Goal: Task Accomplishment & Management: Use online tool/utility

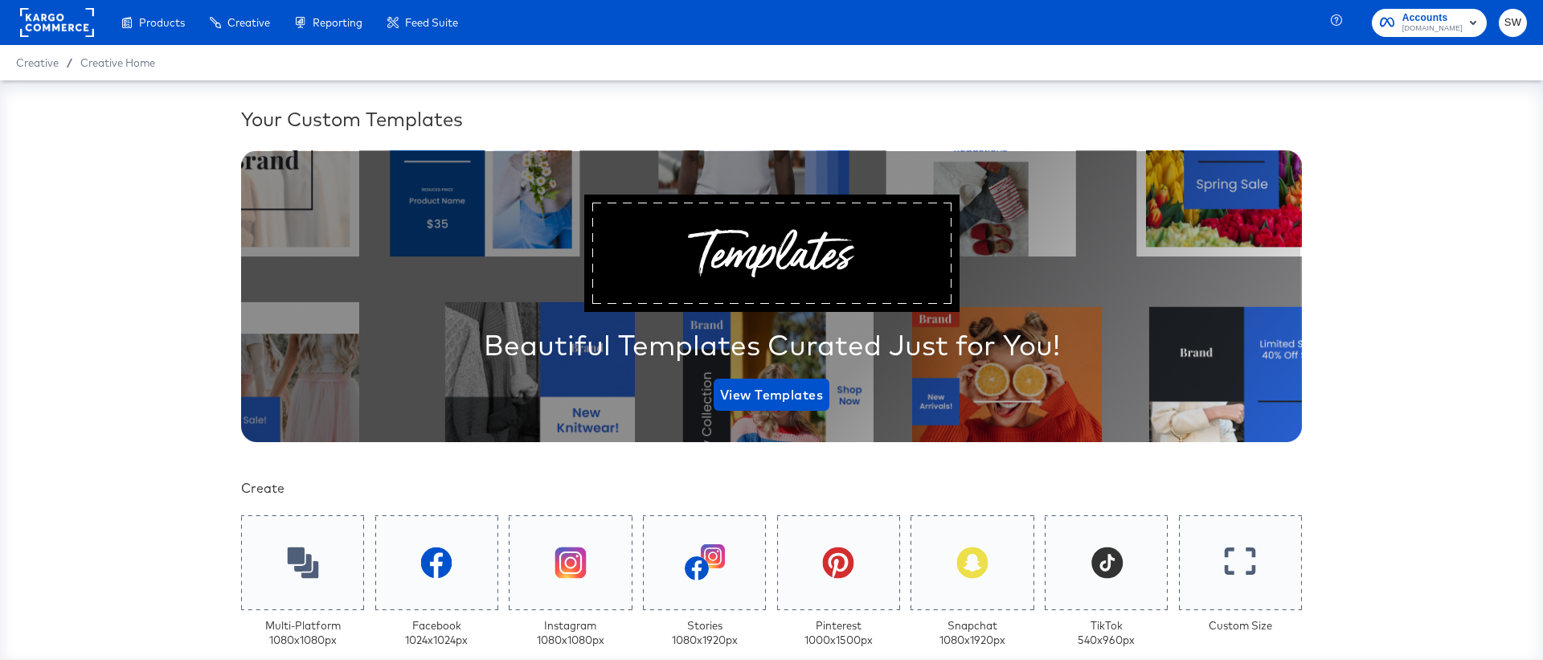
click at [1442, 22] on span "[DOMAIN_NAME]" at bounding box center [1432, 28] width 60 height 13
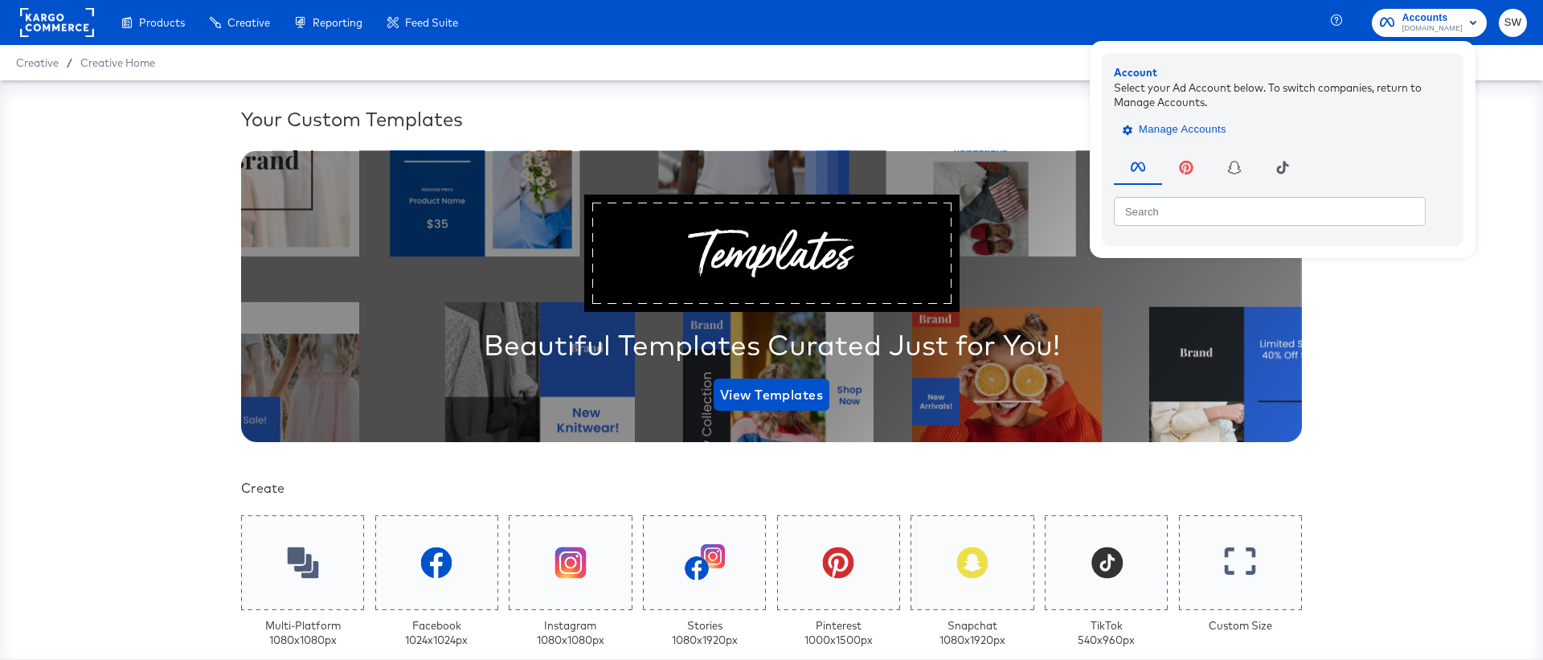
click at [1204, 130] on span "Manage Accounts" at bounding box center [1176, 130] width 100 height 18
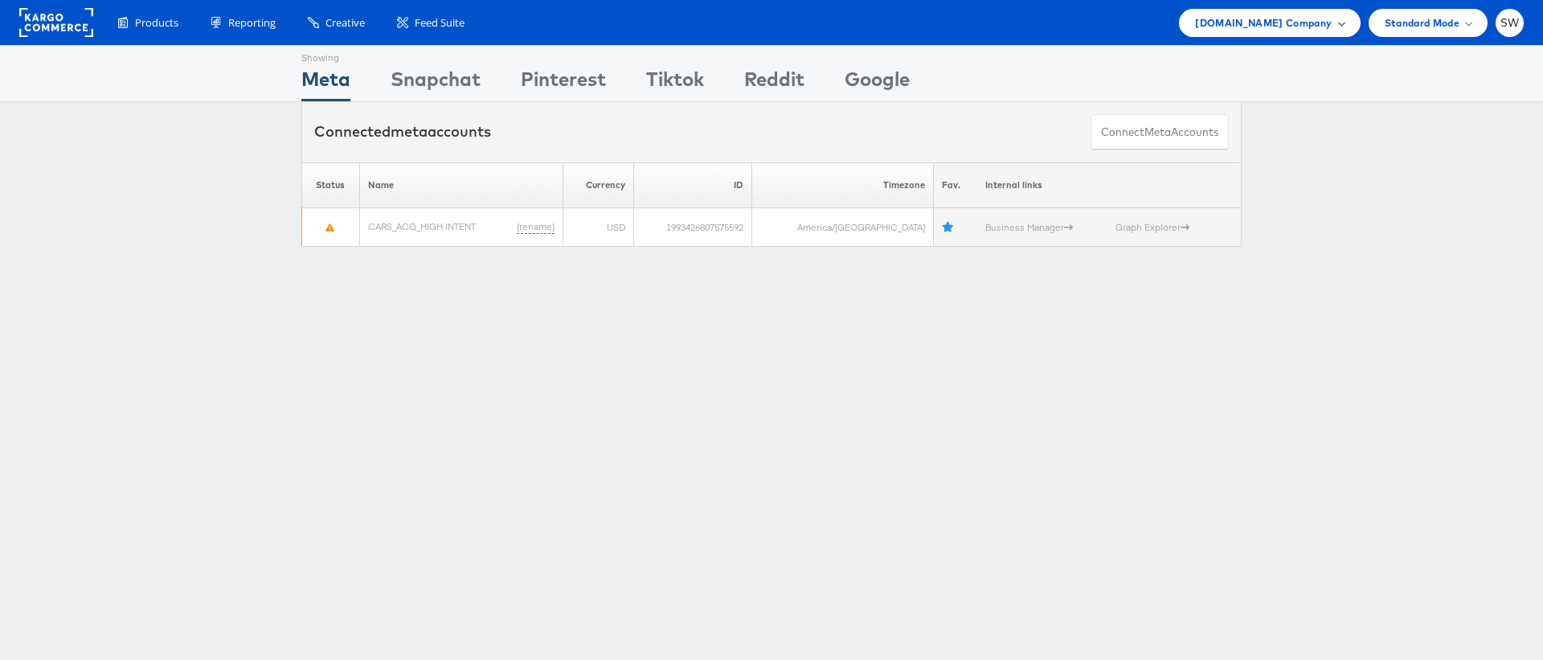
click at [1286, 24] on span "Cars.com Company" at bounding box center [1263, 22] width 137 height 17
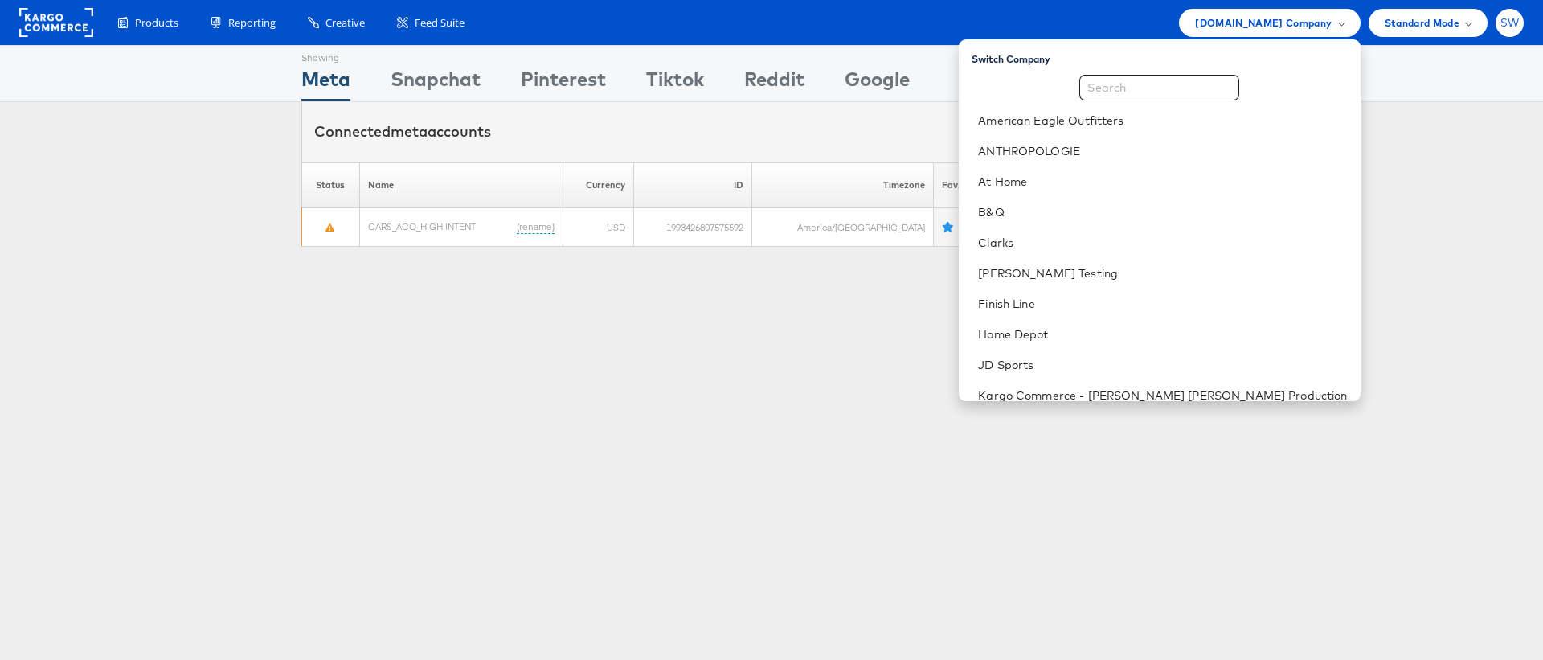
click at [1502, 18] on span "SW" at bounding box center [1509, 23] width 19 height 10
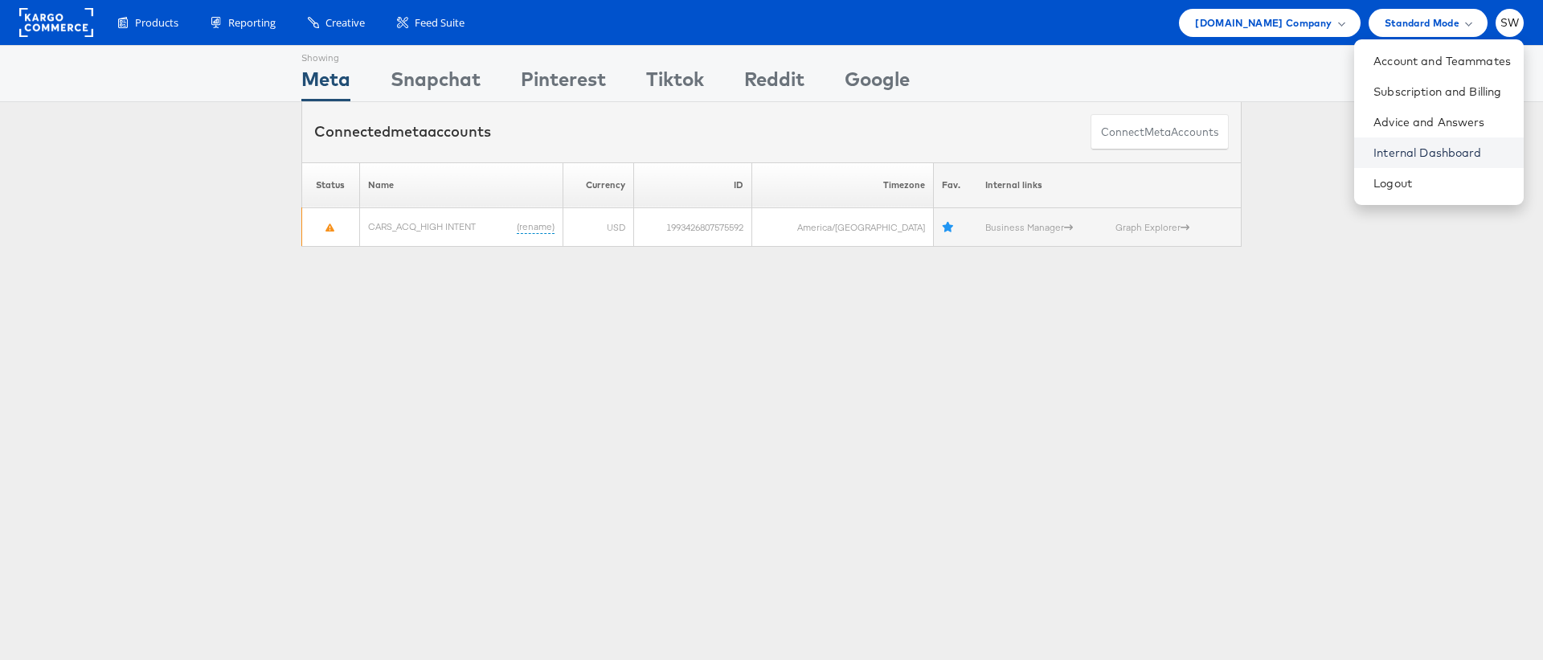
click at [1406, 153] on link "Internal Dashboard" at bounding box center [1441, 153] width 137 height 16
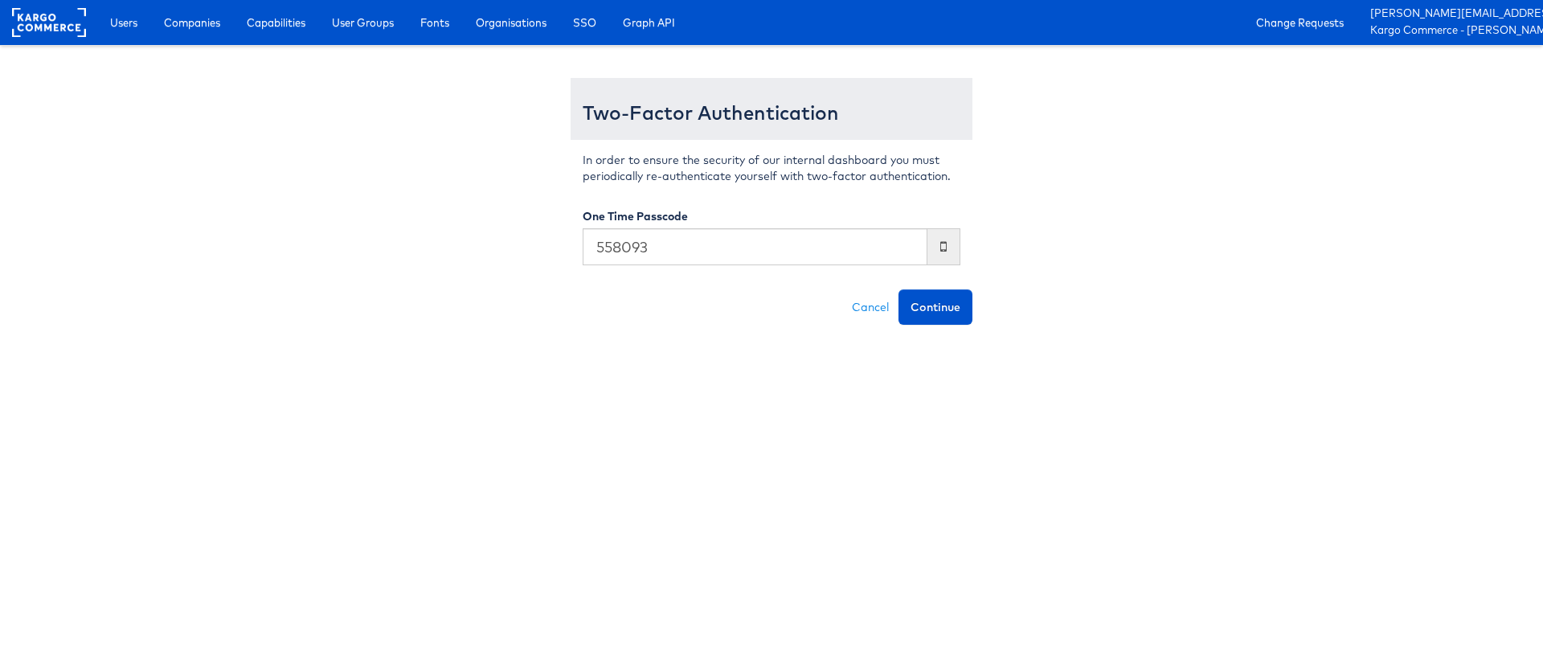
type input "558093"
click at [898, 289] on button "Continue" at bounding box center [935, 306] width 74 height 35
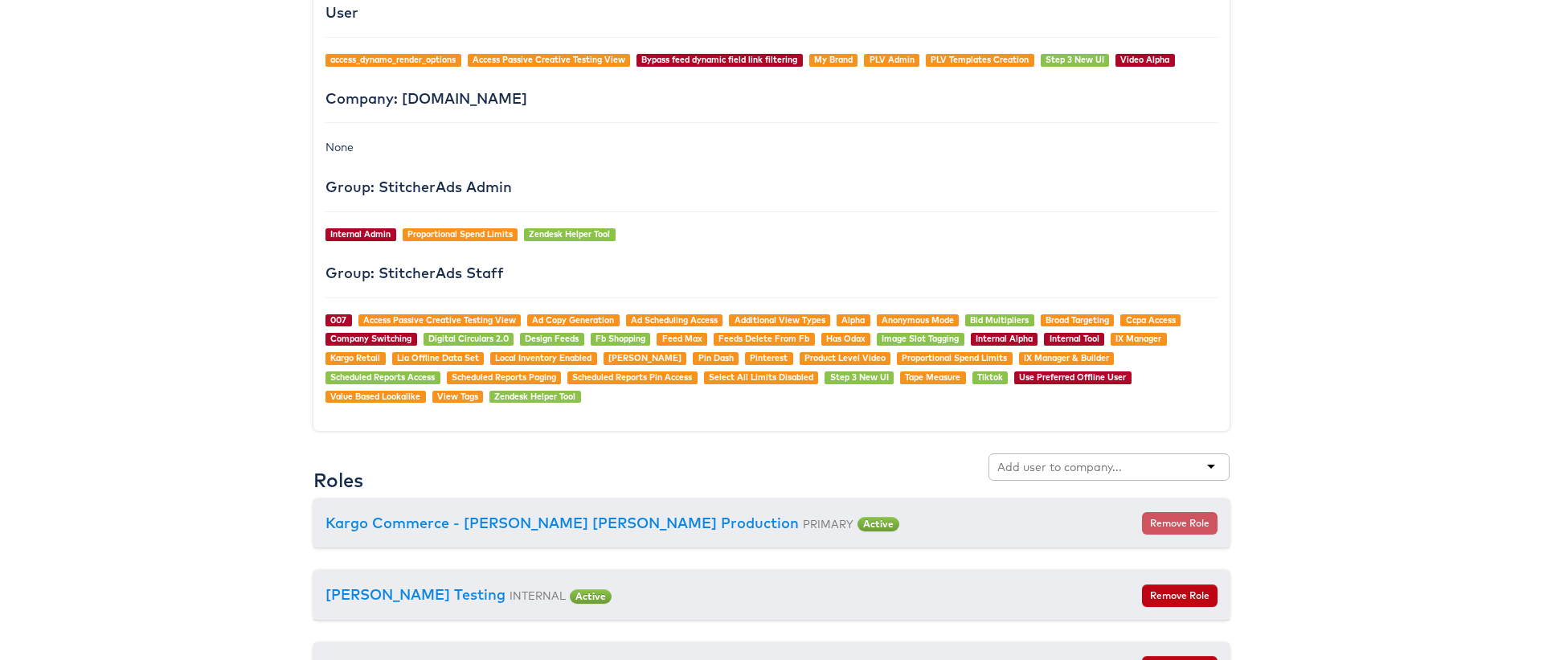
scroll to position [1826, 0]
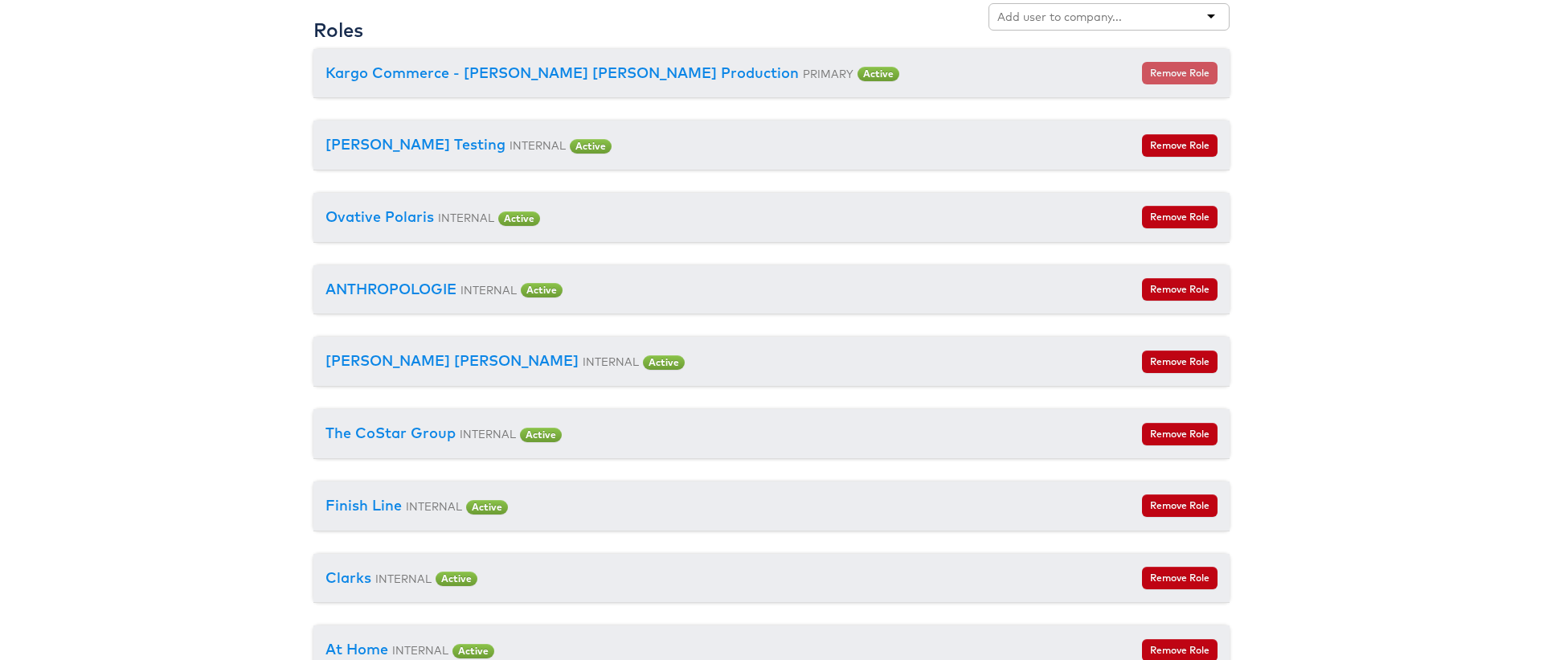
click at [994, 23] on div at bounding box center [1108, 16] width 241 height 27
type input "v"
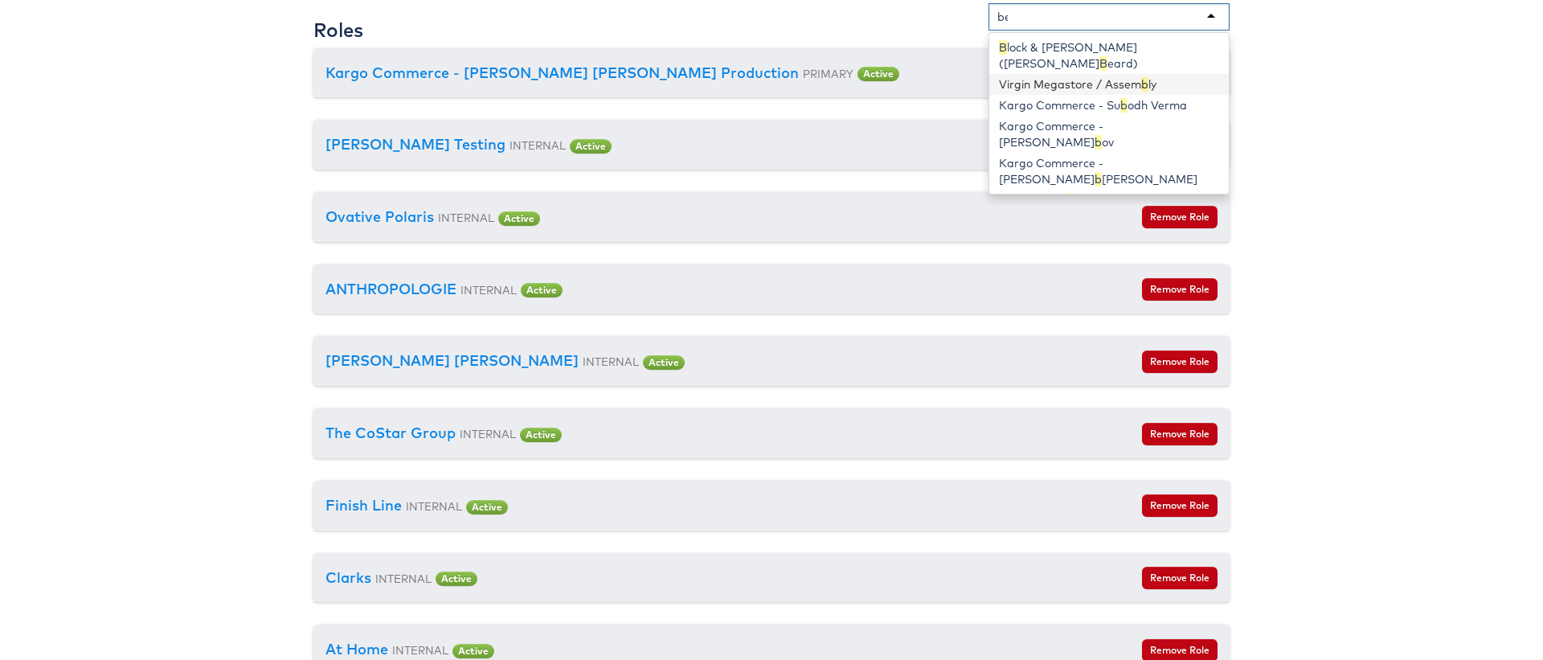
type input "belk"
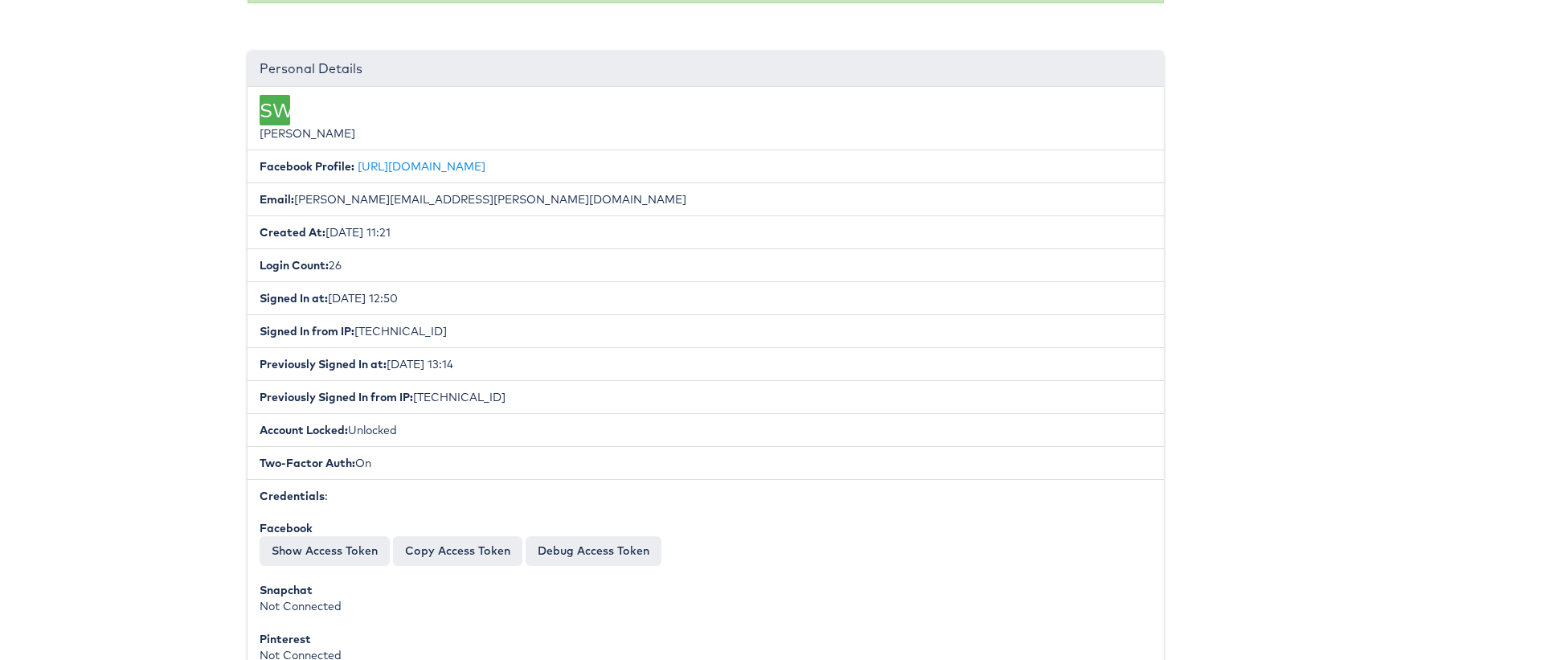
scroll to position [0, 66]
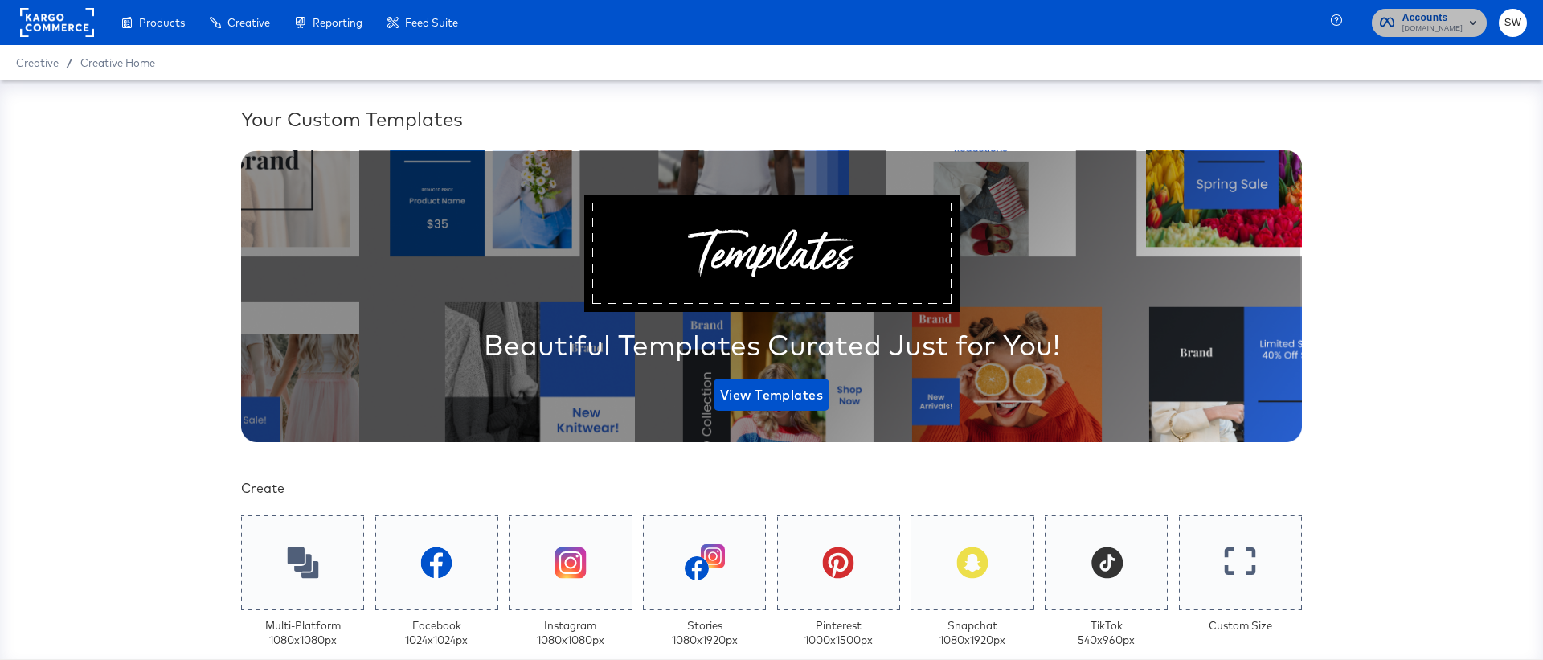
click at [1444, 24] on span "Cars.com" at bounding box center [1432, 28] width 60 height 13
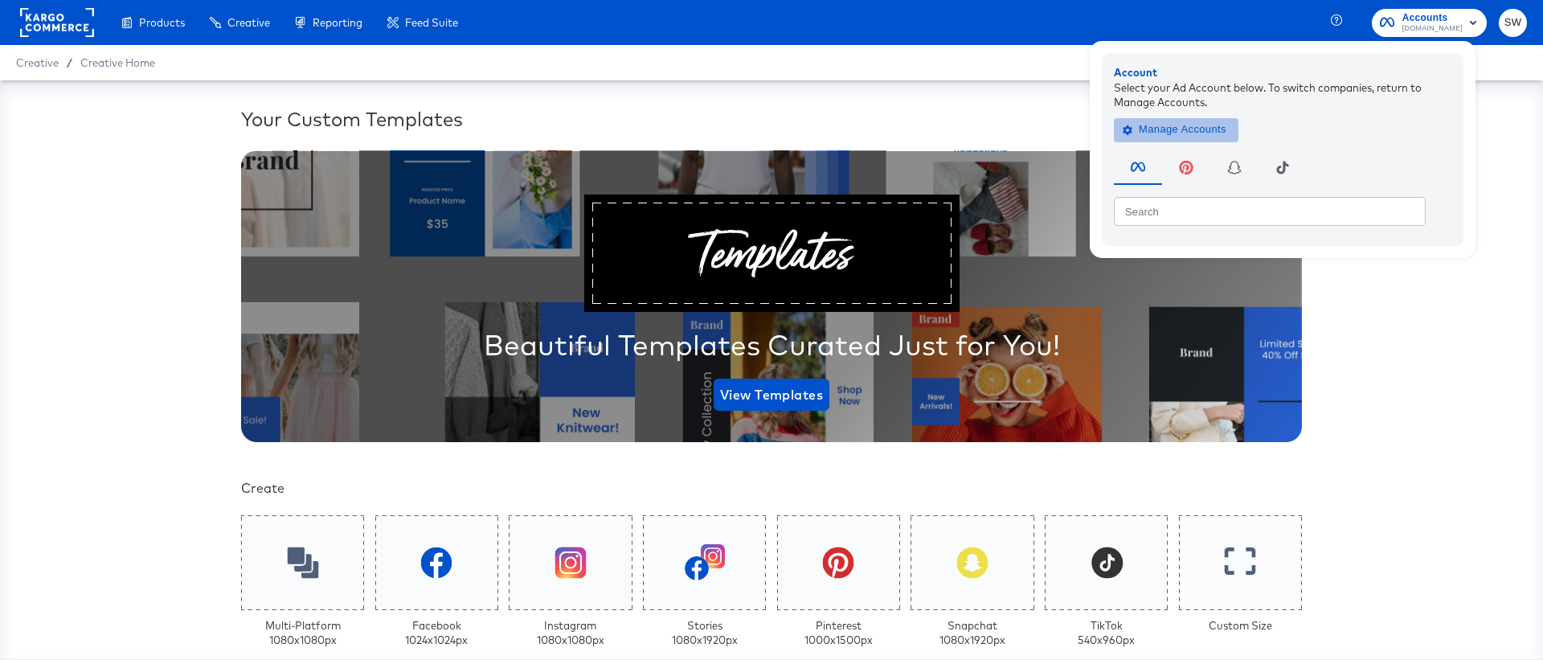
click at [1167, 122] on span "Manage Accounts" at bounding box center [1176, 130] width 100 height 18
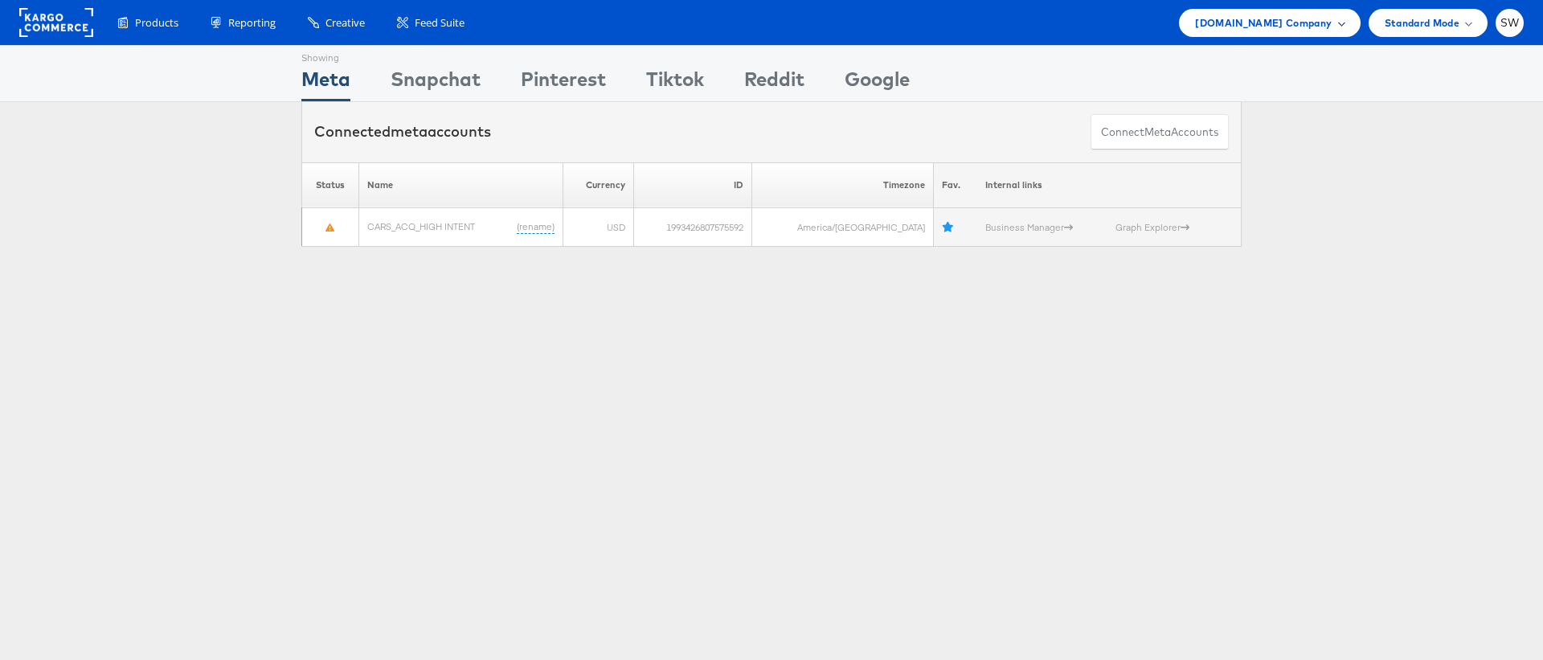
click at [1339, 31] on div "Cars.com Company" at bounding box center [1269, 22] width 149 height 17
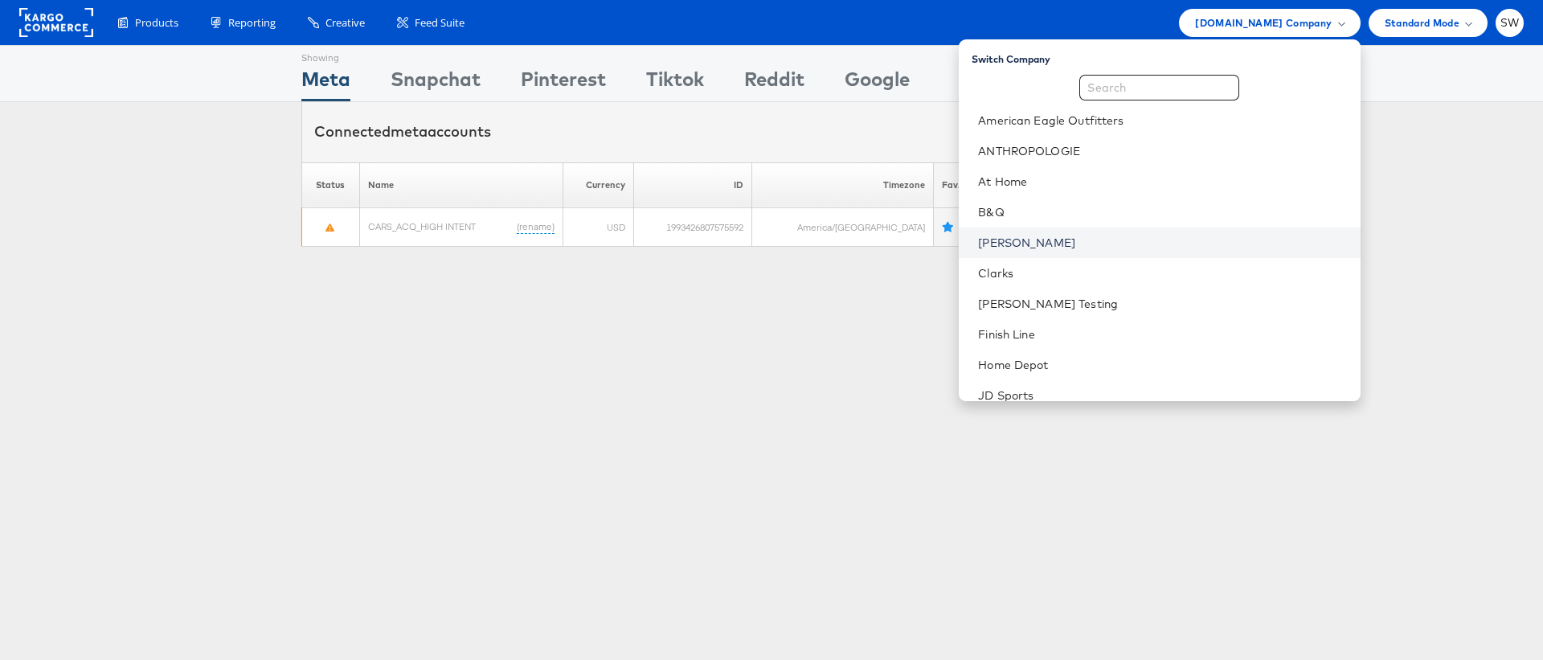
click at [1123, 249] on link "Belk" at bounding box center [1162, 243] width 369 height 16
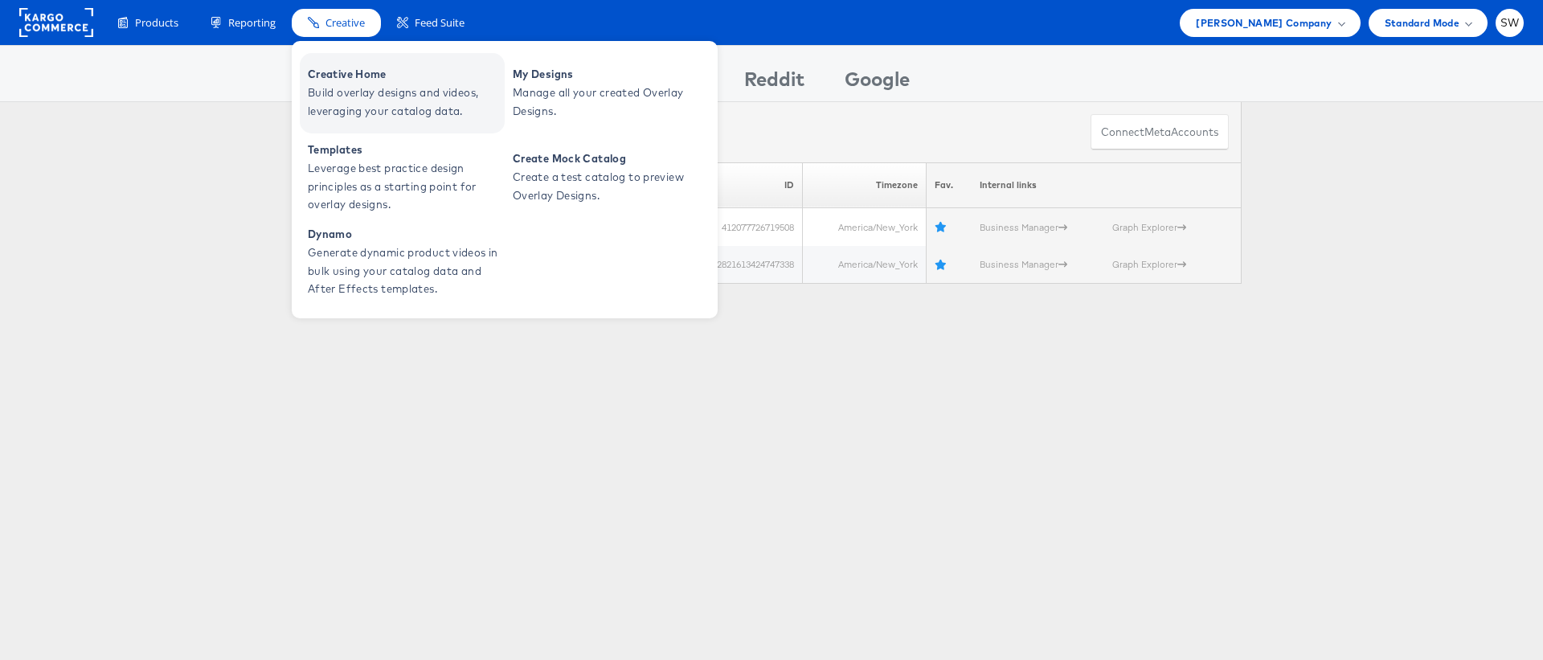
click at [339, 68] on span "Creative Home" at bounding box center [404, 74] width 193 height 18
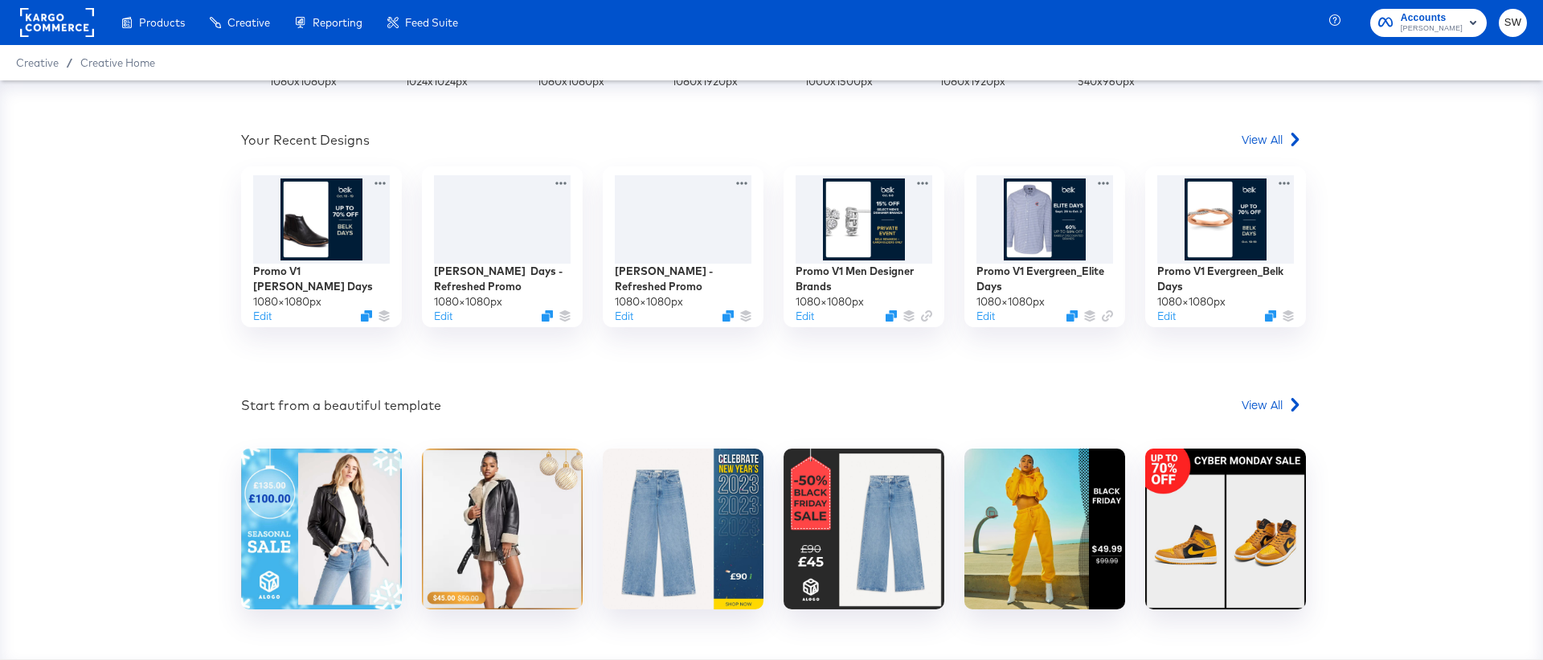
scroll to position [548, 0]
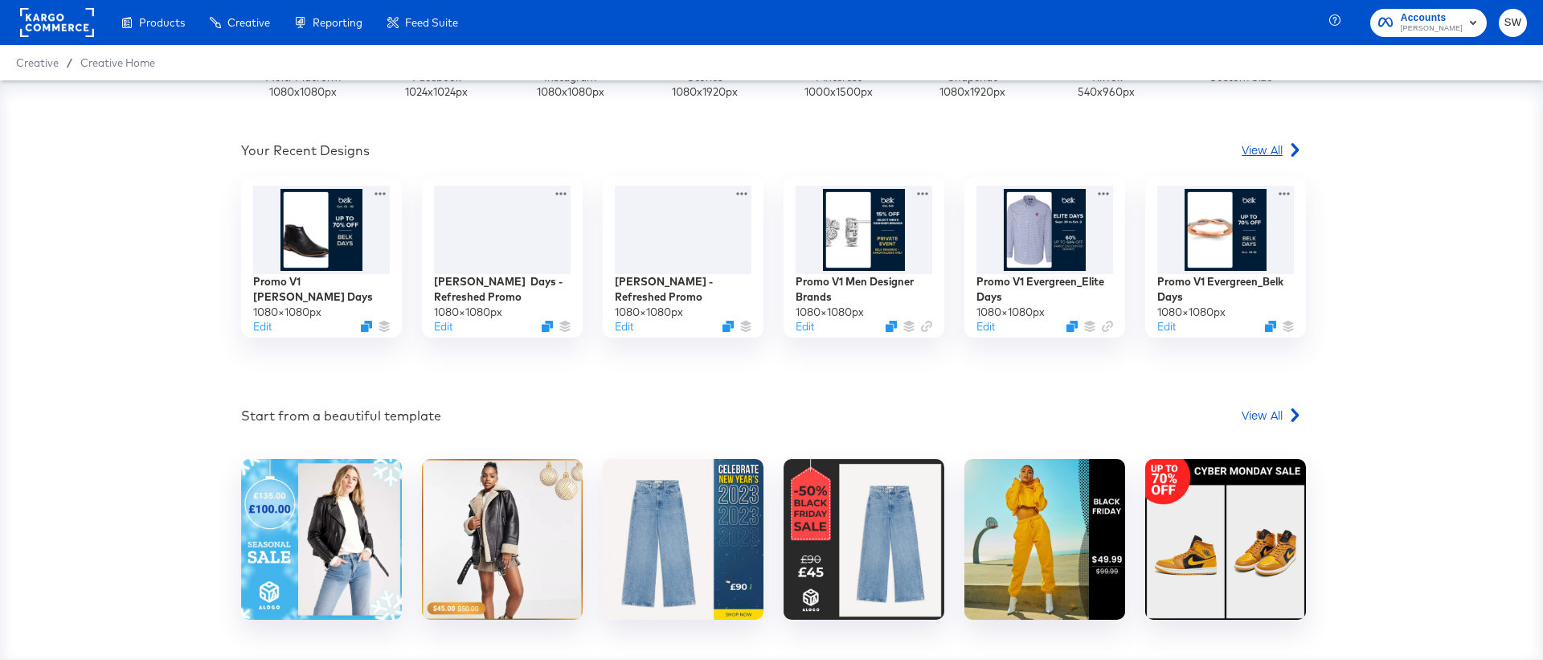
click at [1277, 157] on span "View All" at bounding box center [1261, 149] width 41 height 16
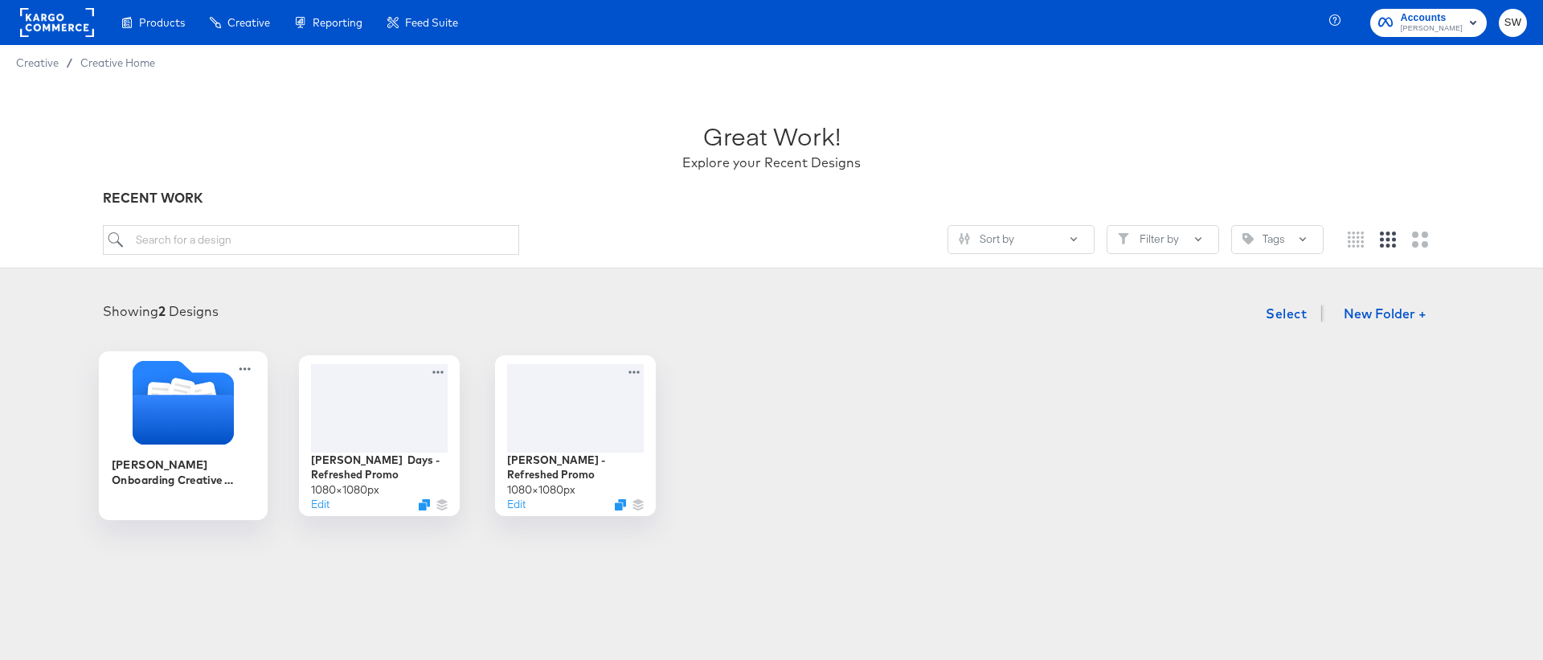
click at [141, 426] on icon "Folder" at bounding box center [183, 420] width 101 height 50
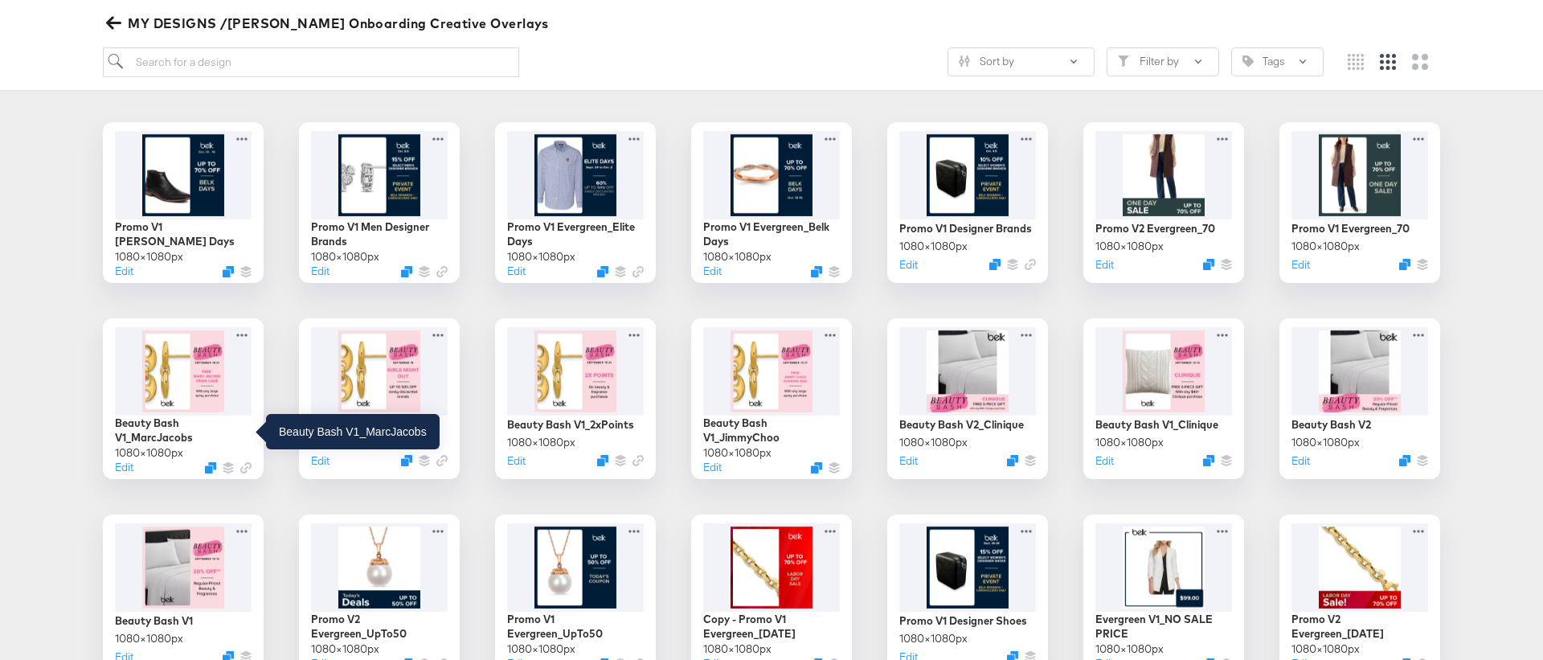
scroll to position [235, 0]
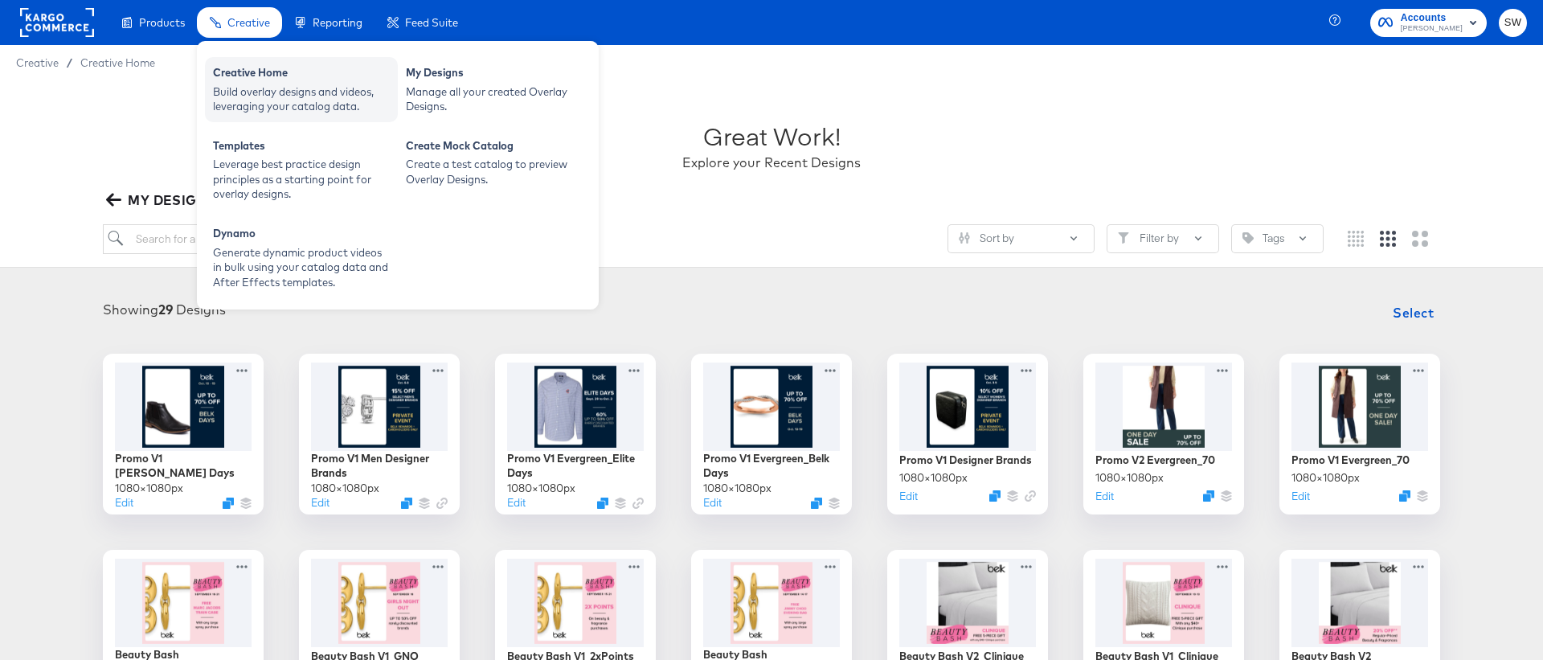
click at [235, 90] on div "Build overlay designs and videos, leveraging your catalog data." at bounding box center [301, 99] width 177 height 30
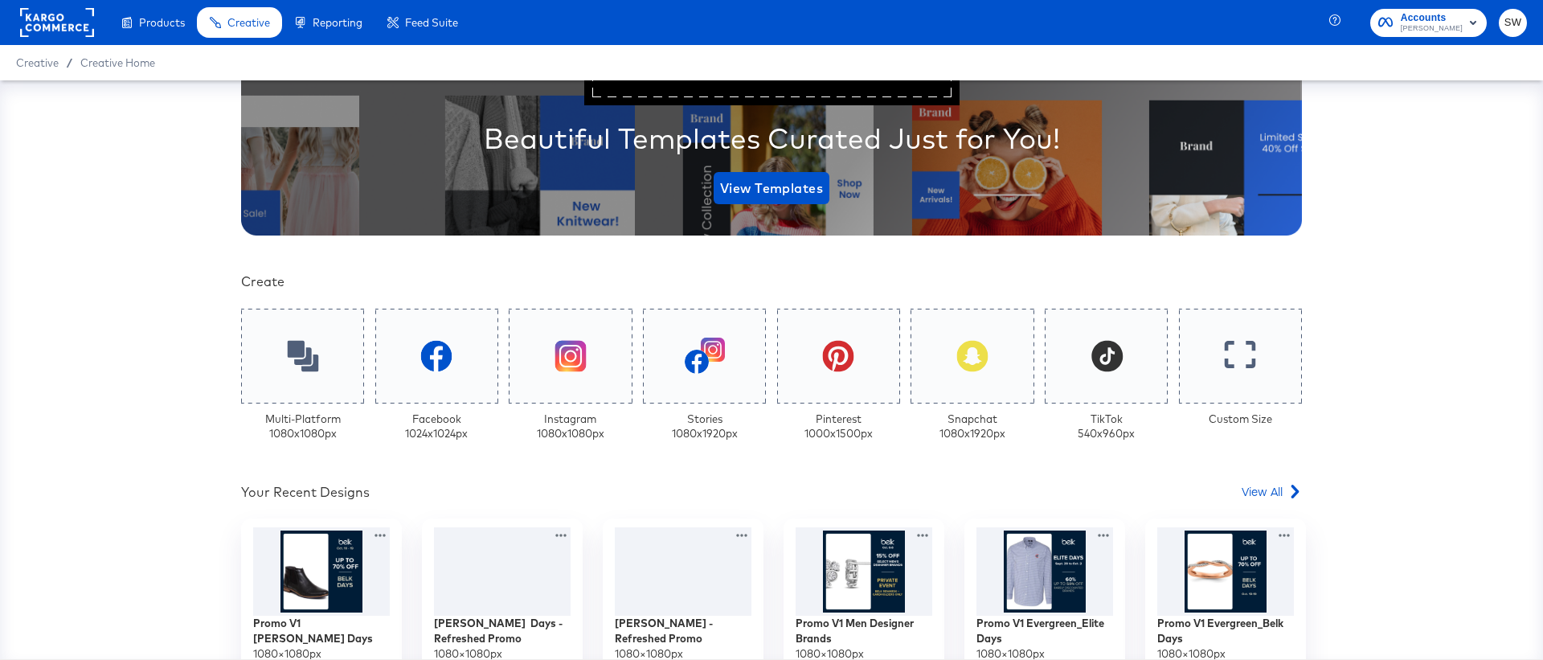
scroll to position [207, 0]
click at [268, 347] on div at bounding box center [302, 355] width 129 height 100
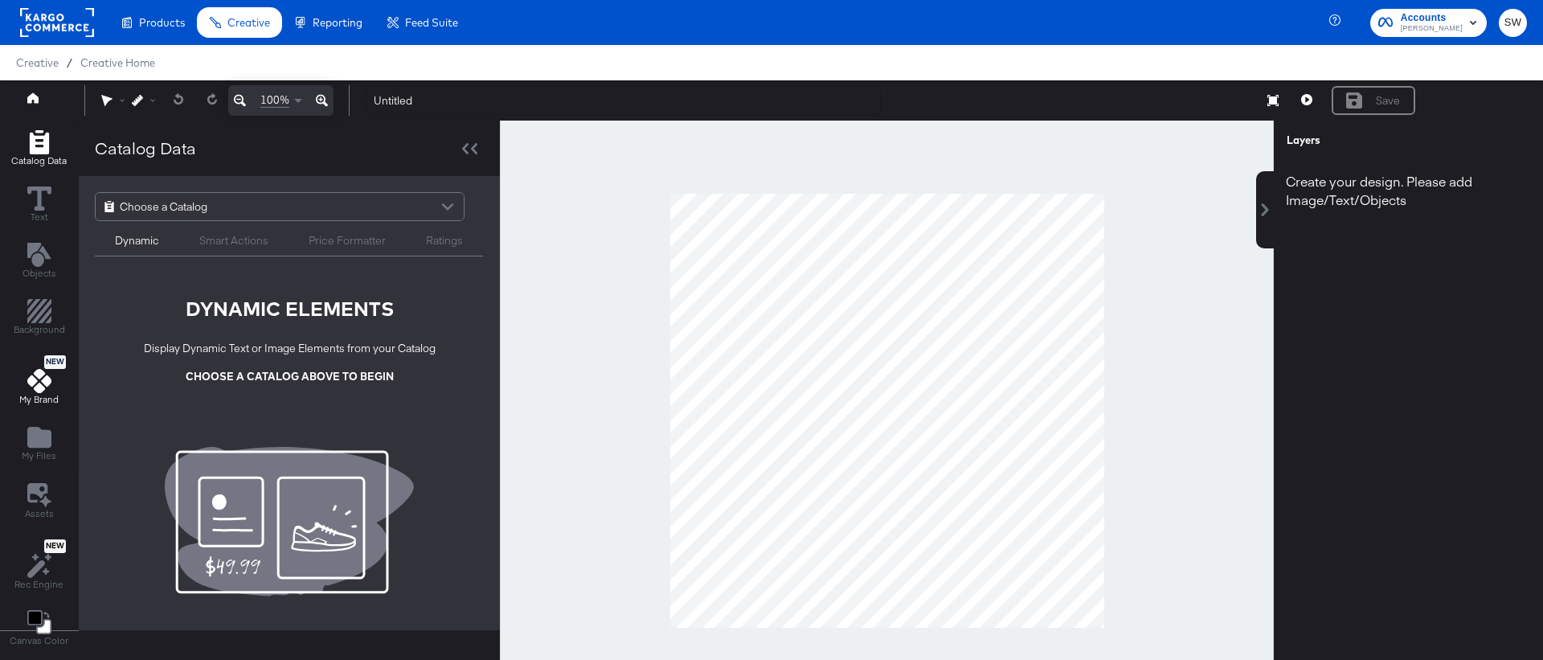
click at [40, 395] on span "My Brand" at bounding box center [38, 399] width 39 height 13
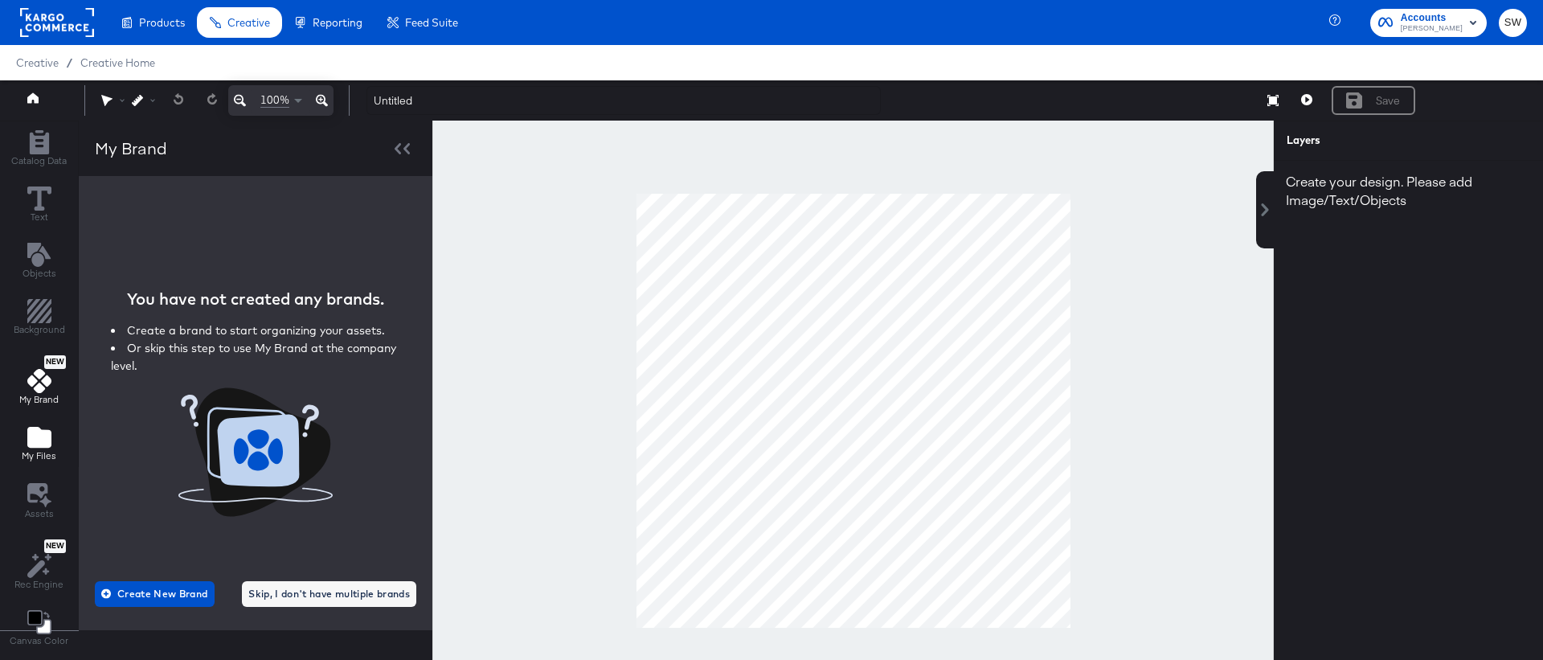
click at [35, 458] on span "My Files" at bounding box center [39, 455] width 35 height 13
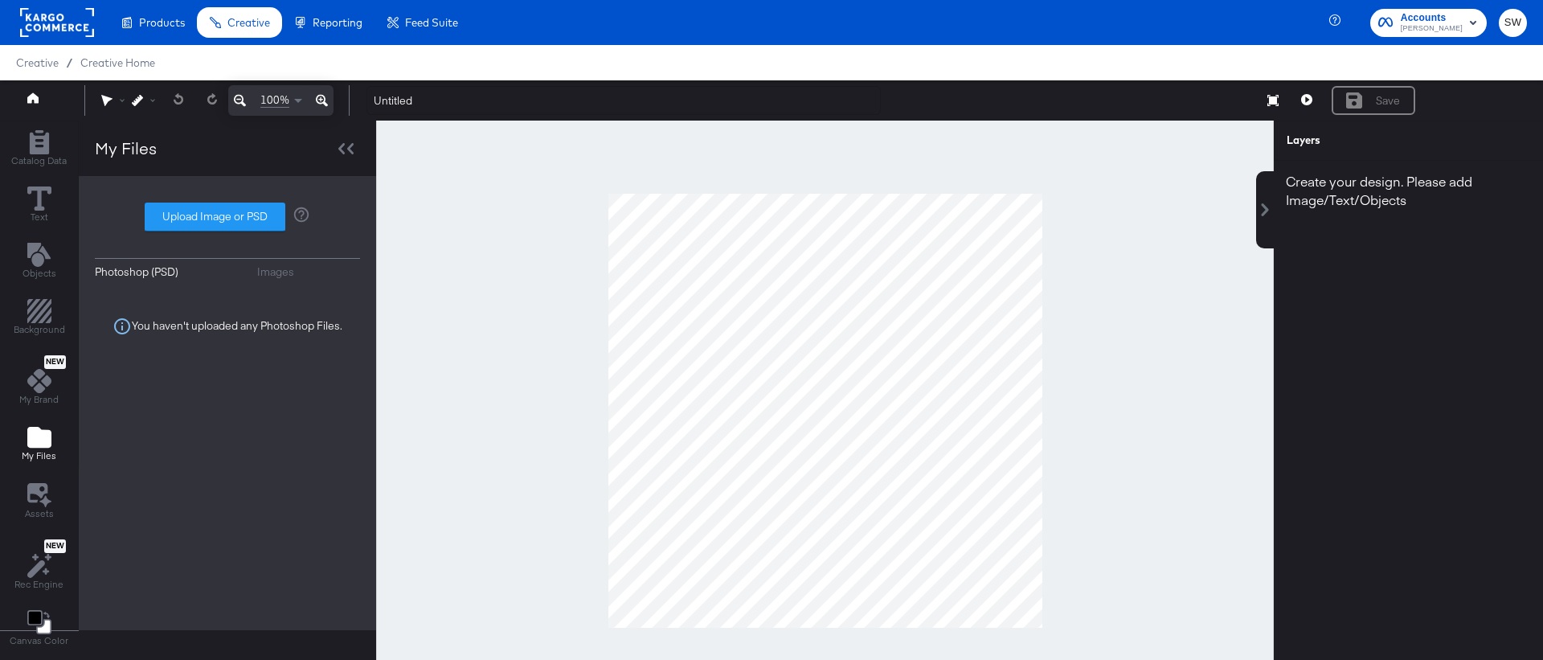
click at [292, 272] on button "Images" at bounding box center [309, 271] width 104 height 15
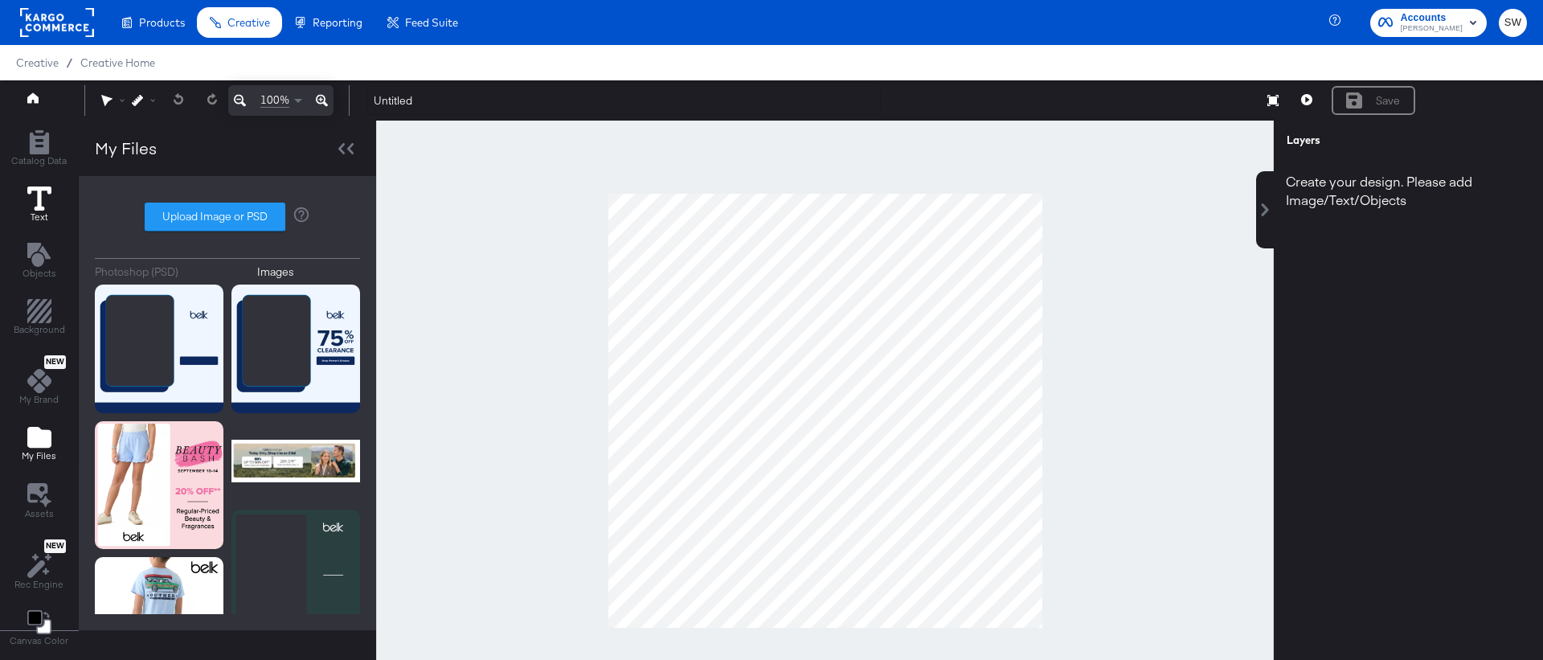
click at [40, 190] on icon at bounding box center [39, 198] width 24 height 24
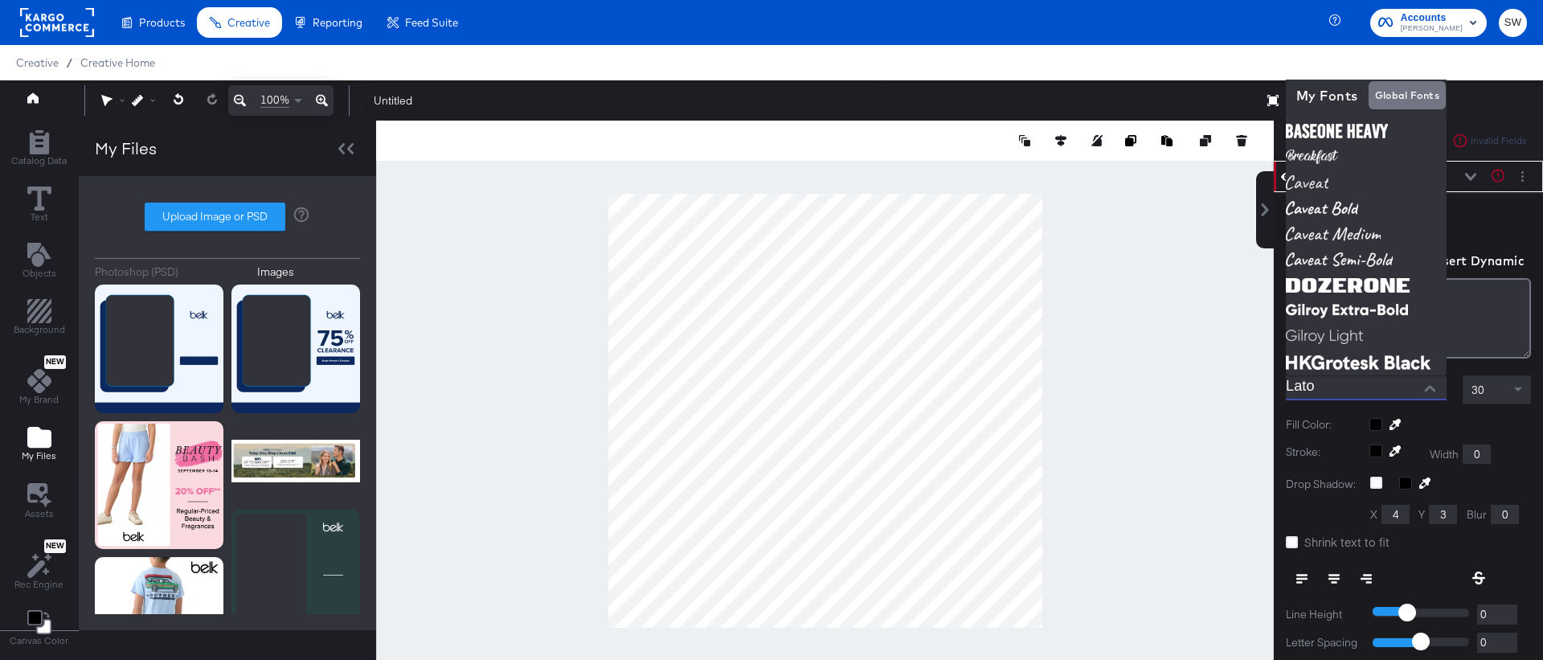
click at [1334, 389] on input "Lato" at bounding box center [1354, 387] width 137 height 24
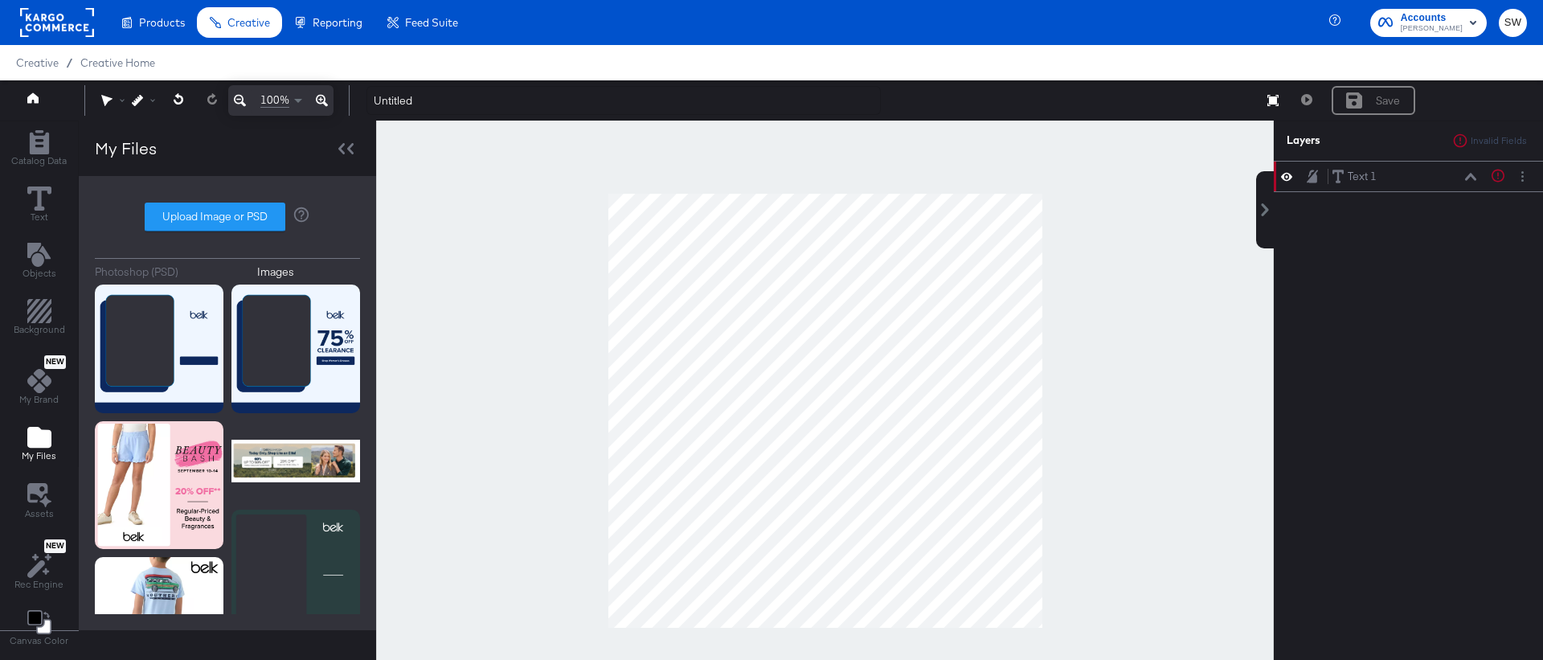
scroll to position [16, 0]
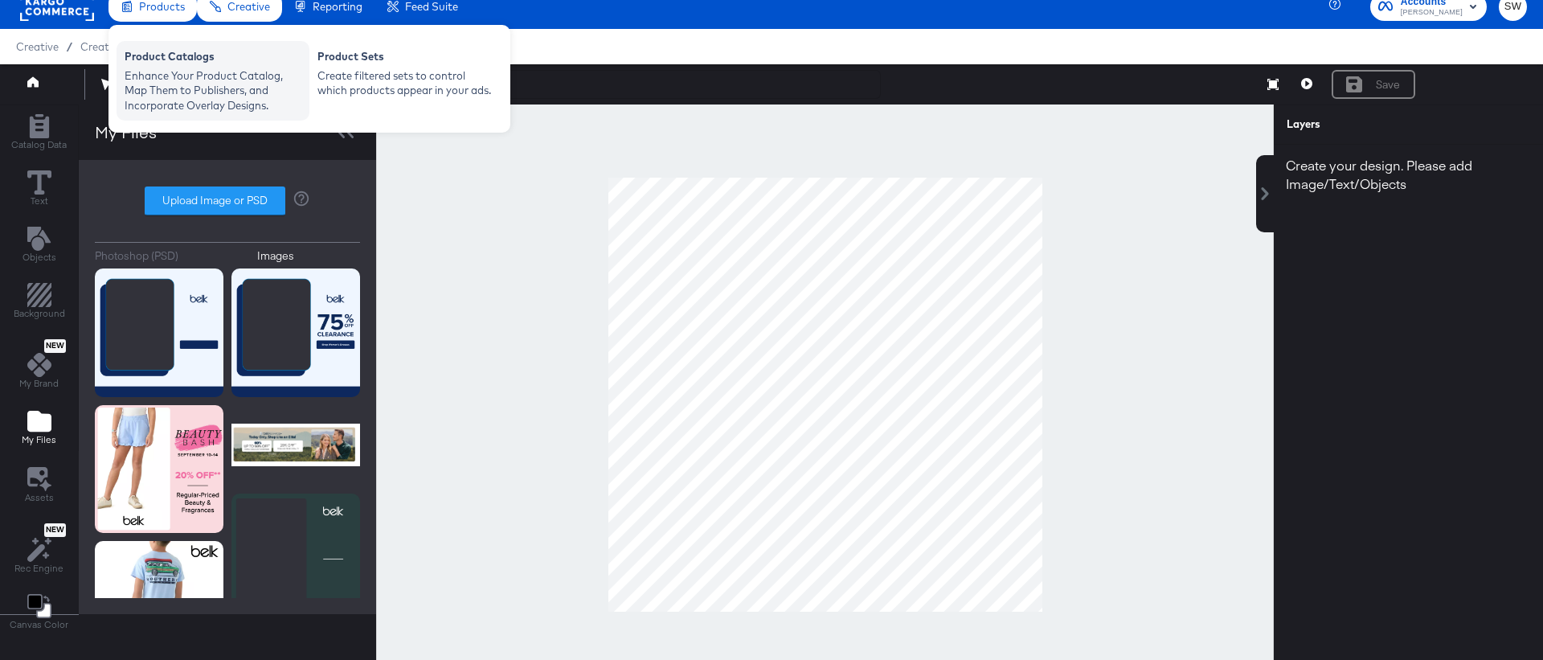
click at [163, 77] on div "Enhance Your Product Catalog, Map Them to Publishers, and Incorporate Overlay D…" at bounding box center [213, 90] width 177 height 45
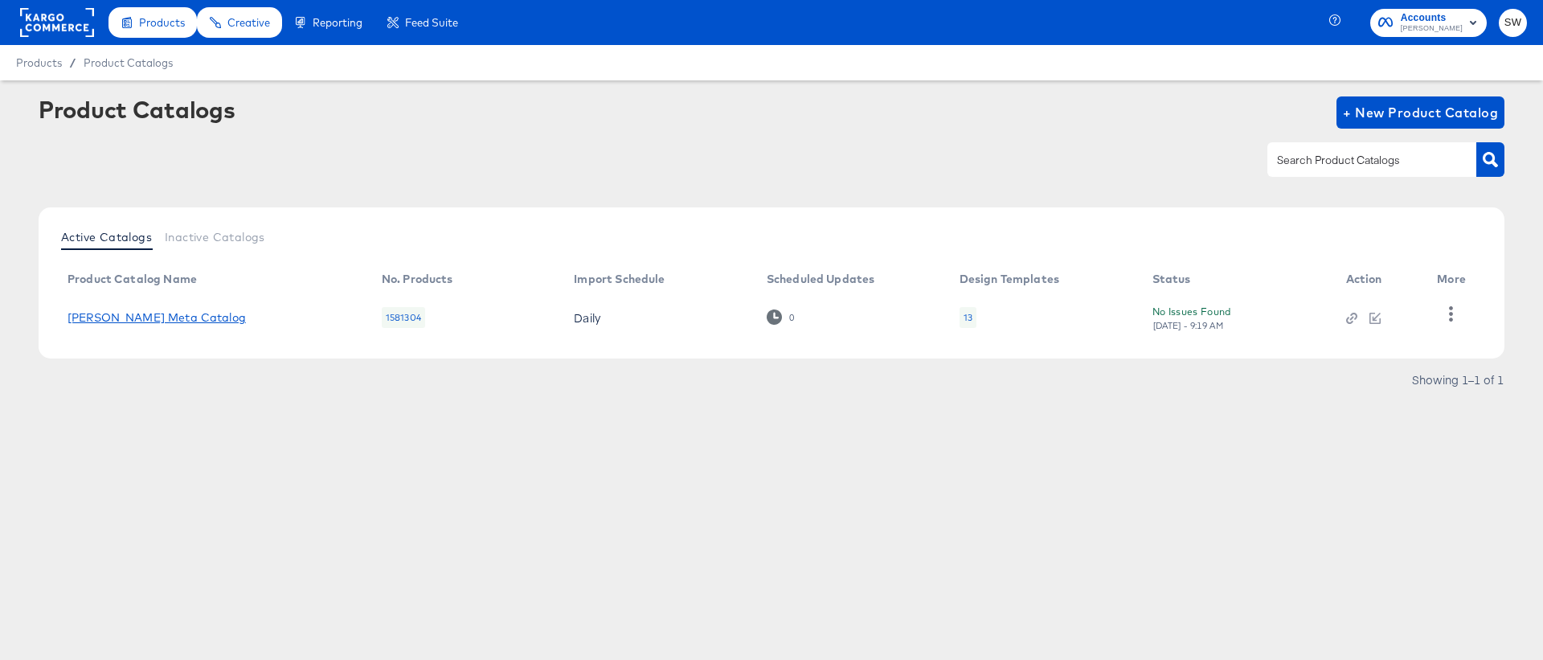
click at [143, 321] on link "[PERSON_NAME] Meta Catalog" at bounding box center [156, 317] width 178 height 13
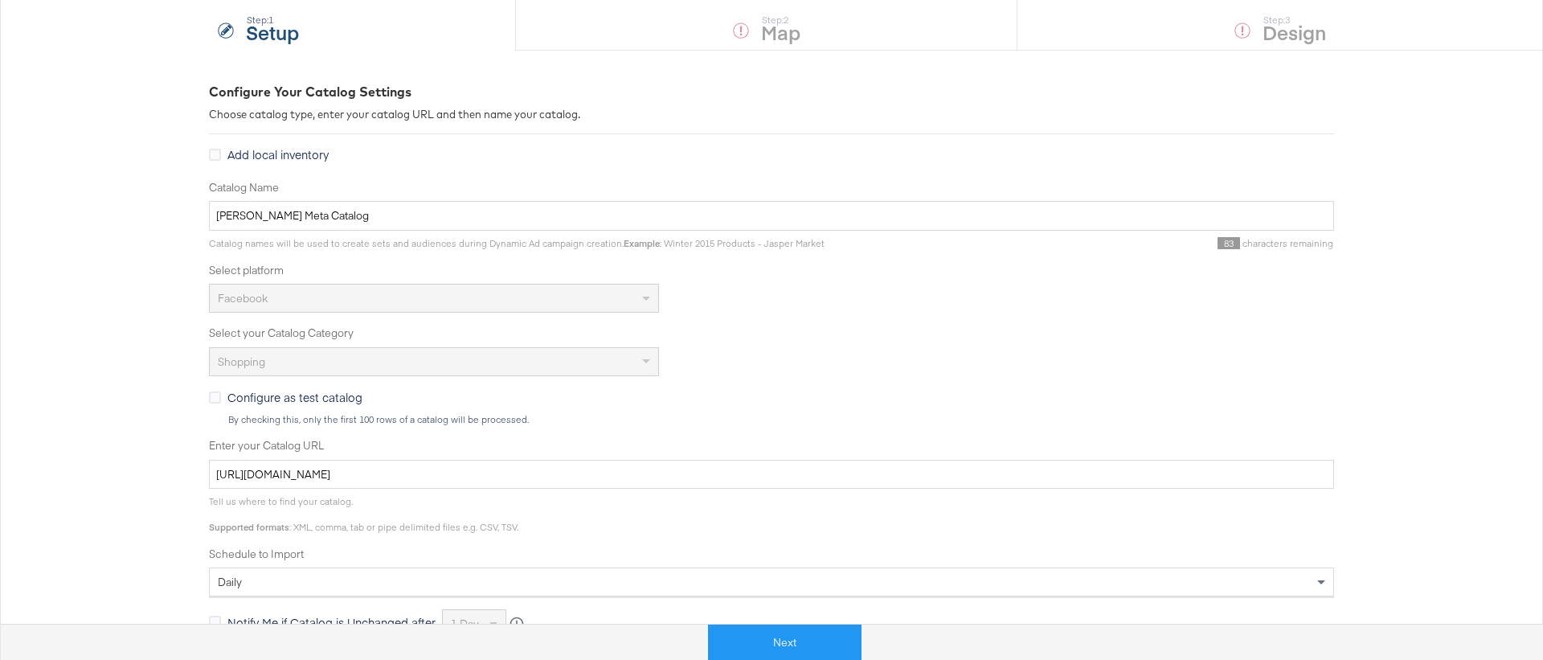
scroll to position [167, 0]
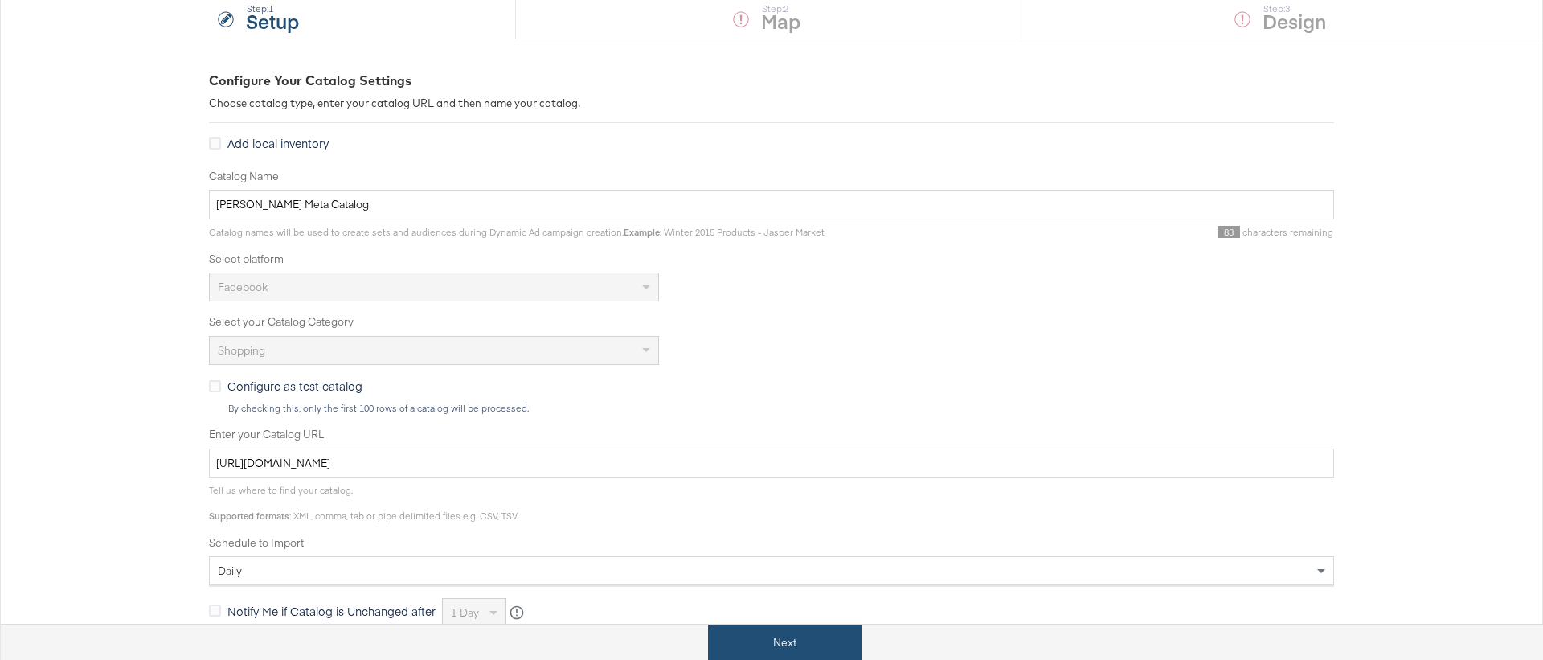
click at [763, 632] on button "Next" at bounding box center [784, 642] width 153 height 36
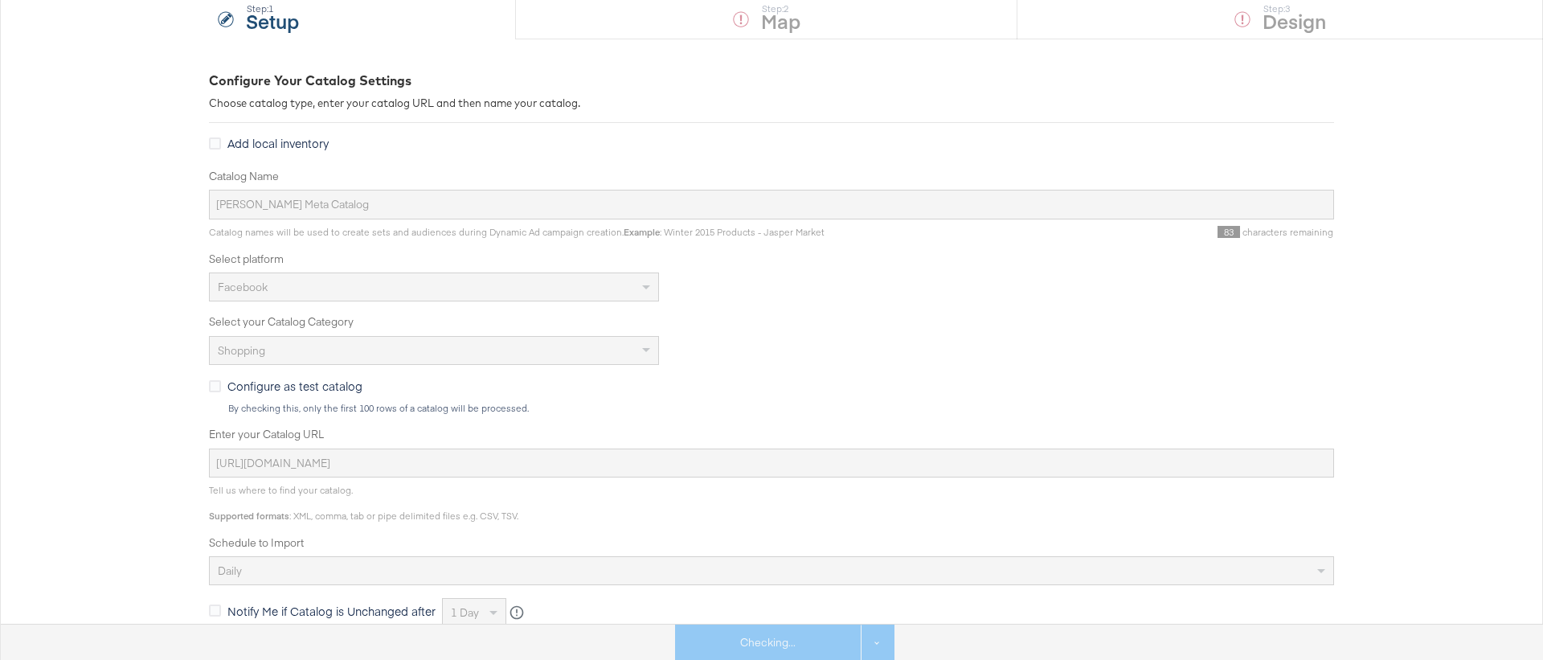
scroll to position [0, 0]
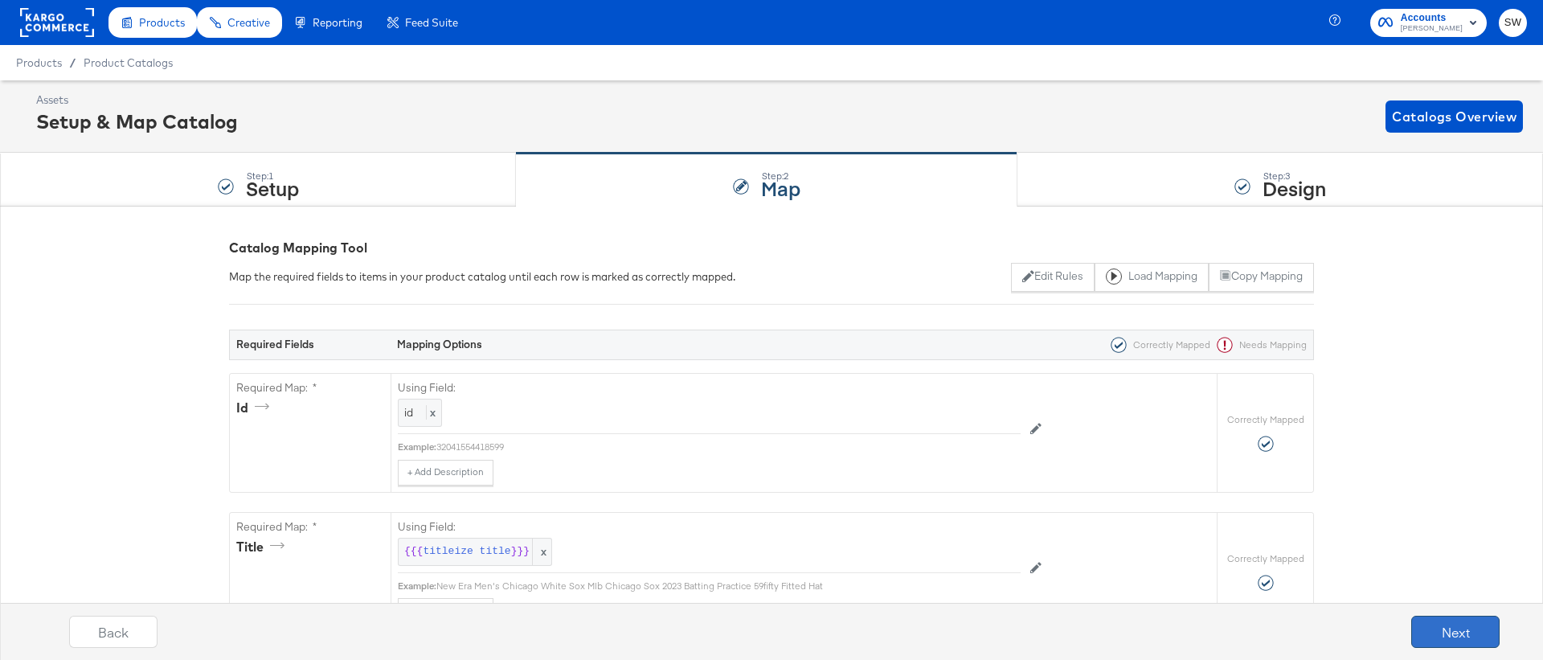
click at [1421, 632] on button "Next" at bounding box center [1455, 632] width 88 height 32
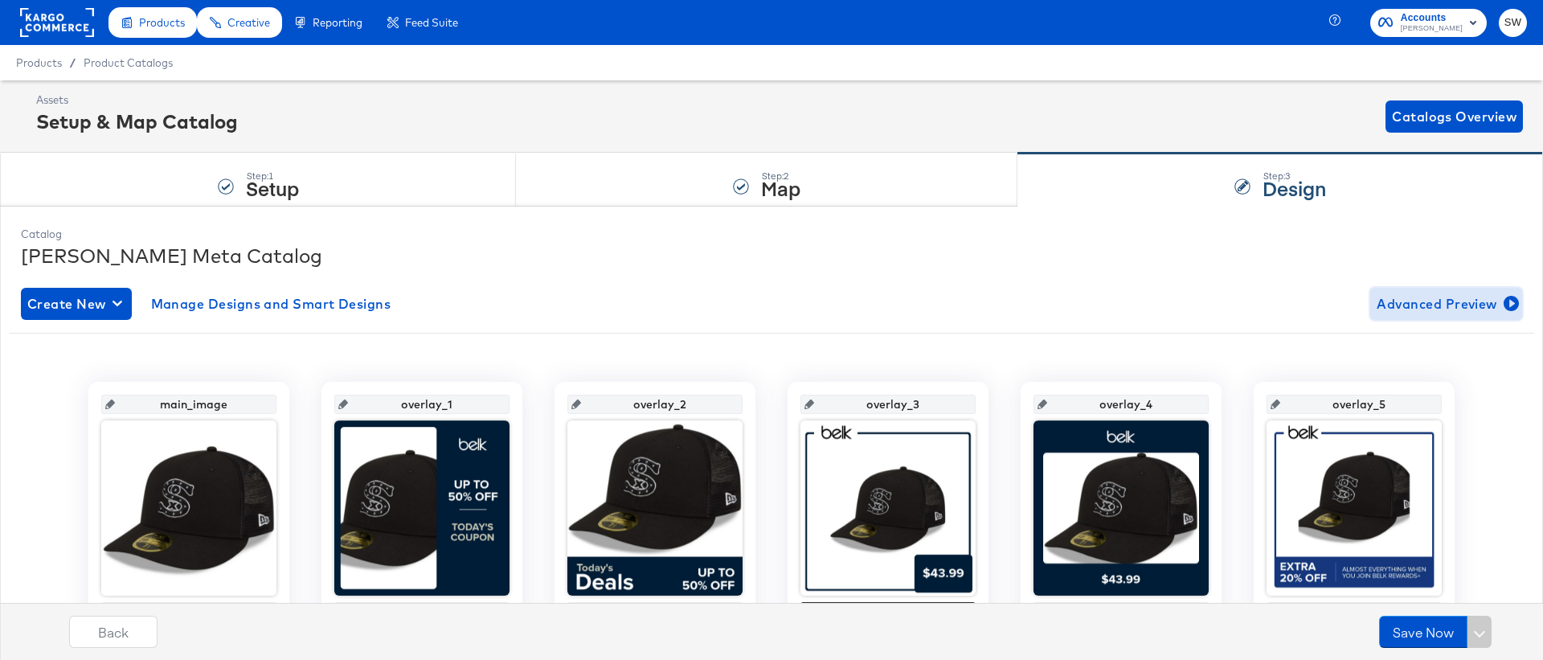
click at [1454, 318] on button "Advanced Preview" at bounding box center [1446, 304] width 152 height 32
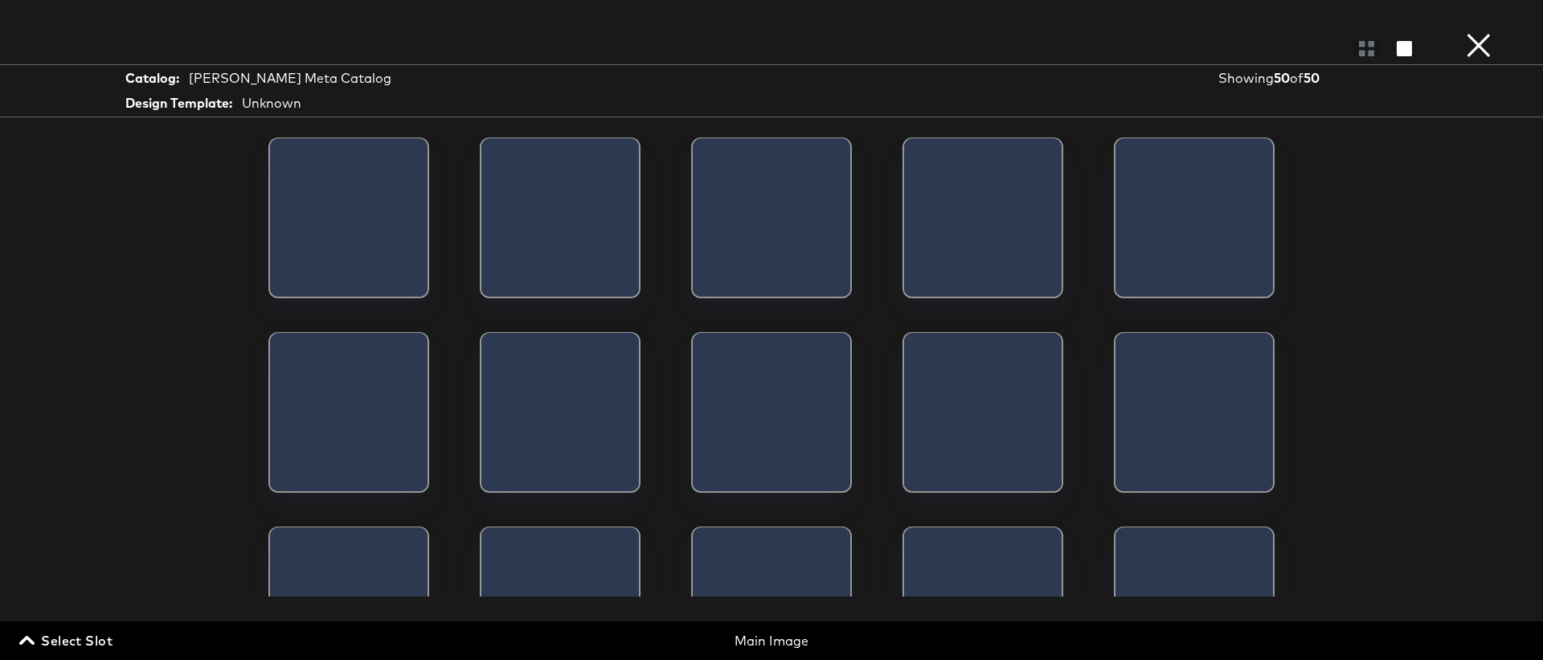
click at [1454, 300] on div "Catalog: Belk Meta Catalog Design Template: Unknown Showing 50 of 50 Select Slo…" at bounding box center [771, 329] width 1543 height 595
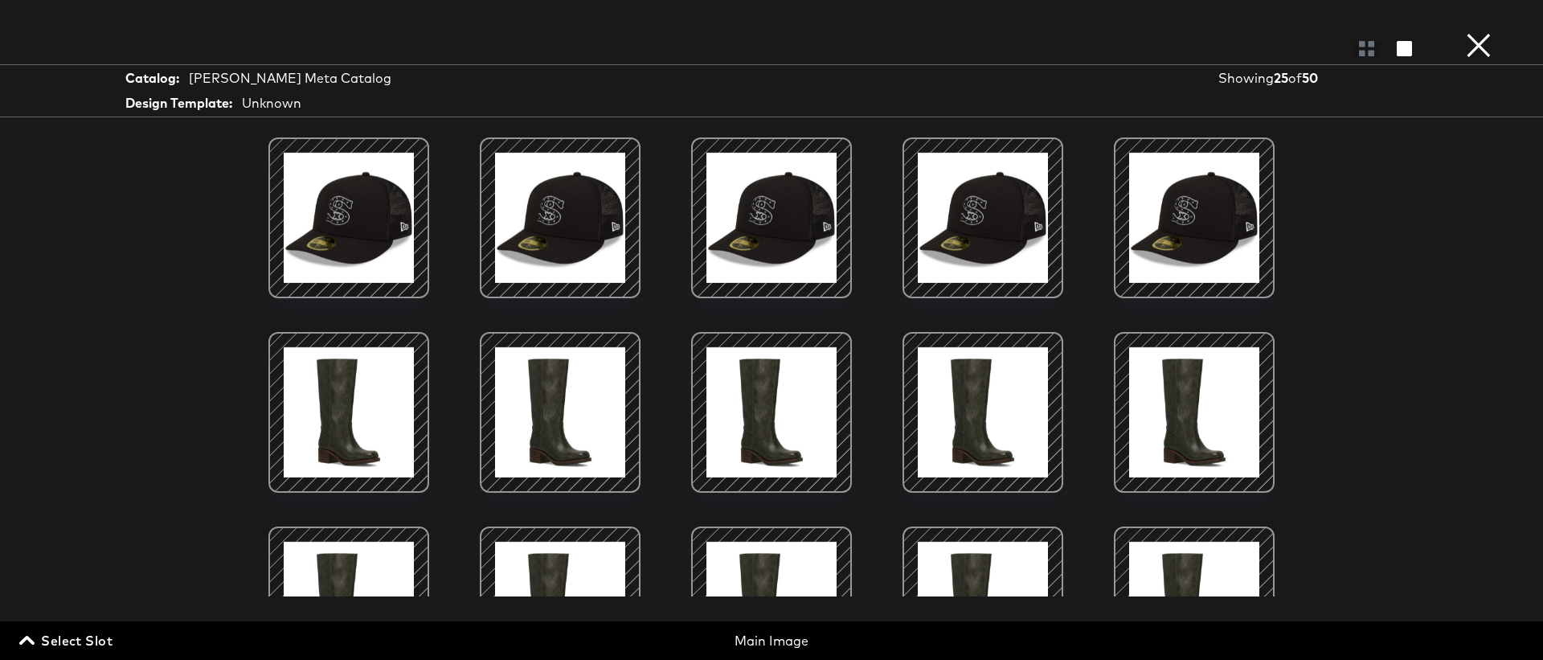
click at [1468, 32] on button "×" at bounding box center [1478, 16] width 32 height 32
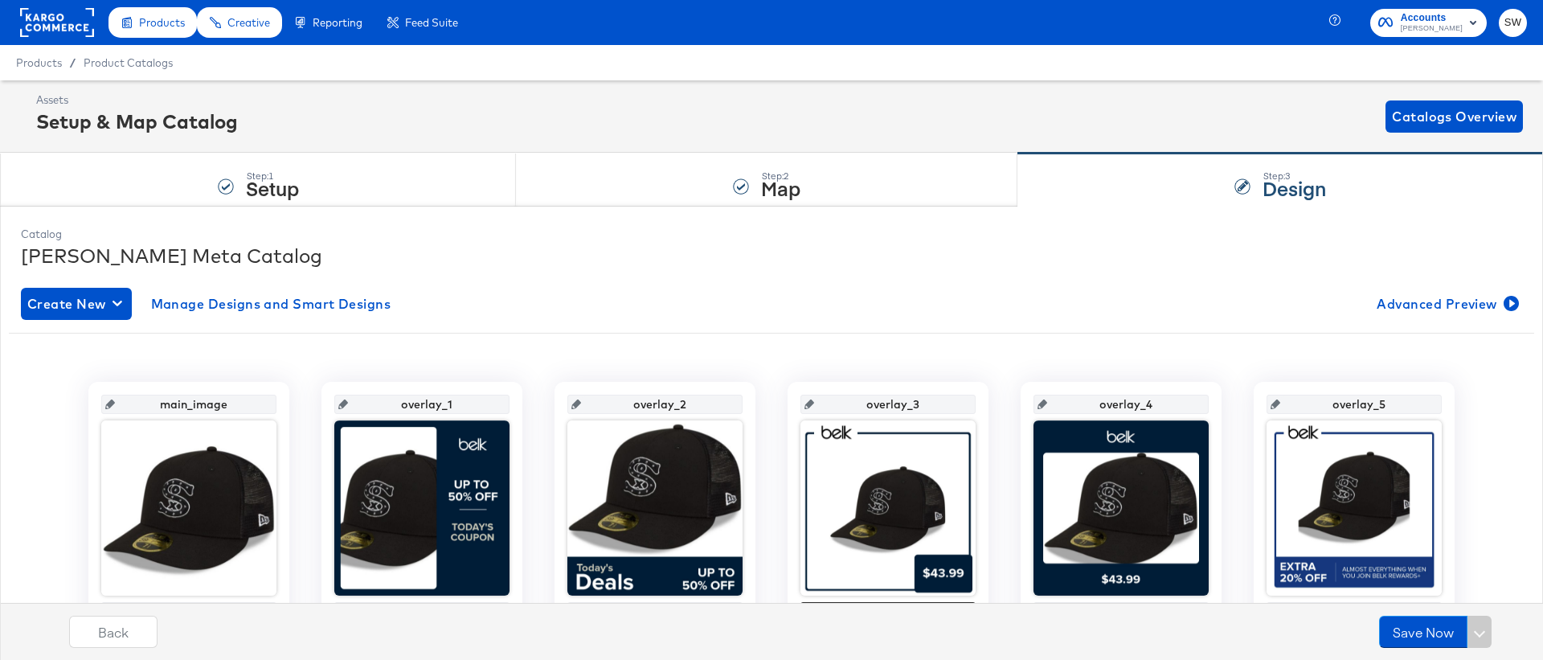
click at [645, 309] on div "Create New Manage Designs and Smart Designs Advanced Preview" at bounding box center [771, 304] width 1501 height 32
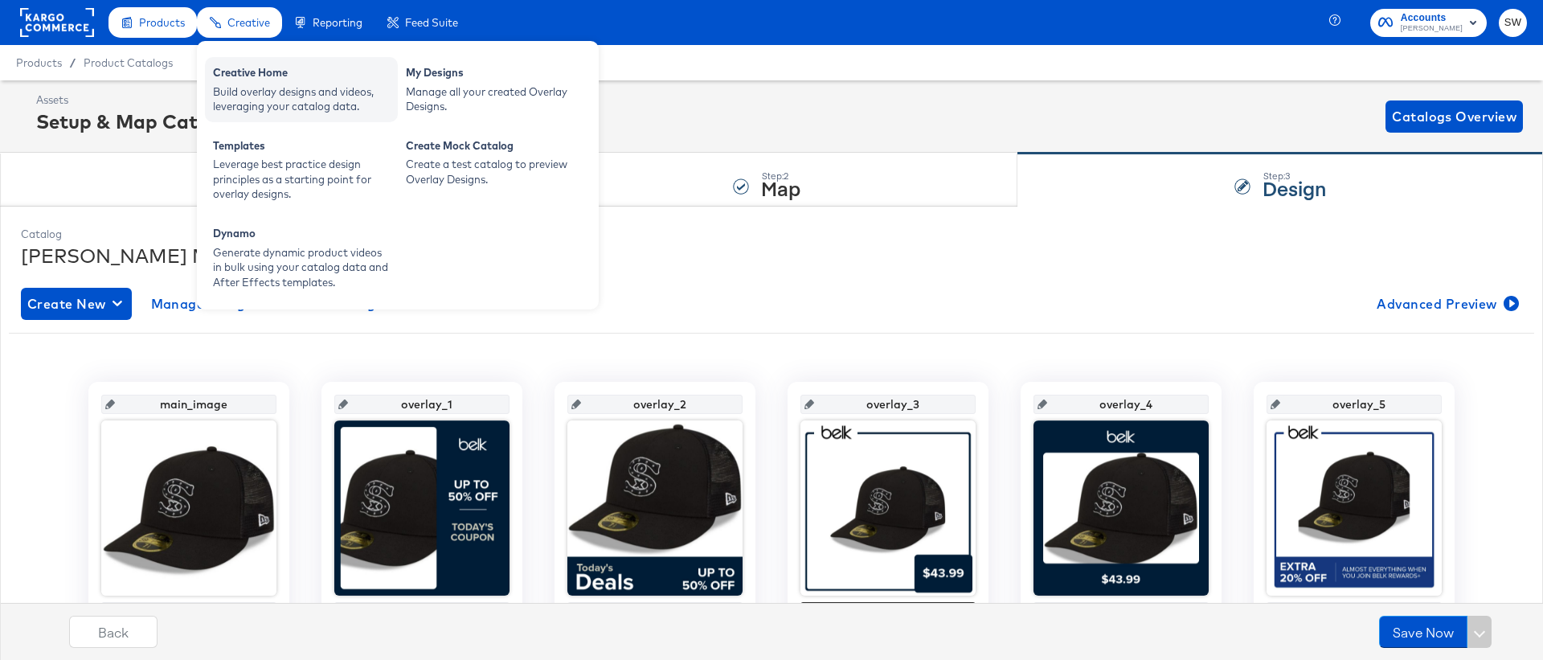
click at [255, 74] on div "Creative Home" at bounding box center [301, 74] width 177 height 19
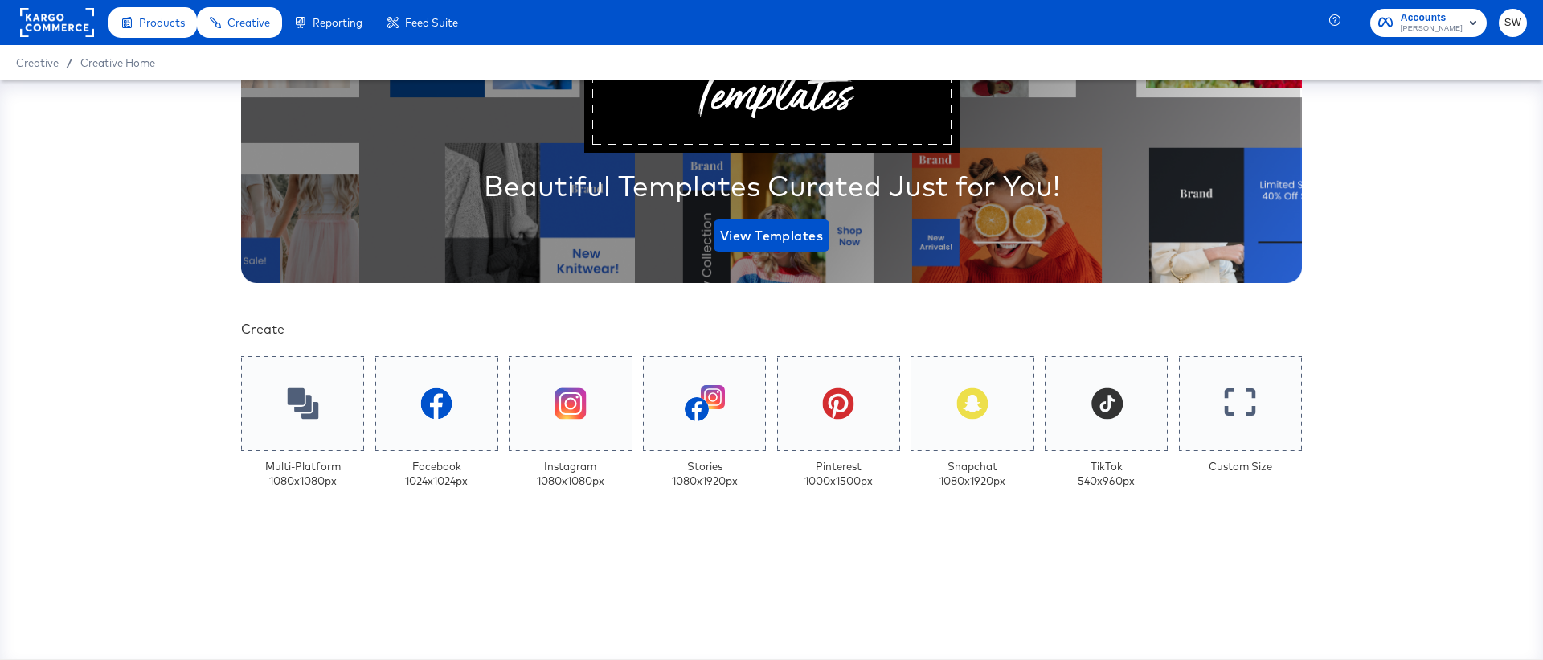
scroll to position [205, 0]
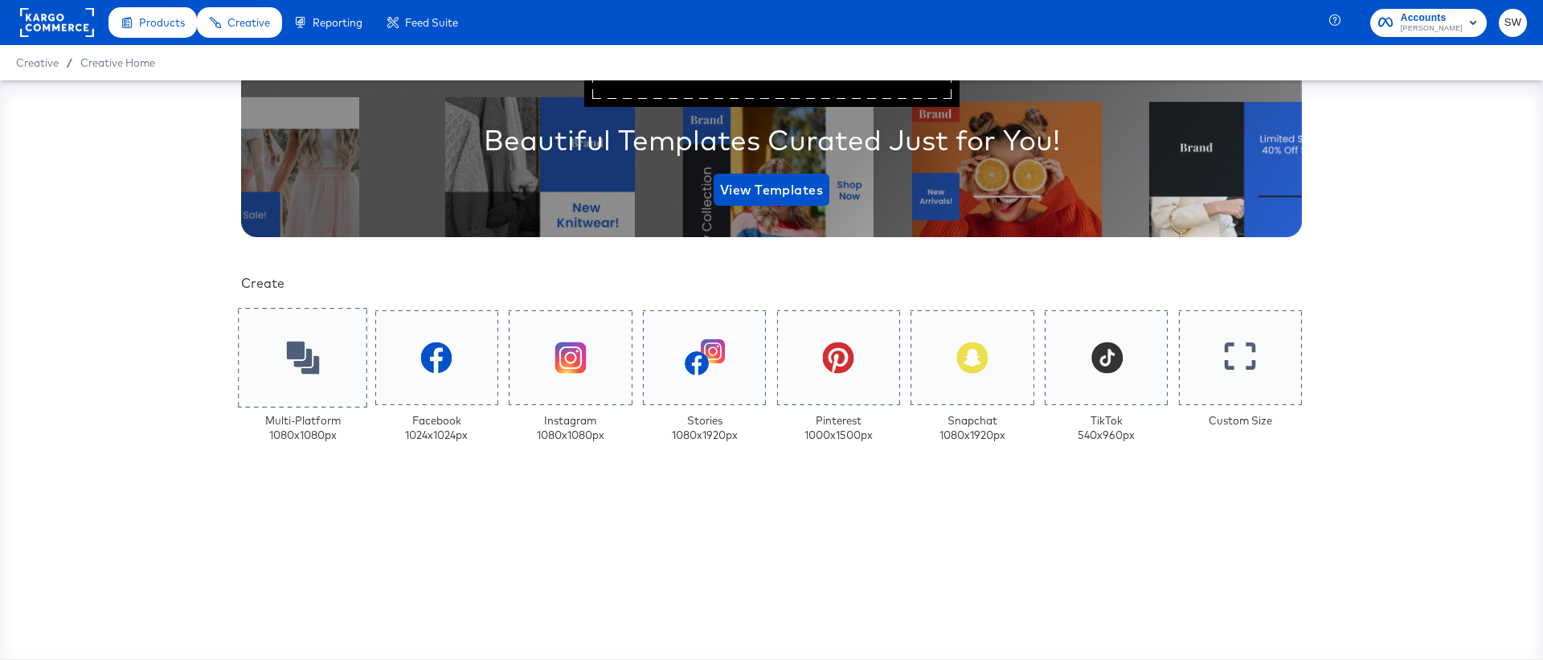
click at [306, 379] on div at bounding box center [302, 358] width 129 height 100
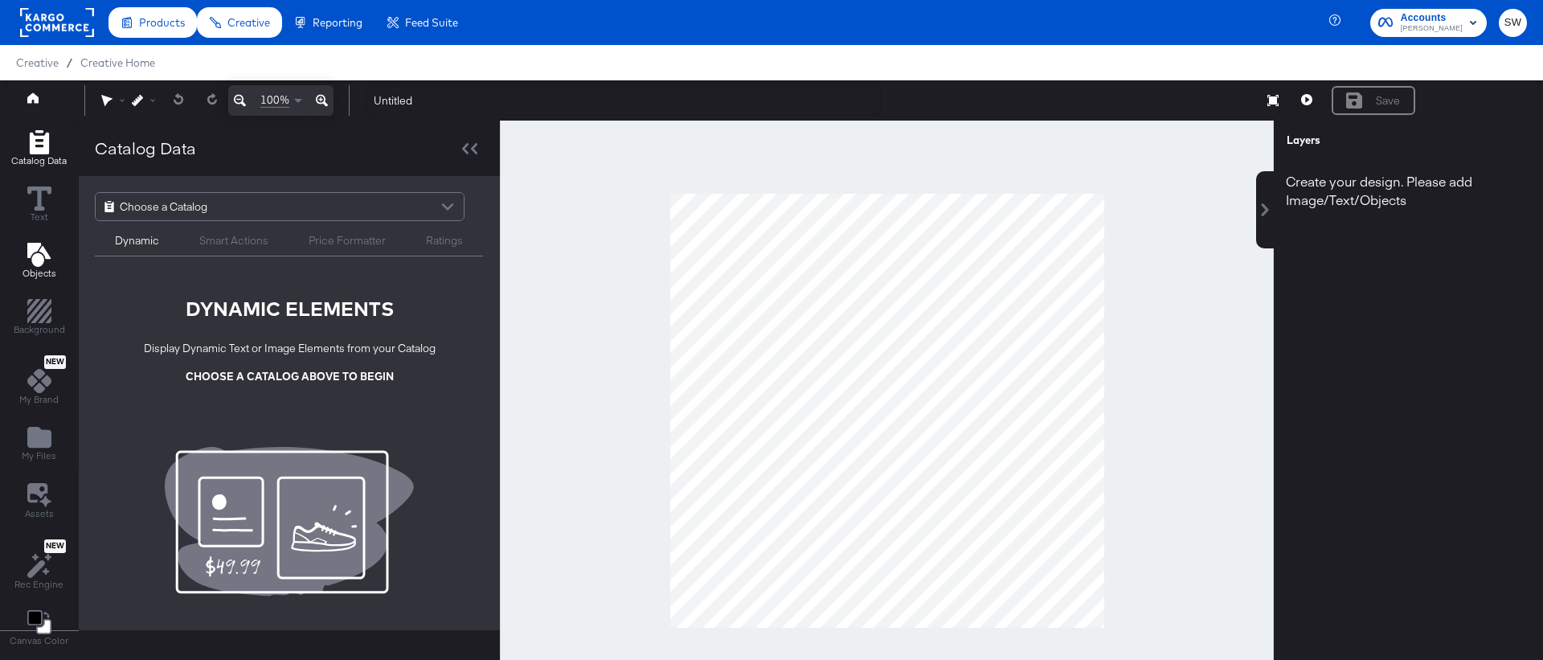
click at [21, 260] on button "Objects" at bounding box center [39, 262] width 53 height 46
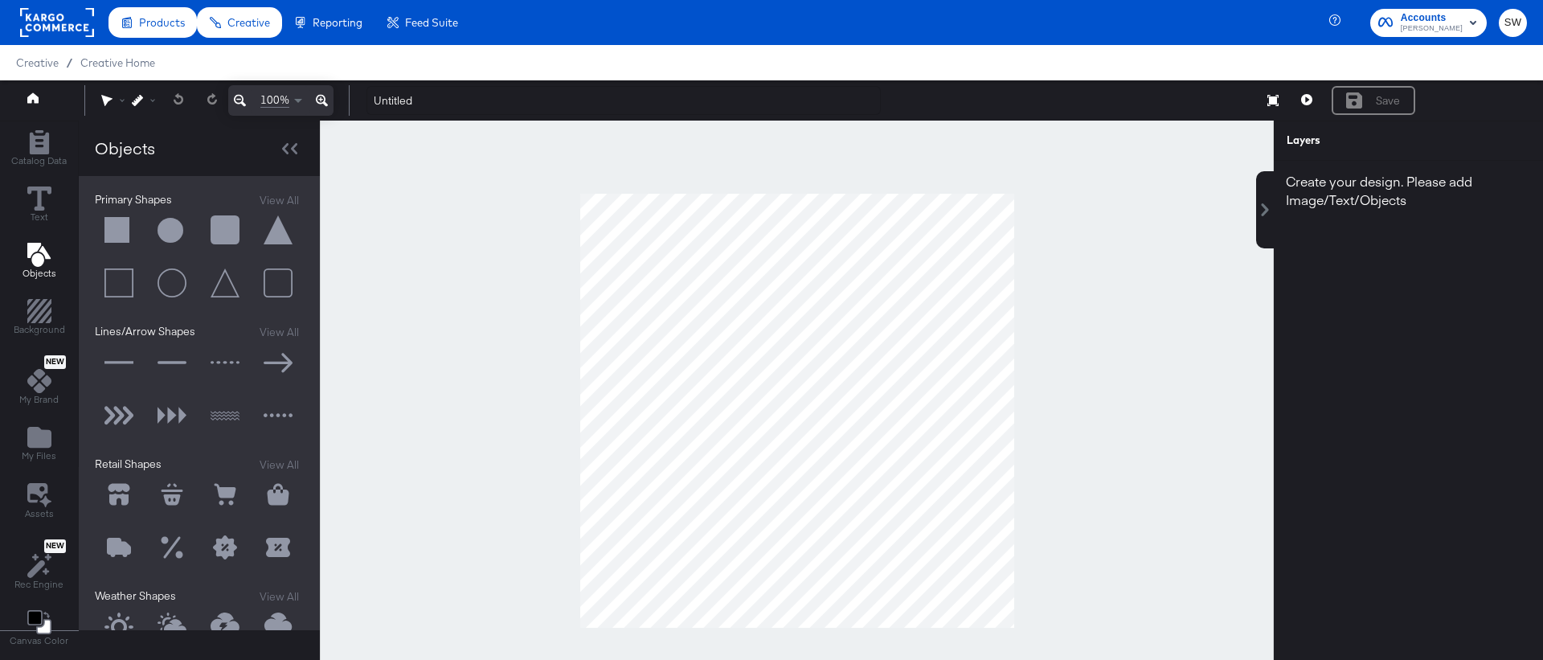
click at [123, 229] on button at bounding box center [119, 231] width 48 height 48
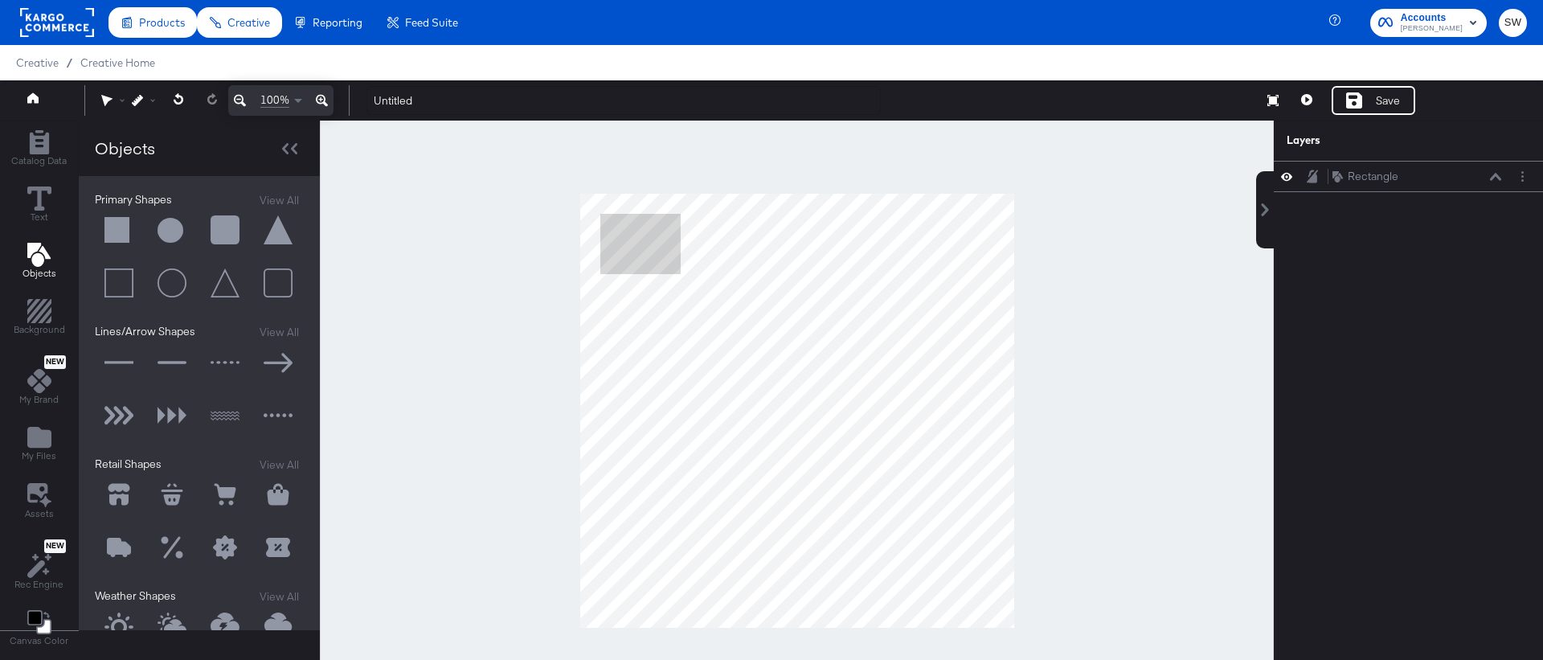
click at [174, 235] on button at bounding box center [172, 231] width 48 height 48
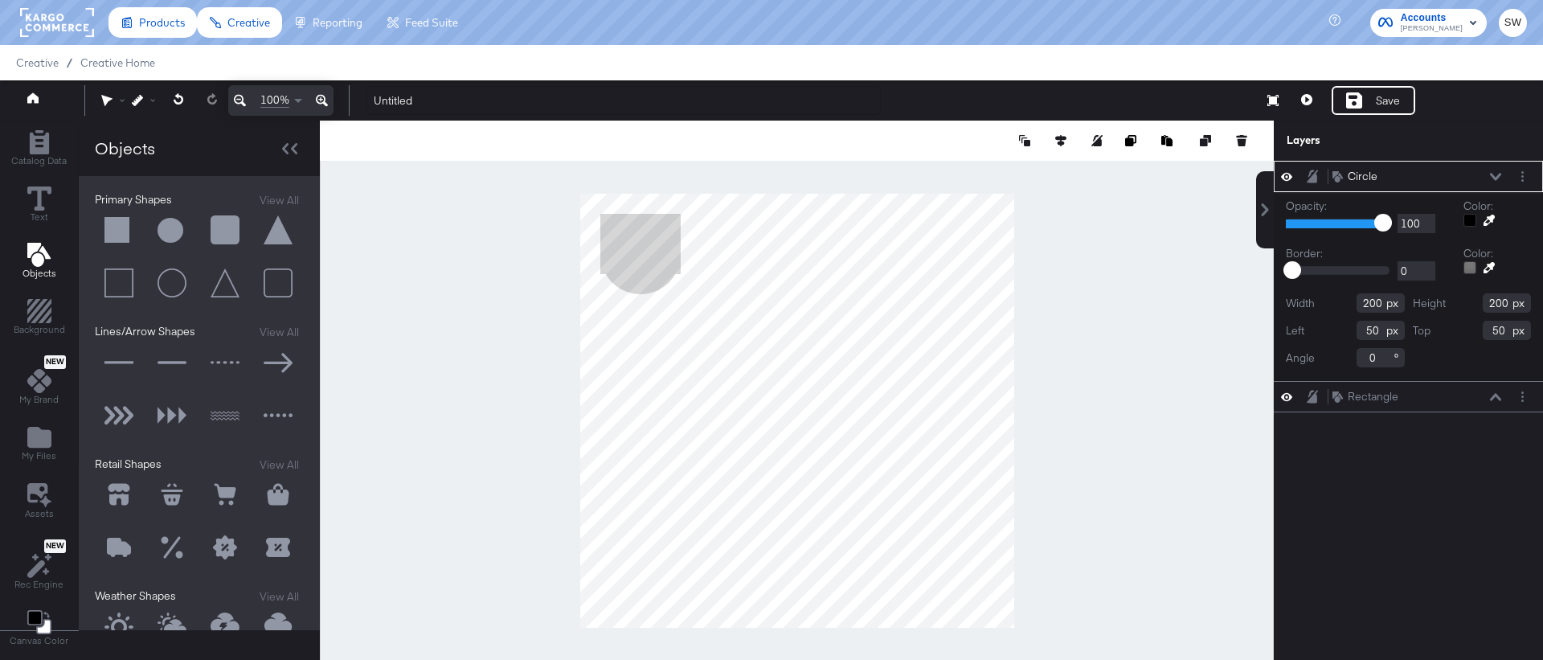
click at [221, 230] on button at bounding box center [225, 231] width 48 height 48
click at [395, 339] on div at bounding box center [797, 411] width 954 height 580
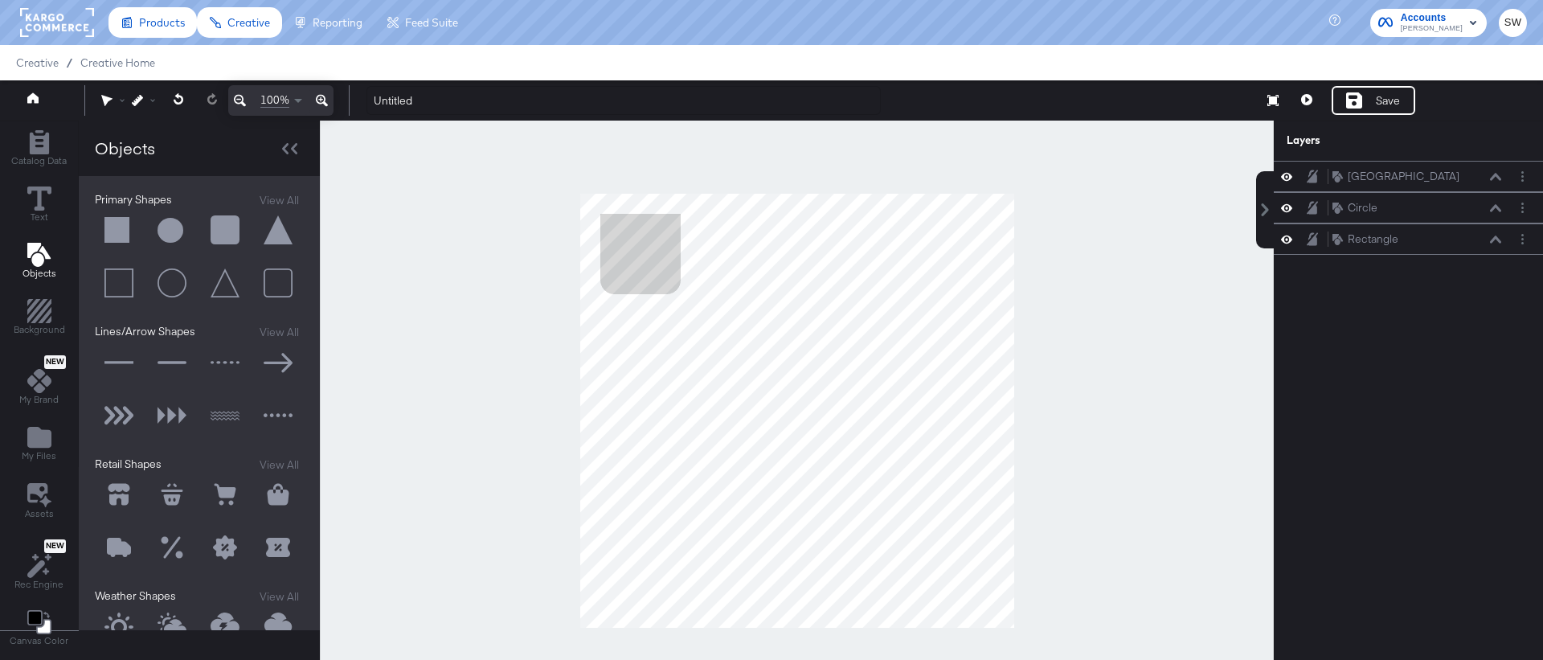
click at [507, 411] on div at bounding box center [797, 411] width 954 height 580
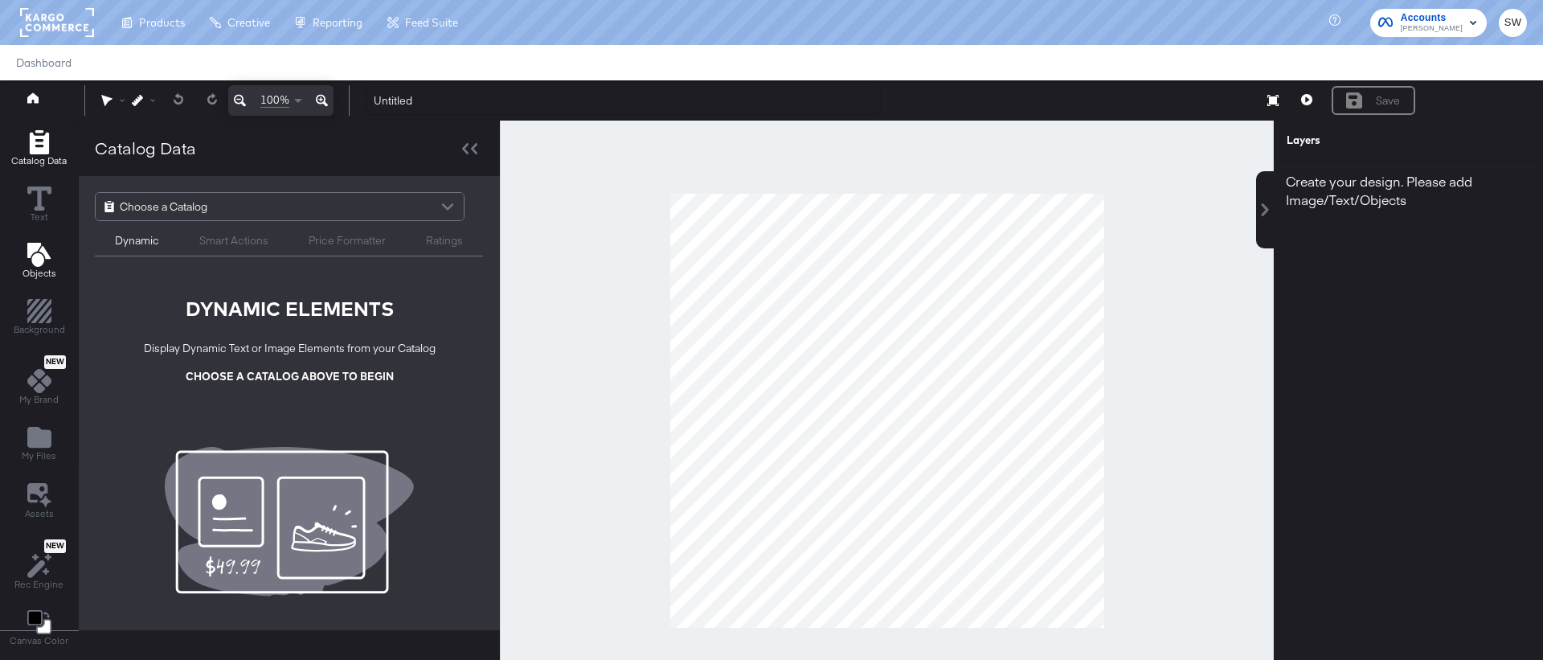
click at [41, 261] on icon "Add Text" at bounding box center [38, 255] width 23 height 24
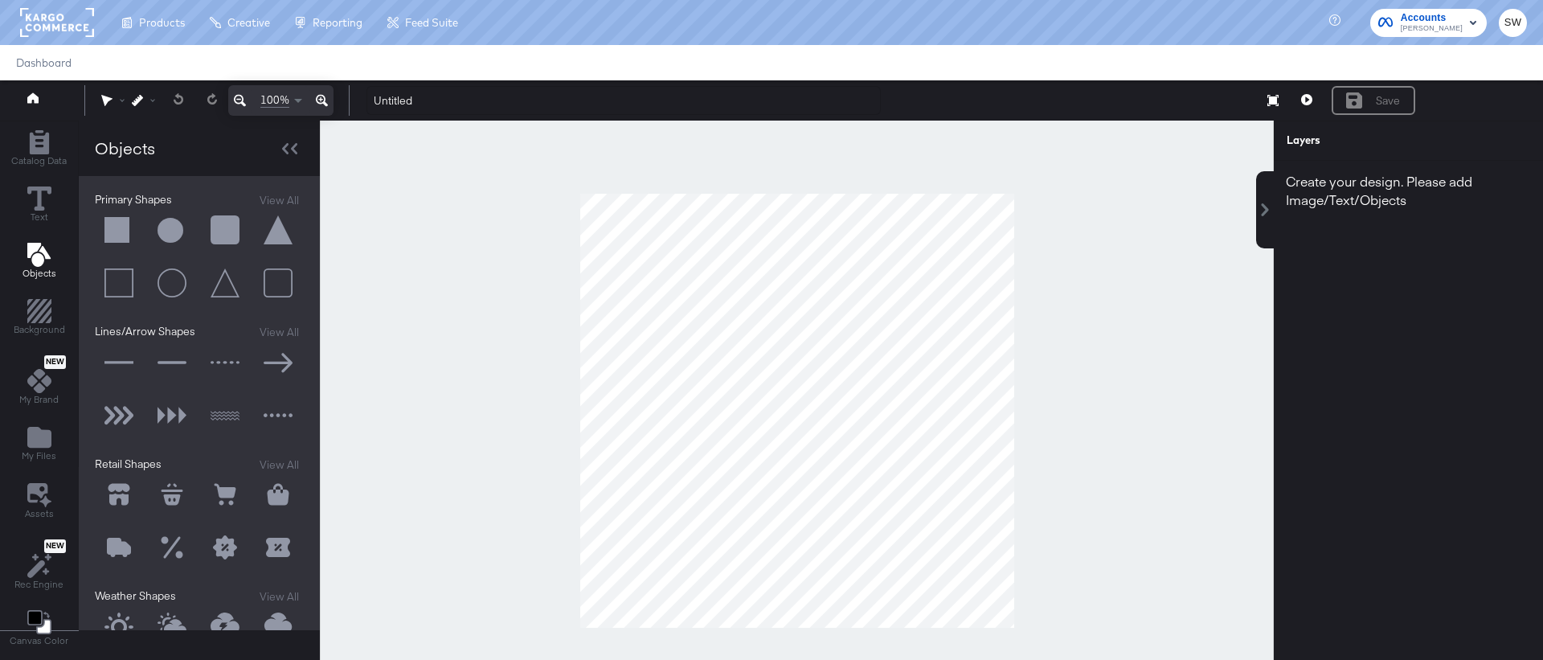
click at [215, 228] on button at bounding box center [225, 231] width 48 height 48
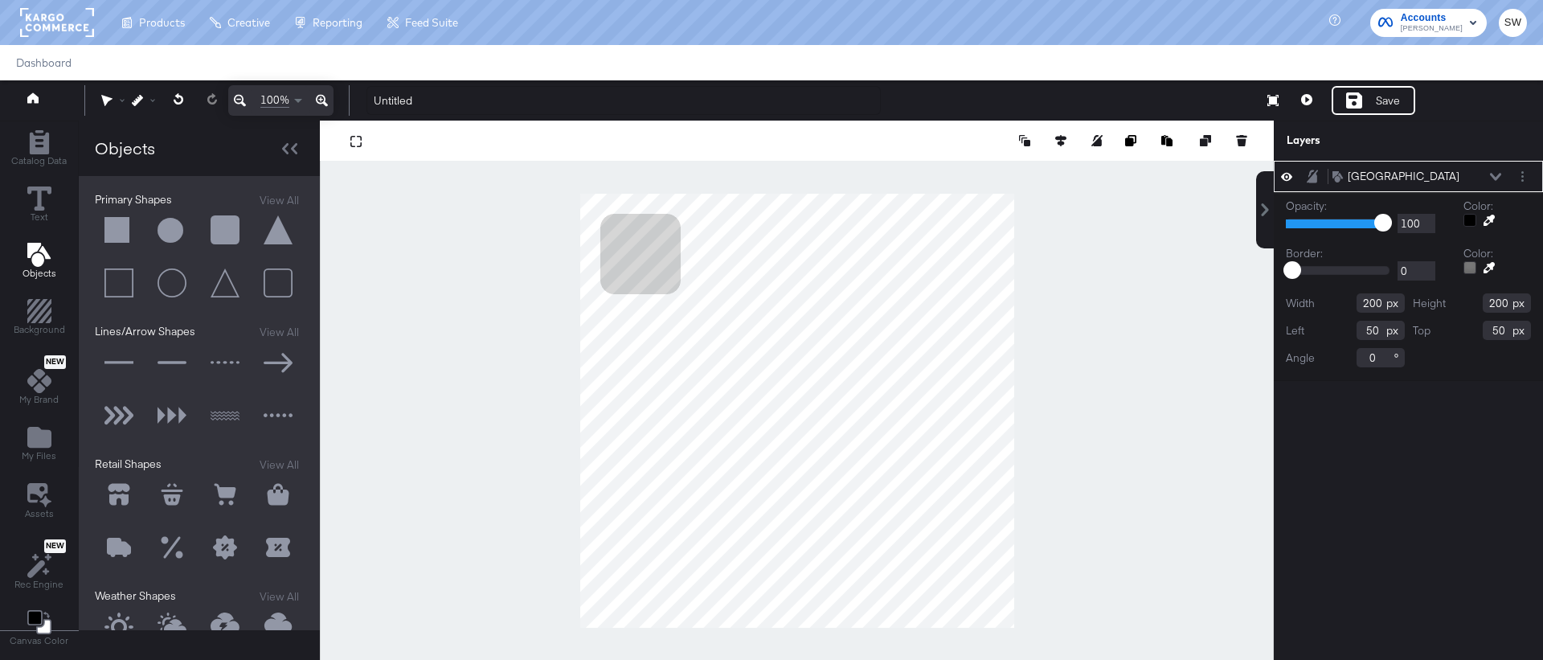
type input "738"
type input "532"
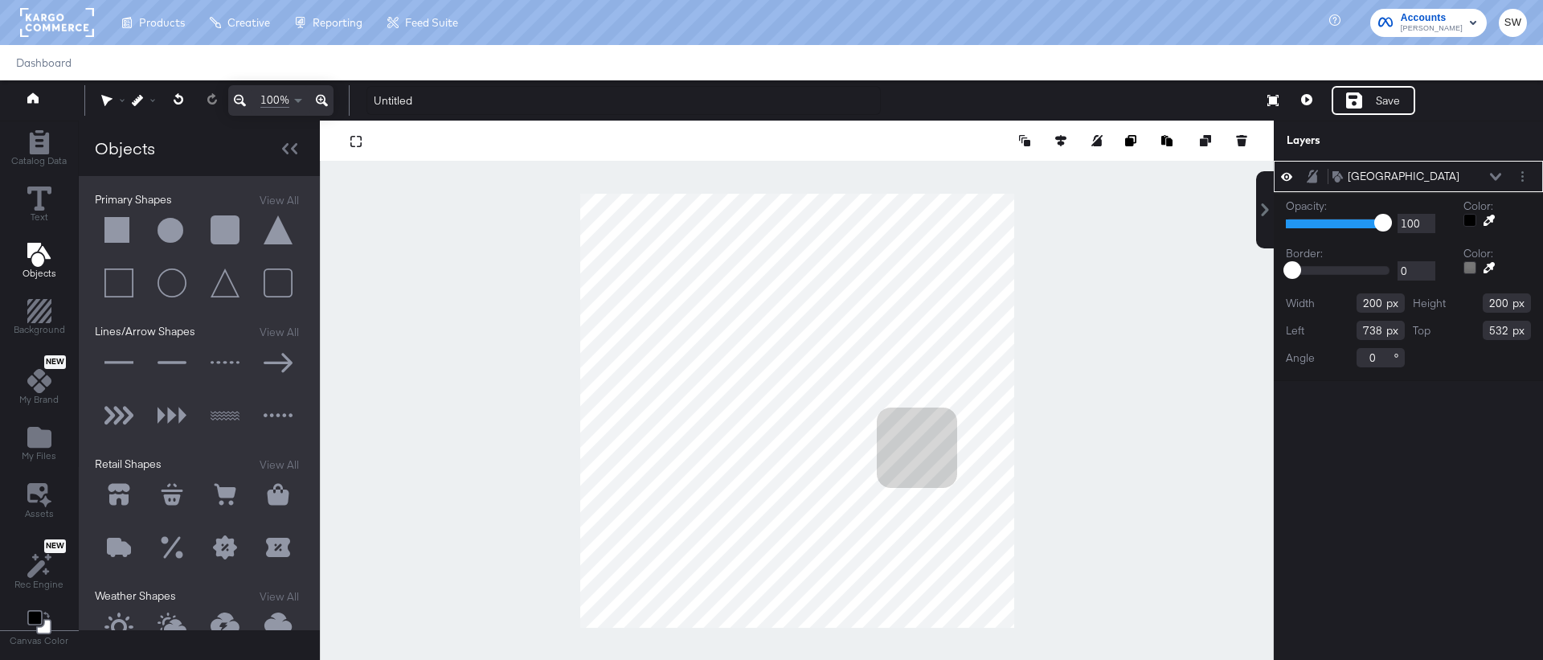
click at [281, 228] on button at bounding box center [278, 231] width 48 height 48
click at [274, 285] on button at bounding box center [278, 284] width 48 height 48
click at [272, 231] on button at bounding box center [278, 231] width 48 height 48
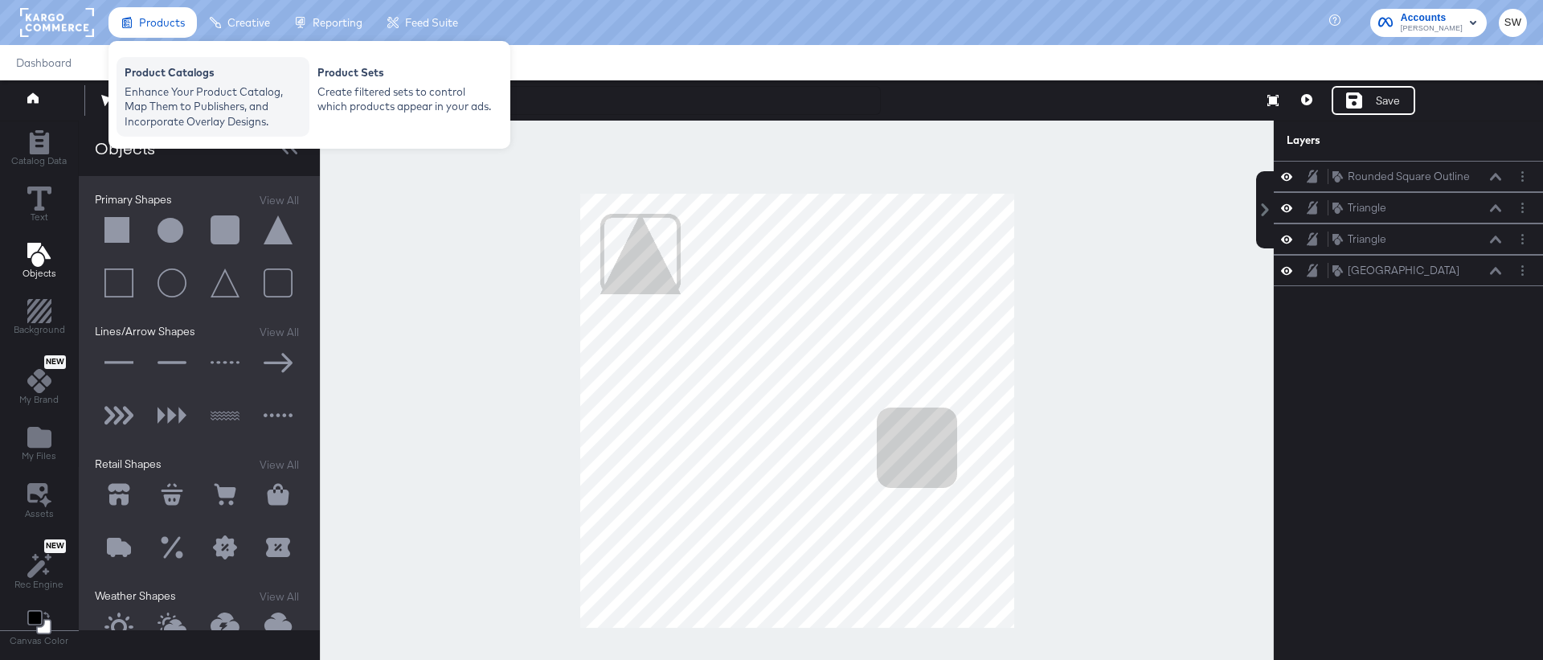
click at [154, 111] on div "Enhance Your Product Catalog, Map Them to Publishers, and Incorporate Overlay D…" at bounding box center [213, 106] width 177 height 45
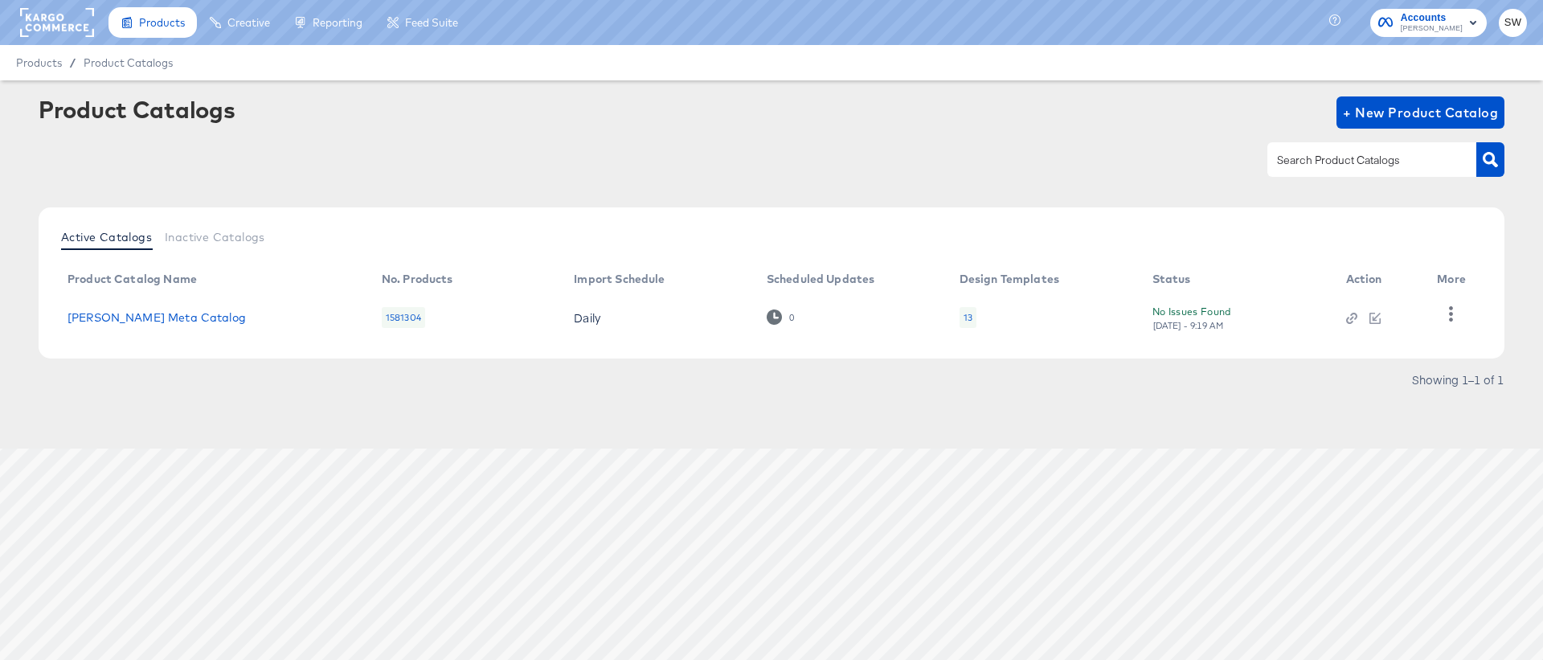
click at [135, 325] on td "[PERSON_NAME] Meta Catalog" at bounding box center [212, 317] width 314 height 50
click at [141, 317] on link "[PERSON_NAME] Meta Catalog" at bounding box center [156, 317] width 178 height 13
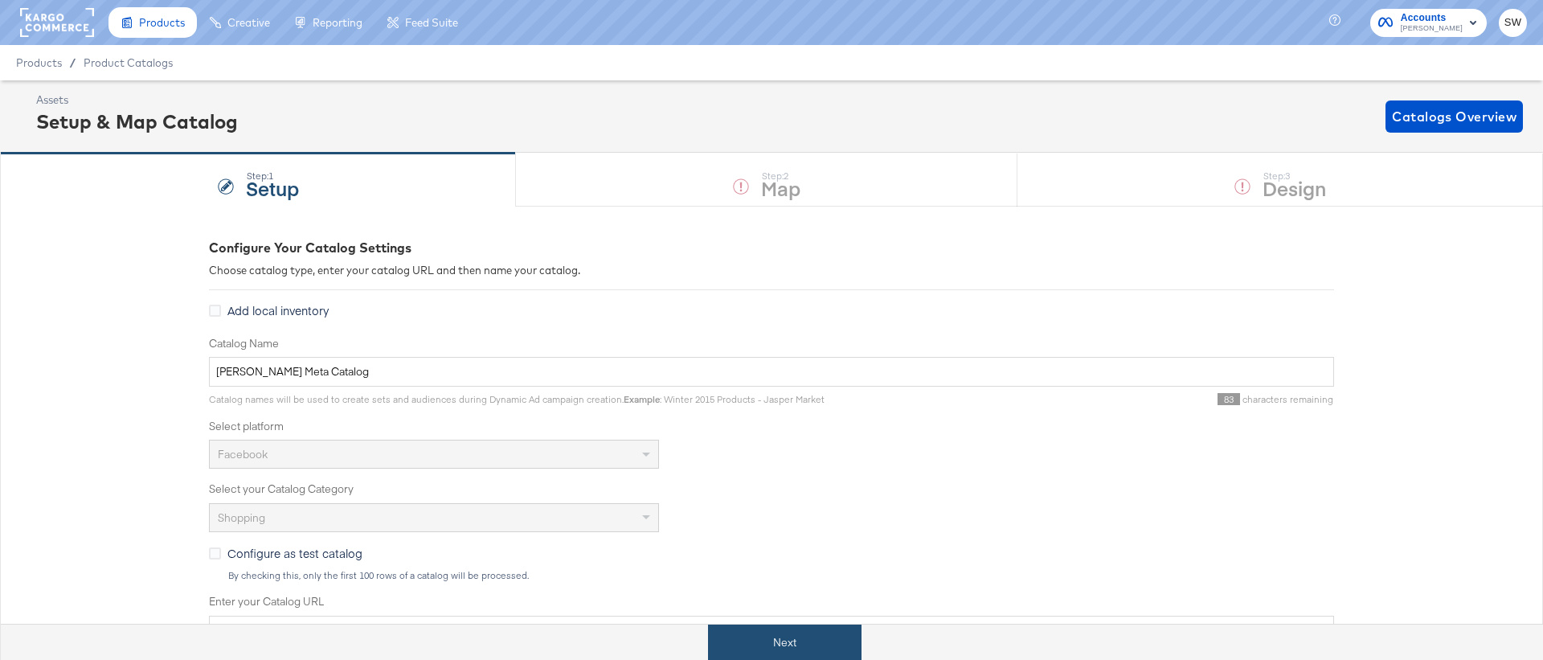
click at [806, 631] on button "Next" at bounding box center [784, 642] width 153 height 36
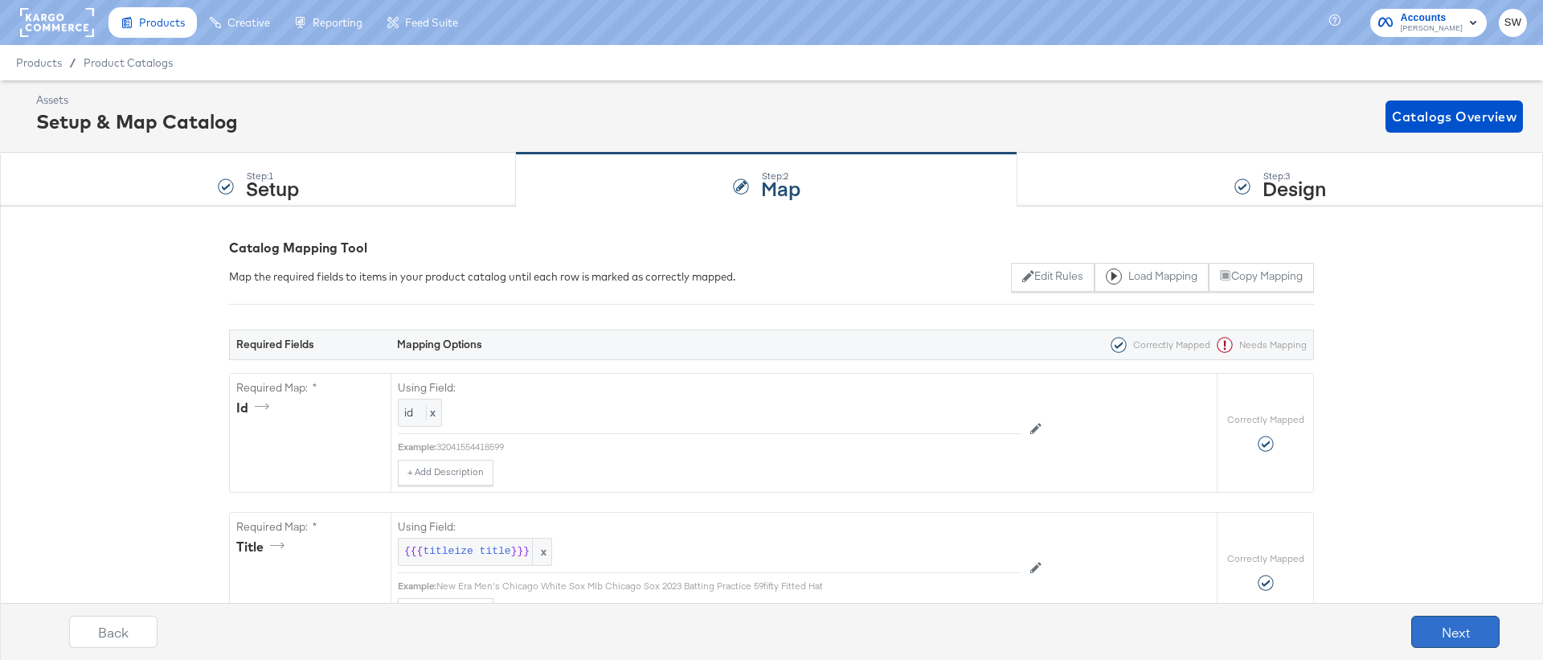
click at [1423, 629] on button "Next" at bounding box center [1455, 632] width 88 height 32
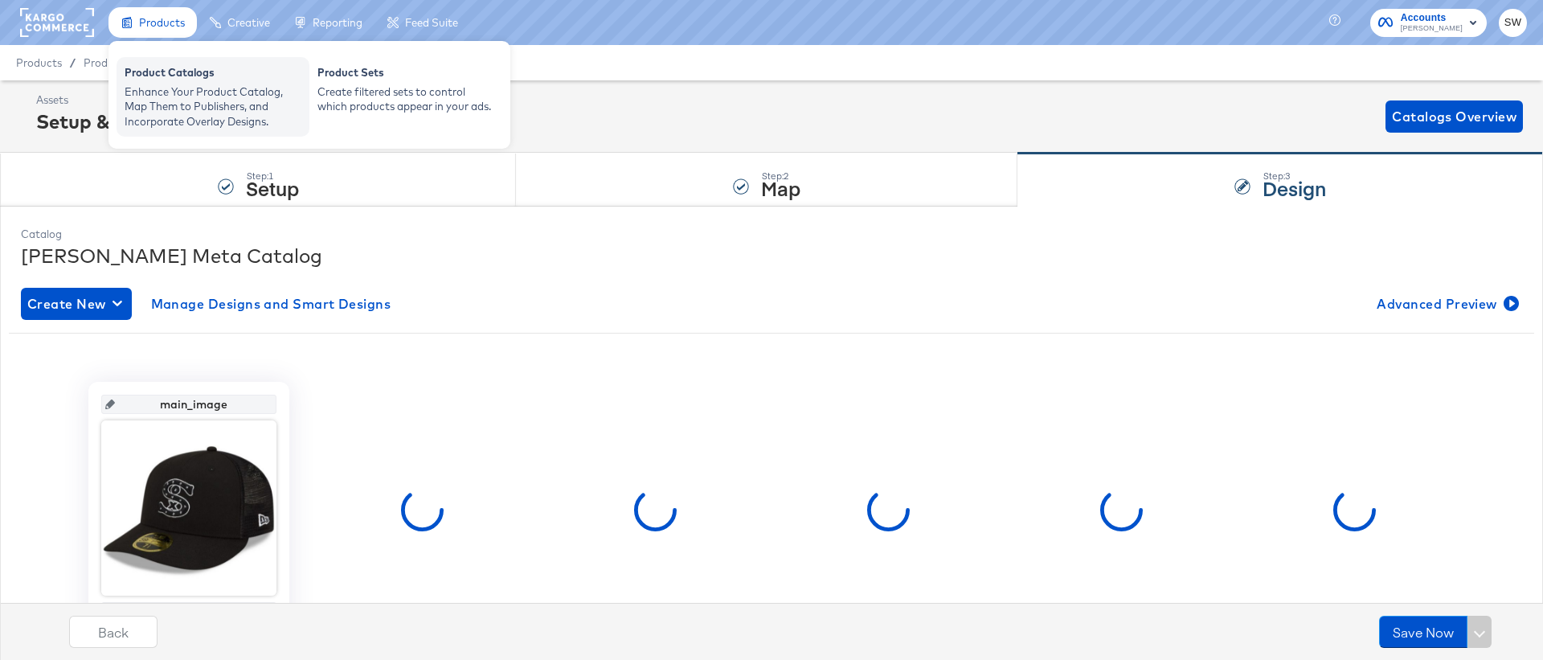
click at [188, 74] on div "Product Catalogs" at bounding box center [213, 74] width 177 height 19
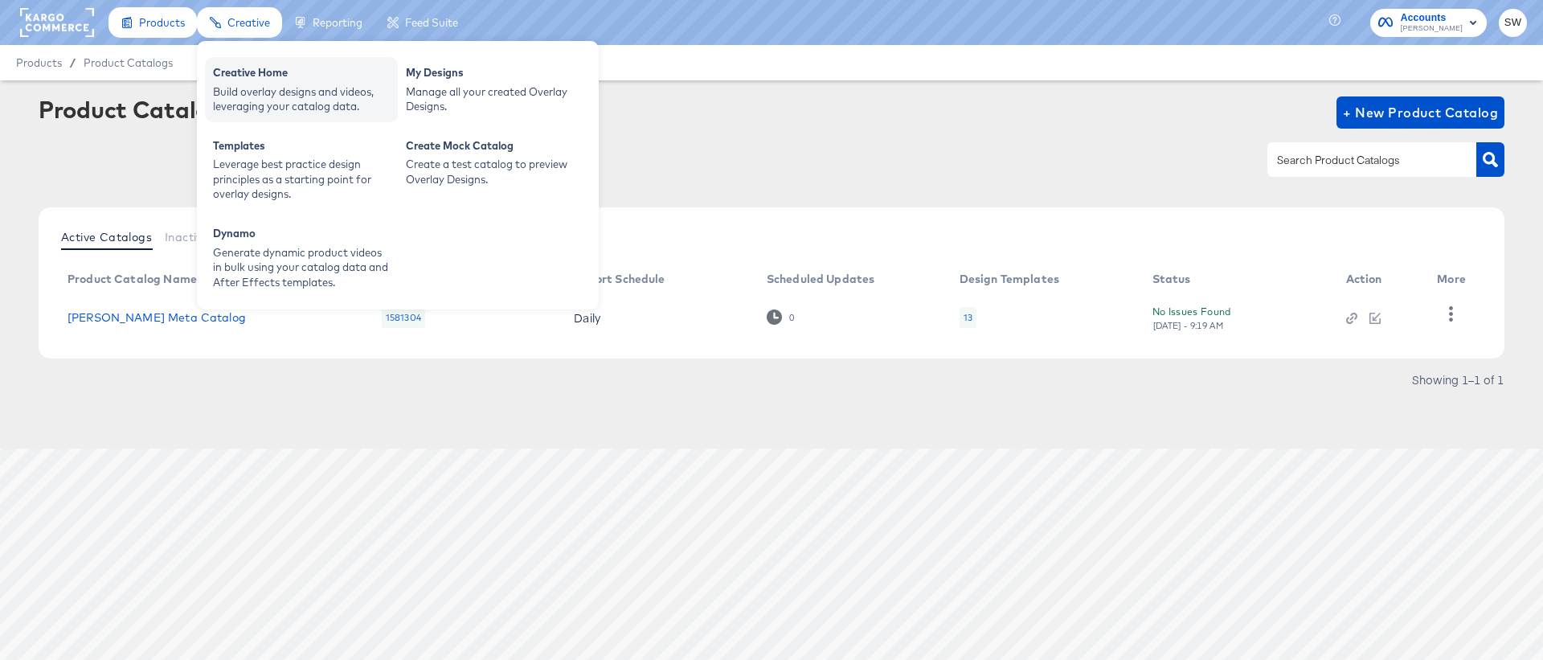
click at [267, 101] on div "Build overlay designs and videos, leveraging your catalog data." at bounding box center [301, 99] width 177 height 30
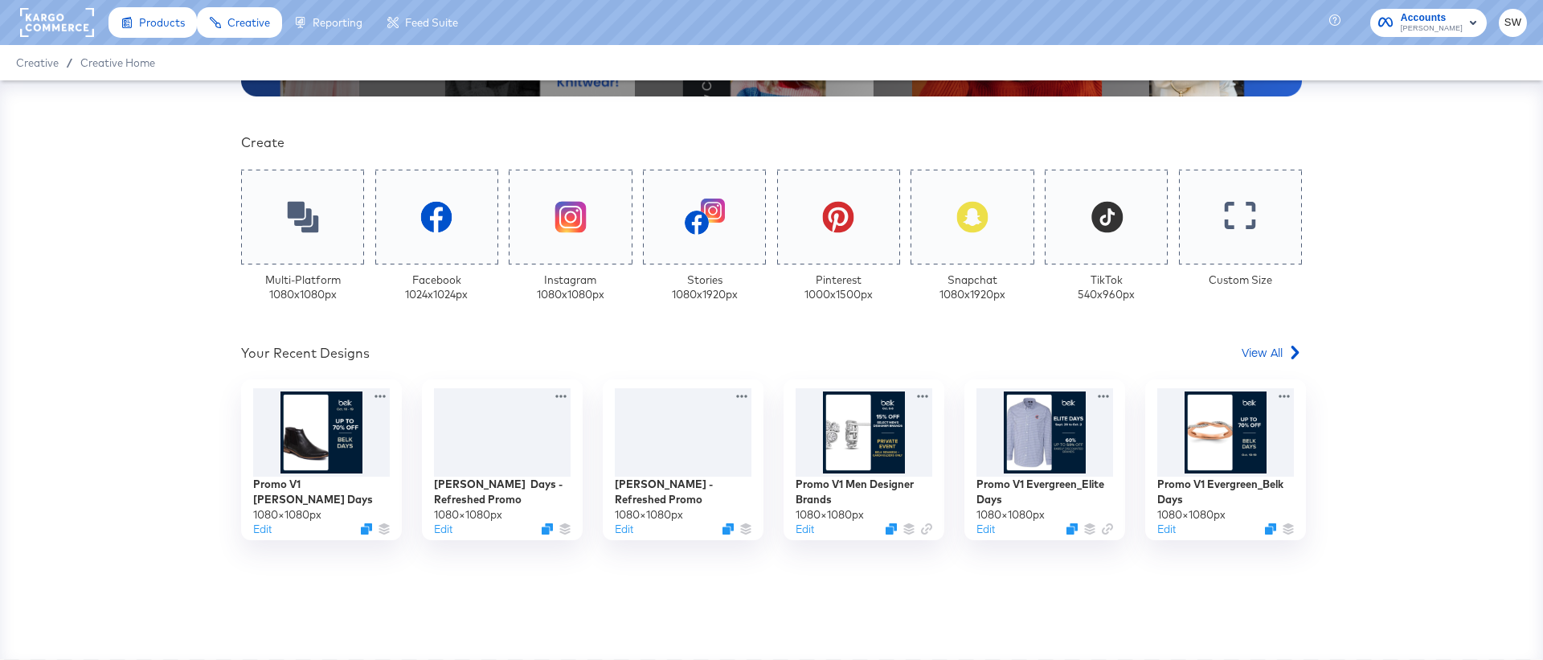
scroll to position [338, 0]
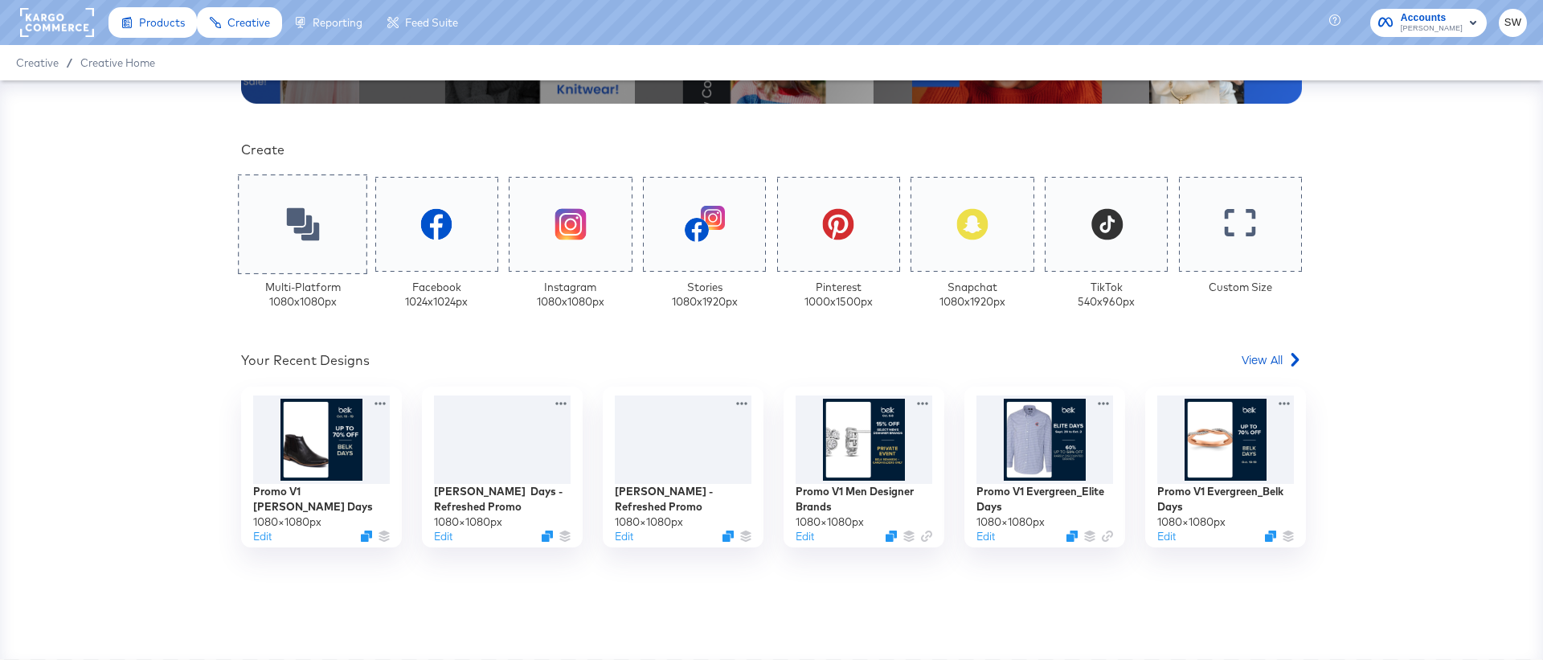
click at [278, 234] on div at bounding box center [302, 224] width 129 height 100
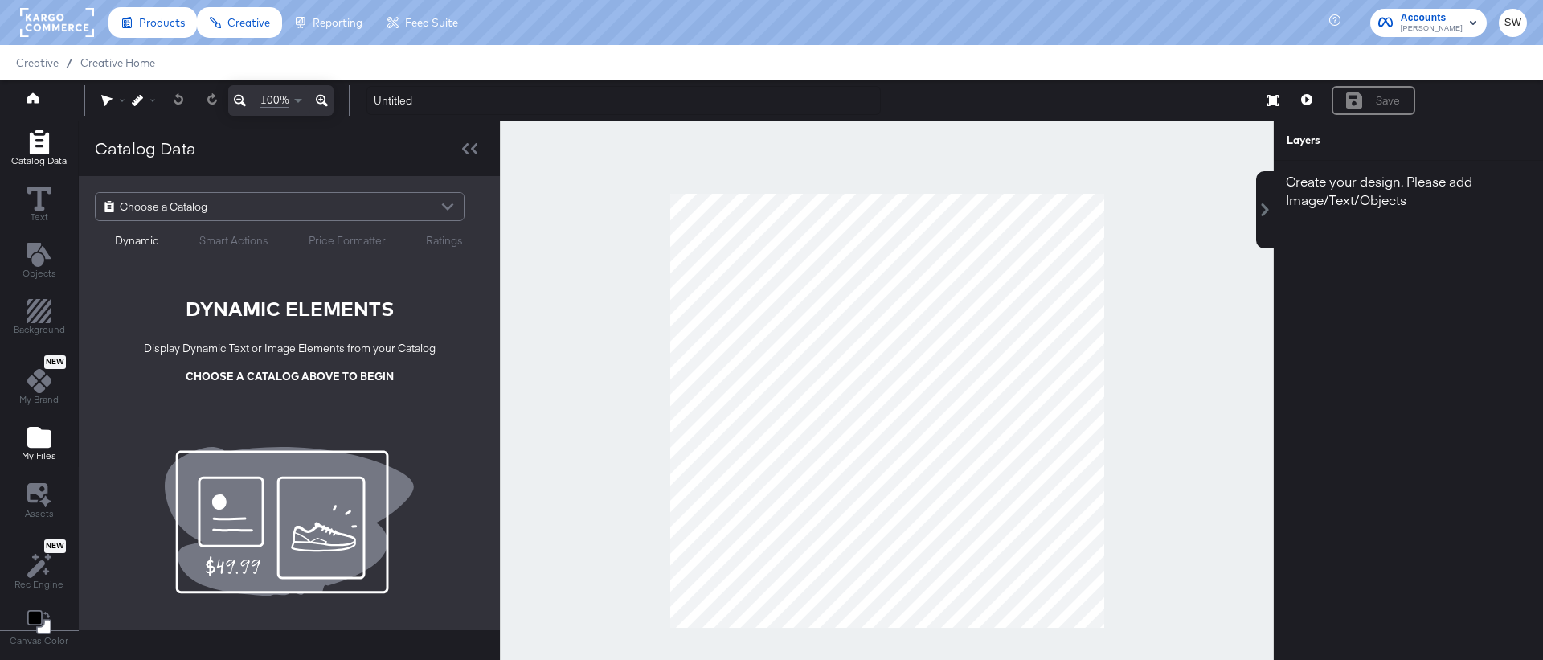
click at [39, 434] on icon "Add Files" at bounding box center [39, 437] width 24 height 21
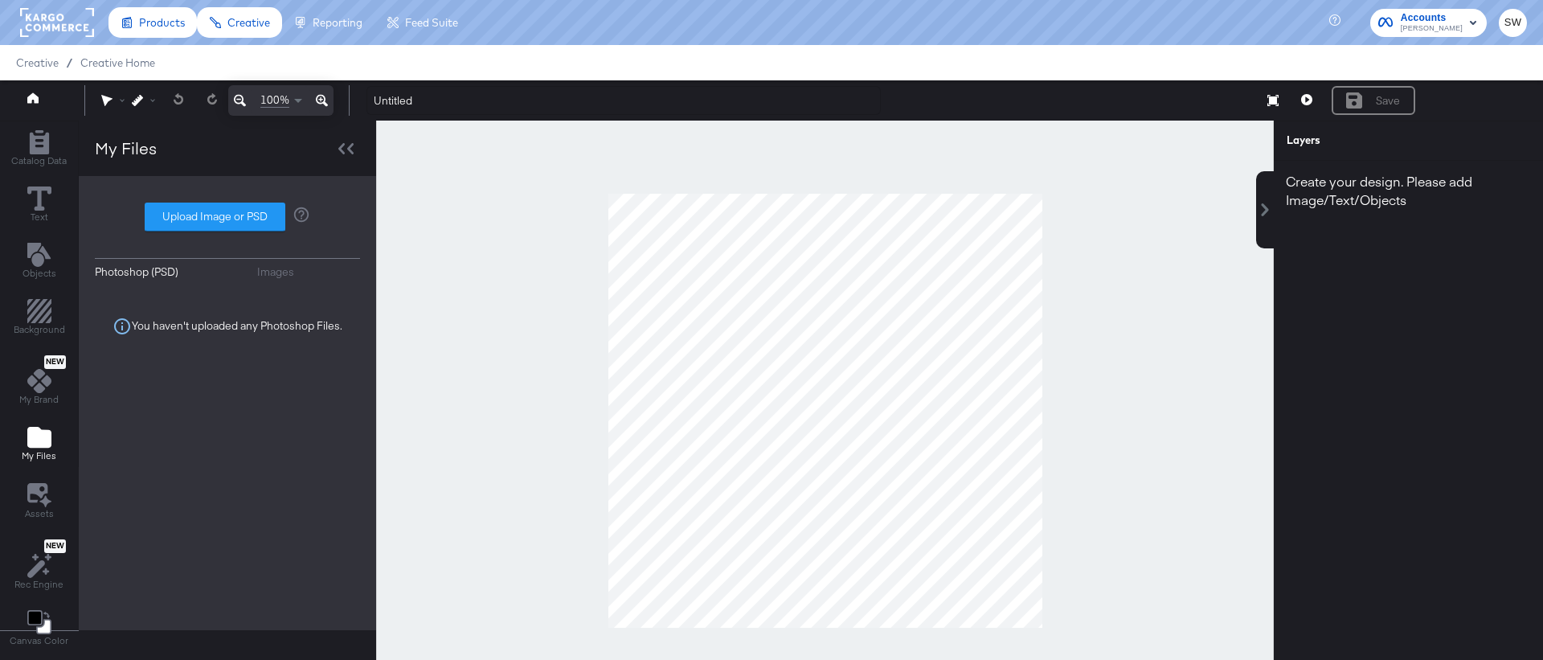
click at [268, 271] on div "Images" at bounding box center [275, 271] width 37 height 15
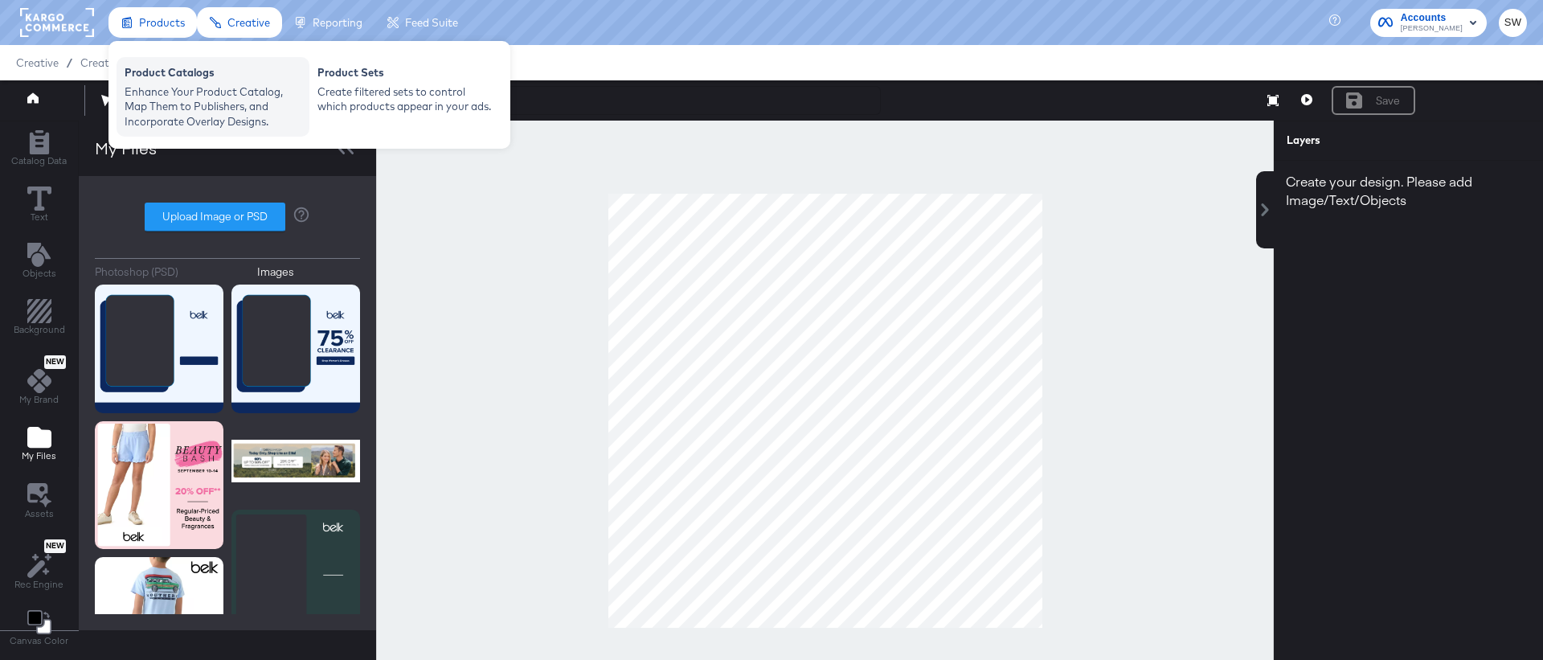
click at [176, 102] on div "Enhance Your Product Catalog, Map Them to Publishers, and Incorporate Overlay D…" at bounding box center [213, 106] width 177 height 45
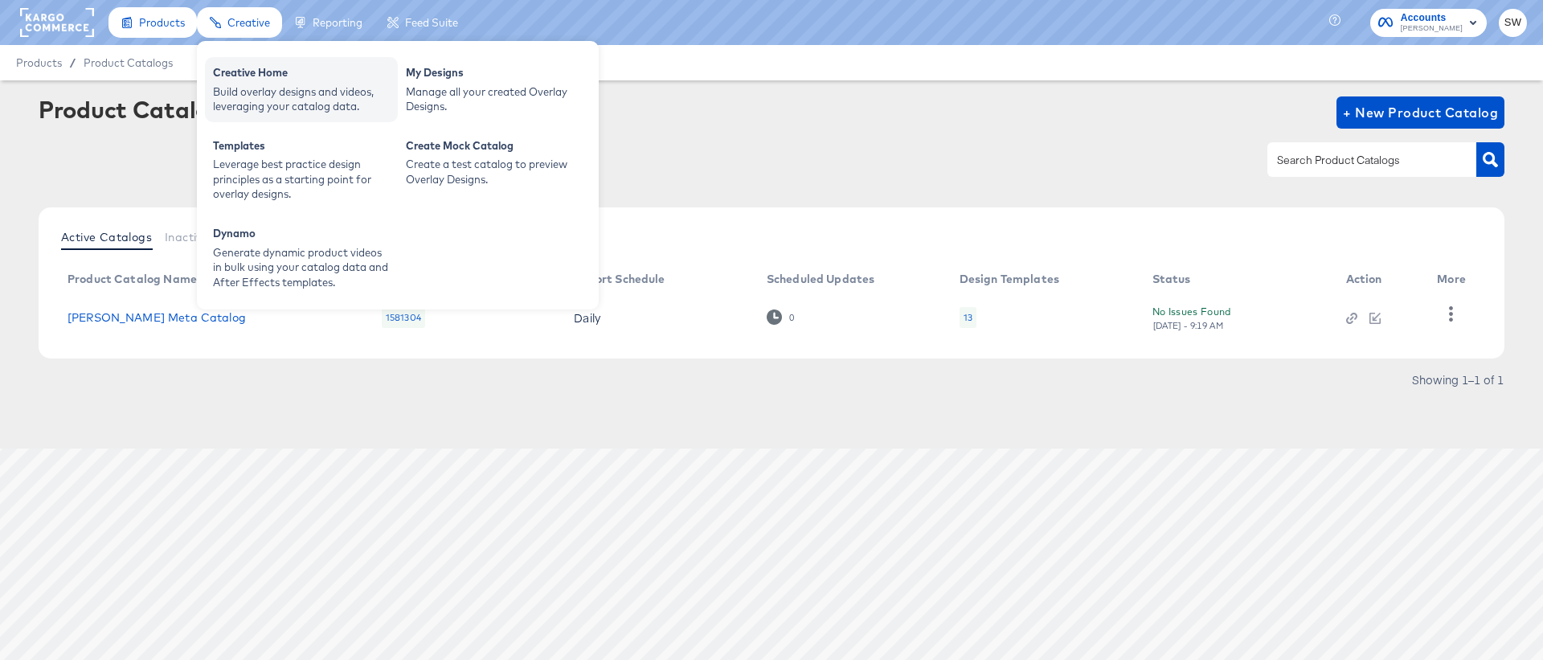
click at [235, 104] on div "Build overlay designs and videos, leveraging your catalog data." at bounding box center [301, 99] width 177 height 30
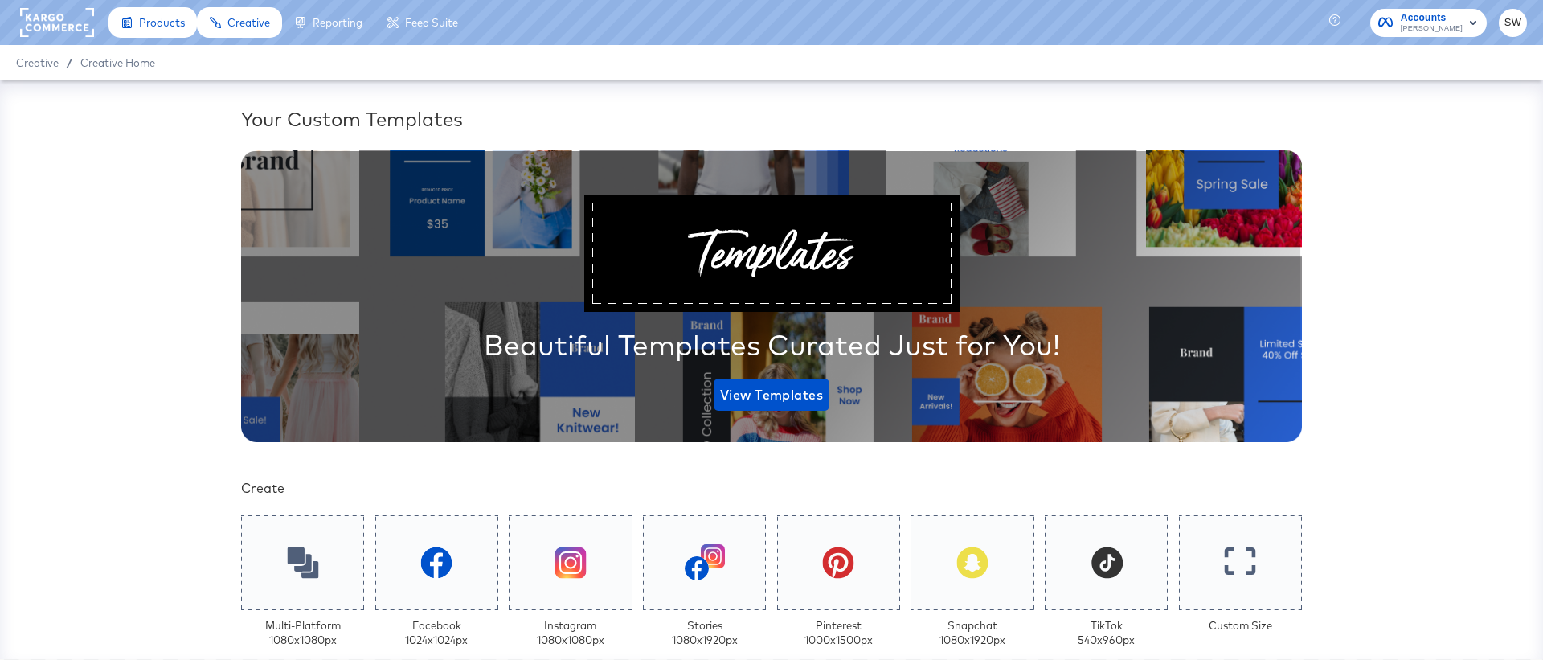
scroll to position [401, 0]
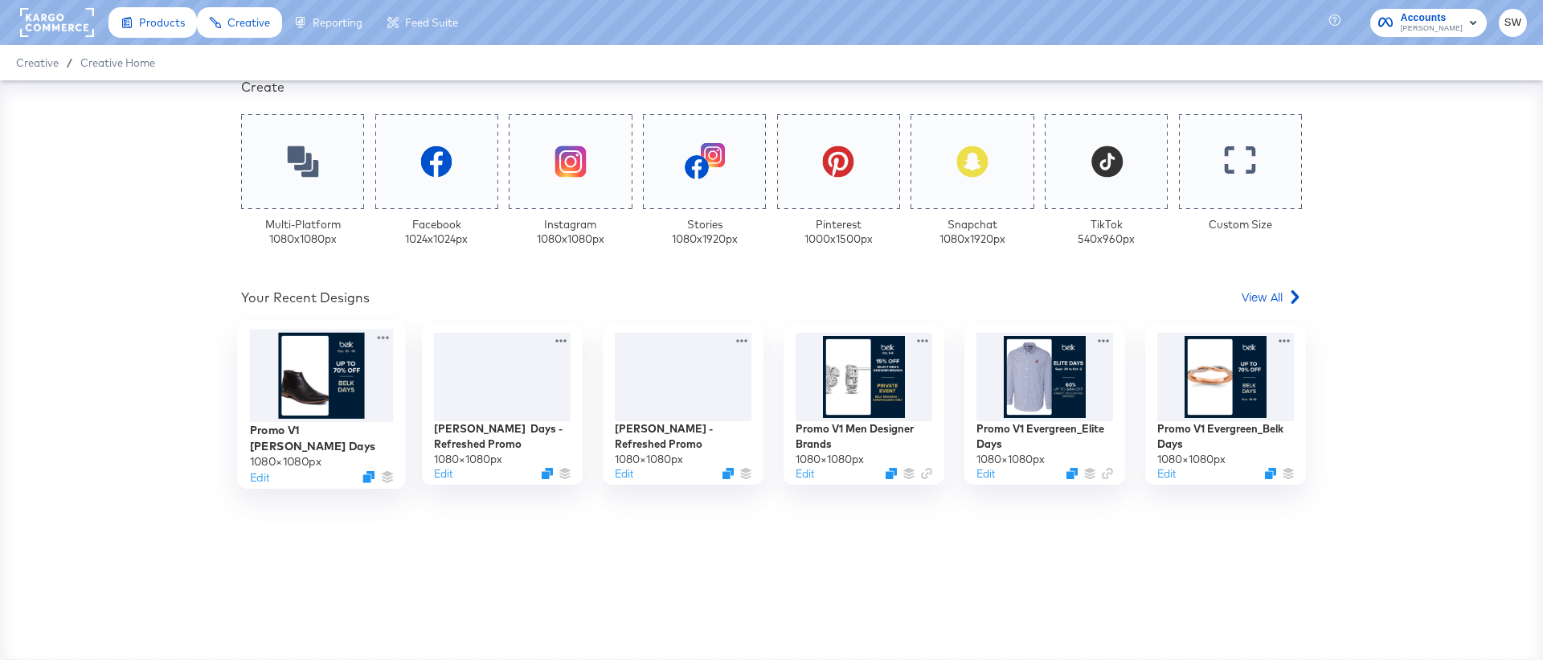
click at [301, 399] on div at bounding box center [322, 375] width 144 height 92
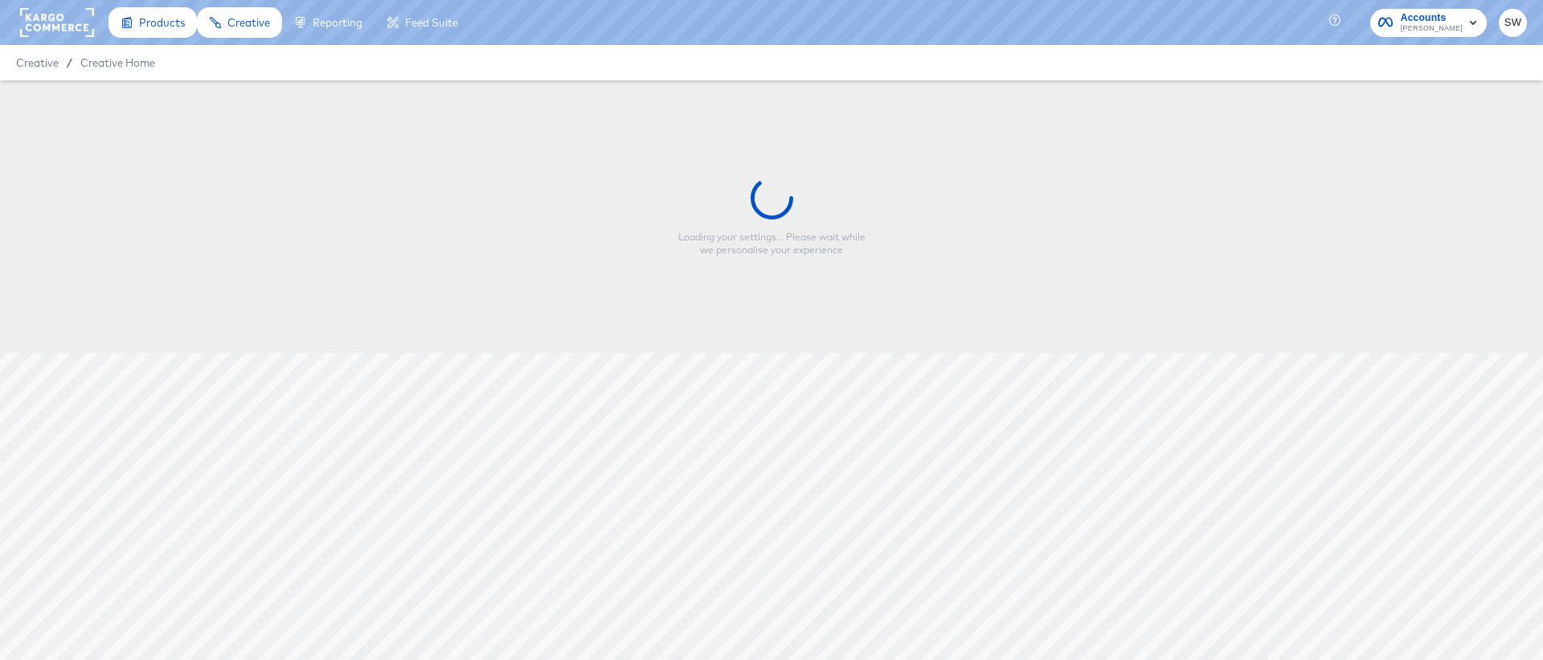
type input "Promo V1 [PERSON_NAME] Days"
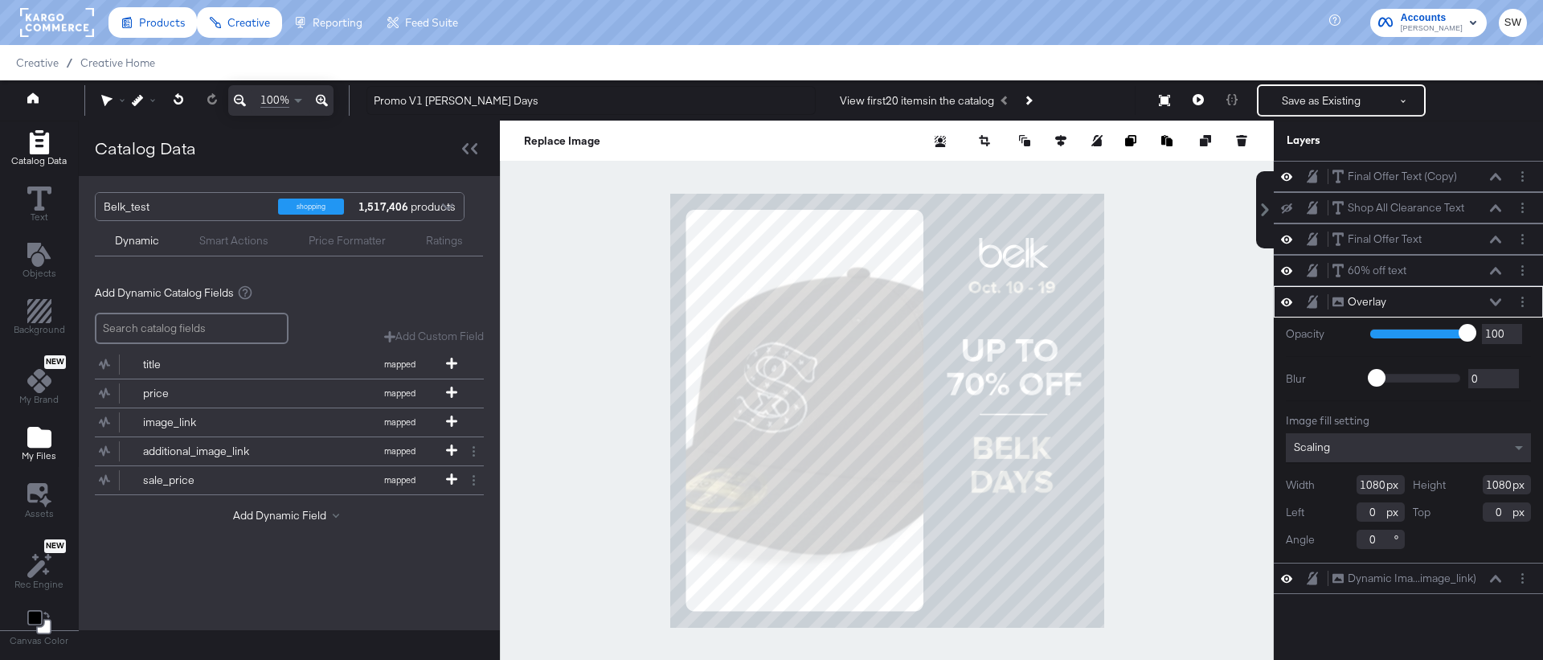
click at [30, 467] on button "My Files" at bounding box center [39, 445] width 54 height 46
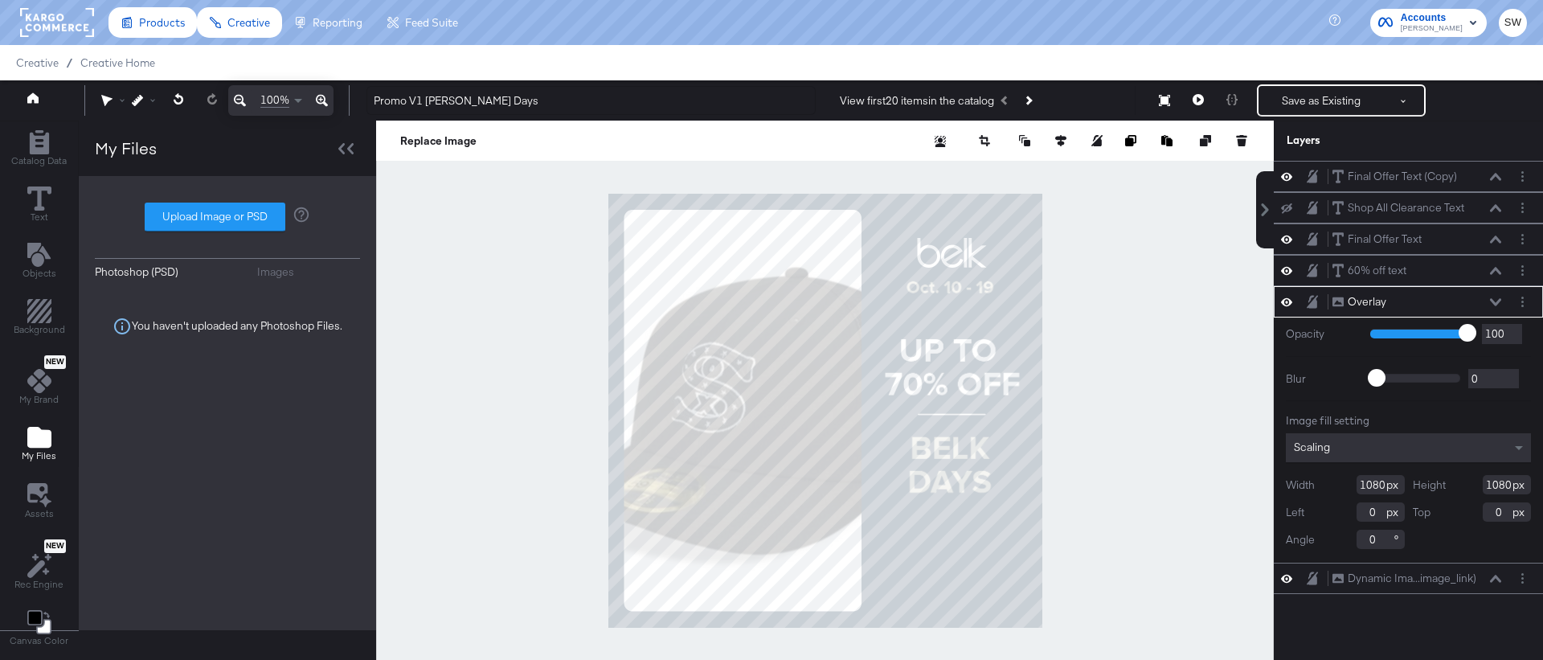
click at [280, 270] on div "Images" at bounding box center [275, 271] width 37 height 15
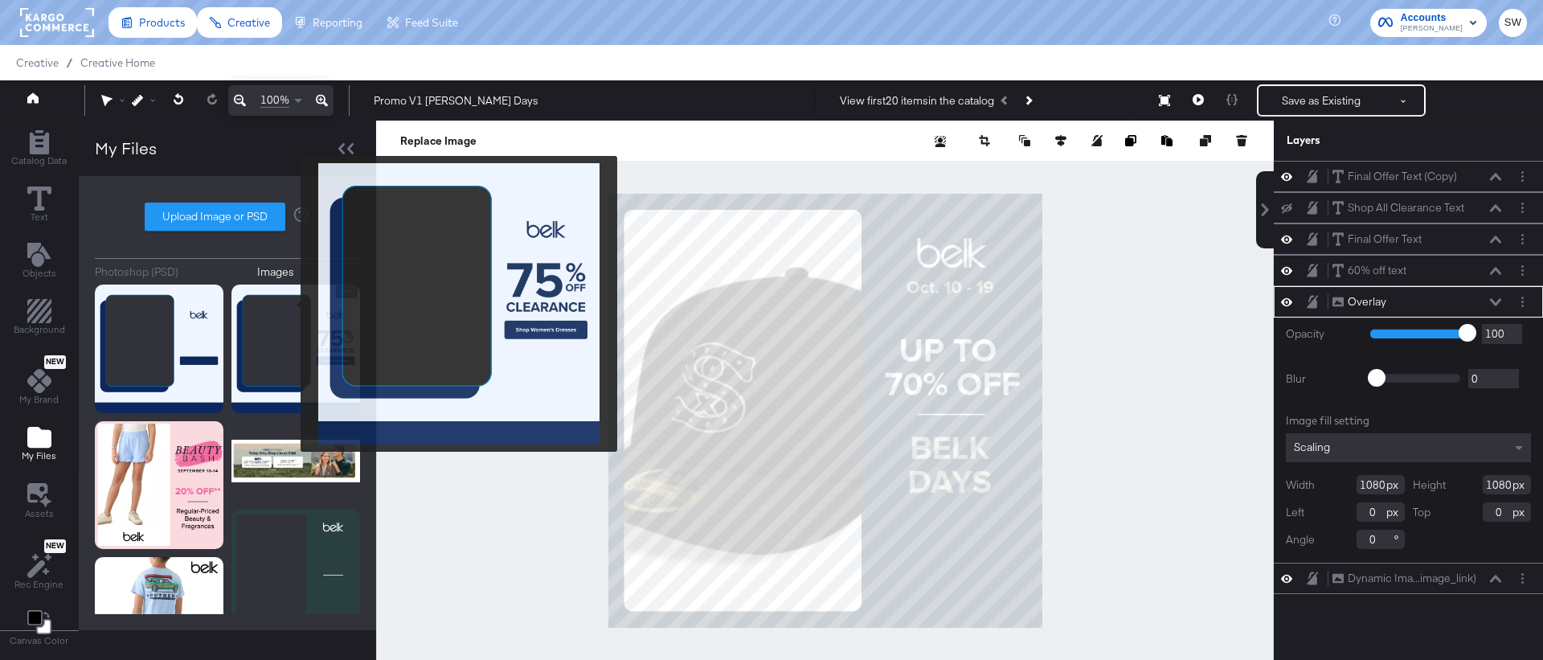
click at [297, 330] on img at bounding box center [295, 348] width 129 height 129
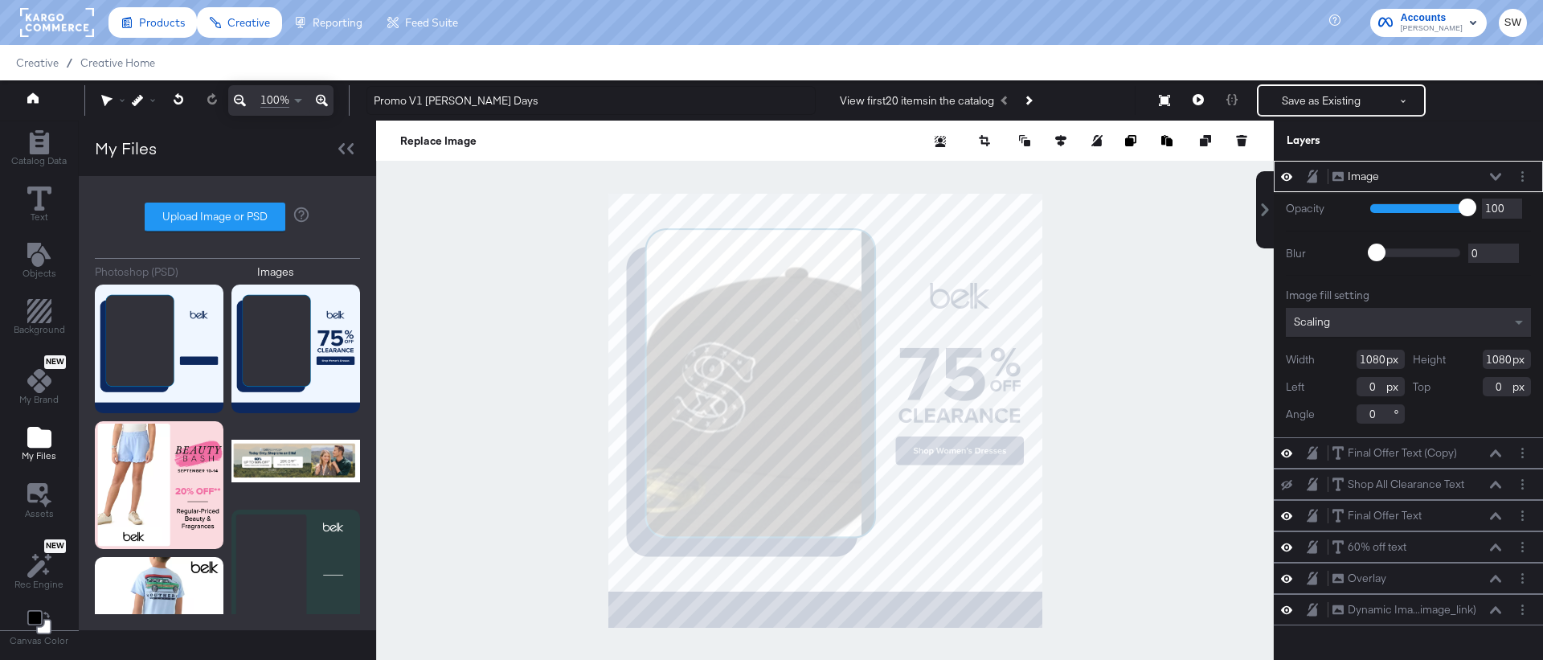
type input "124"
type input "-146"
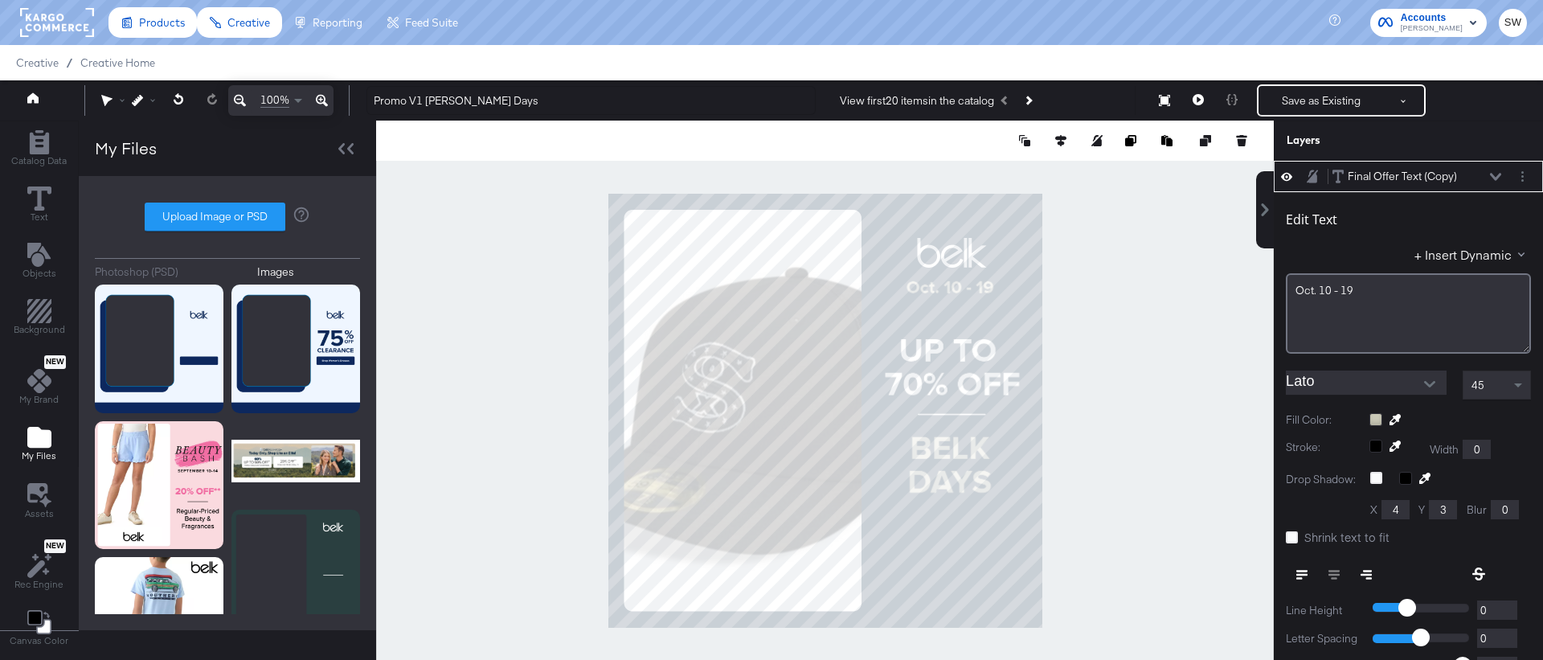
scroll to position [16, 0]
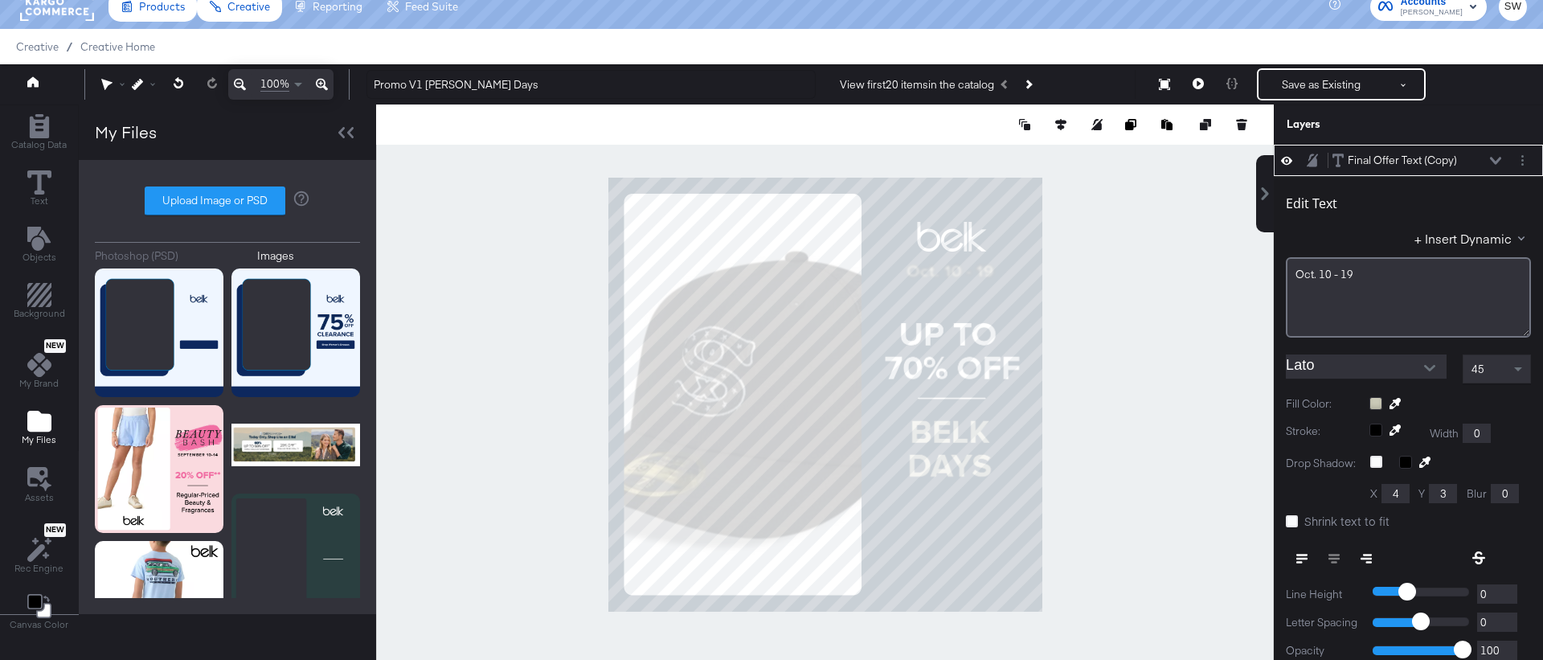
type input "591"
type input "244"
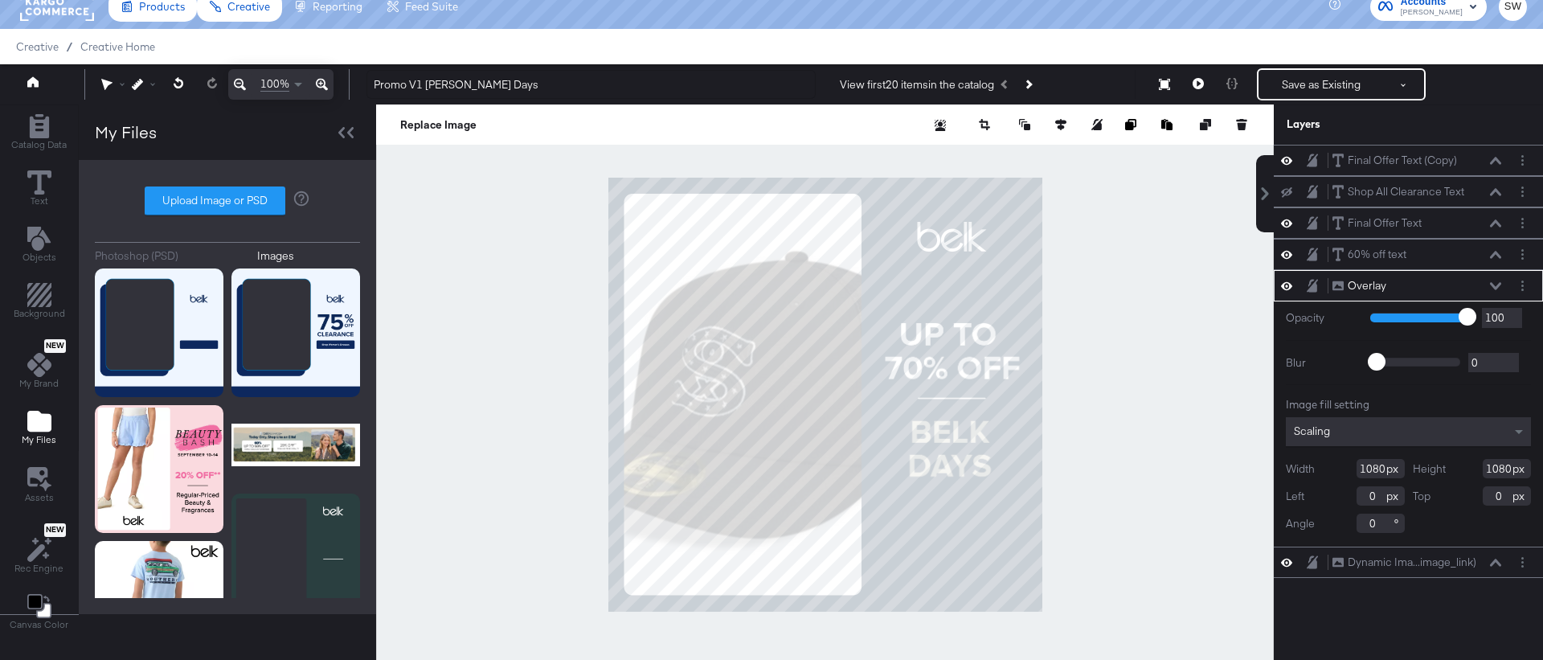
type input "-162"
type input "150"
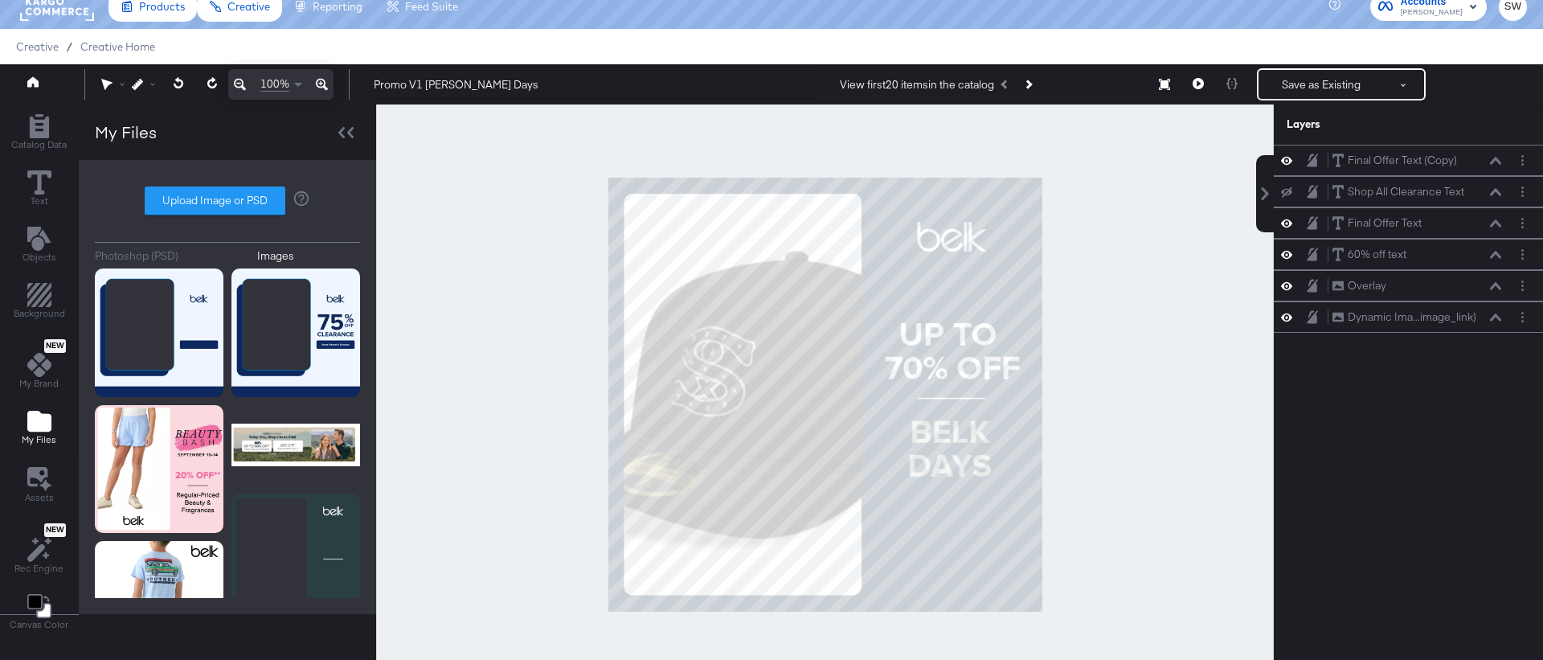
click at [511, 567] on div at bounding box center [825, 394] width 898 height 580
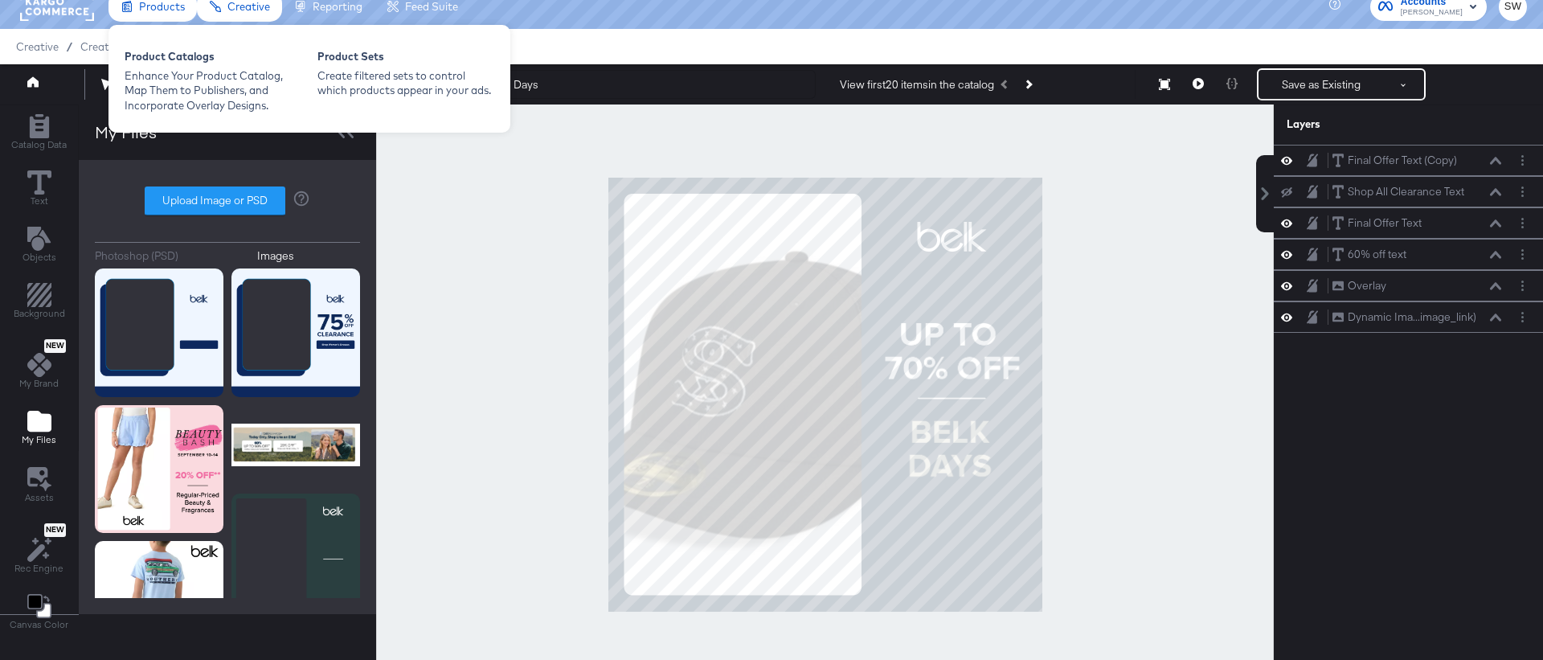
click at [164, 38] on div "Product Catalogs Enhance Your Product Catalog, Map Them to Publishers, and Inco…" at bounding box center [309, 79] width 402 height 108
click at [167, 53] on div "Product Catalogs" at bounding box center [213, 58] width 177 height 19
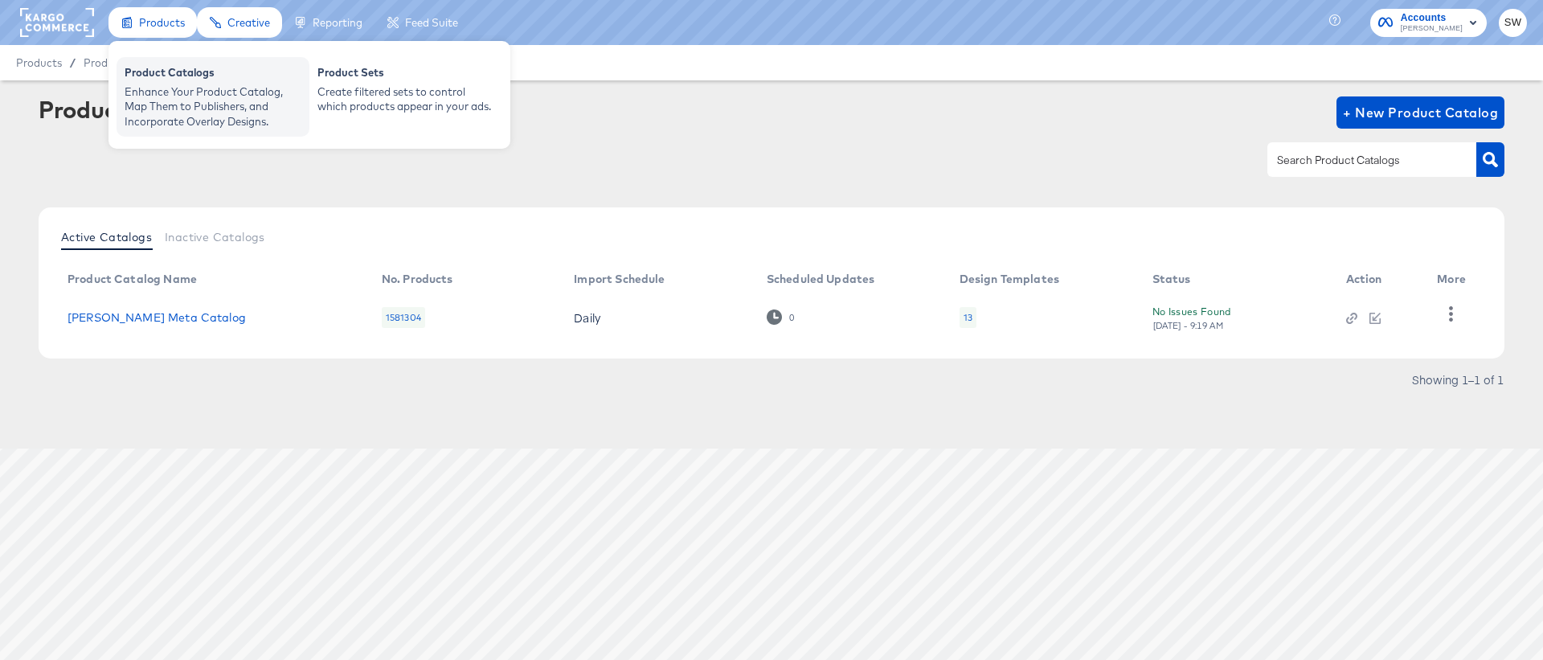
click at [163, 100] on div "Enhance Your Product Catalog, Map Them to Publishers, and Incorporate Overlay D…" at bounding box center [213, 106] width 177 height 45
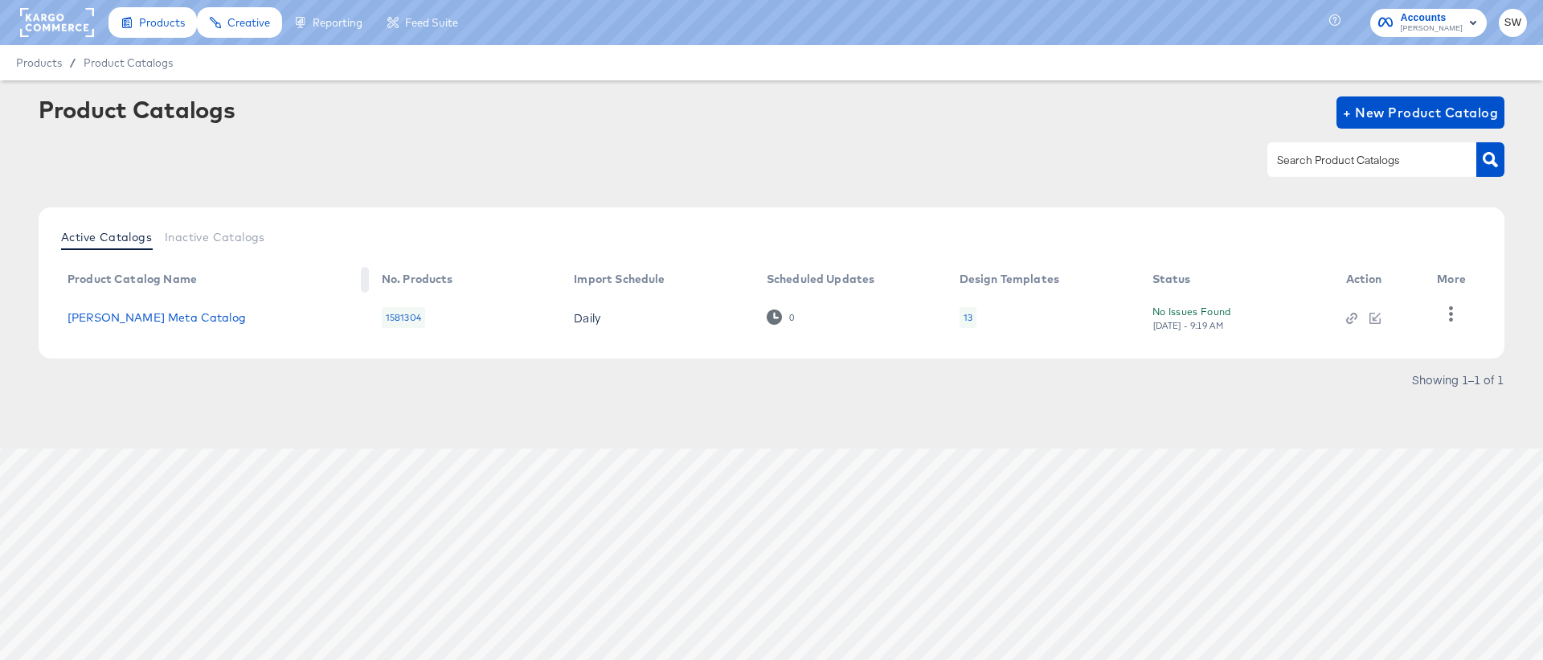
click at [137, 326] on td "[PERSON_NAME] Meta Catalog" at bounding box center [212, 317] width 314 height 50
click at [137, 324] on td "[PERSON_NAME] Meta Catalog" at bounding box center [212, 317] width 314 height 50
click at [137, 318] on link "[PERSON_NAME] Meta Catalog" at bounding box center [156, 317] width 178 height 13
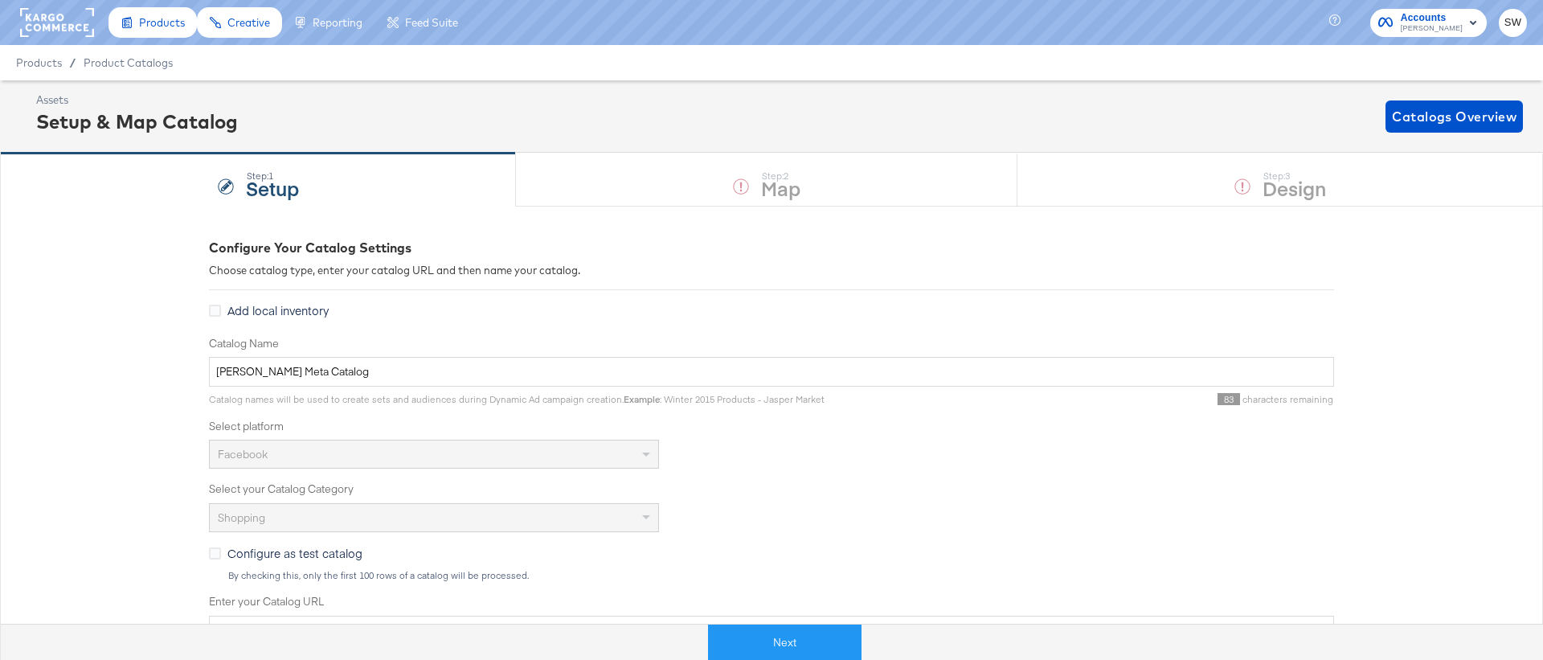
click at [742, 617] on div "Next" at bounding box center [784, 635] width 1543 height 48
click at [746, 629] on button "Next" at bounding box center [784, 642] width 153 height 36
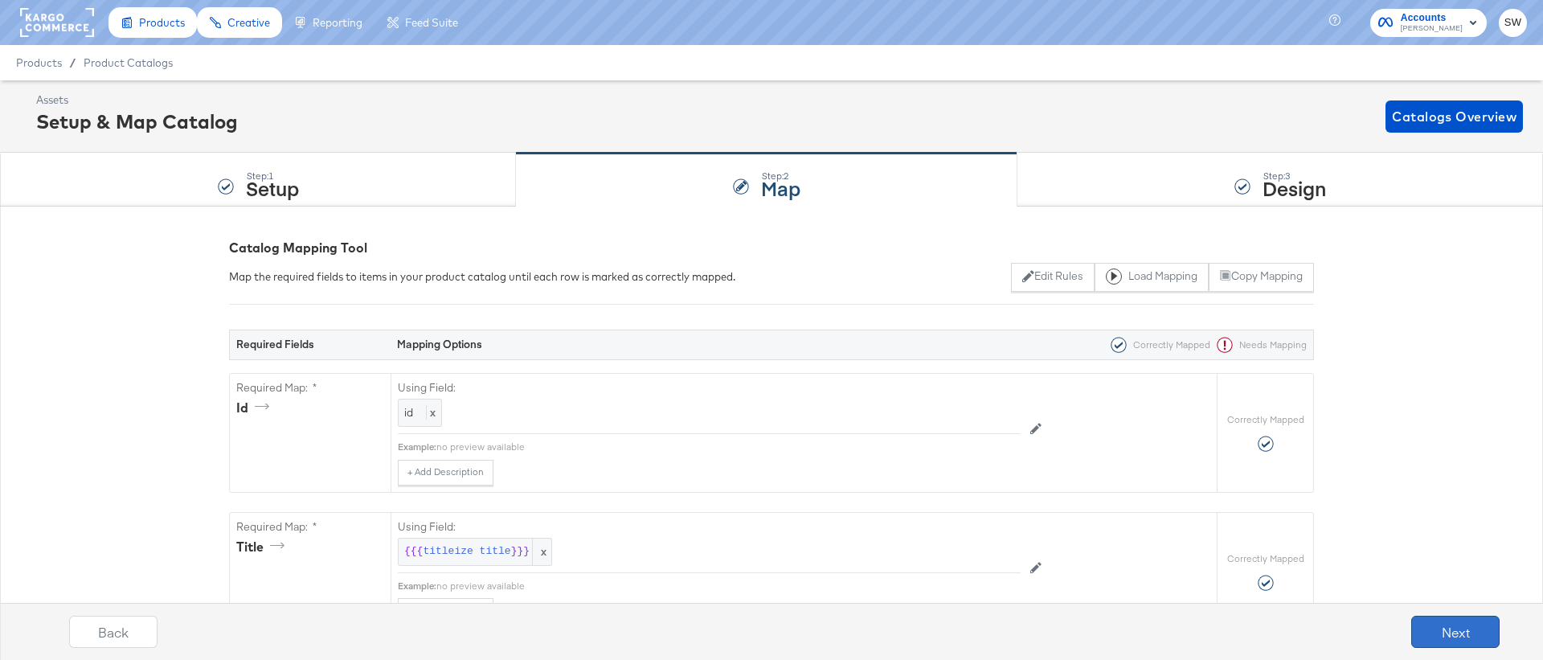
click at [1415, 632] on button "Next" at bounding box center [1455, 632] width 88 height 32
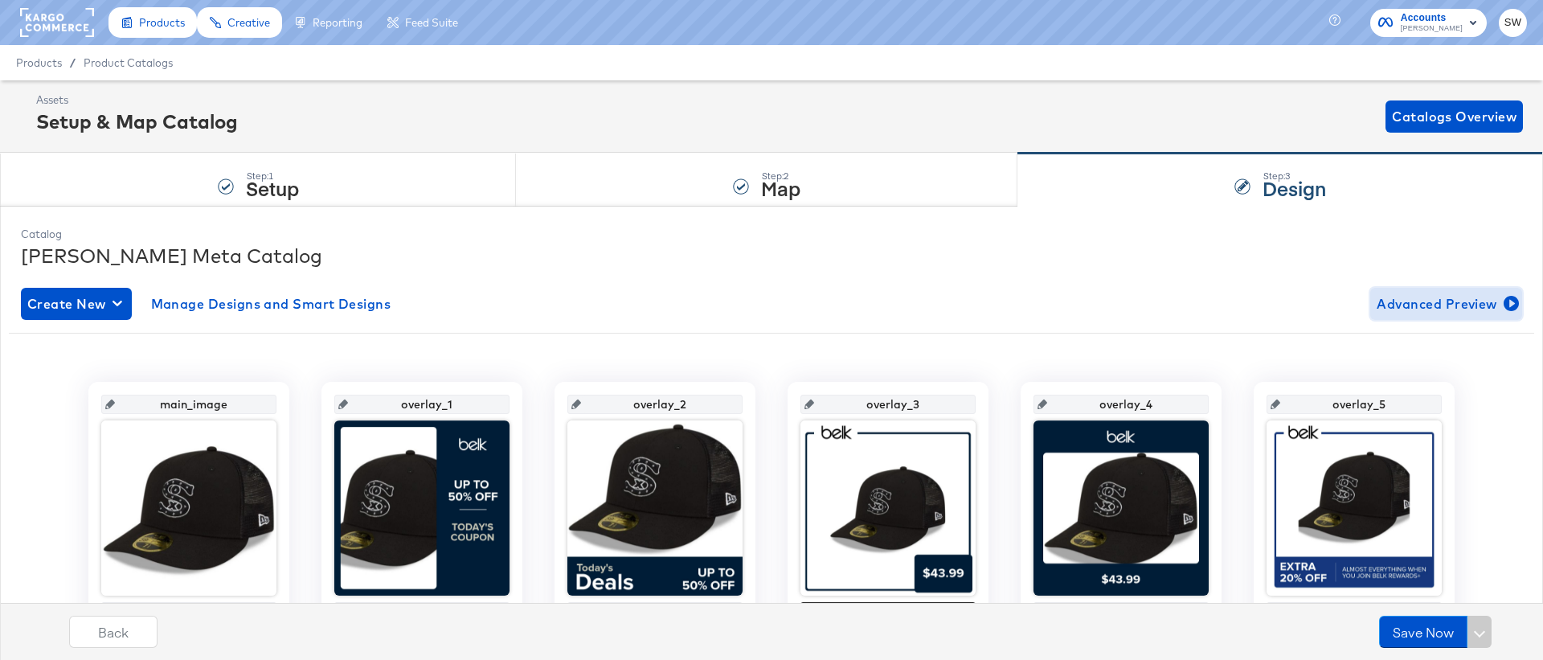
click at [1409, 298] on span "Advanced Preview" at bounding box center [1445, 303] width 139 height 22
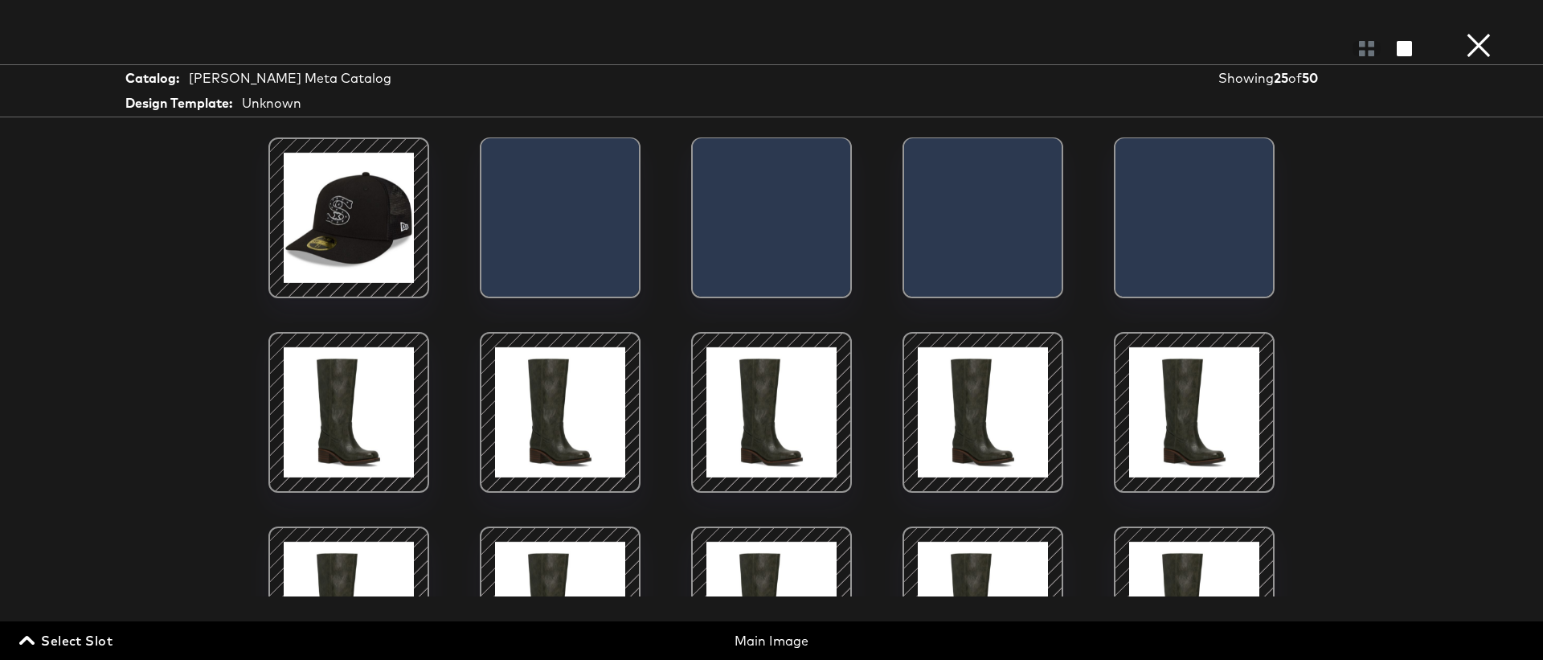
click at [91, 640] on span "Select Slot" at bounding box center [67, 640] width 90 height 22
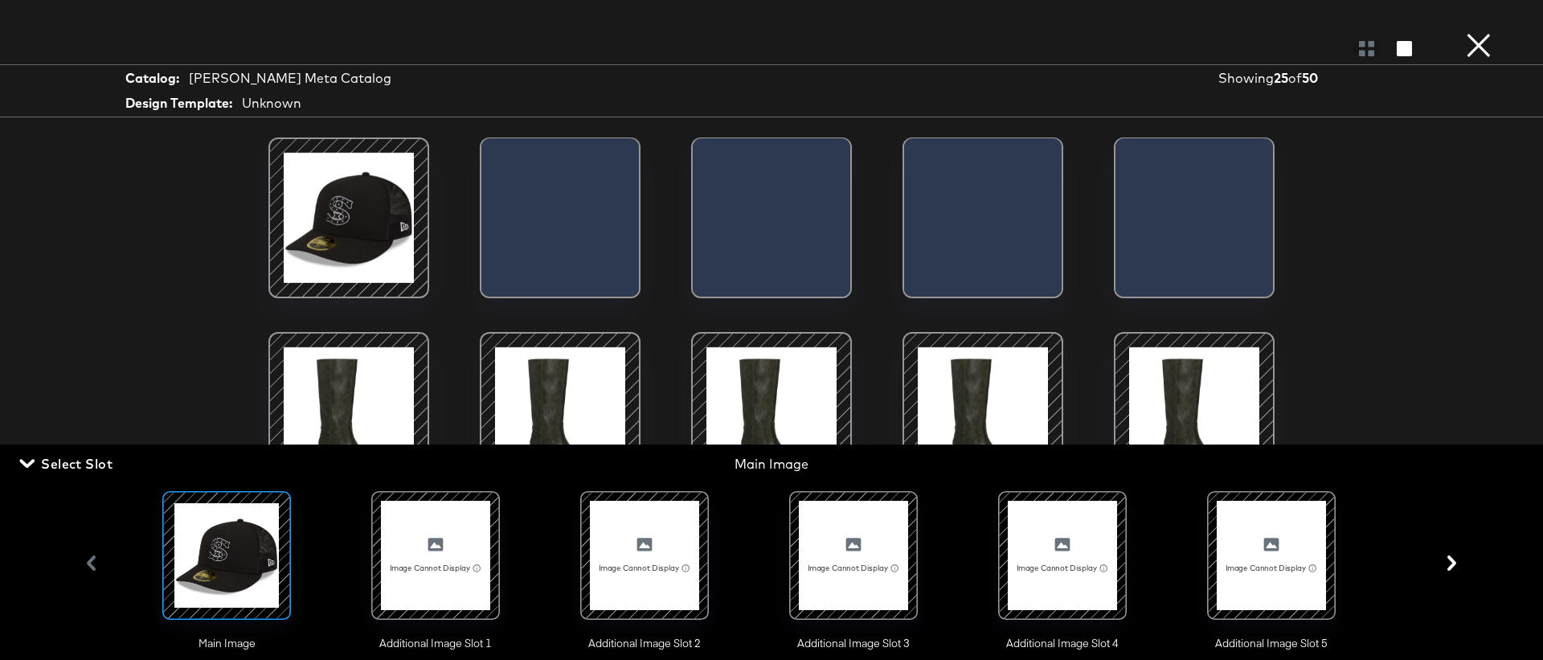
click at [444, 579] on div at bounding box center [435, 555] width 109 height 109
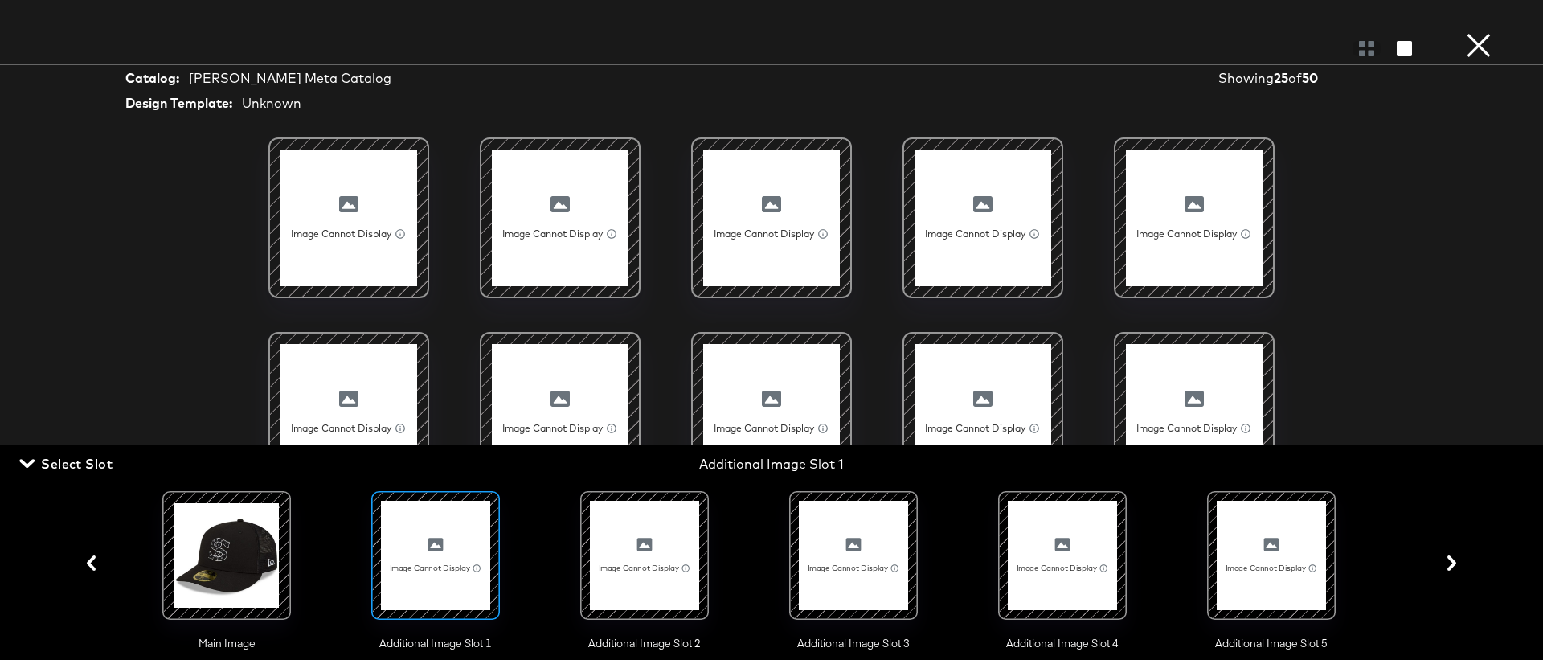
click at [1476, 32] on button "×" at bounding box center [1478, 16] width 32 height 32
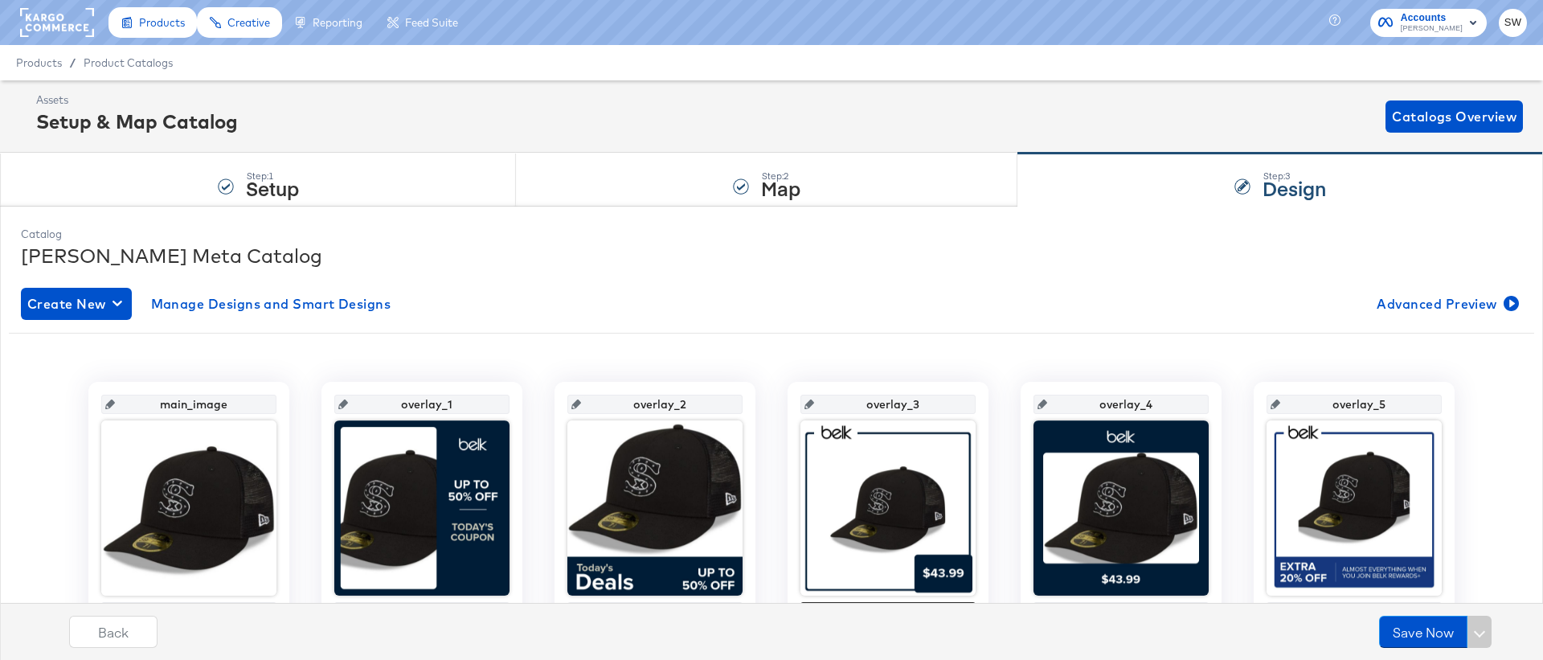
click at [1160, 314] on div "Create New Manage Designs and Smart Designs Advanced Preview" at bounding box center [771, 304] width 1501 height 32
click at [1415, 317] on button "Advanced Preview" at bounding box center [1446, 304] width 152 height 32
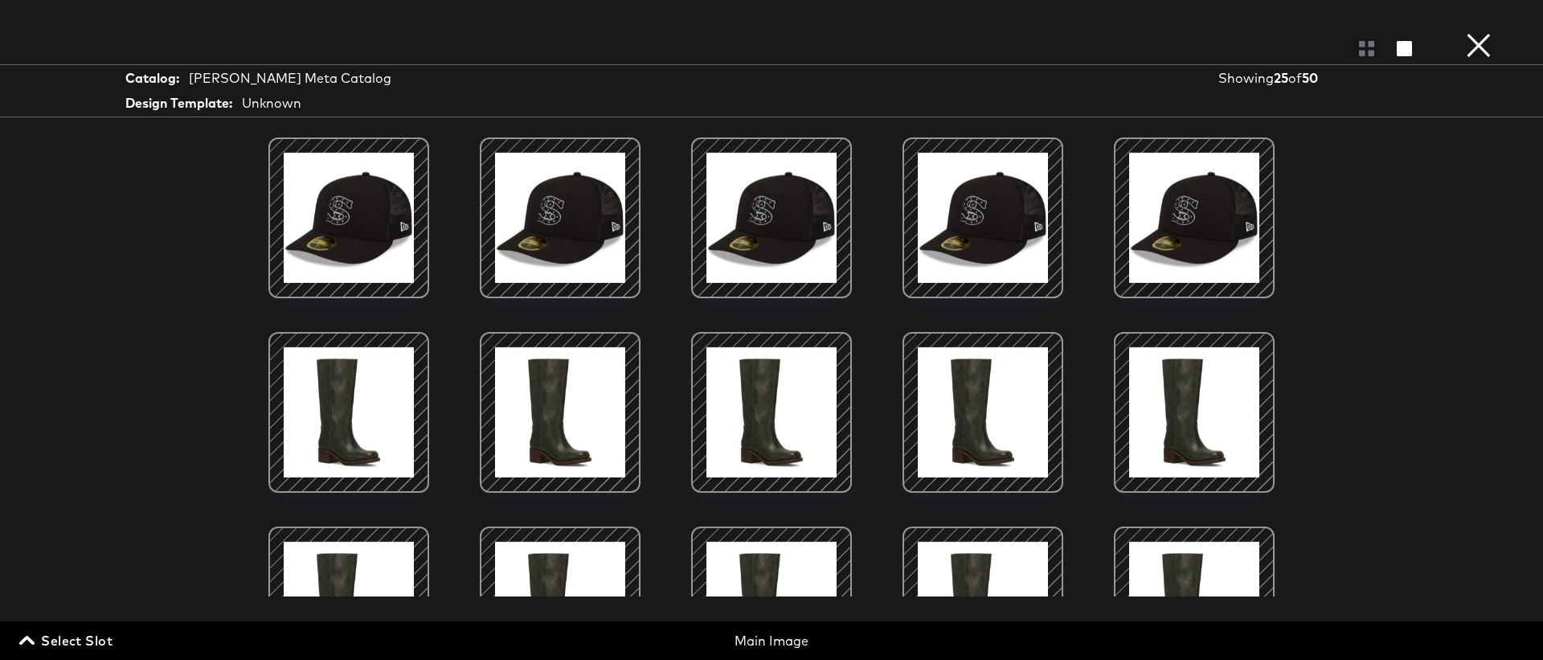
click at [63, 632] on span "Select Slot" at bounding box center [67, 640] width 90 height 22
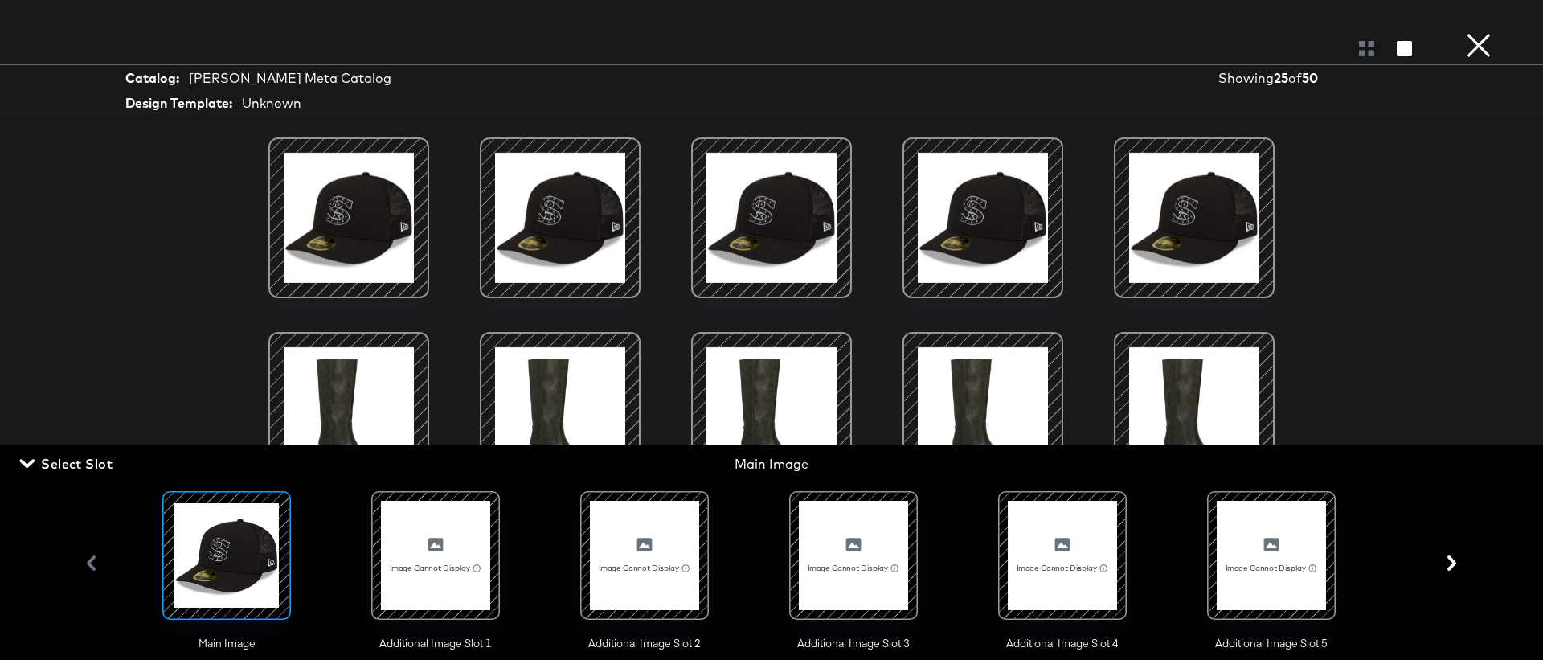
click at [405, 573] on div at bounding box center [435, 555] width 109 height 109
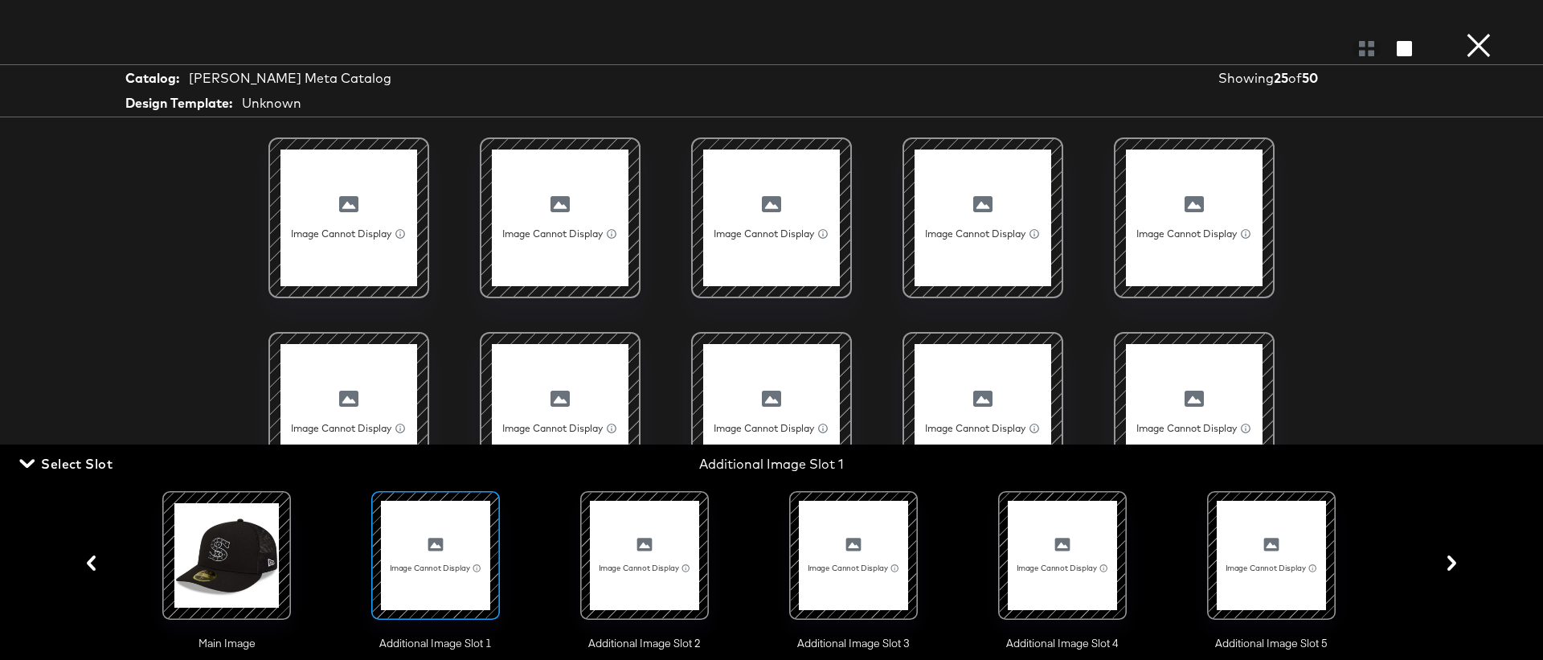
click at [1467, 32] on button "×" at bounding box center [1478, 16] width 32 height 32
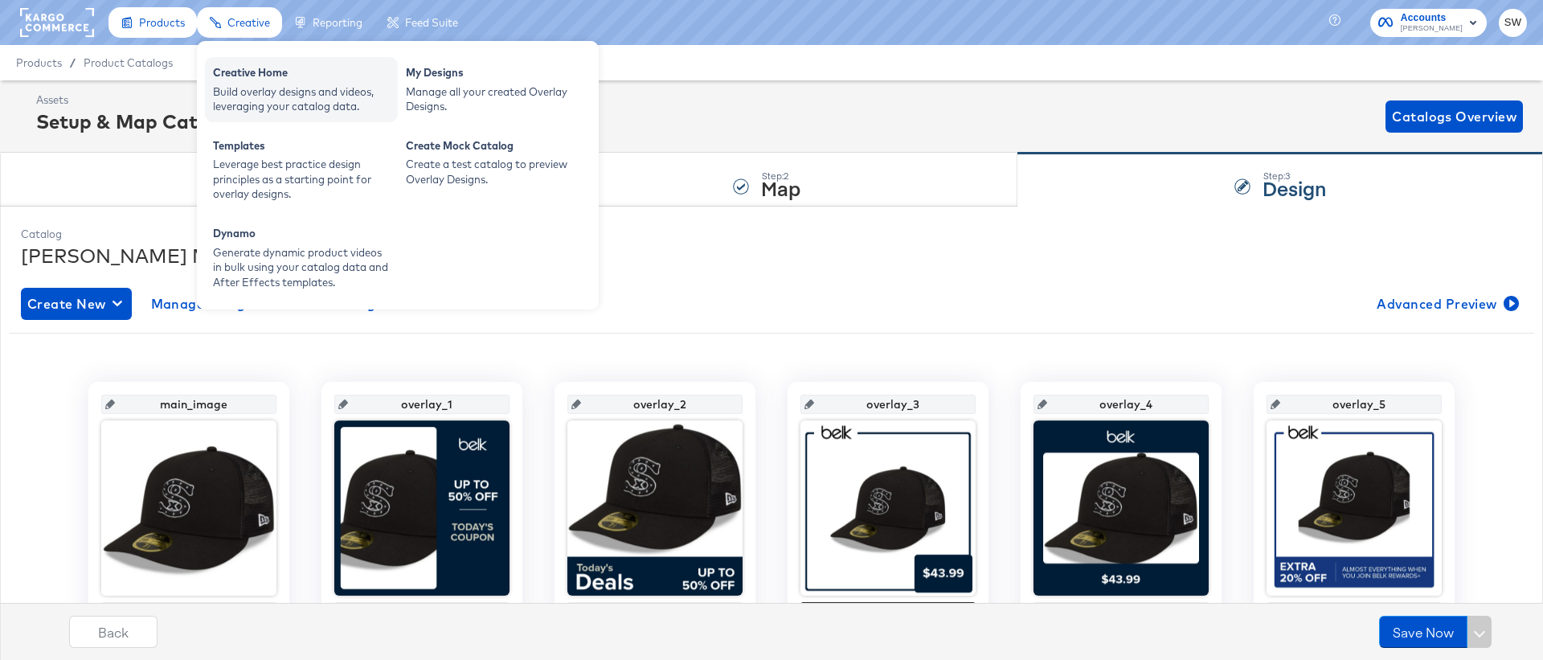
click at [251, 70] on div "Creative Home" at bounding box center [301, 74] width 177 height 19
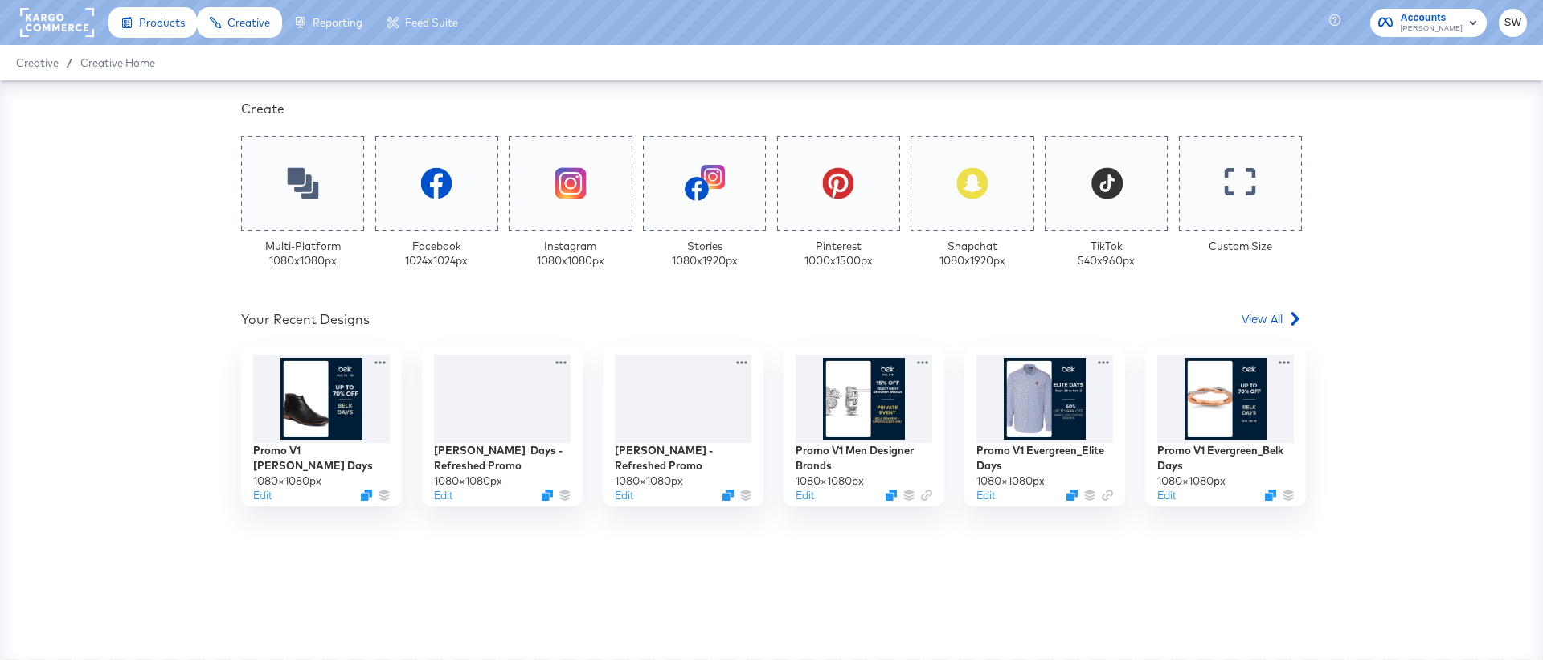
scroll to position [401, 0]
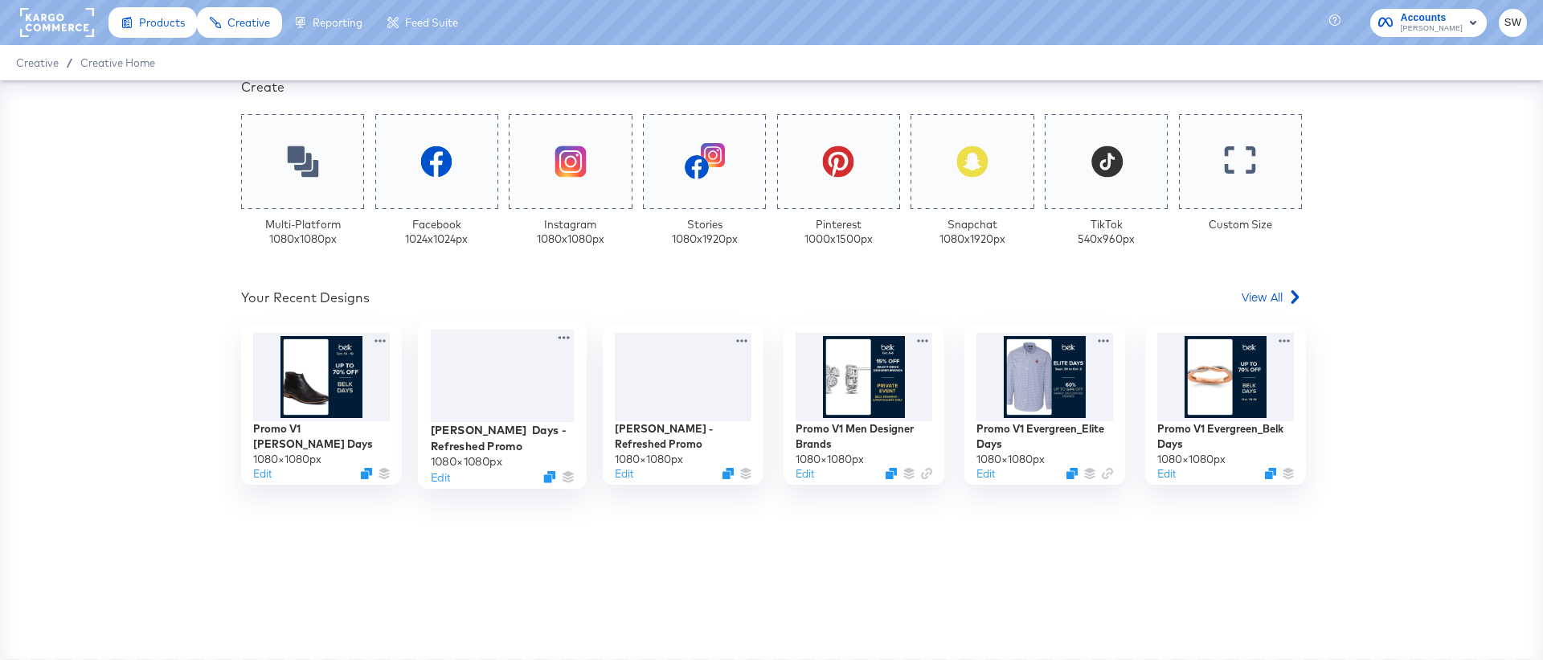
click at [475, 368] on div at bounding box center [503, 375] width 144 height 92
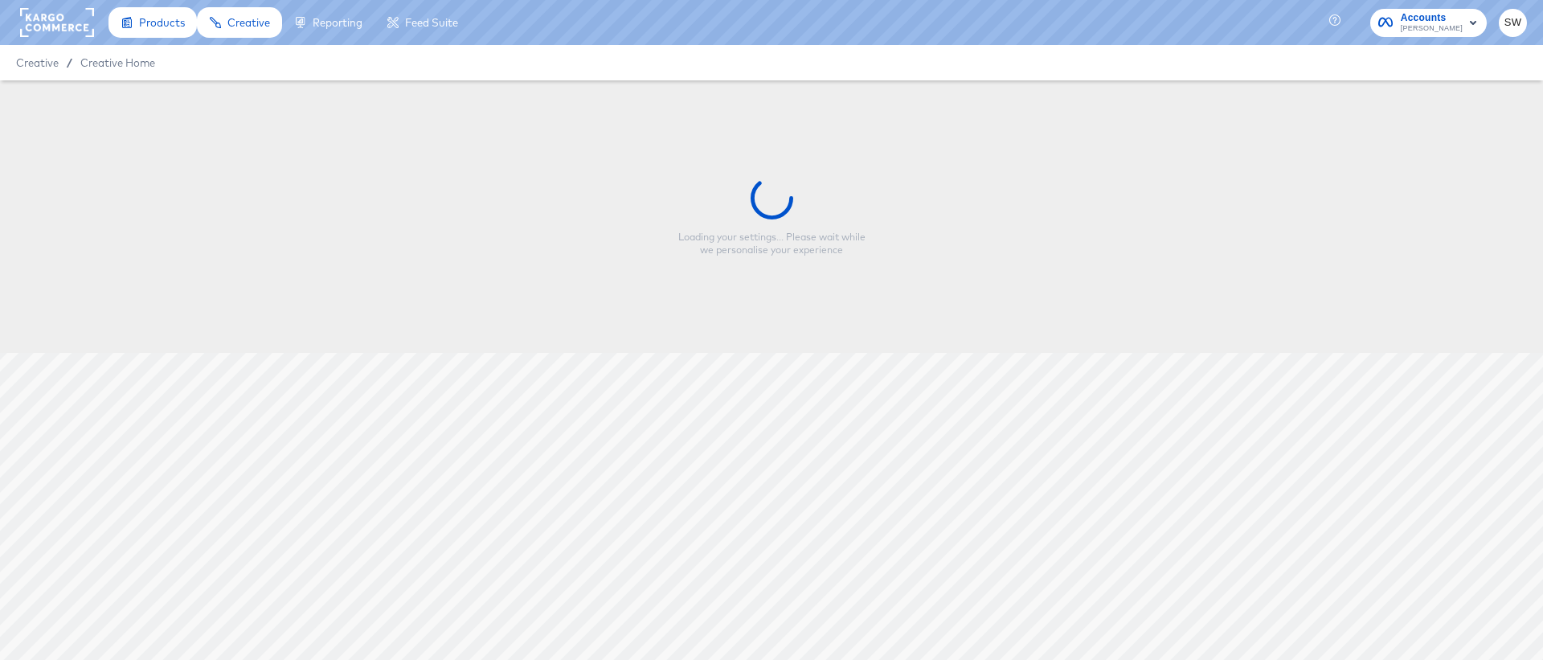
type input "[PERSON_NAME] Days - Refreshed Promo"
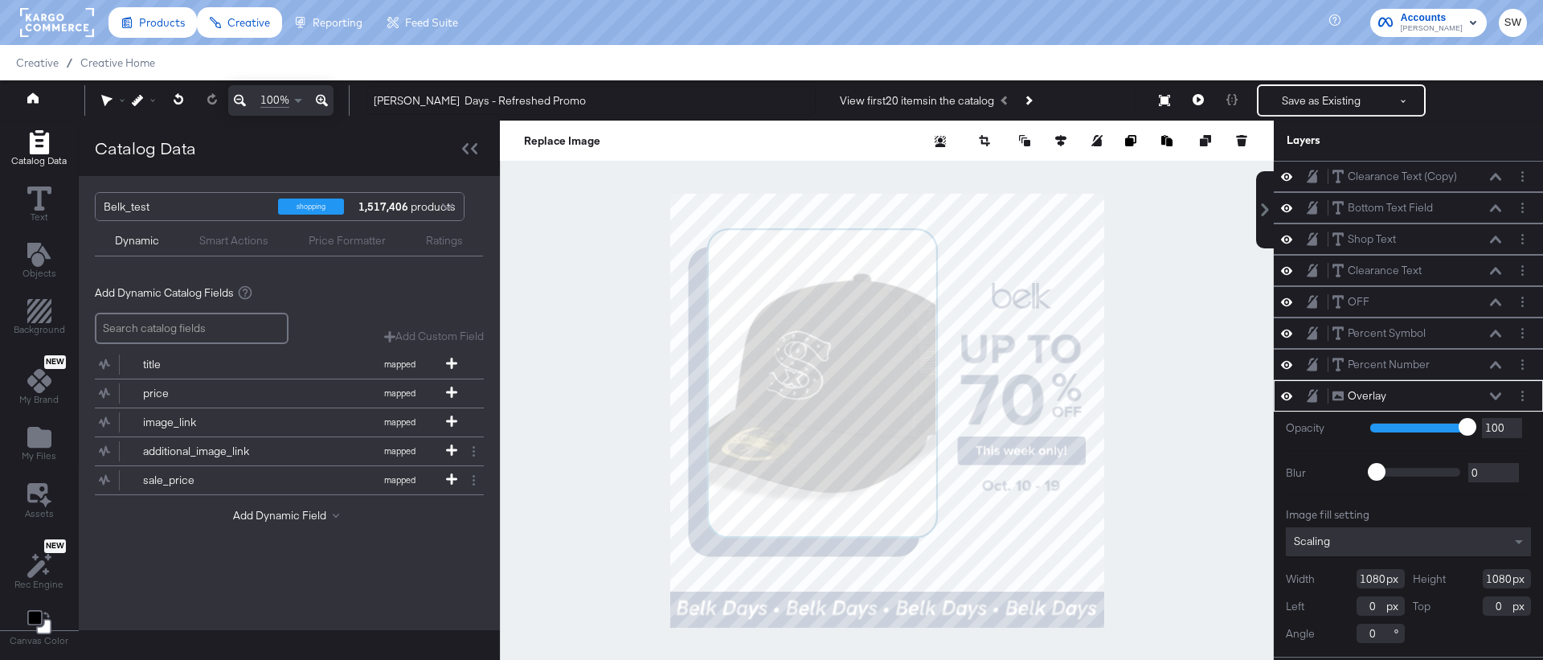
type input "-72"
type input "122"
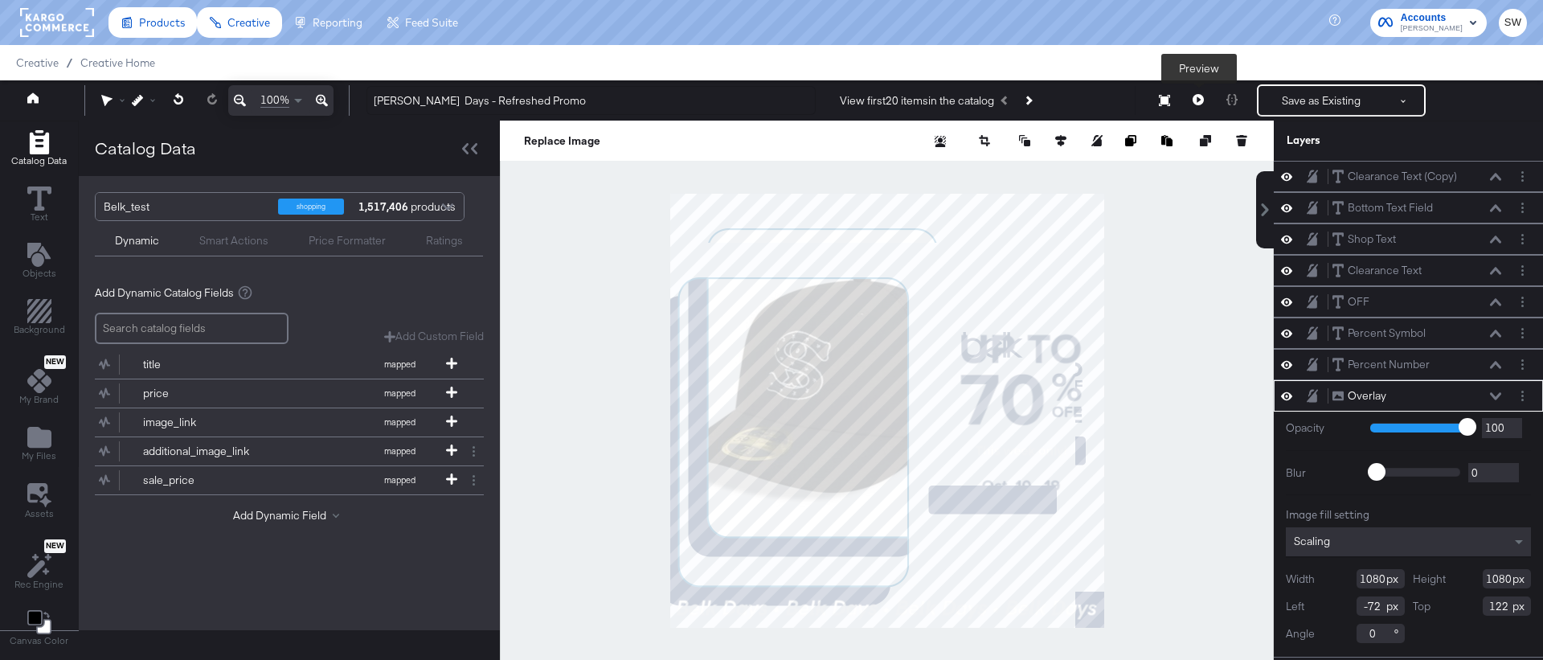
click at [1195, 97] on icon at bounding box center [1197, 99] width 11 height 11
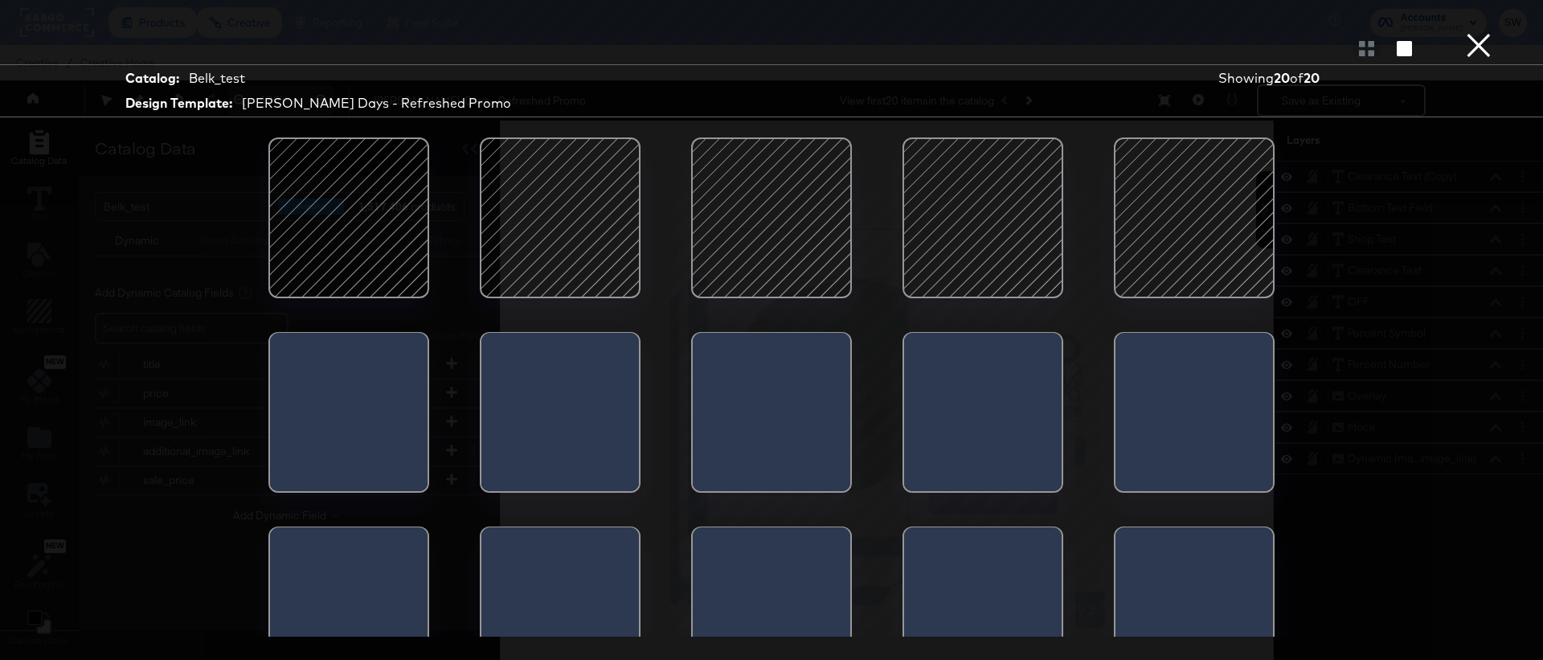
click at [1478, 32] on button "×" at bounding box center [1478, 16] width 32 height 32
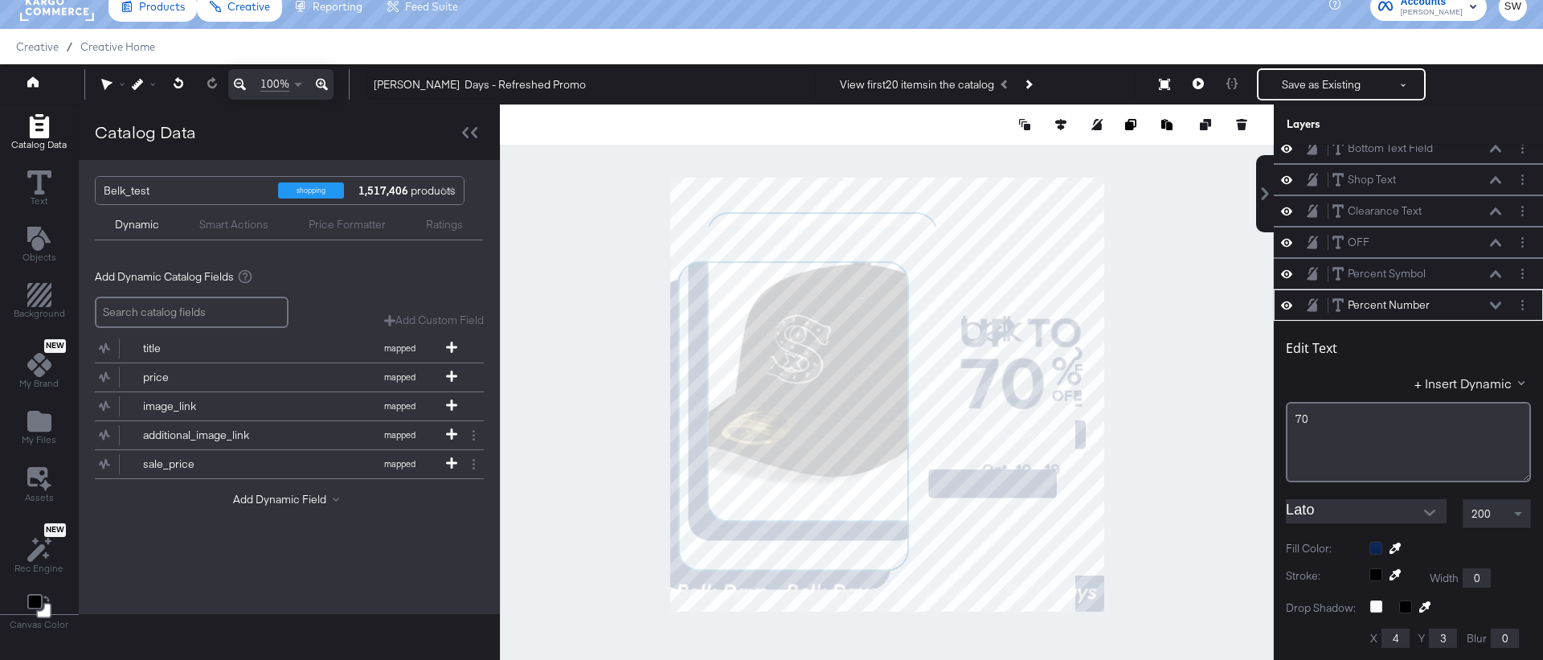
scroll to position [188, 0]
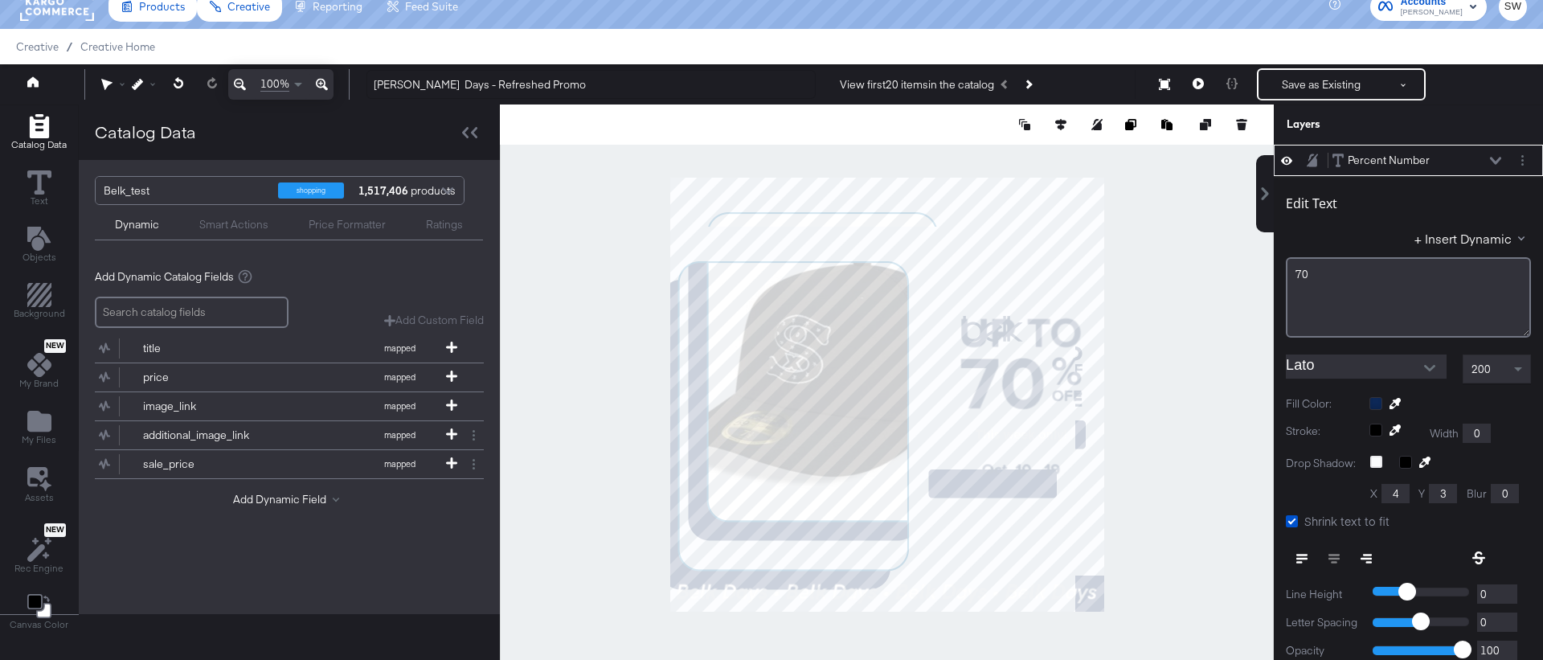
type input "391"
type input "574"
type input "223"
type input "547"
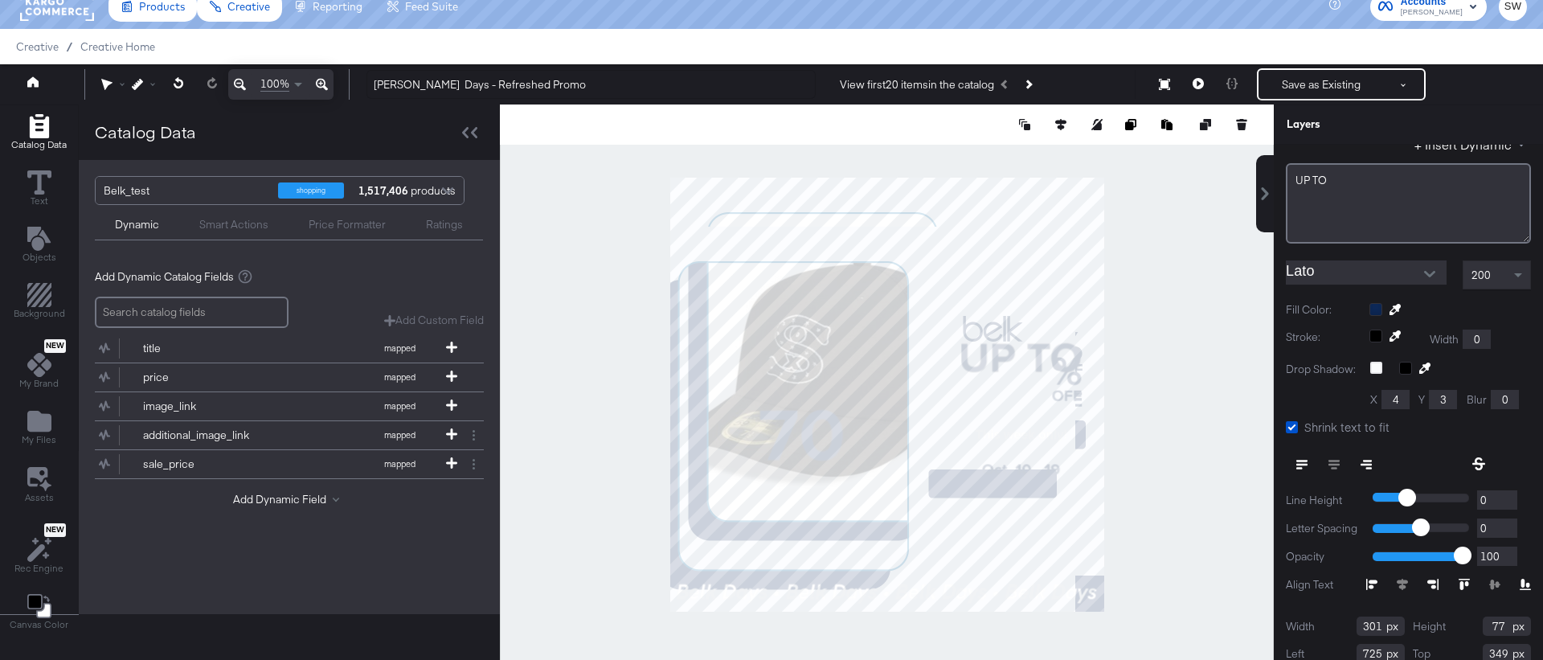
type input "709"
type input "447"
type input "650"
type input "515"
type input "360"
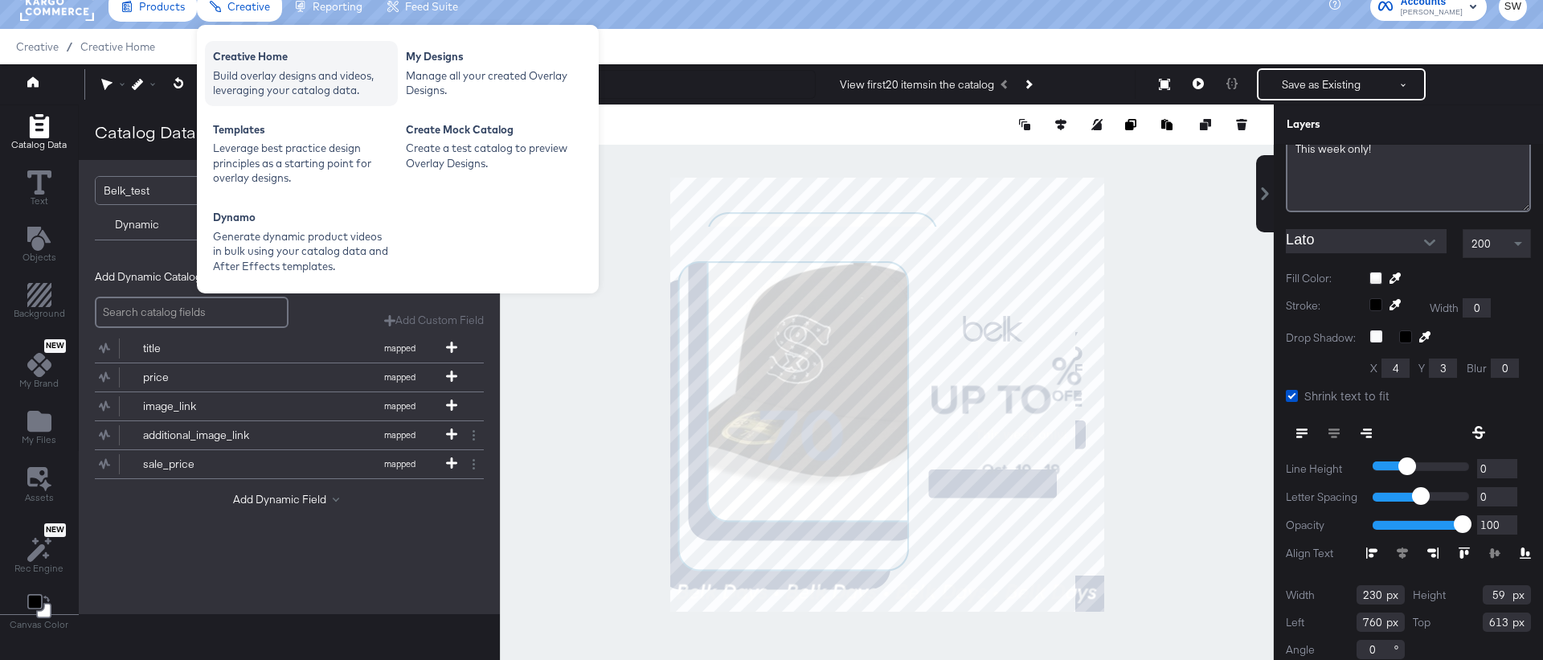
click at [264, 76] on div "Build overlay designs and videos, leveraging your catalog data." at bounding box center [301, 83] width 177 height 30
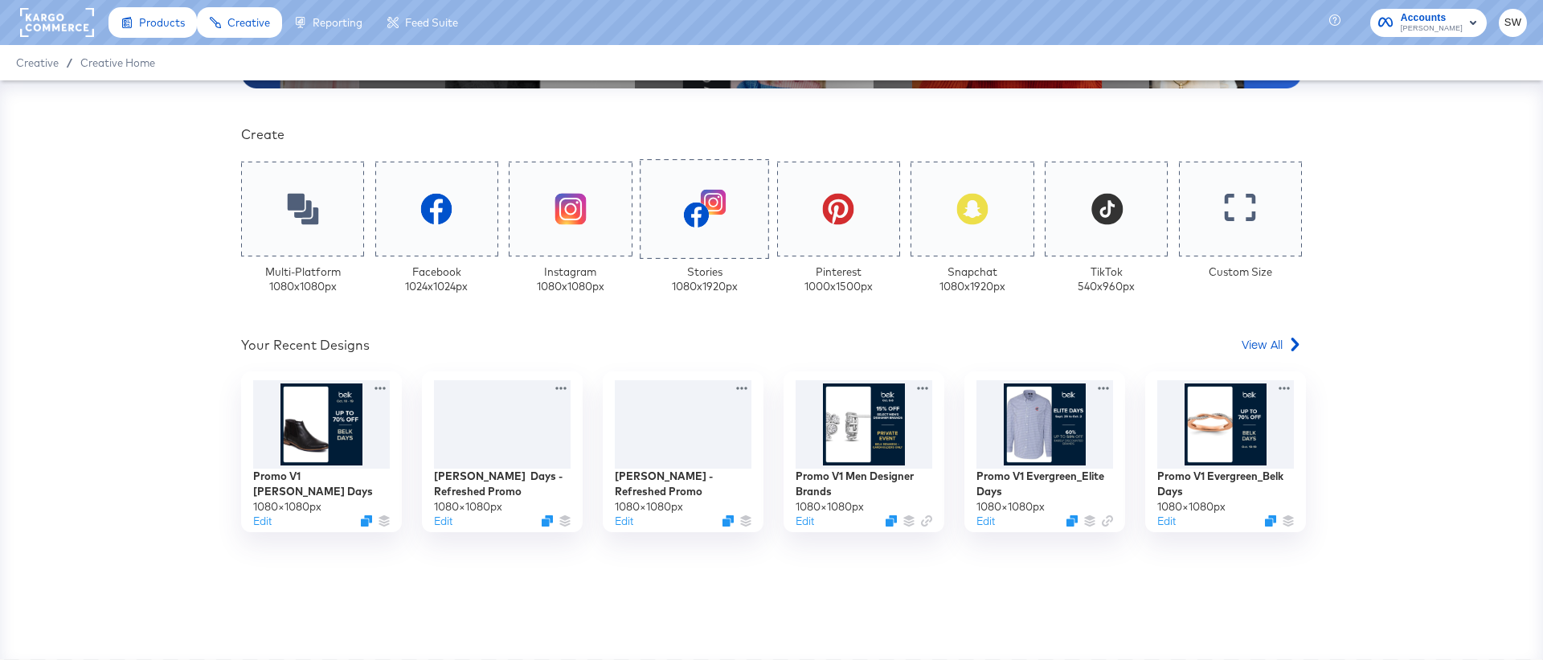
scroll to position [401, 0]
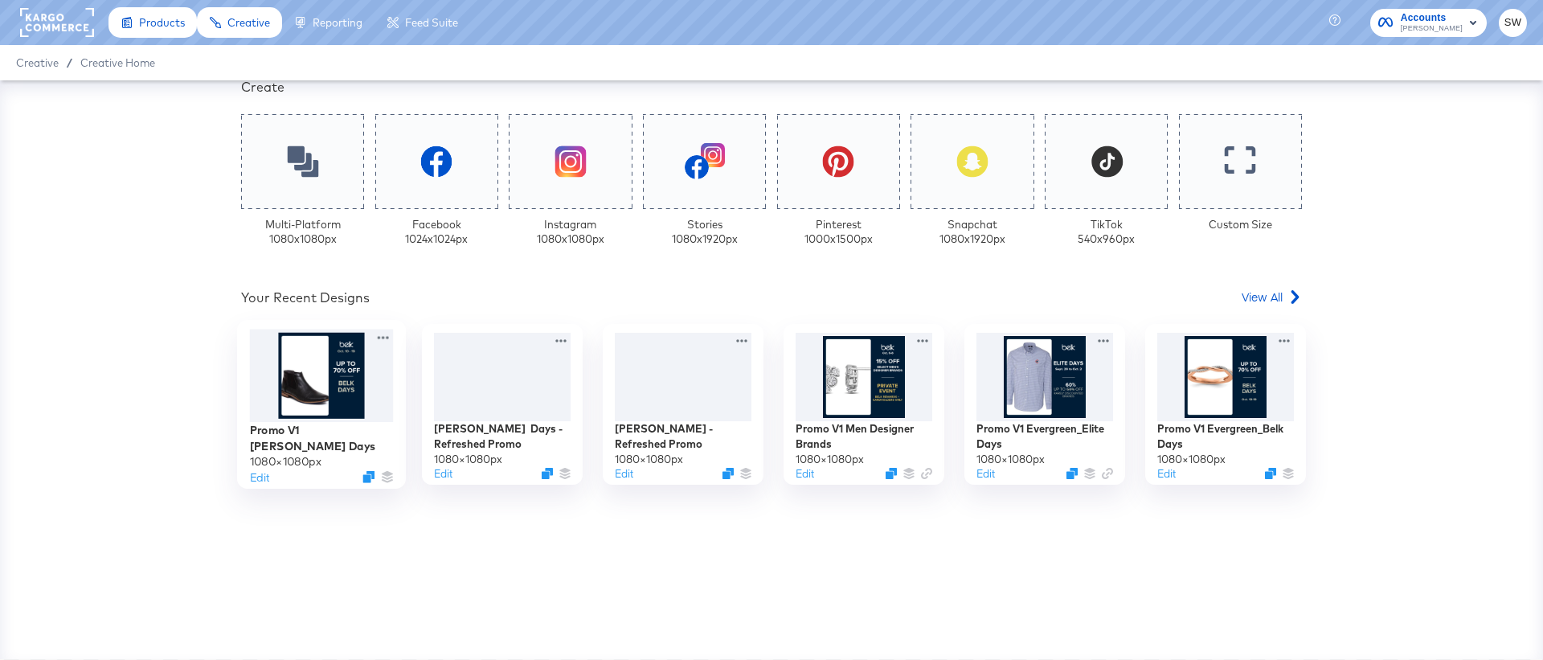
click at [298, 383] on div at bounding box center [322, 375] width 144 height 92
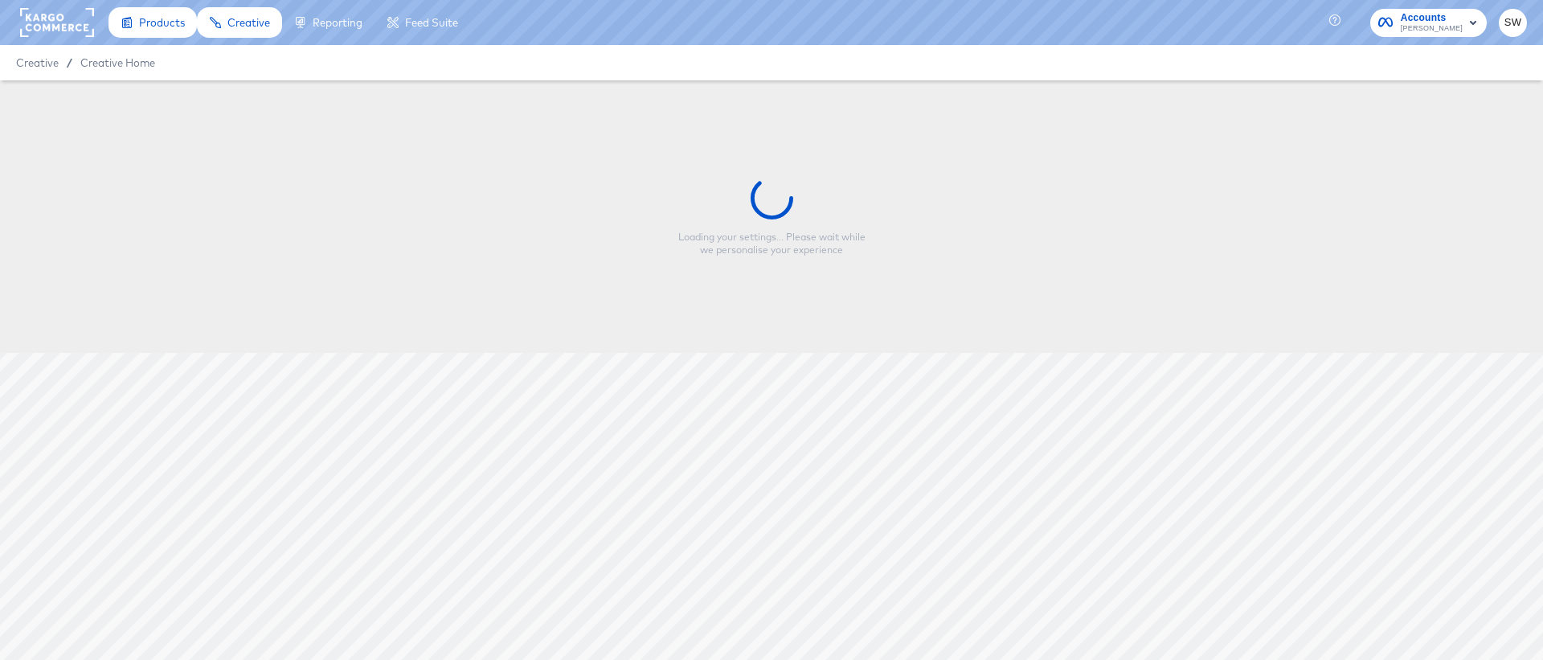
type input "Promo V1 [PERSON_NAME] Days"
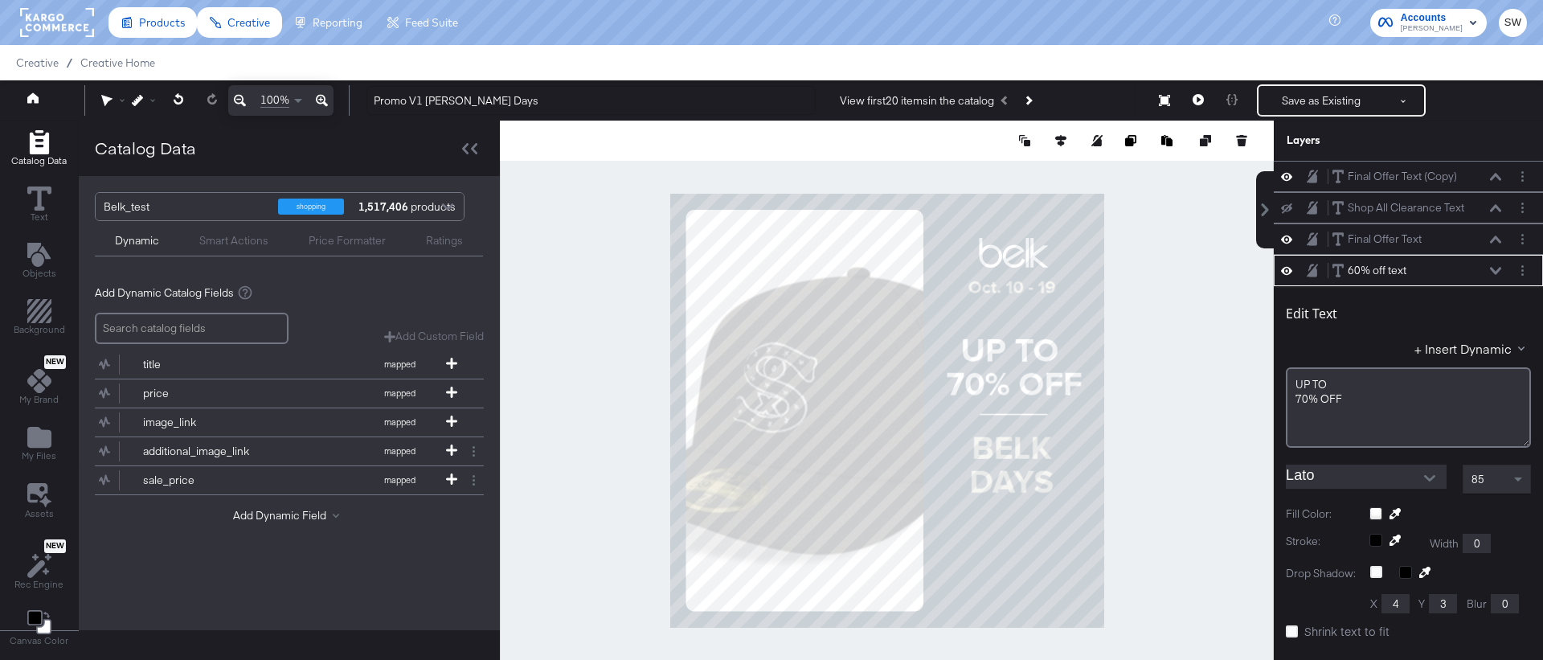
scroll to position [94, 0]
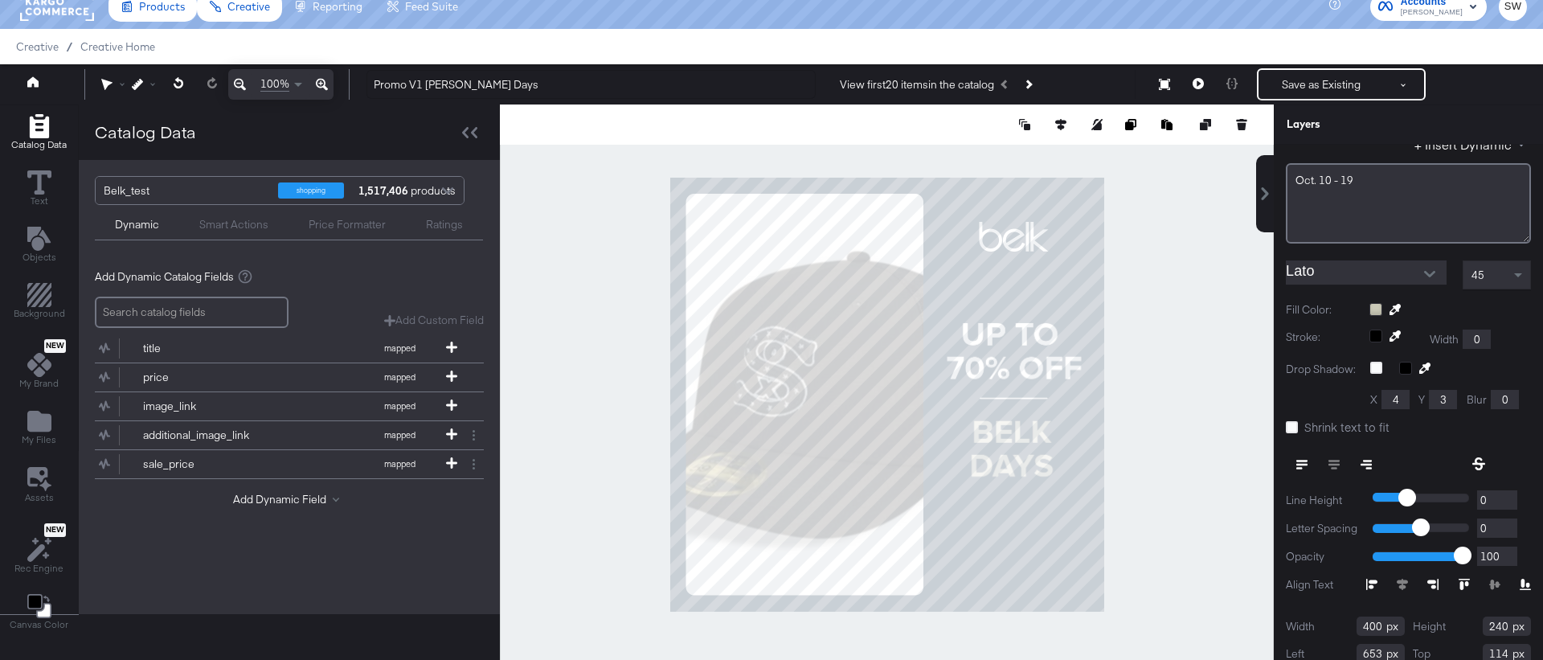
type input "603"
type input "152"
type input "655"
type input "810"
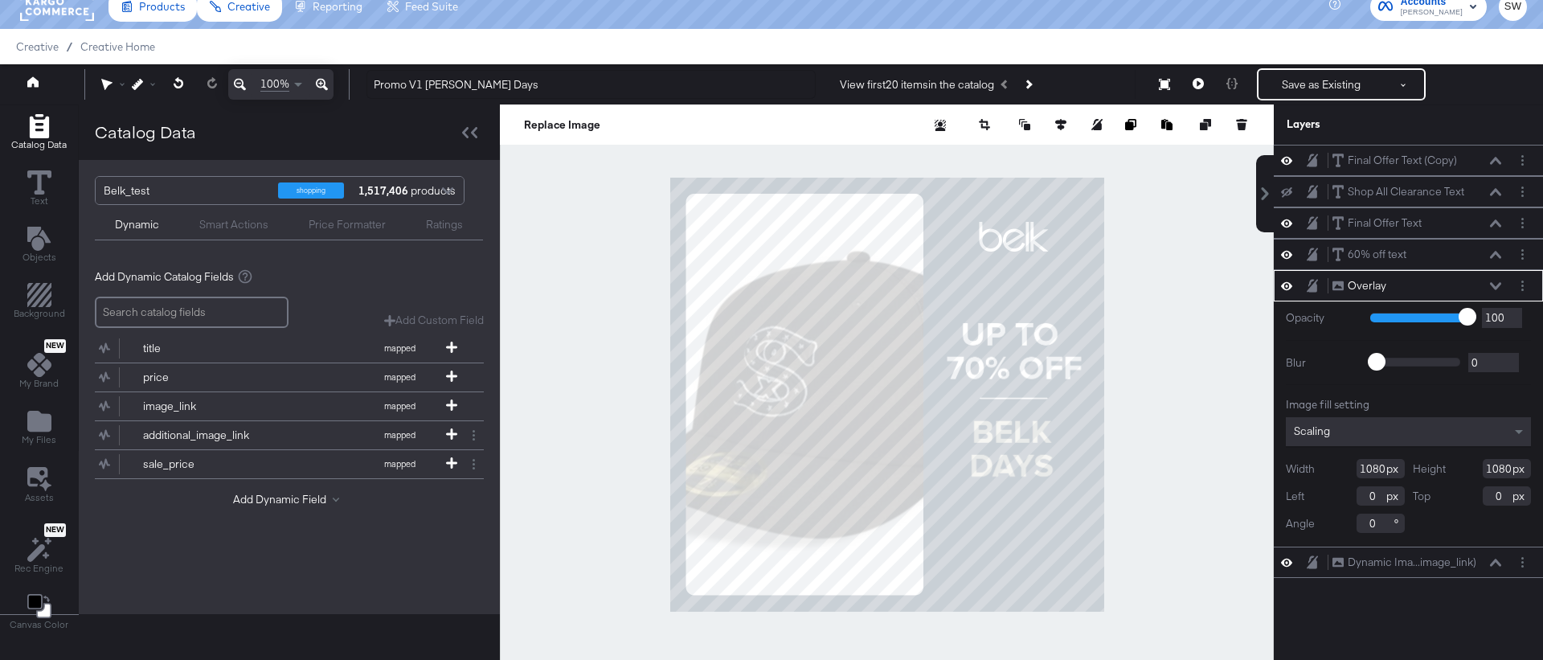
scroll to position [0, 0]
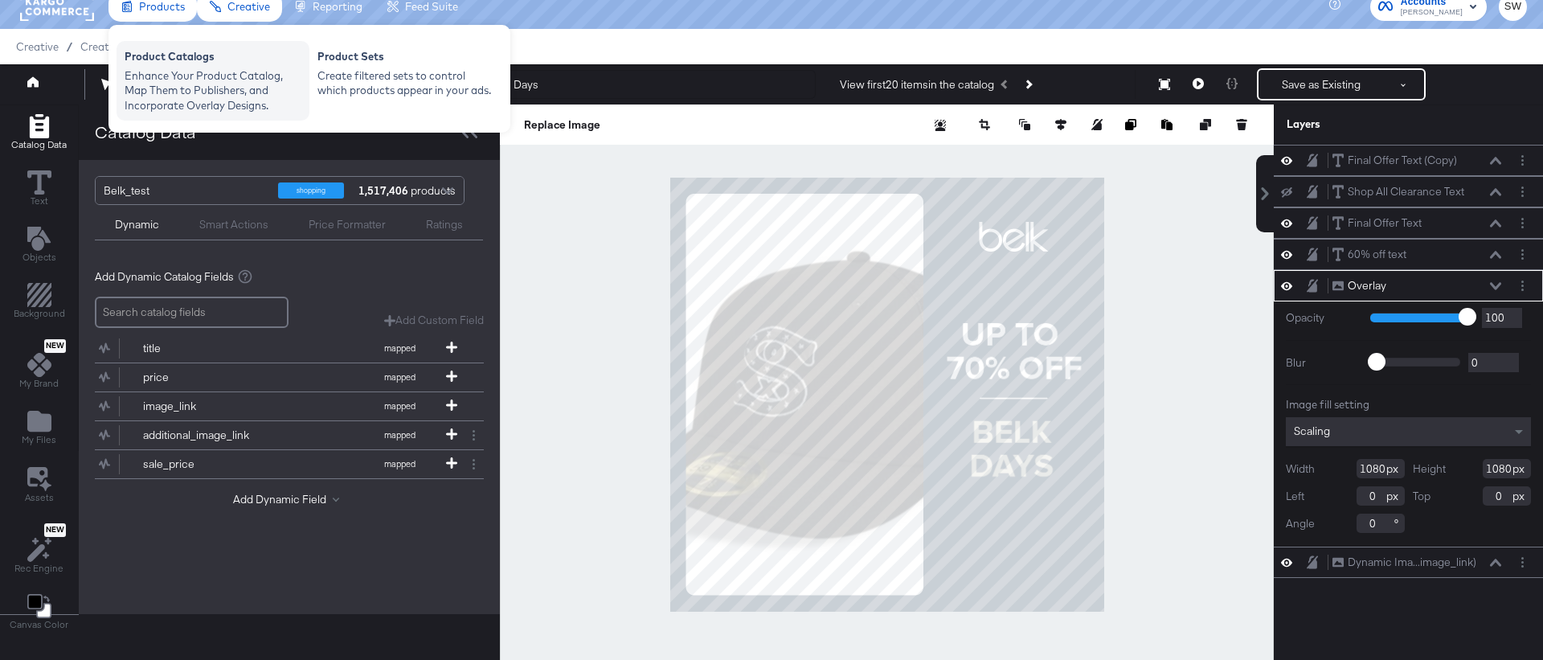
click at [179, 71] on div "Enhance Your Product Catalog, Map Them to Publishers, and Incorporate Overlay D…" at bounding box center [213, 90] width 177 height 45
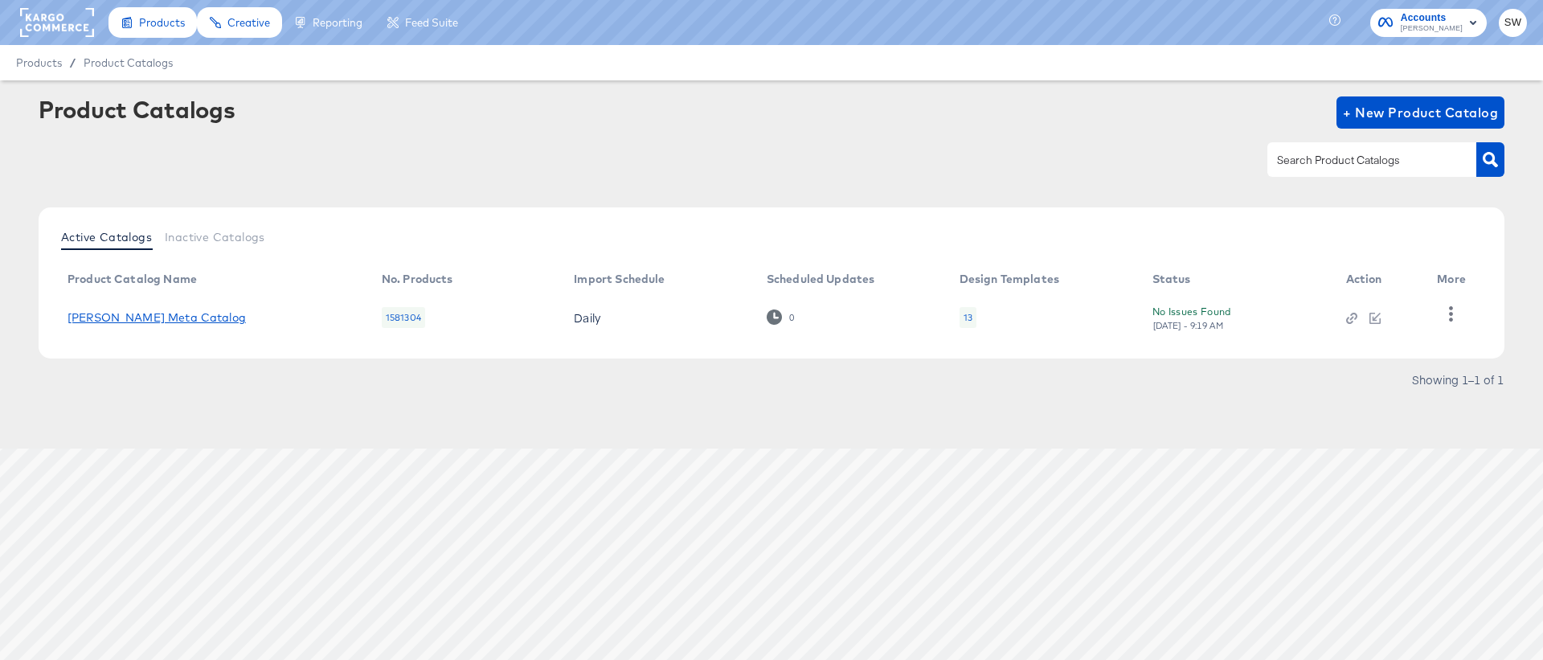
click at [142, 311] on link "[PERSON_NAME] Meta Catalog" at bounding box center [156, 317] width 178 height 13
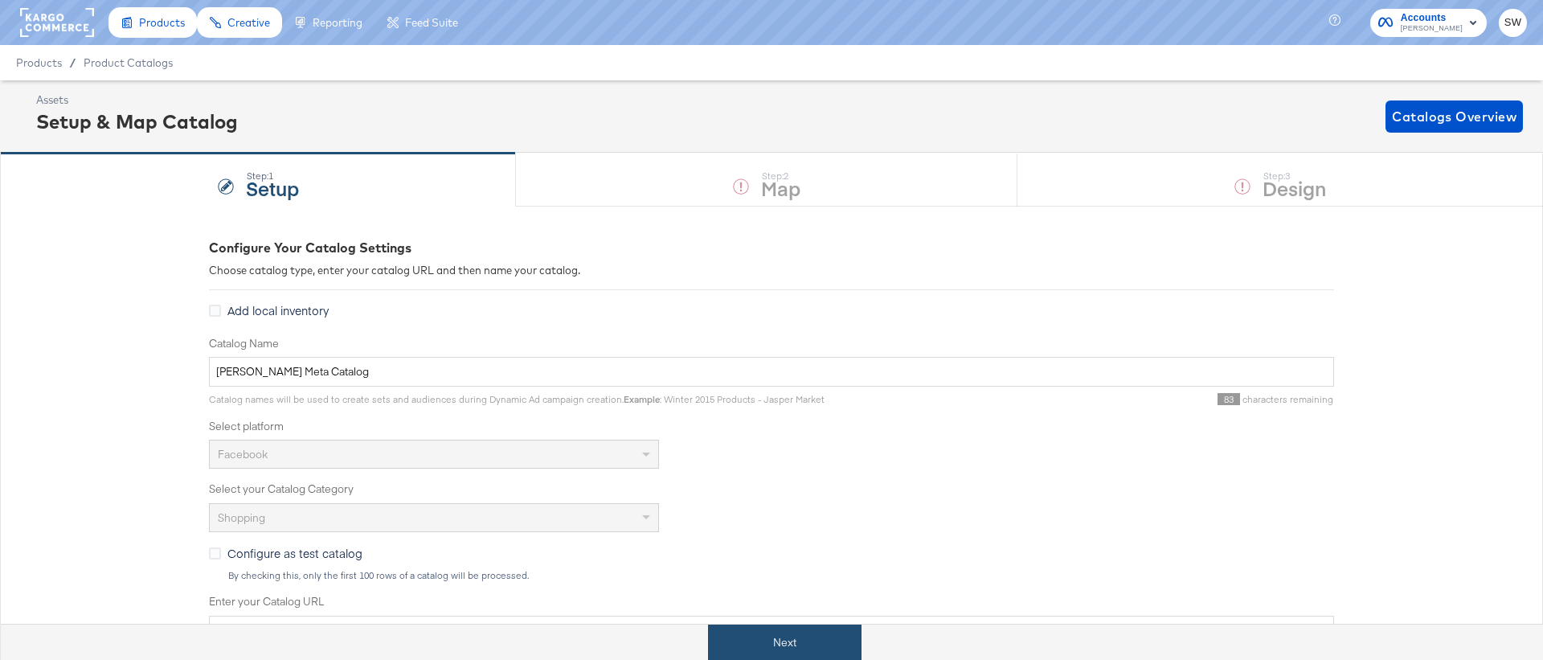
click at [795, 651] on button "Next" at bounding box center [784, 642] width 153 height 36
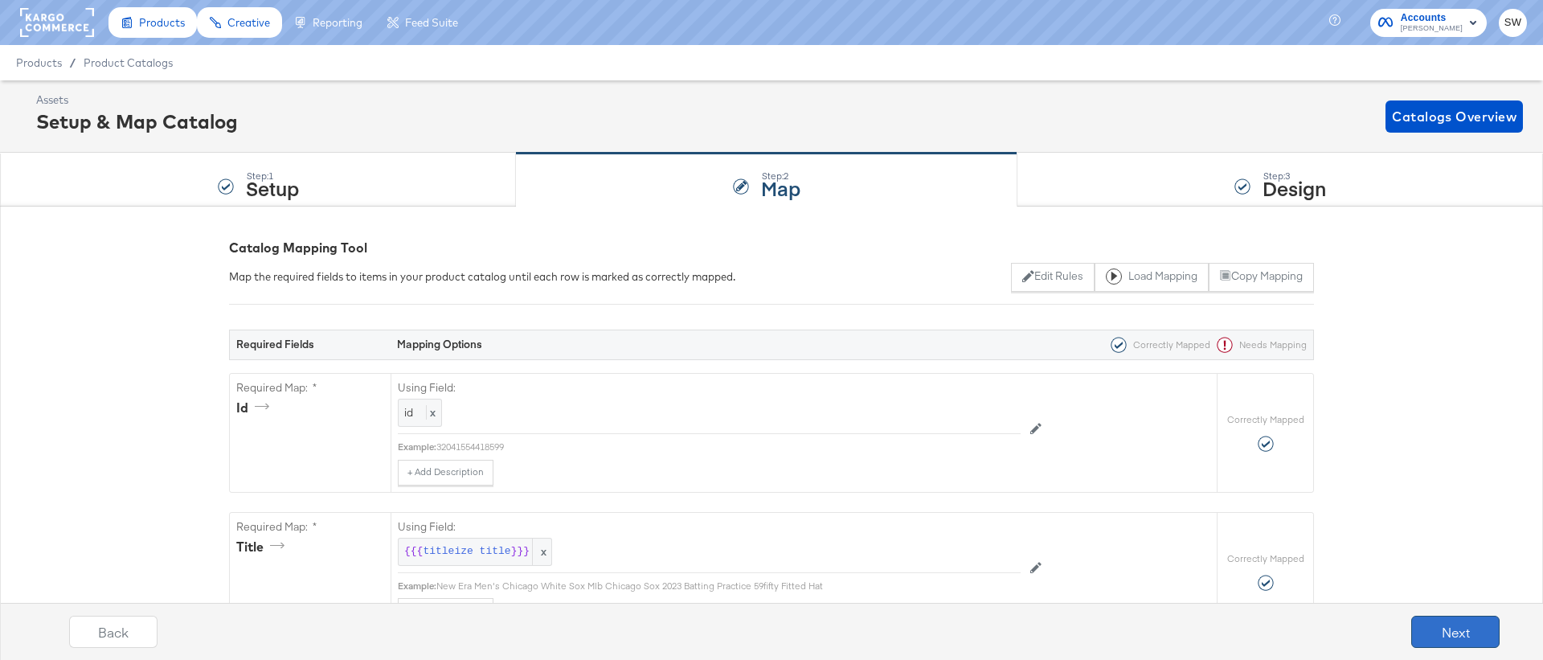
click at [1446, 643] on button "Next" at bounding box center [1455, 632] width 88 height 32
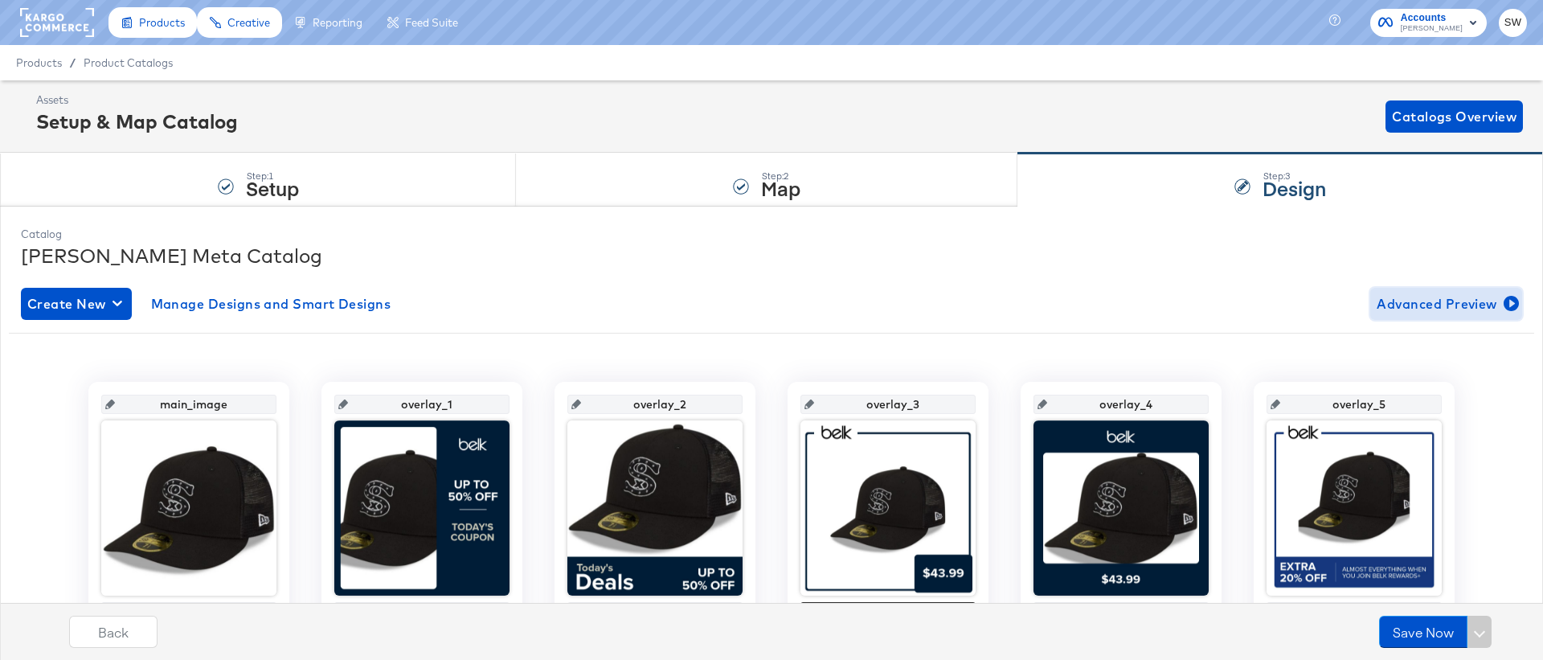
click at [1429, 301] on span "Advanced Preview" at bounding box center [1445, 303] width 139 height 22
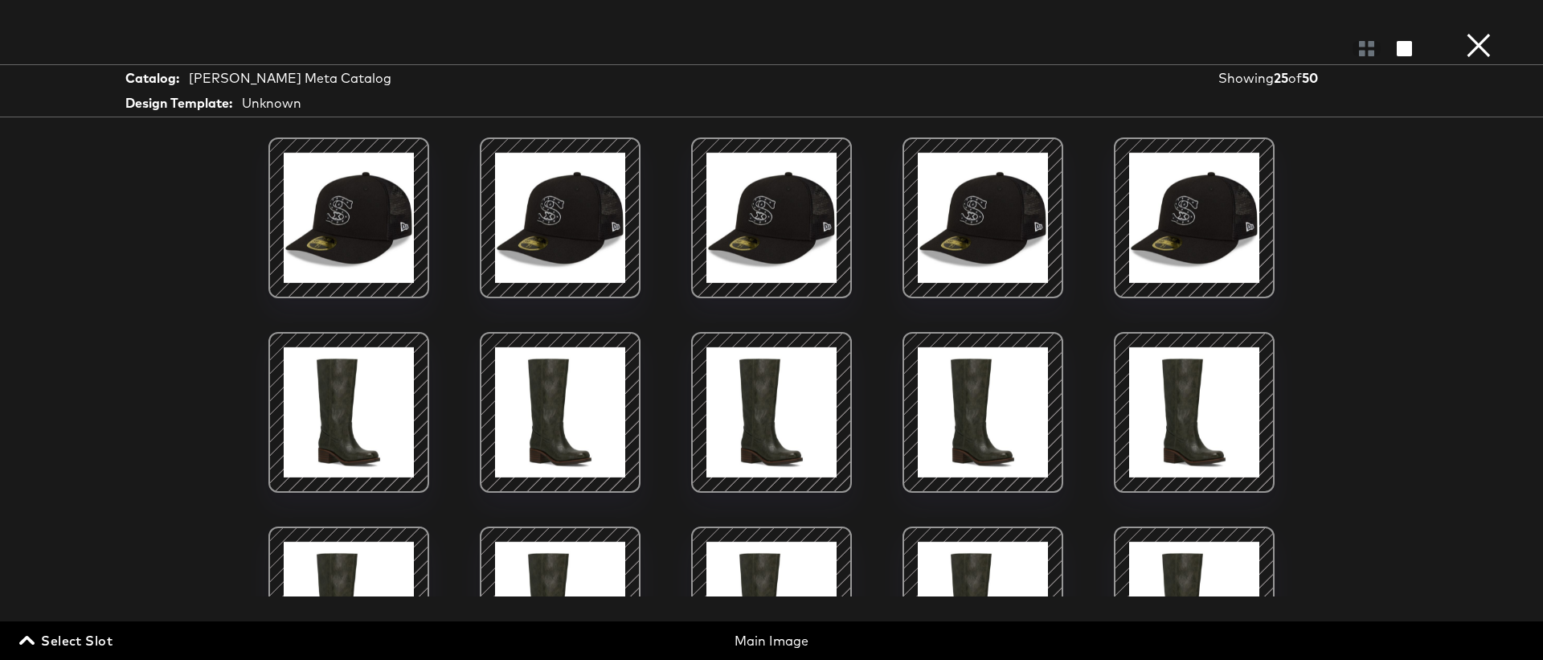
click at [110, 638] on span "Select Slot" at bounding box center [67, 640] width 90 height 22
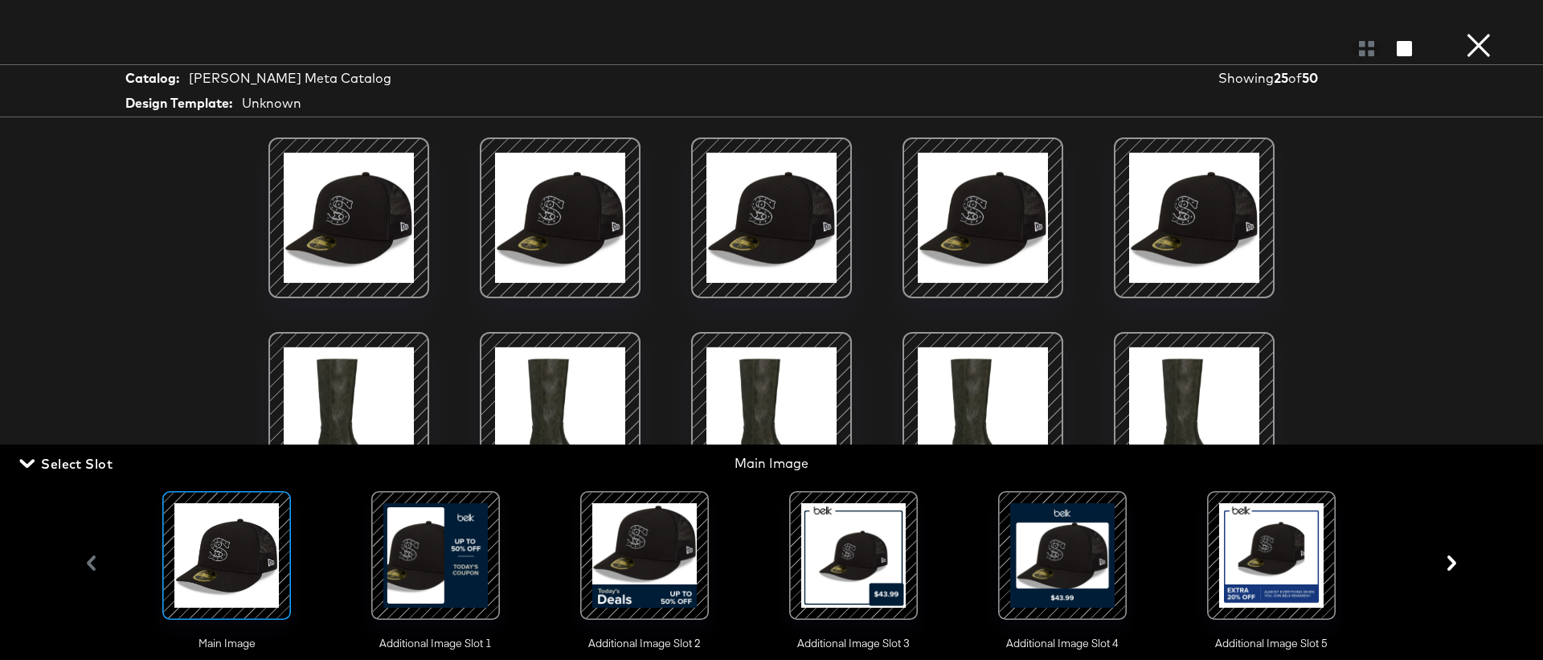
click at [445, 553] on div at bounding box center [435, 555] width 109 height 109
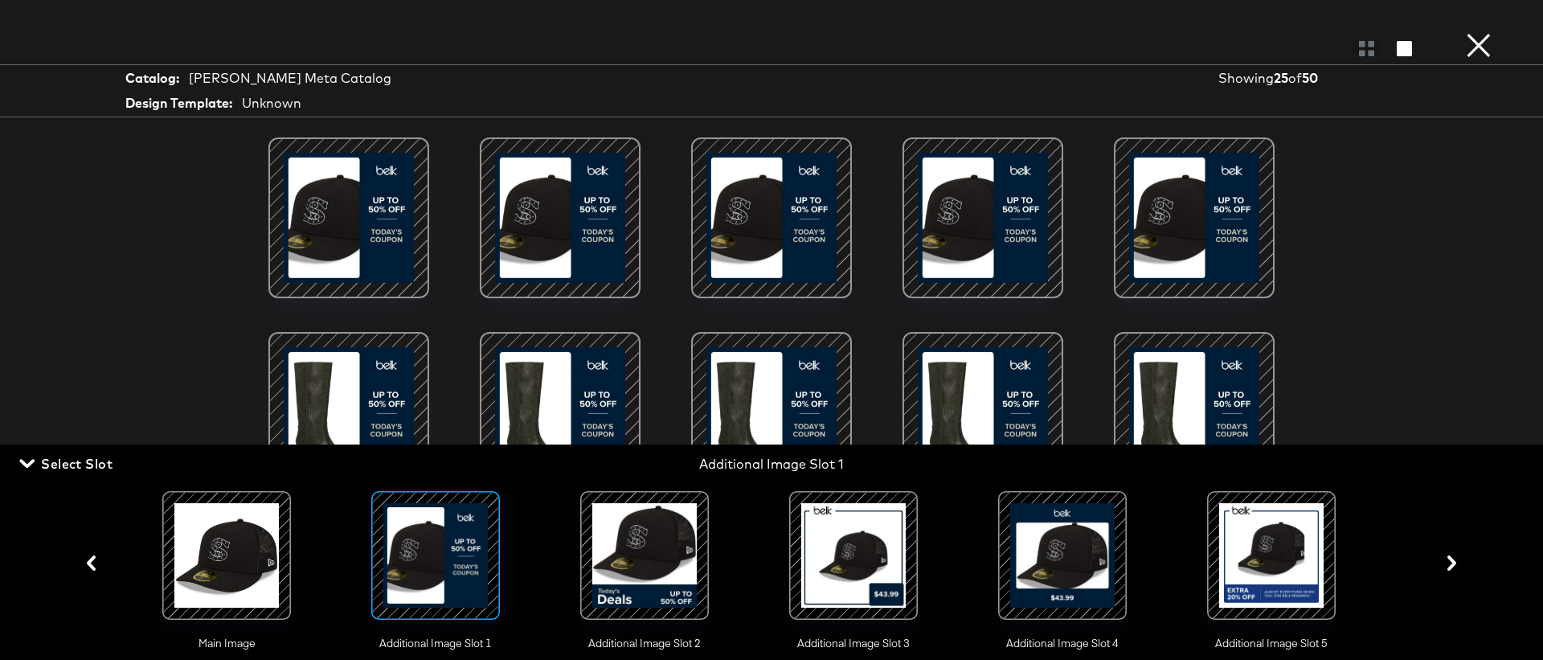
click at [1477, 32] on button "×" at bounding box center [1478, 16] width 32 height 32
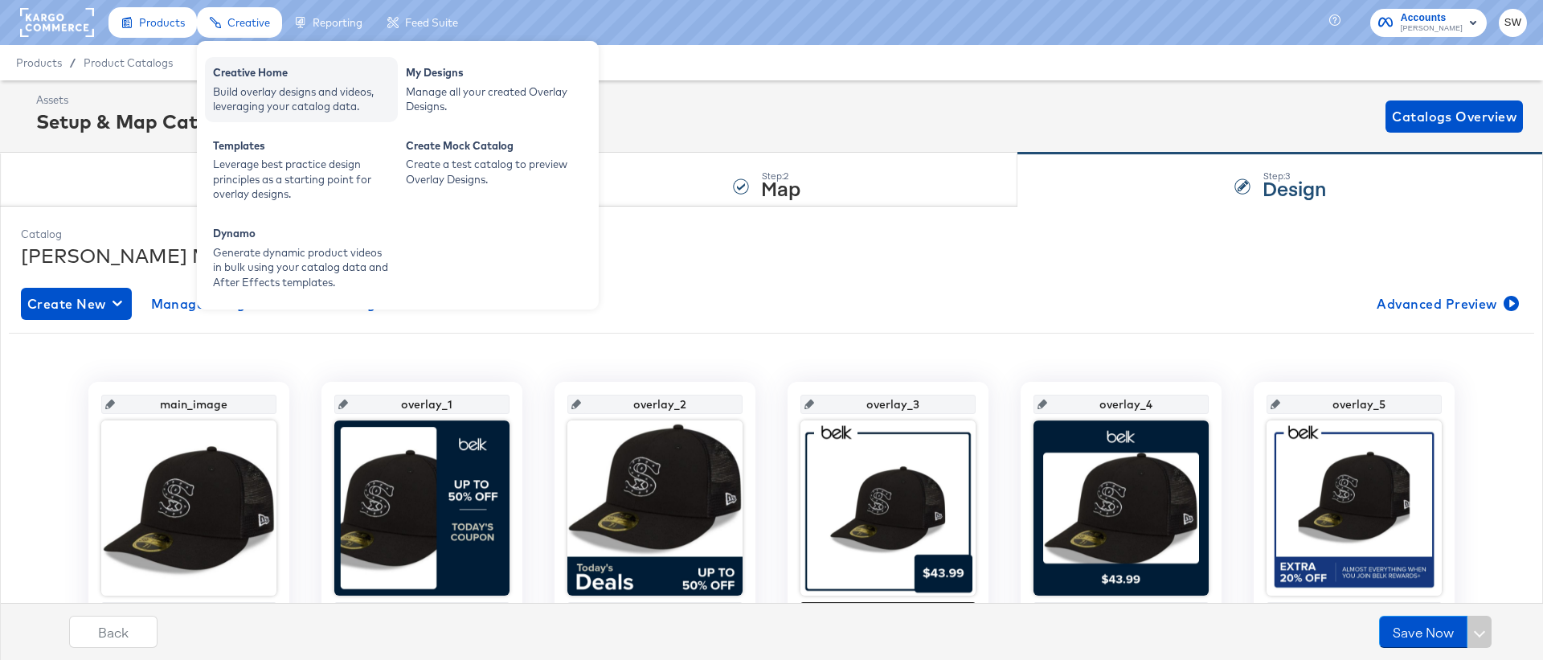
click at [268, 65] on div "Creative Home" at bounding box center [301, 74] width 177 height 19
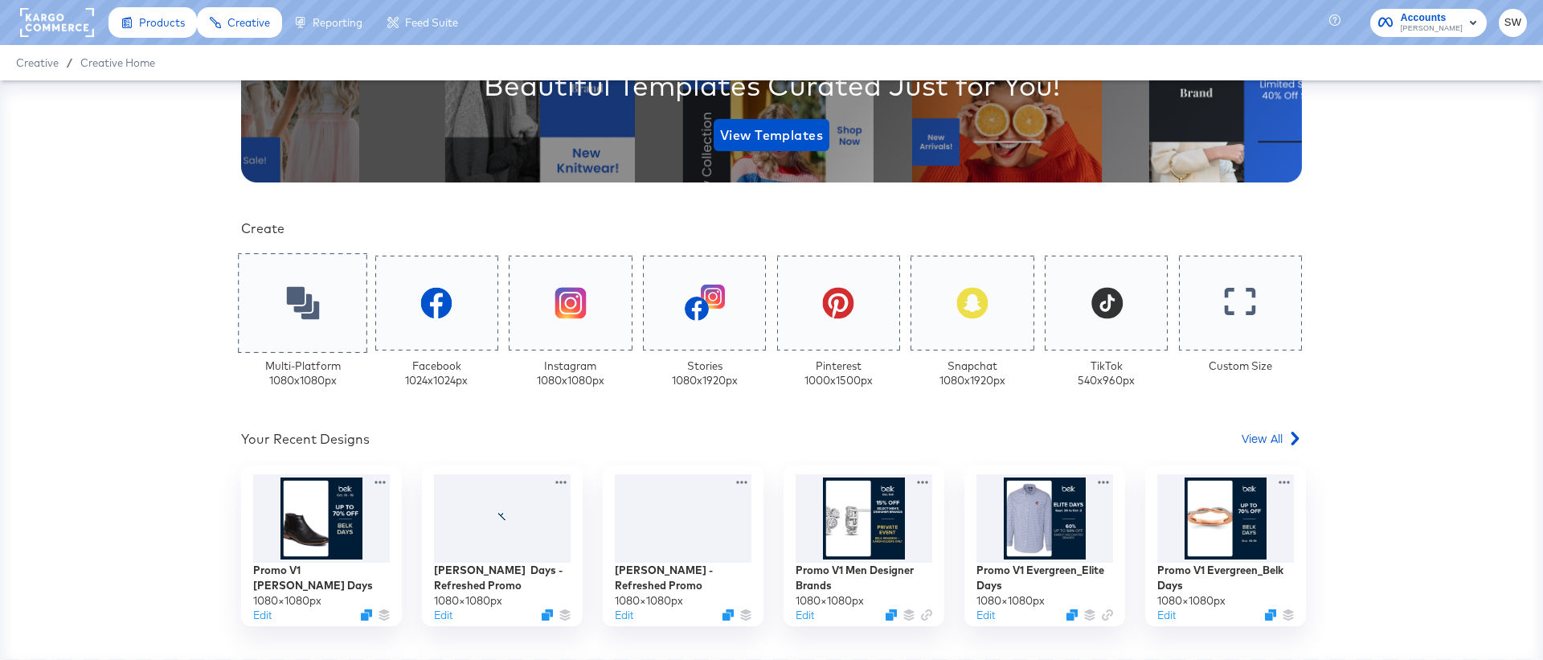
scroll to position [341, 0]
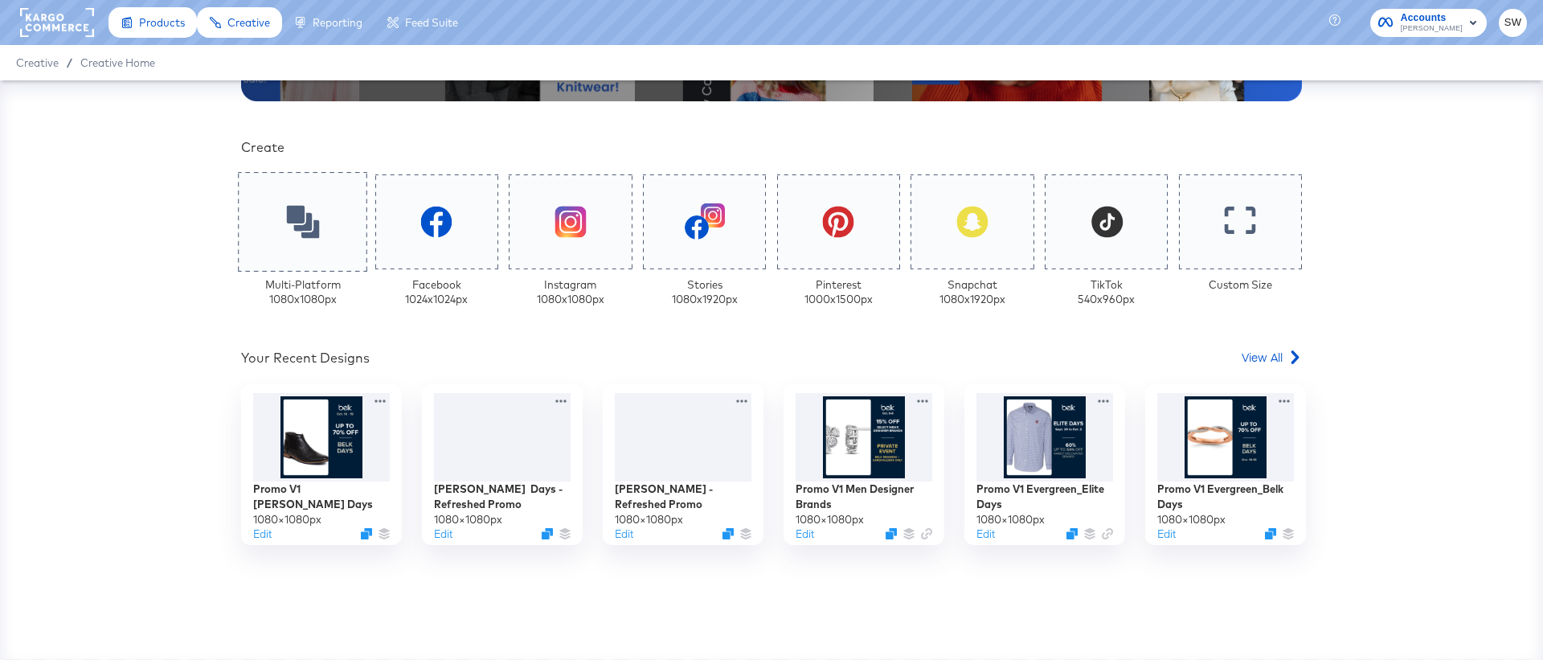
click at [272, 223] on div at bounding box center [302, 222] width 129 height 100
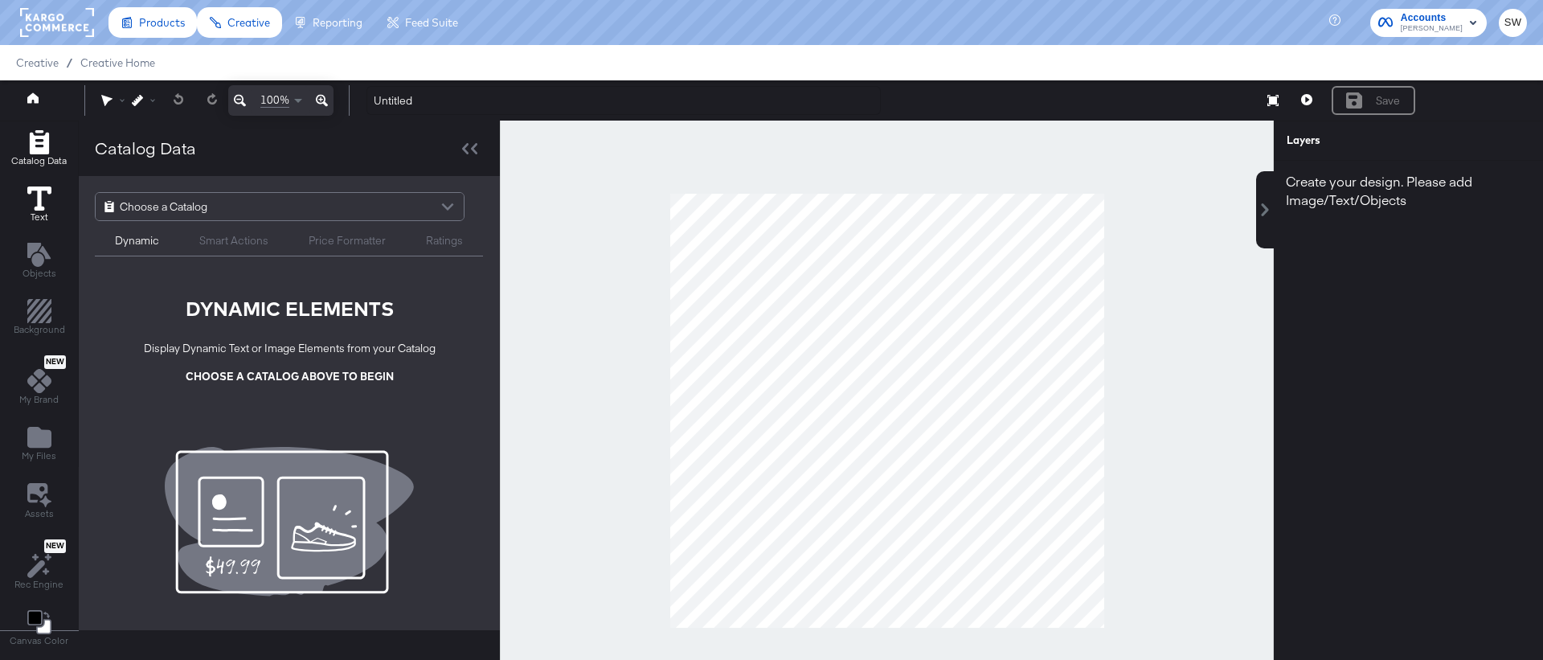
click at [32, 216] on span "Text" at bounding box center [40, 217] width 18 height 13
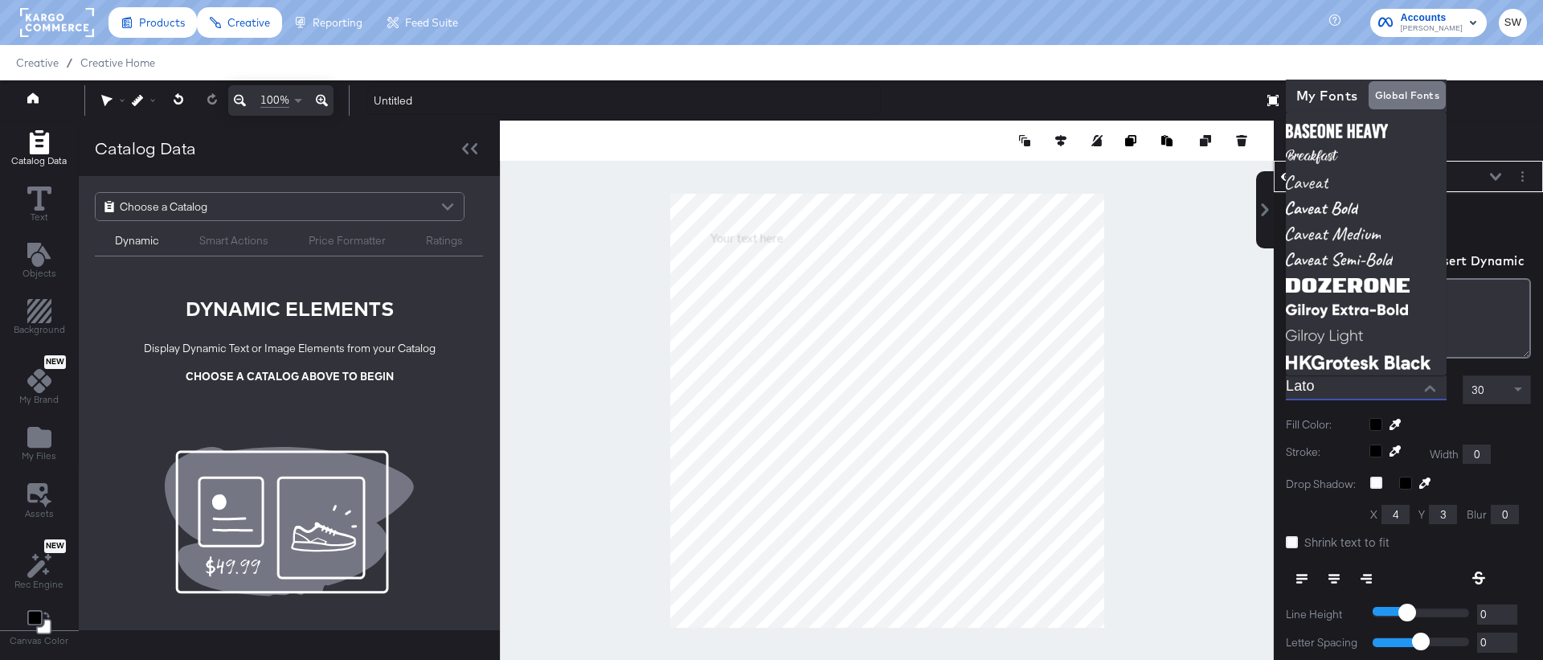
click at [1333, 395] on input "Lato" at bounding box center [1354, 387] width 137 height 24
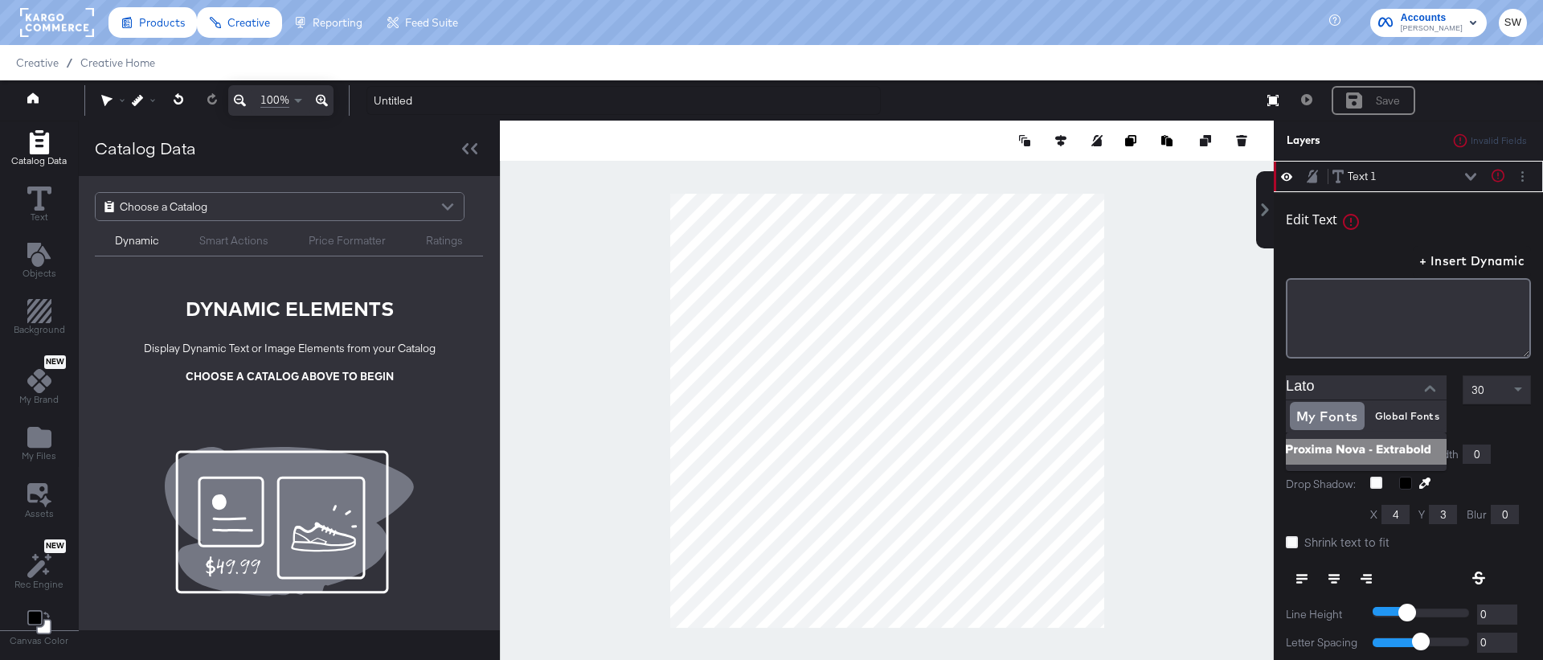
click at [1347, 448] on img at bounding box center [1366, 452] width 161 height 26
type input "Proxima Nova - Extrabold"
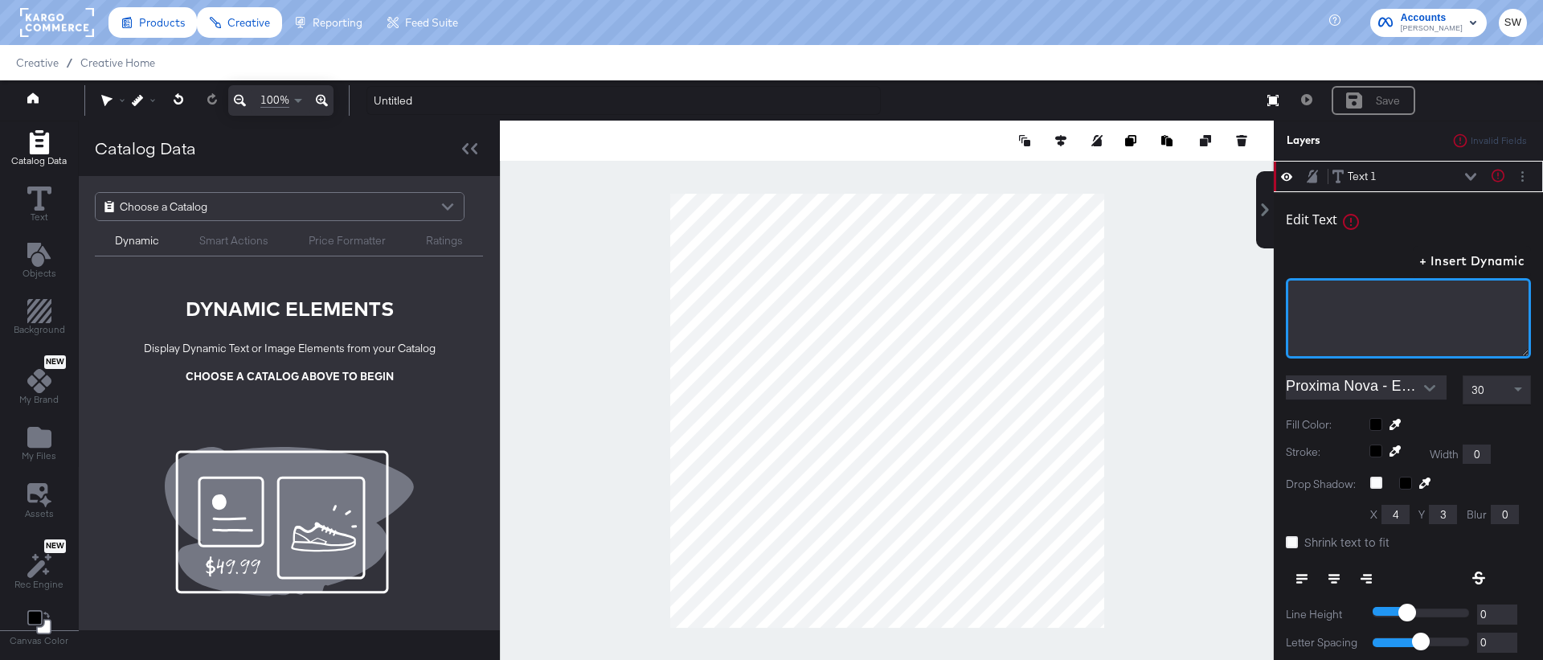
click at [1345, 299] on div "﻿" at bounding box center [1408, 295] width 224 height 15
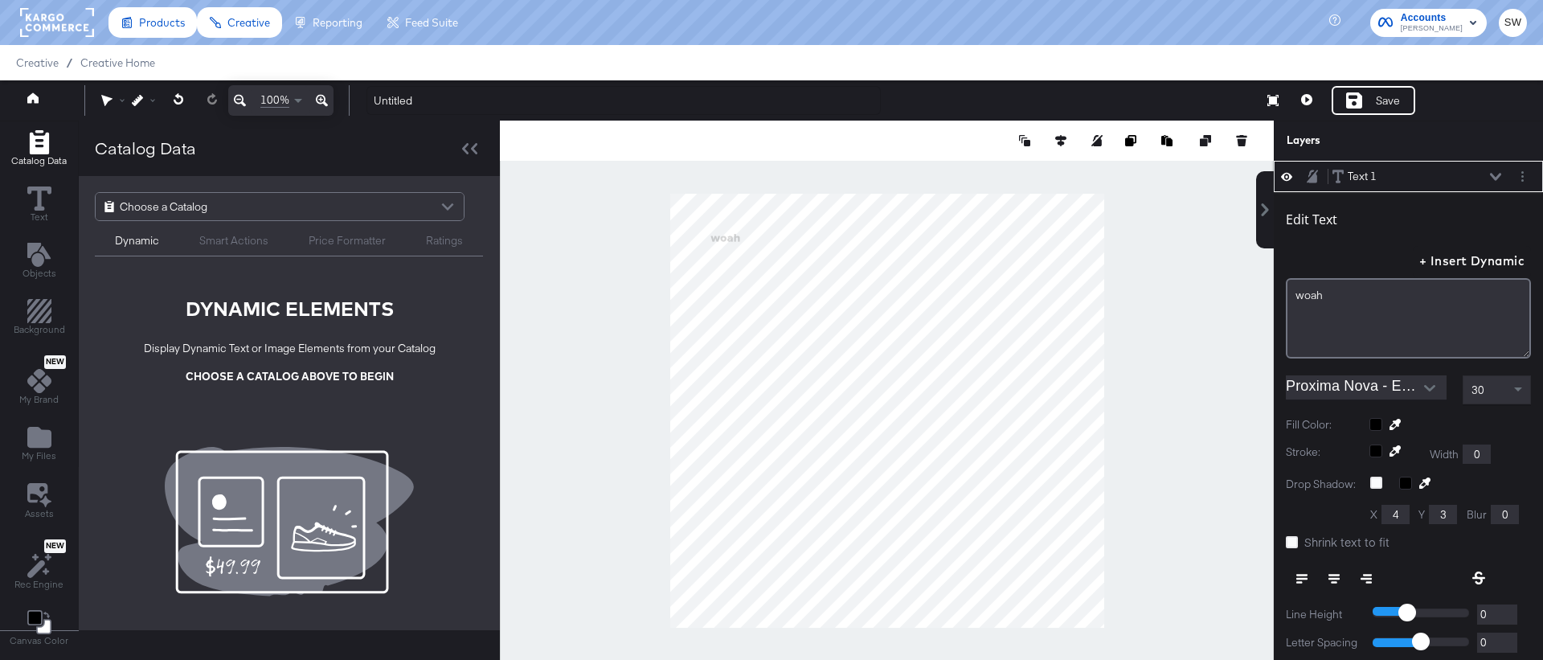
scroll to position [16, 0]
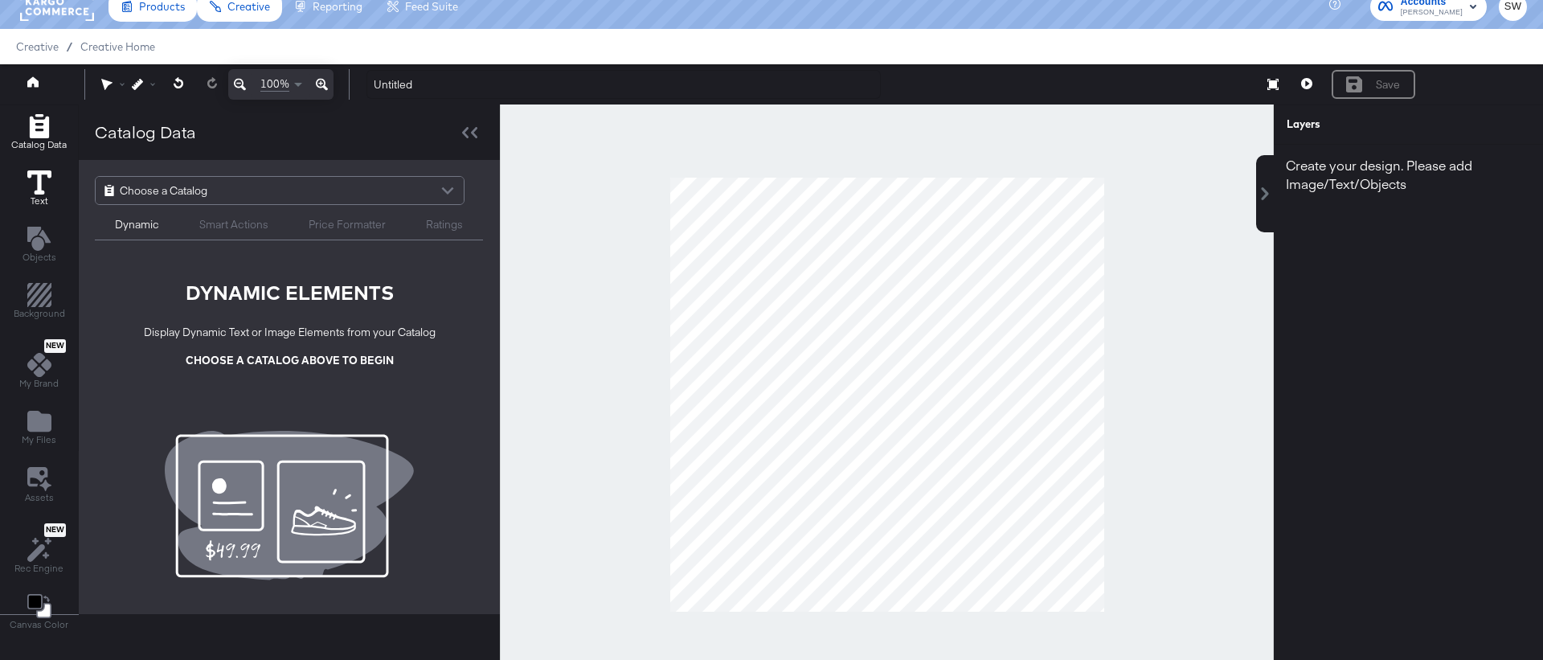
click at [25, 202] on button "Text" at bounding box center [39, 189] width 43 height 46
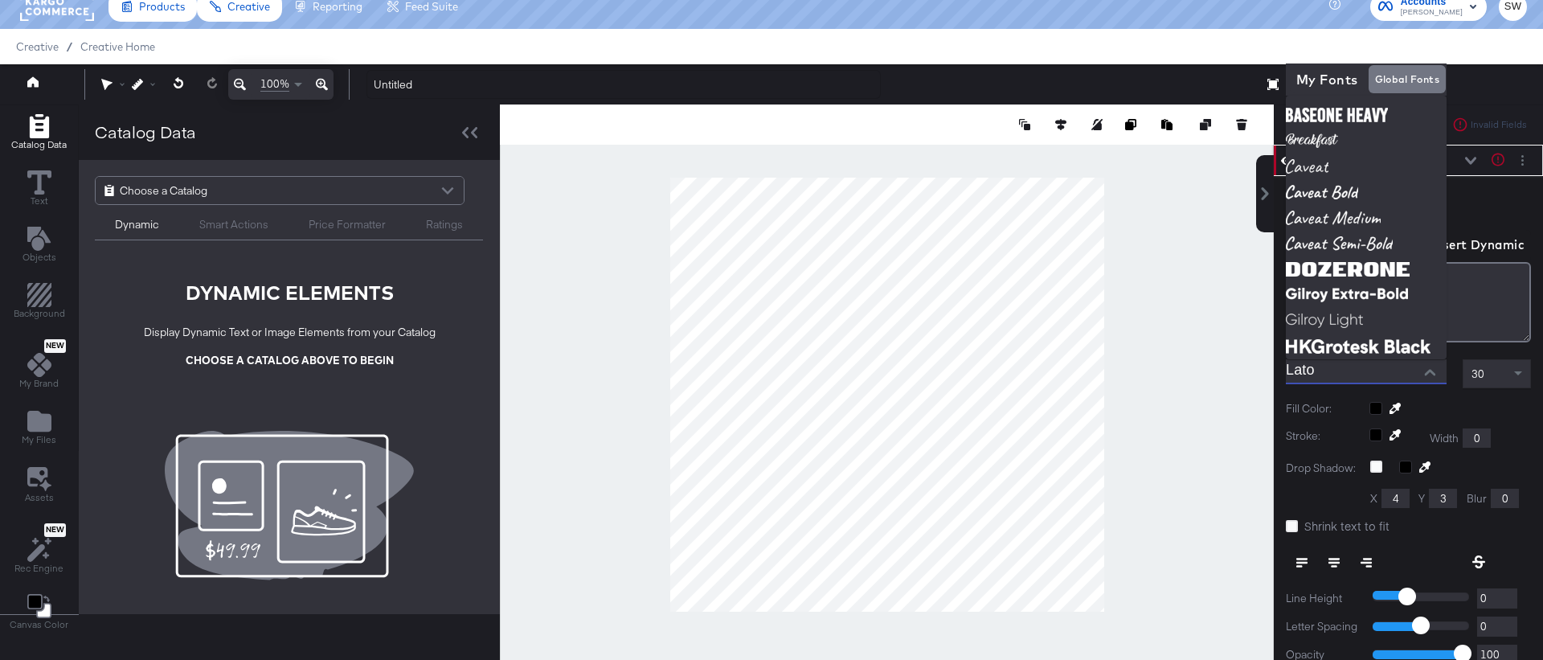
click at [1346, 366] on input "Lato" at bounding box center [1354, 371] width 137 height 24
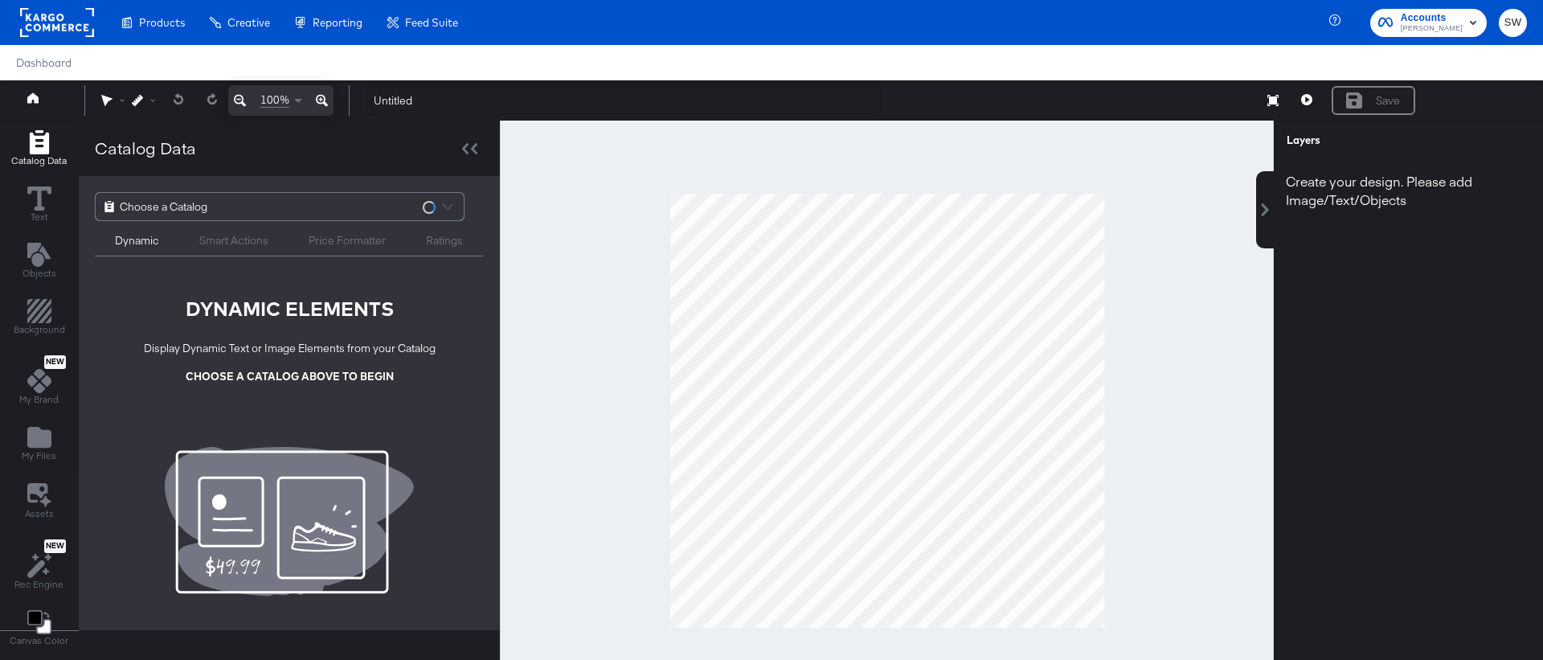
scroll to position [16, 0]
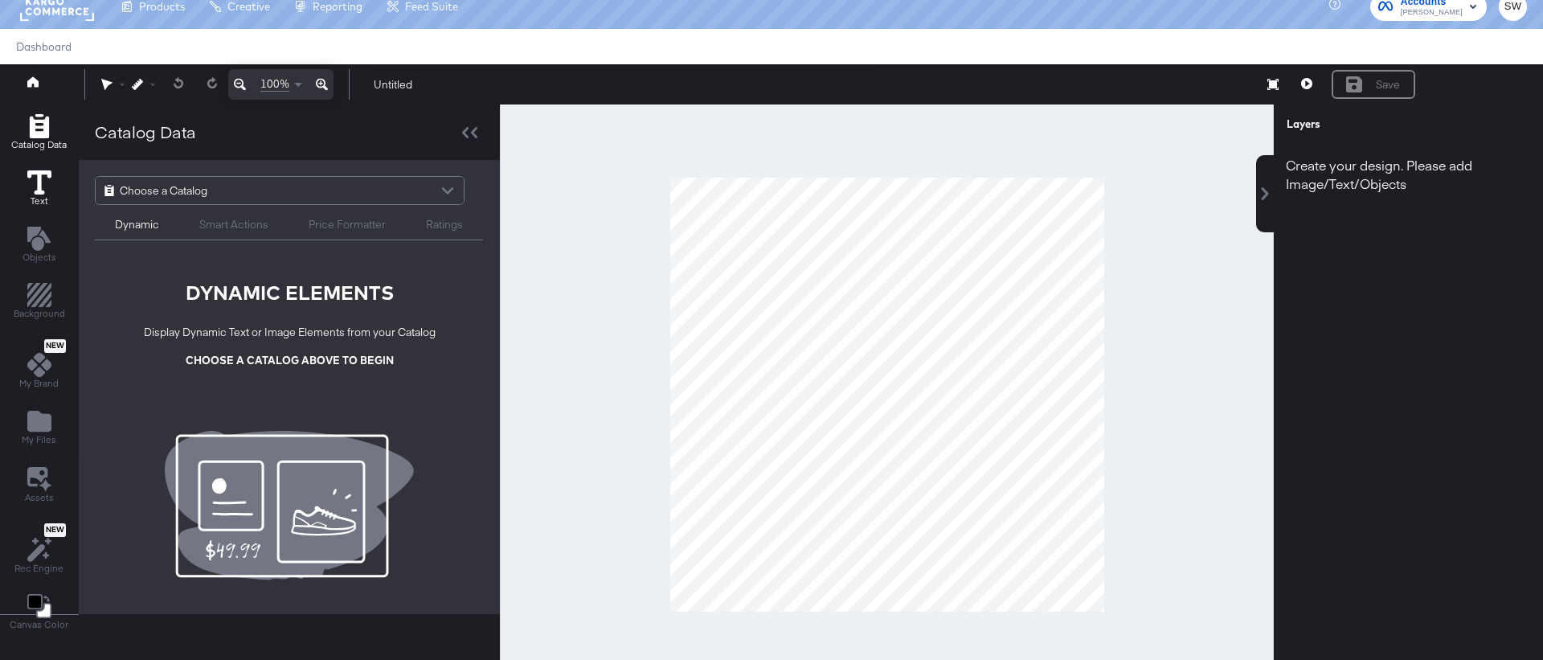
click at [35, 176] on icon at bounding box center [39, 182] width 24 height 24
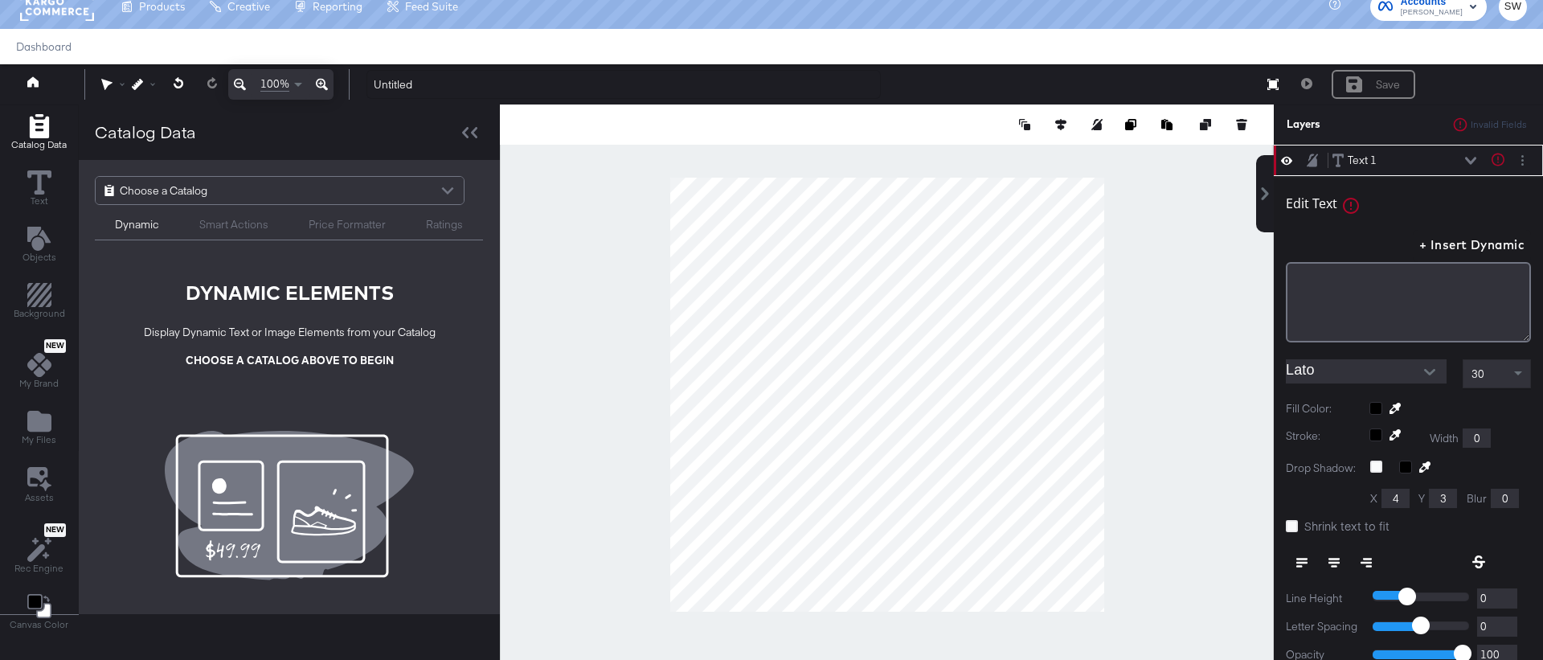
click at [1317, 374] on input "Lato" at bounding box center [1354, 371] width 137 height 24
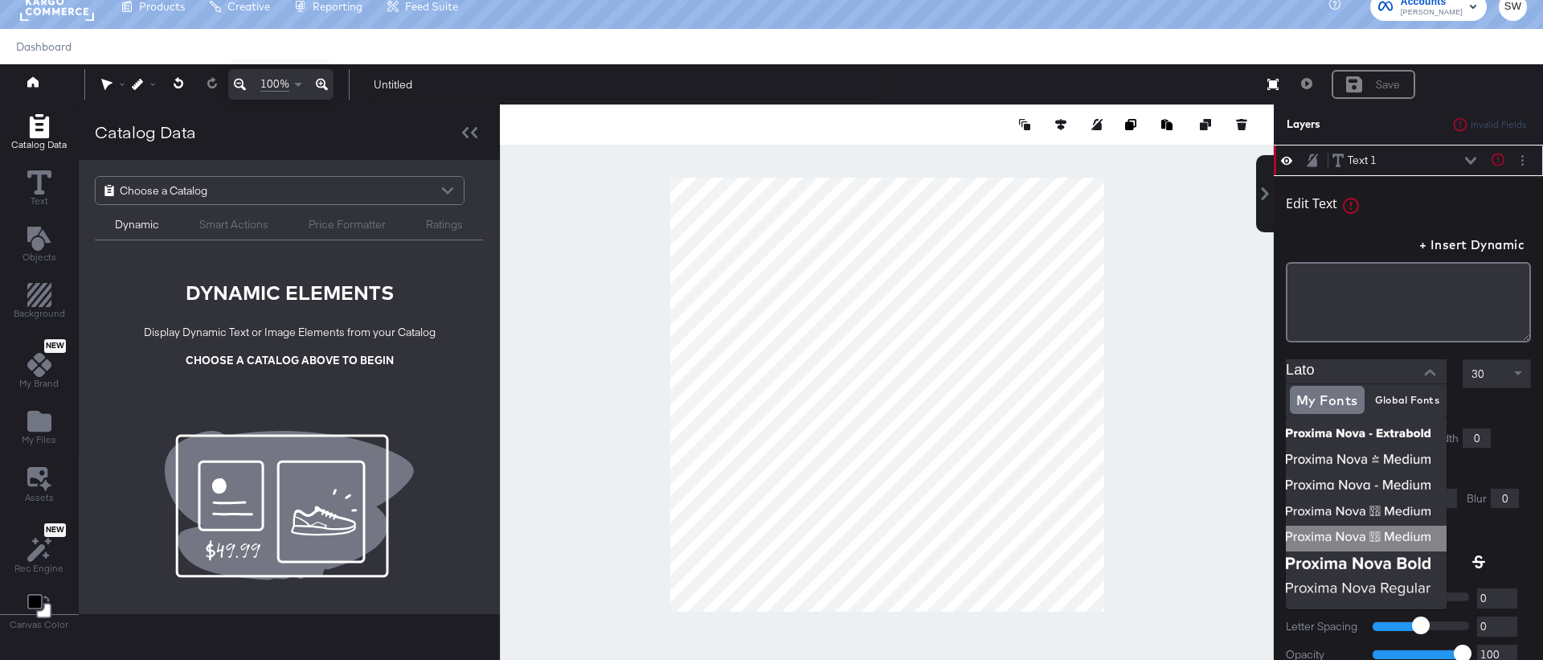
click at [1403, 536] on img at bounding box center [1366, 539] width 161 height 26
type input "Proxima Nova - Medium"
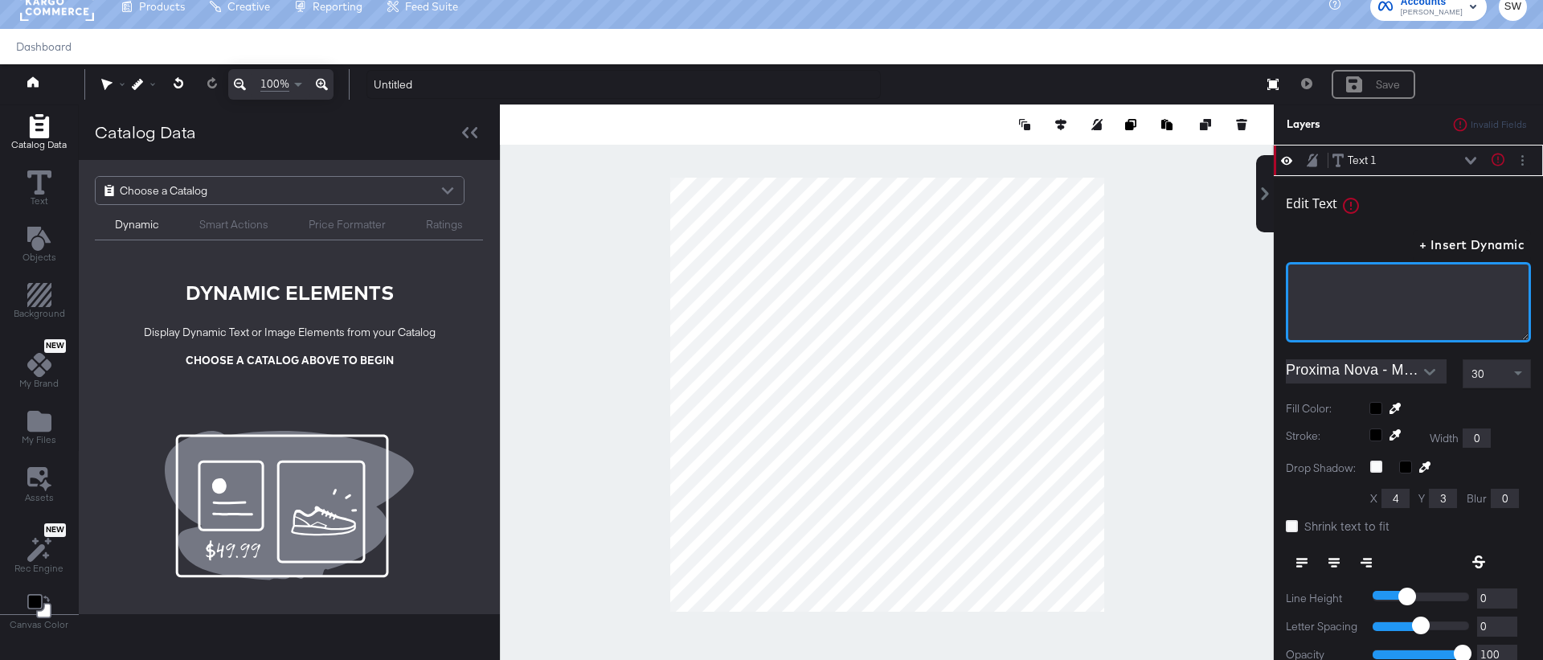
click at [1333, 278] on div "﻿" at bounding box center [1408, 279] width 224 height 15
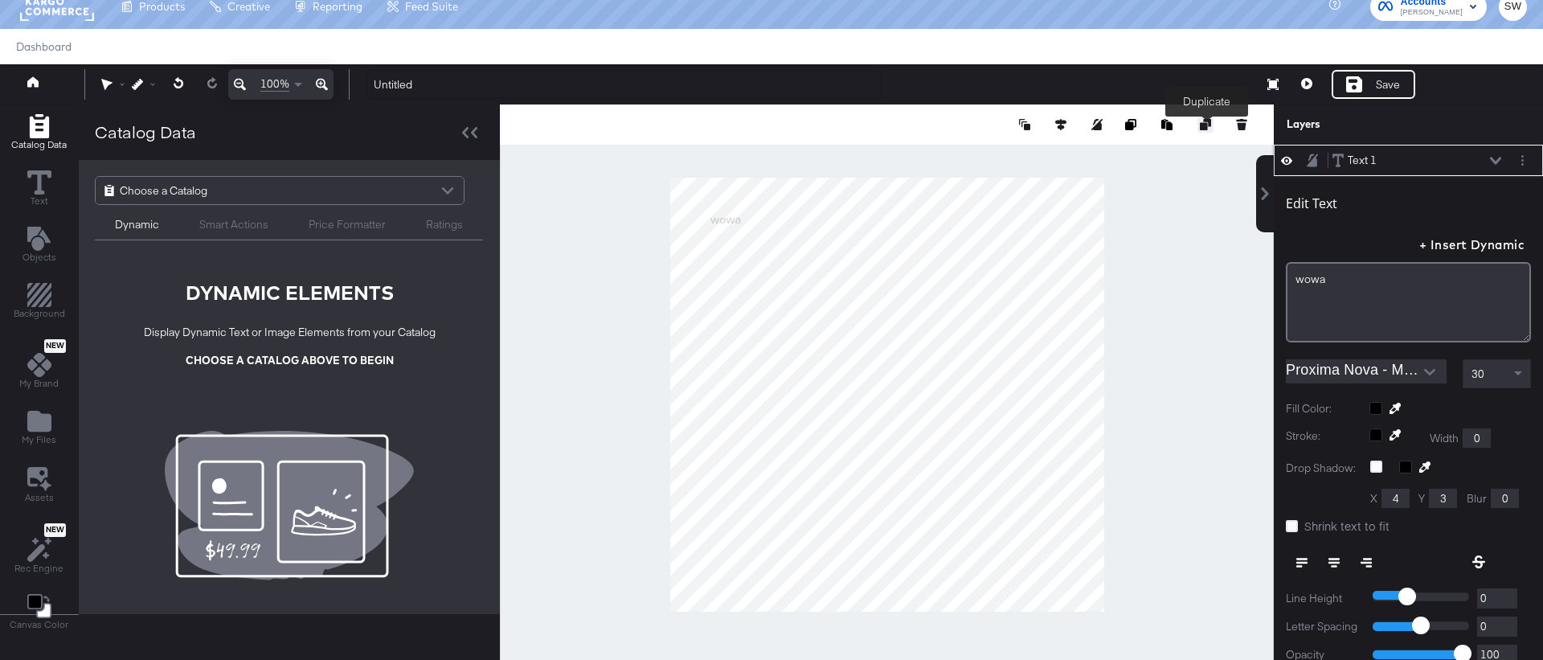
click at [1204, 125] on icon at bounding box center [1205, 124] width 11 height 11
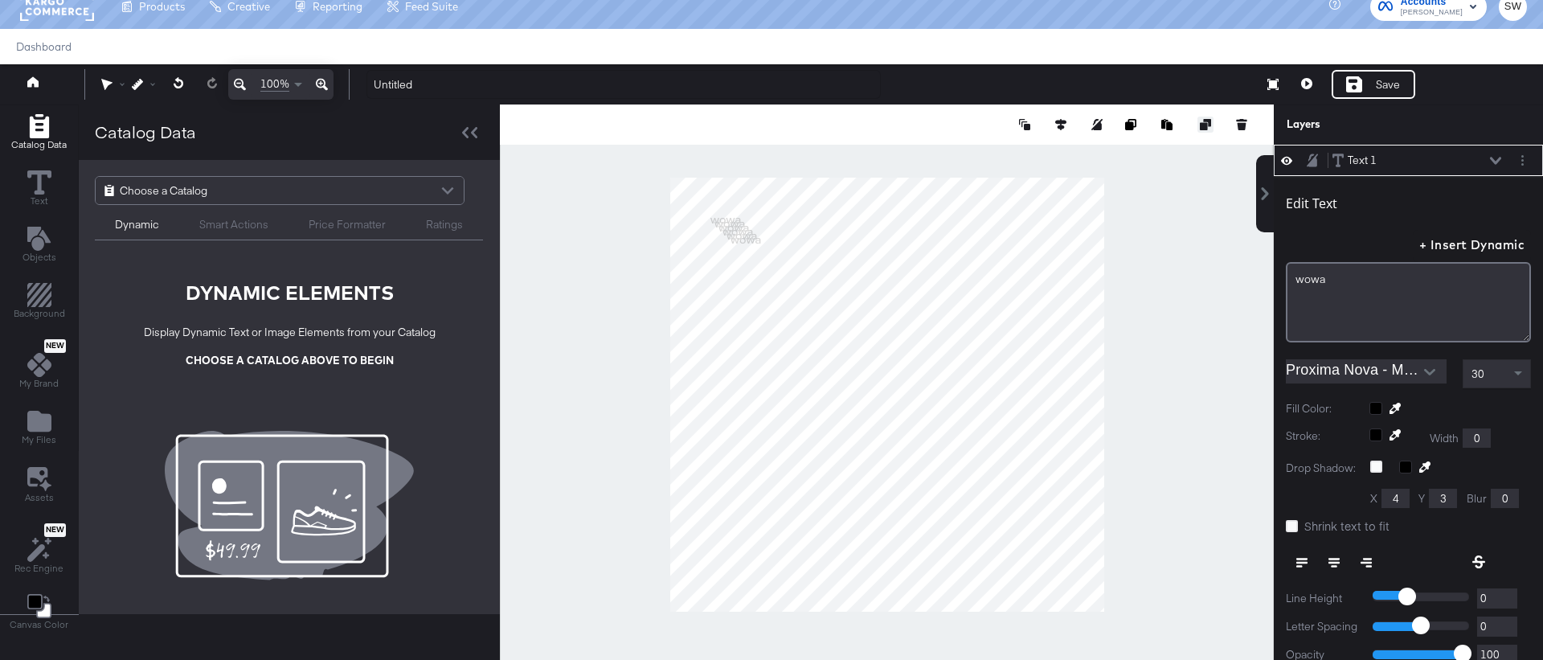
click at [1204, 125] on icon at bounding box center [1205, 124] width 11 height 11
type input "150"
type input "1028"
type input "642"
type input "150"
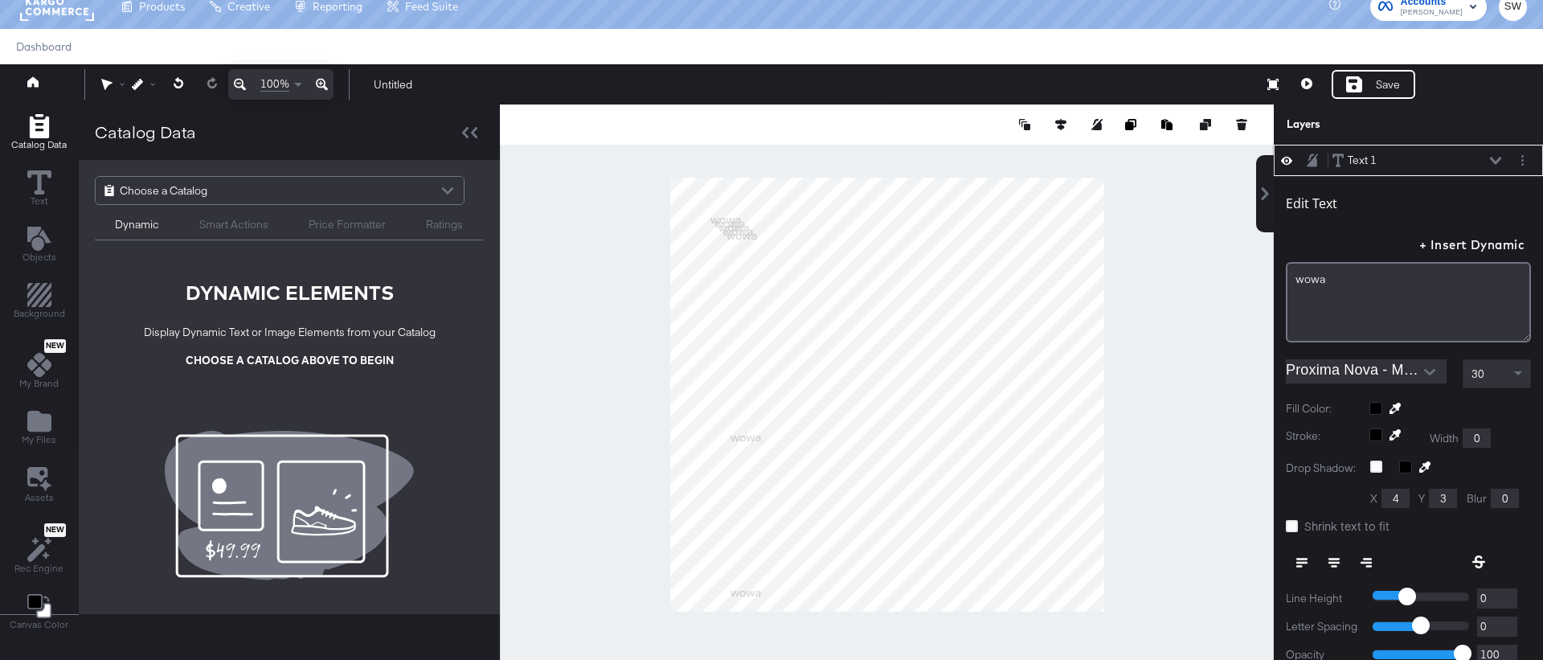
type input "530"
type input "120"
type input "402"
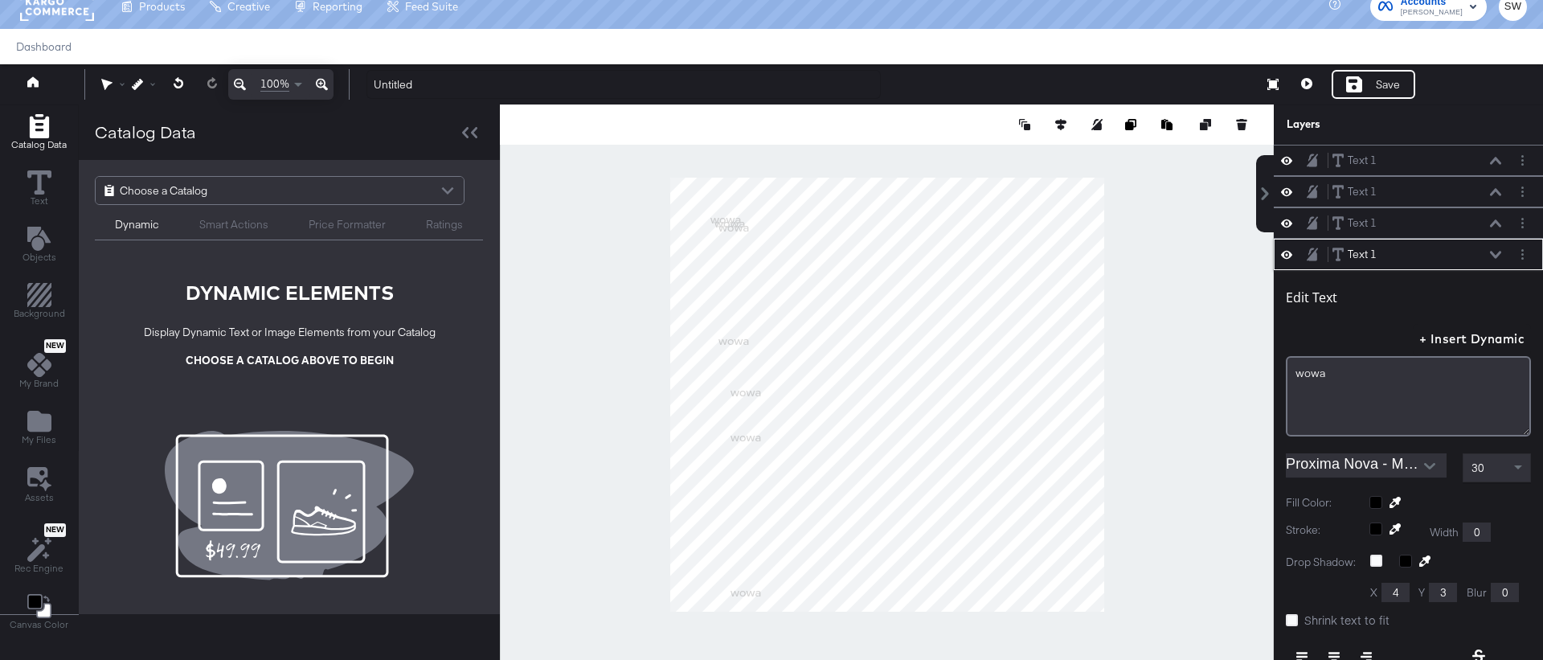
scroll to position [188, 0]
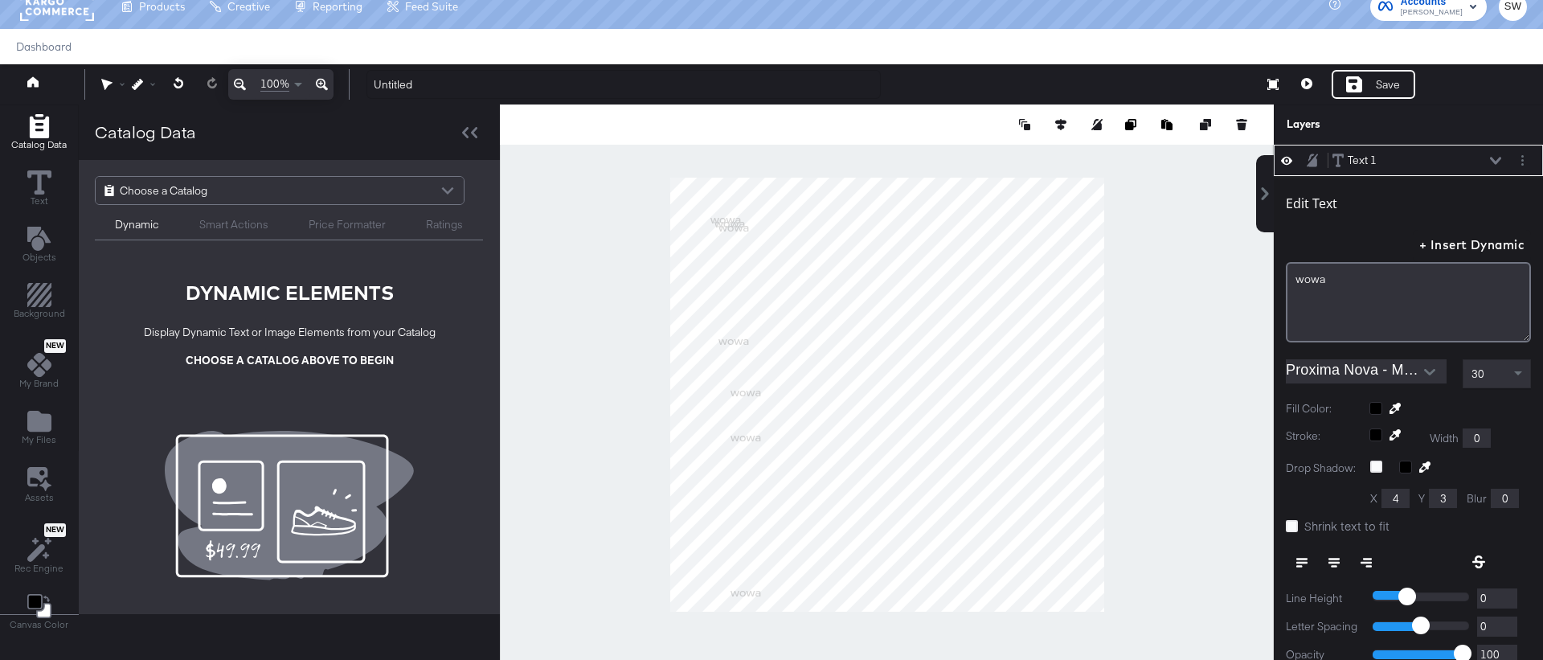
type input "120"
type input "266"
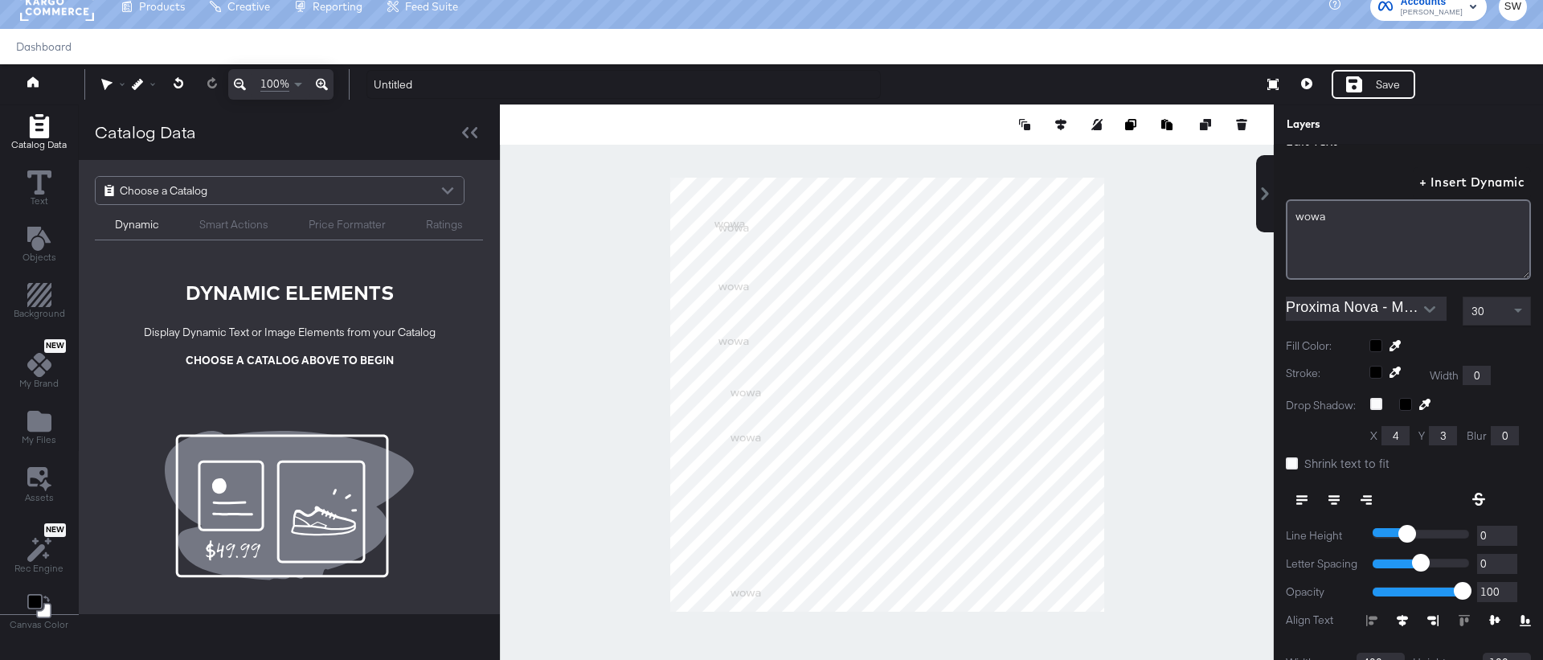
type input "210"
click at [1383, 310] on input "Proxima Nova - Medium" at bounding box center [1354, 309] width 137 height 24
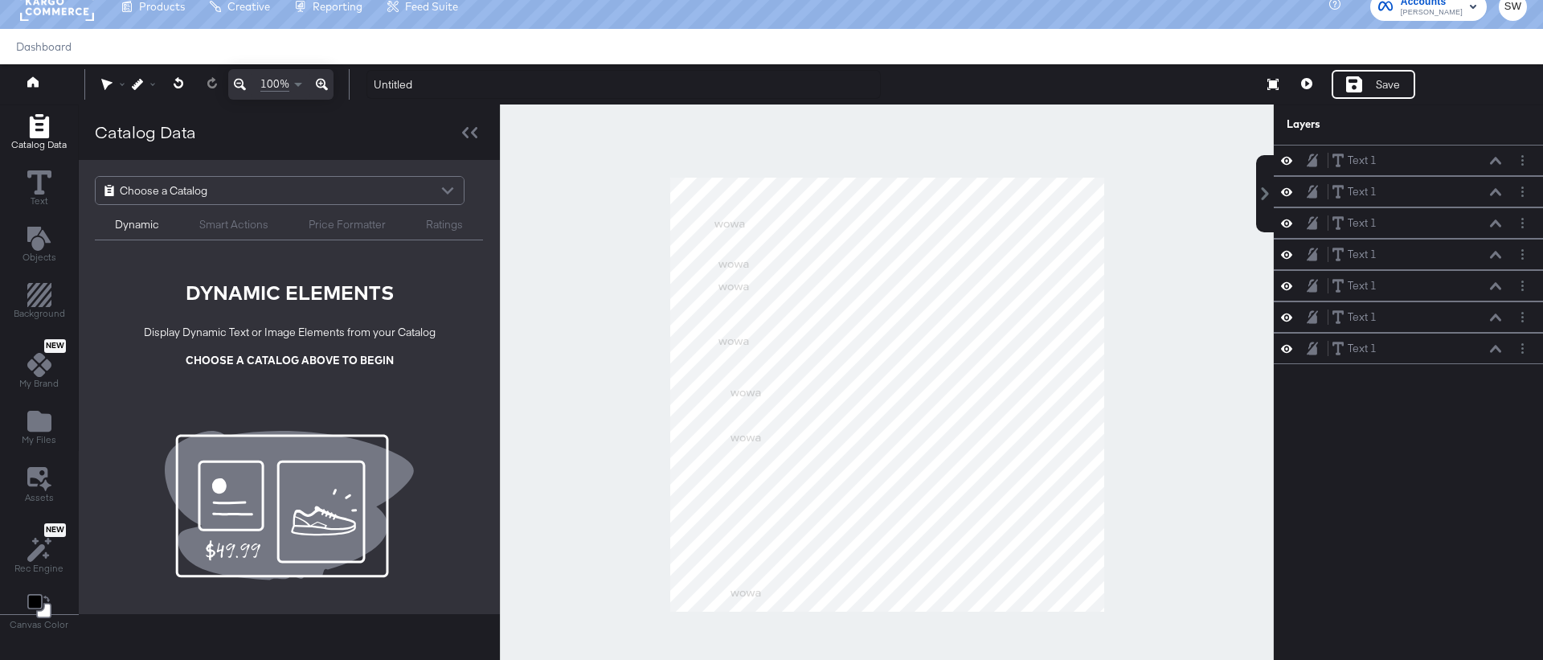
scroll to position [125, 0]
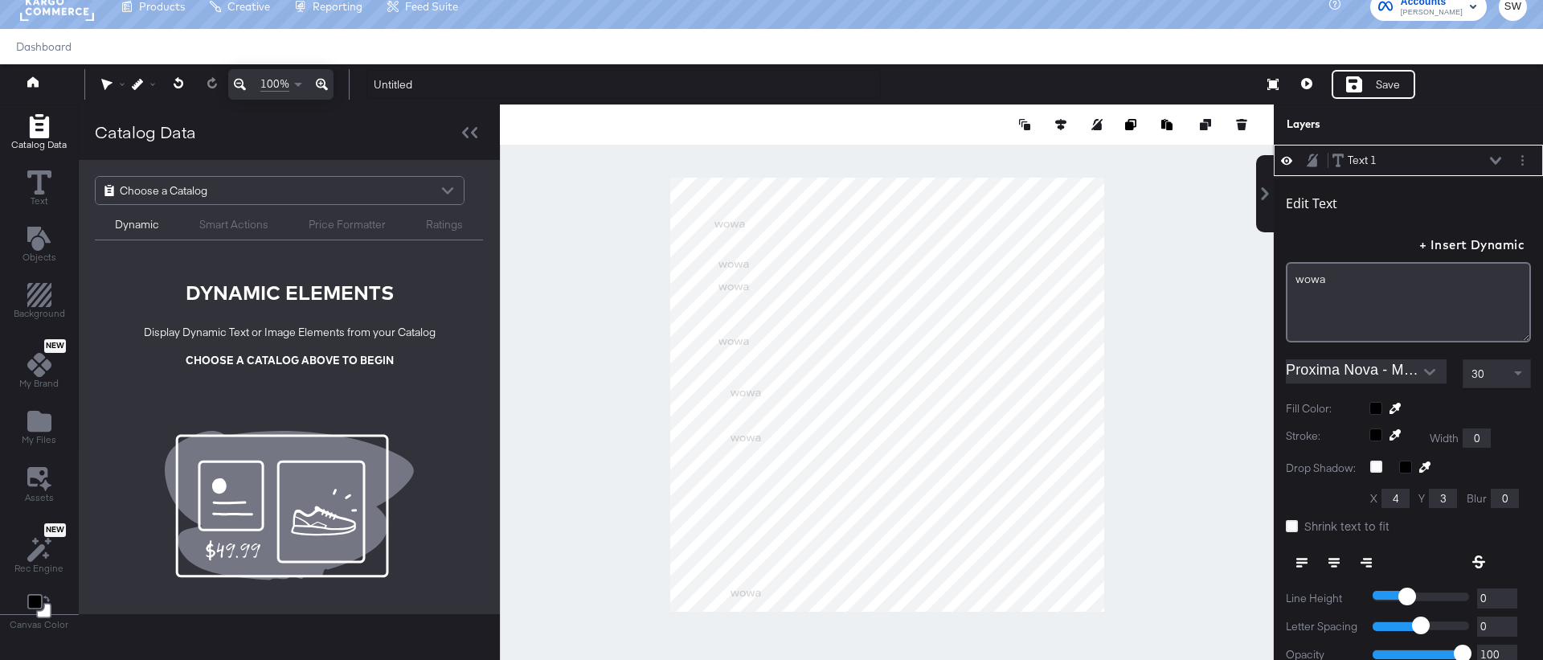
click at [1323, 366] on input "Proxima Nova - Medium" at bounding box center [1354, 371] width 137 height 24
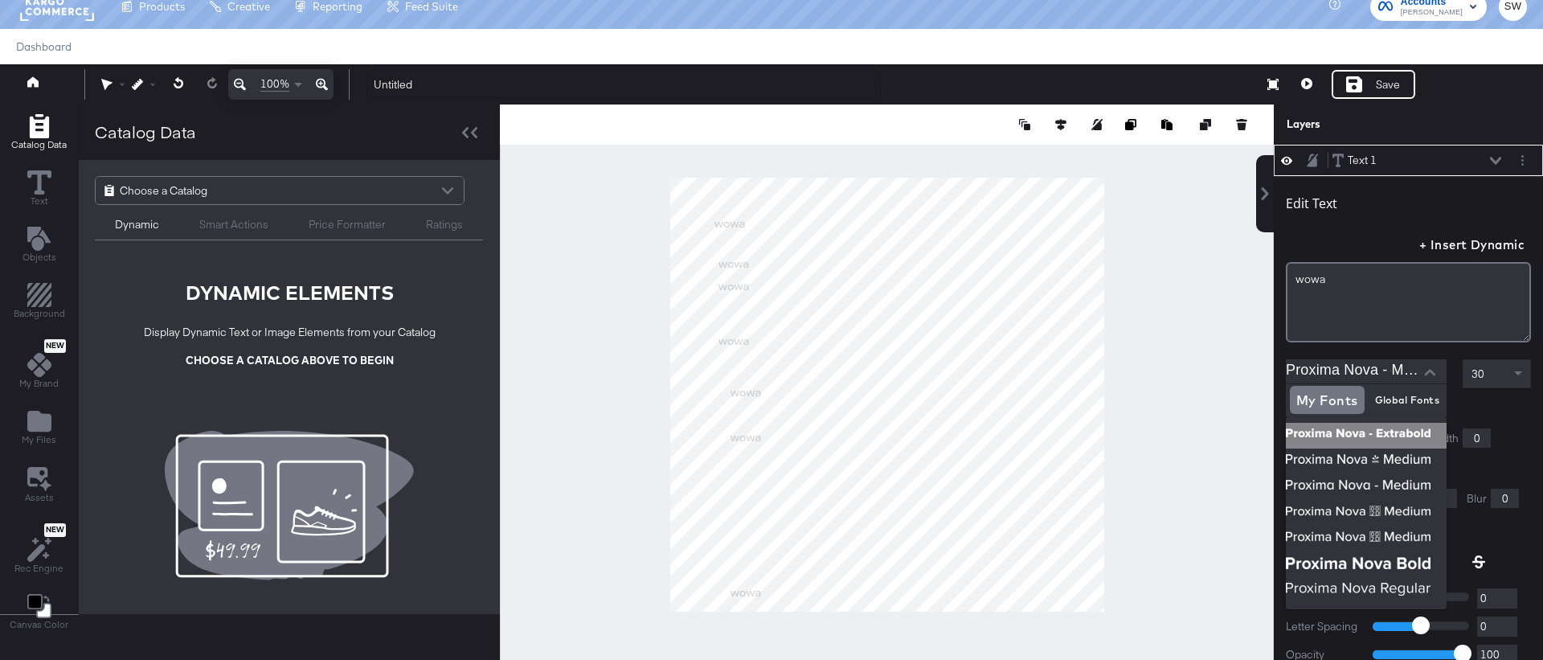
click at [1368, 440] on img at bounding box center [1366, 436] width 161 height 26
type input "Proxima Nova - Extrabold"
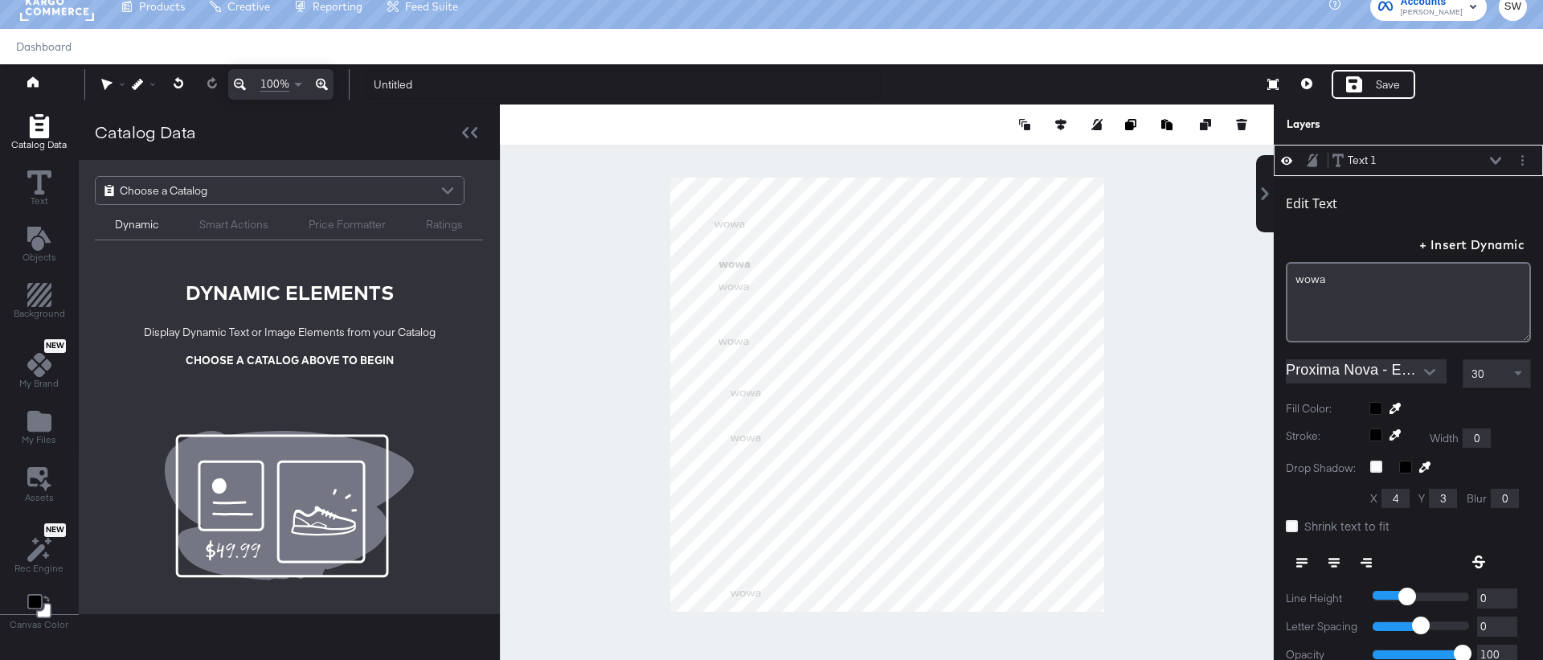
type input "270"
type input "74"
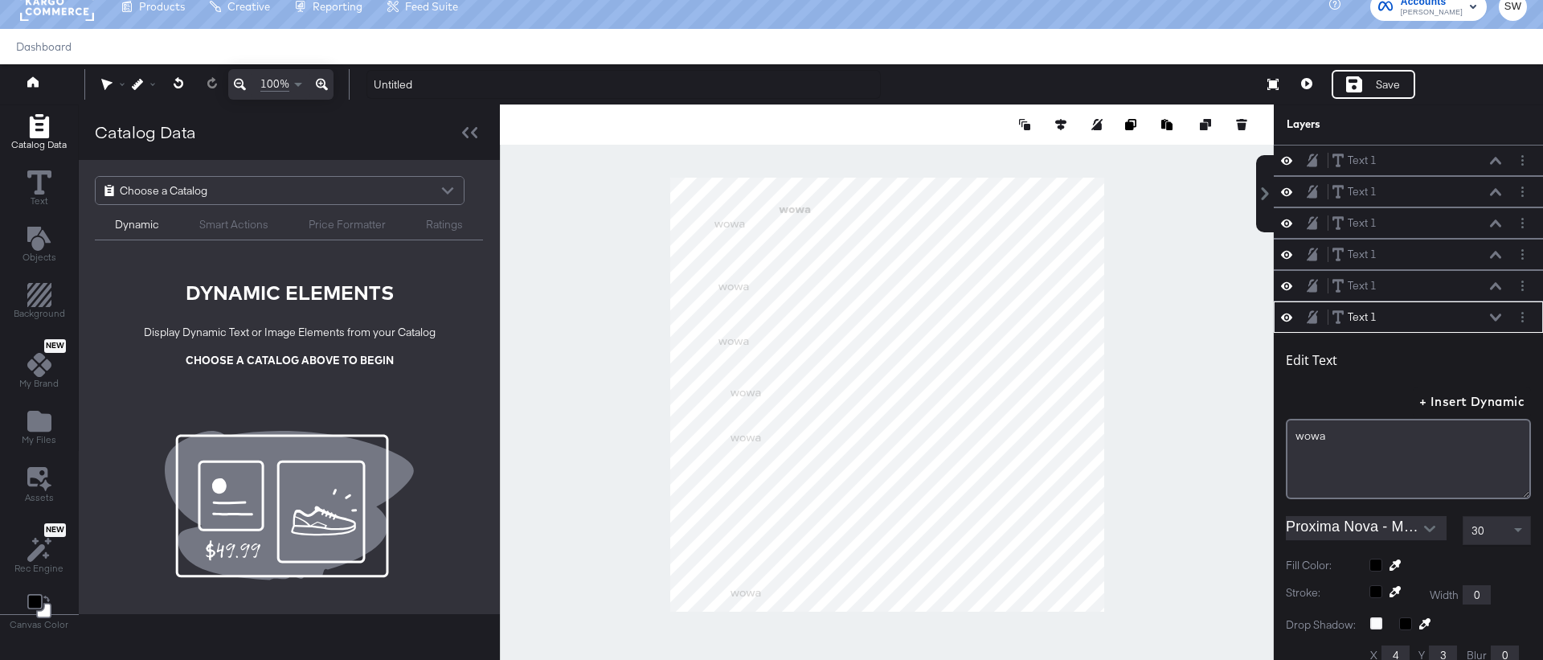
scroll to position [157, 0]
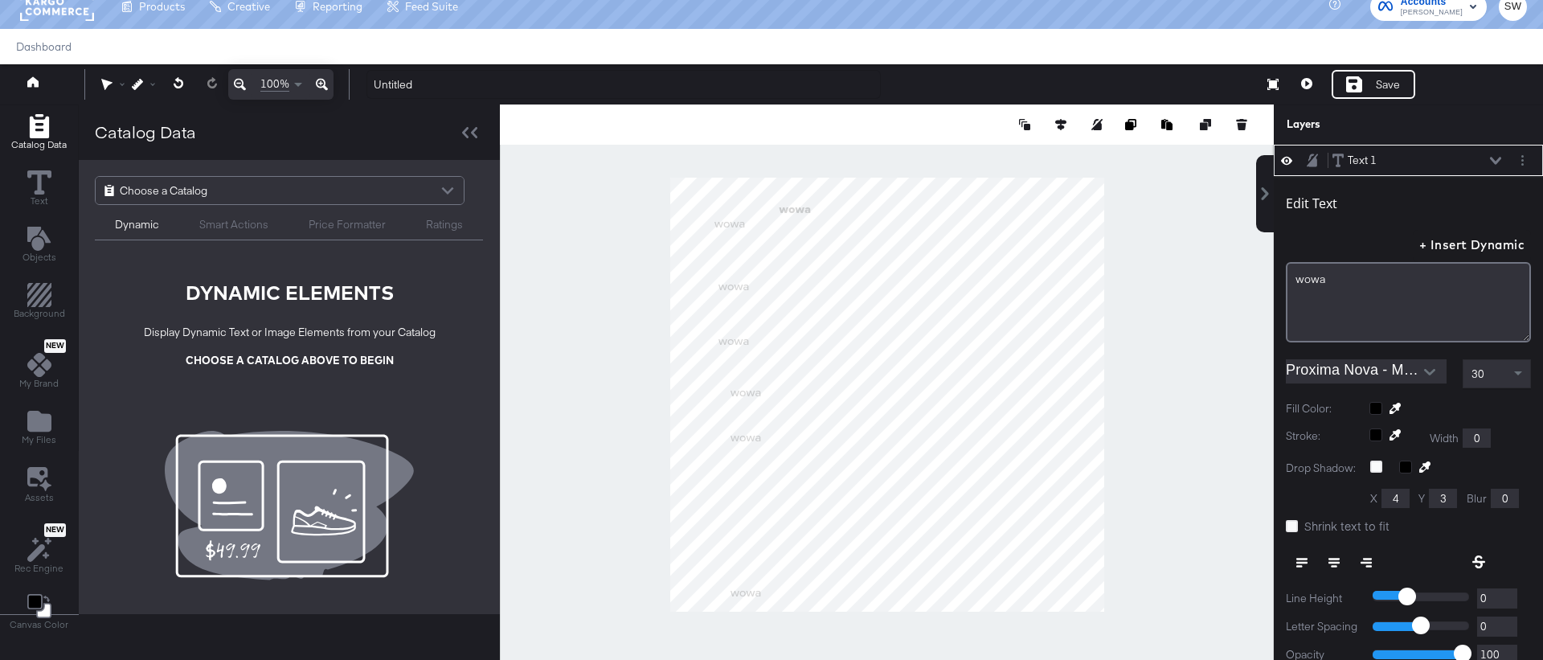
click at [1362, 379] on input "Proxima Nova - Medium" at bounding box center [1354, 371] width 137 height 24
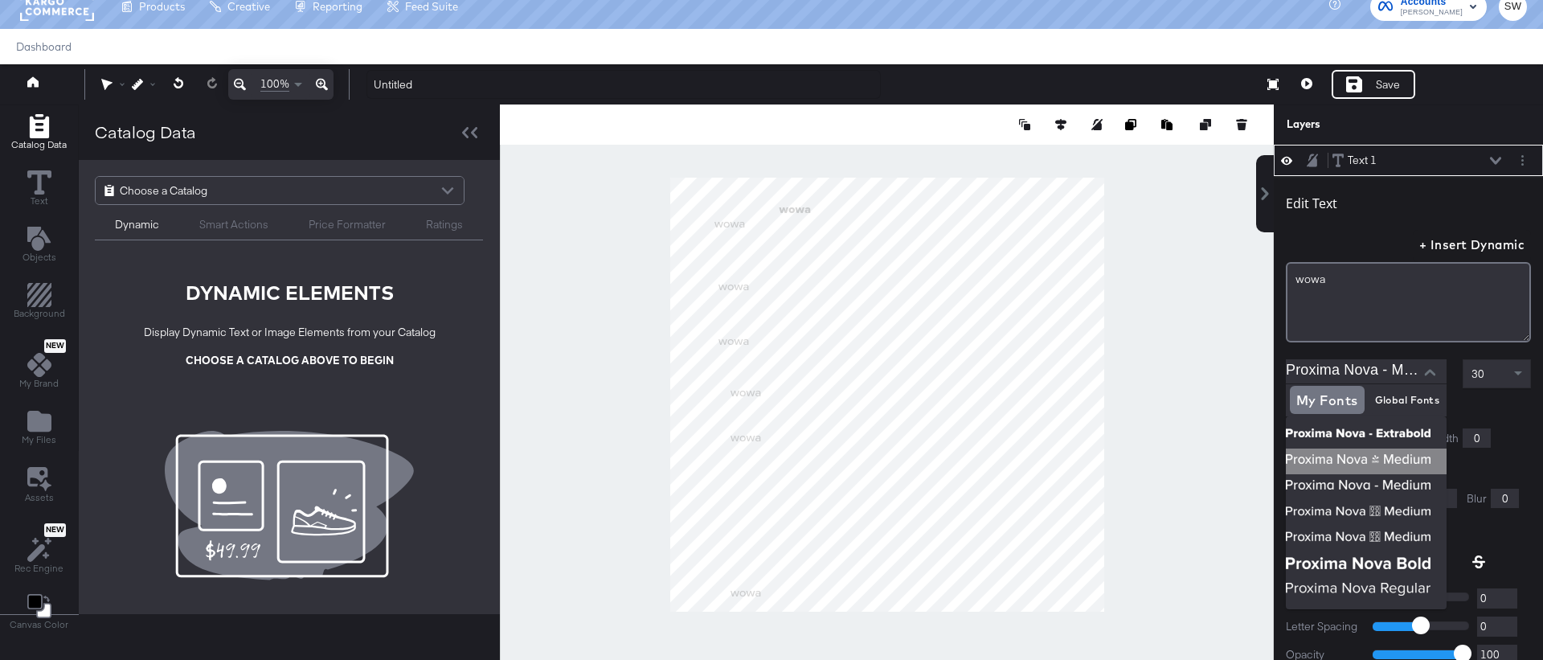
click at [1331, 458] on img at bounding box center [1366, 461] width 161 height 26
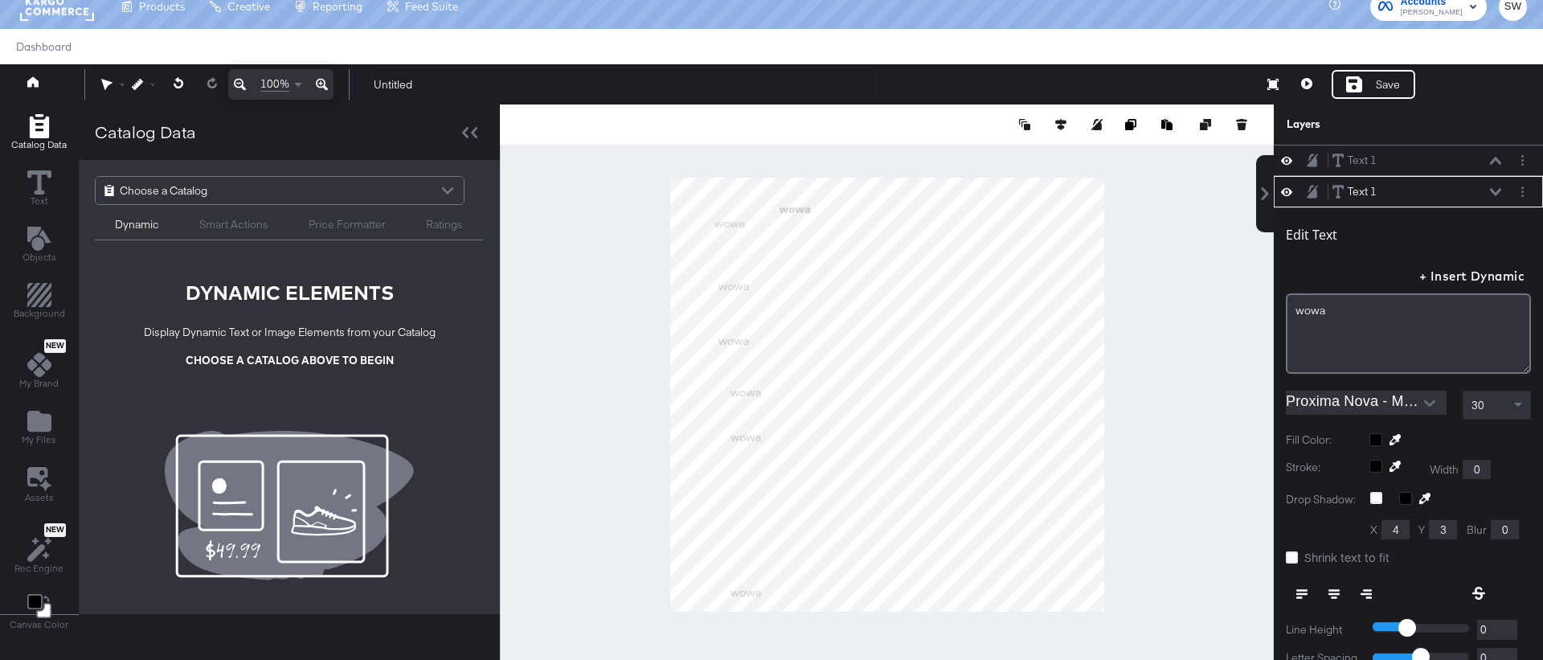
scroll to position [188, 0]
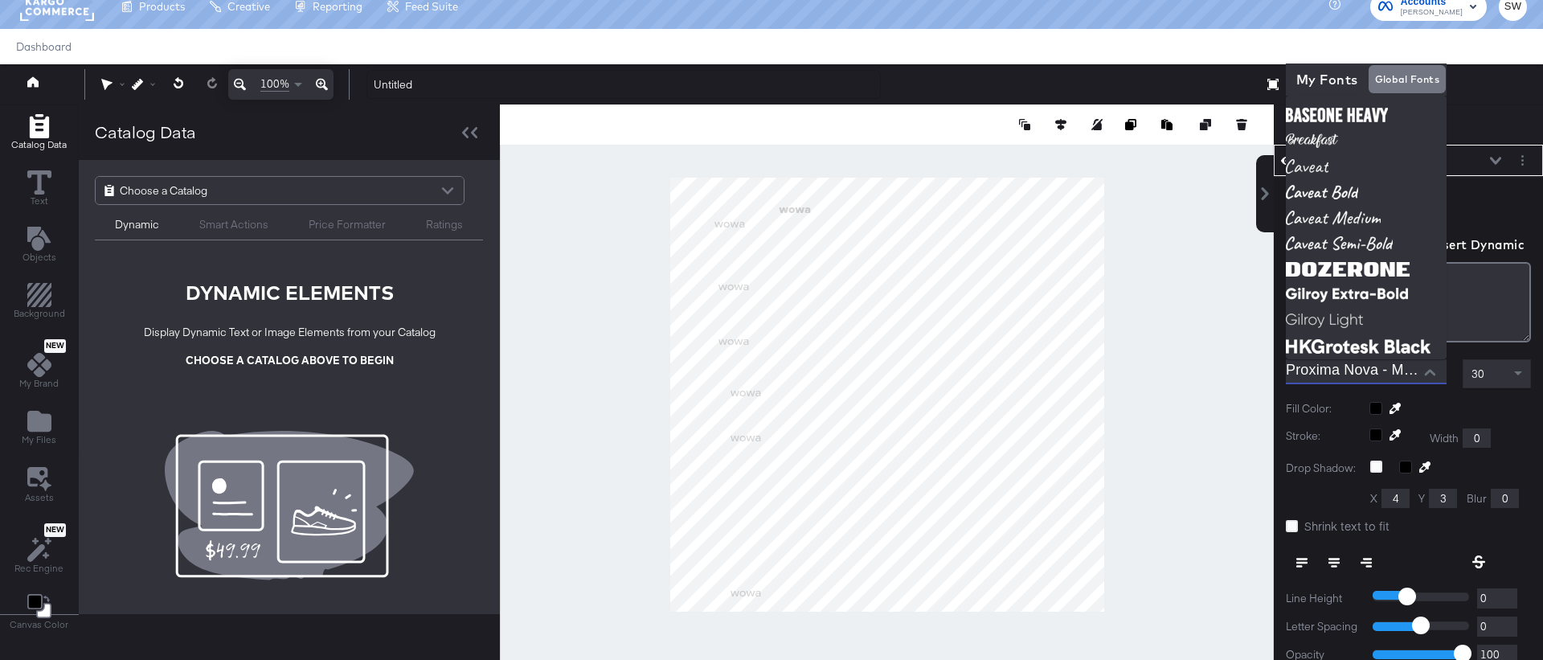
click at [1348, 373] on input "Proxima Nova - Medium" at bounding box center [1354, 371] width 137 height 24
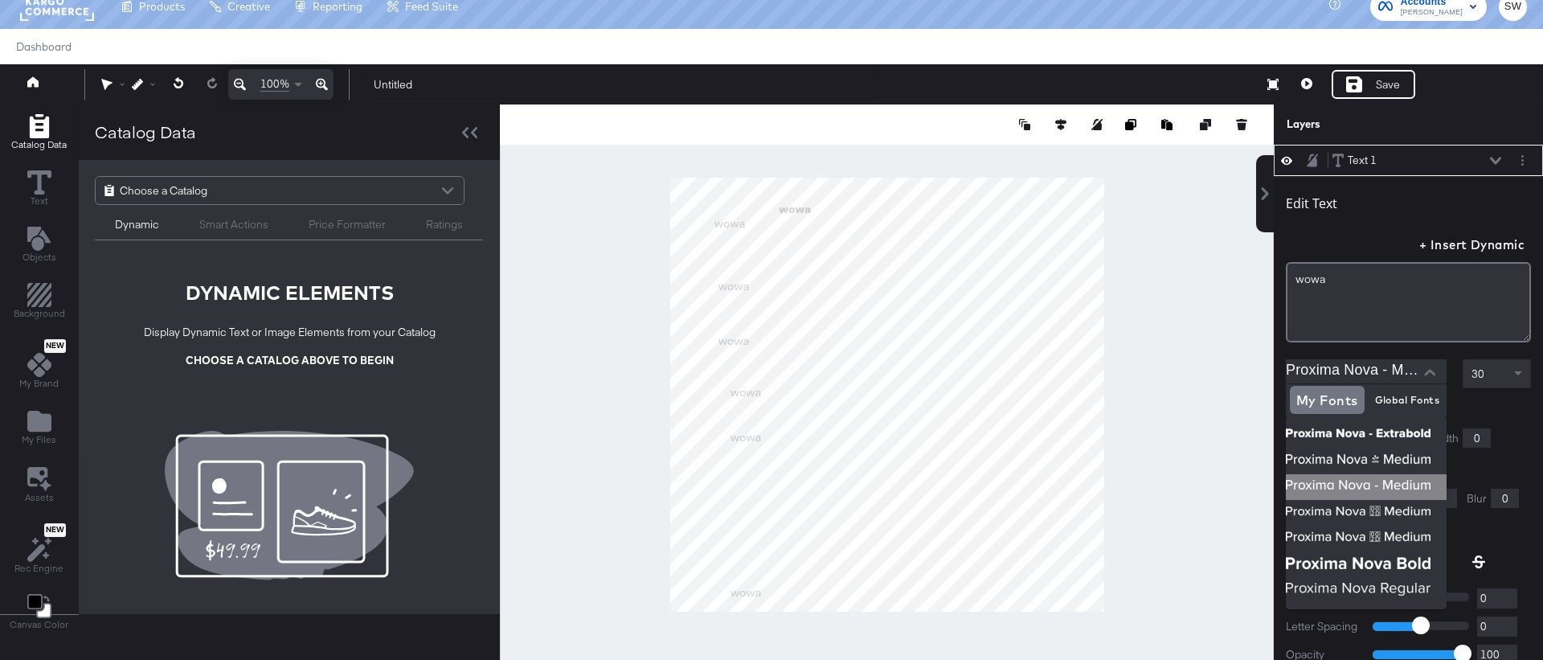
click at [1389, 483] on img at bounding box center [1366, 487] width 161 height 26
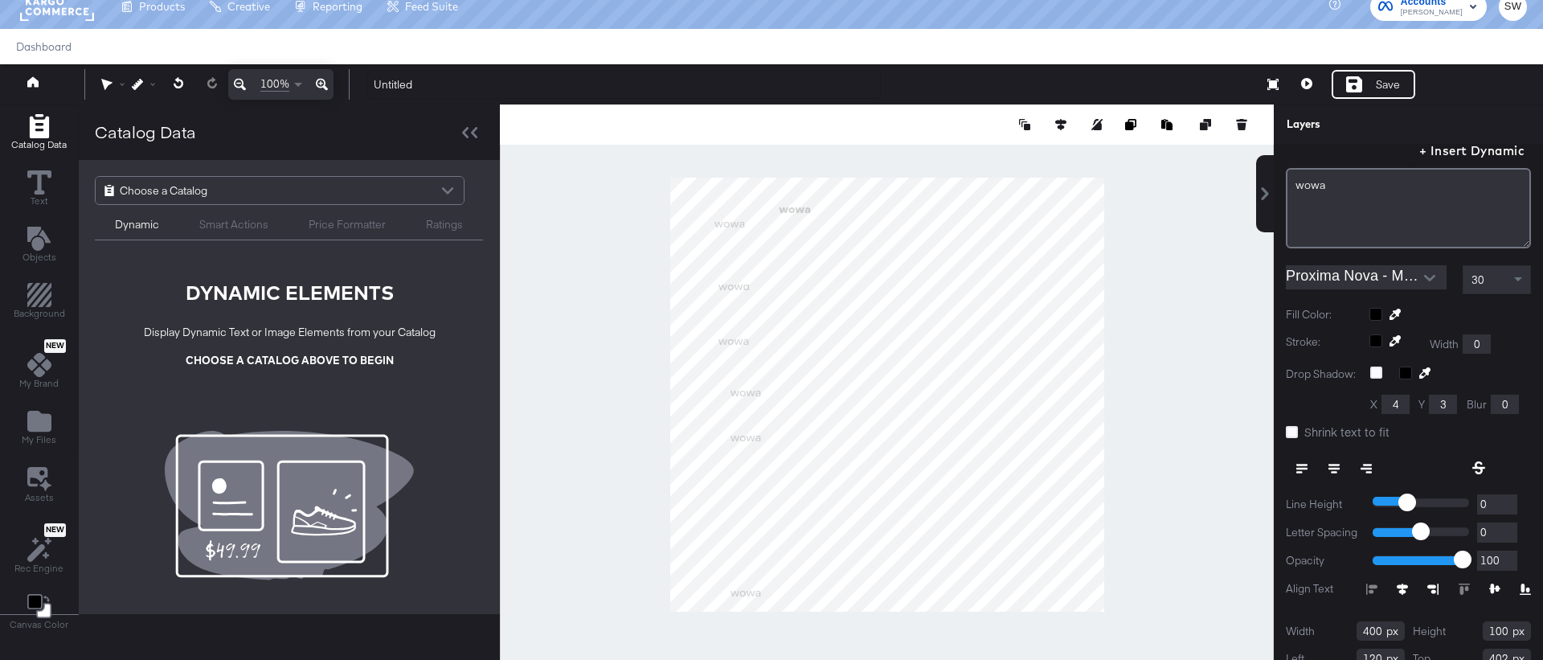
click at [1319, 275] on input "Proxima Nova - Medium" at bounding box center [1354, 277] width 137 height 24
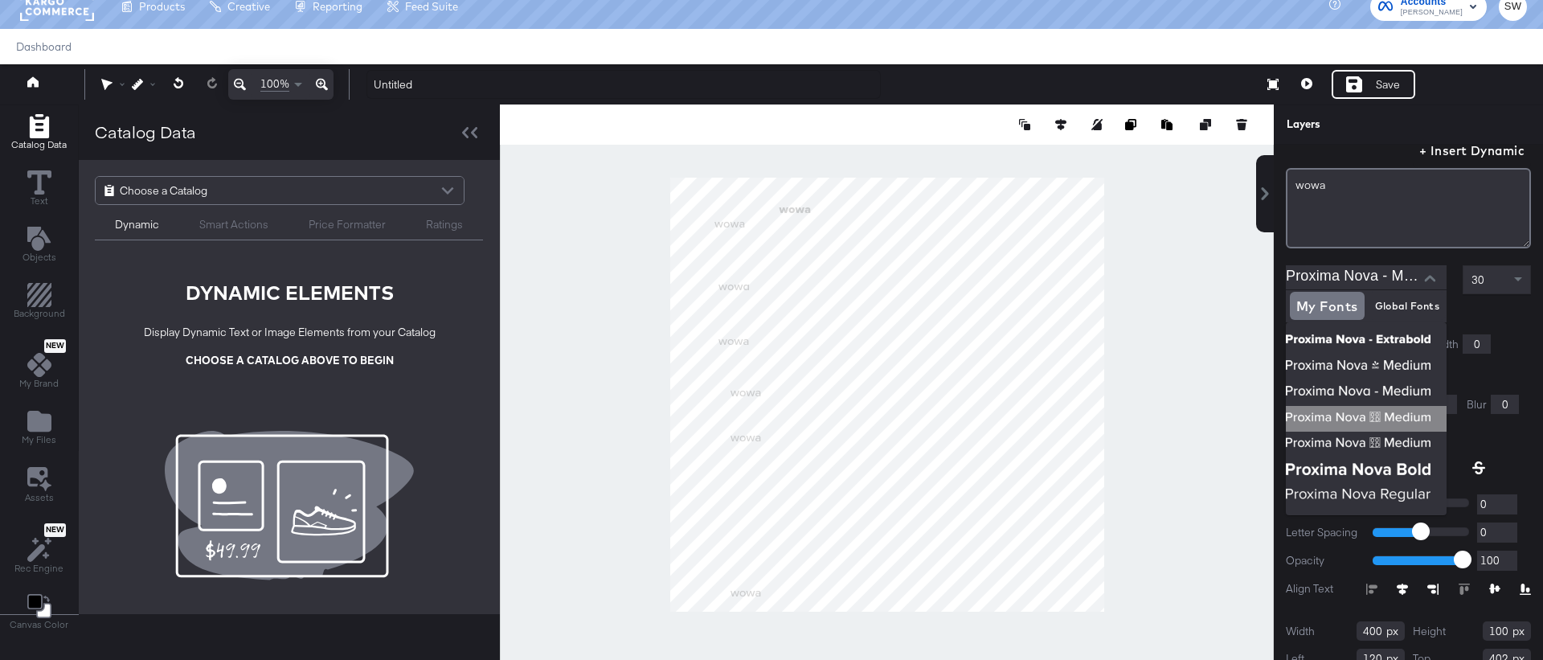
click at [1376, 419] on img at bounding box center [1366, 419] width 161 height 26
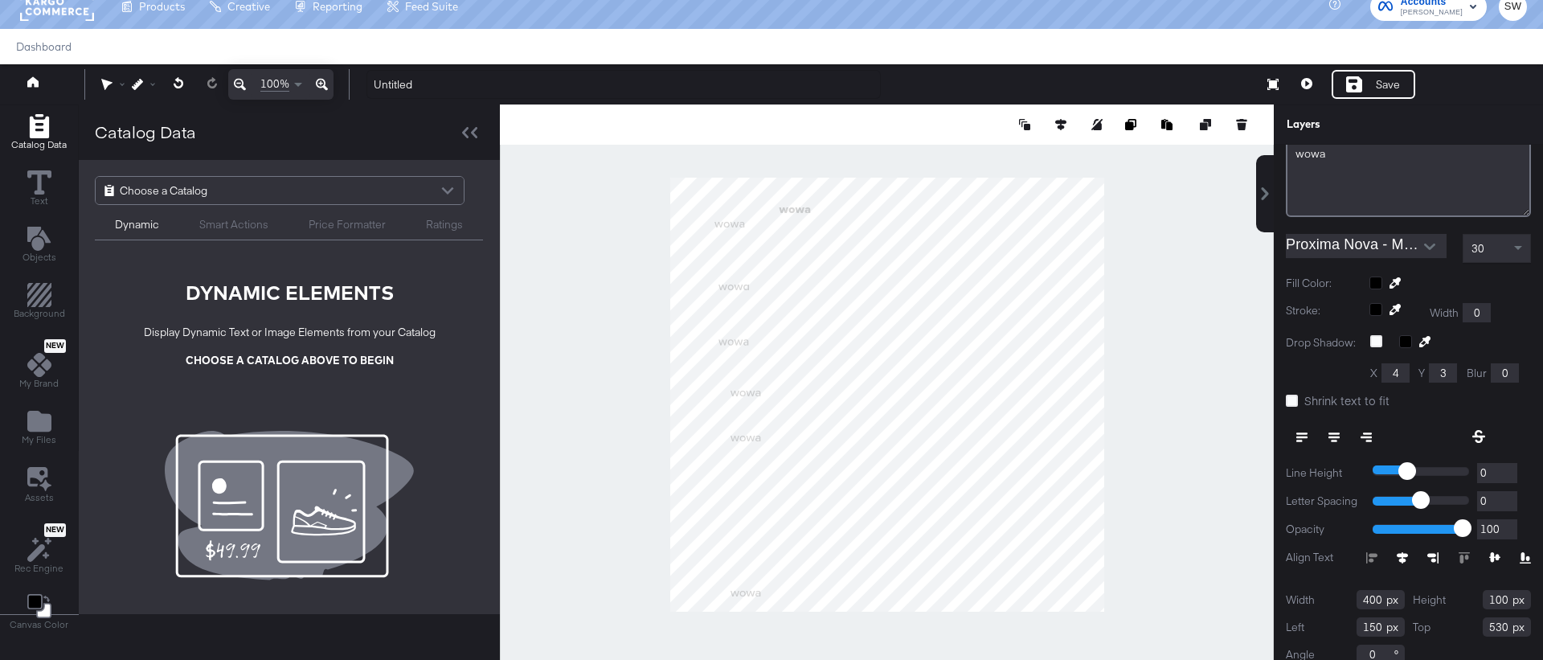
click at [1341, 253] on input "Proxima Nova - Medium" at bounding box center [1354, 246] width 137 height 24
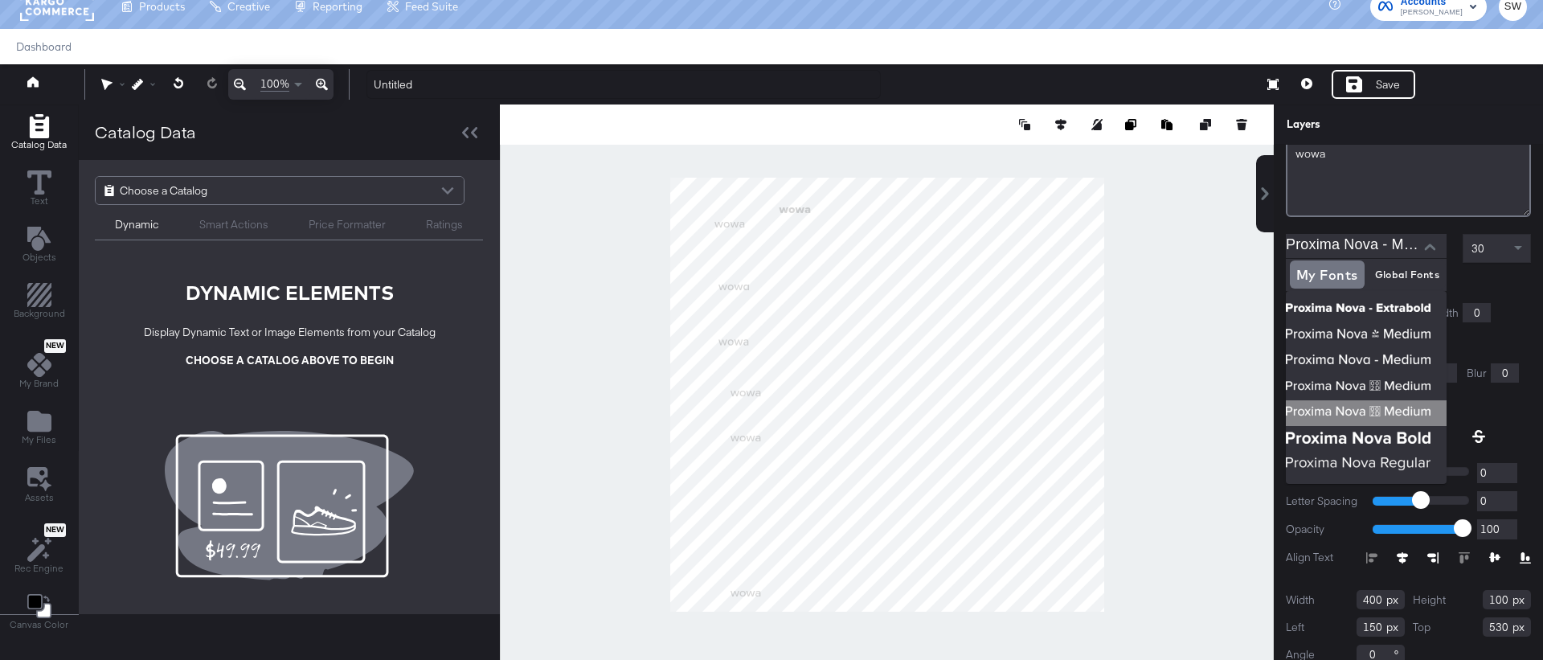
click at [1368, 400] on img at bounding box center [1366, 413] width 161 height 26
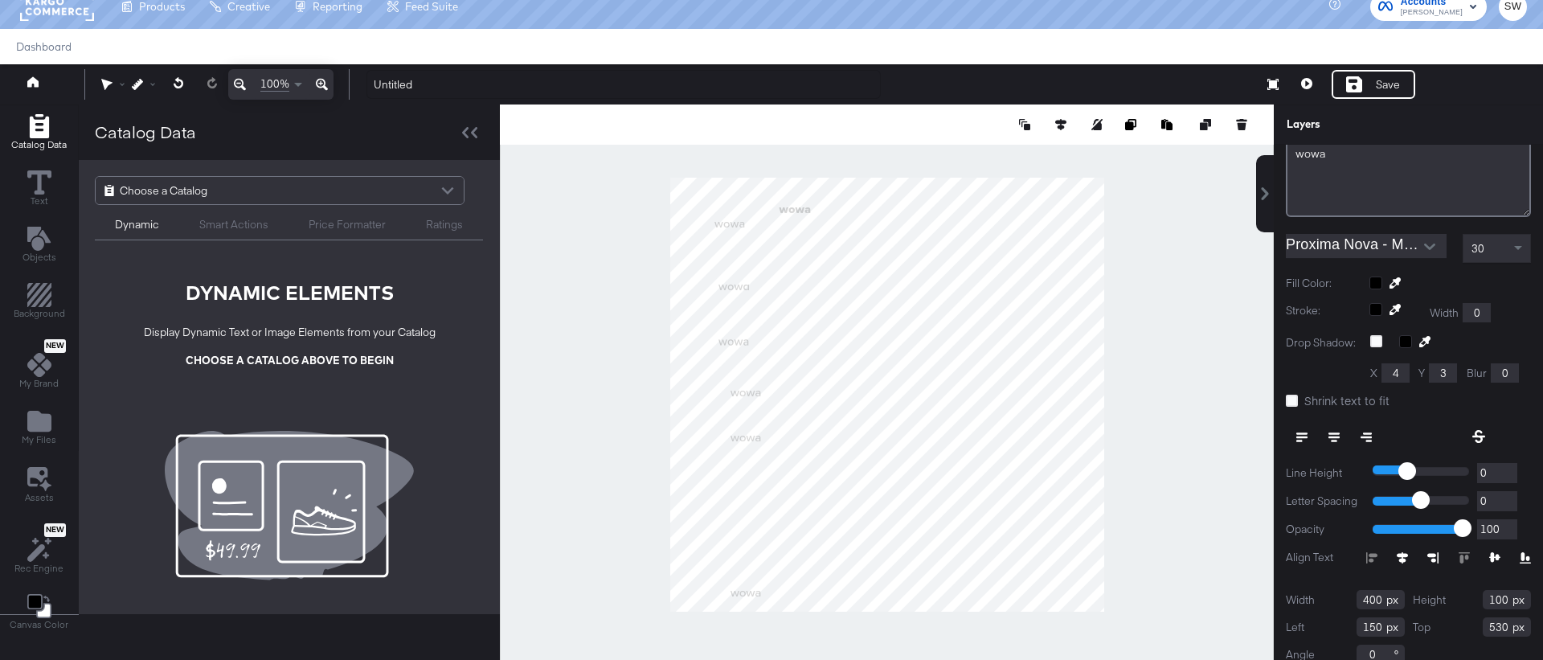
scroll to position [174, 0]
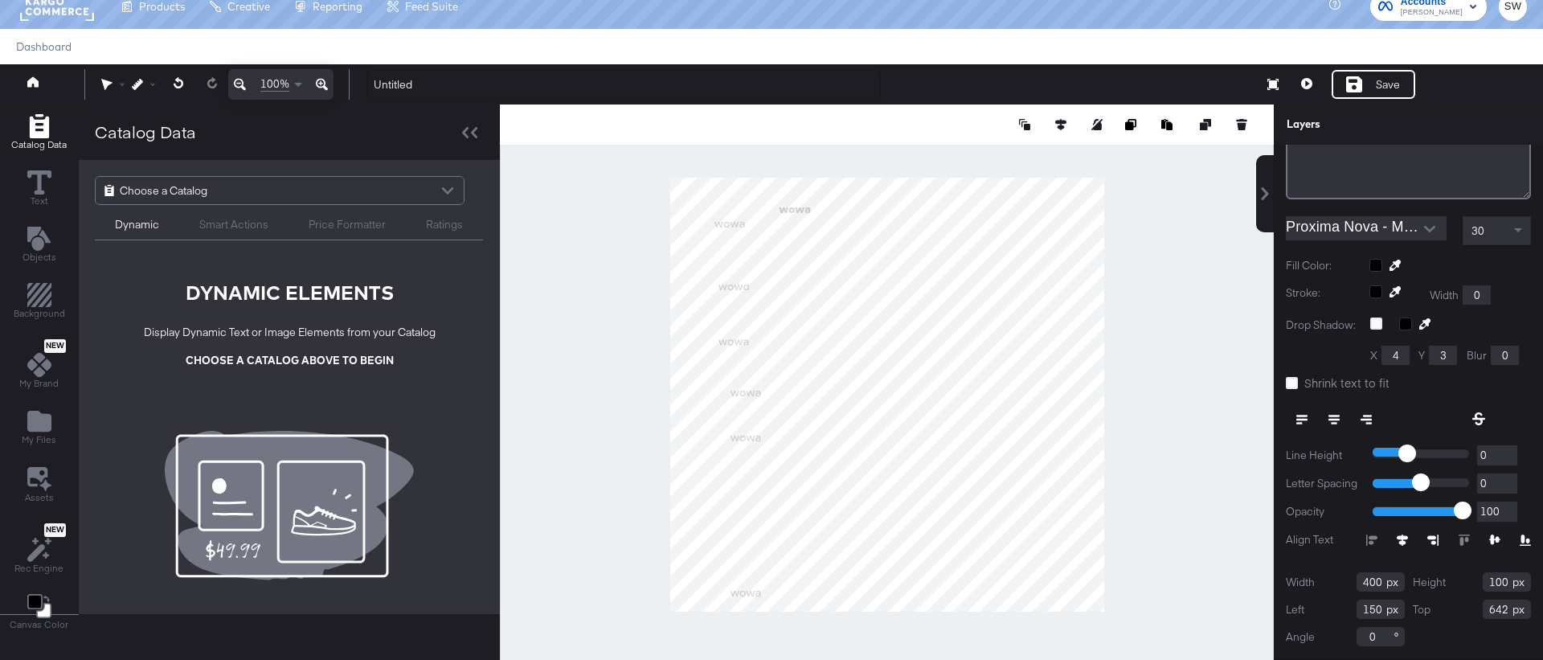
click at [1319, 235] on input "Proxima Nova - Medium" at bounding box center [1354, 228] width 137 height 24
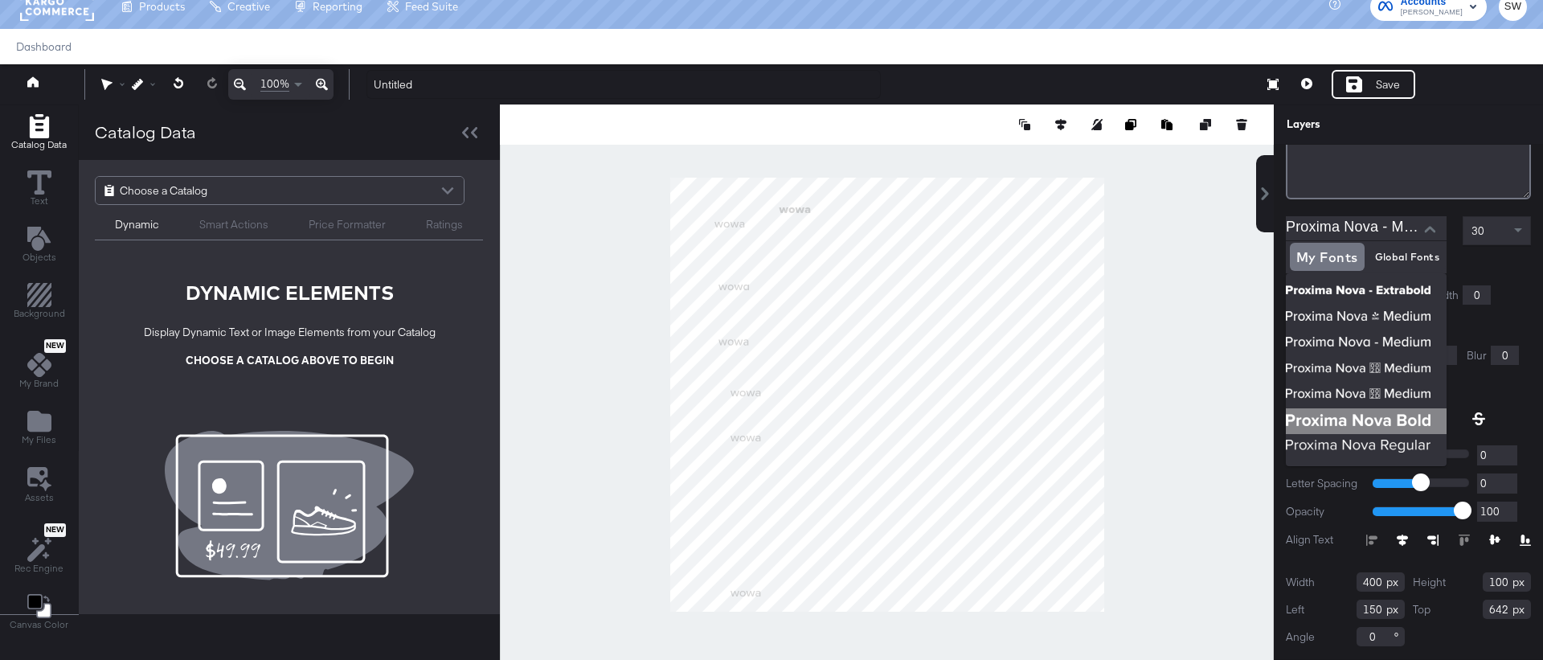
click at [1364, 420] on img at bounding box center [1366, 421] width 161 height 26
type input "Proxima Nova Bold"
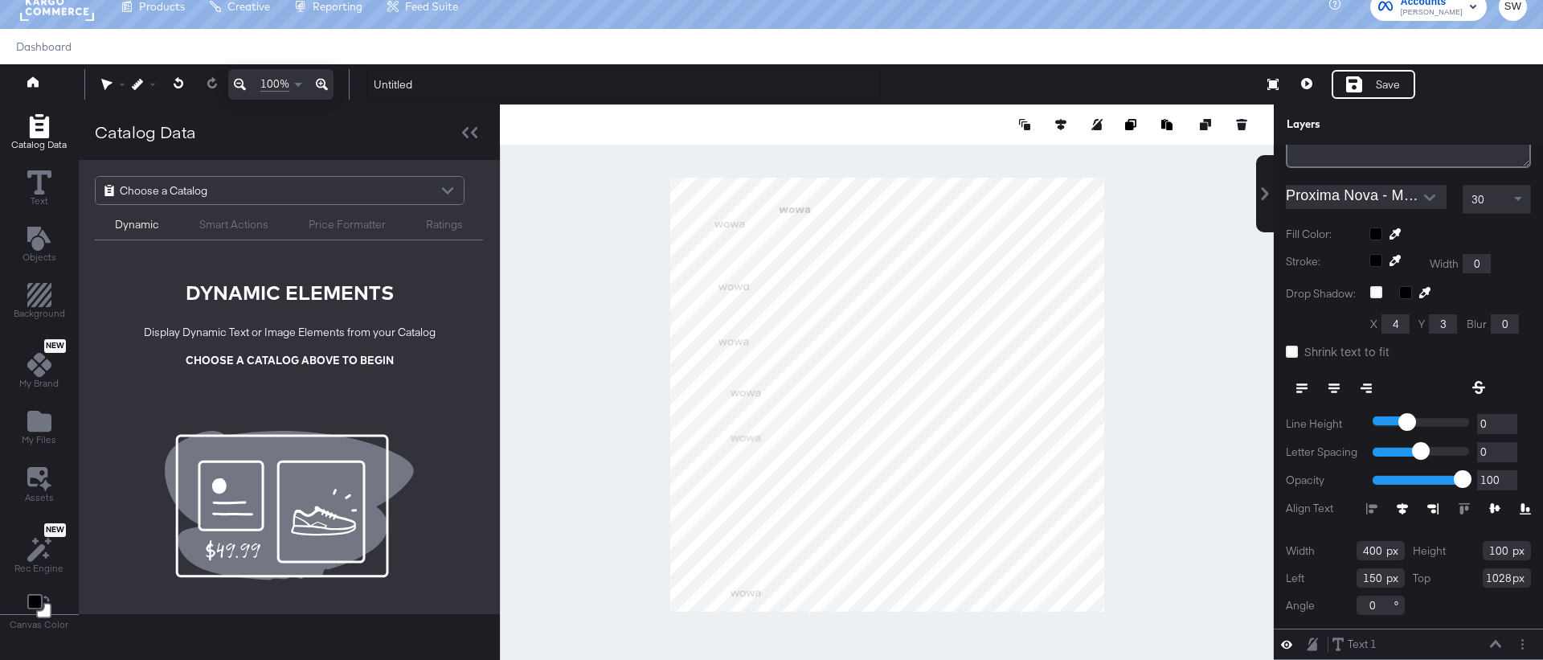
scroll to position [143, 0]
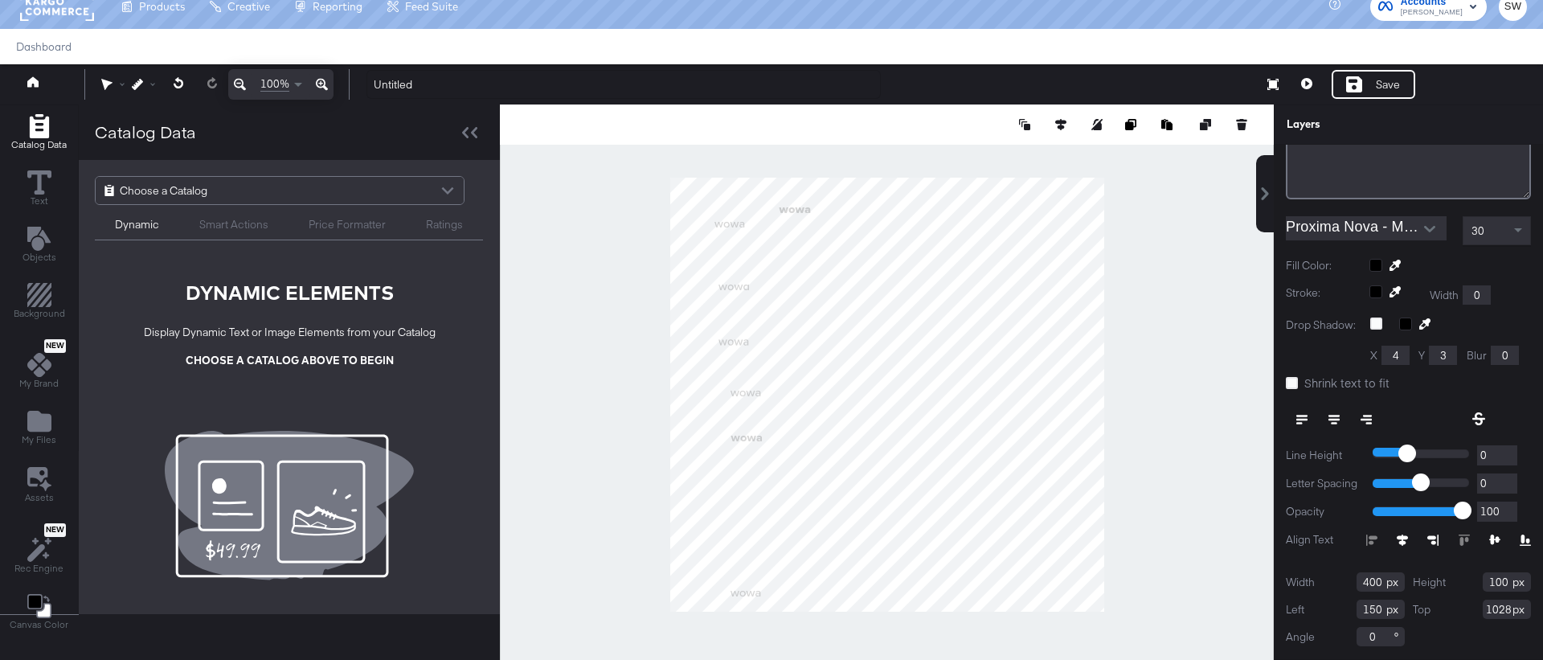
click at [1346, 219] on input "Proxima Nova - Medium" at bounding box center [1354, 228] width 137 height 24
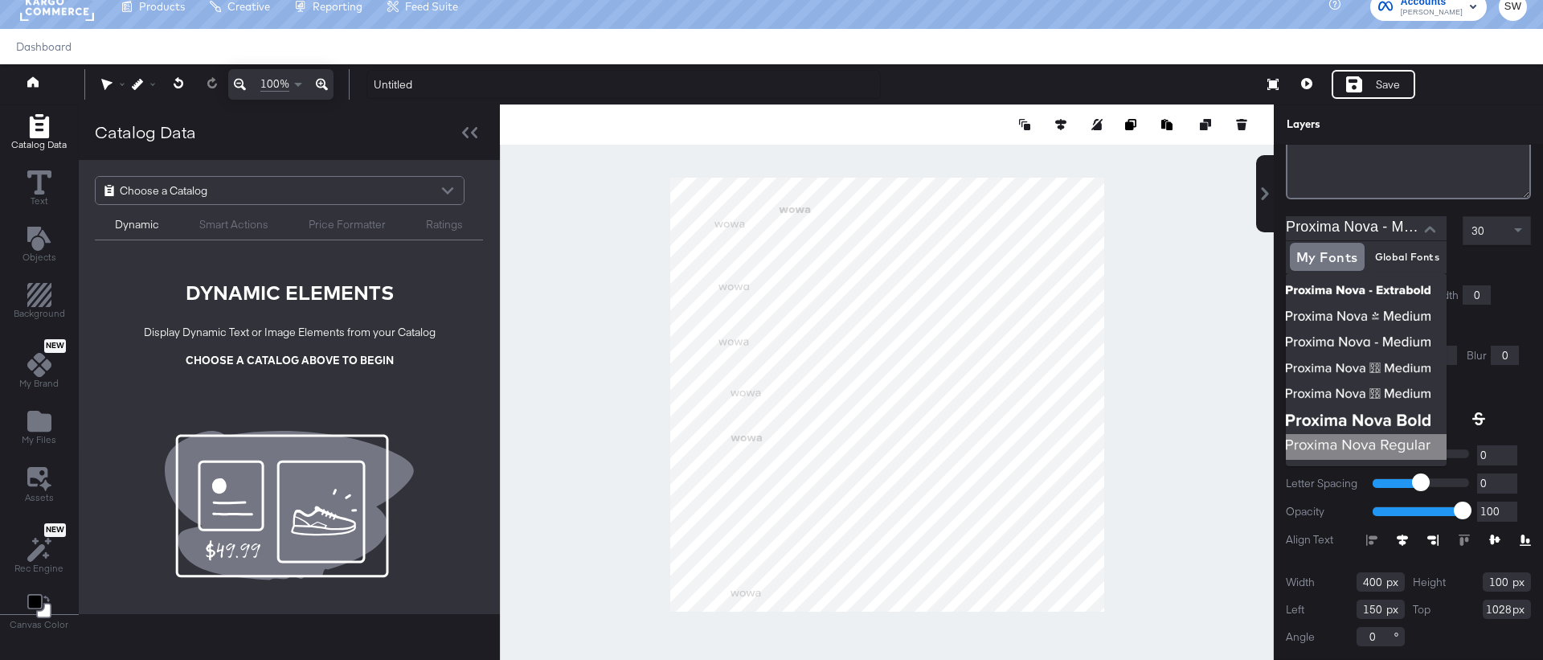
click at [1331, 448] on img at bounding box center [1366, 447] width 161 height 26
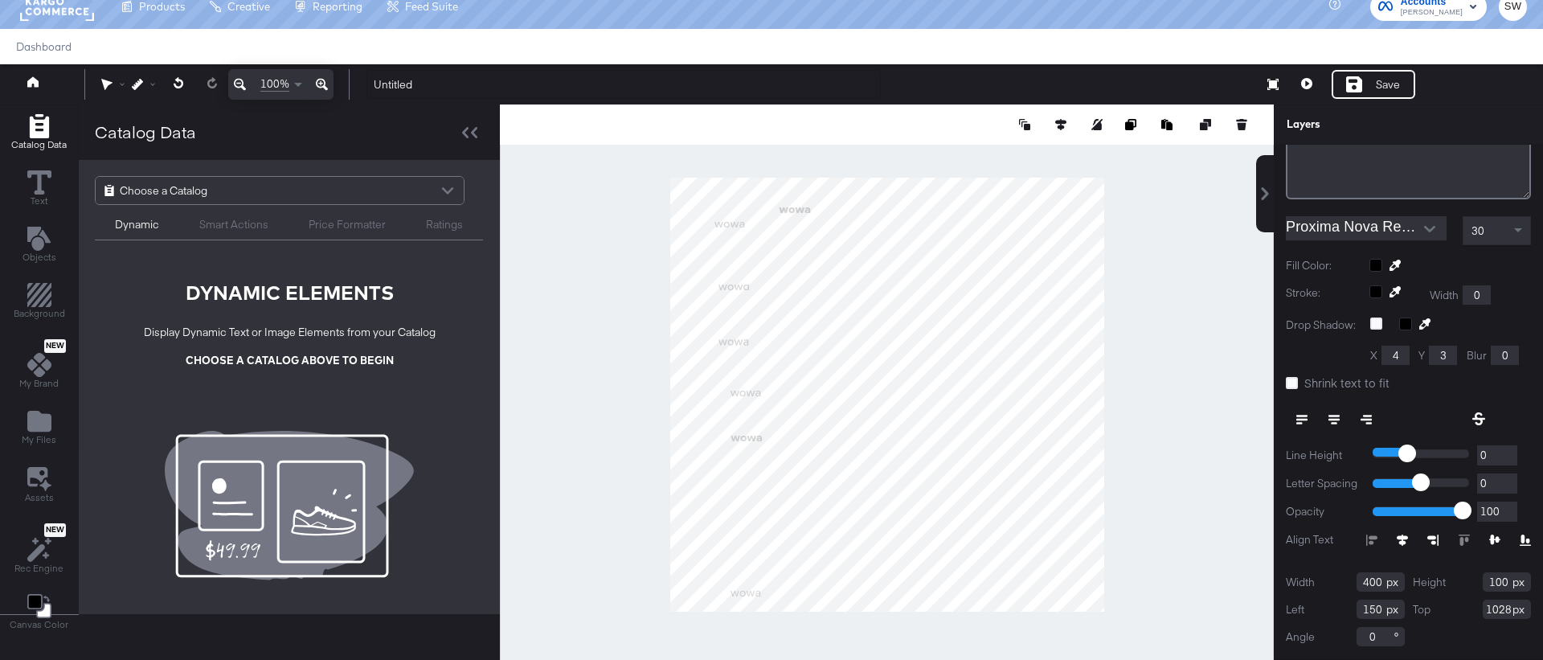
click at [1369, 232] on input "Proxima Nova Regular" at bounding box center [1354, 228] width 137 height 24
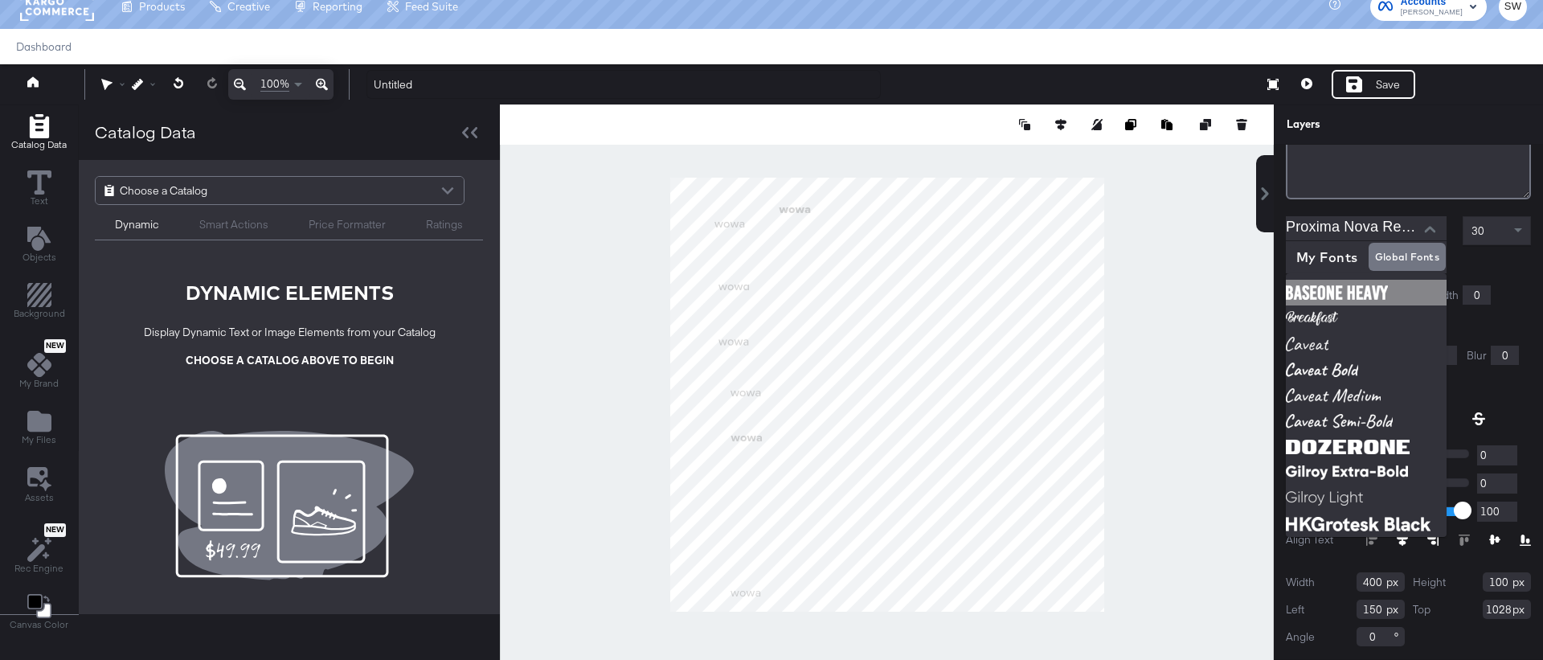
click at [1335, 292] on img at bounding box center [1366, 293] width 161 height 26
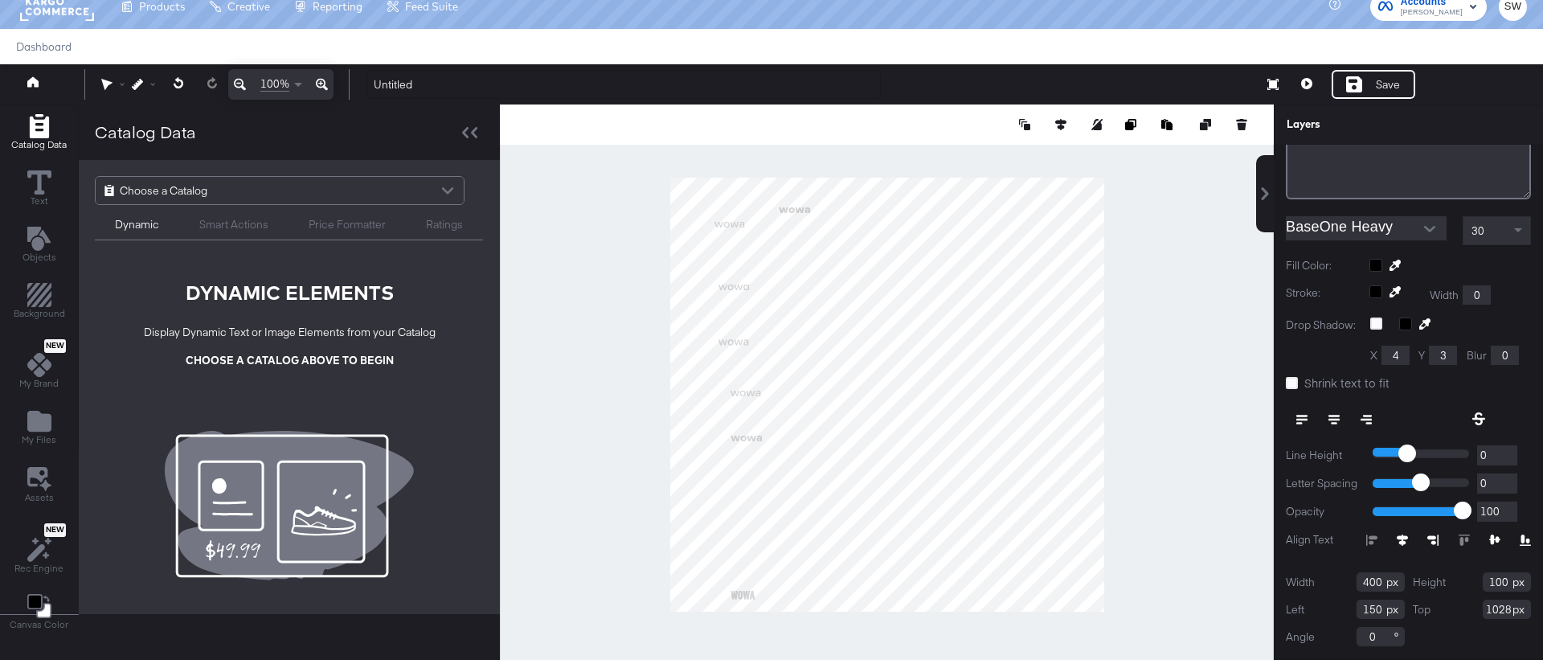
click at [1347, 243] on div "BaseOne Heavy" at bounding box center [1368, 230] width 165 height 29
click at [1347, 230] on input "BaseOne Heavy" at bounding box center [1354, 228] width 137 height 24
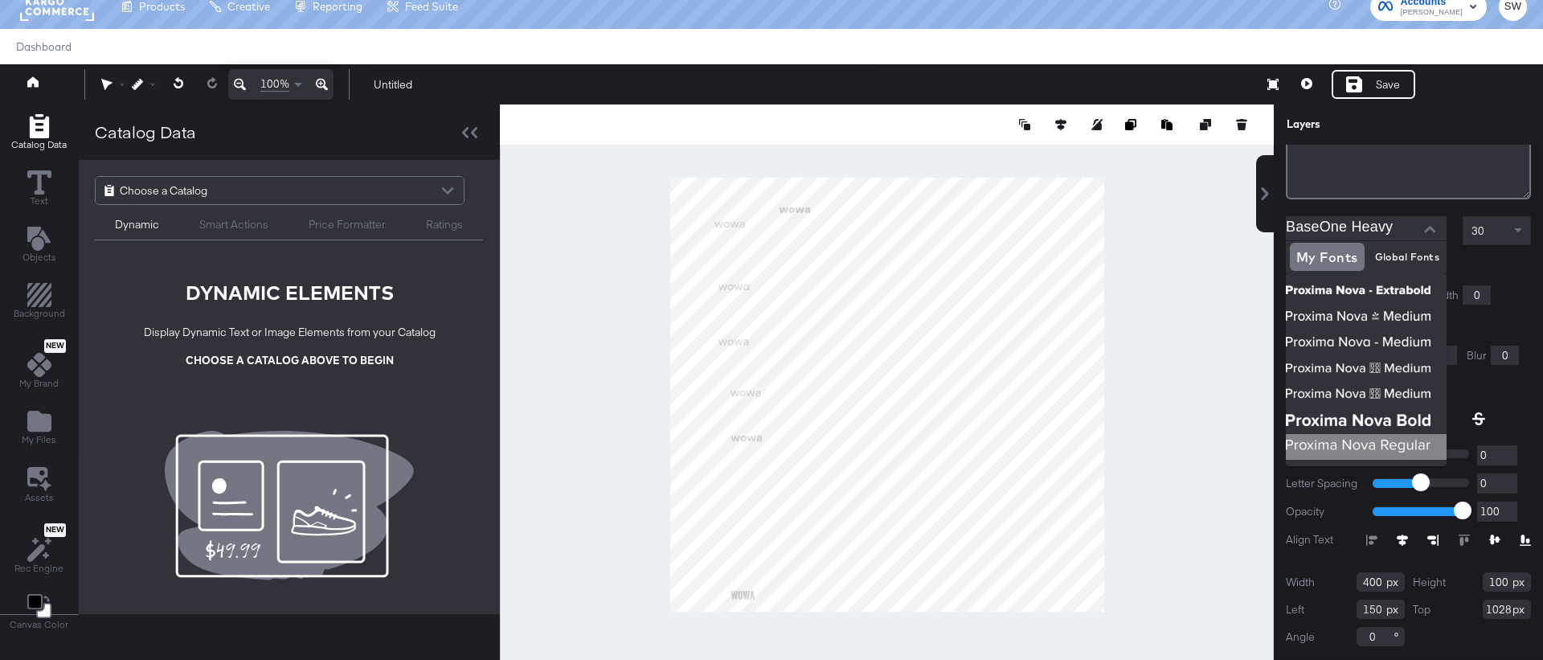
click at [1344, 451] on img at bounding box center [1366, 447] width 161 height 26
type input "Proxima Nova Regular"
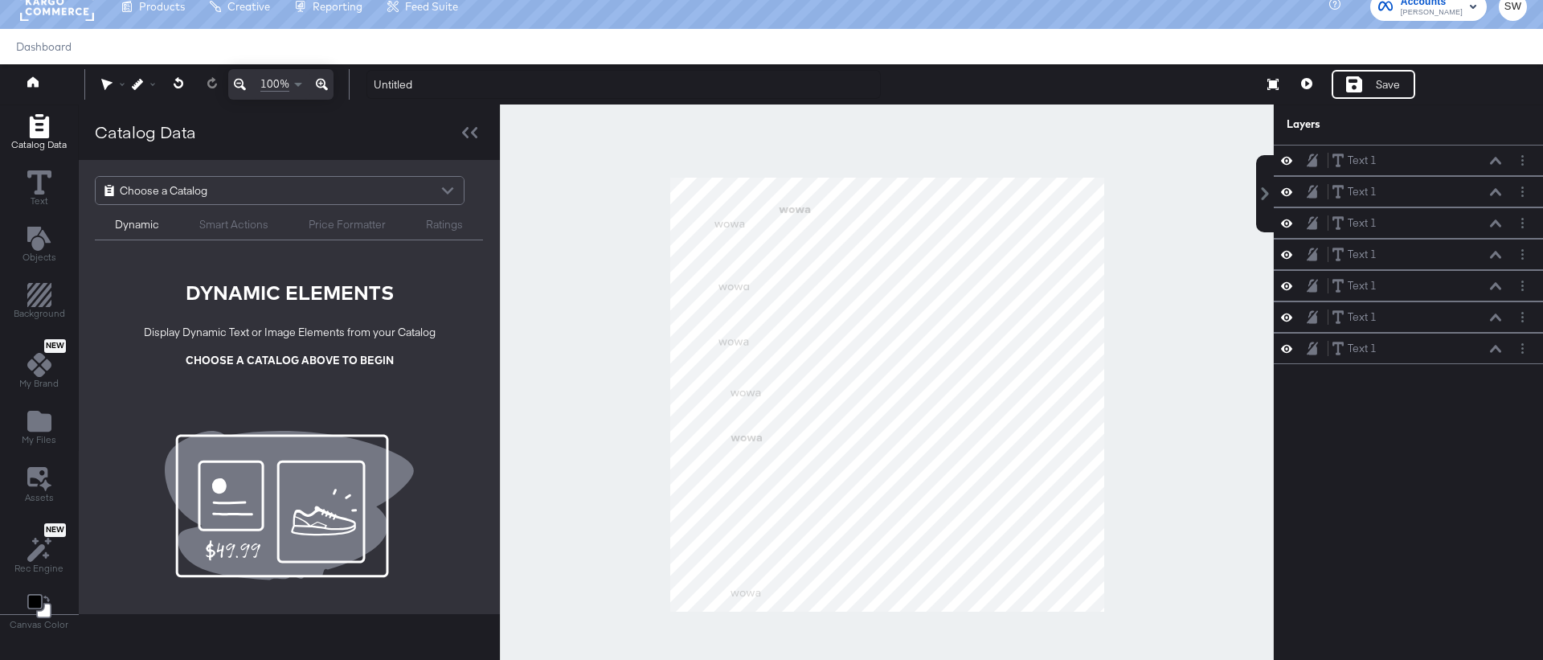
scroll to position [0, 0]
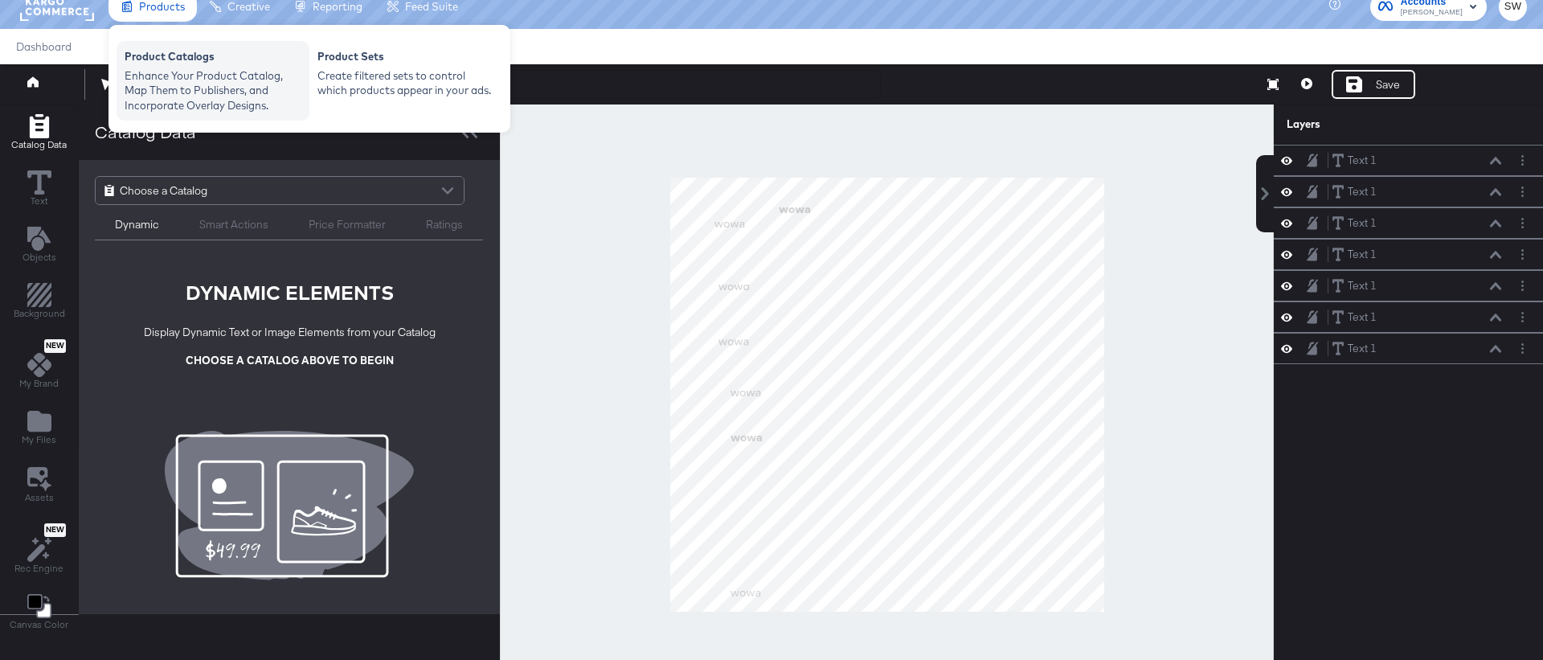
click at [205, 67] on div "Product Catalogs" at bounding box center [213, 58] width 177 height 19
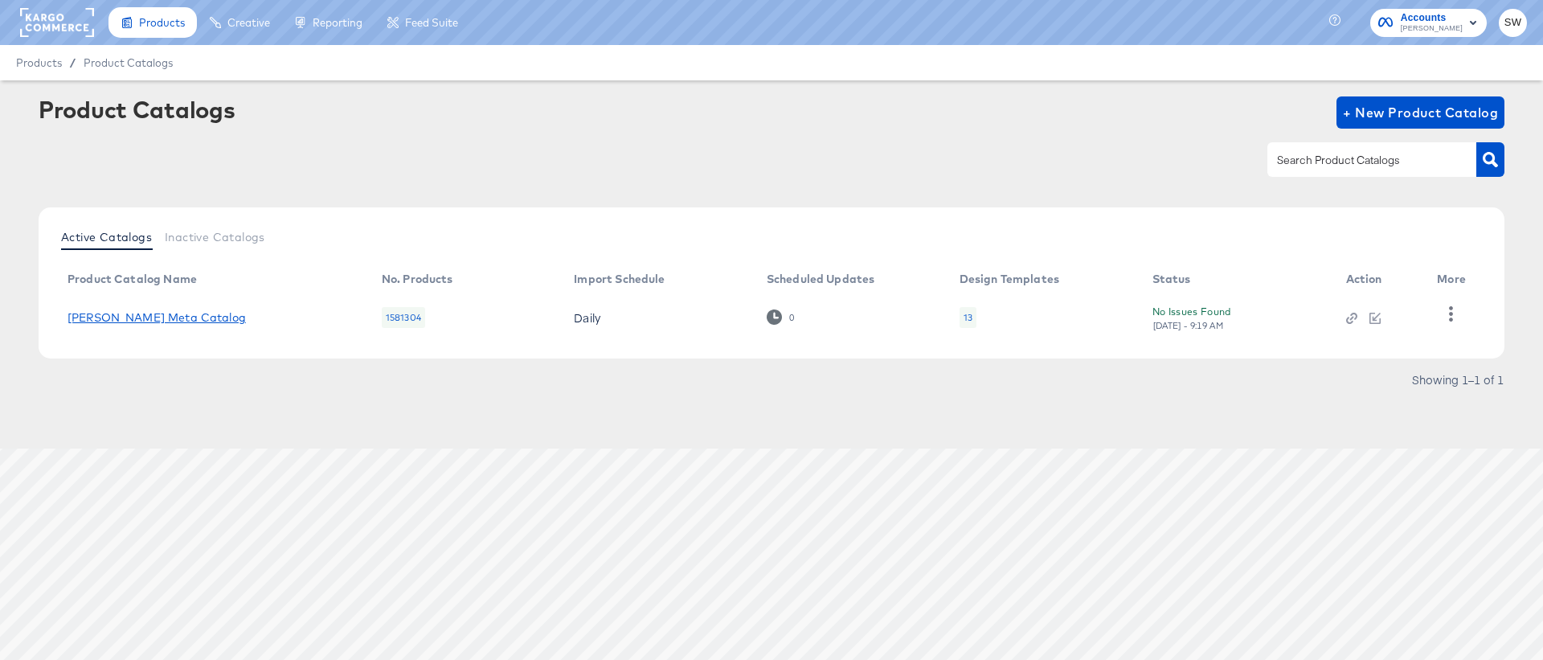
click at [146, 321] on link "[PERSON_NAME] Meta Catalog" at bounding box center [156, 317] width 178 height 13
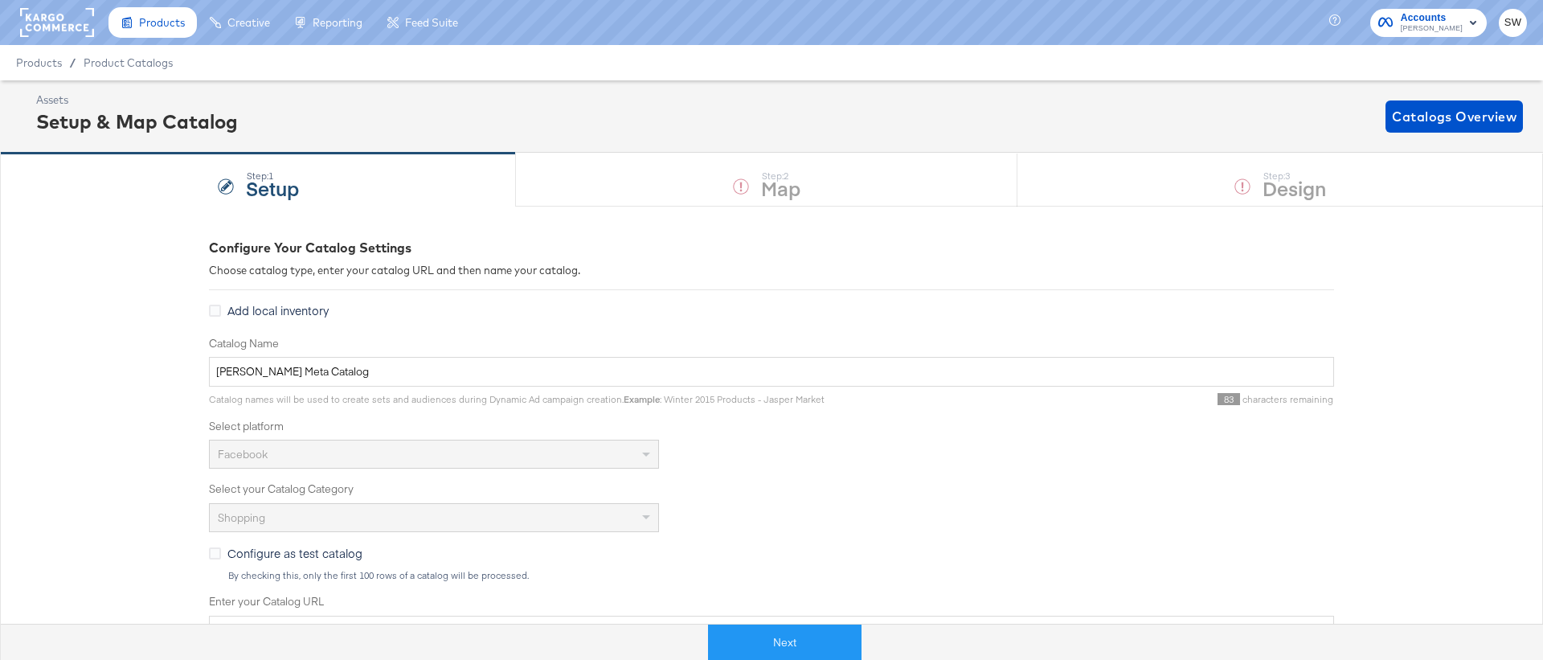
click at [804, 616] on div "Next" at bounding box center [784, 635] width 1543 height 48
click at [804, 631] on button "Next" at bounding box center [784, 642] width 153 height 36
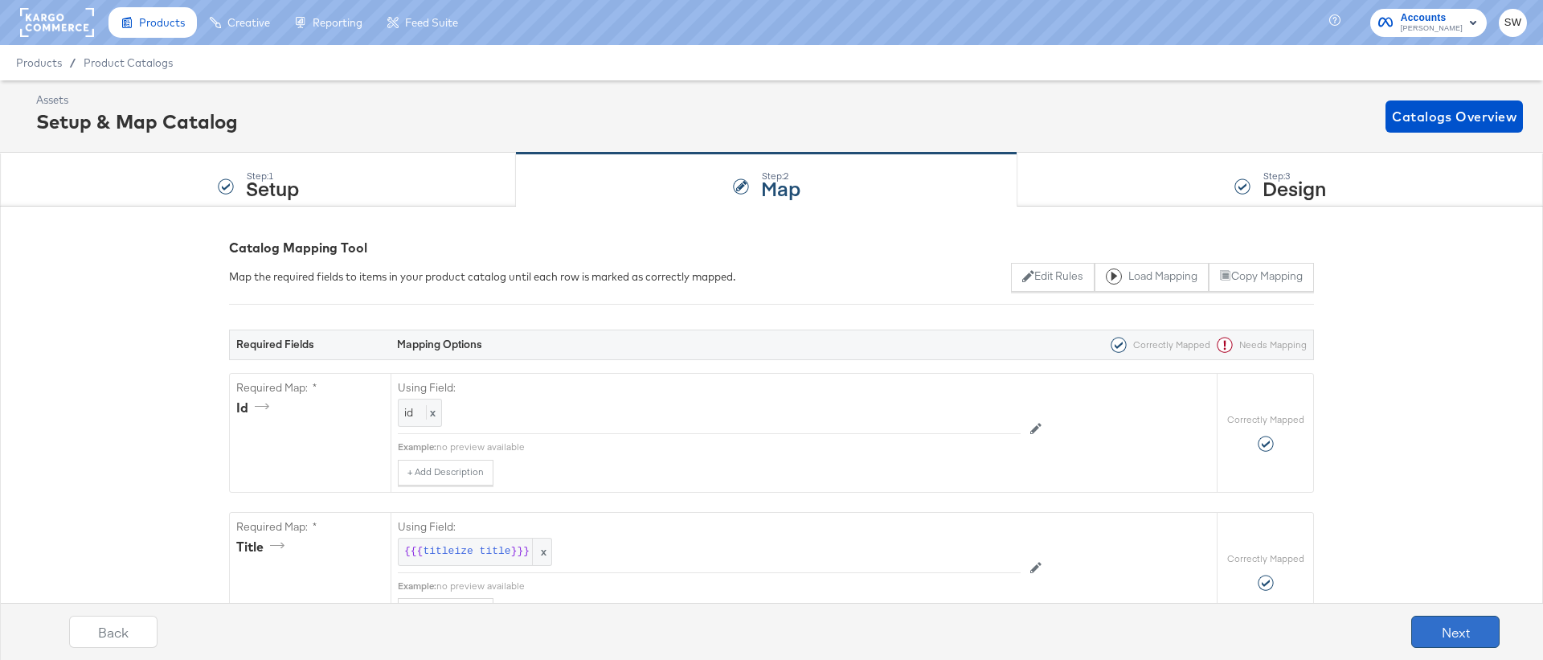
click at [1427, 637] on button "Next" at bounding box center [1455, 632] width 88 height 32
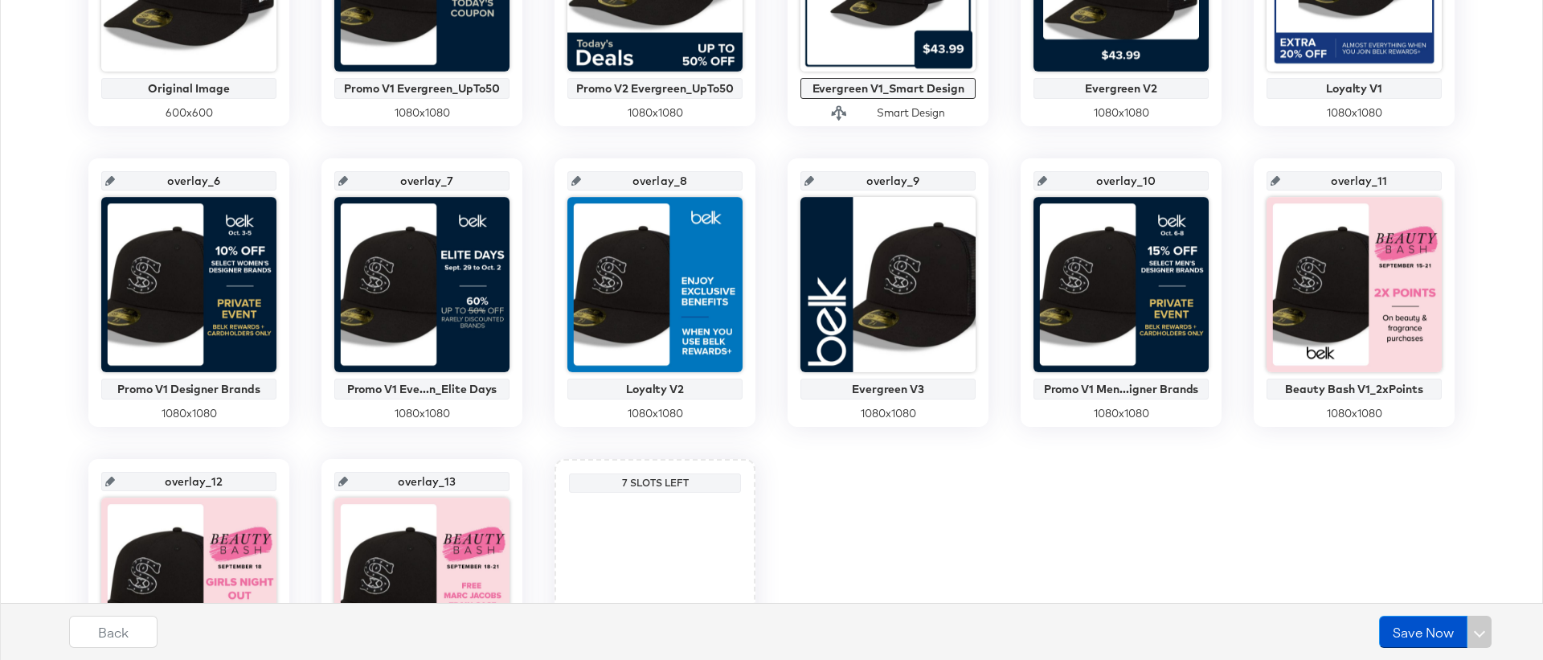
scroll to position [639, 0]
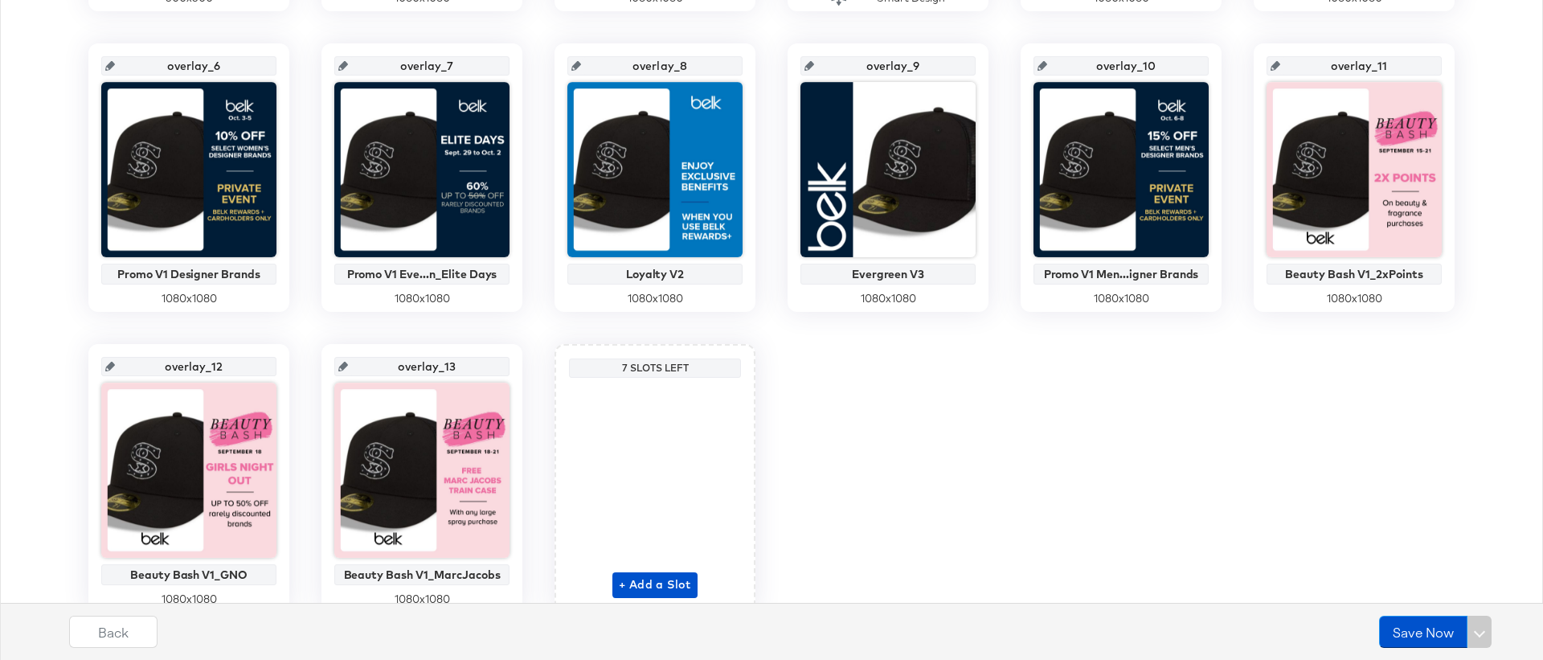
click at [685, 591] on div "Back Save Now" at bounding box center [784, 625] width 1543 height 69
click at [664, 580] on span "+ Add a Slot" at bounding box center [655, 585] width 72 height 20
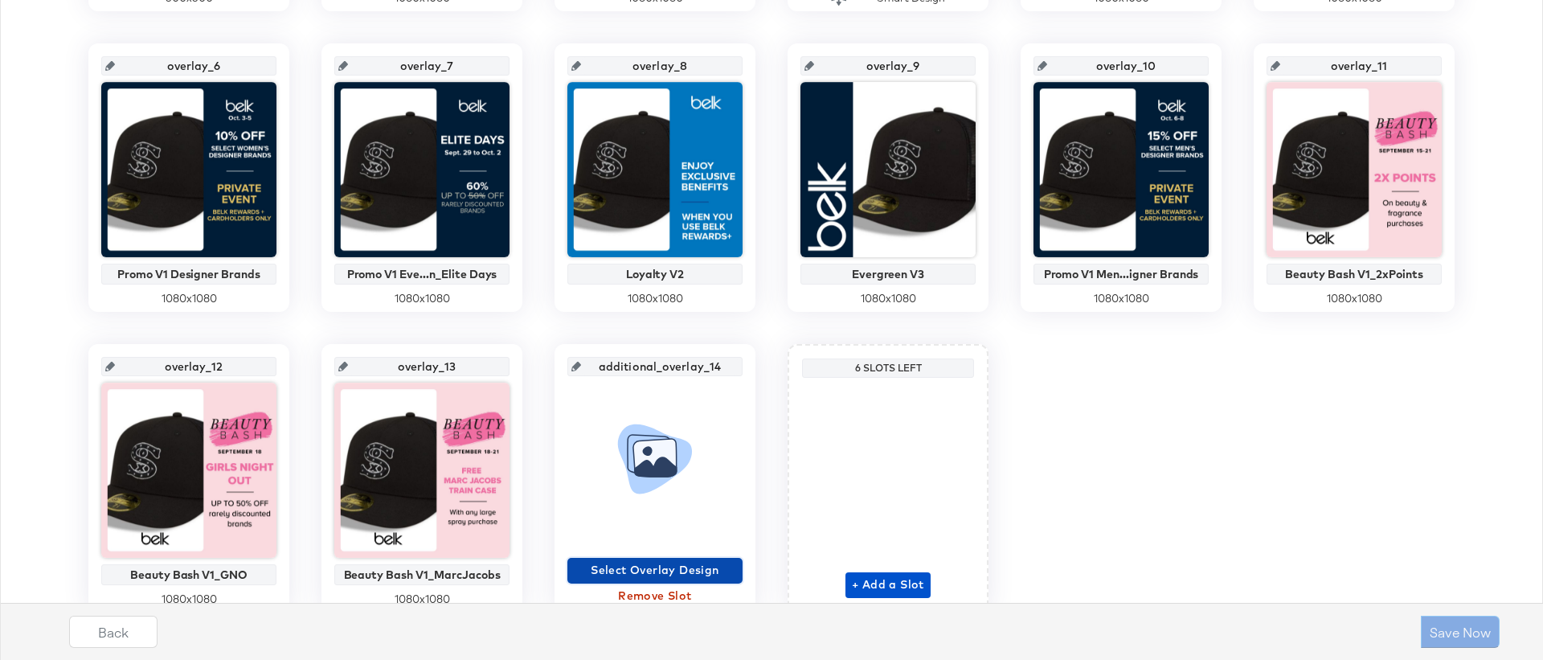
click at [661, 575] on span "Select Overlay Design" at bounding box center [655, 570] width 162 height 20
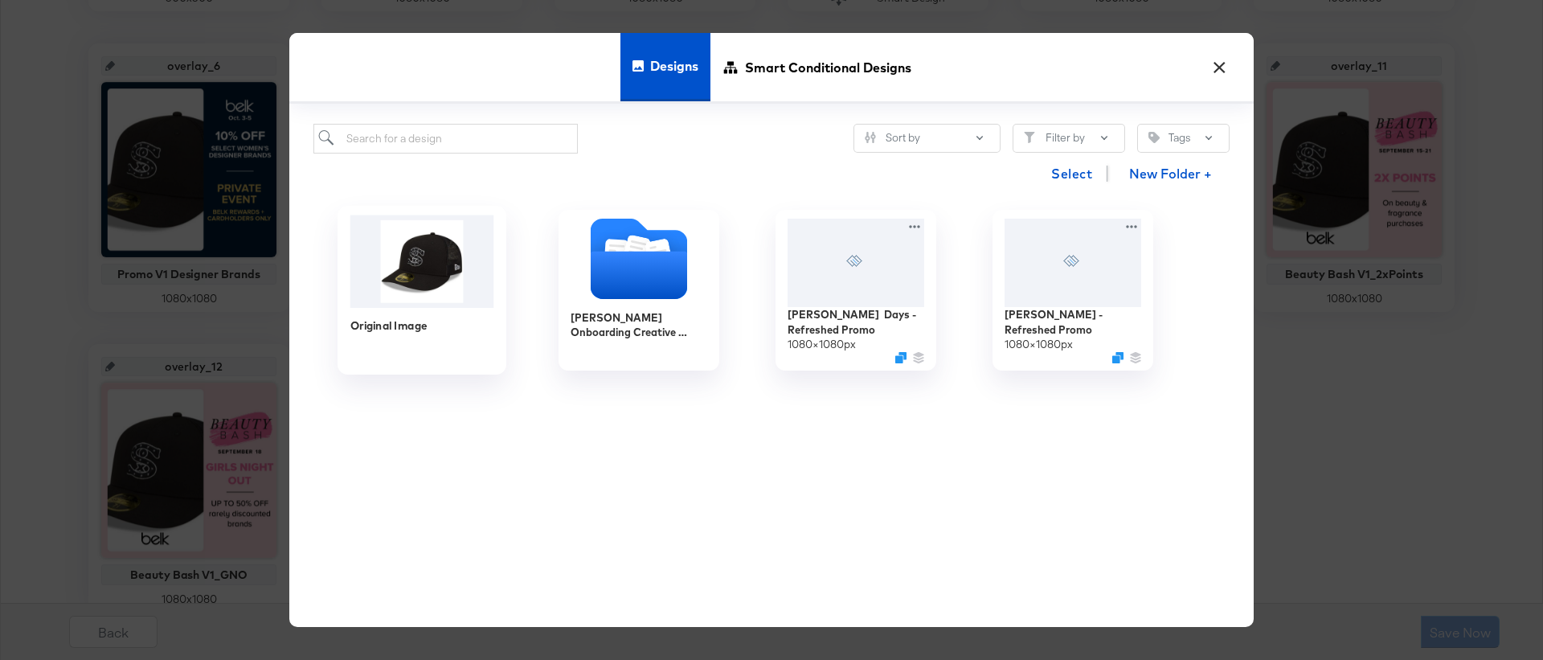
click at [399, 257] on img at bounding box center [422, 261] width 144 height 92
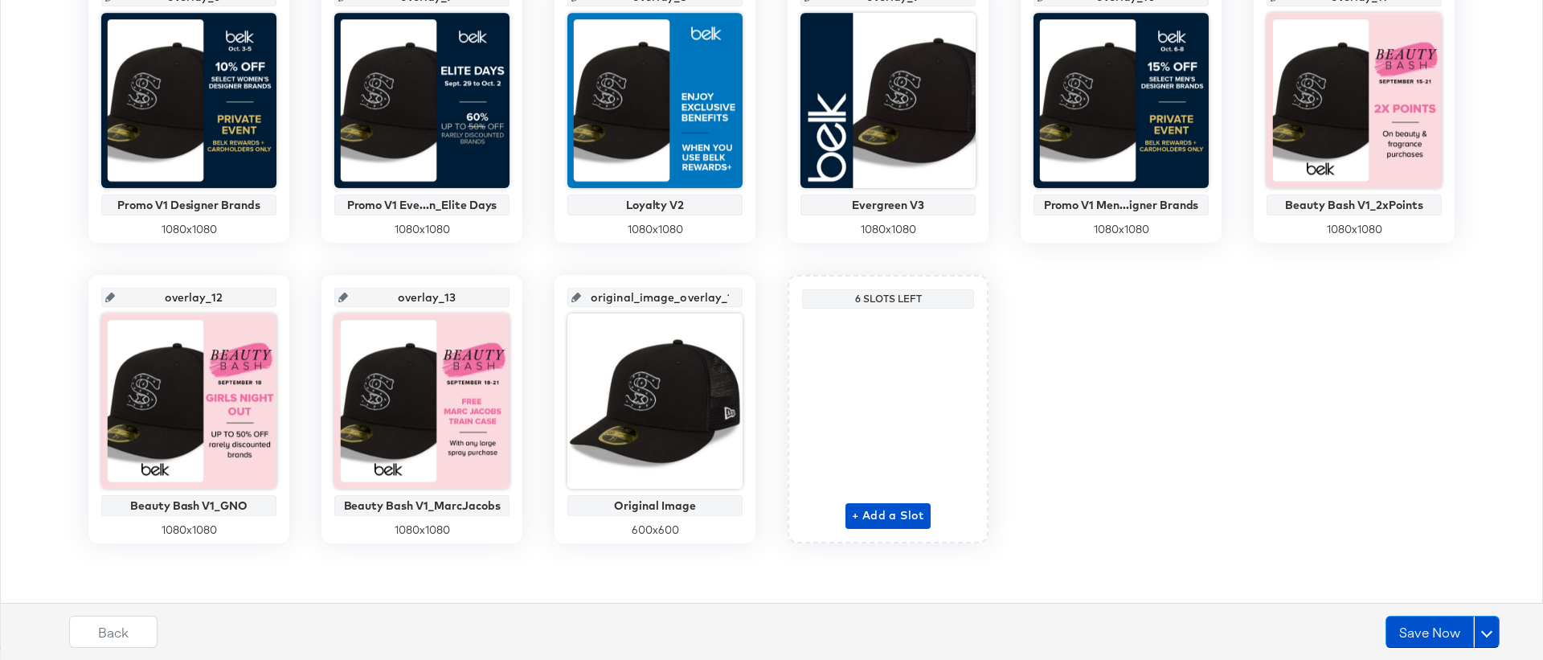
scroll to position [0, 0]
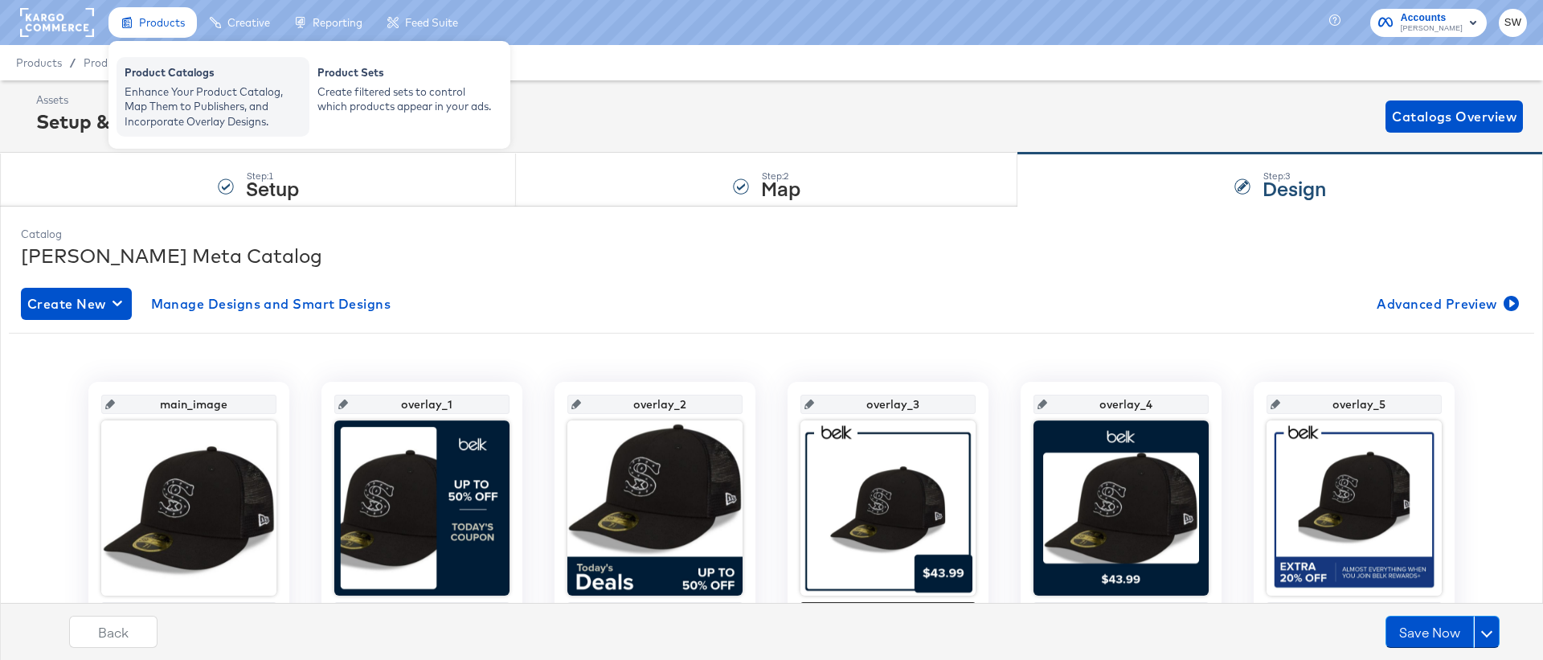
click at [181, 77] on div "Product Catalogs" at bounding box center [213, 74] width 177 height 19
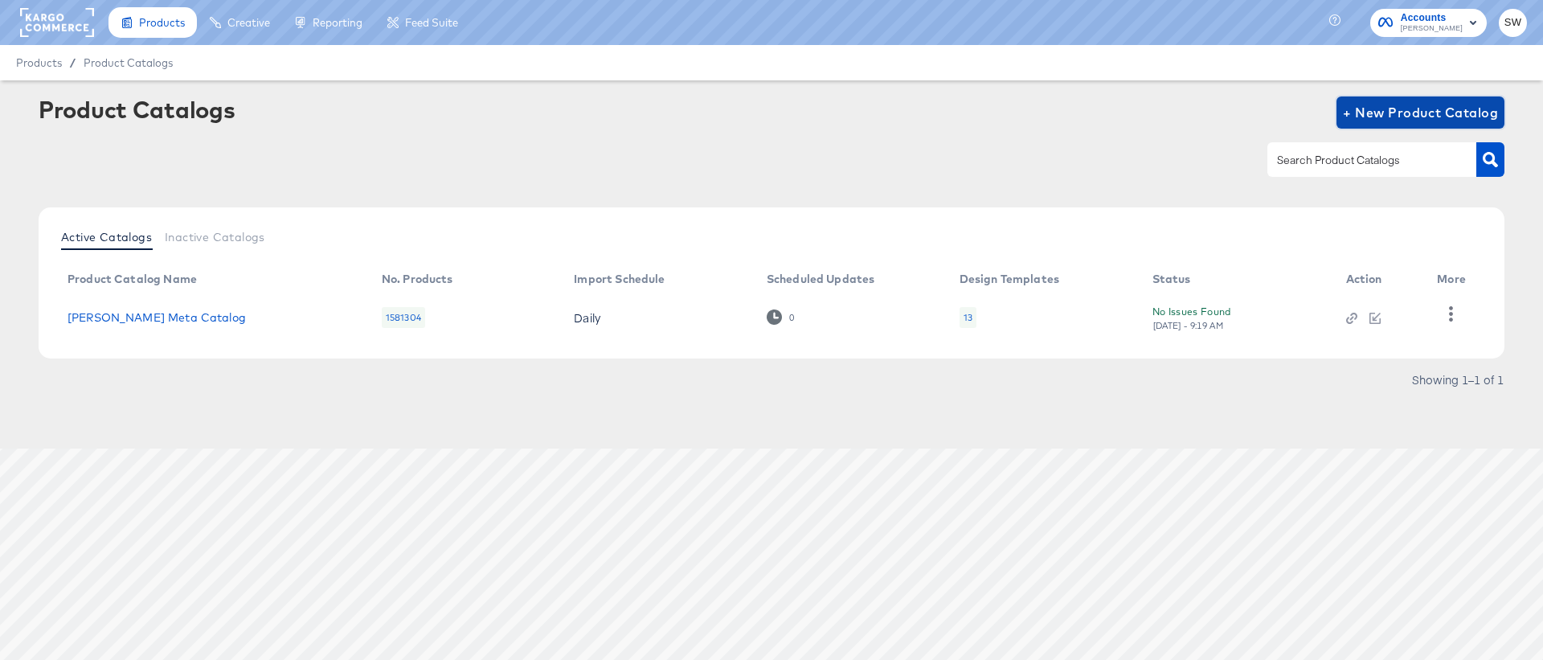
click at [1441, 128] on button "+ New Product Catalog" at bounding box center [1420, 112] width 168 height 32
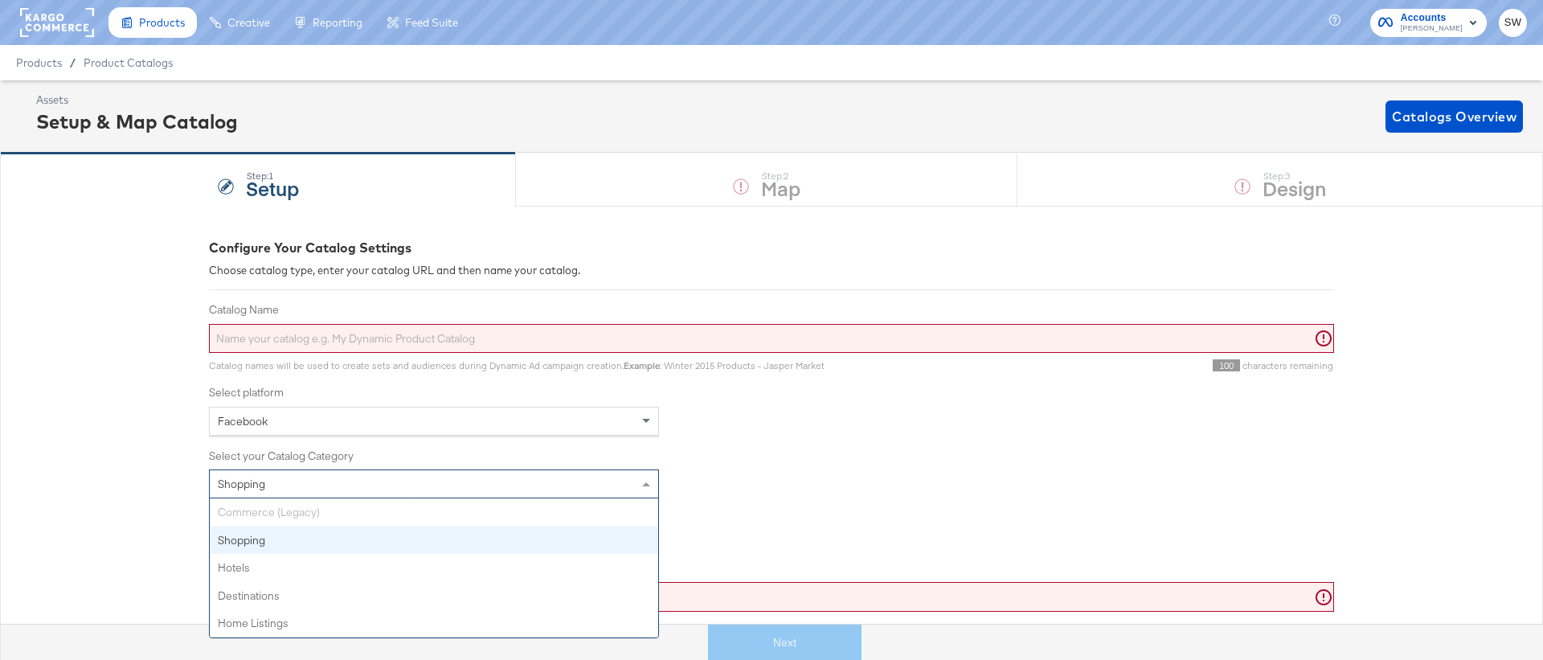
click at [501, 492] on div "Shopping" at bounding box center [434, 483] width 448 height 27
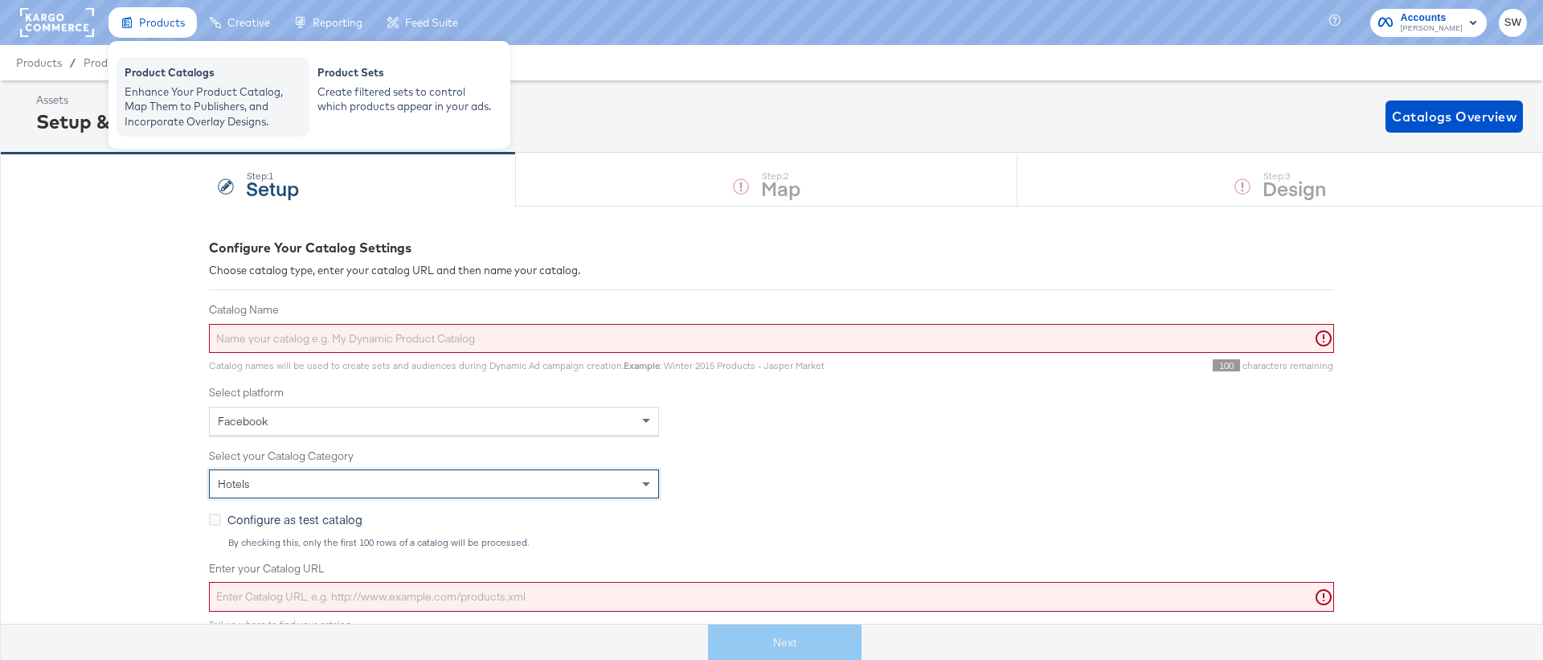
click at [179, 100] on div "Enhance Your Product Catalog, Map Them to Publishers, and Incorporate Overlay D…" at bounding box center [213, 106] width 177 height 45
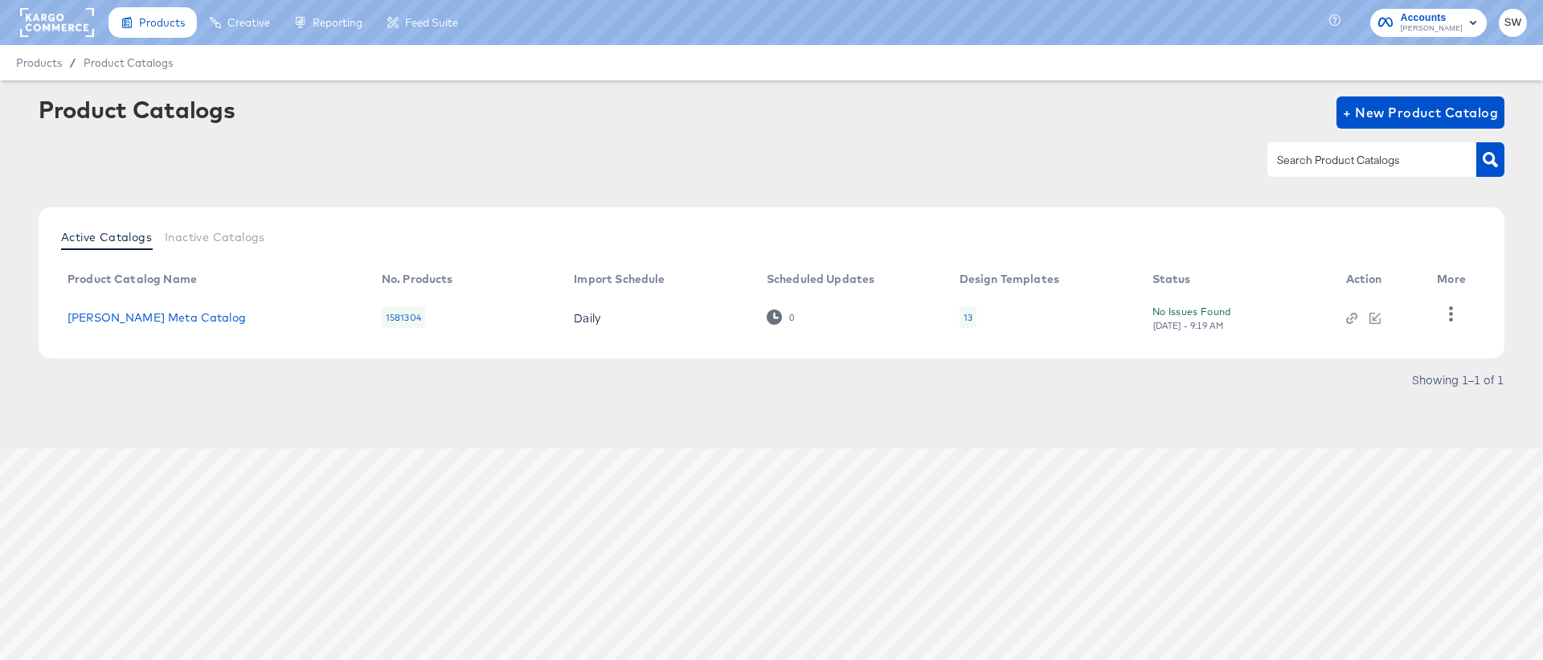
click at [151, 329] on td "[PERSON_NAME] Meta Catalog" at bounding box center [212, 317] width 314 height 50
click at [149, 314] on link "[PERSON_NAME] Meta Catalog" at bounding box center [156, 317] width 178 height 13
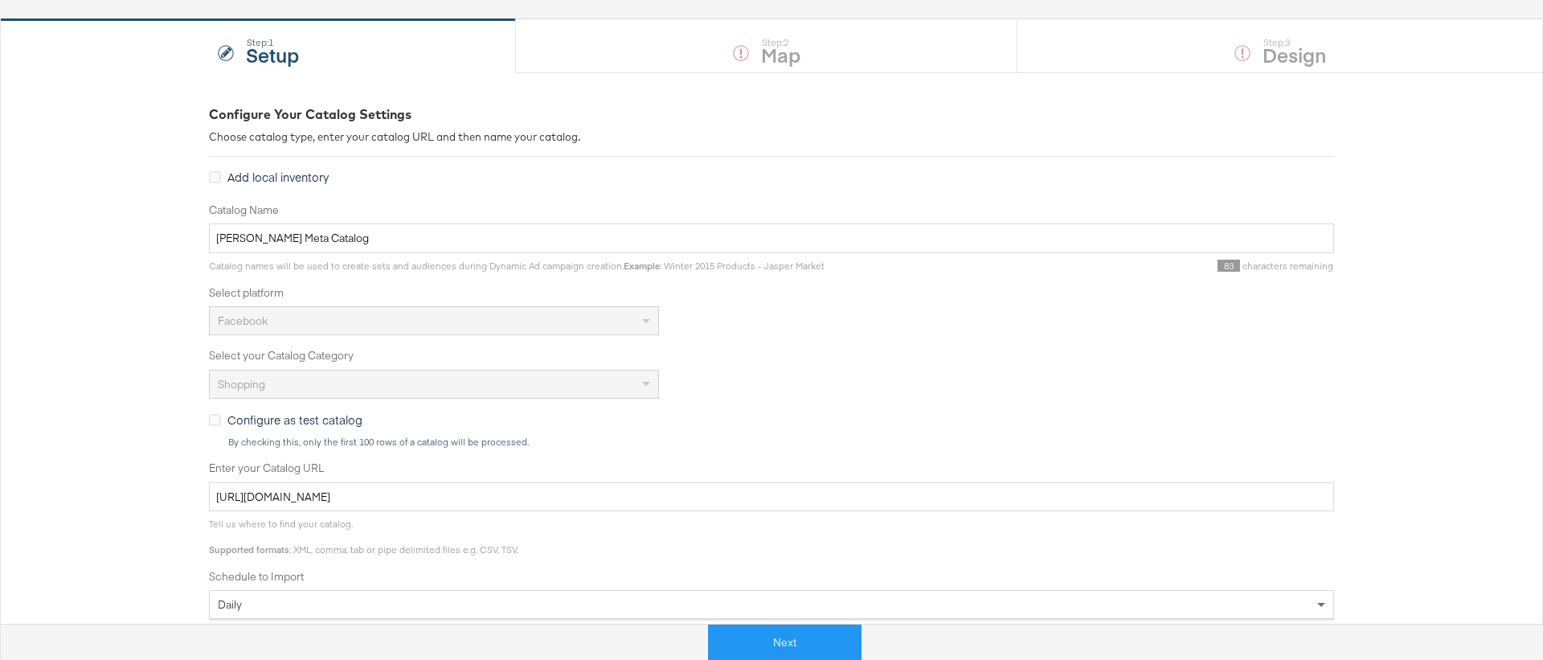
scroll to position [137, 0]
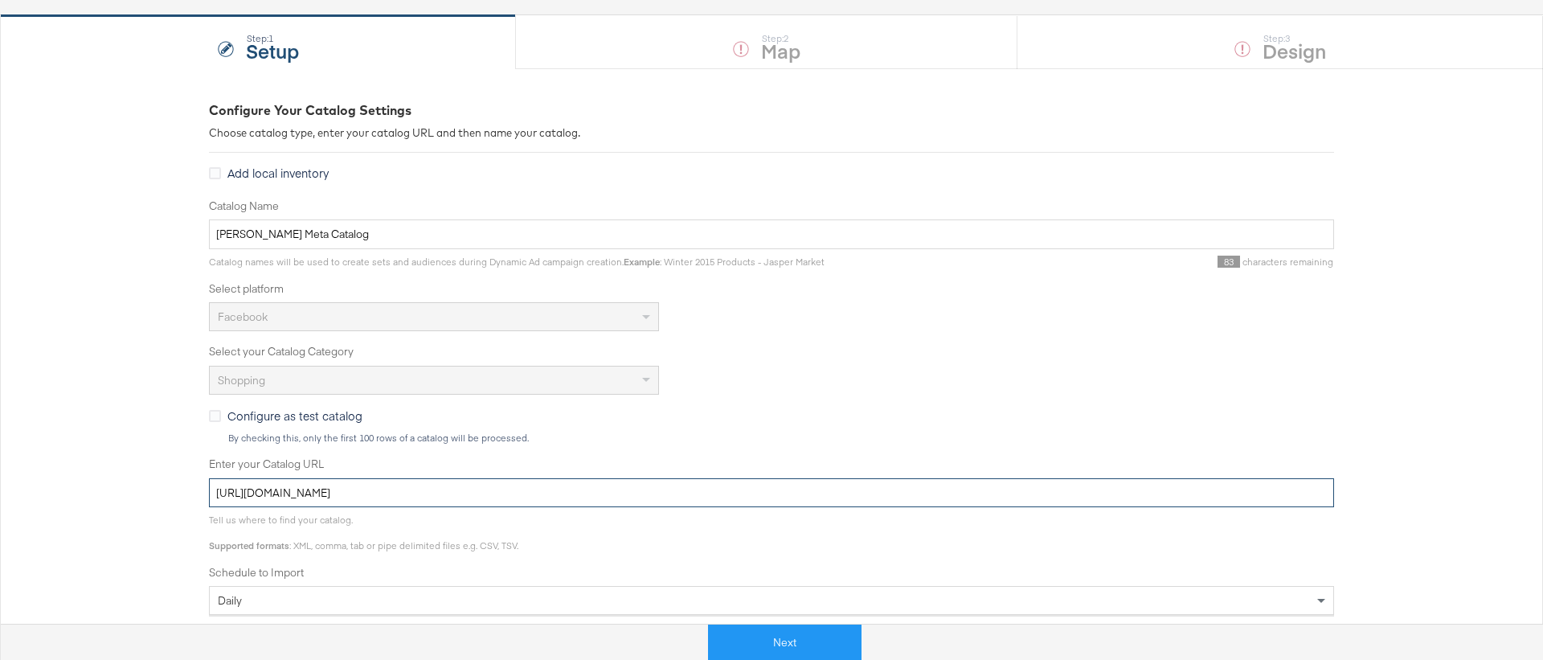
click at [330, 495] on input "[URL][DOMAIN_NAME]" at bounding box center [771, 493] width 1125 height 30
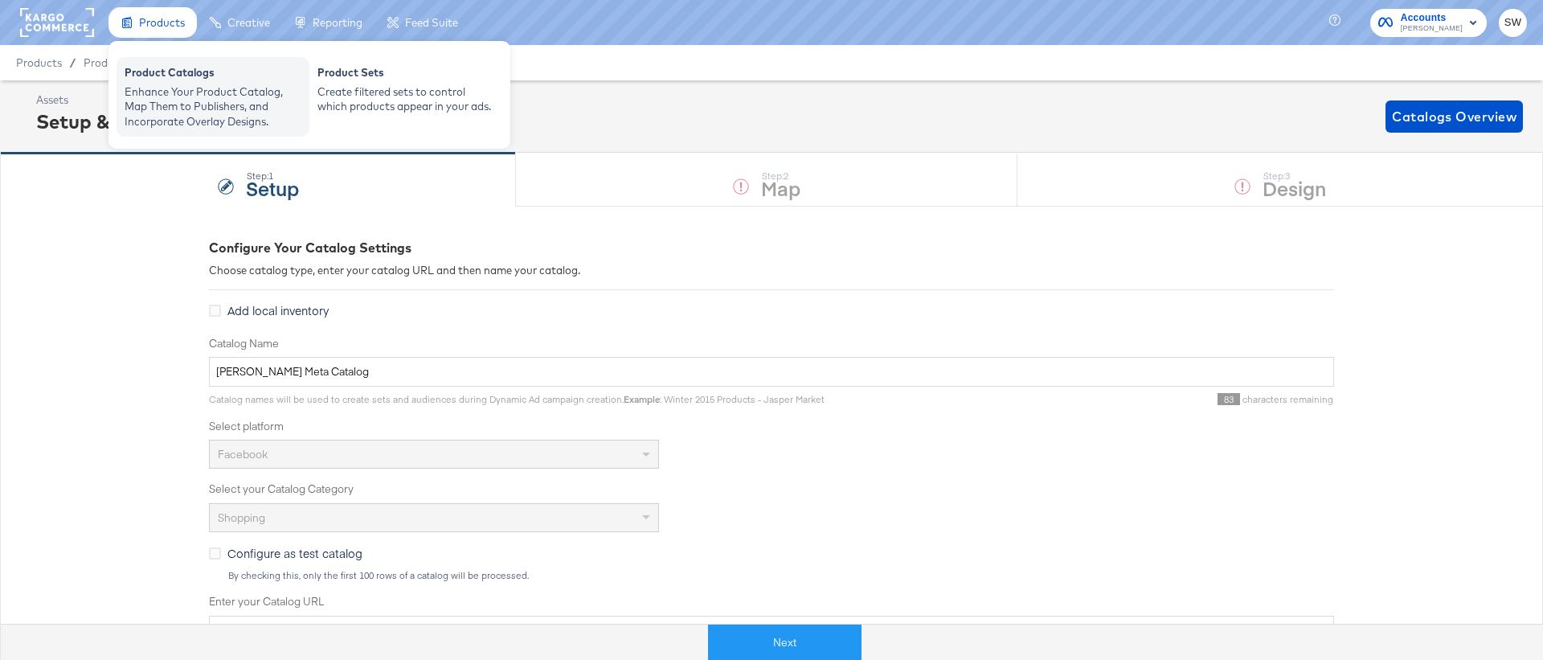
click at [170, 118] on div "Enhance Your Product Catalog, Map Them to Publishers, and Incorporate Overlay D…" at bounding box center [213, 106] width 177 height 45
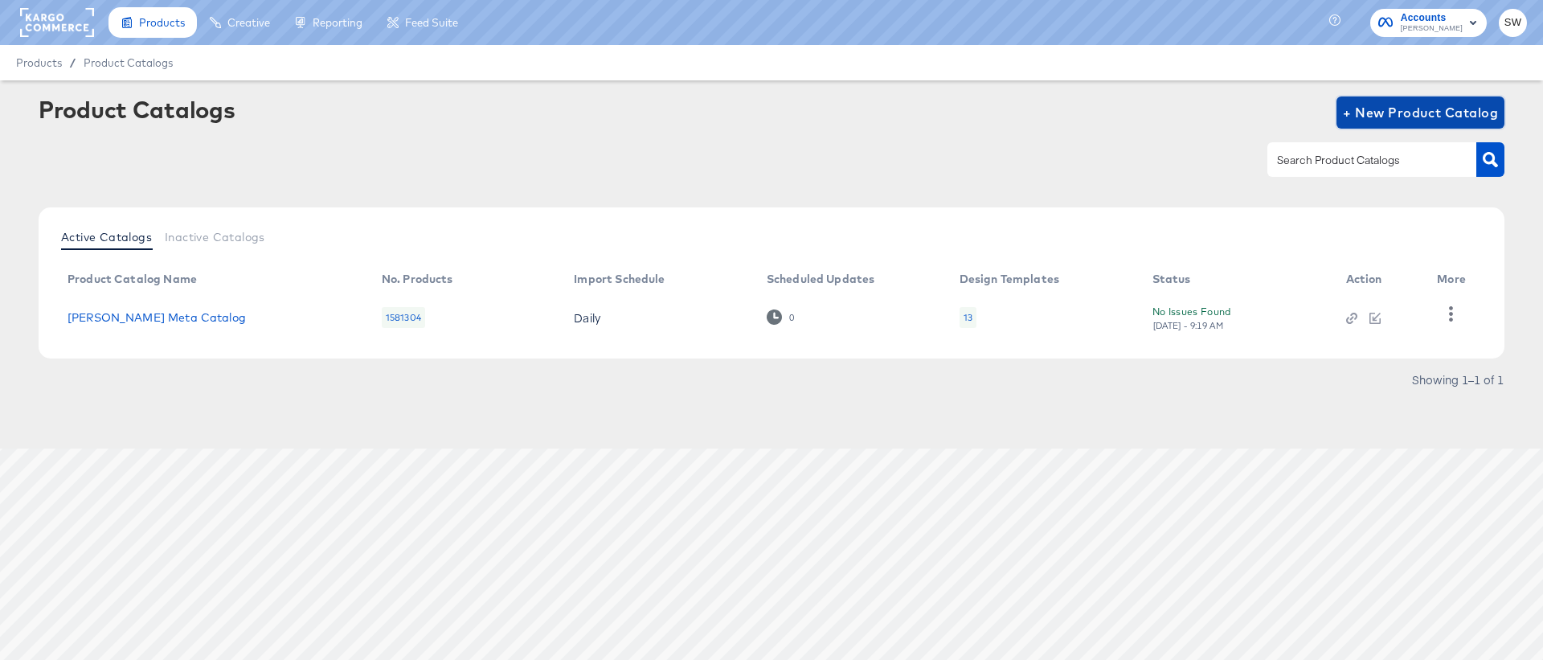
click at [1434, 125] on button "+ New Product Catalog" at bounding box center [1420, 112] width 168 height 32
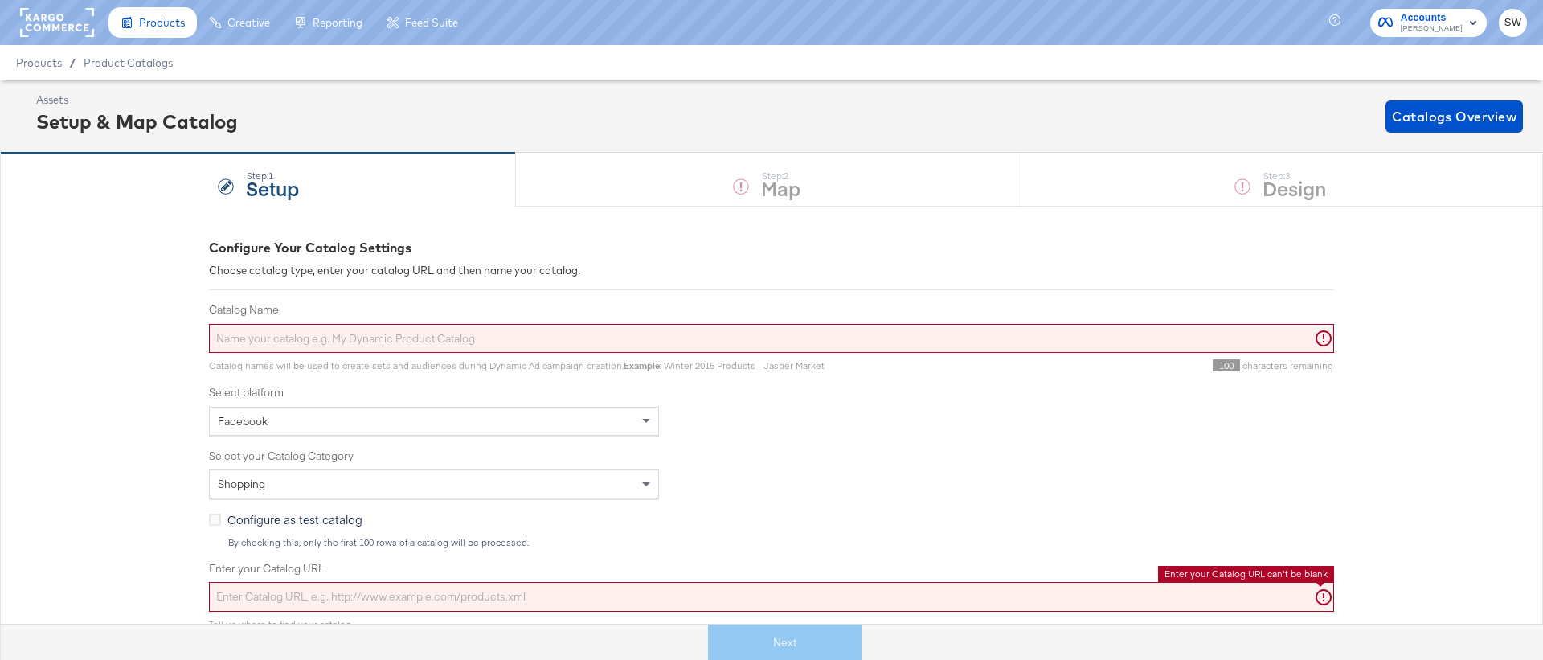
click at [388, 599] on input "Enter your Catalog URL" at bounding box center [771, 597] width 1125 height 30
paste input "[URL][DOMAIN_NAME]"
type input "[URL][DOMAIN_NAME]"
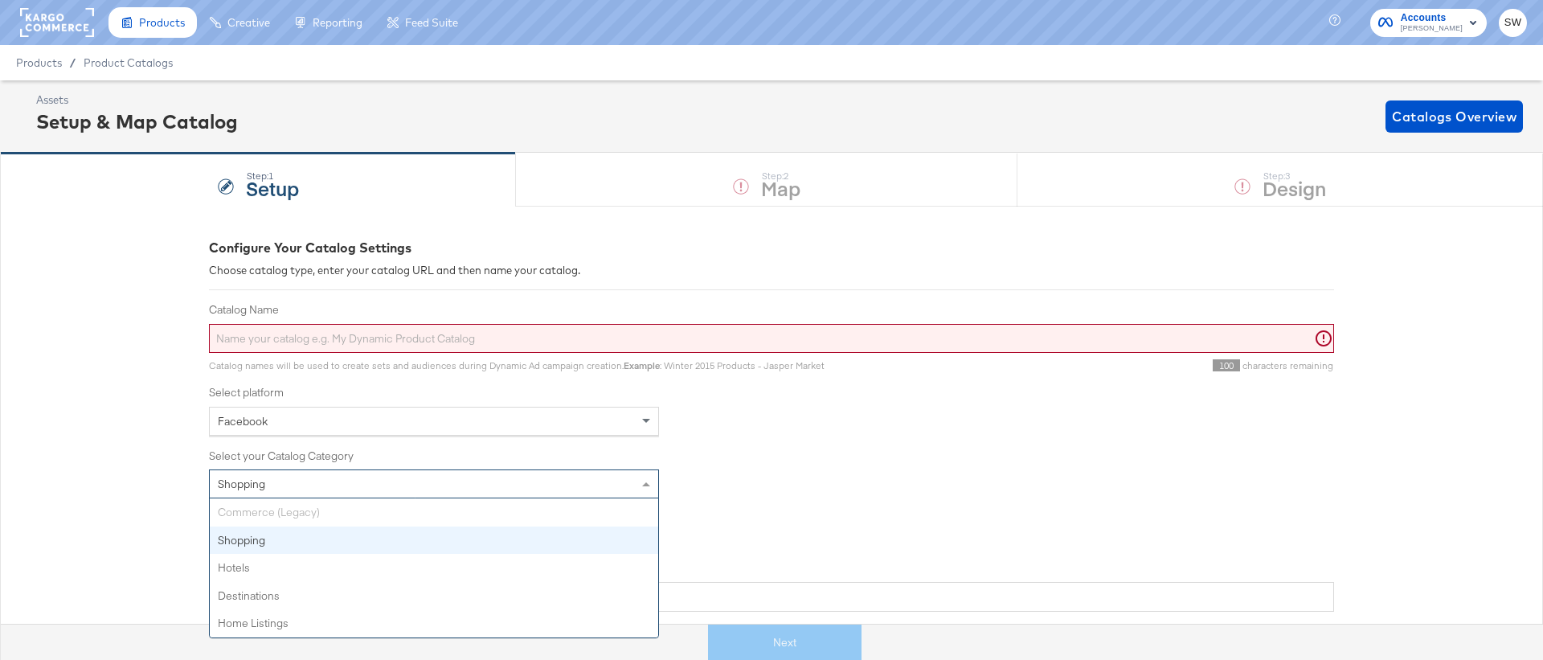
click at [392, 475] on div "Shopping" at bounding box center [434, 483] width 448 height 27
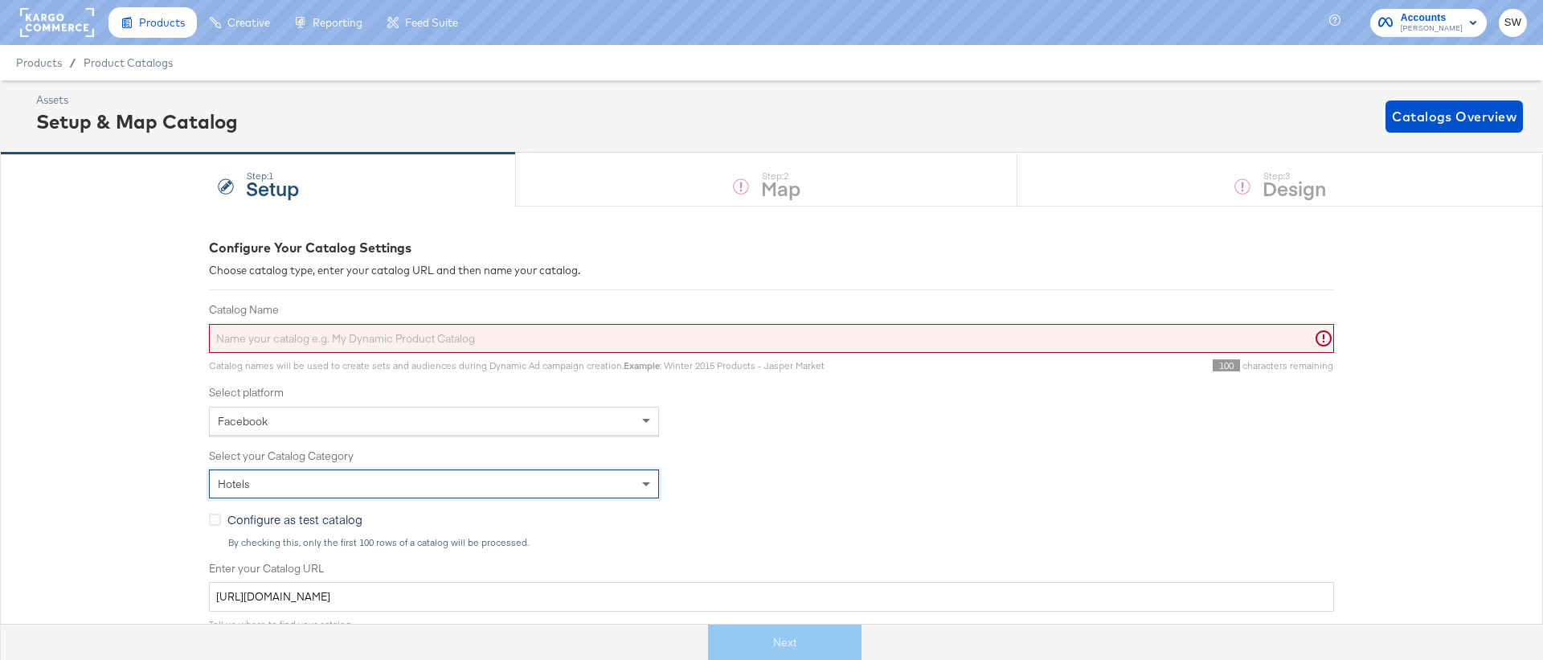
click at [409, 349] on input "Catalog Name" at bounding box center [771, 339] width 1125 height 30
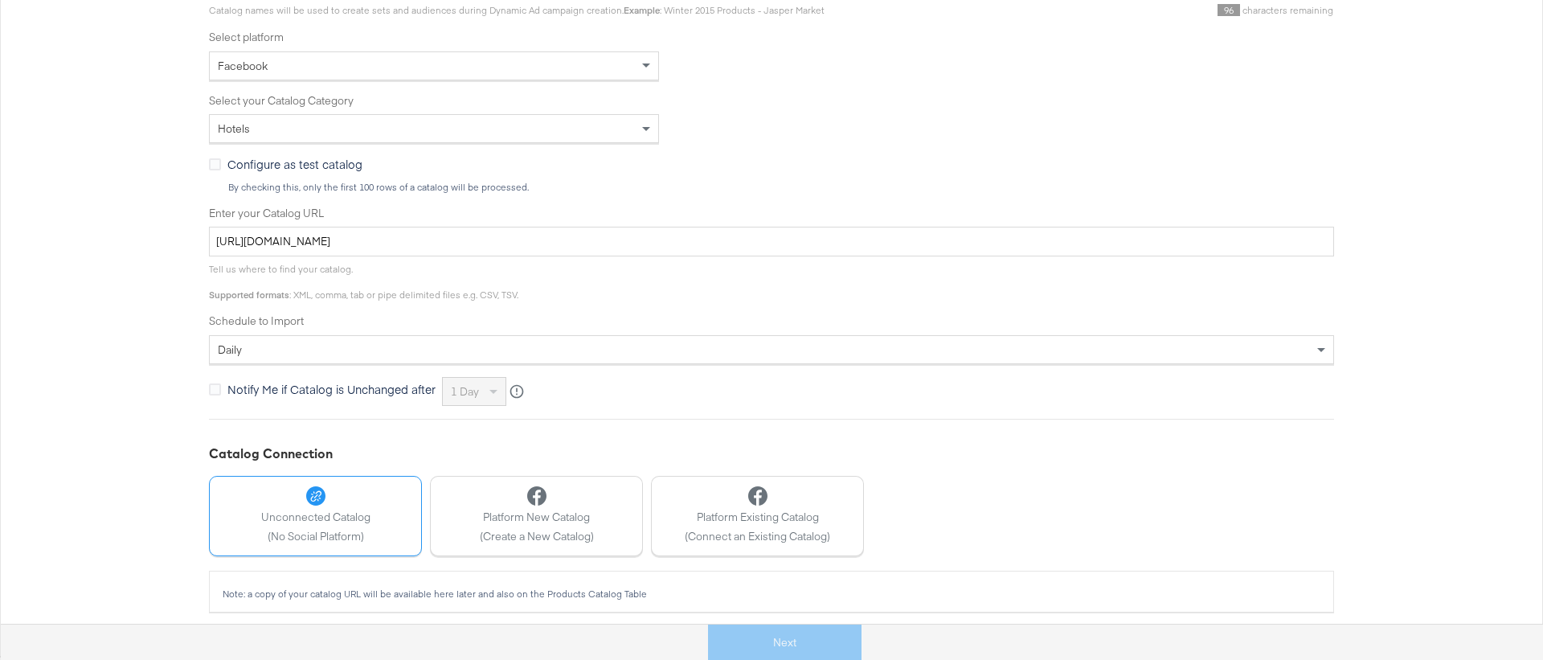
scroll to position [363, 0]
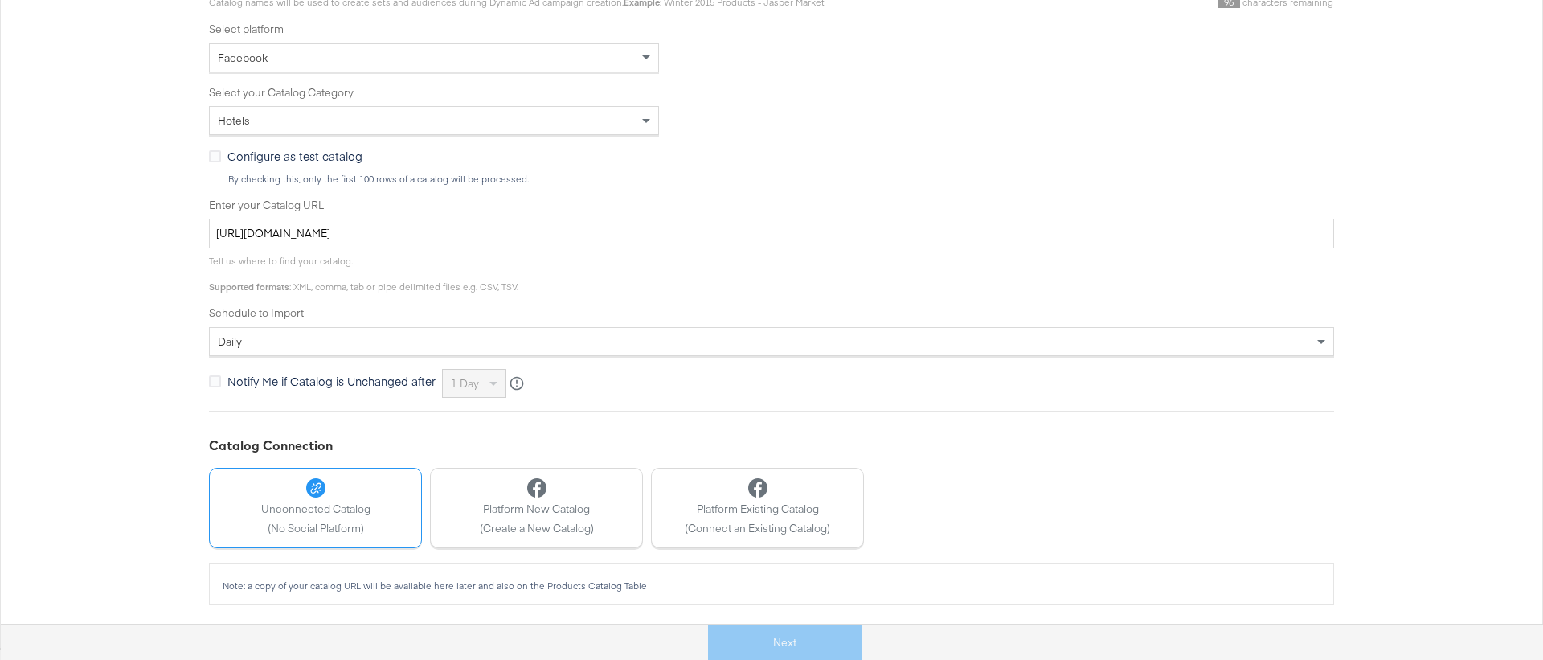
click at [92, 335] on div "Configure Your Catalog Settings Choose catalog type, enter your catalog URL and…" at bounding box center [771, 245] width 1543 height 805
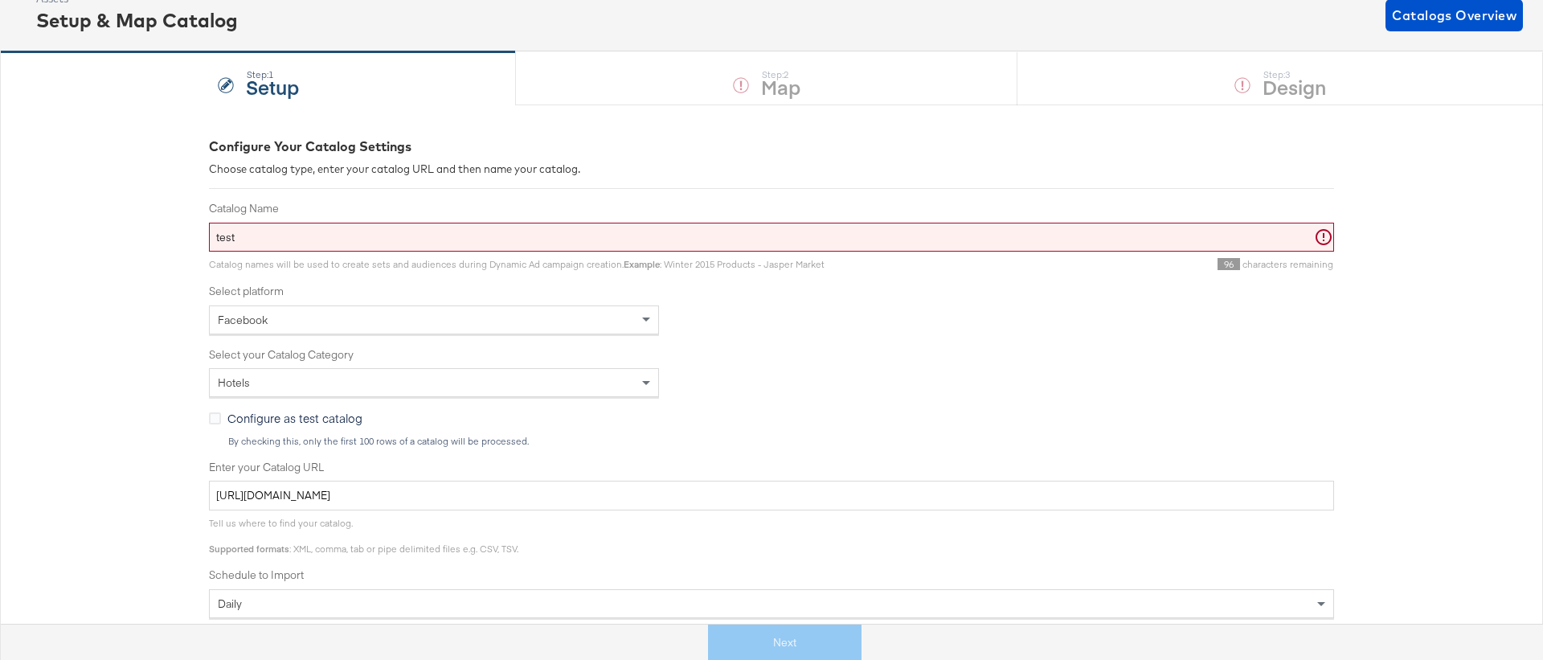
scroll to position [100, 0]
click at [254, 244] on input "test" at bounding box center [771, 239] width 1125 height 30
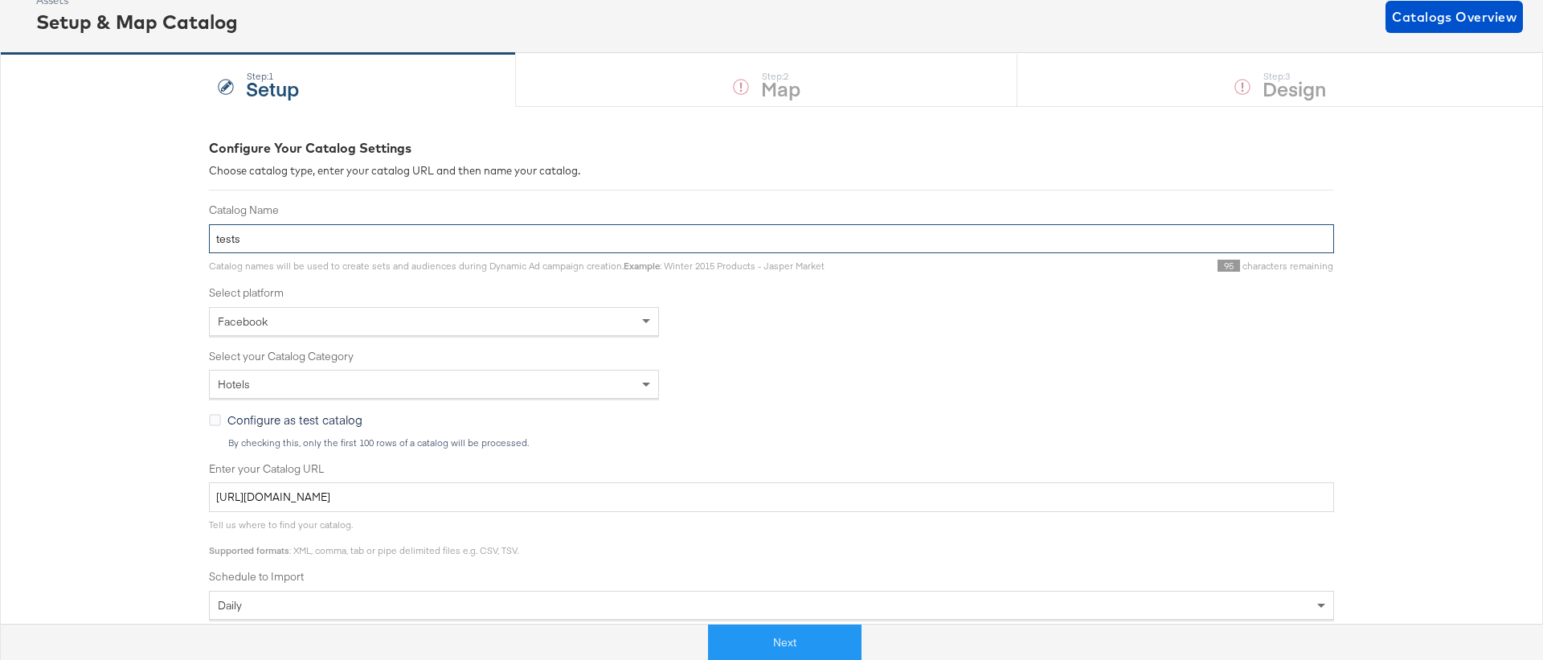
type input "tests"
click at [268, 428] on div "Configure as test catalog By checking this, only the first 100 rows of a catalo…" at bounding box center [771, 429] width 1125 height 37
click at [308, 419] on span "Configure as test catalog" at bounding box center [294, 419] width 135 height 16
click at [0, 0] on input "Configure as test catalog" at bounding box center [0, 0] width 0 height 0
click at [742, 642] on button "Next" at bounding box center [784, 642] width 153 height 36
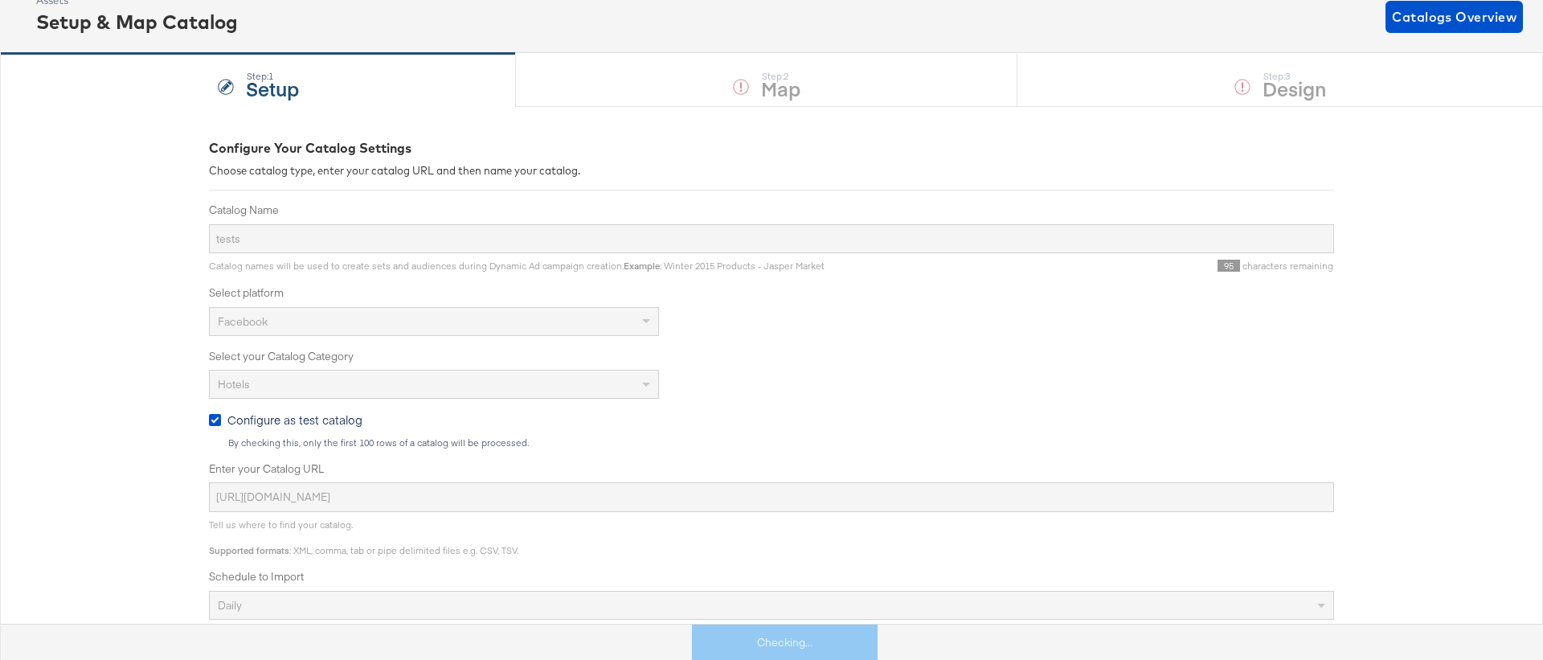
scroll to position [0, 0]
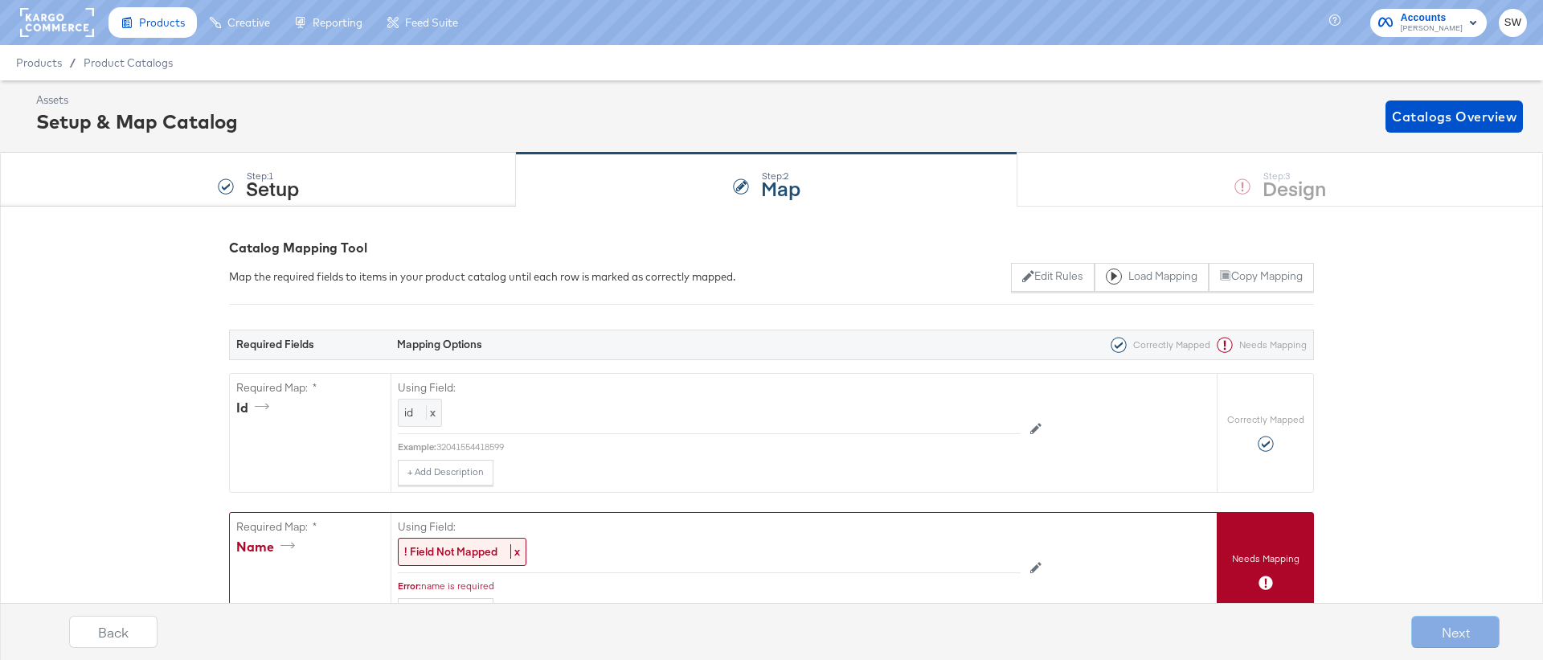
click at [1454, 632] on div "Next" at bounding box center [1455, 632] width 88 height 32
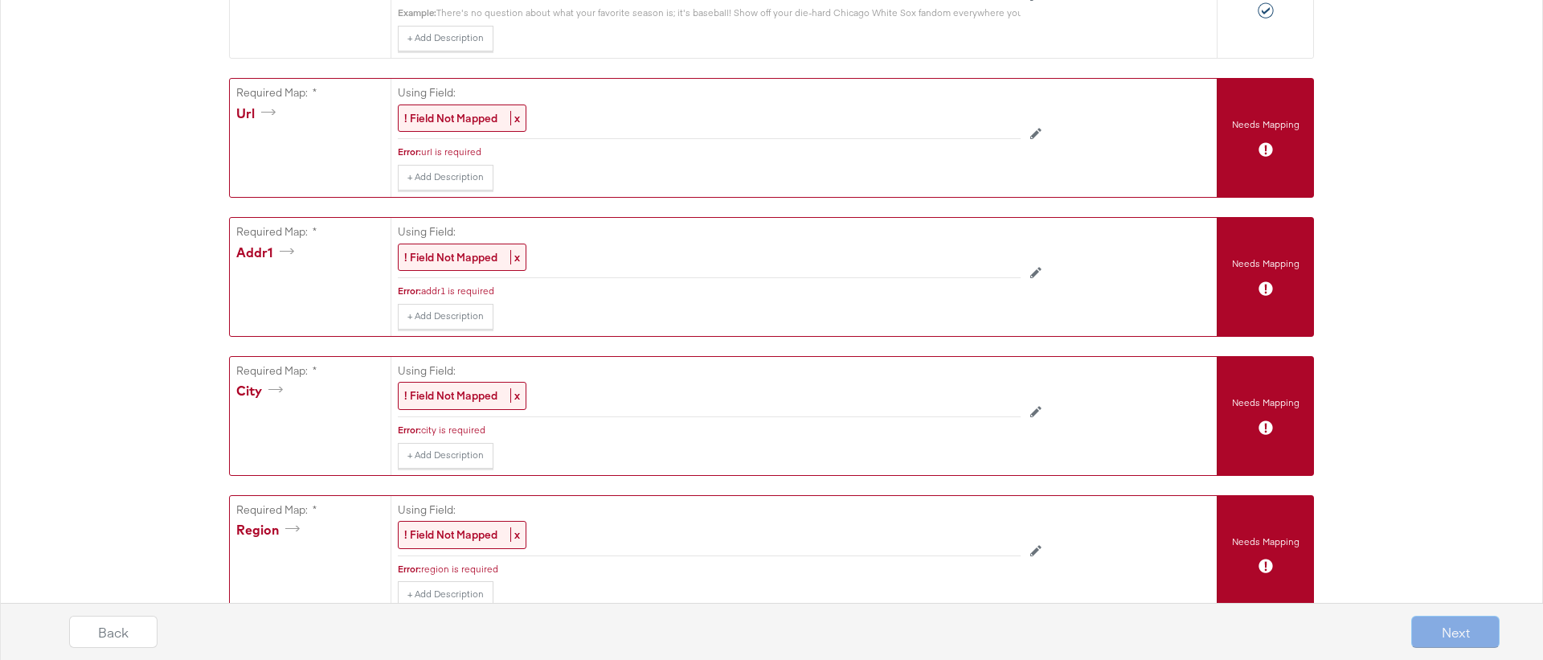
scroll to position [295, 0]
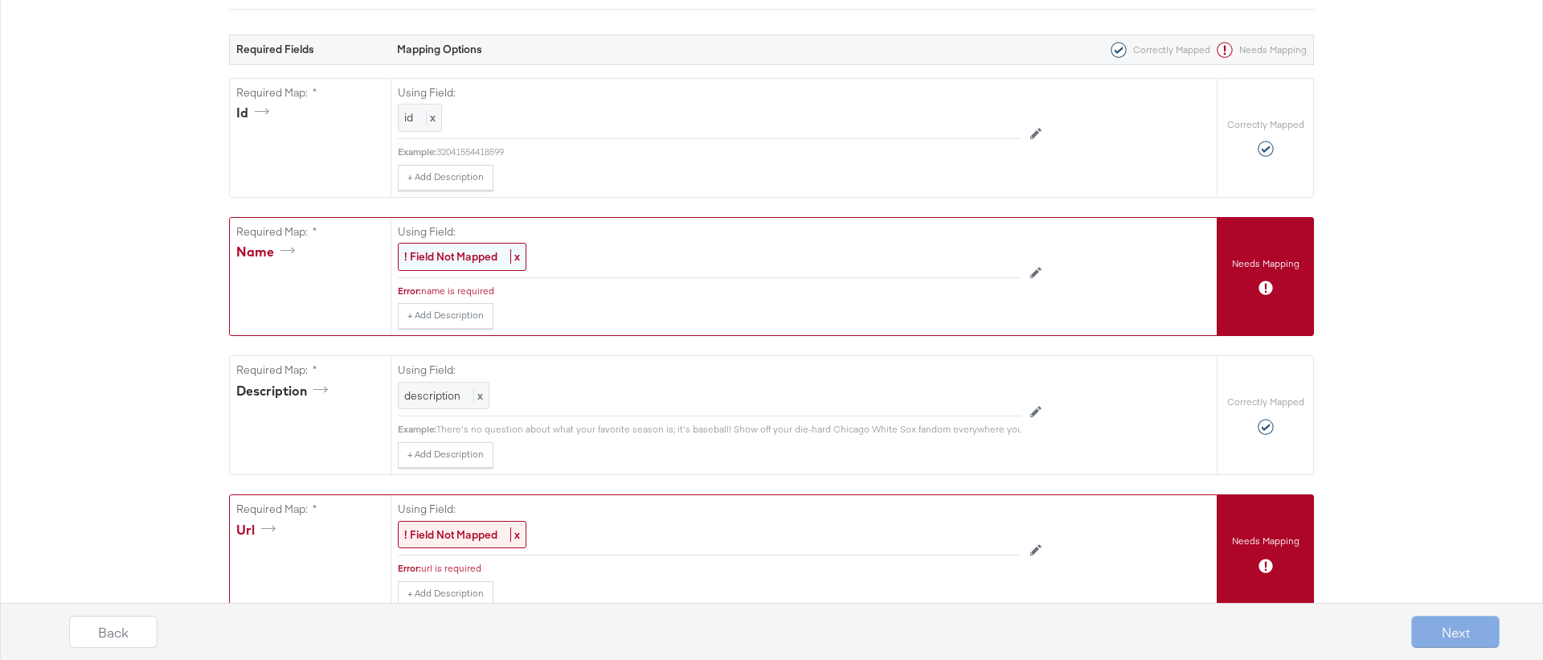
click at [427, 252] on strong "! Field Not Mapped" at bounding box center [450, 256] width 93 height 14
click at [438, 256] on div "Select..." at bounding box center [673, 256] width 548 height 27
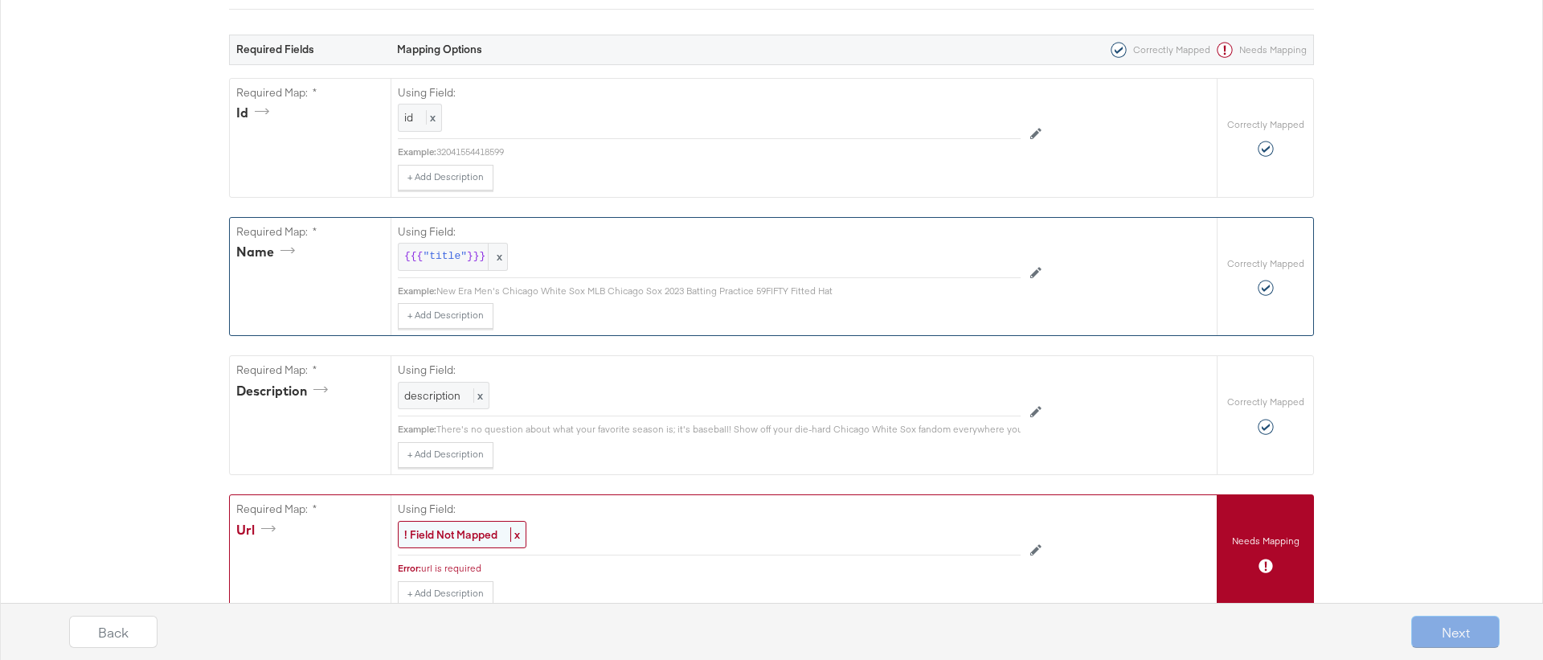
click at [456, 527] on strong "! Field Not Mapped" at bounding box center [450, 534] width 93 height 14
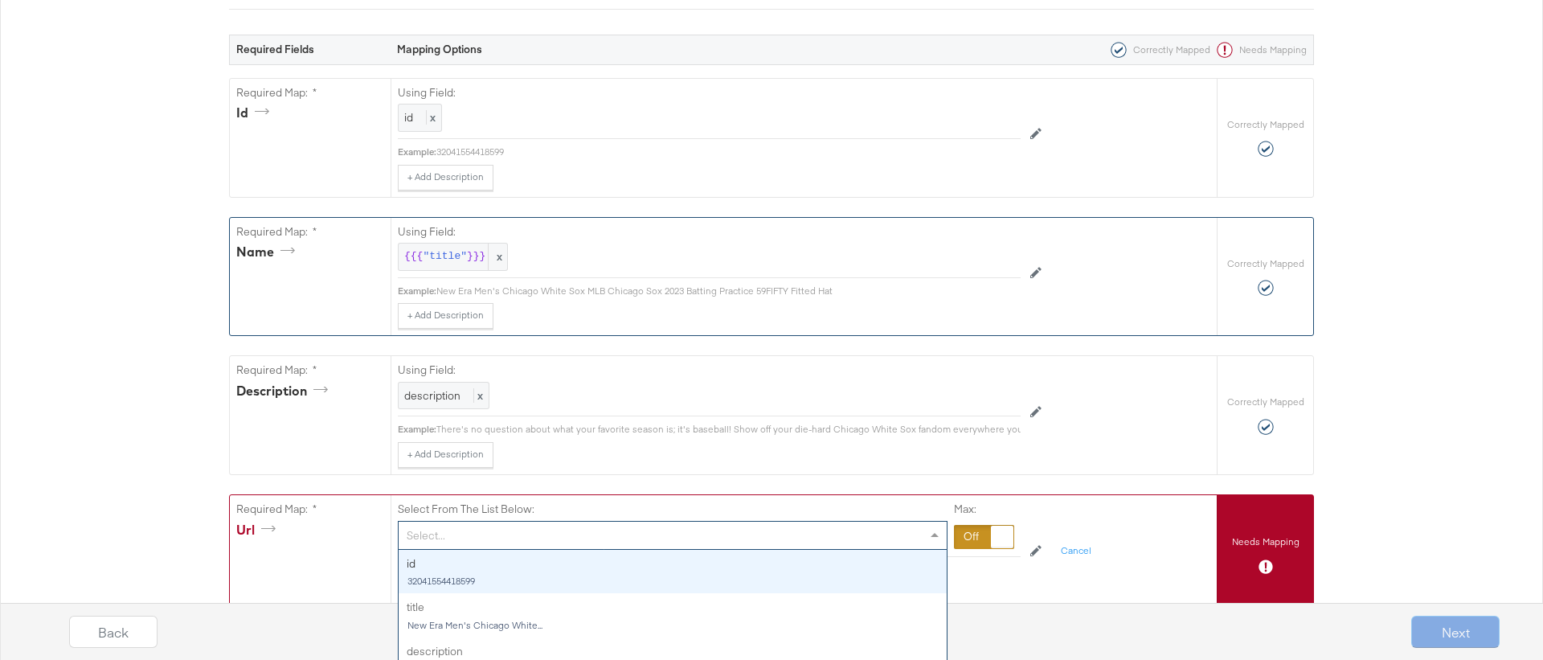
scroll to position [344, 0]
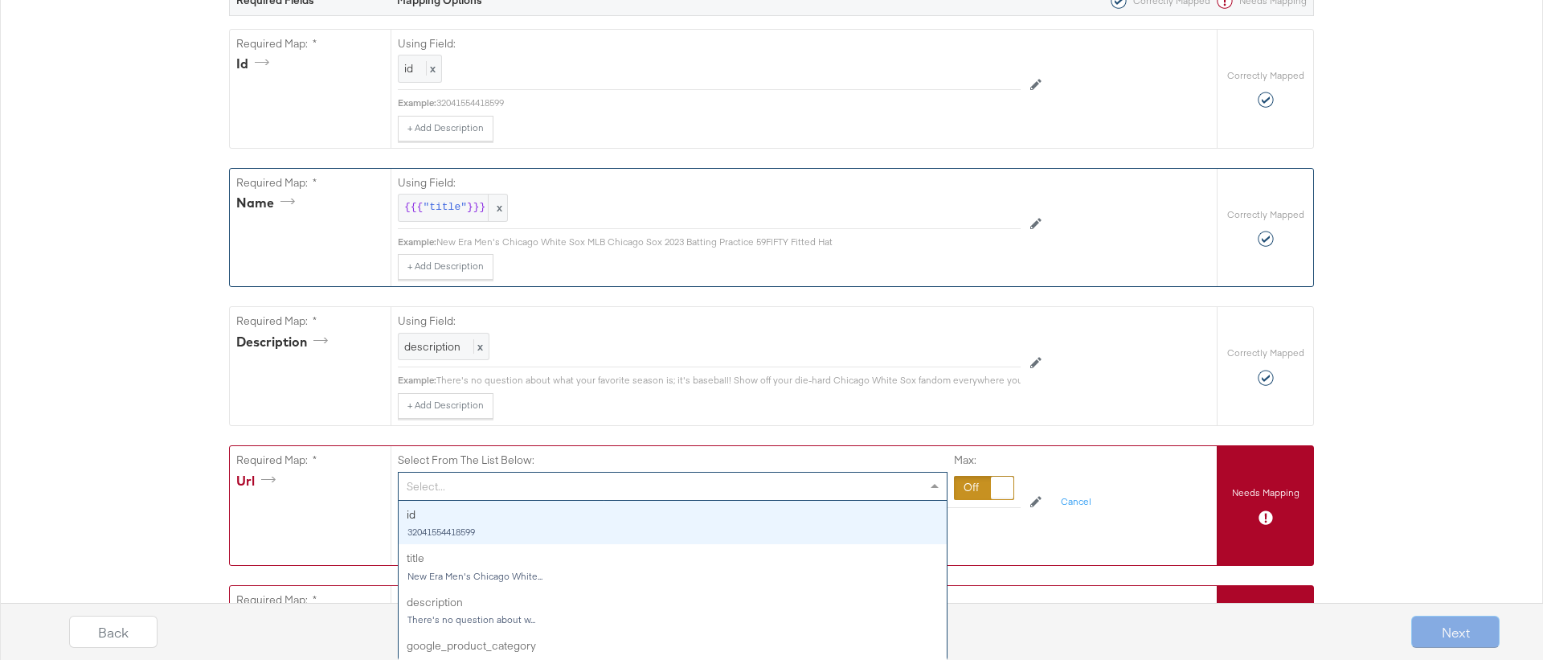
click at [456, 501] on div "Select... id 32041554418599 title New Era Men's Chicago White... description Th…" at bounding box center [673, 486] width 550 height 29
type input "lin"
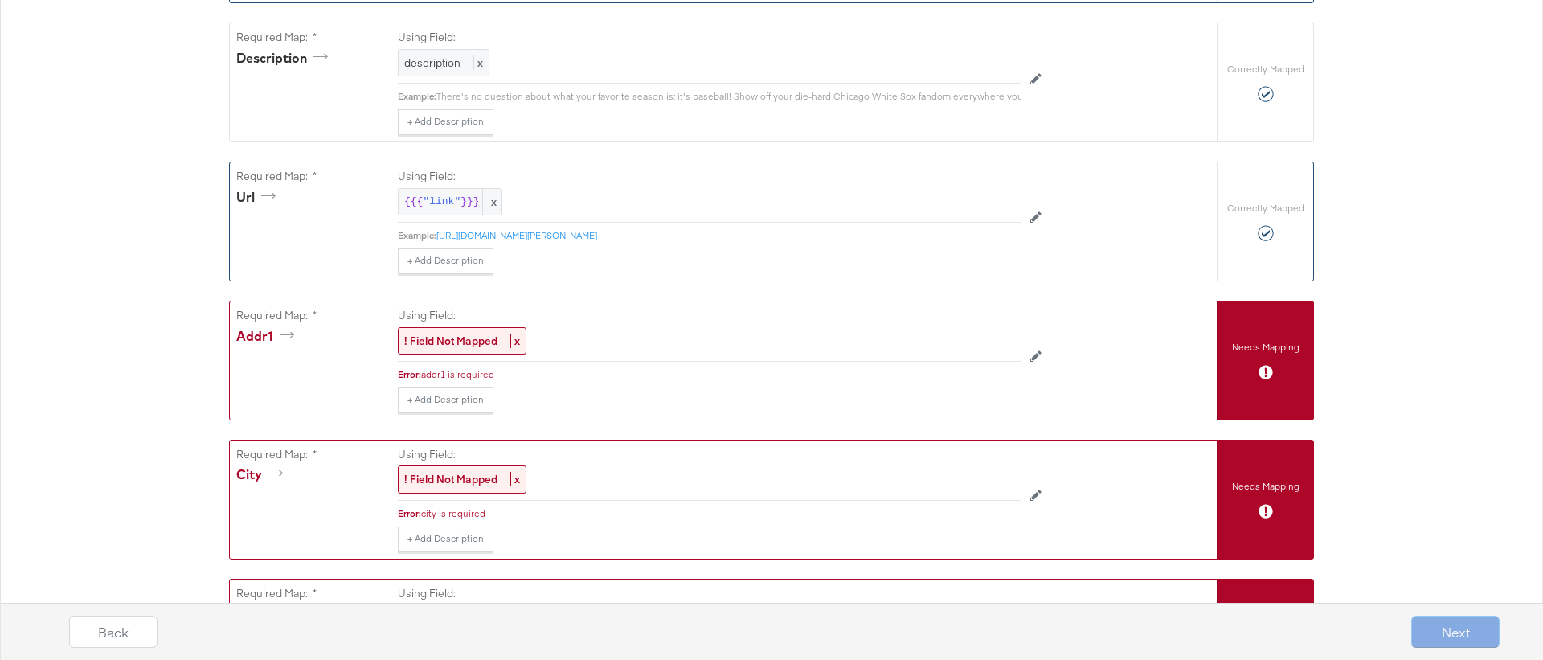
scroll to position [656, 0]
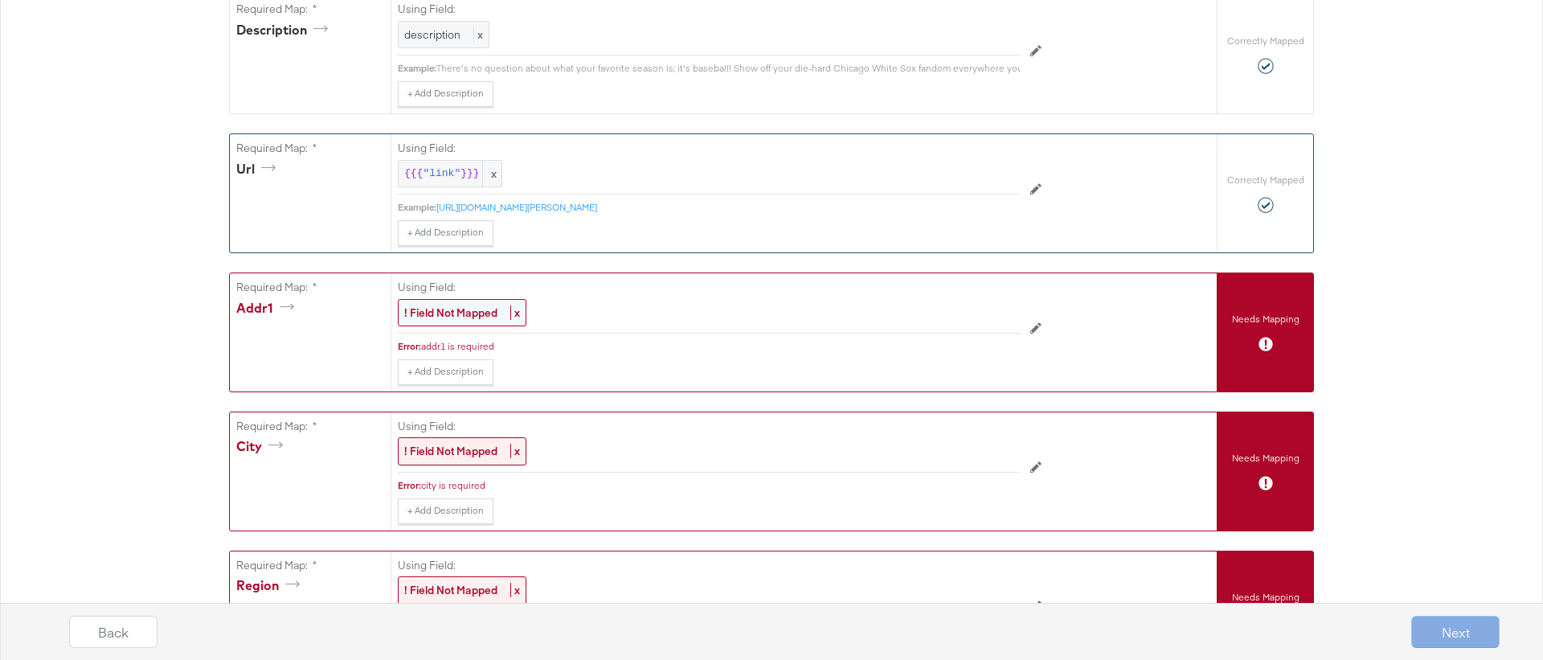
click at [432, 321] on div "! Field Not Mapped x" at bounding box center [462, 313] width 129 height 28
click at [436, 459] on div "! Field Not Mapped x" at bounding box center [462, 451] width 129 height 28
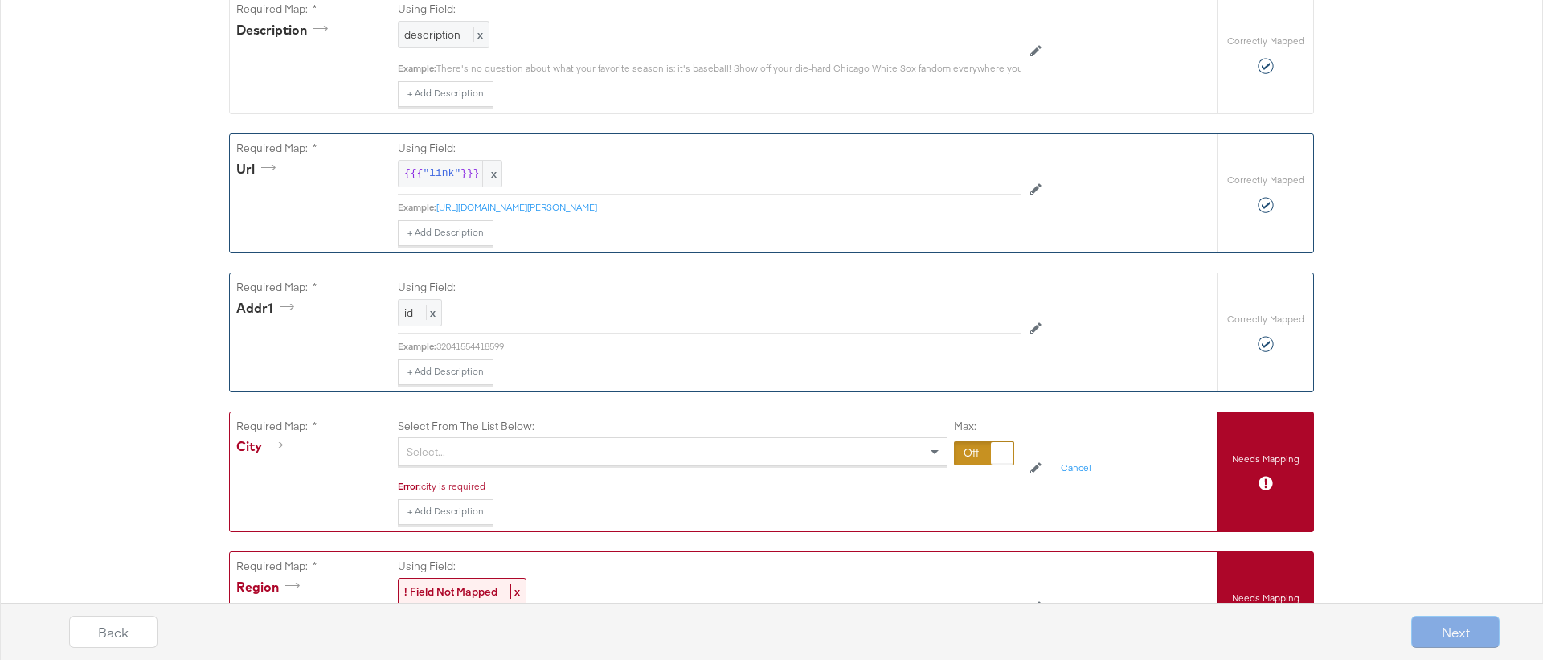
click at [436, 459] on div "Select..." at bounding box center [673, 451] width 548 height 27
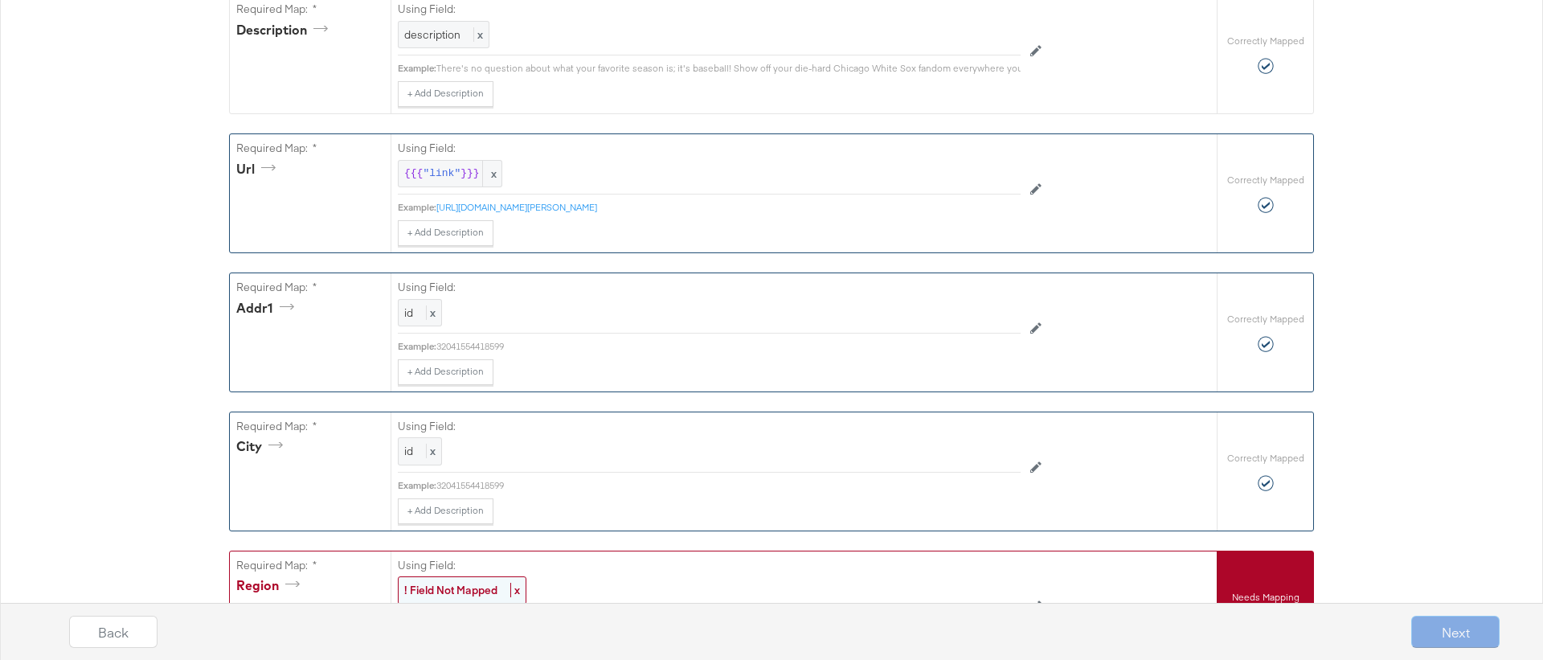
click at [434, 580] on div "! Field Not Mapped x" at bounding box center [462, 590] width 129 height 28
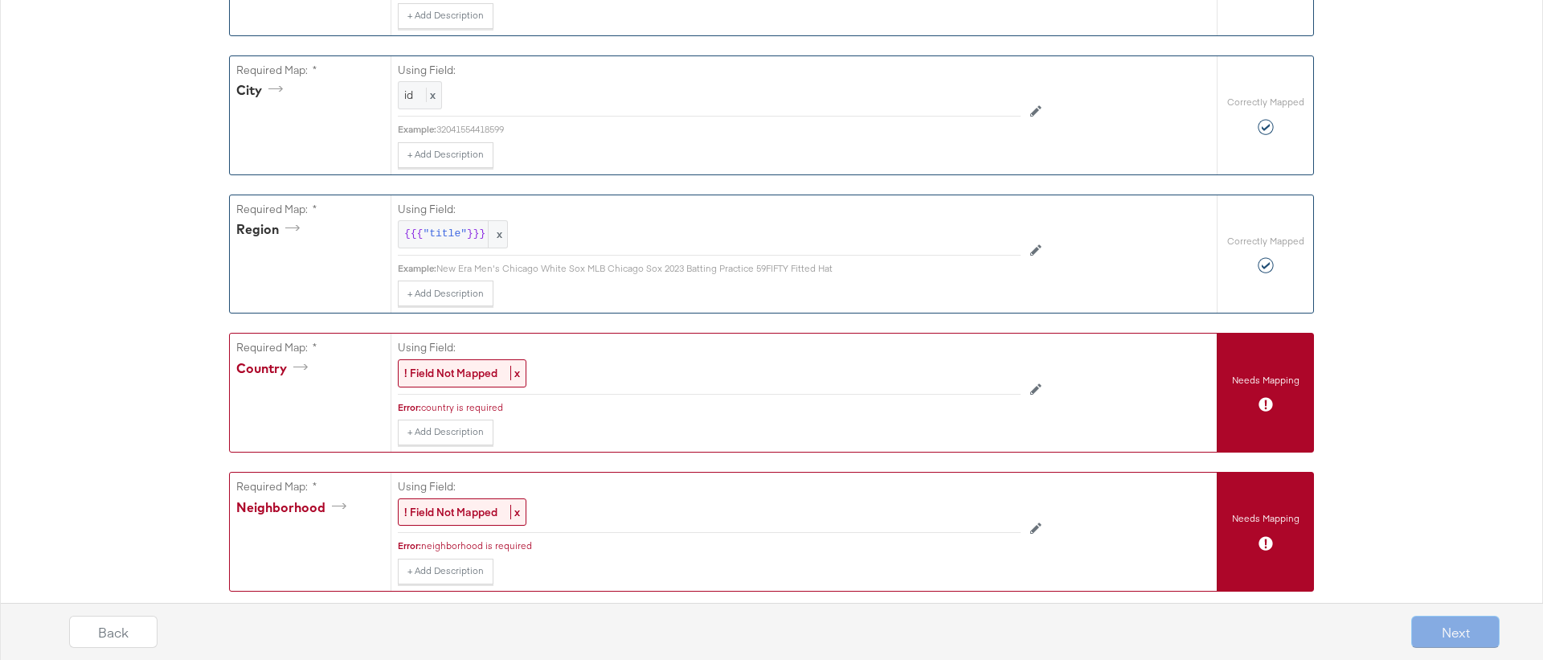
scroll to position [1110, 0]
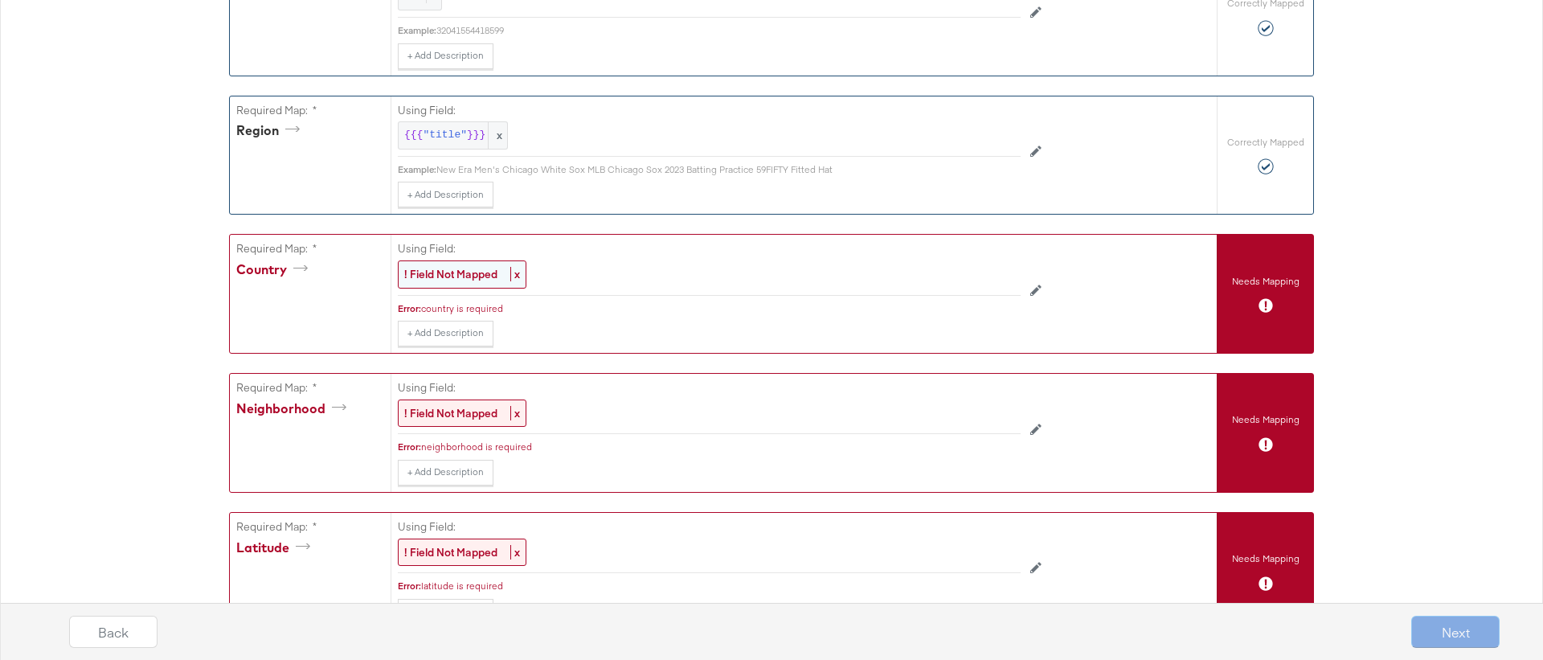
click at [443, 275] on strong "! Field Not Mapped" at bounding box center [450, 274] width 93 height 14
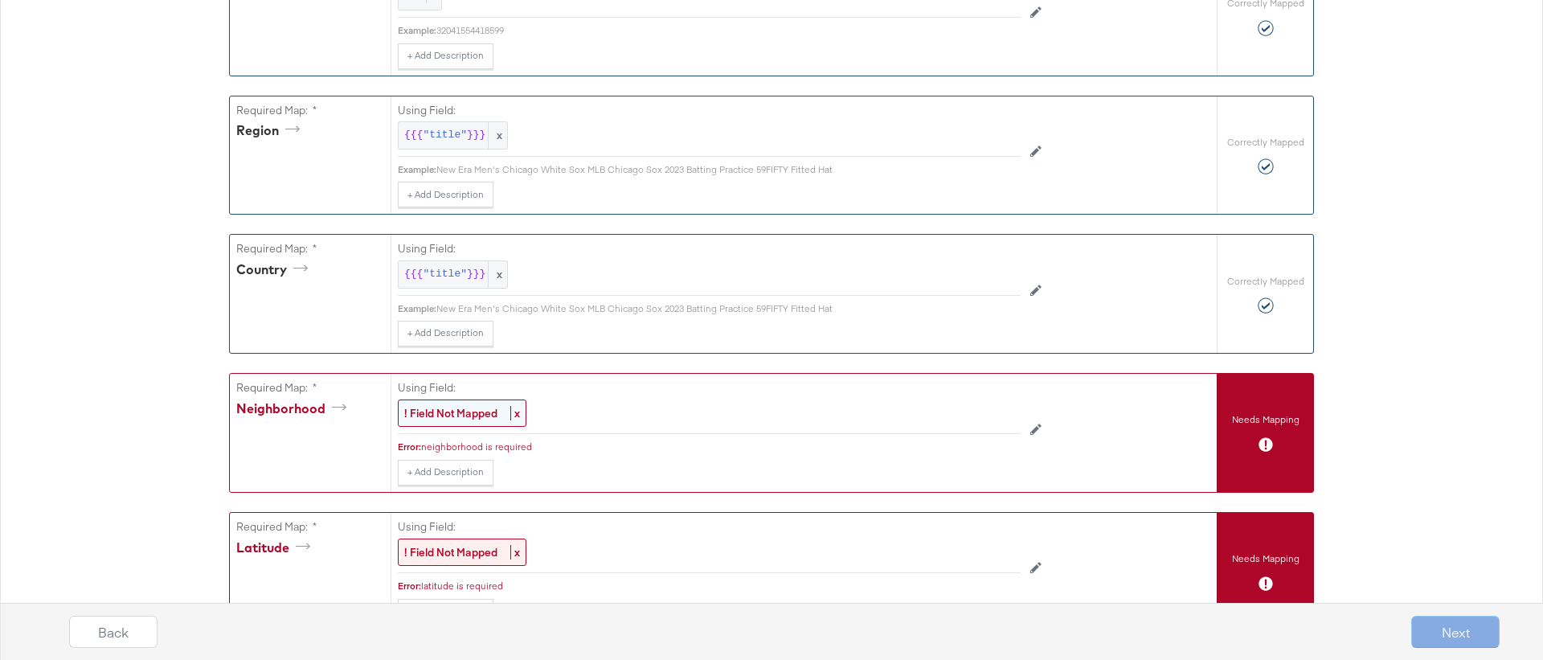
click at [452, 421] on div "! Field Not Mapped x" at bounding box center [462, 413] width 129 height 28
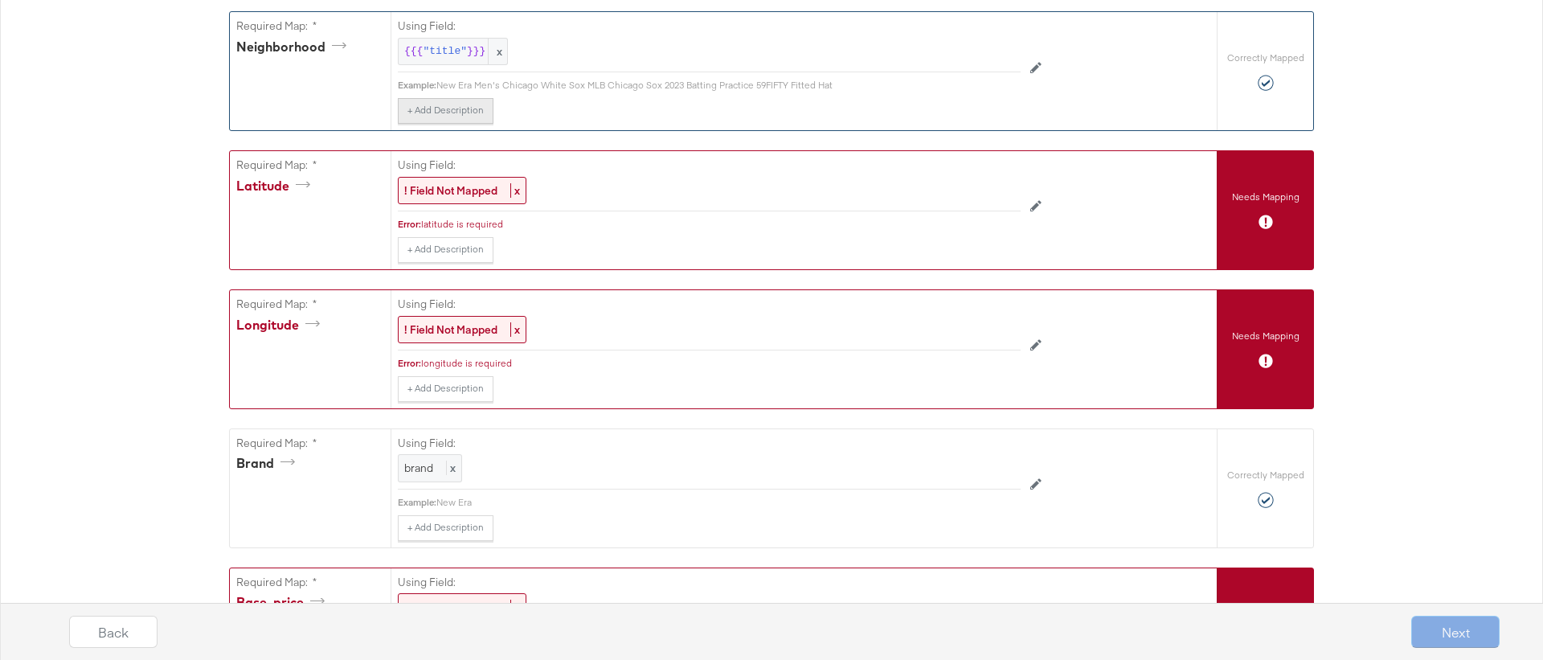
scroll to position [1499, 0]
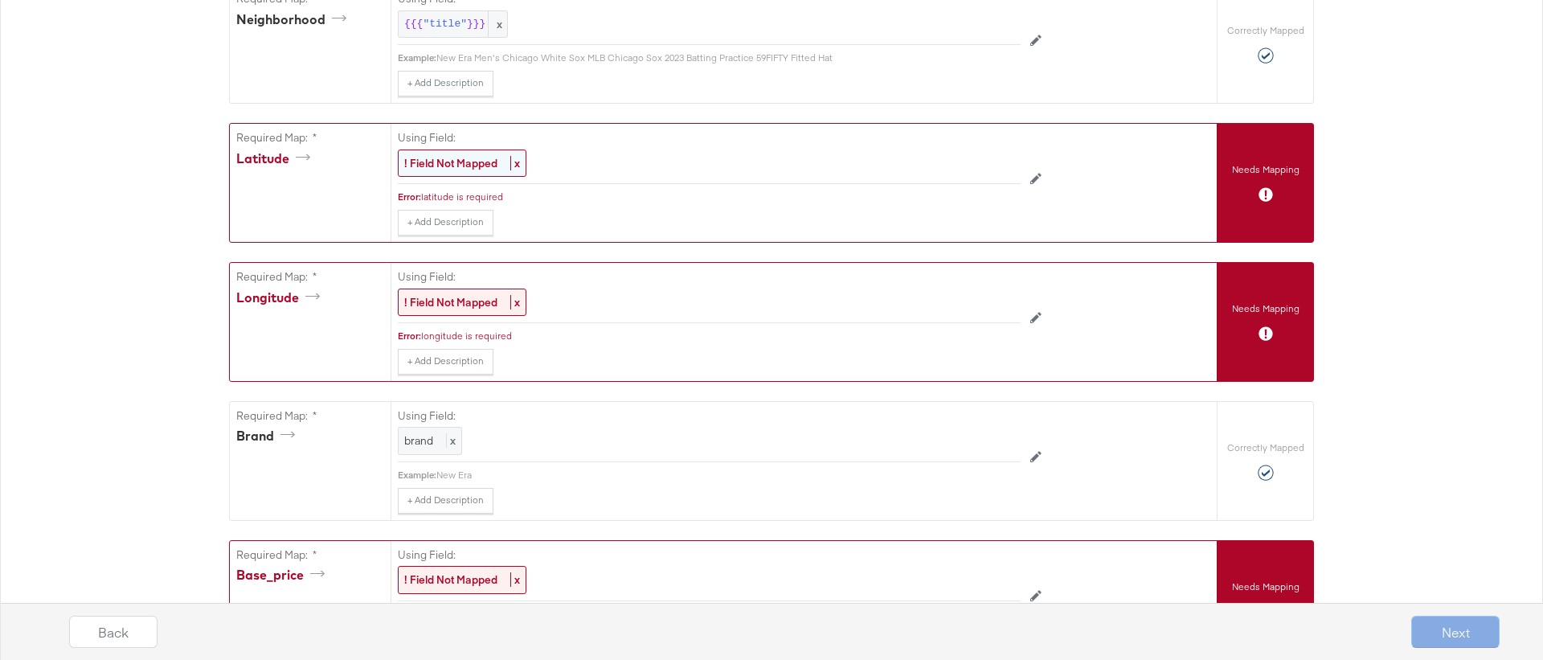
click at [440, 163] on strong "! Field Not Mapped" at bounding box center [450, 163] width 93 height 14
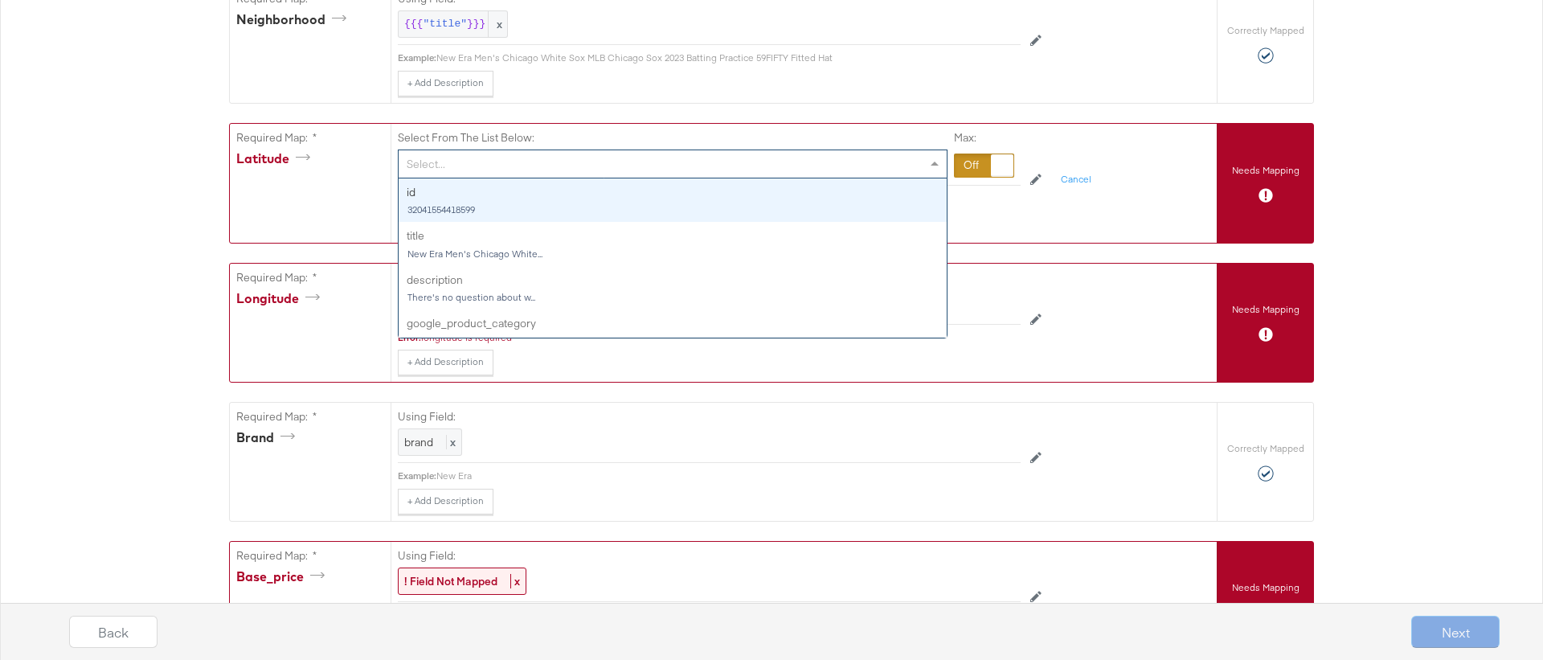
click at [440, 163] on div "Select..." at bounding box center [673, 163] width 548 height 27
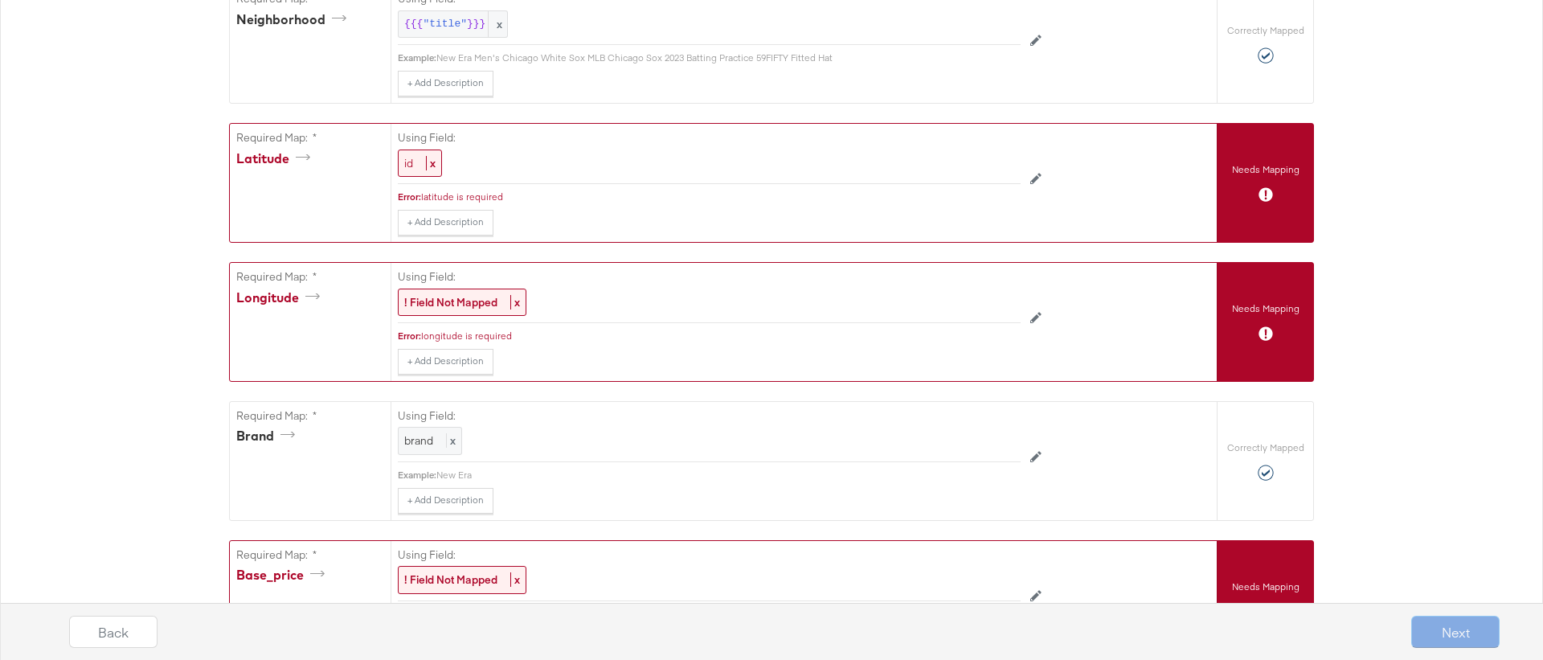
click at [441, 269] on label "Using Field:" at bounding box center [709, 276] width 623 height 15
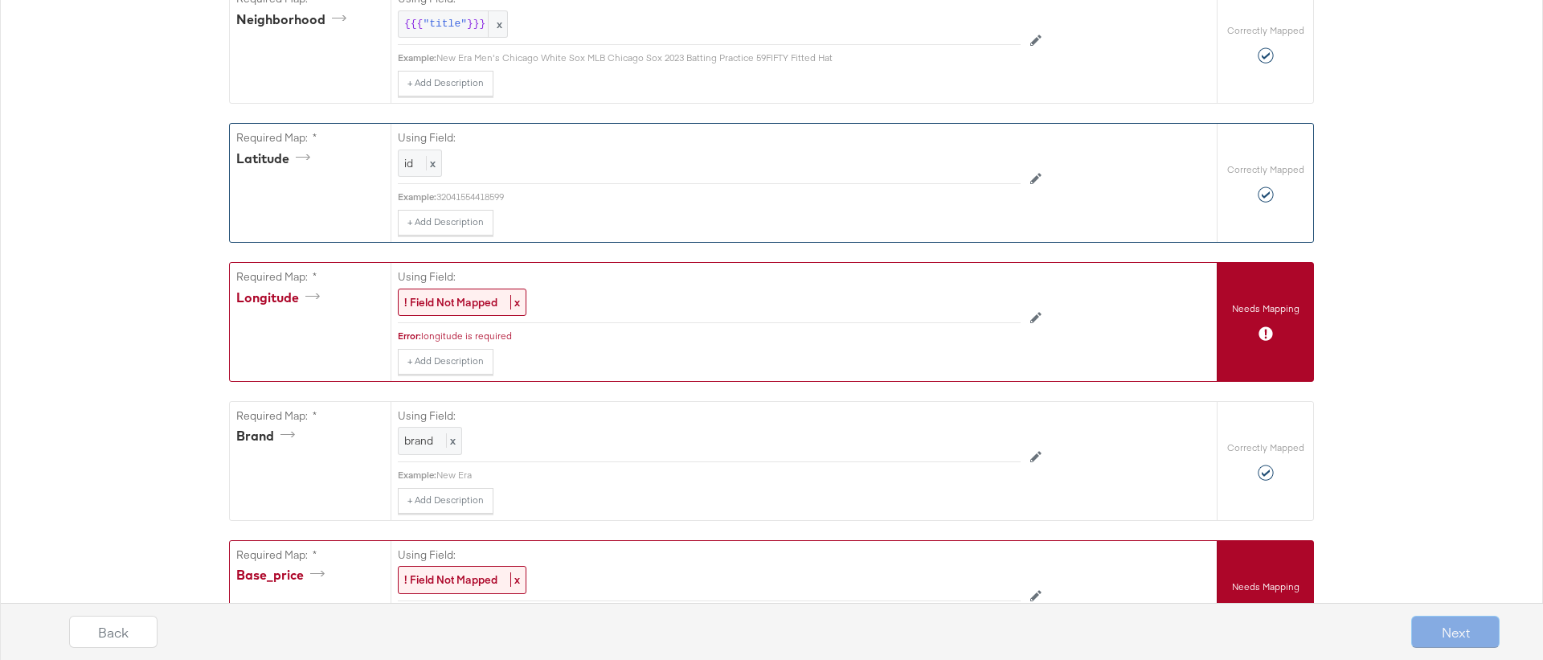
click at [441, 279] on label "Using Field:" at bounding box center [709, 276] width 623 height 15
click at [441, 302] on strong "! Field Not Mapped" at bounding box center [450, 302] width 93 height 14
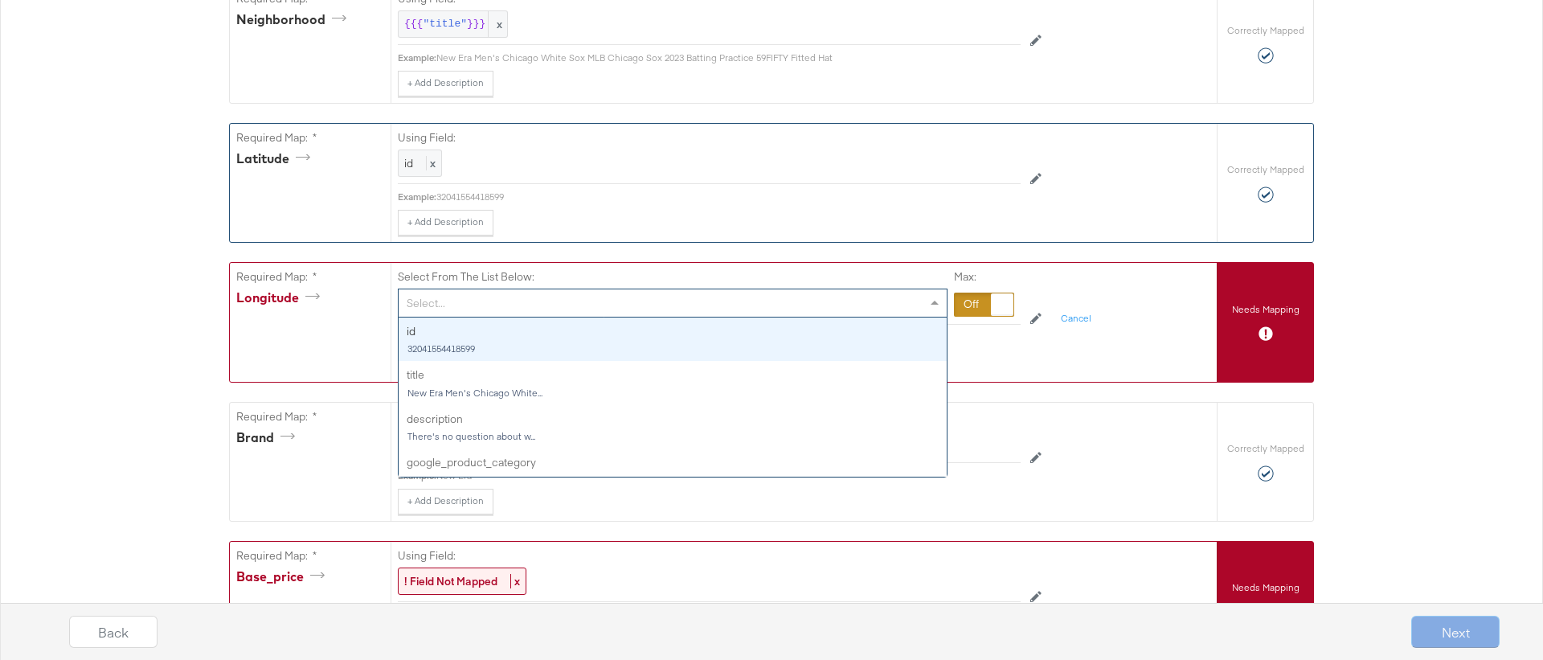
click at [441, 302] on div "Select..." at bounding box center [673, 302] width 548 height 27
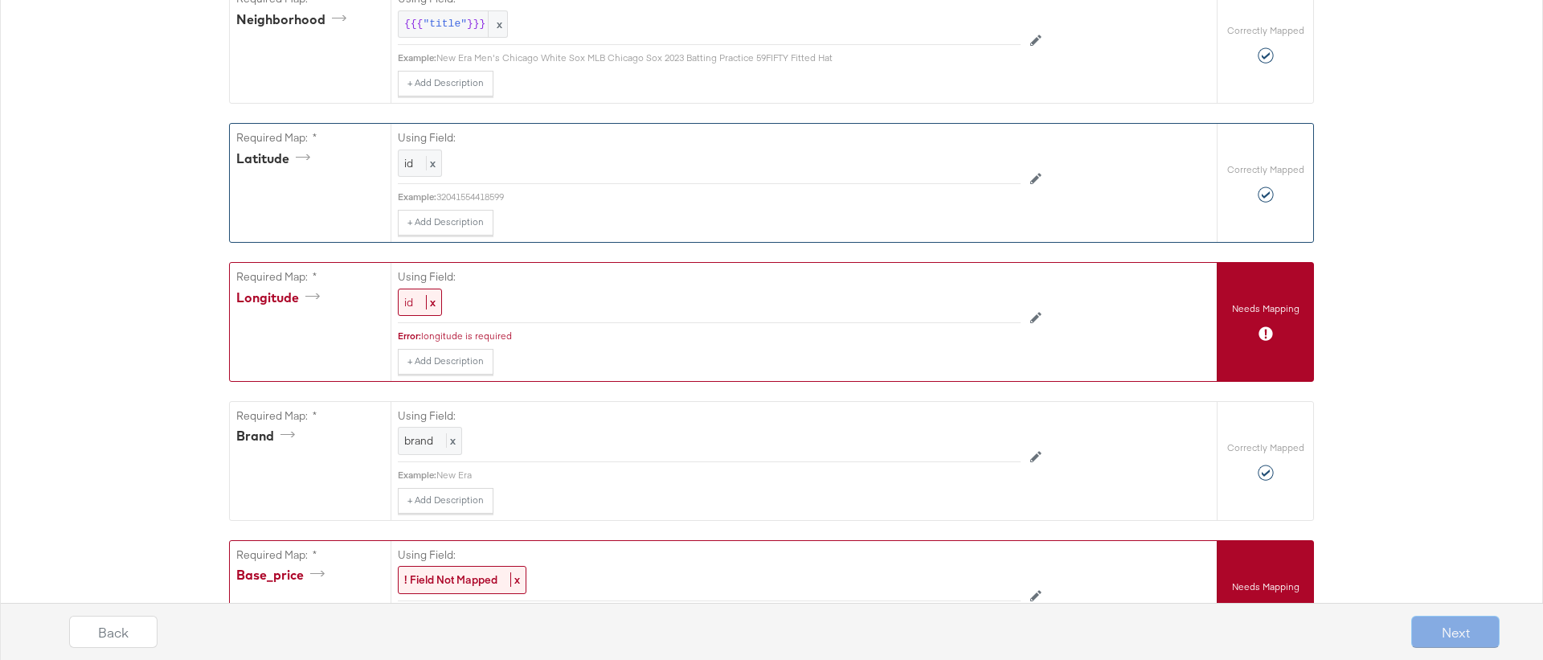
scroll to position [1876, 0]
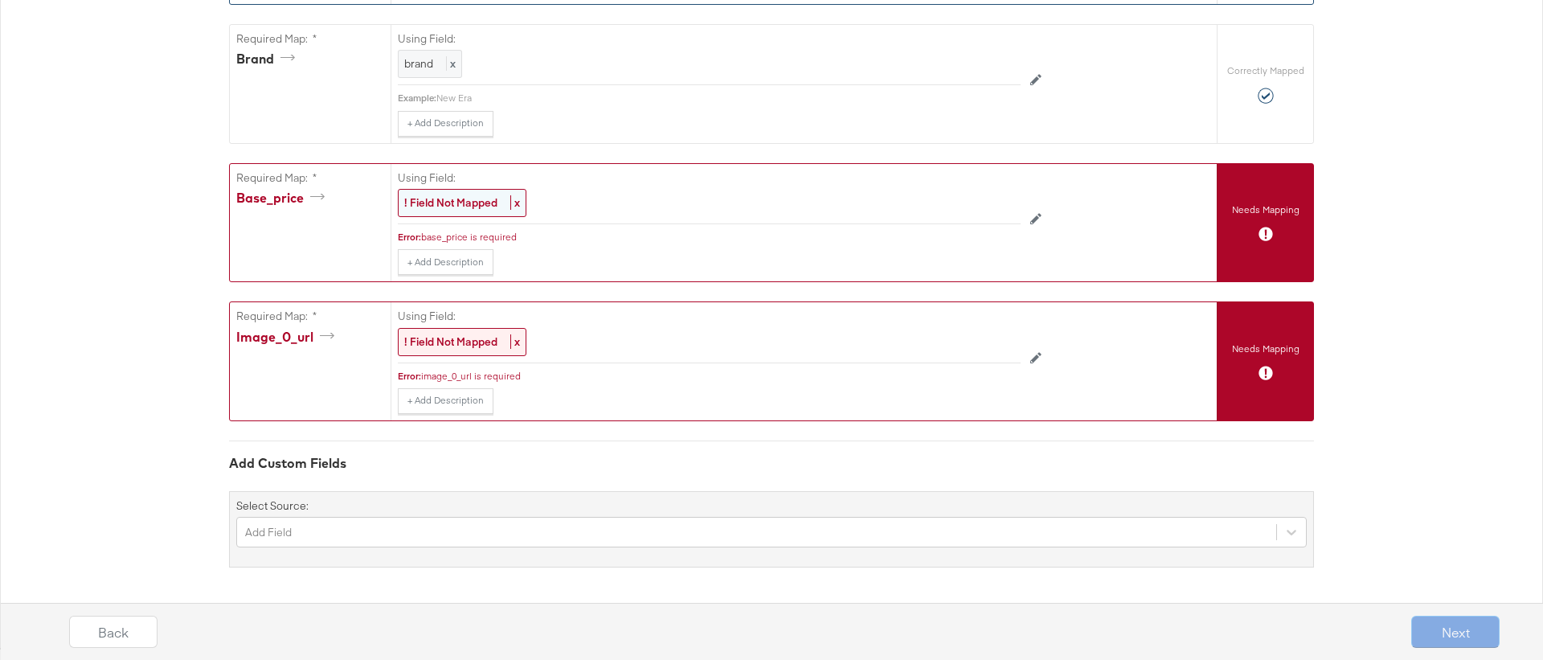
click at [442, 191] on div "! Field Not Mapped x" at bounding box center [462, 203] width 129 height 28
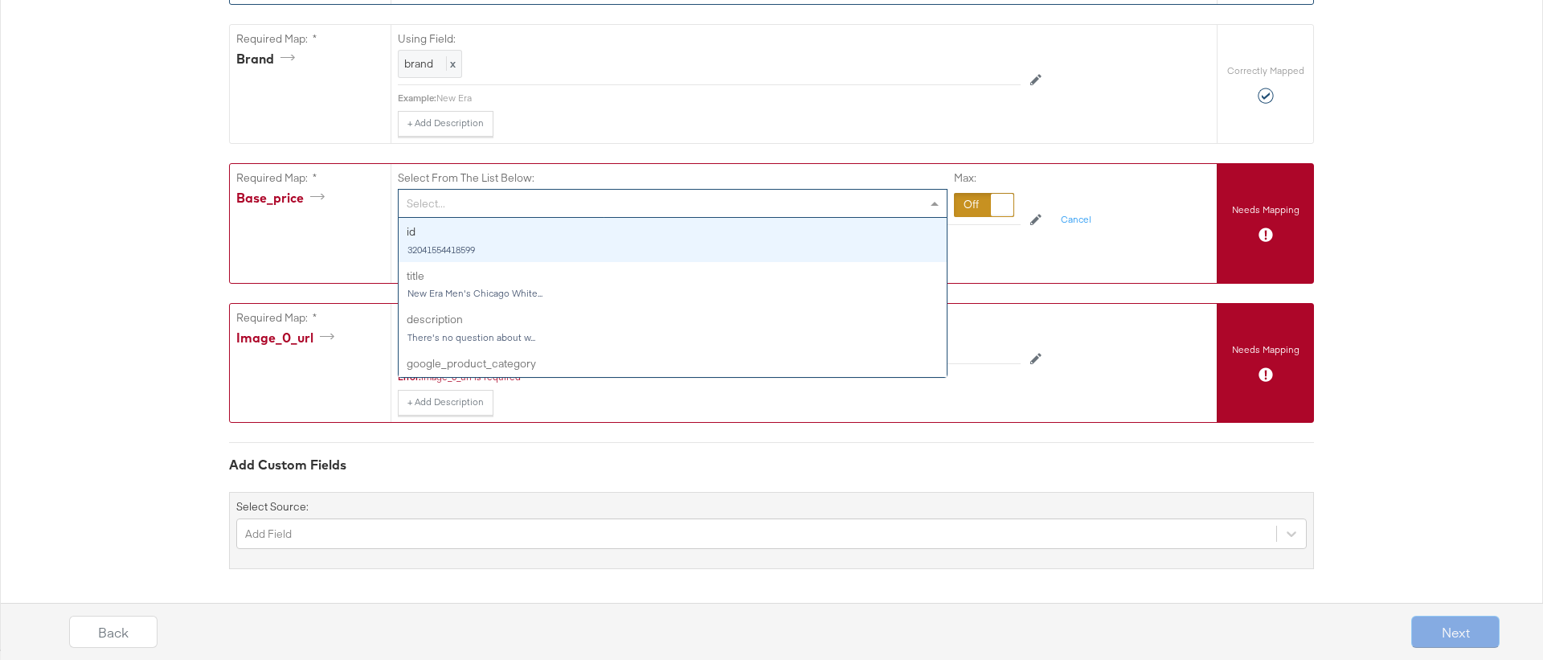
click at [442, 191] on div "Select..." at bounding box center [673, 203] width 548 height 27
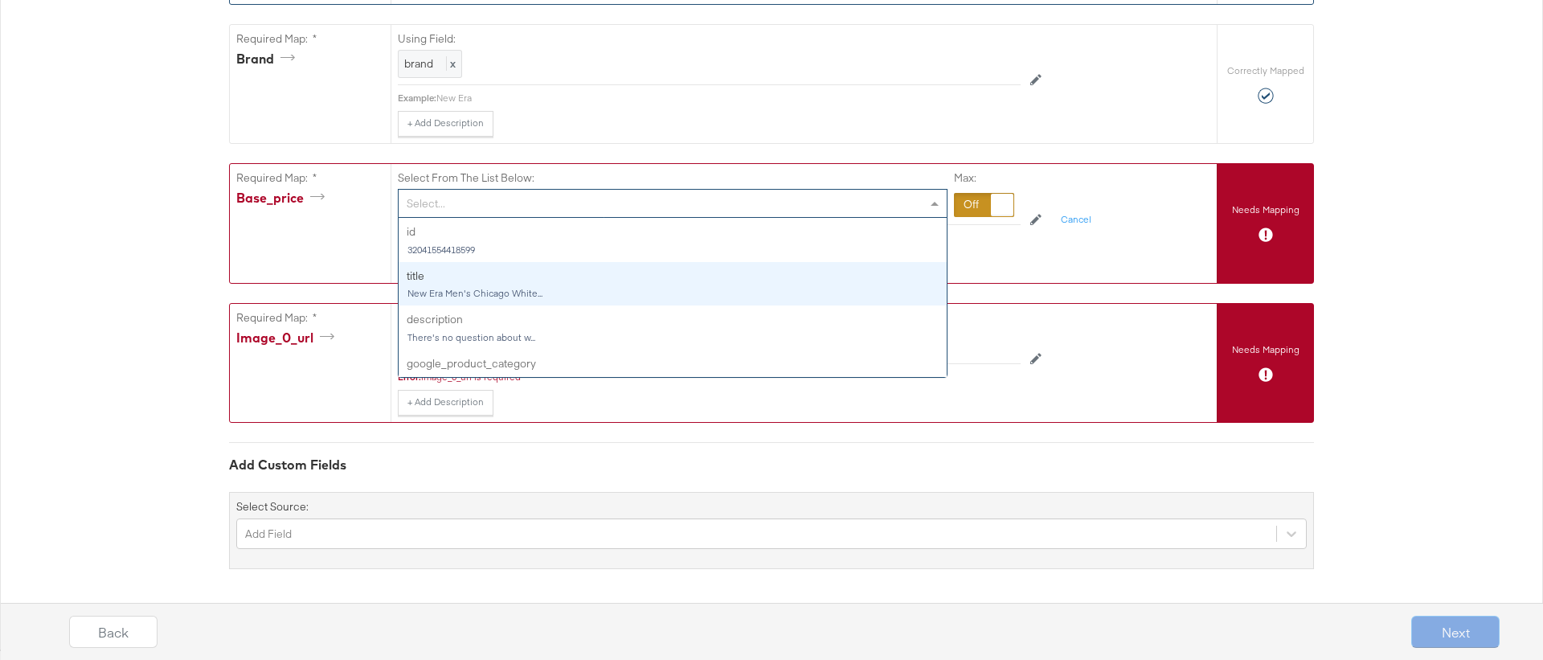
type input "r"
type input "pr"
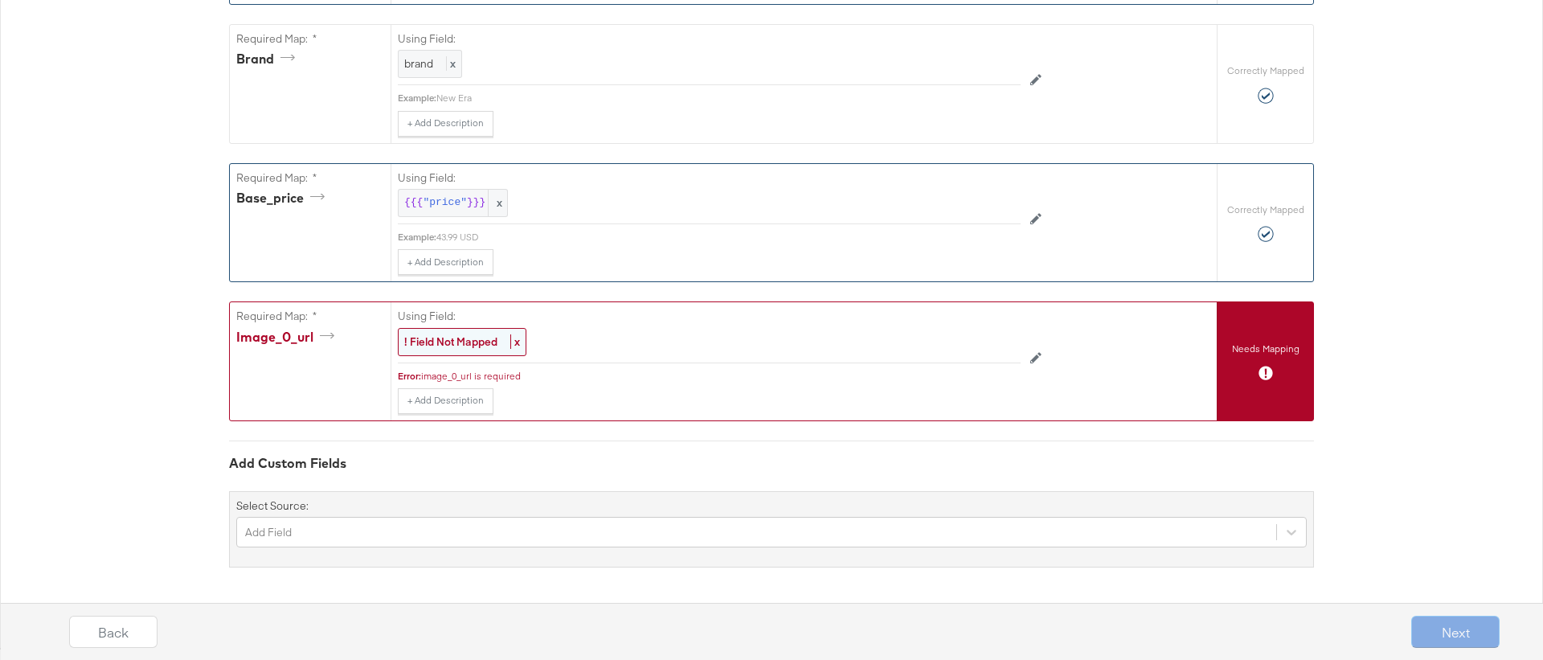
click at [436, 337] on strong "! Field Not Mapped" at bounding box center [450, 341] width 93 height 14
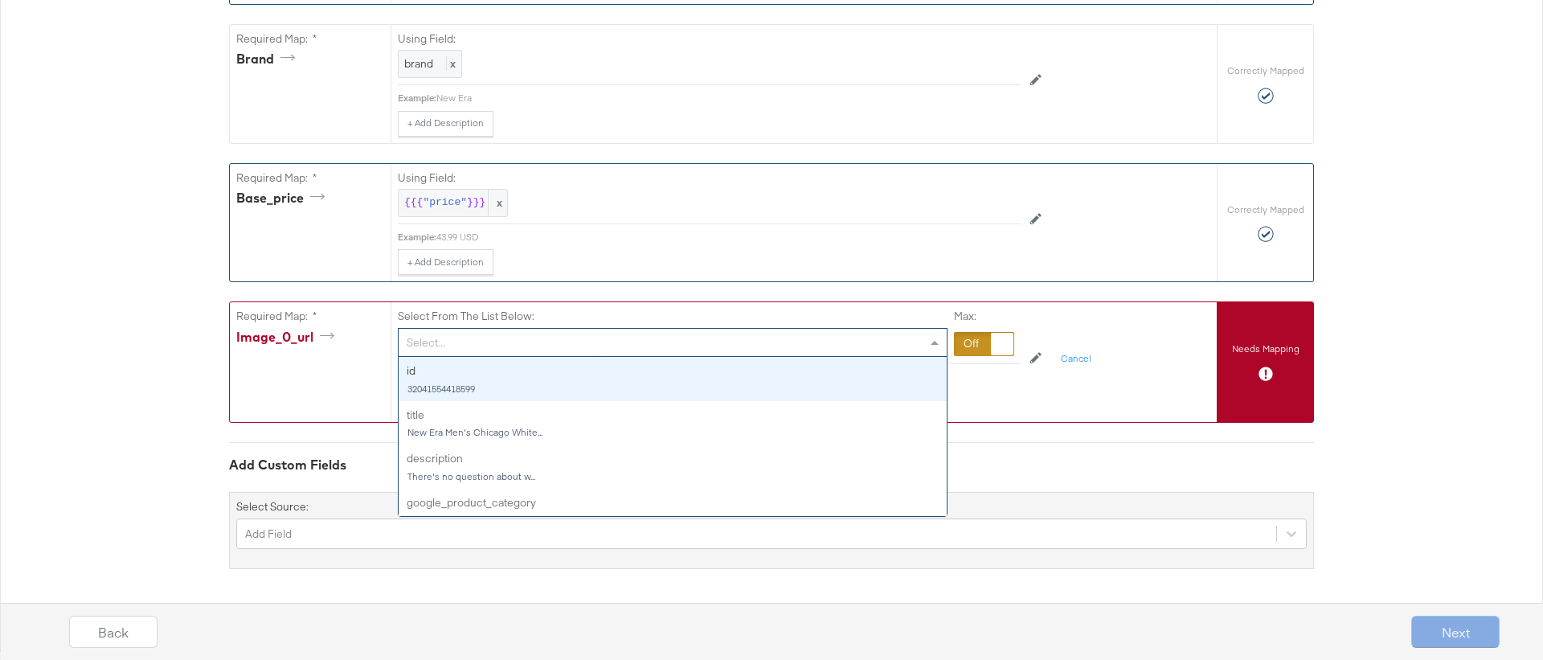
click at [436, 337] on div "Select..." at bounding box center [673, 342] width 548 height 27
type input "ima"
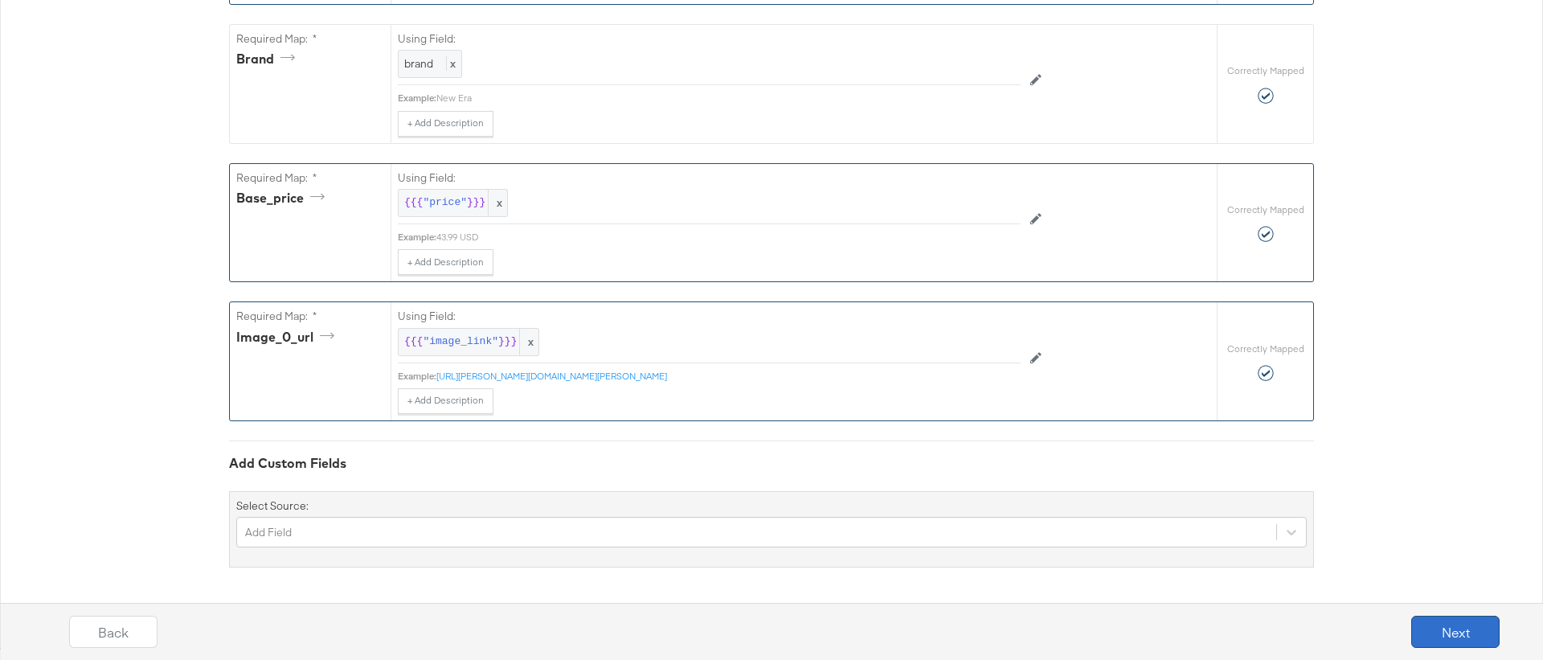
click at [1472, 627] on button "Next" at bounding box center [1455, 632] width 88 height 32
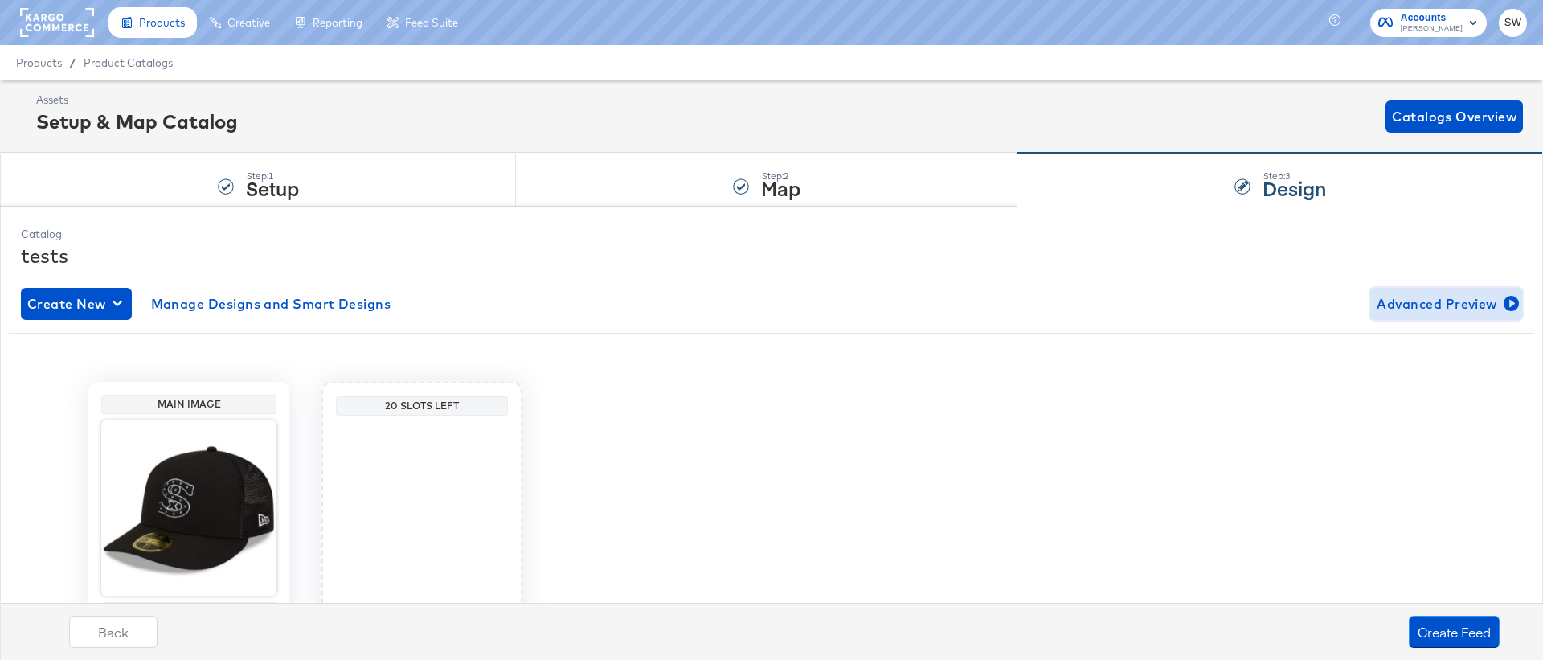
click at [1397, 305] on span "Advanced Preview" at bounding box center [1445, 303] width 139 height 22
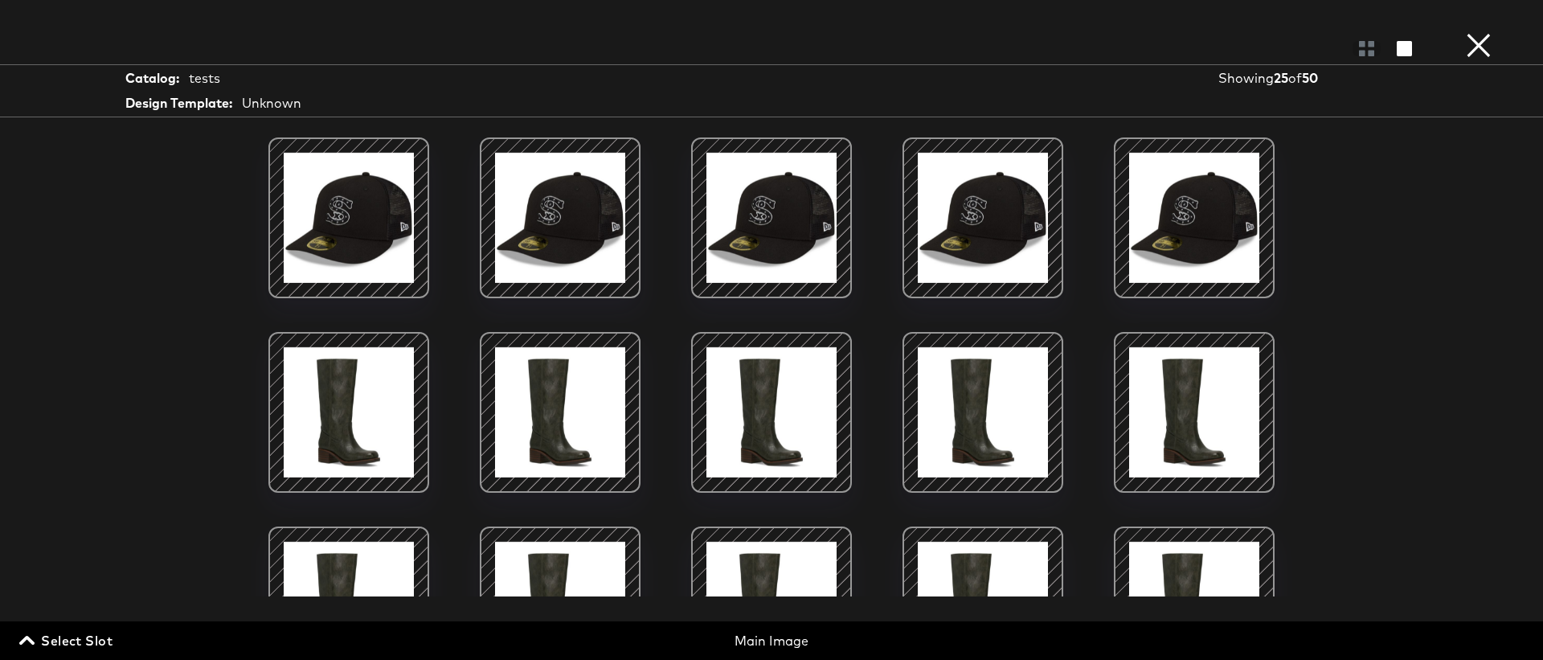
click at [1490, 32] on button "×" at bounding box center [1478, 16] width 32 height 32
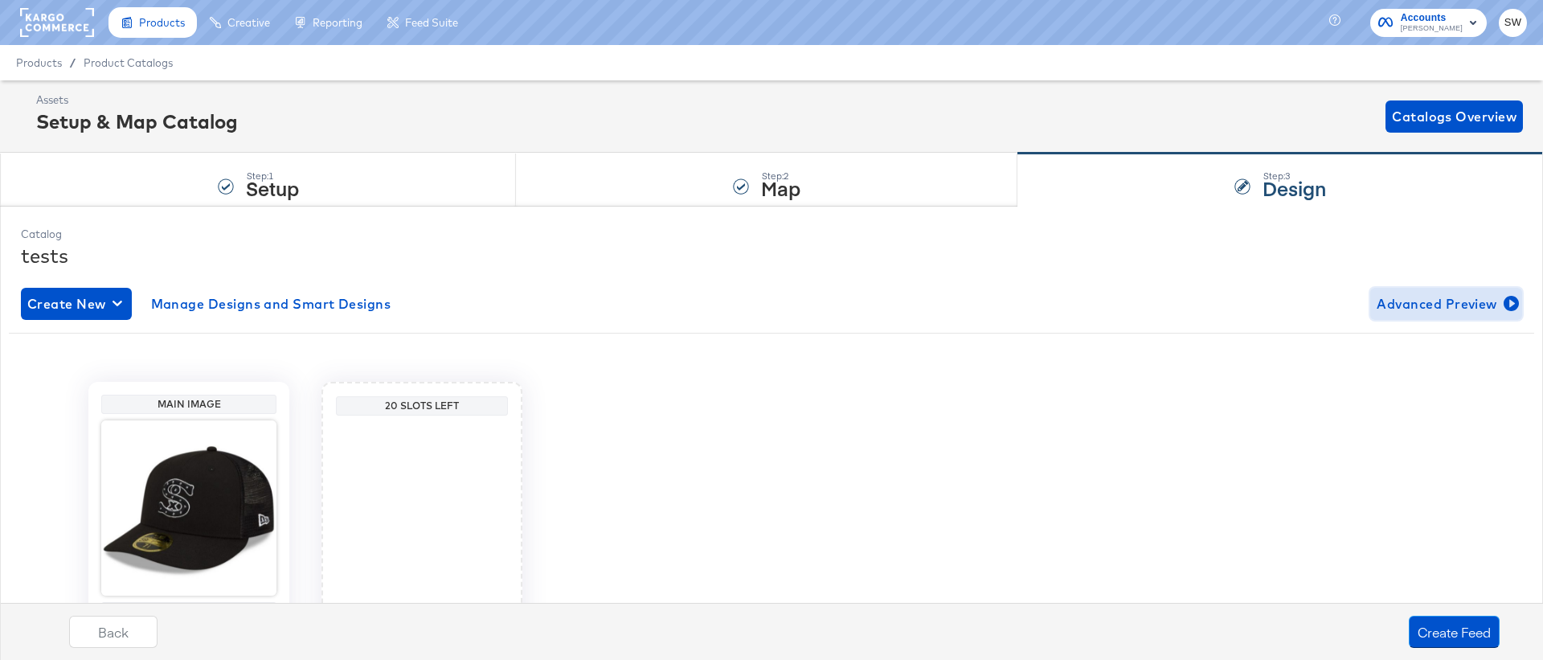
scroll to position [107, 0]
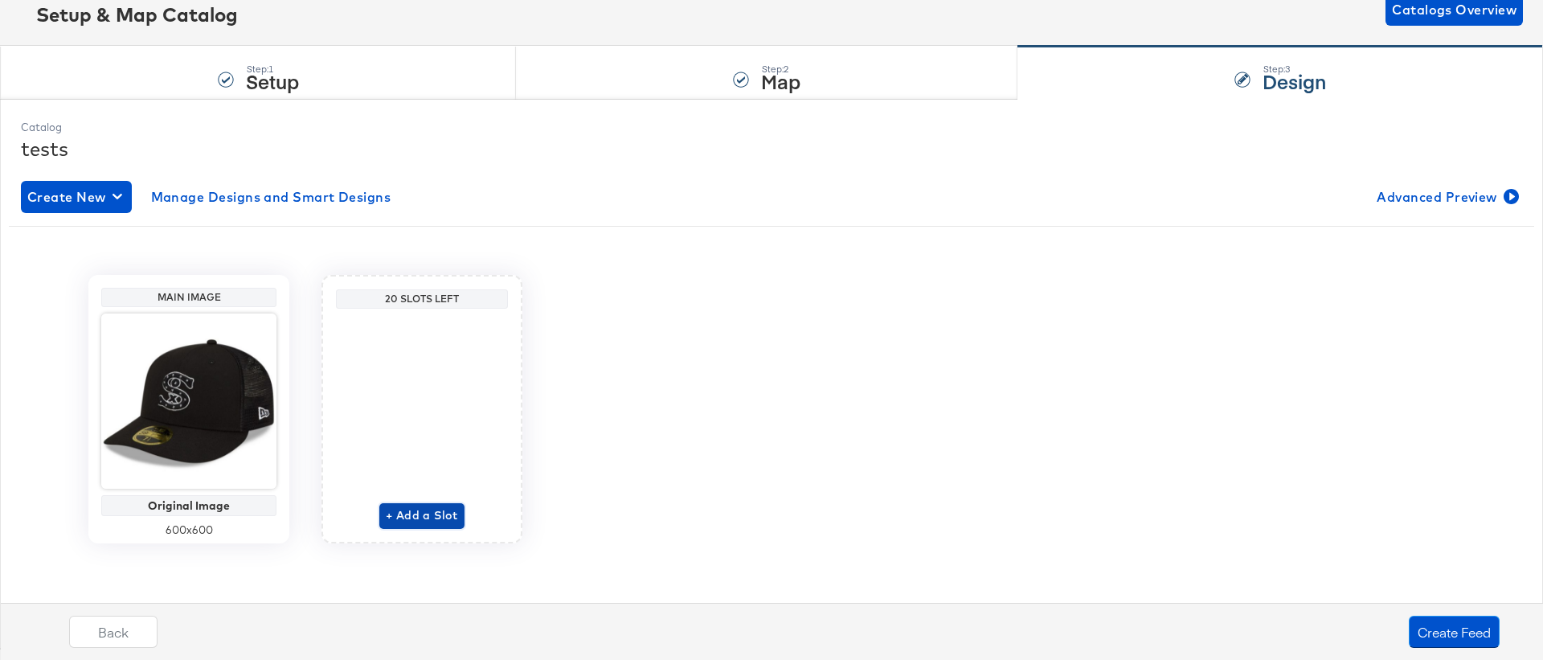
click at [409, 517] on span "+ Add a Slot" at bounding box center [422, 515] width 72 height 20
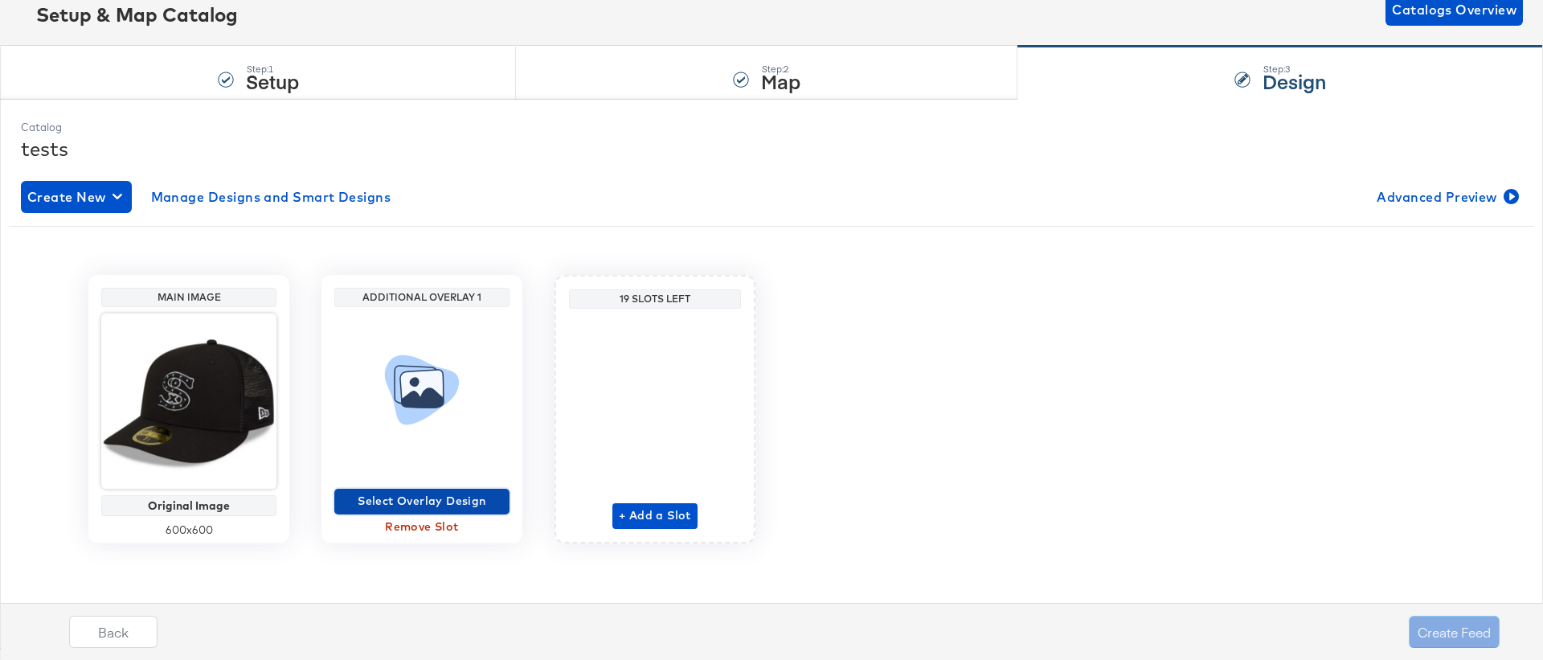
click at [413, 497] on span "Select Overlay Design" at bounding box center [422, 501] width 162 height 20
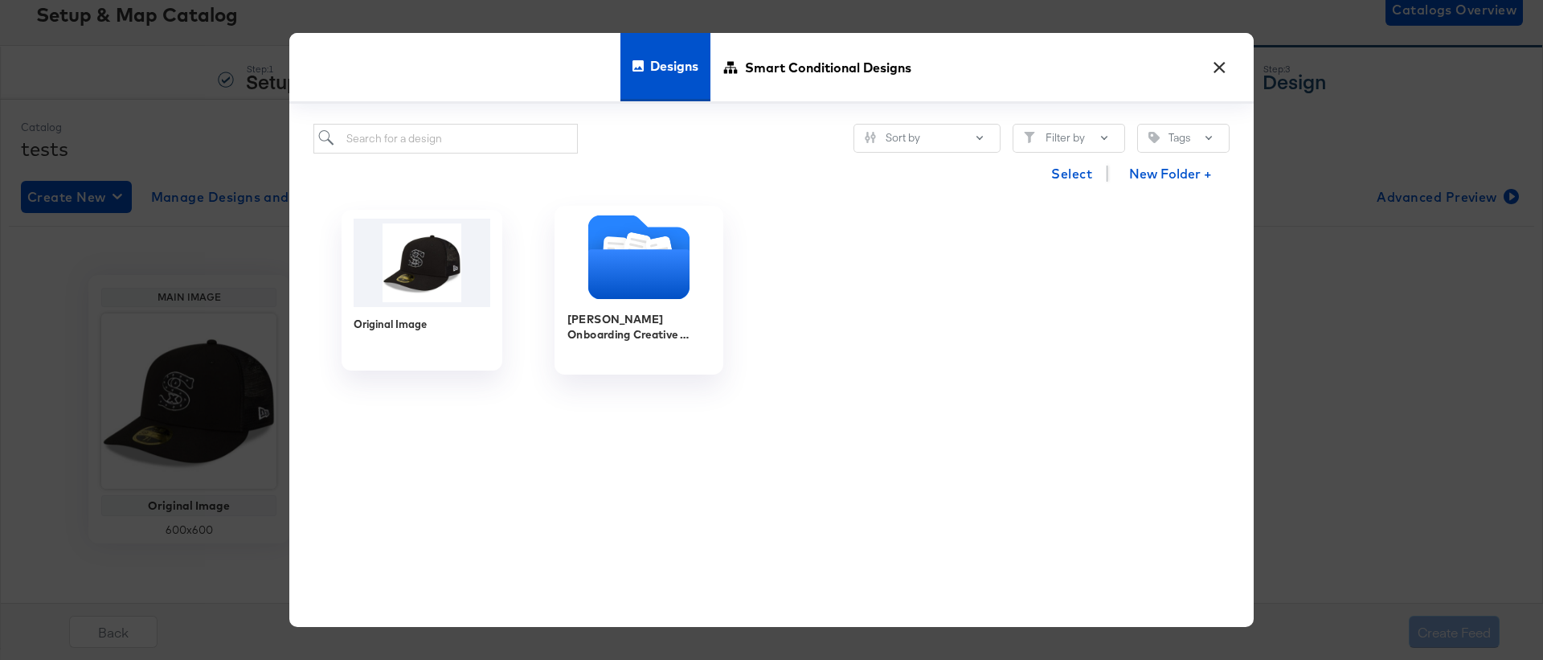
click at [647, 269] on icon "Folder" at bounding box center [638, 275] width 101 height 50
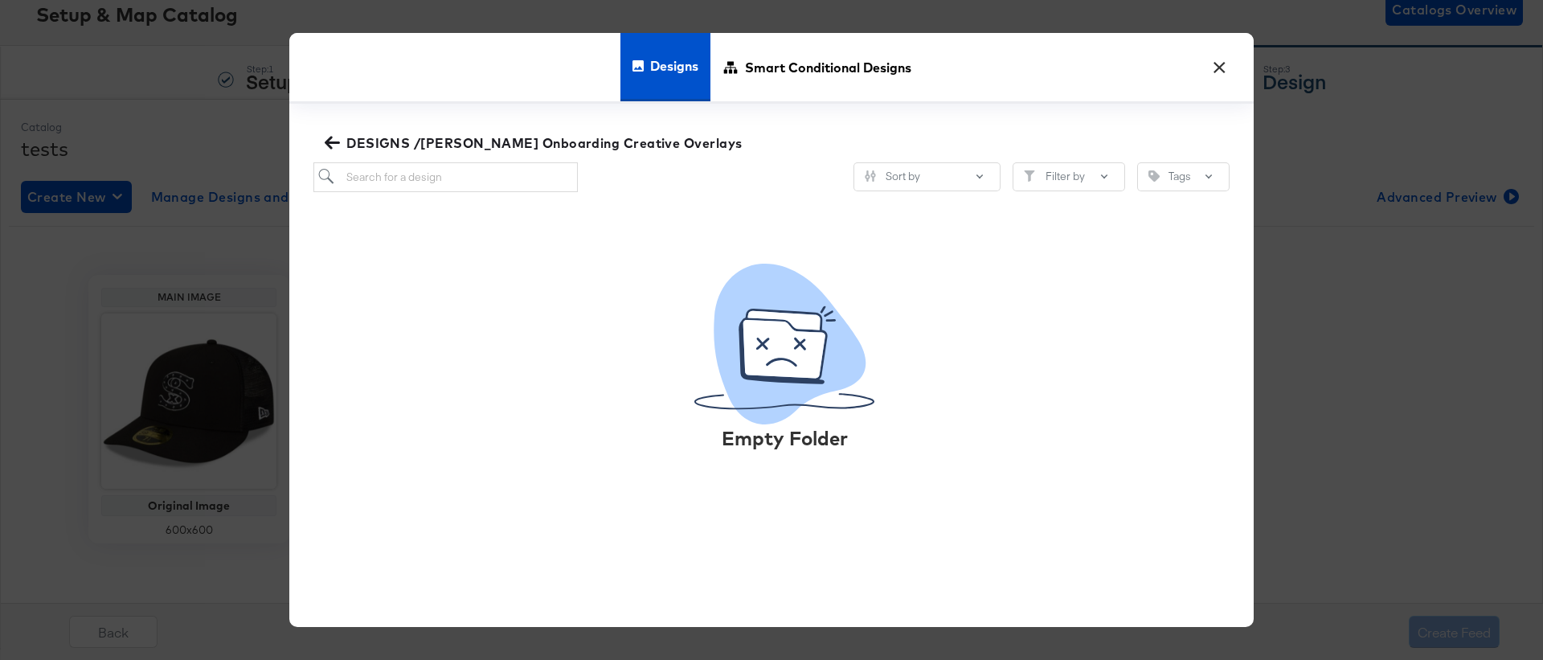
click at [323, 138] on button "DESIGNS /[PERSON_NAME] Onboarding Creative Overlays" at bounding box center [534, 143] width 427 height 22
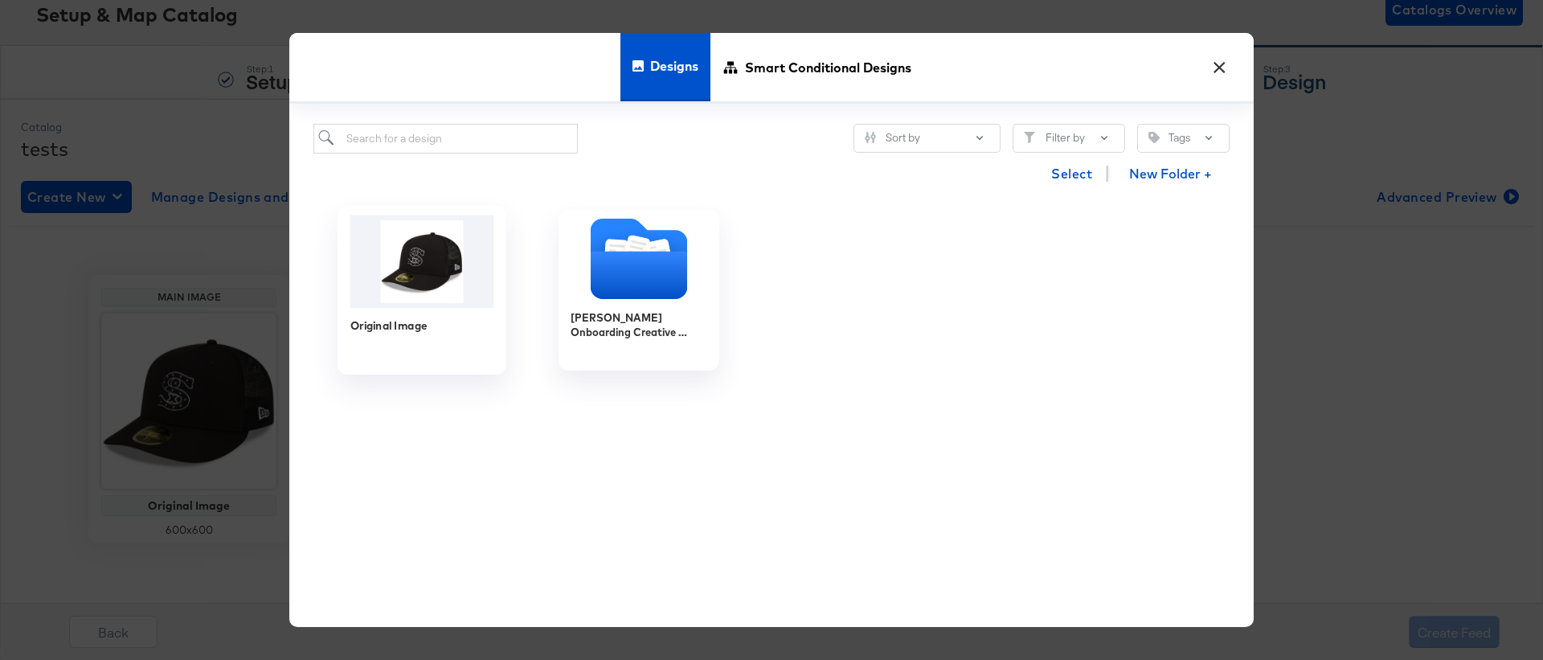
click at [393, 264] on img at bounding box center [422, 261] width 144 height 92
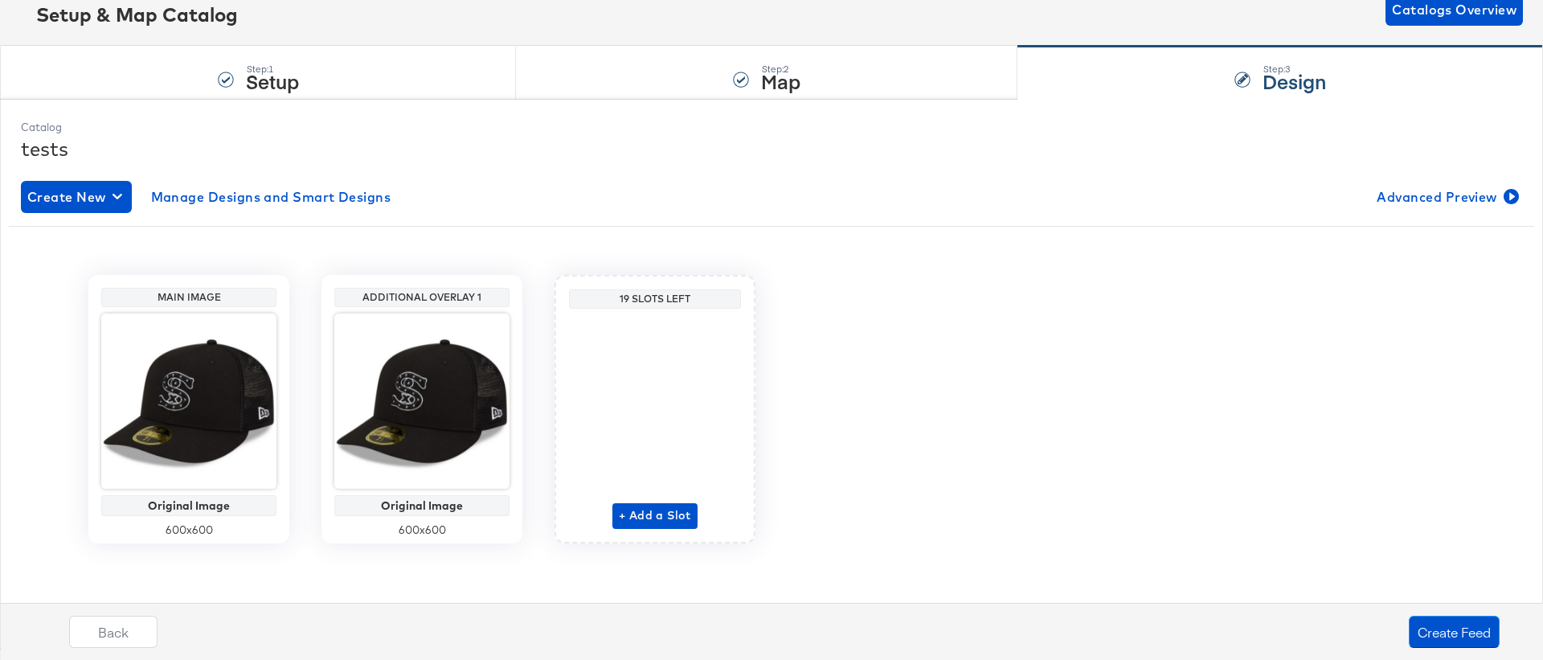
scroll to position [0, 0]
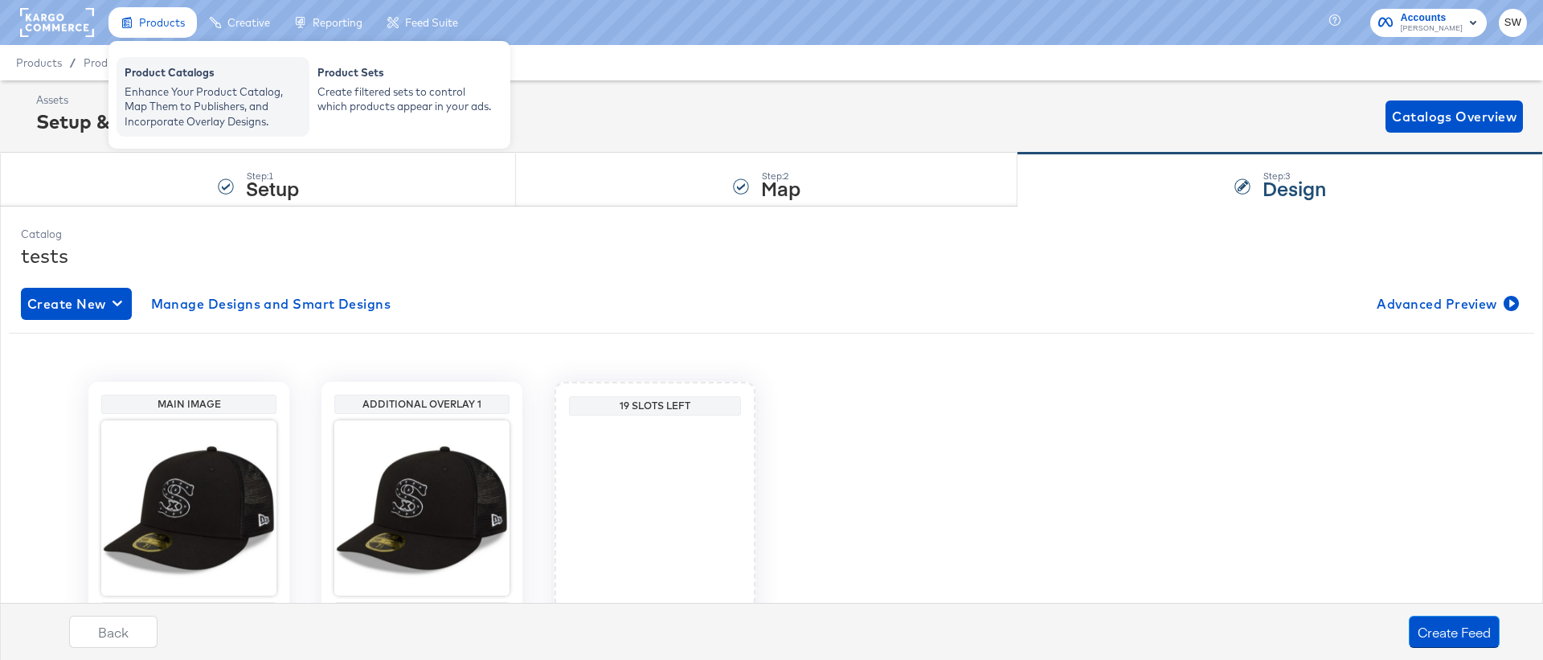
click at [160, 74] on div "Product Catalogs" at bounding box center [213, 74] width 177 height 19
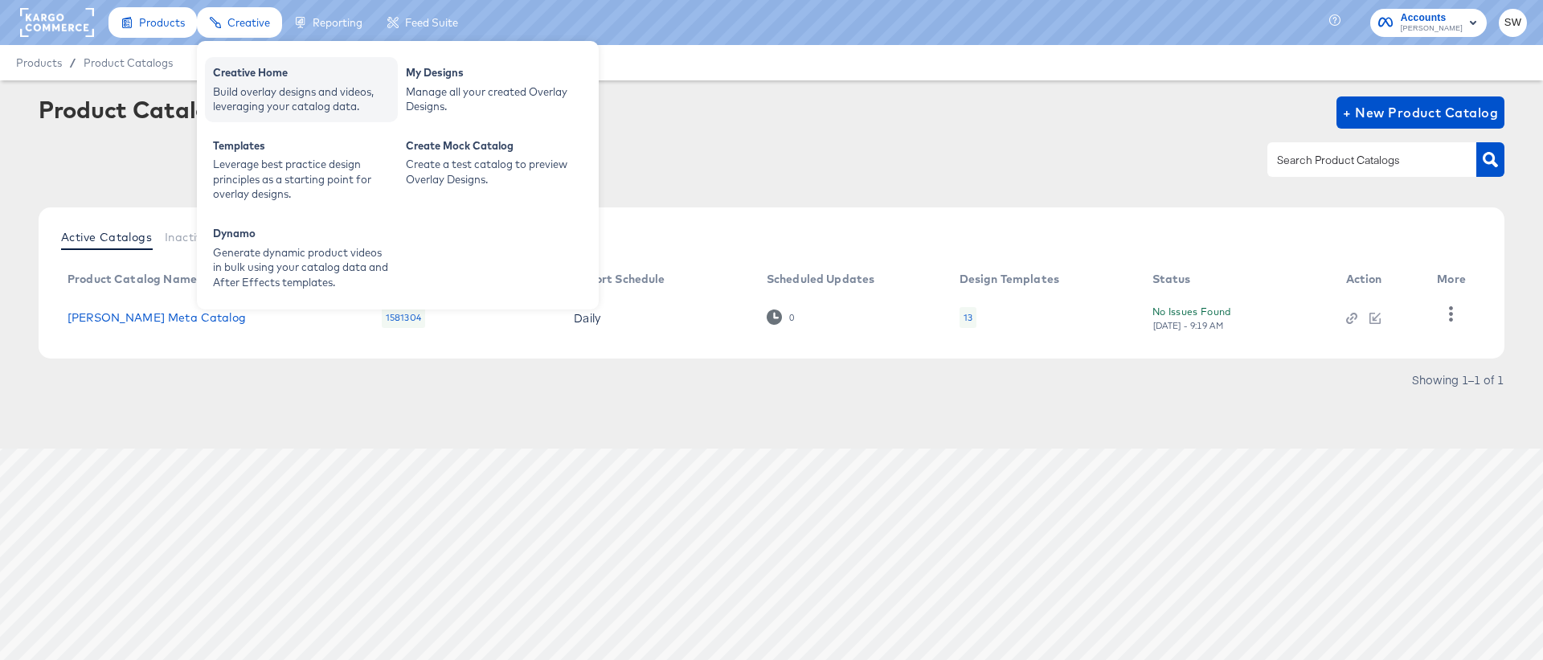
click at [264, 108] on div "Build overlay designs and videos, leveraging your catalog data." at bounding box center [301, 99] width 177 height 30
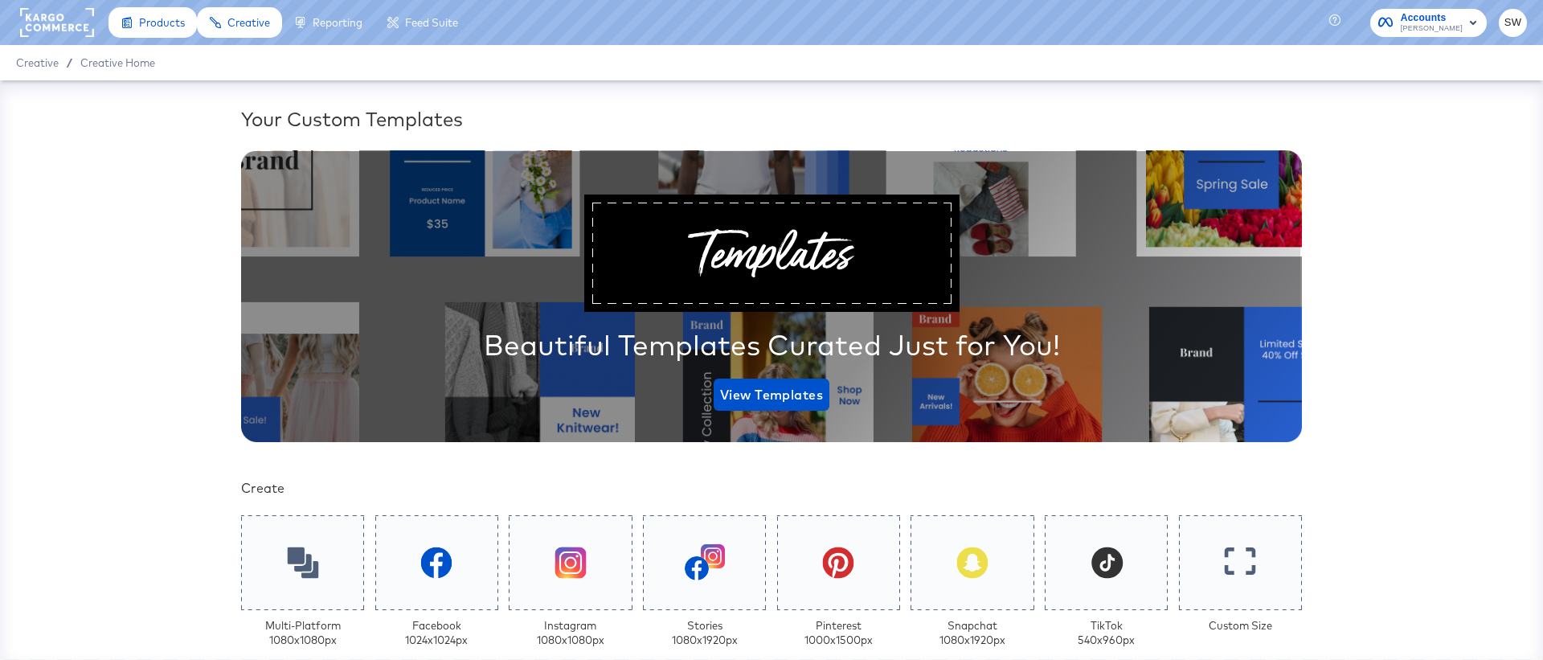
click at [326, 571] on div at bounding box center [302, 563] width 129 height 100
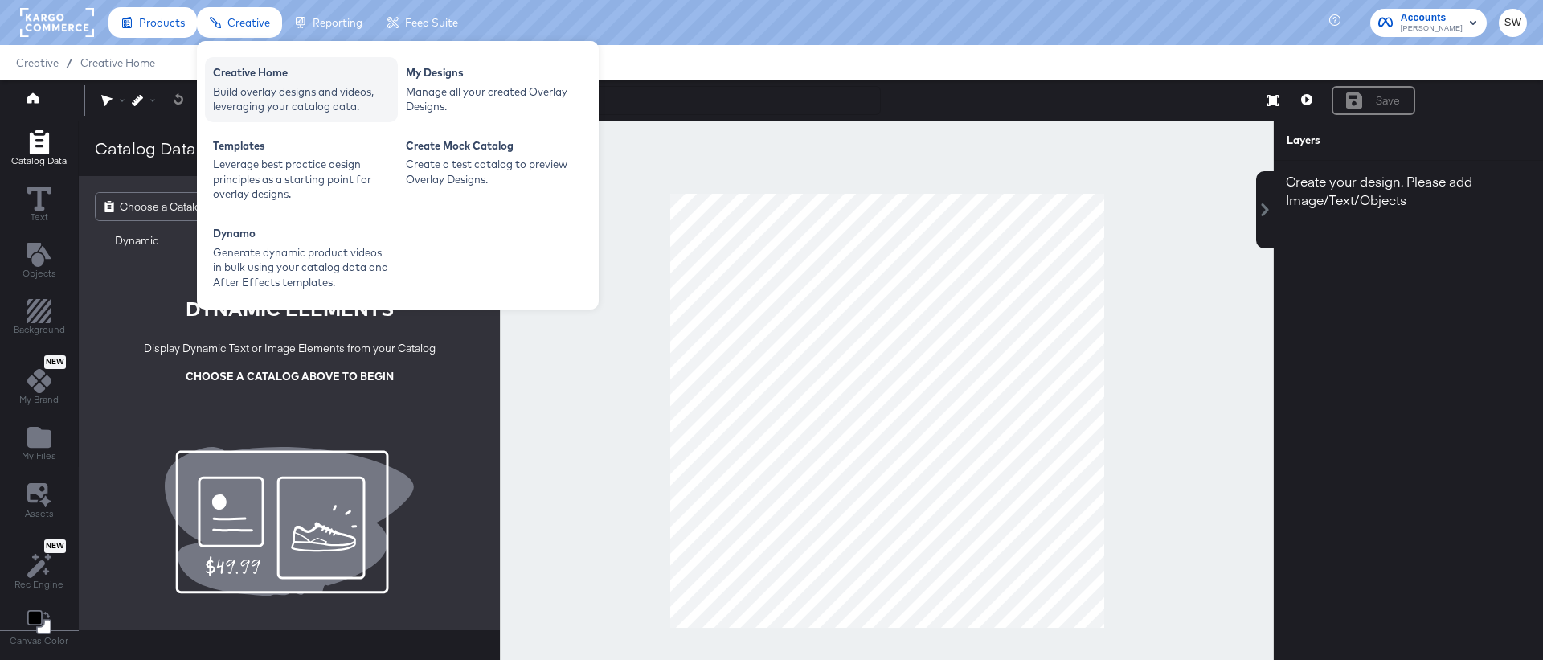
click at [263, 104] on div "Build overlay designs and videos, leveraging your catalog data." at bounding box center [301, 99] width 177 height 30
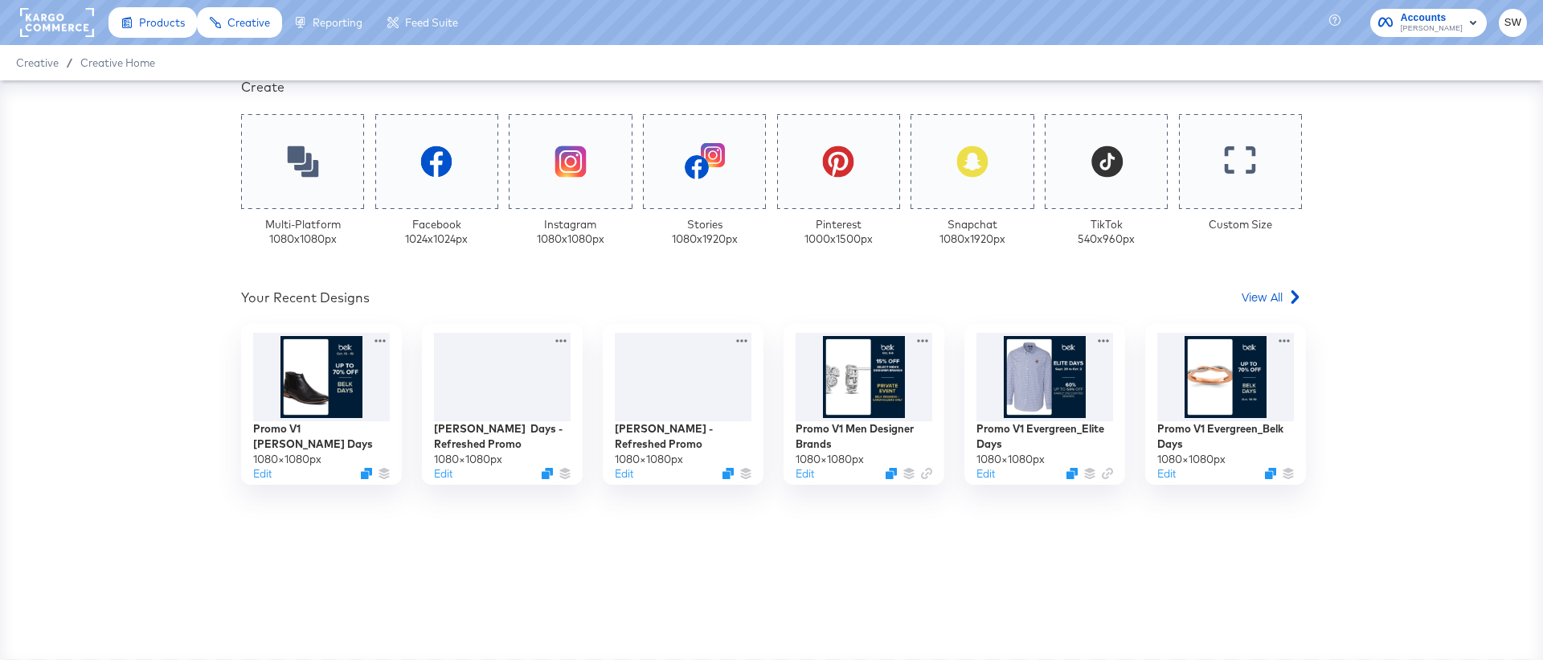
scroll to position [237, 0]
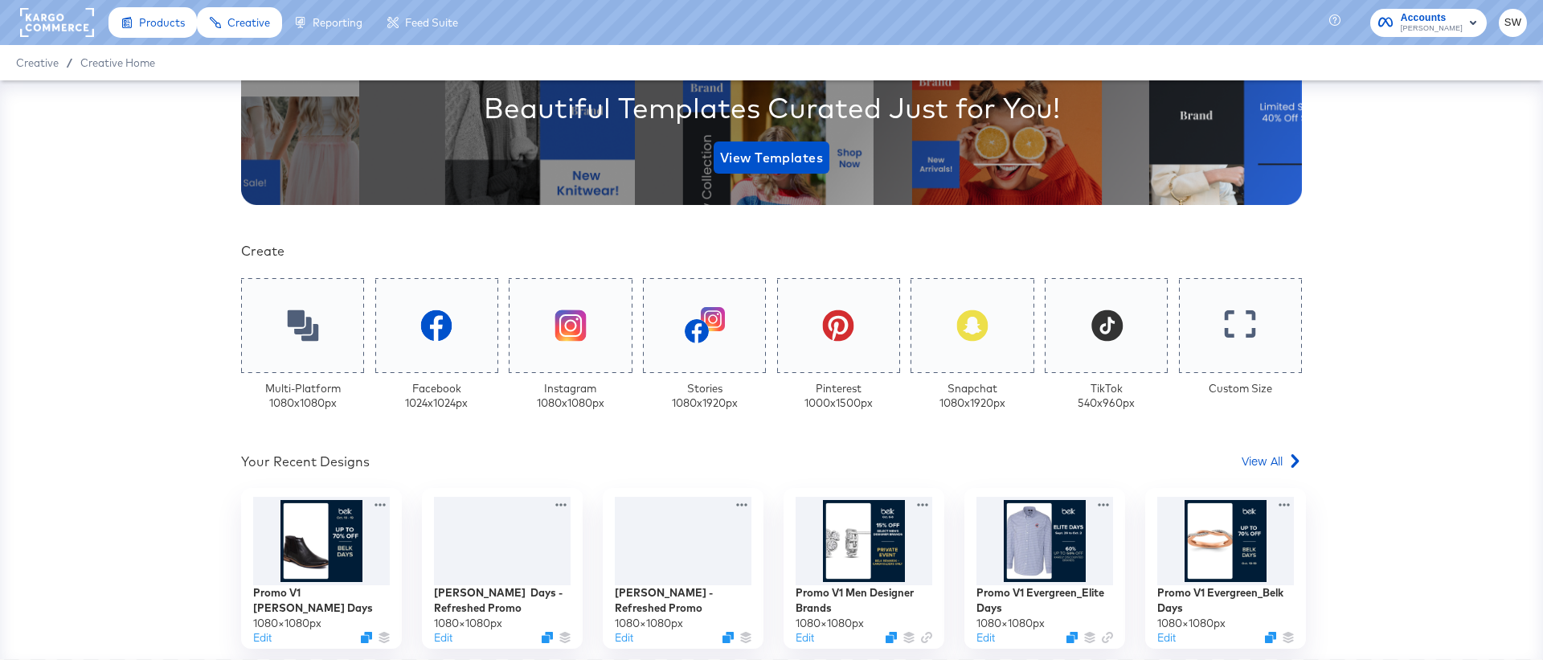
click at [232, 306] on div "Your Custom Templates Beautiful Templates Curated Just for You! View Templates …" at bounding box center [771, 369] width 1543 height 579
click at [327, 343] on div at bounding box center [302, 326] width 129 height 100
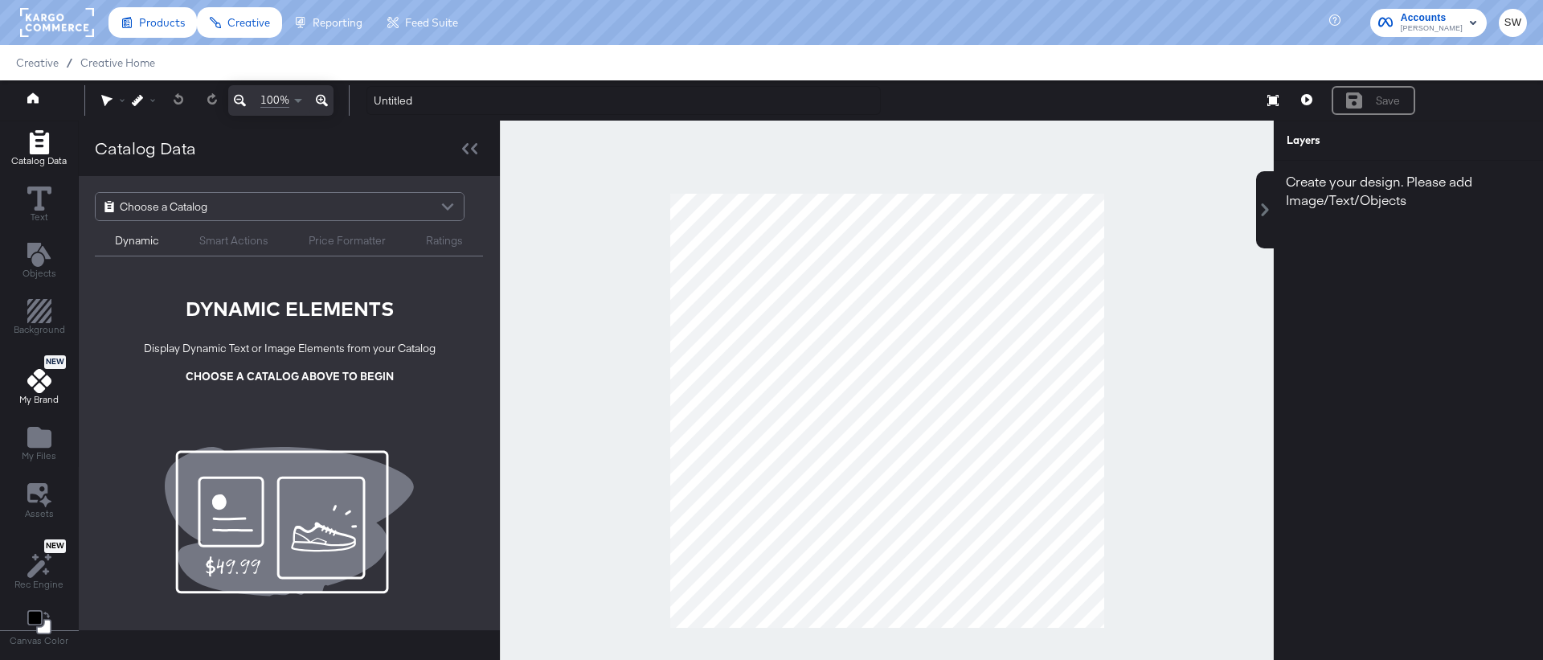
click at [30, 391] on icon at bounding box center [39, 381] width 24 height 24
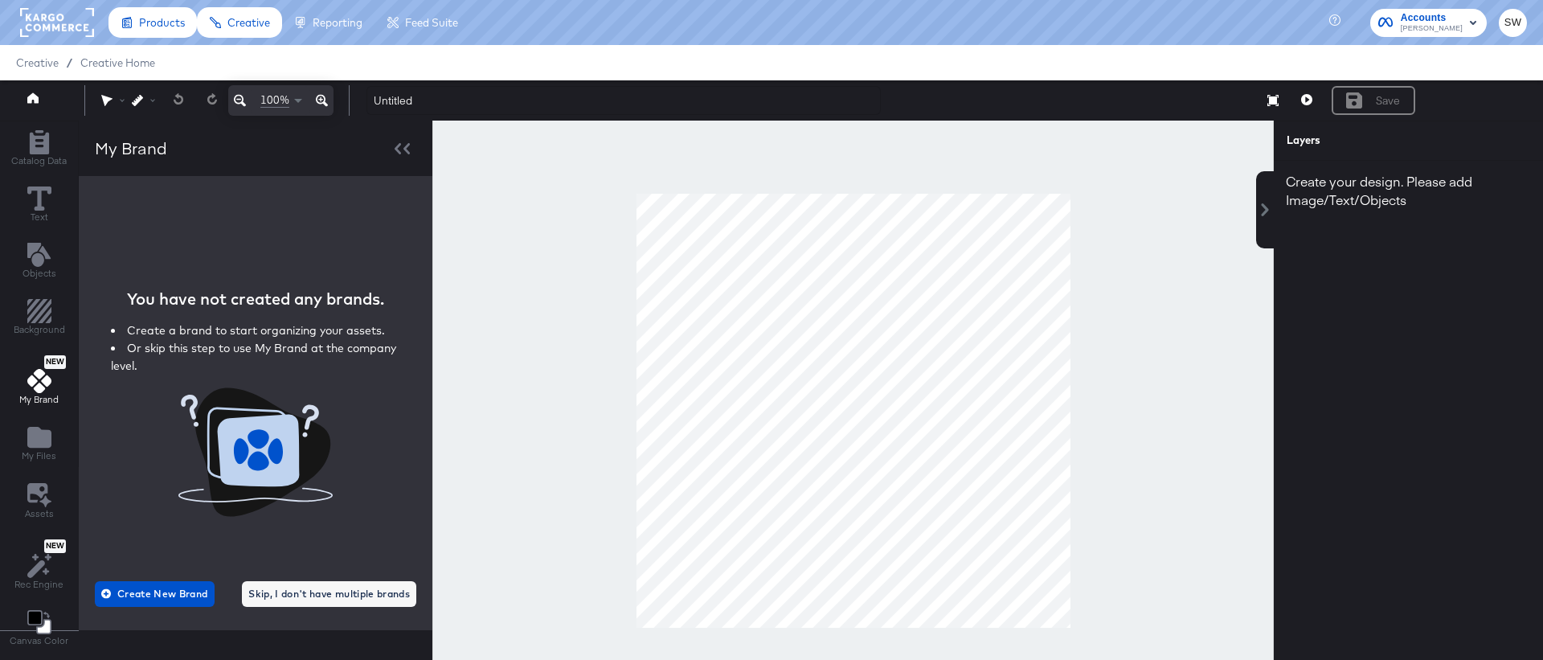
click at [36, 419] on div "Catalog Data Text Objects Background New My Brand My Files Assets New Rec Engin…" at bounding box center [39, 389] width 78 height 536
click at [40, 432] on icon "Add Files" at bounding box center [39, 437] width 24 height 21
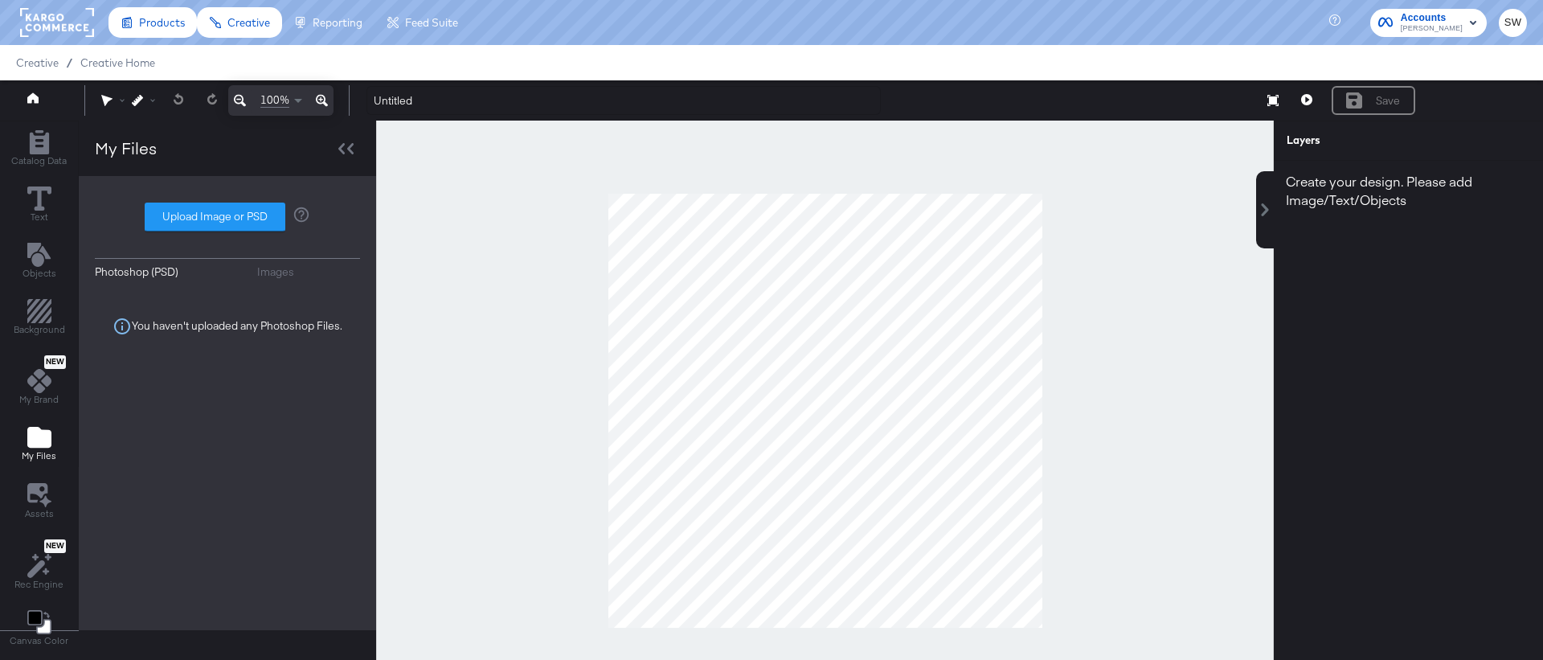
click at [278, 280] on div "Photoshop (PSD) Images Upload Image or PSD You haven't uploaded any Photoshop F…" at bounding box center [227, 403] width 265 height 422
click at [278, 266] on div "Images" at bounding box center [275, 271] width 37 height 15
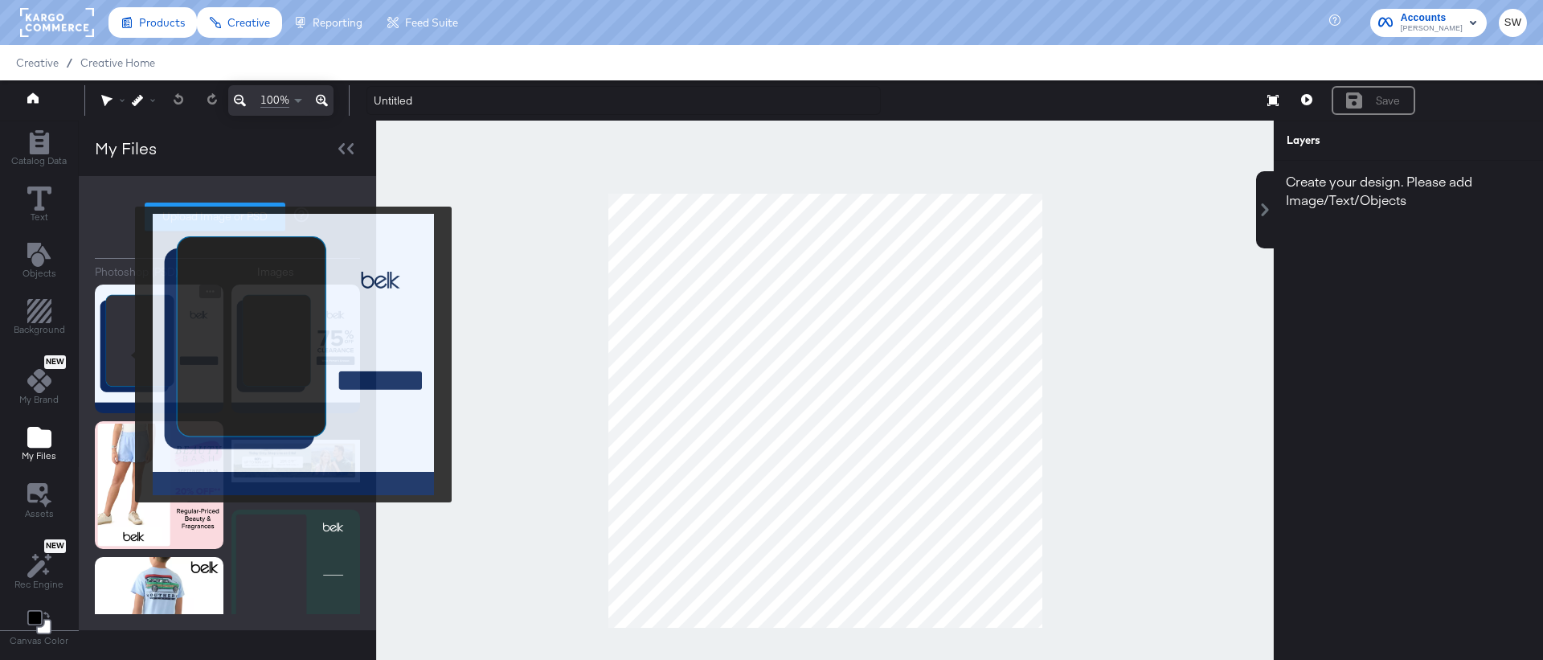
click at [125, 354] on img at bounding box center [159, 348] width 129 height 129
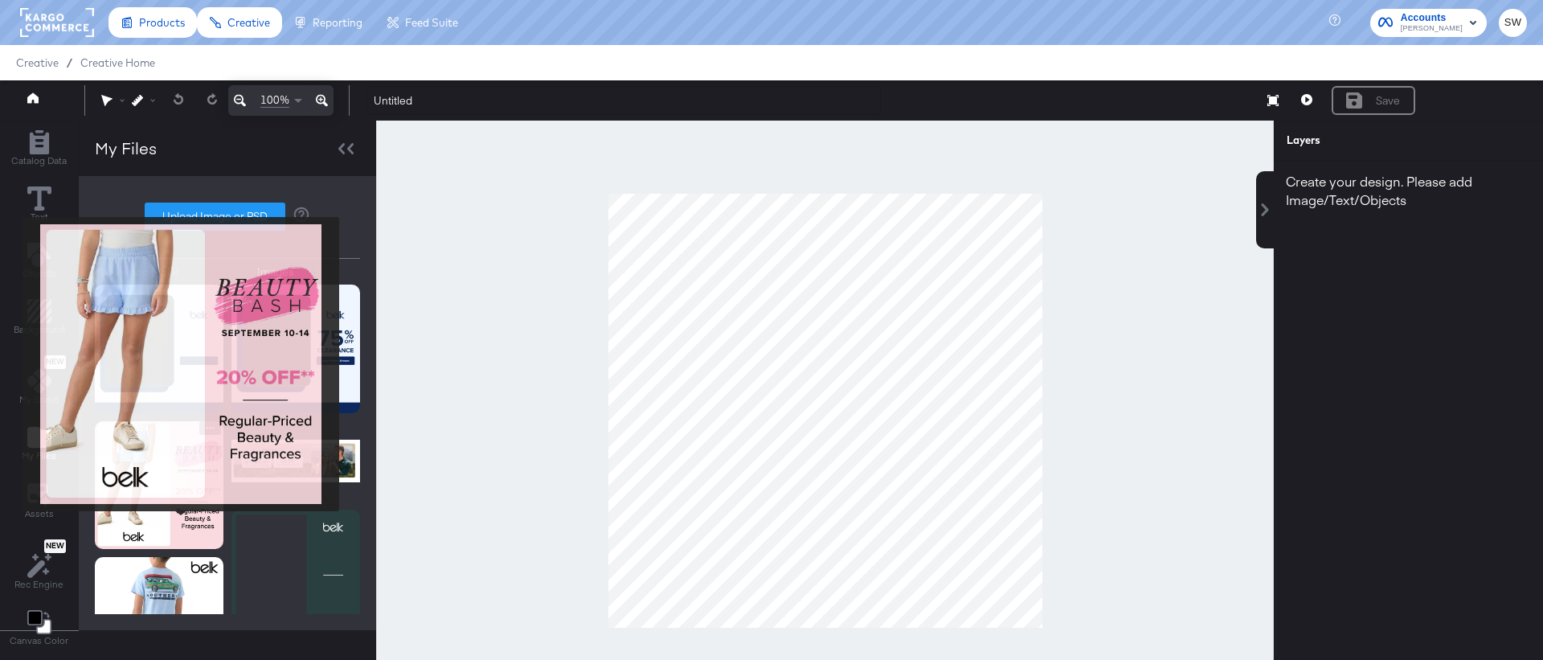
click at [181, 522] on img at bounding box center [159, 485] width 129 height 128
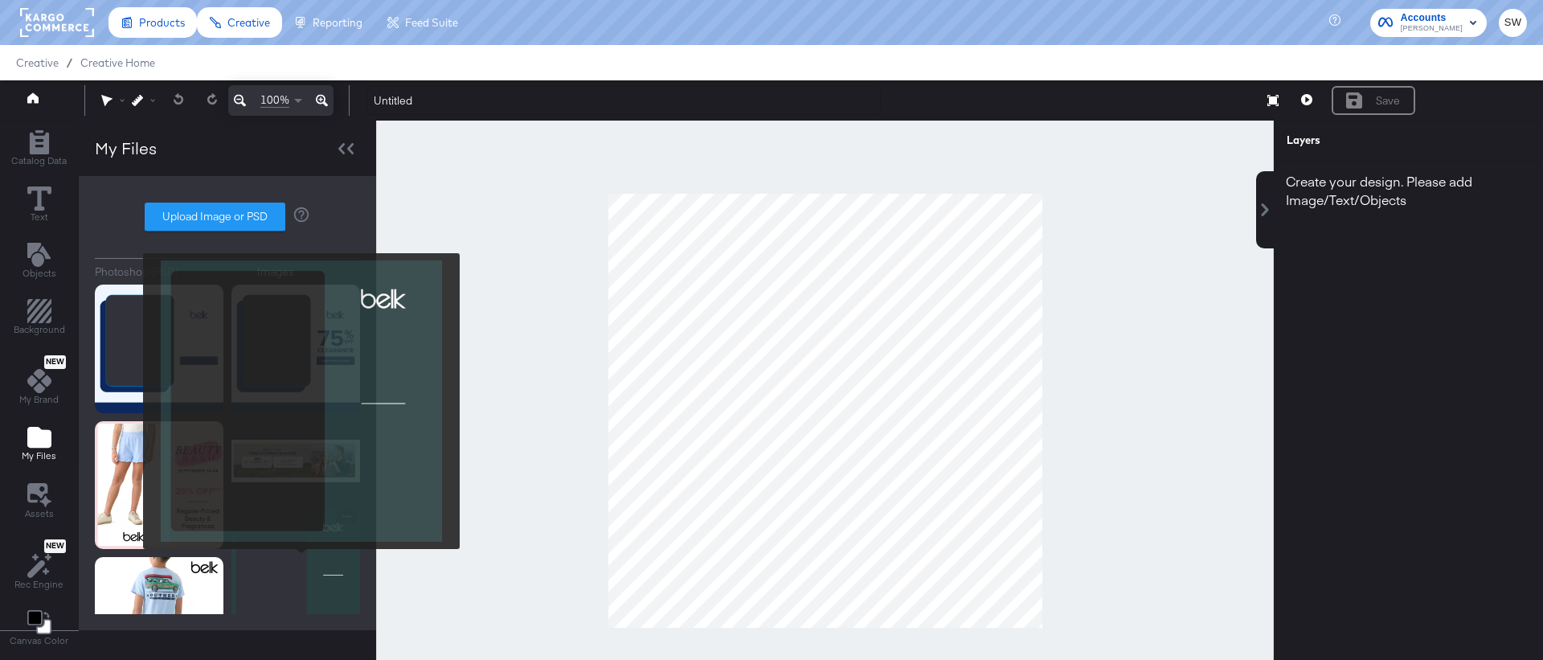
click at [301, 561] on img at bounding box center [295, 573] width 129 height 129
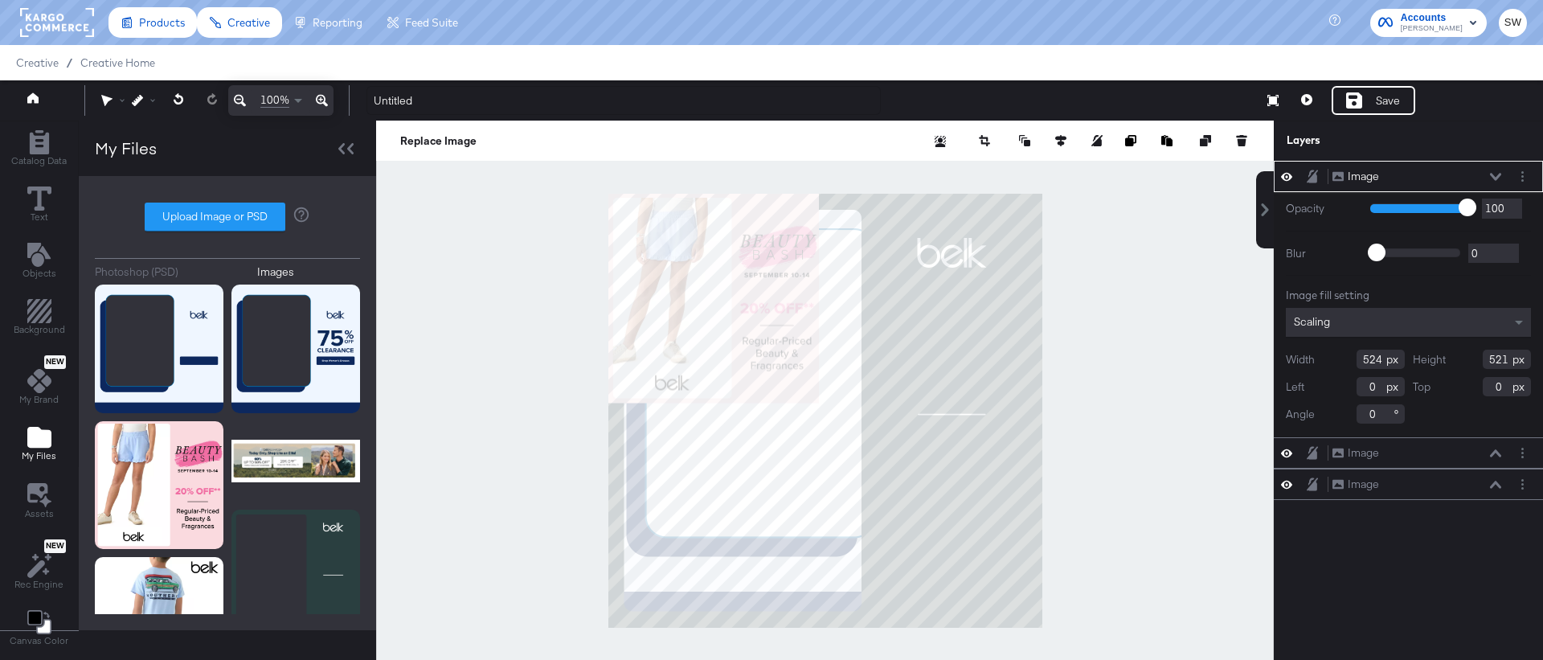
click at [419, 458] on div at bounding box center [825, 411] width 898 height 580
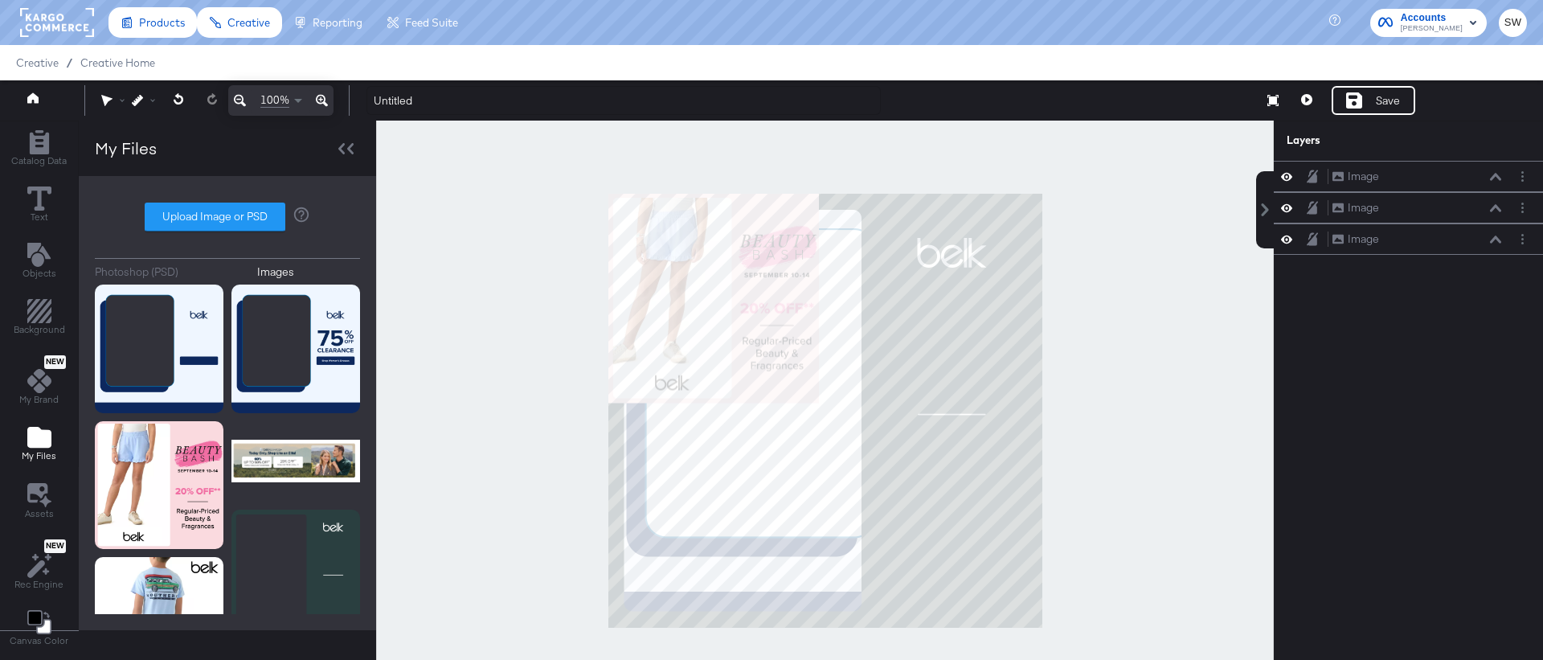
click at [521, 453] on div at bounding box center [825, 411] width 898 height 580
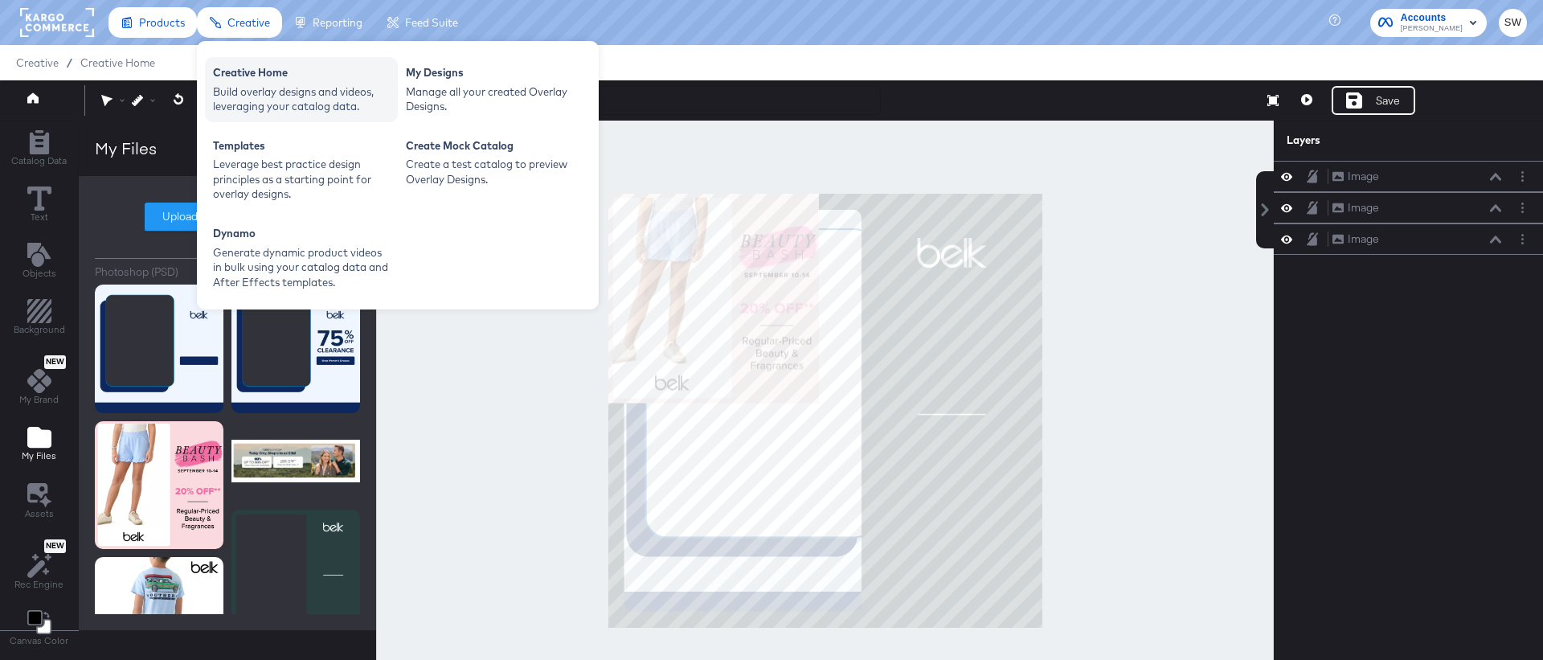
click at [249, 78] on div "Creative Home" at bounding box center [301, 74] width 177 height 19
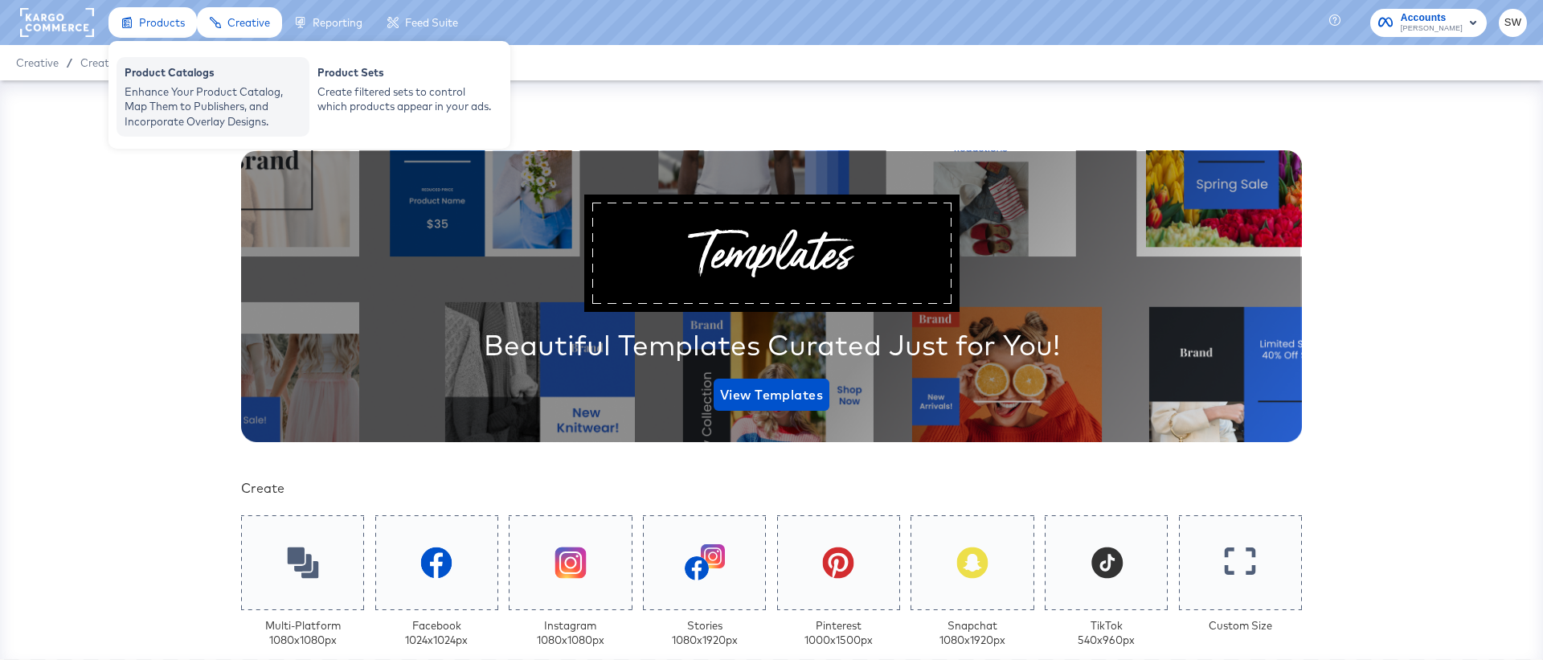
click at [179, 88] on div "Enhance Your Product Catalog, Map Them to Publishers, and Incorporate Overlay D…" at bounding box center [213, 106] width 177 height 45
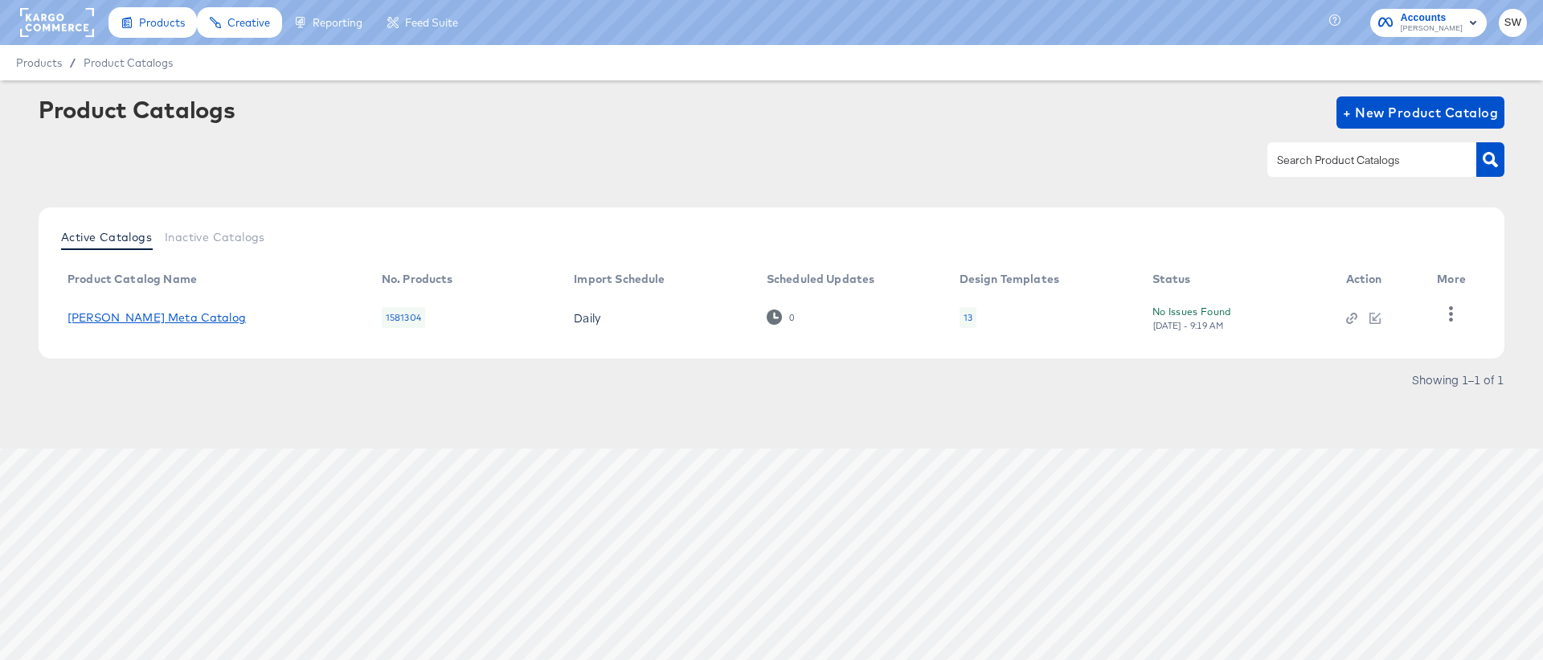
click at [142, 316] on link "[PERSON_NAME] Meta Catalog" at bounding box center [156, 317] width 178 height 13
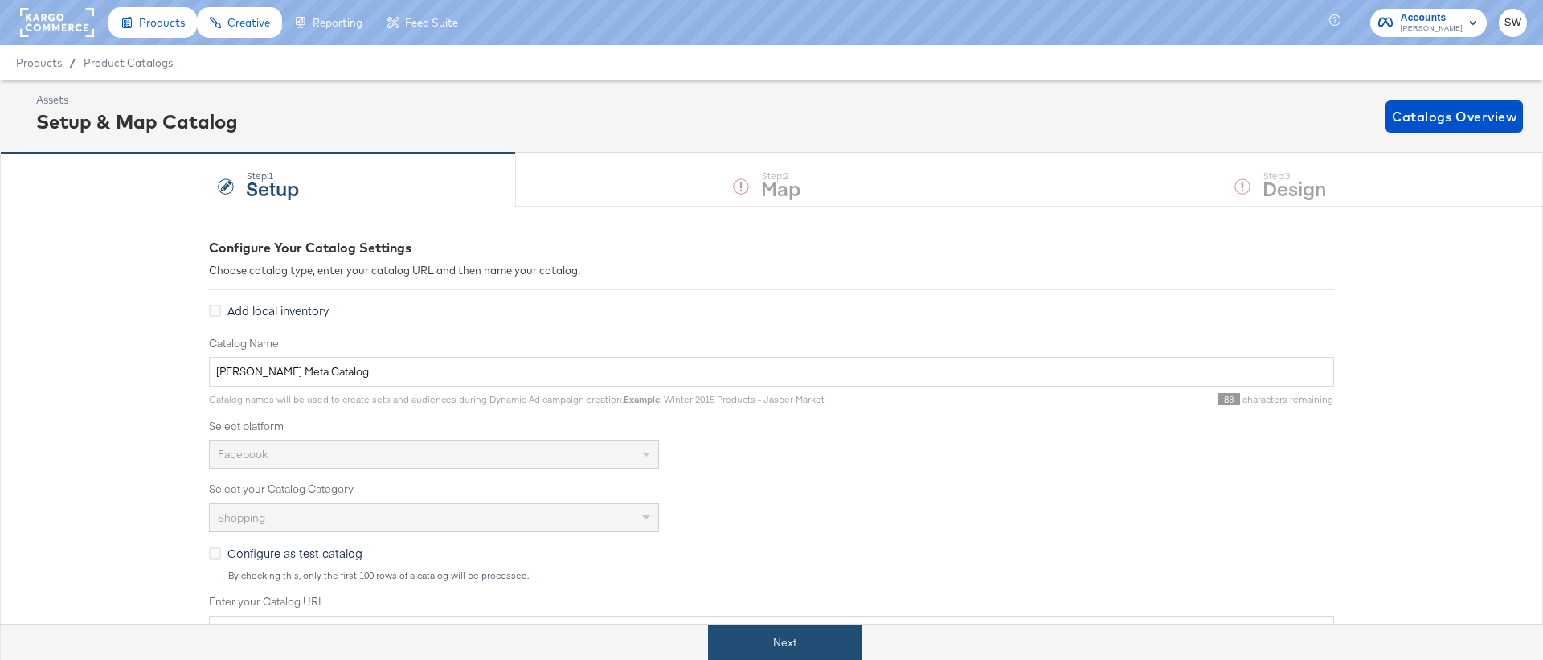
click at [784, 640] on button "Next" at bounding box center [784, 642] width 153 height 36
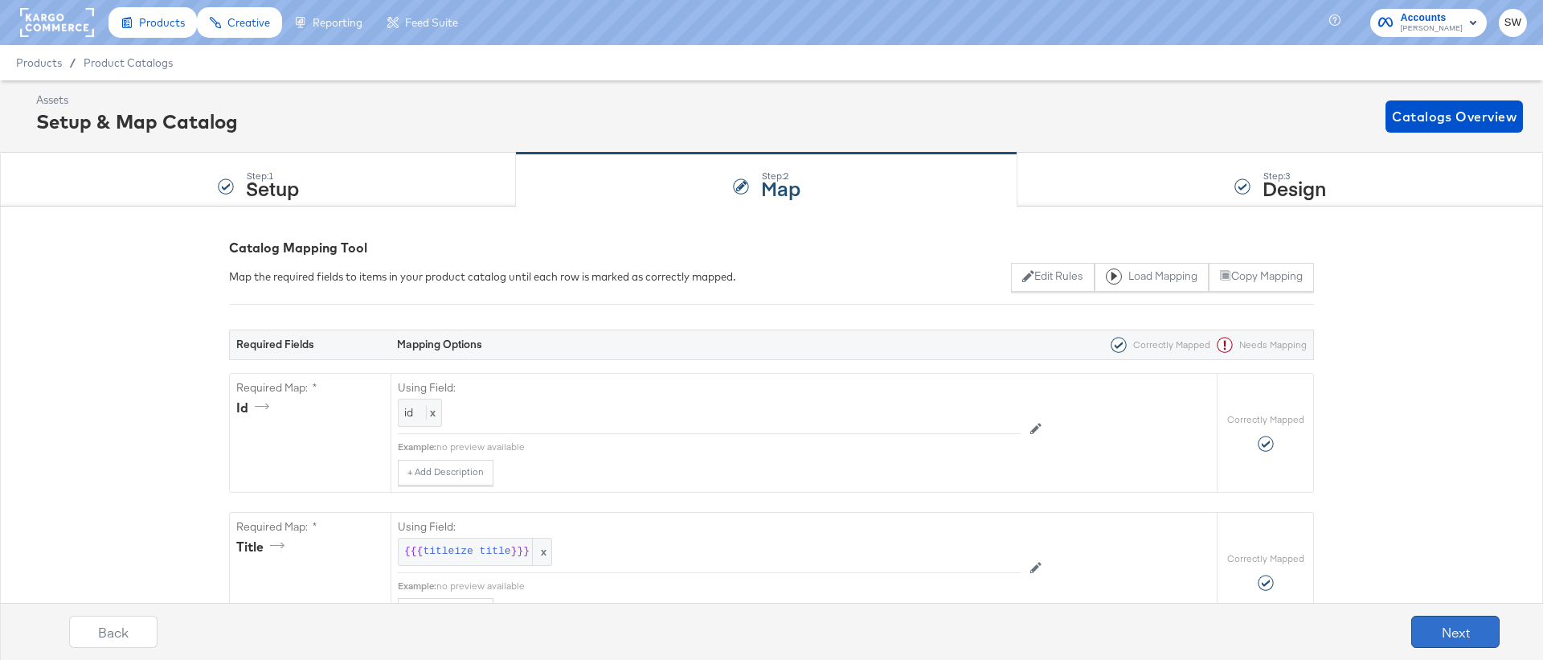
click at [1467, 633] on button "Next" at bounding box center [1455, 632] width 88 height 32
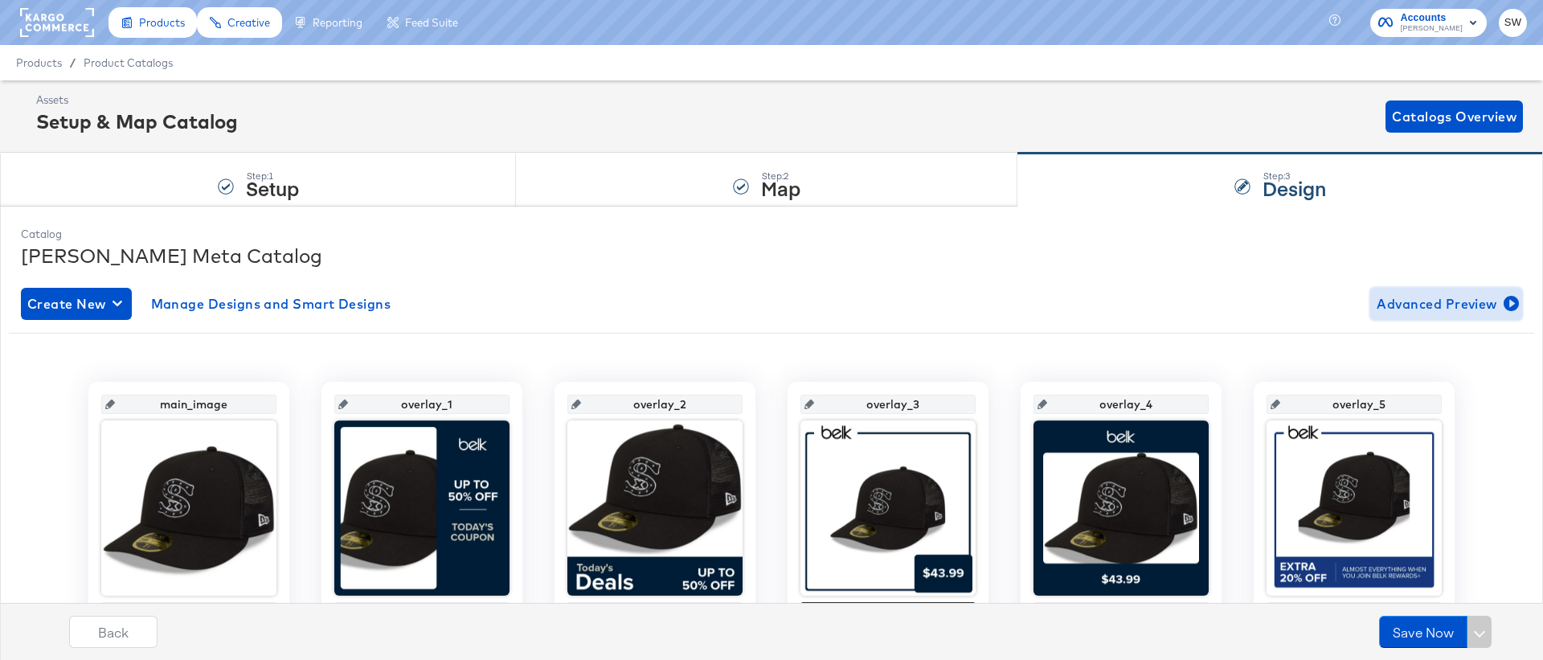
click at [1401, 311] on span "Advanced Preview" at bounding box center [1445, 303] width 139 height 22
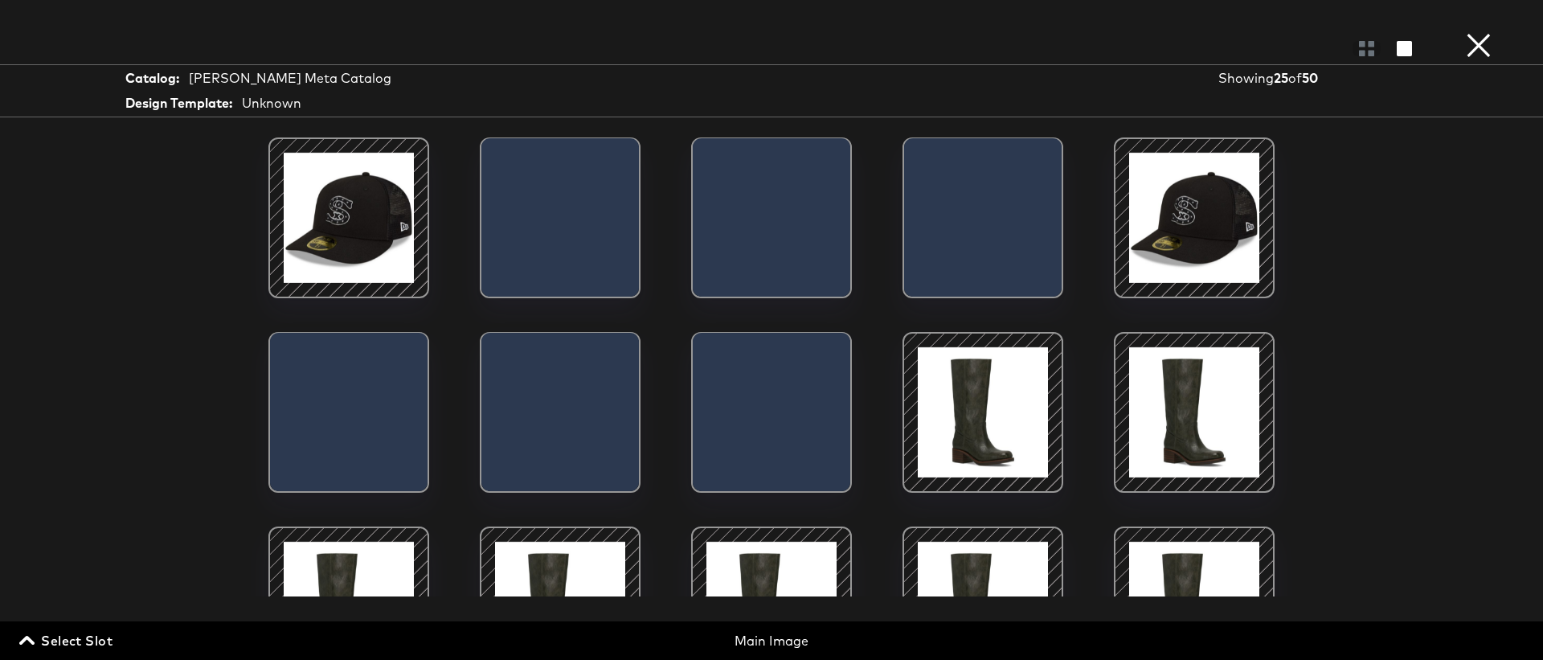
click at [59, 632] on span "Select Slot" at bounding box center [67, 640] width 90 height 22
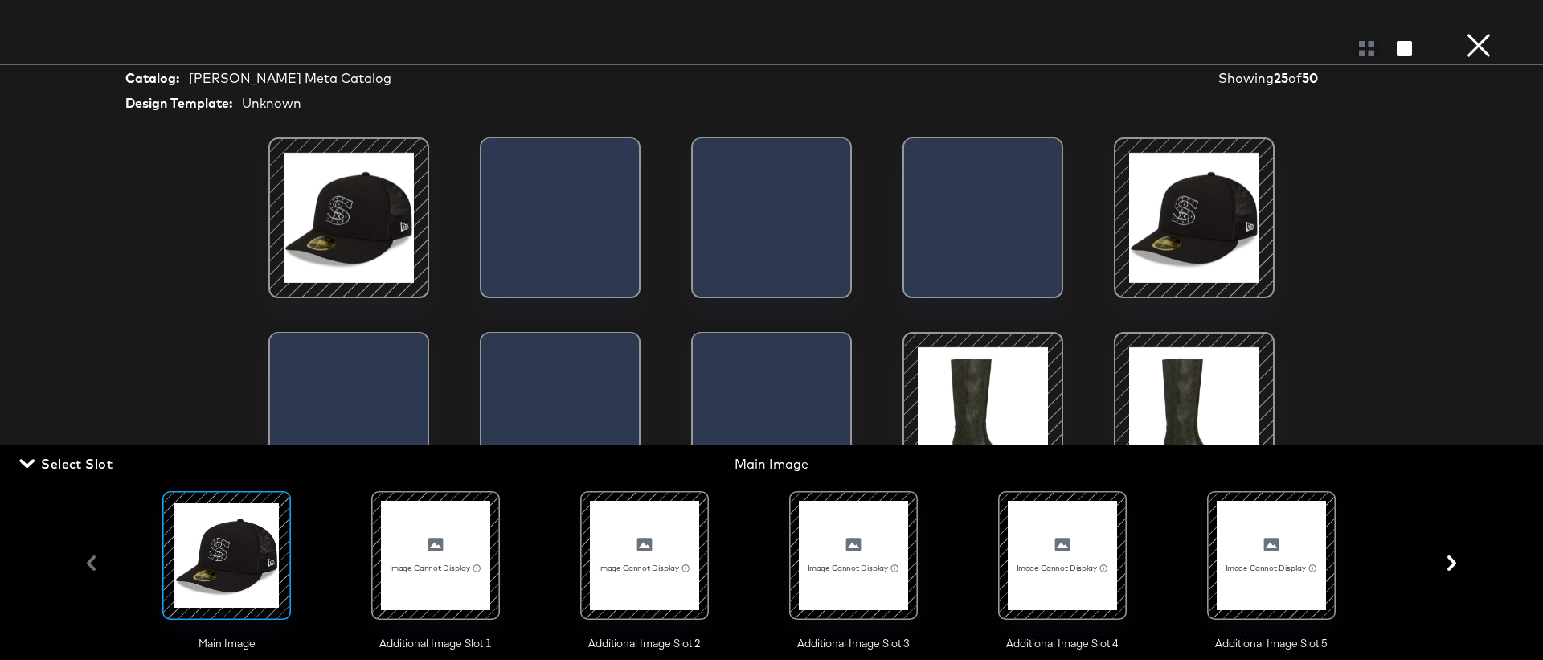
click at [446, 548] on div at bounding box center [435, 555] width 109 height 109
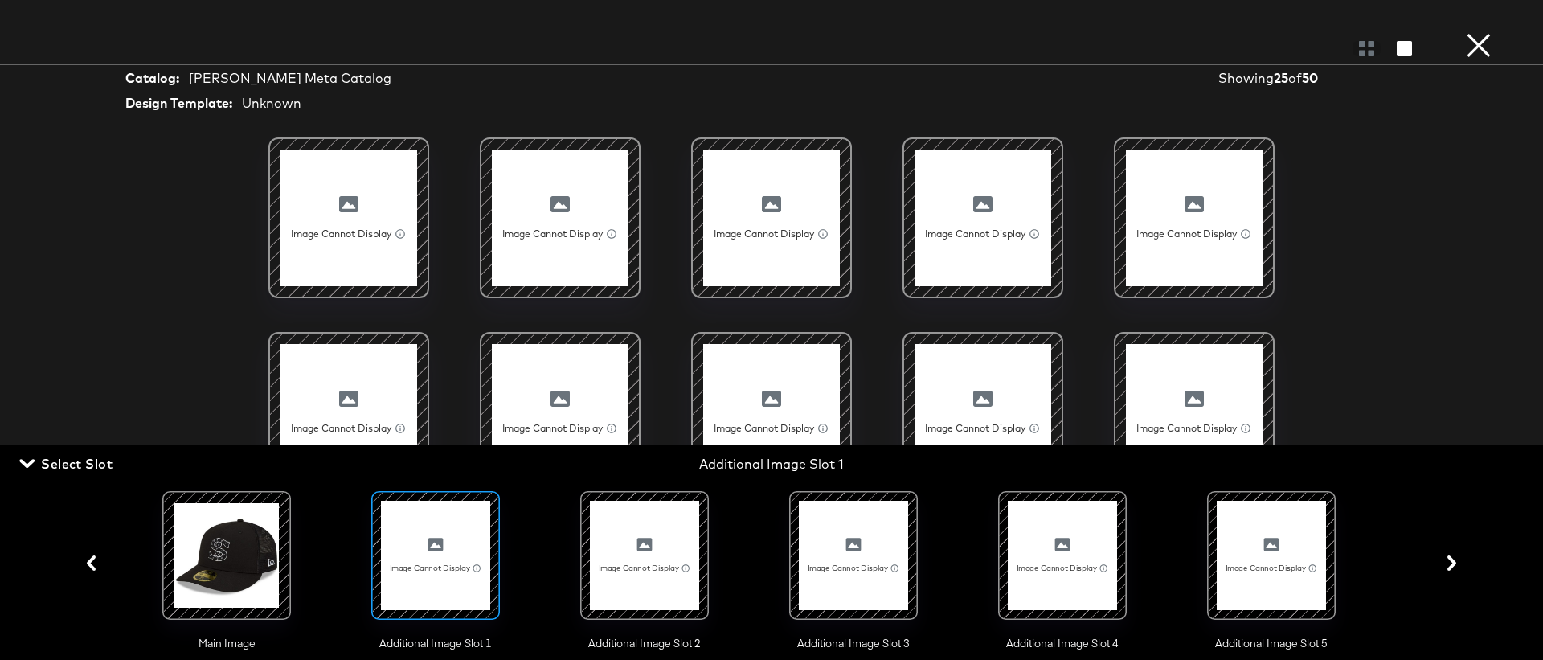
click at [1481, 32] on button "×" at bounding box center [1478, 16] width 32 height 32
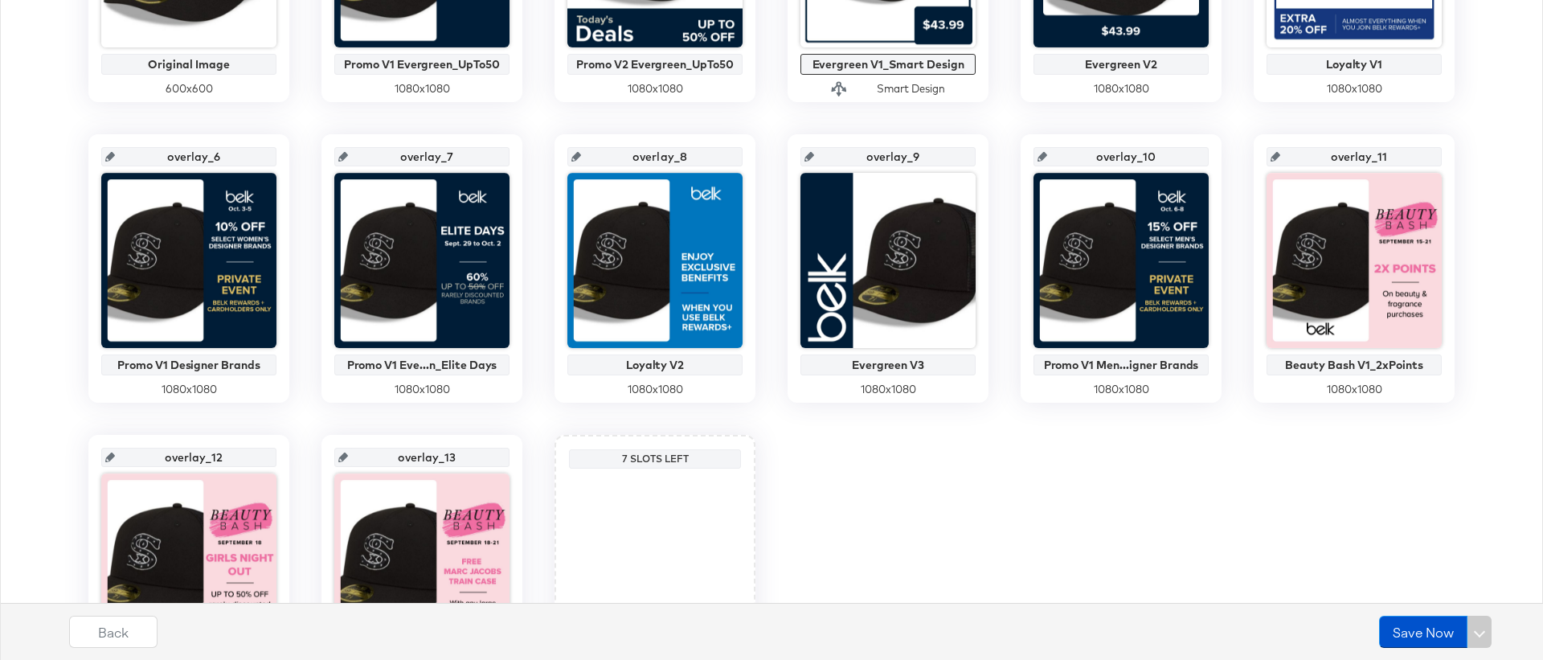
scroll to position [554, 0]
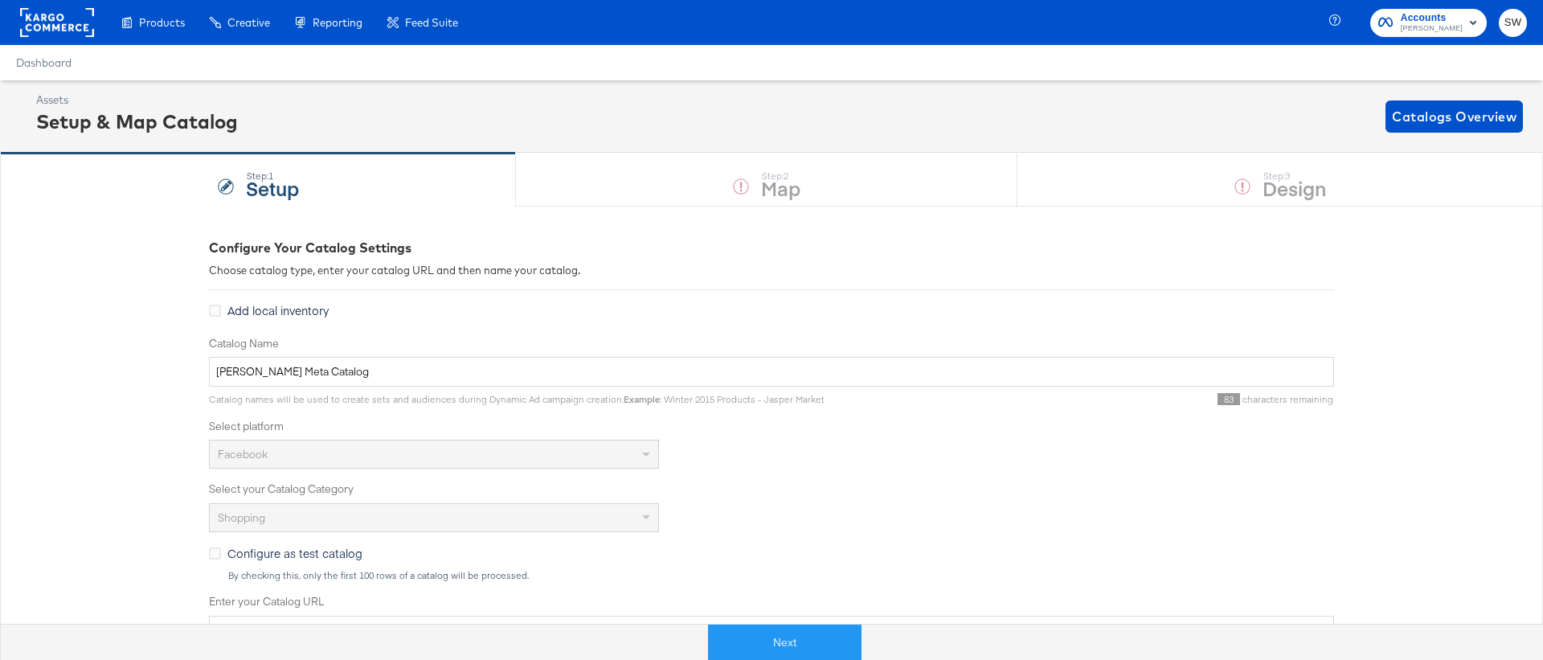
scroll to position [419, 0]
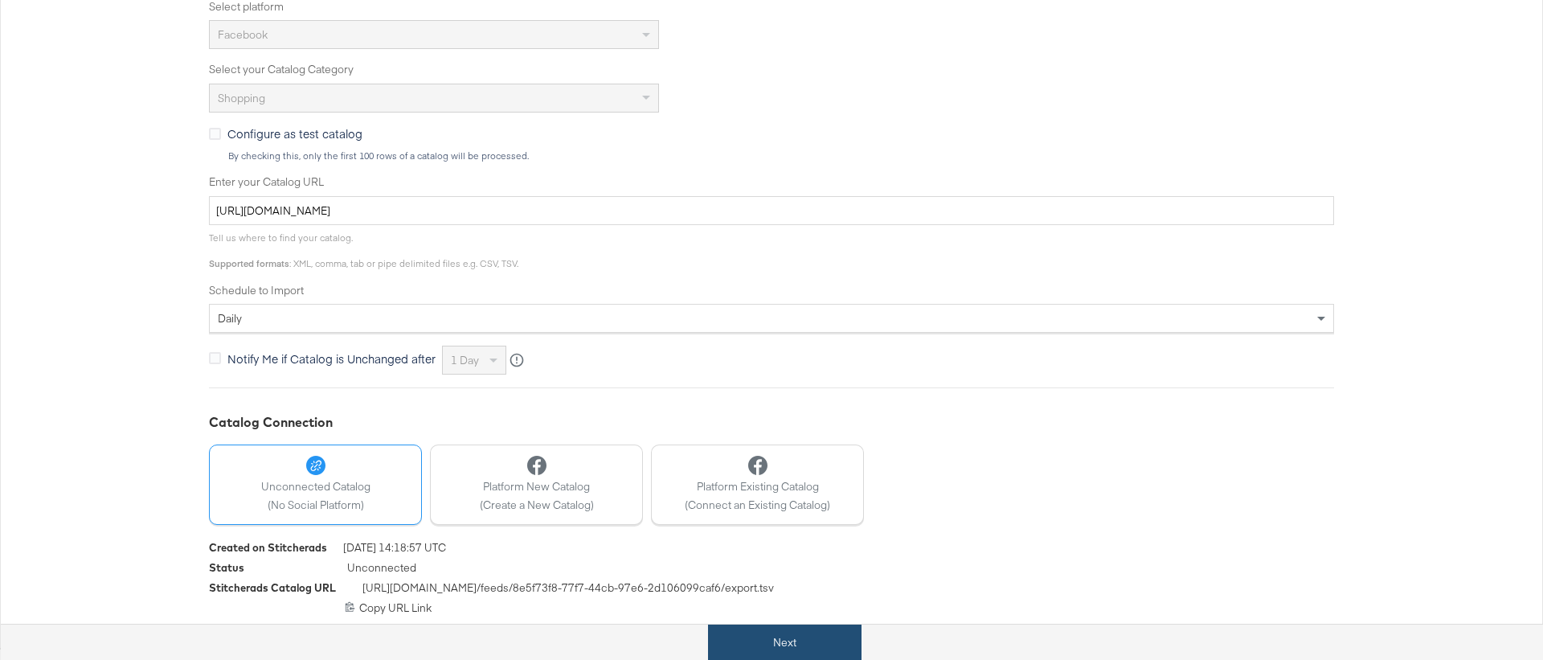
click at [809, 629] on button "Next" at bounding box center [784, 642] width 153 height 36
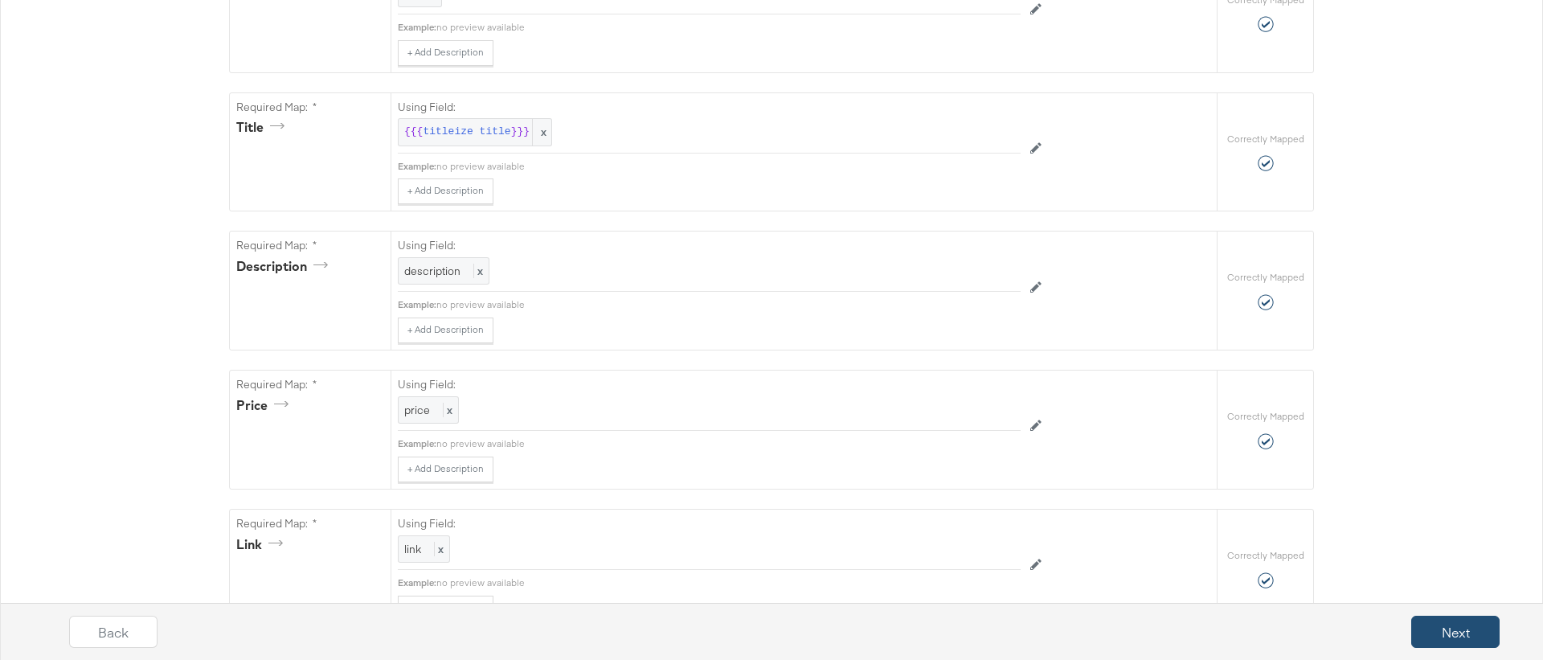
scroll to position [0, 0]
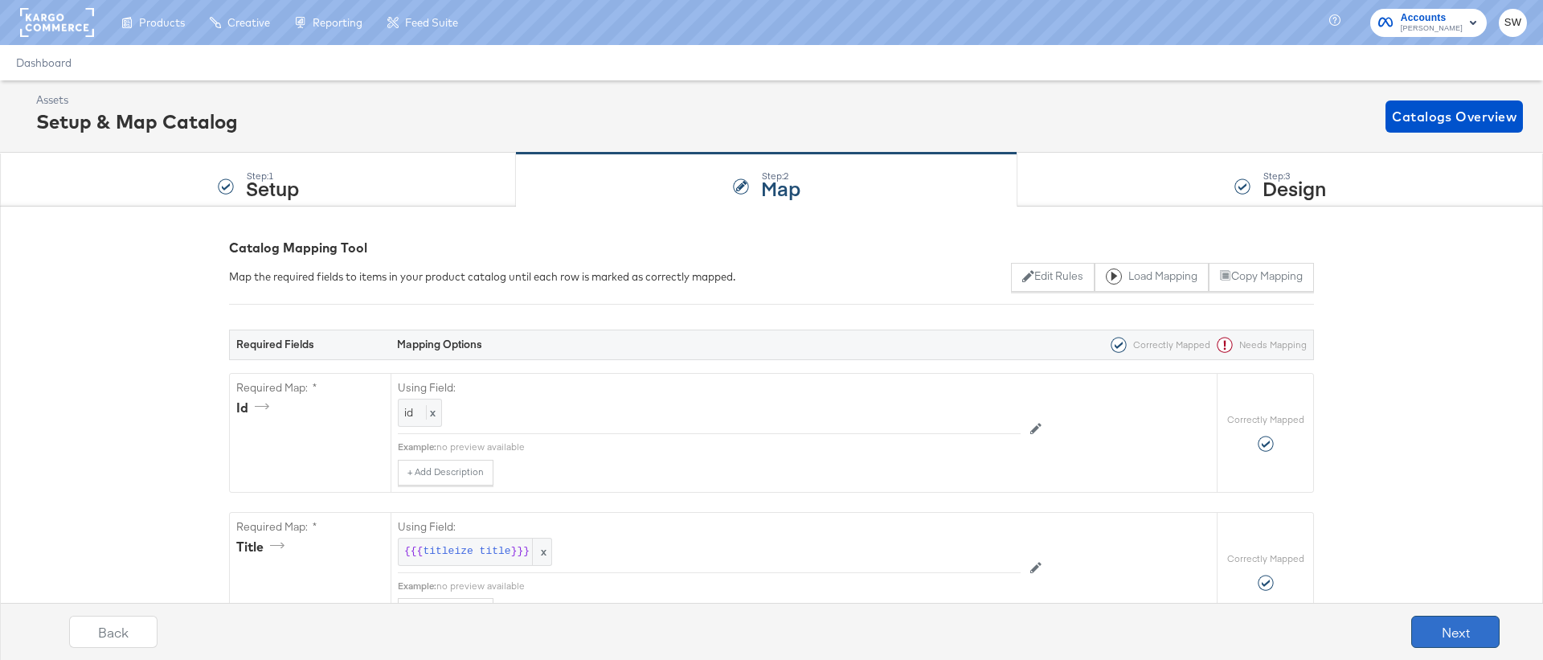
click at [1454, 627] on button "Next" at bounding box center [1455, 632] width 88 height 32
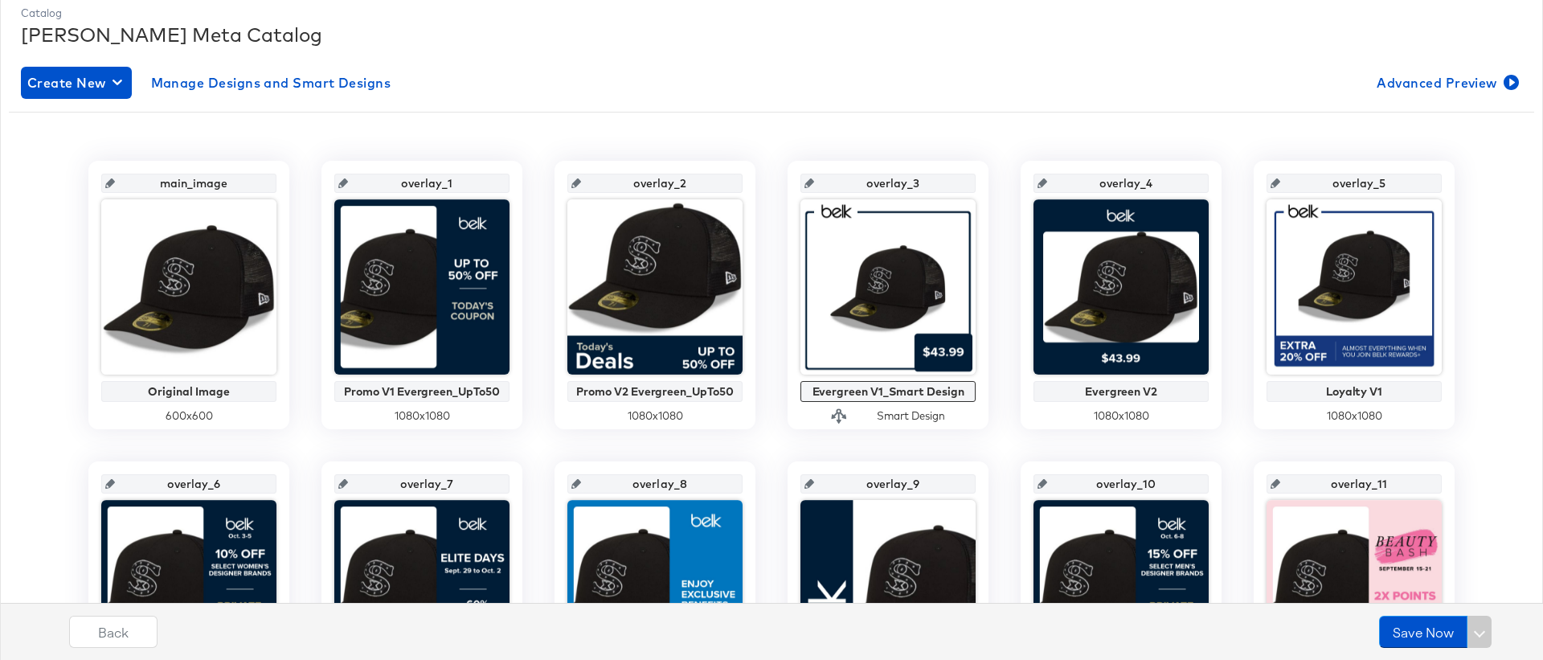
scroll to position [224, 0]
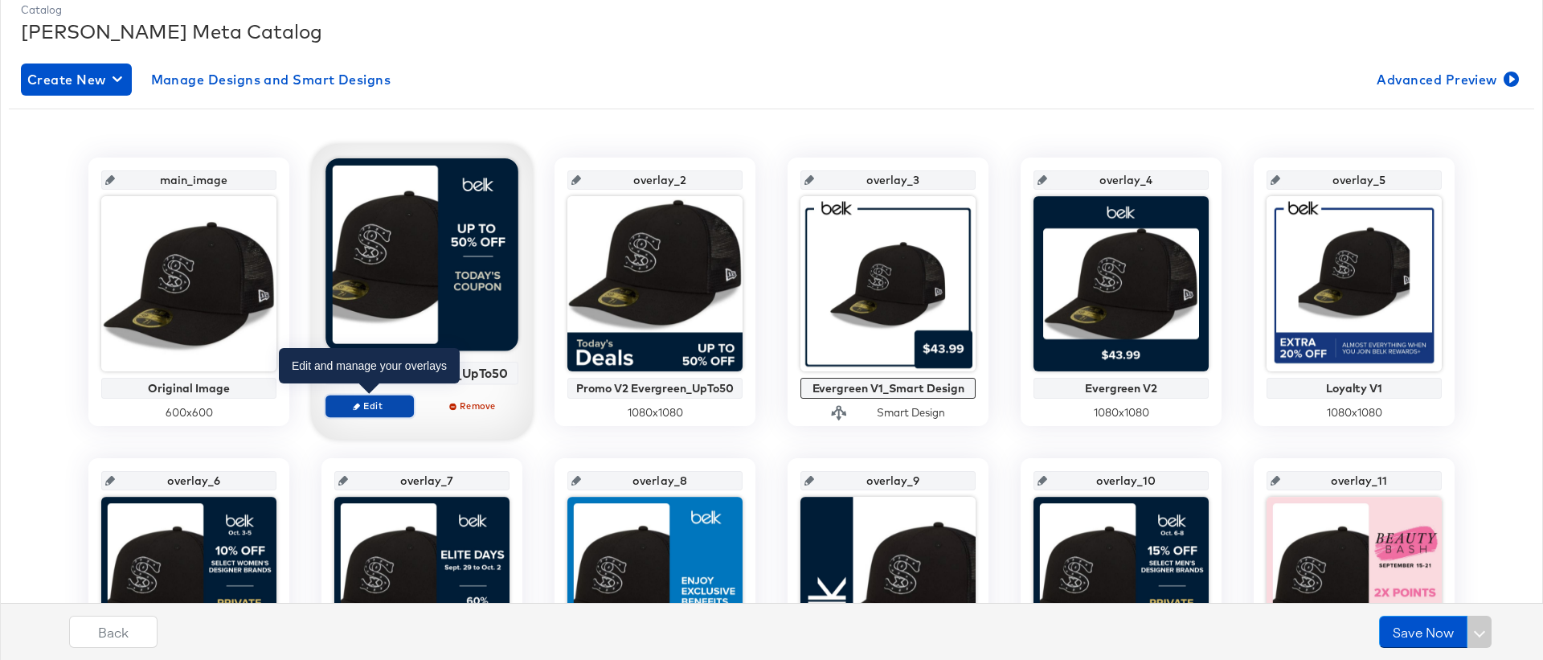
click at [376, 397] on button "Edit" at bounding box center [369, 406] width 88 height 22
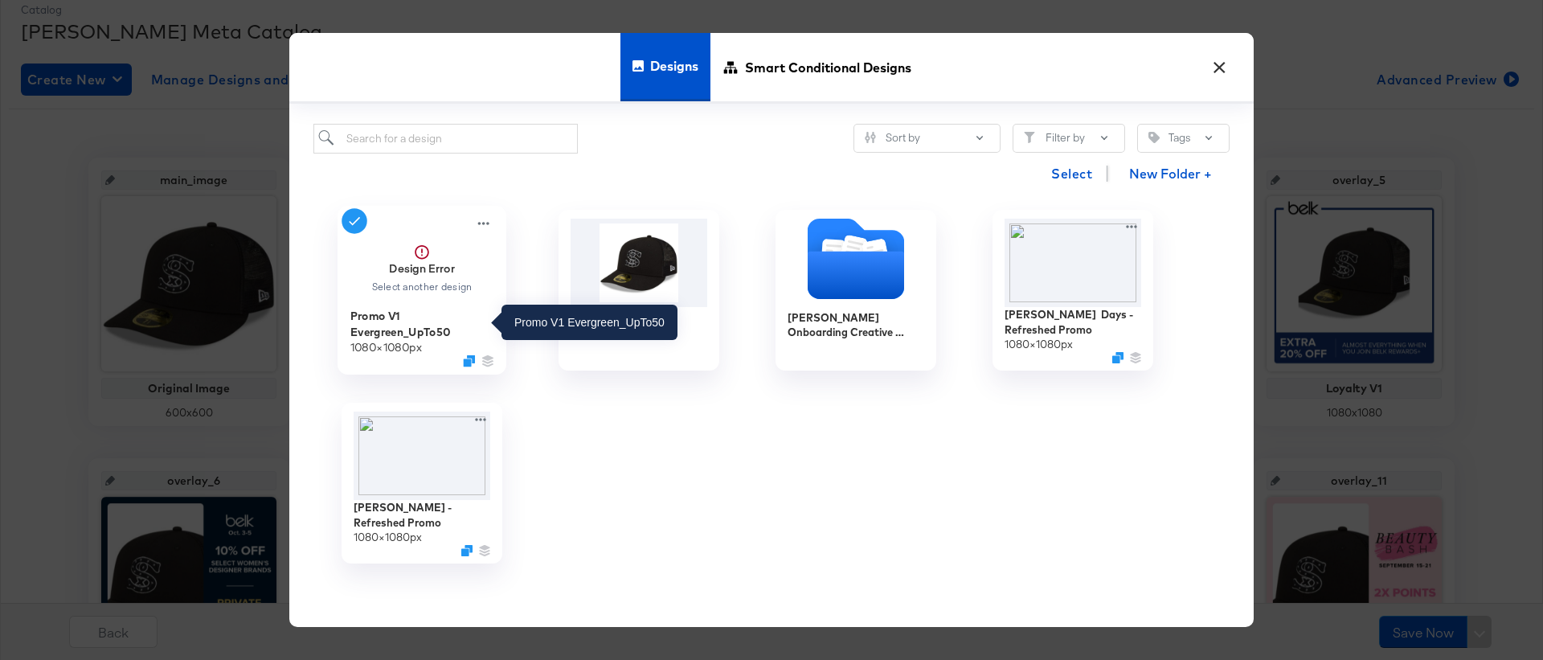
click at [406, 309] on div "Promo V1 Evergreen_UpTo50" at bounding box center [422, 323] width 144 height 31
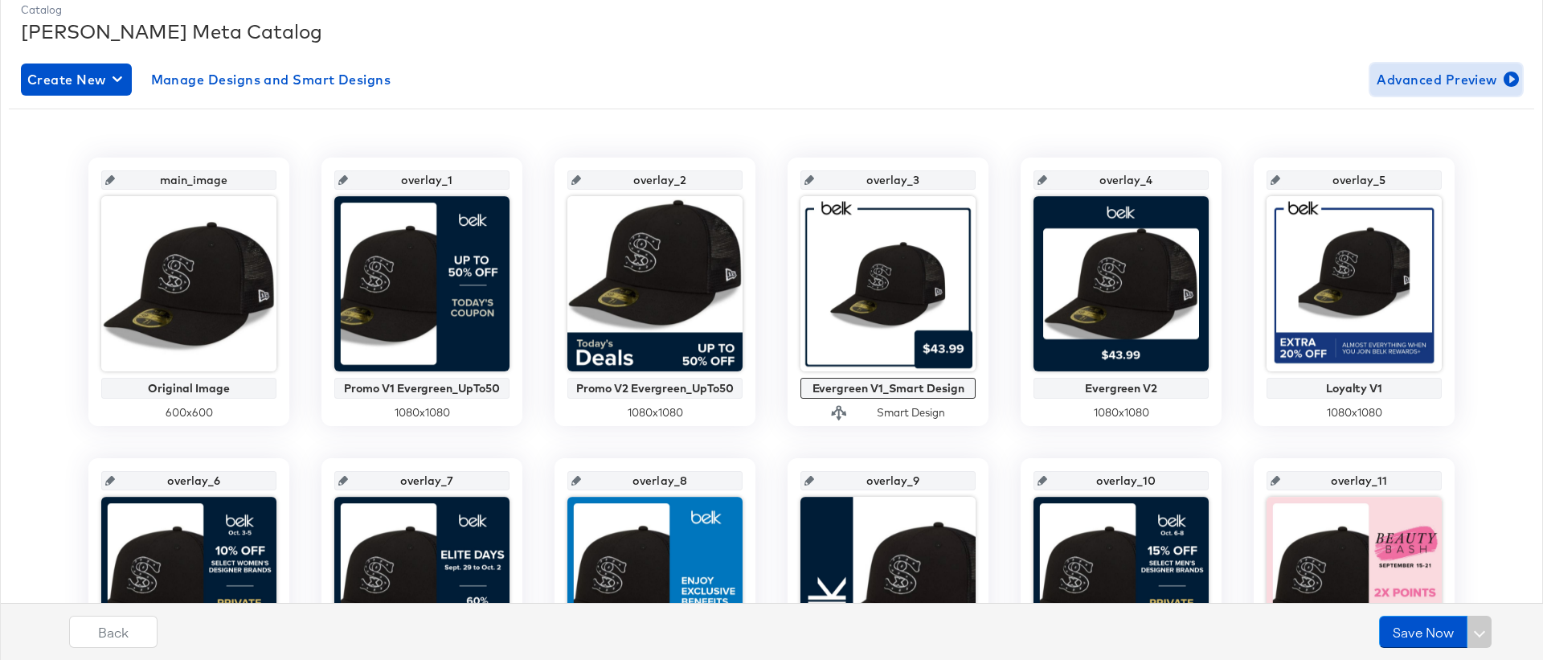
click at [1418, 76] on span "Advanced Preview" at bounding box center [1445, 79] width 139 height 22
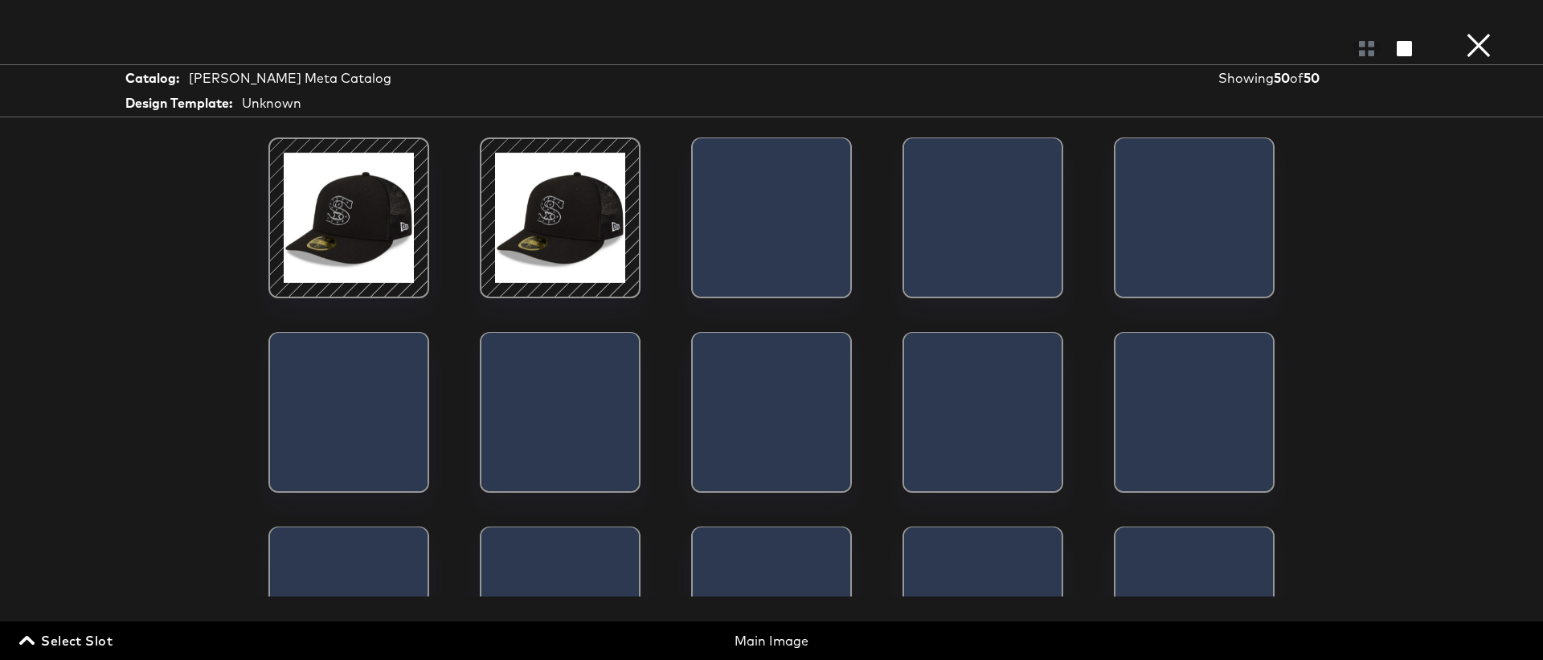
click at [72, 623] on div "Select Slot Main Image" at bounding box center [771, 636] width 1543 height 31
click at [72, 639] on span "Select Slot" at bounding box center [67, 640] width 90 height 22
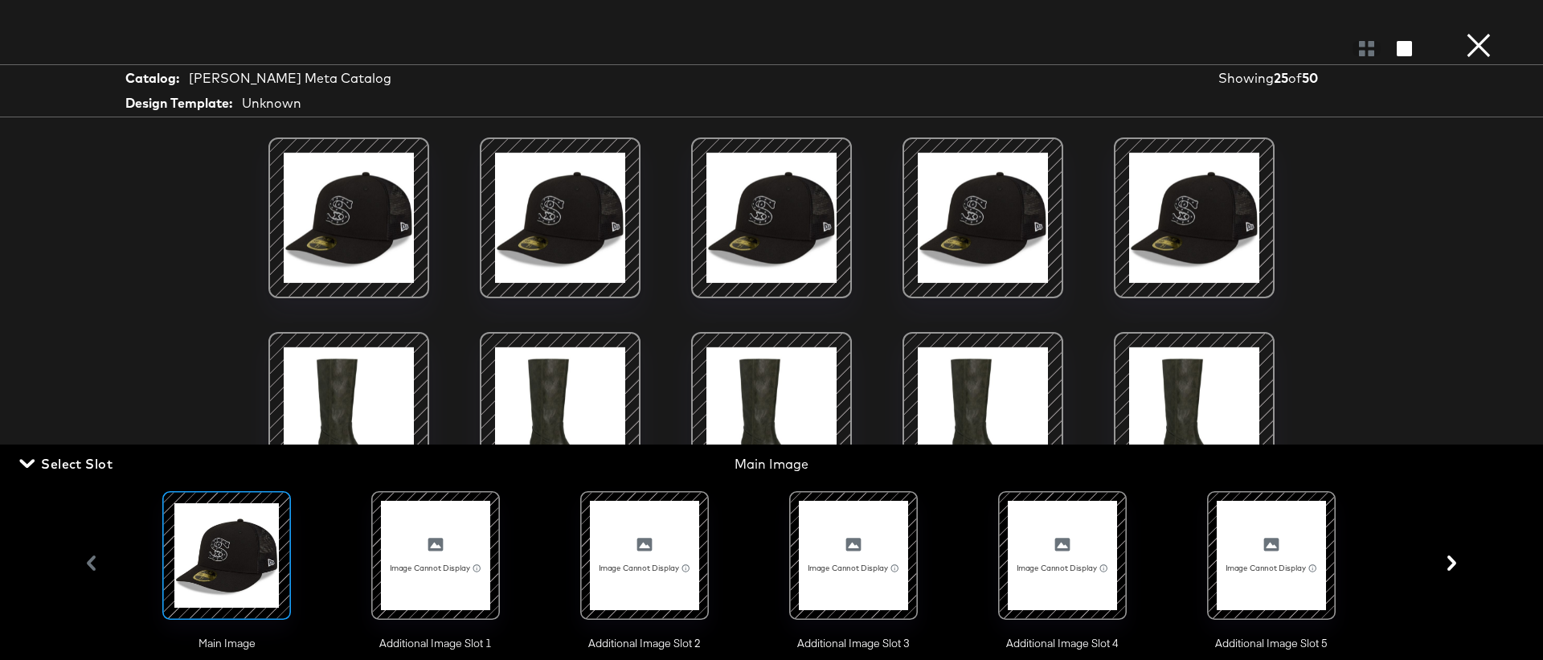
click at [645, 549] on div at bounding box center [644, 555] width 109 height 109
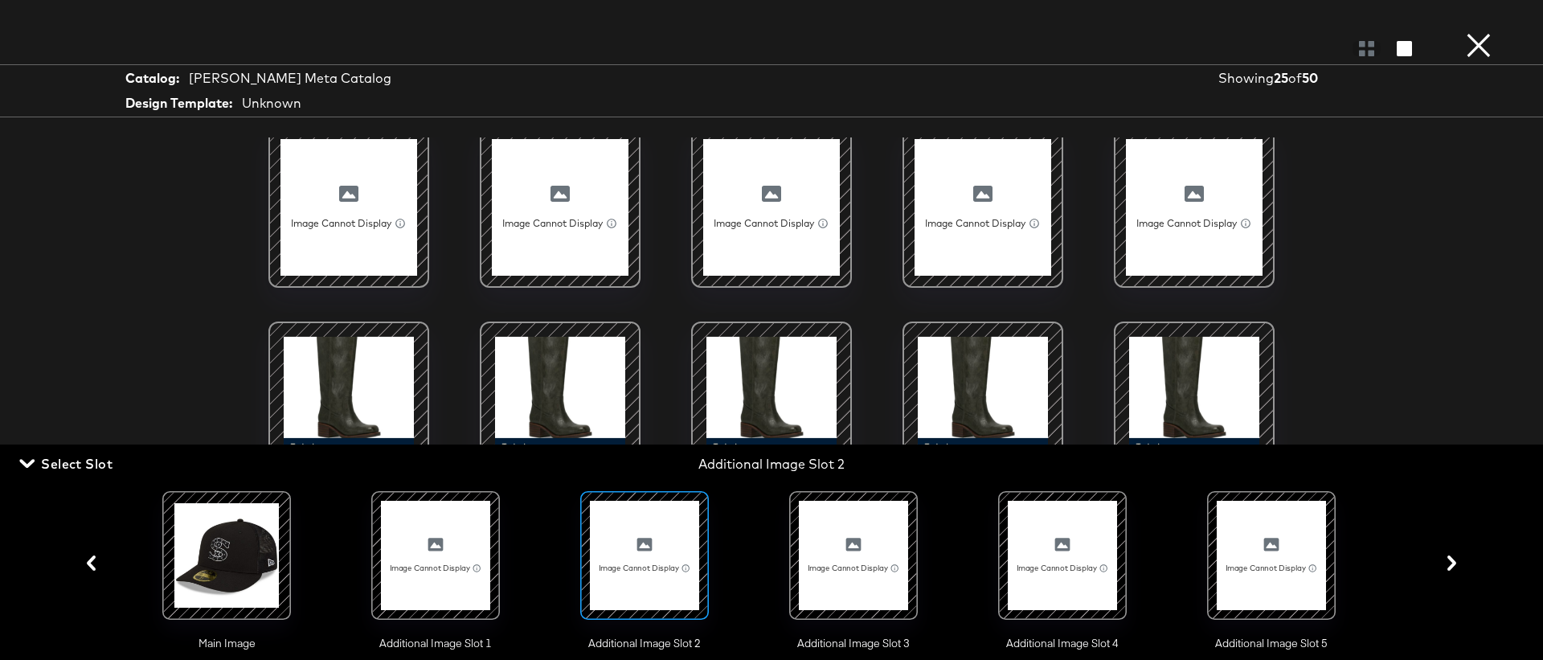
scroll to position [0, 0]
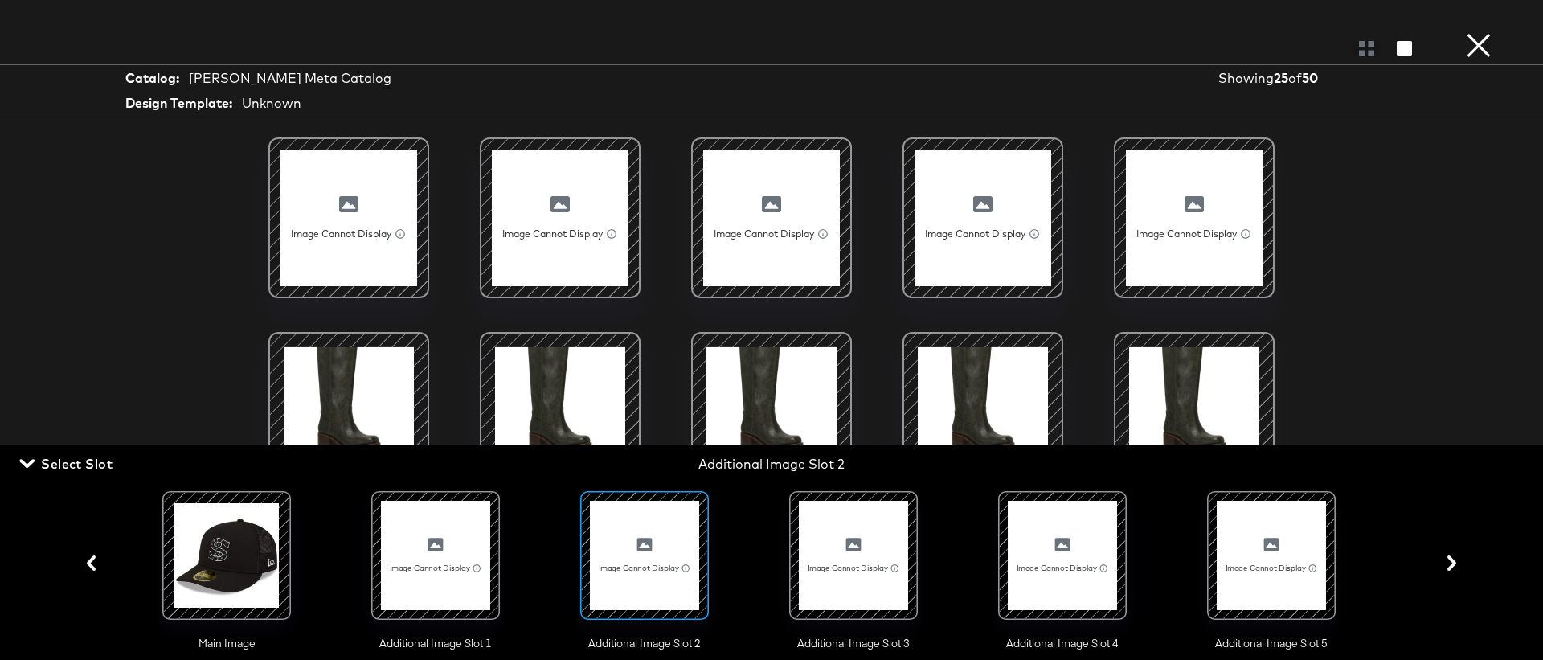
click at [542, 219] on div at bounding box center [560, 217] width 137 height 137
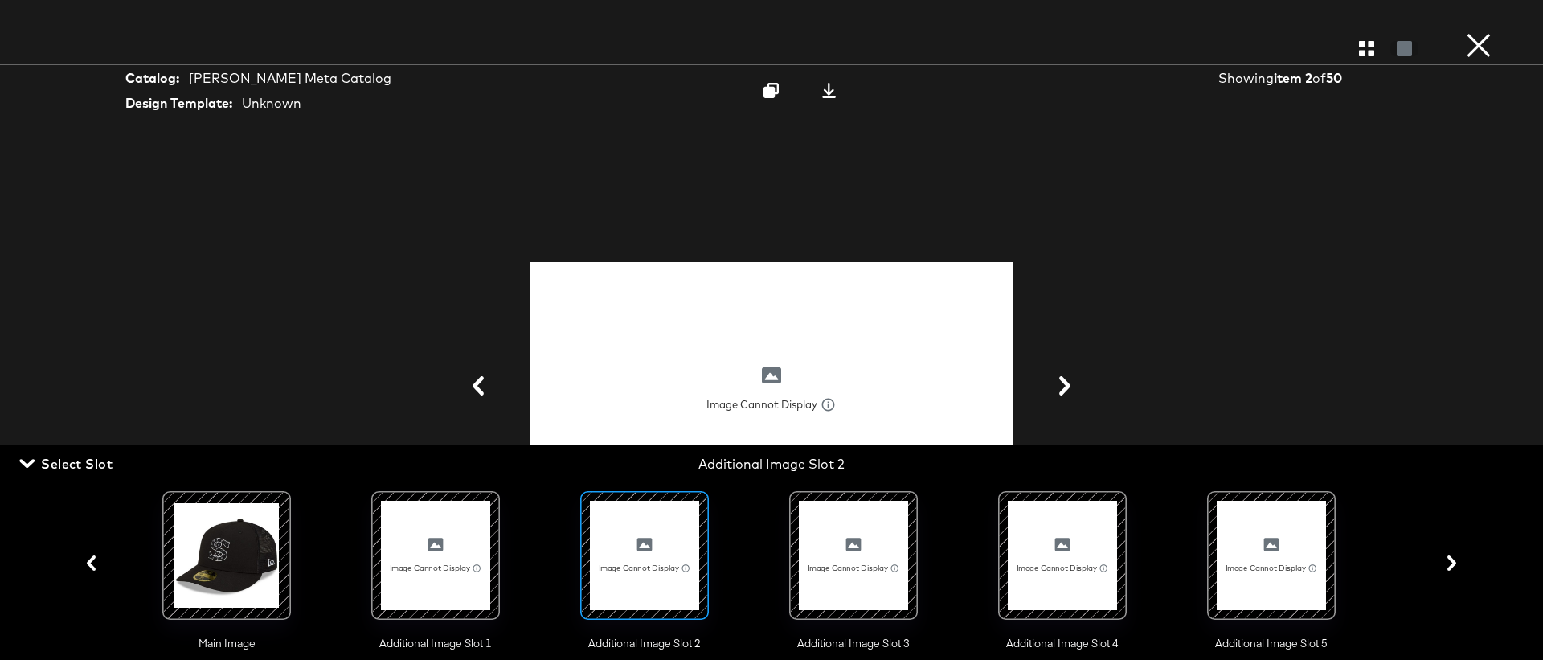
scroll to position [644, 0]
click at [1478, 32] on button "×" at bounding box center [1478, 16] width 32 height 32
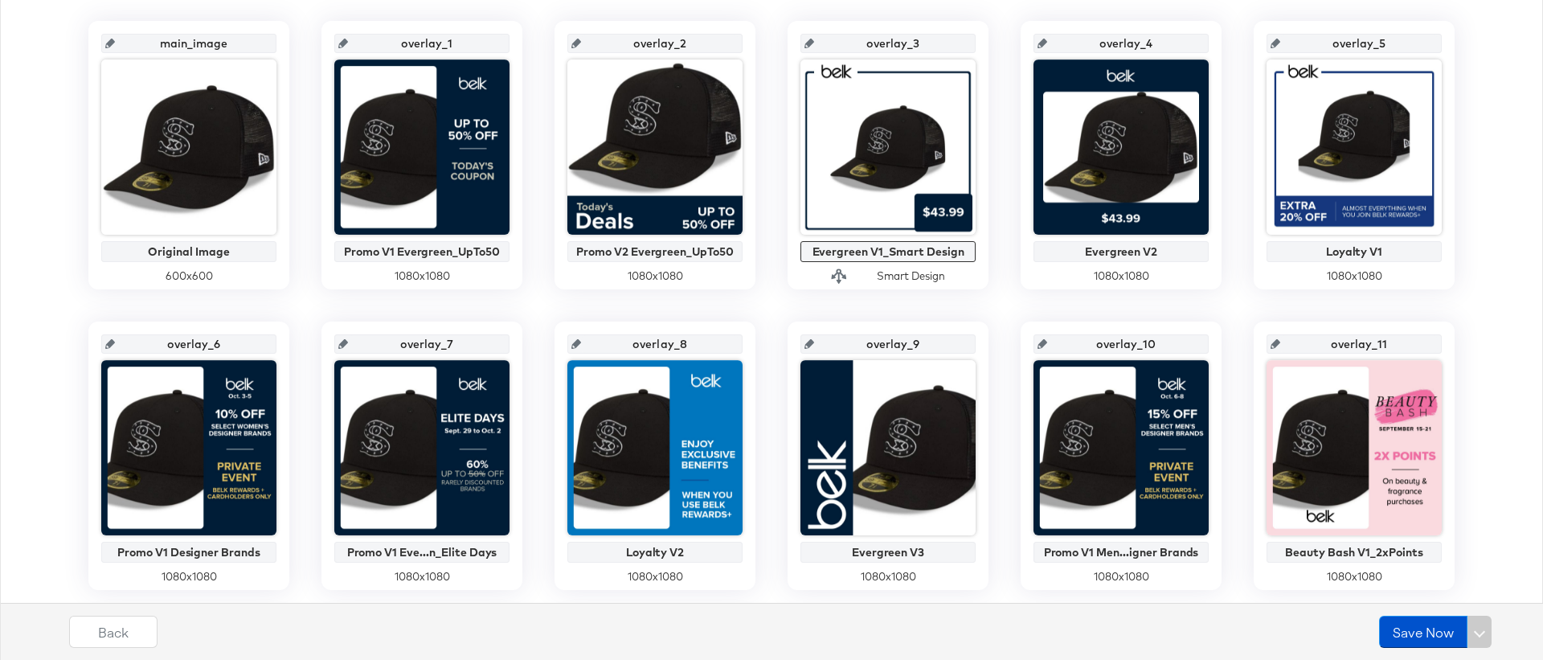
scroll to position [0, 0]
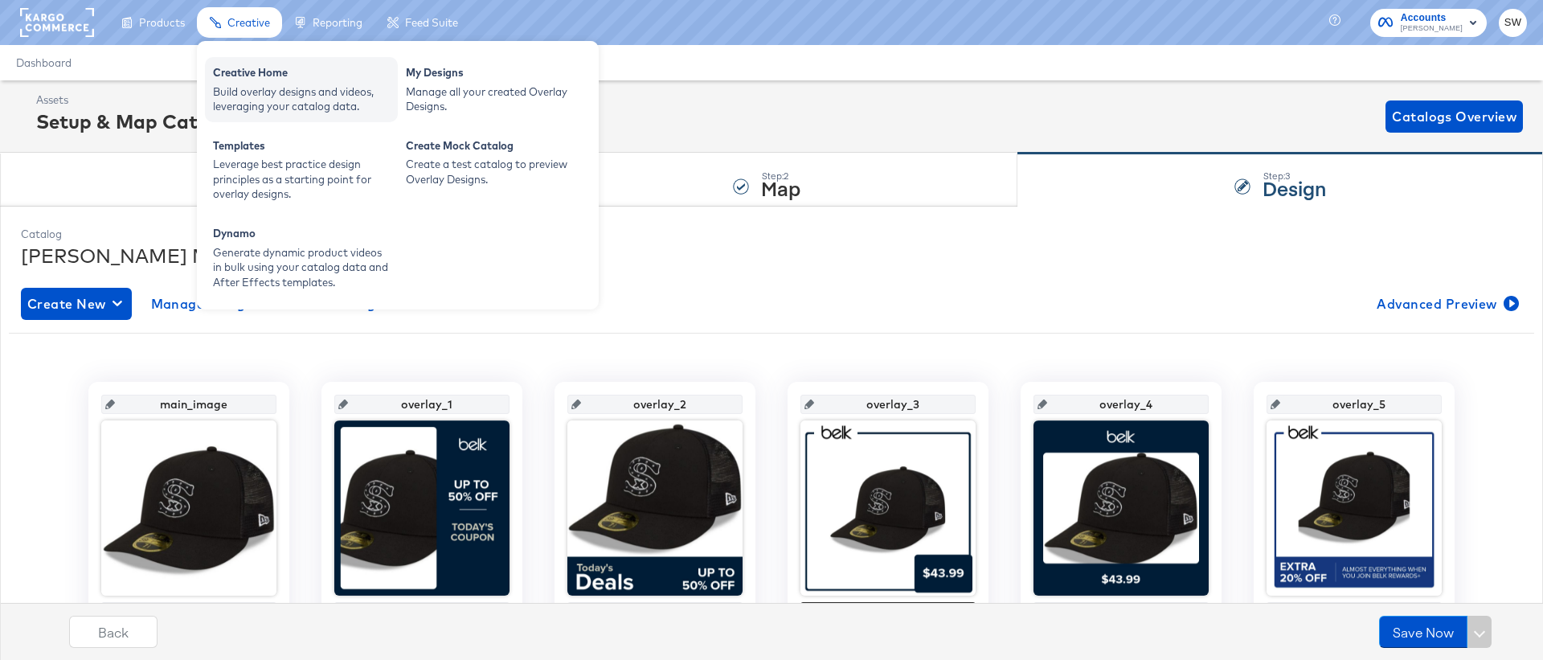
click at [274, 104] on div "Build overlay designs and videos, leveraging your catalog data." at bounding box center [301, 99] width 177 height 30
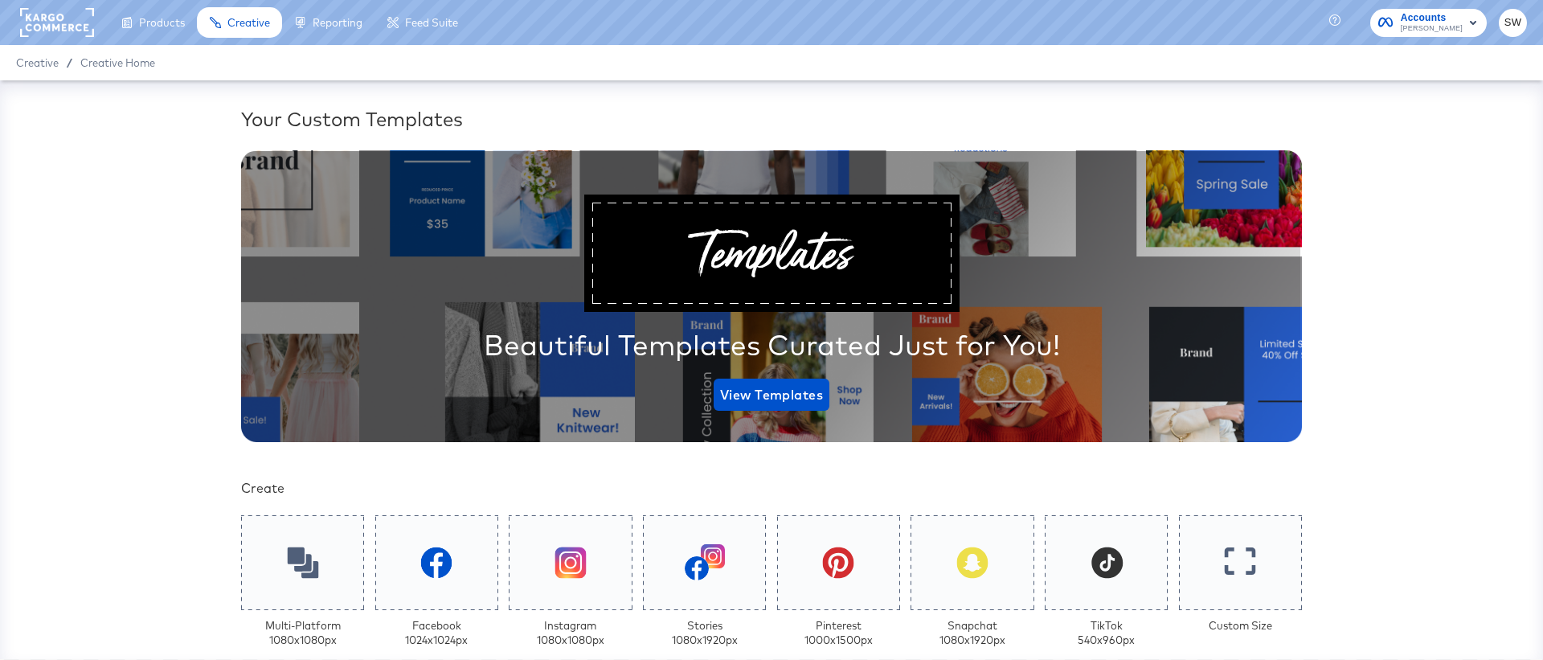
scroll to position [205, 0]
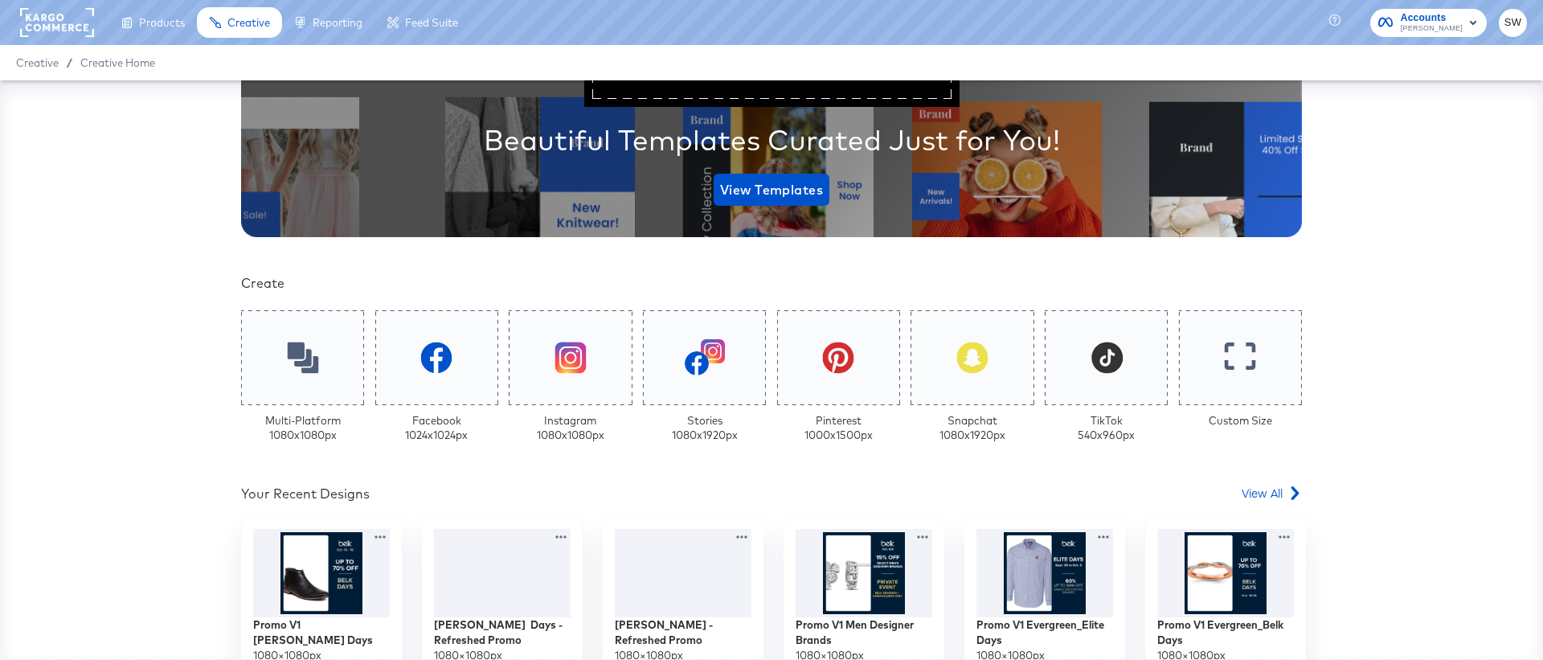
click at [216, 475] on div "Your Custom Templates Beautiful Templates Curated Just for You! View Templates …" at bounding box center [771, 369] width 1543 height 579
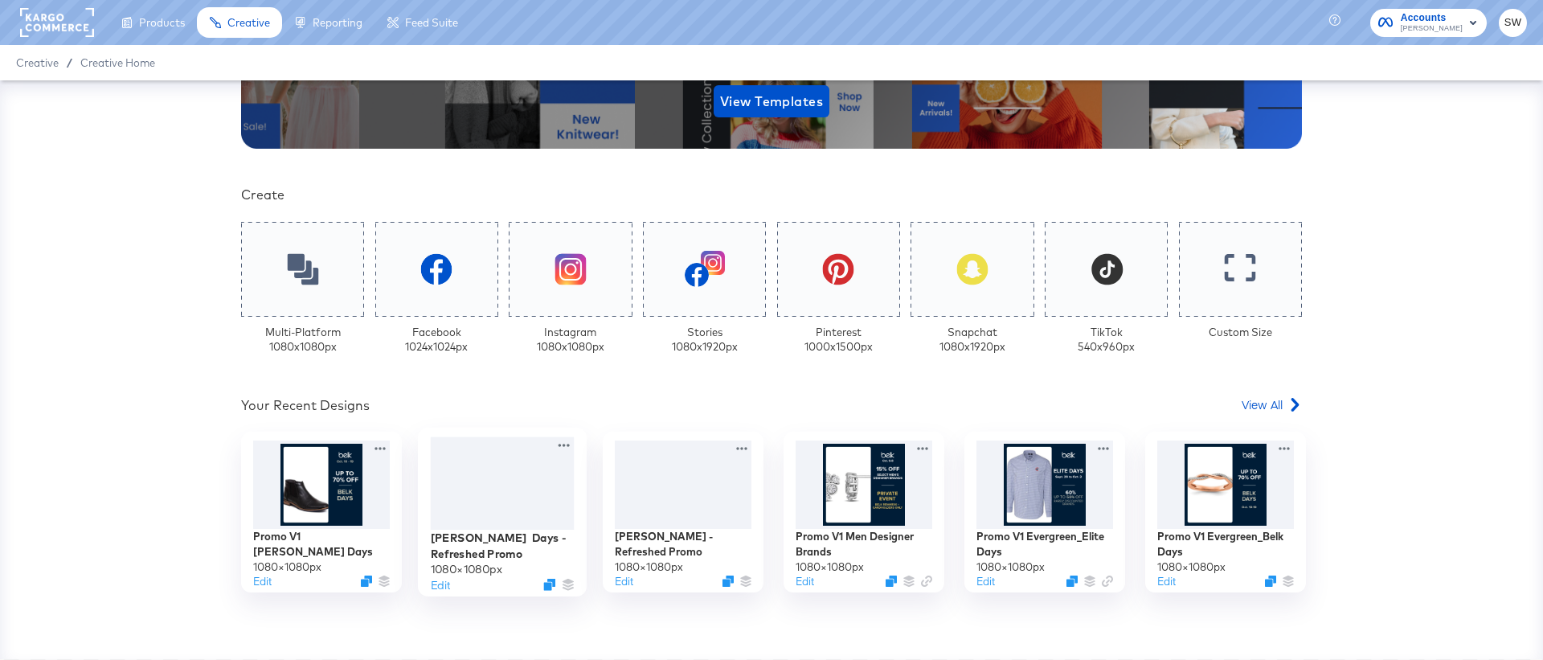
scroll to position [295, 0]
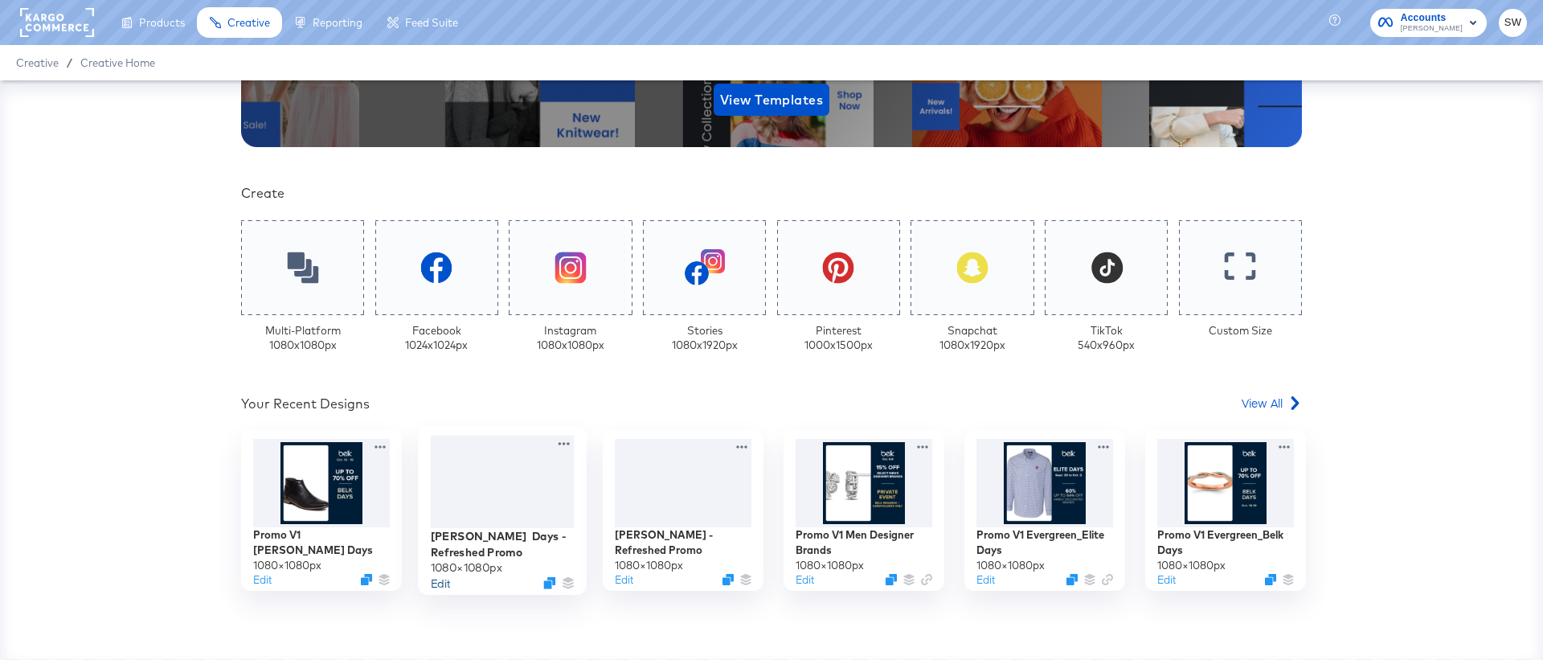
click at [443, 584] on button "Edit" at bounding box center [440, 582] width 19 height 15
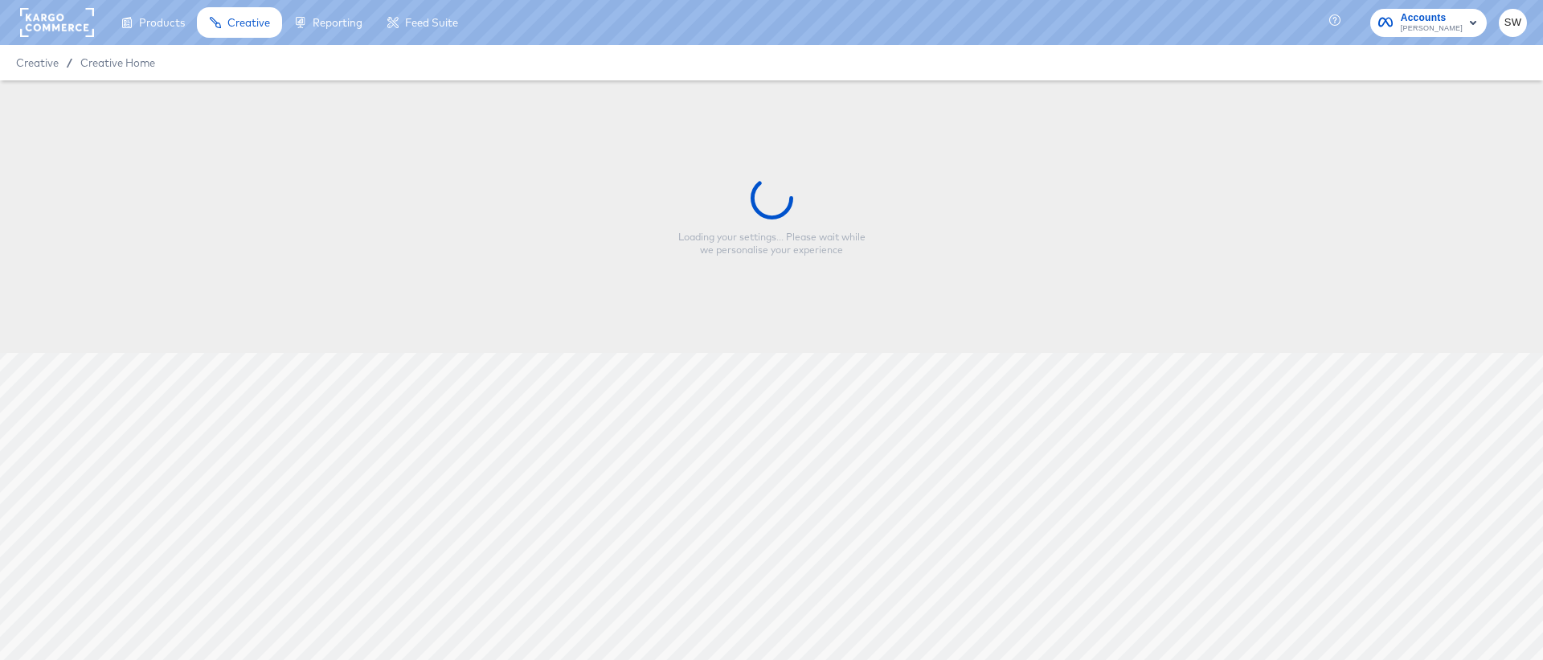
type input "[PERSON_NAME] Days - Refreshed Promo"
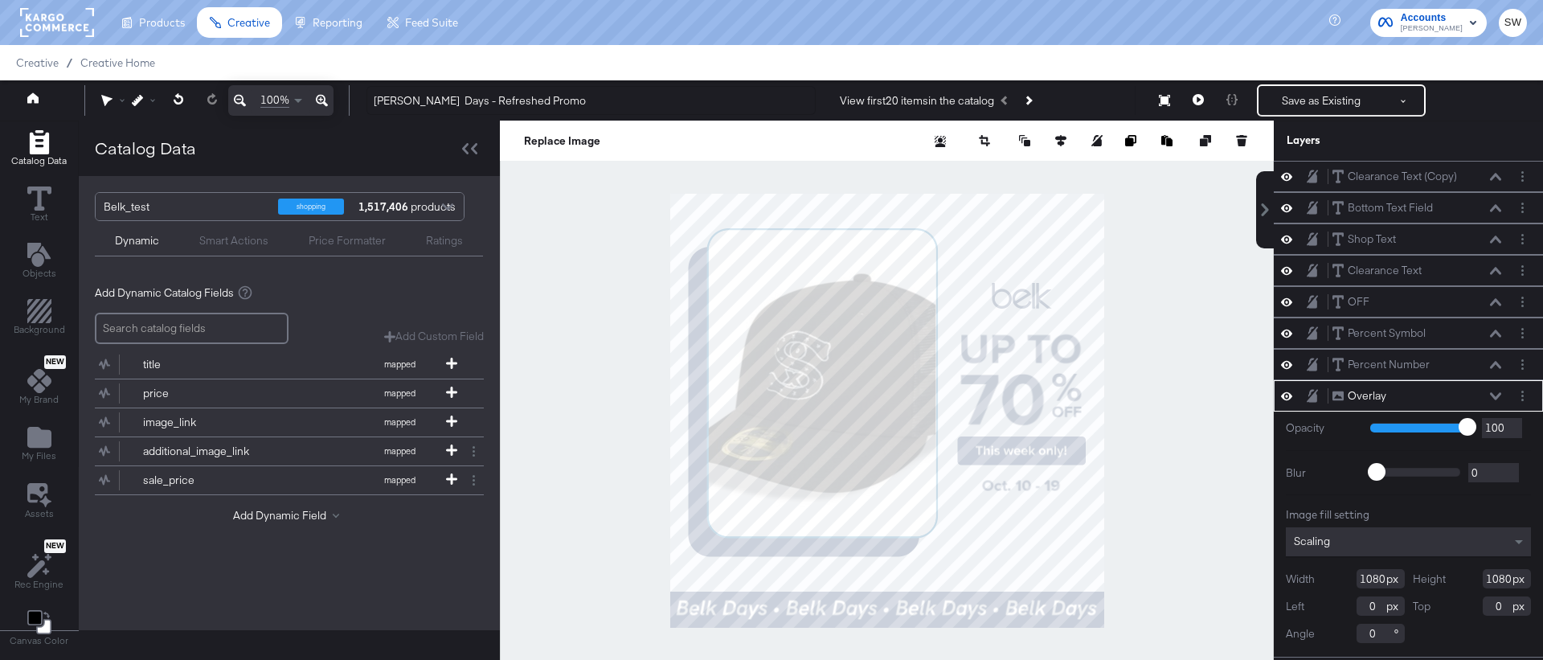
type input "356"
type input "4"
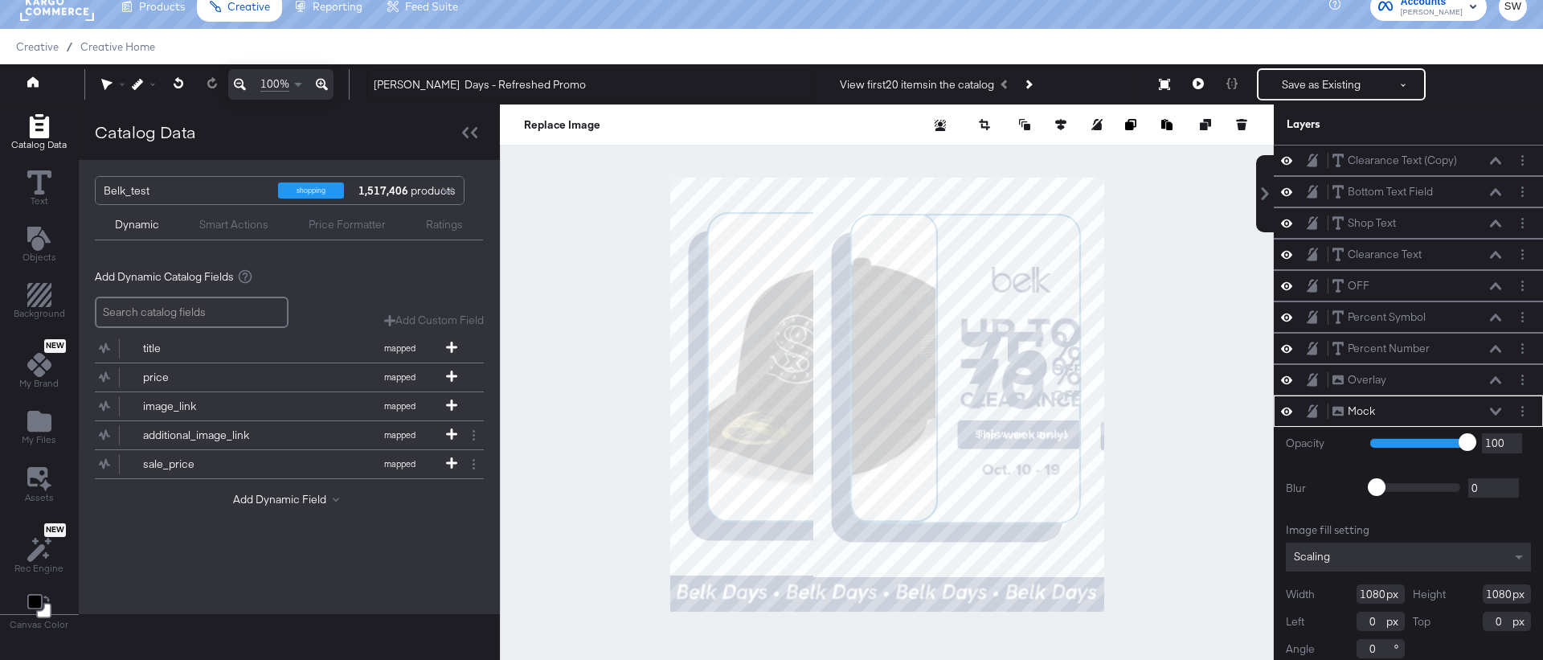
scroll to position [12, 0]
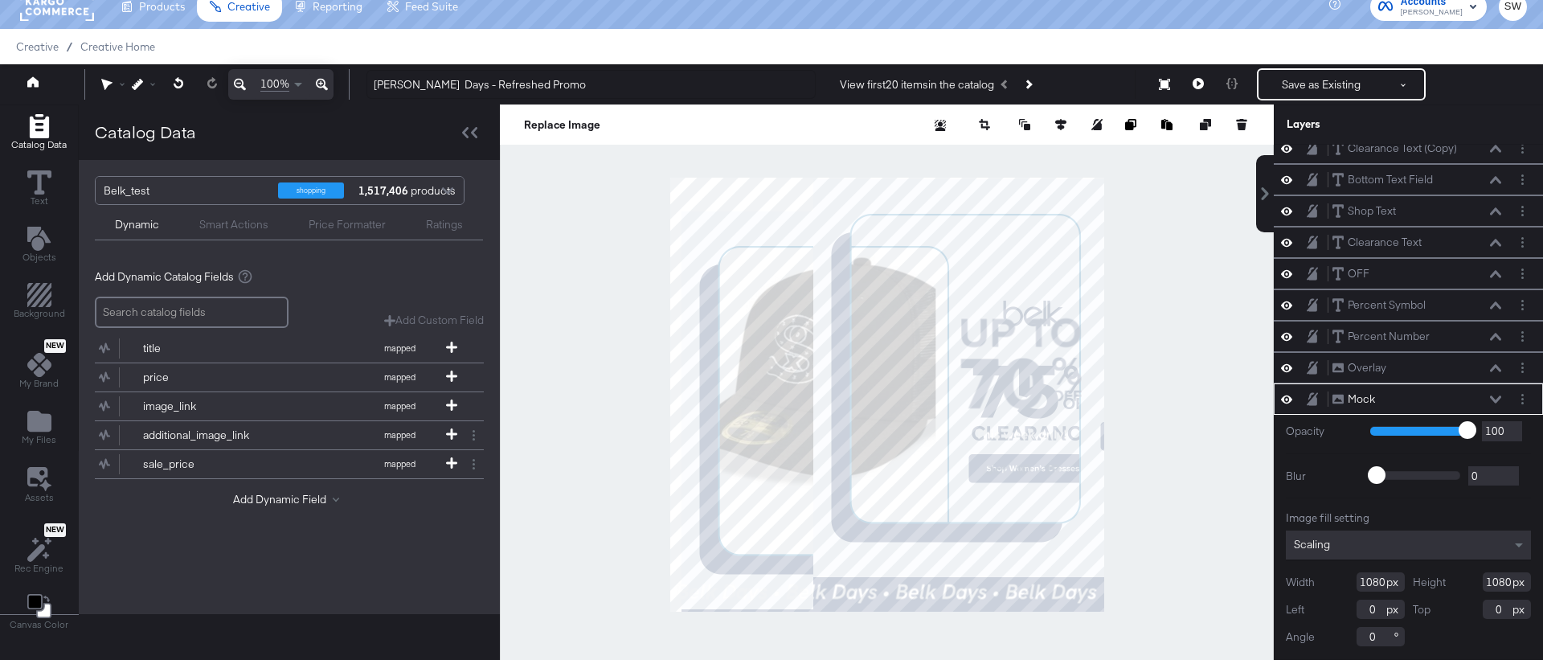
type input "220"
type input "-16"
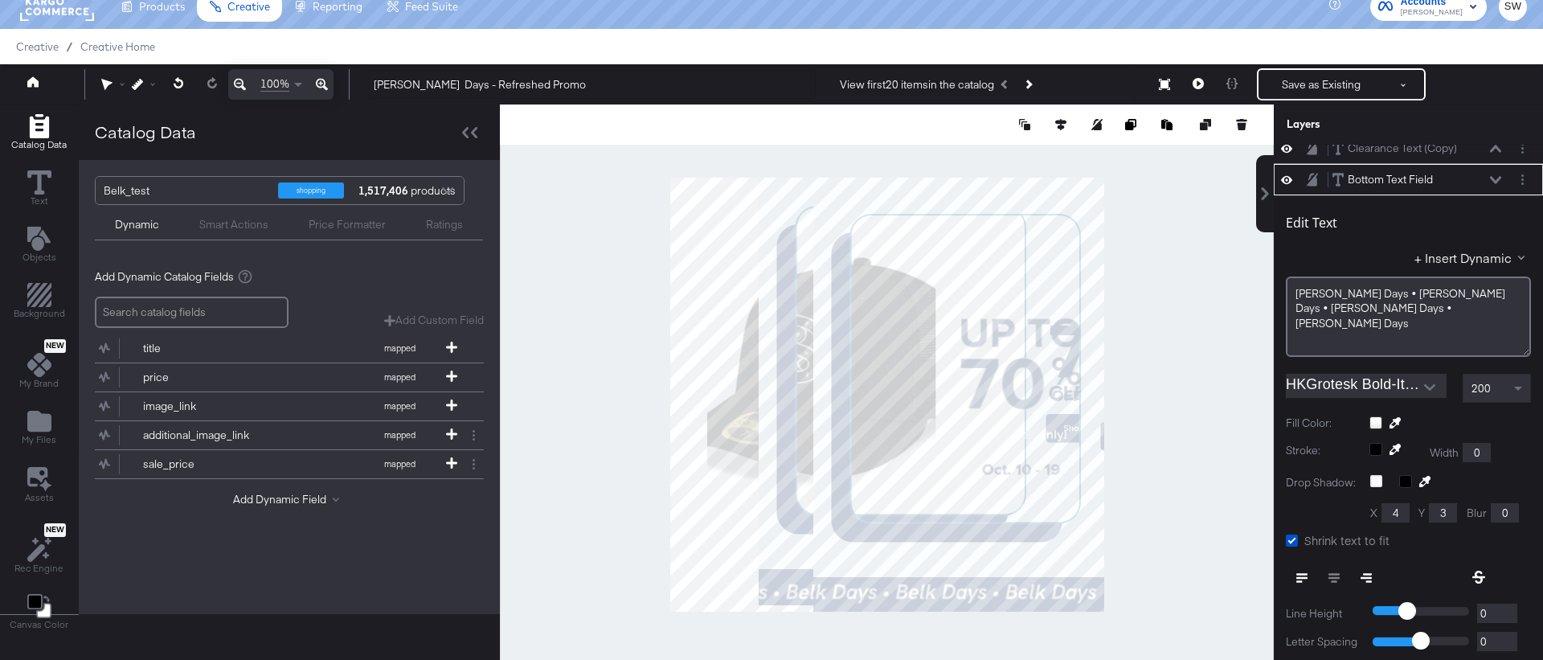
scroll to position [31, 0]
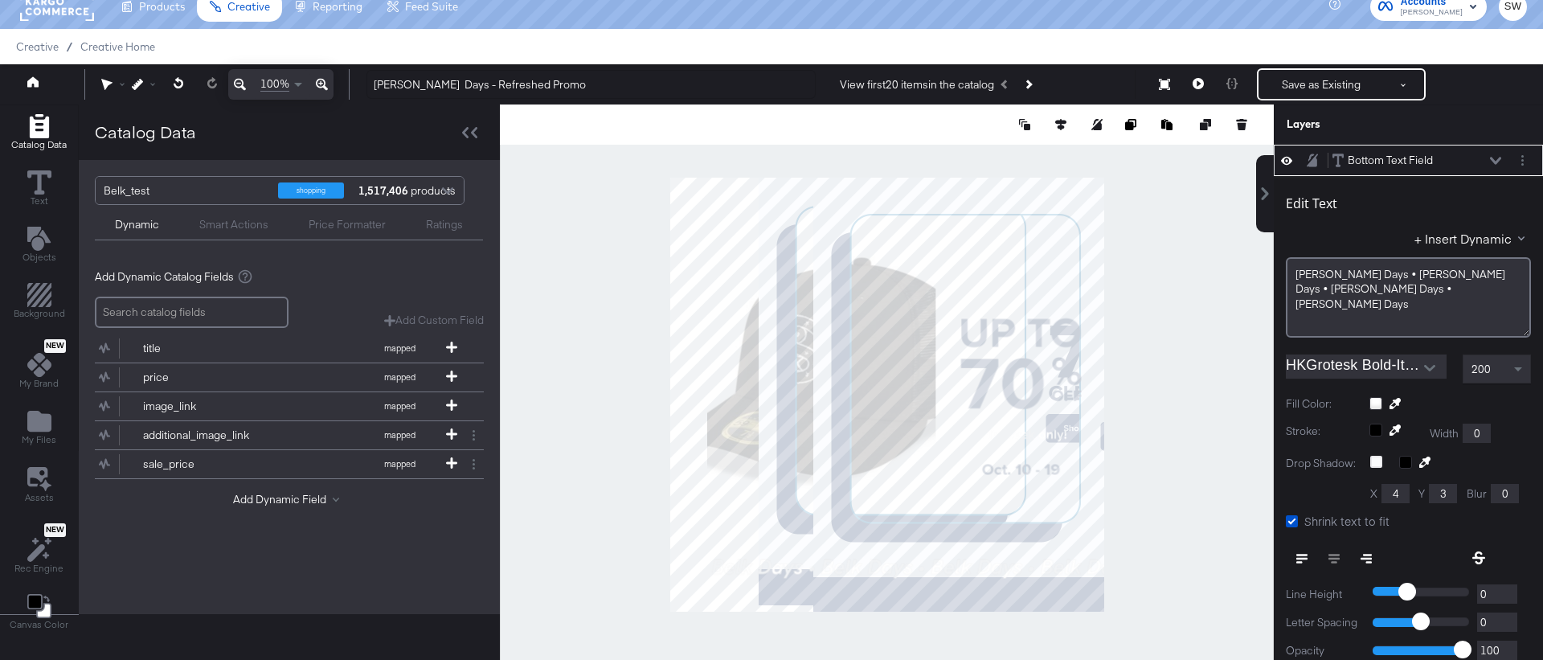
type input "115"
type input "933"
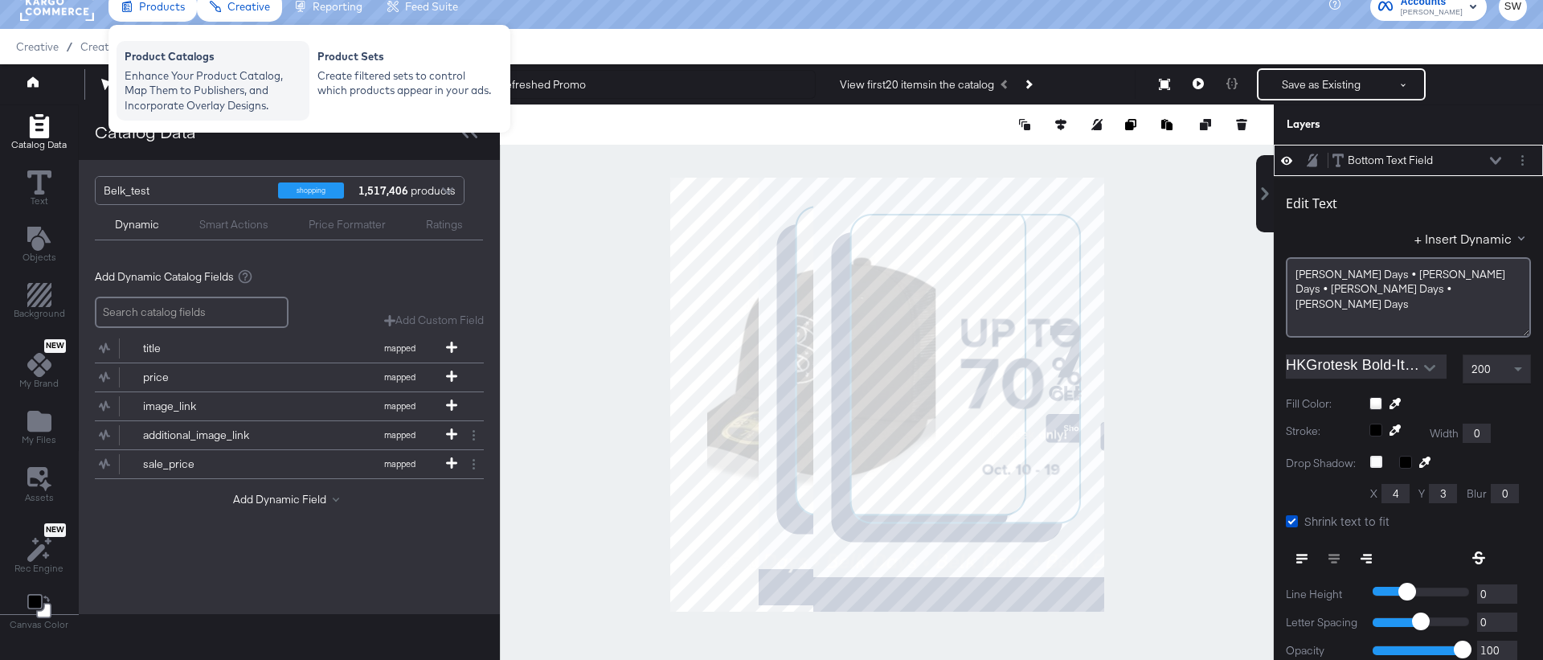
click at [195, 87] on div "Enhance Your Product Catalog, Map Them to Publishers, and Incorporate Overlay D…" at bounding box center [213, 90] width 177 height 45
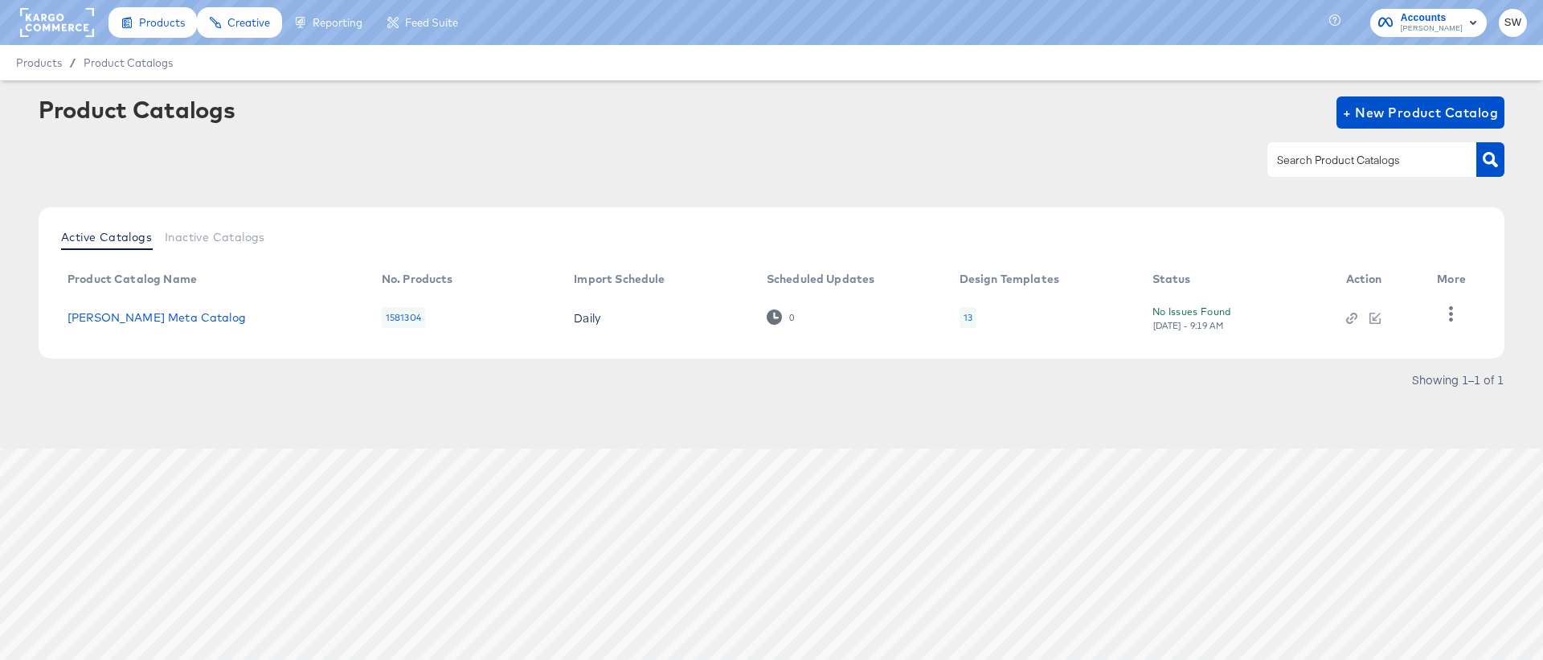
click at [153, 324] on td "[PERSON_NAME] Meta Catalog" at bounding box center [212, 317] width 314 height 50
click at [149, 320] on link "[PERSON_NAME] Meta Catalog" at bounding box center [156, 317] width 178 height 13
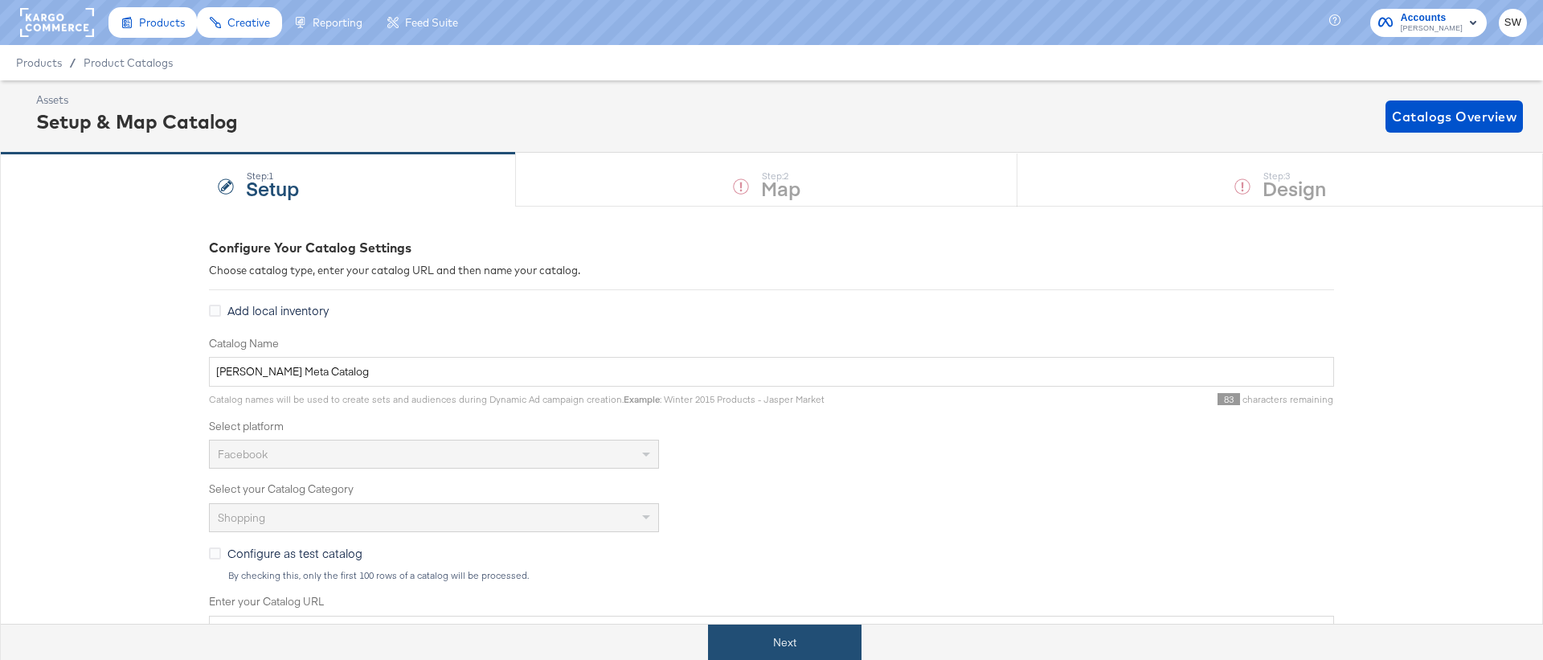
click at [779, 642] on button "Next" at bounding box center [784, 642] width 153 height 36
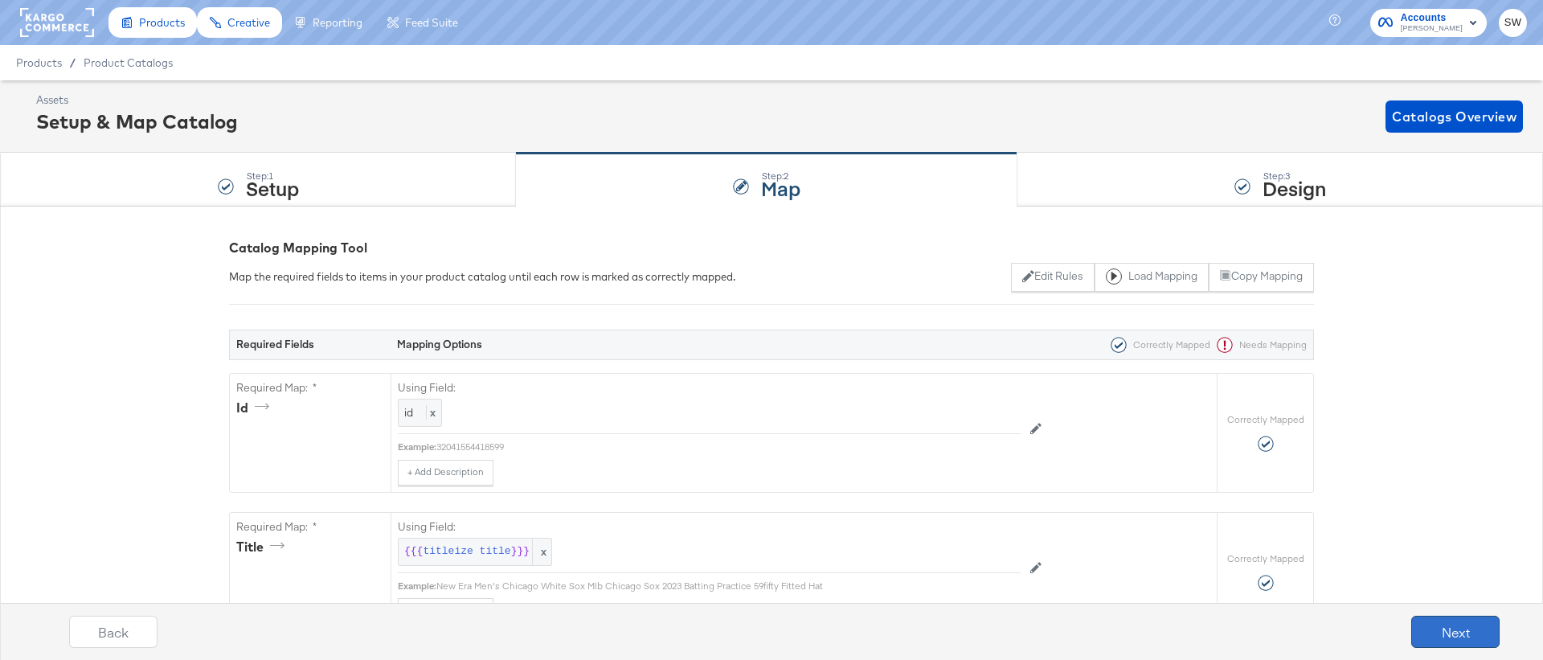
click at [1480, 624] on button "Next" at bounding box center [1455, 632] width 88 height 32
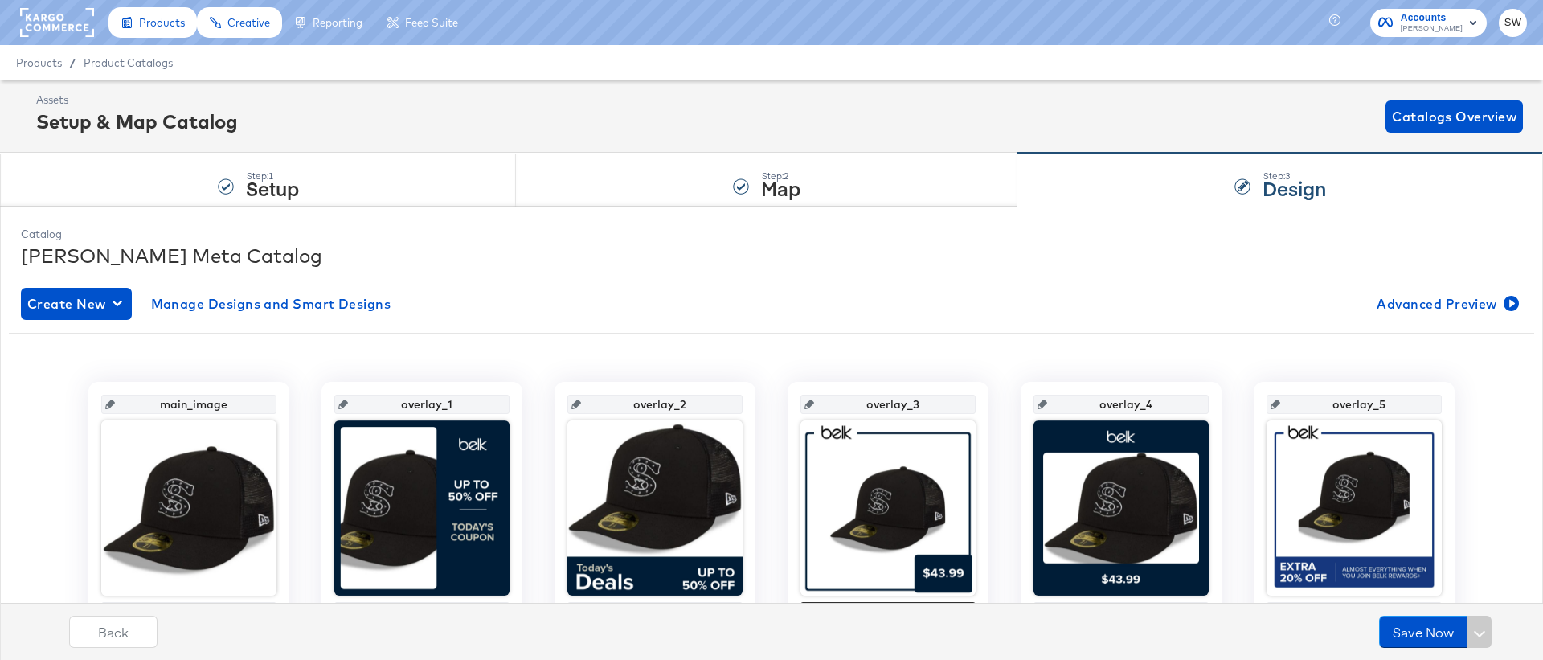
click at [1417, 307] on span "Advanced Preview" at bounding box center [1445, 303] width 139 height 22
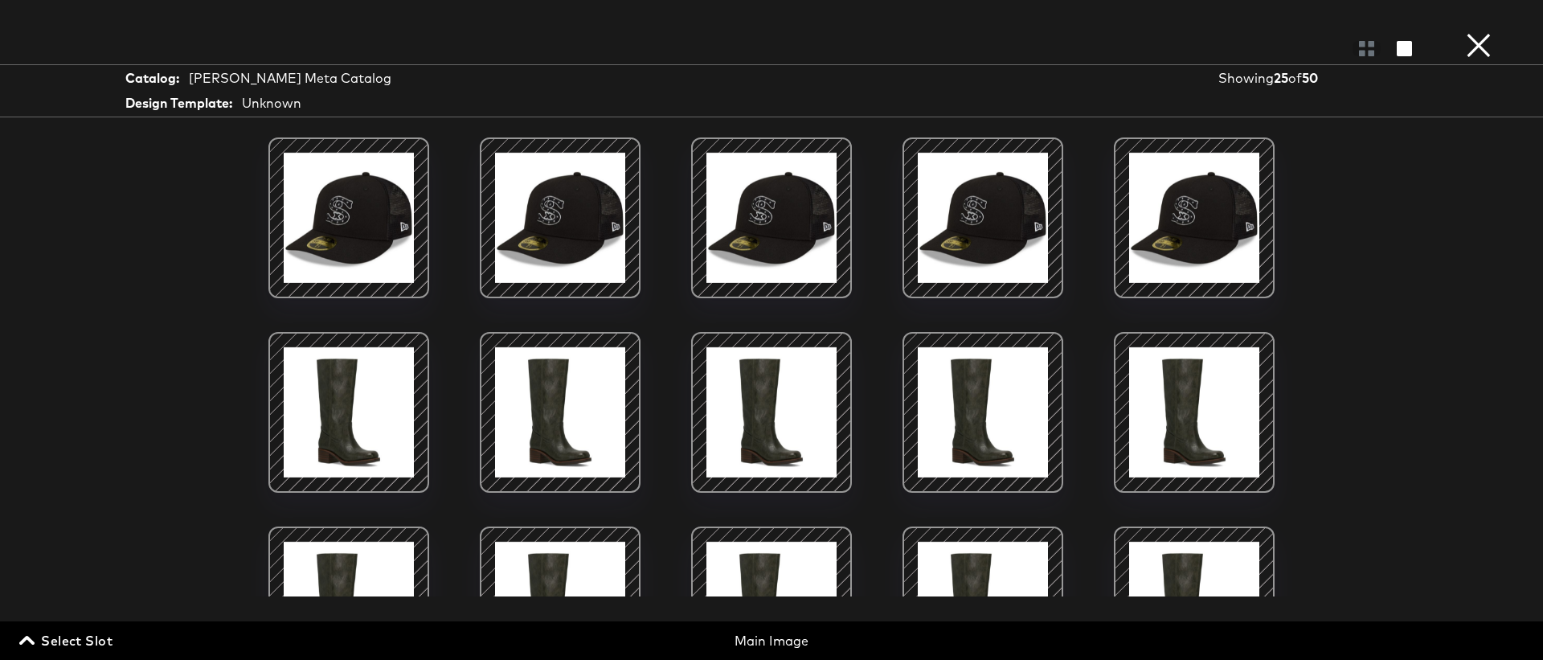
click at [52, 645] on span "Select Slot" at bounding box center [67, 640] width 90 height 22
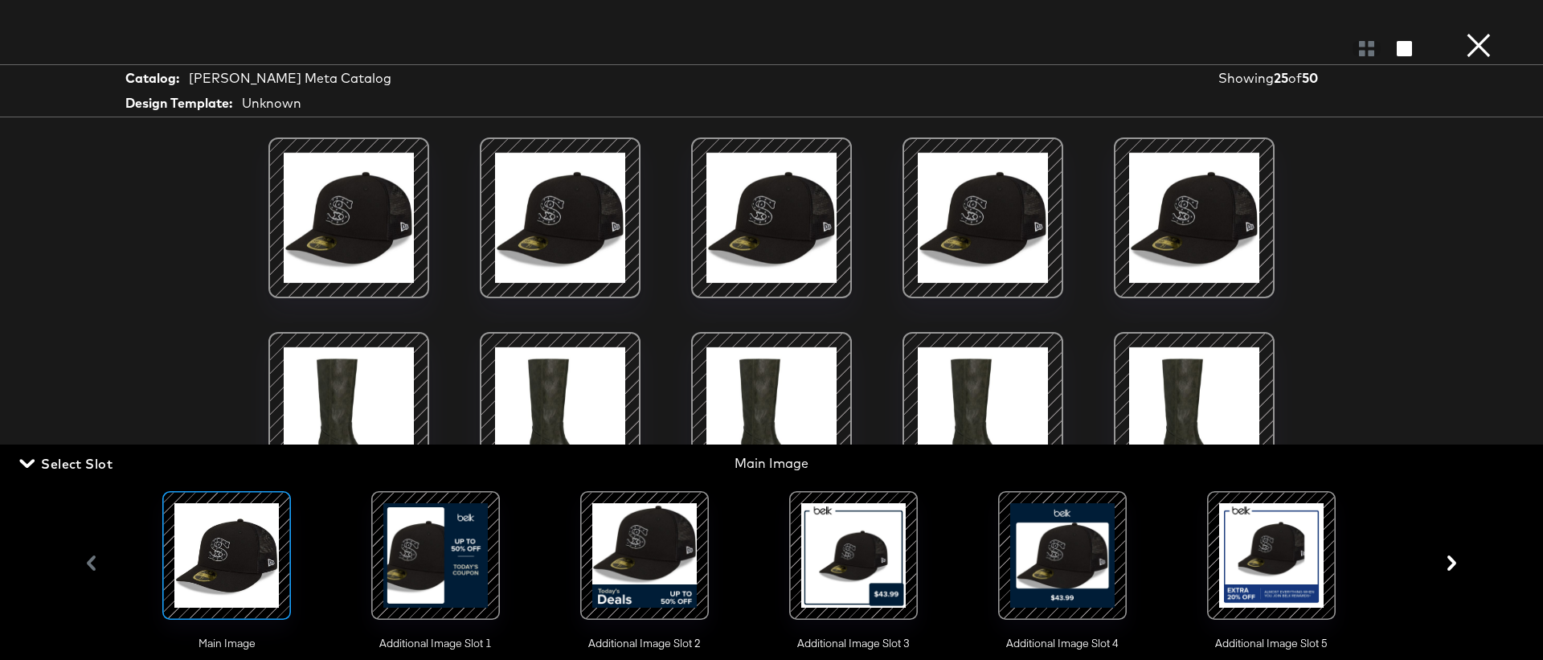
click at [849, 572] on div at bounding box center [853, 555] width 109 height 109
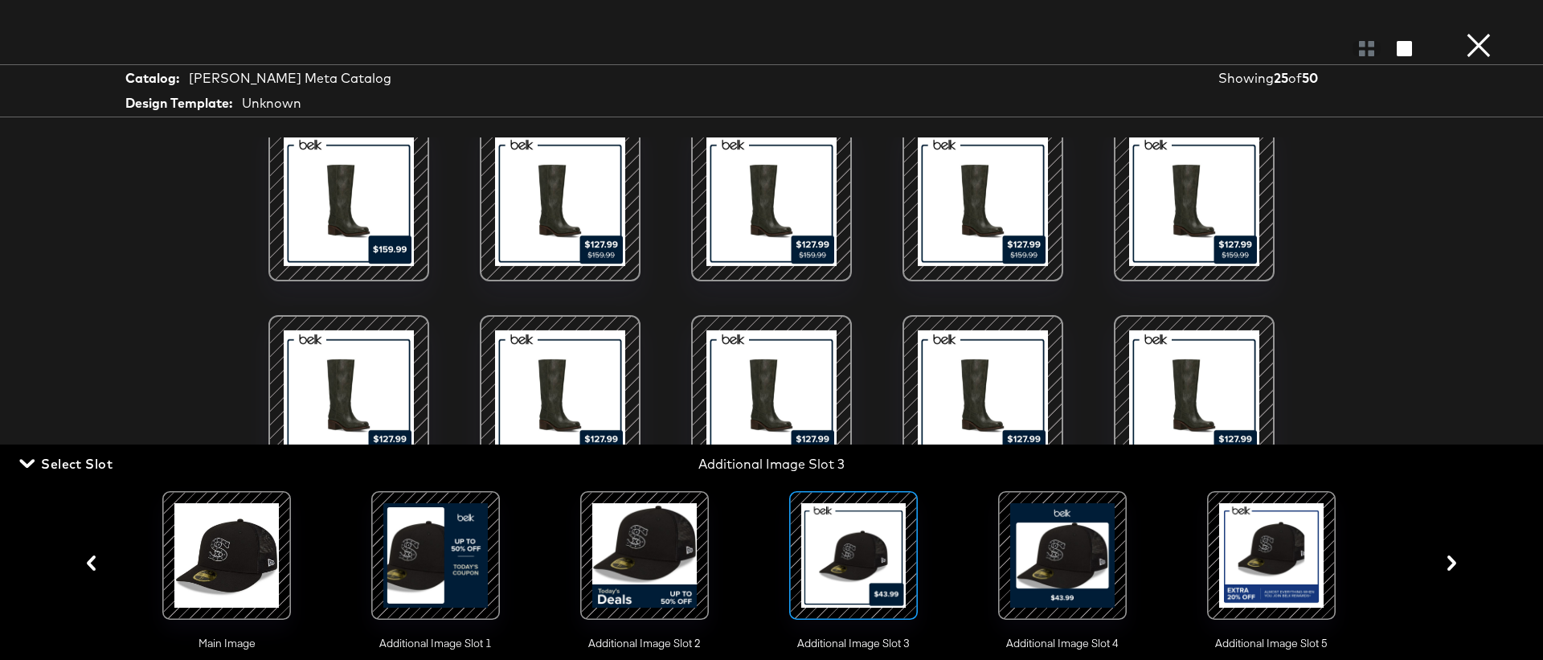
scroll to position [213, 0]
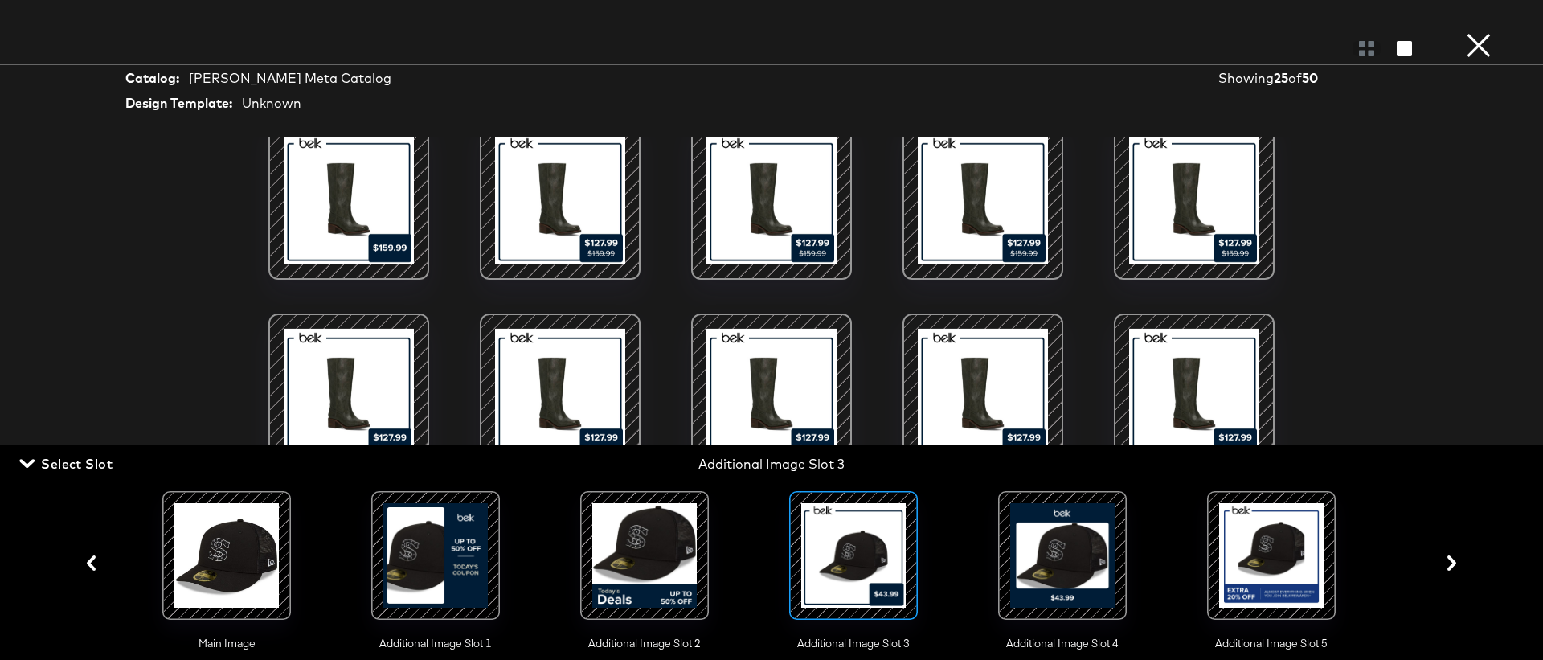
click at [451, 558] on div at bounding box center [435, 555] width 109 height 109
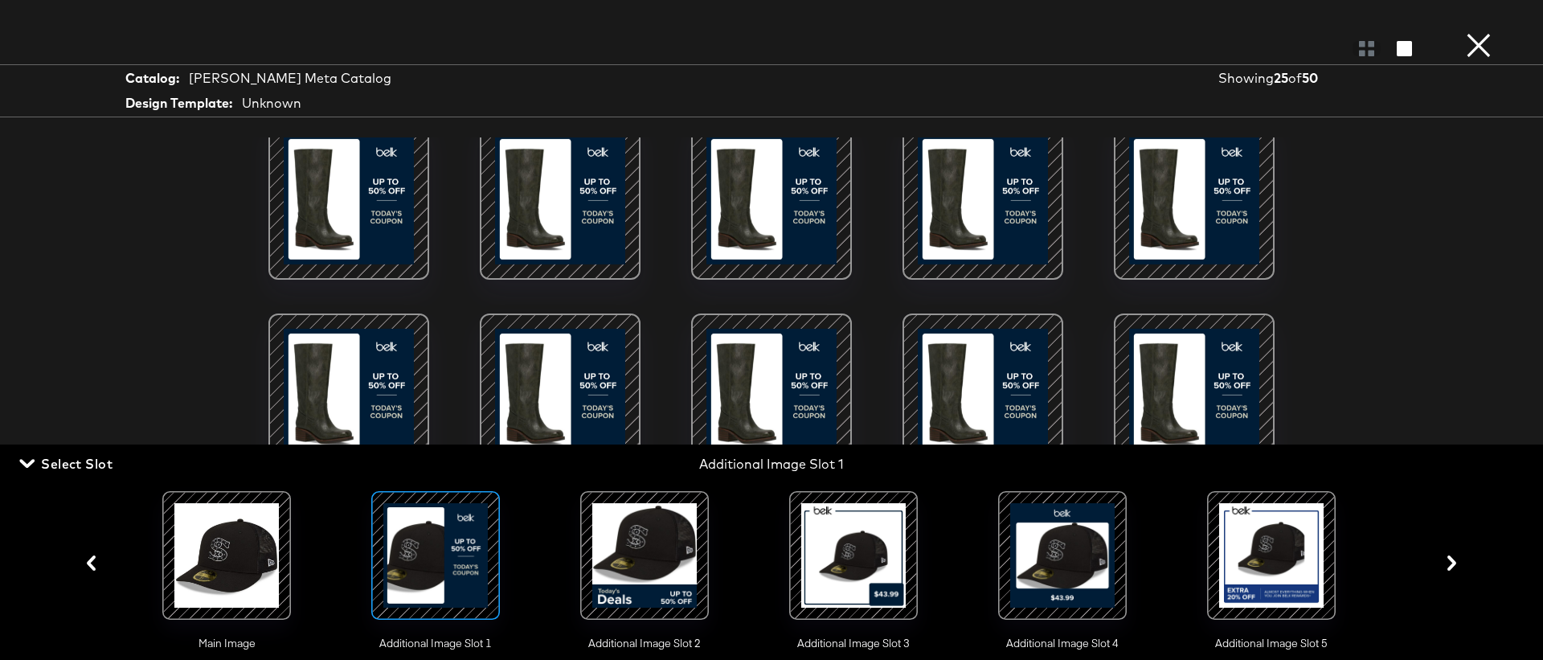
scroll to position [546, 0]
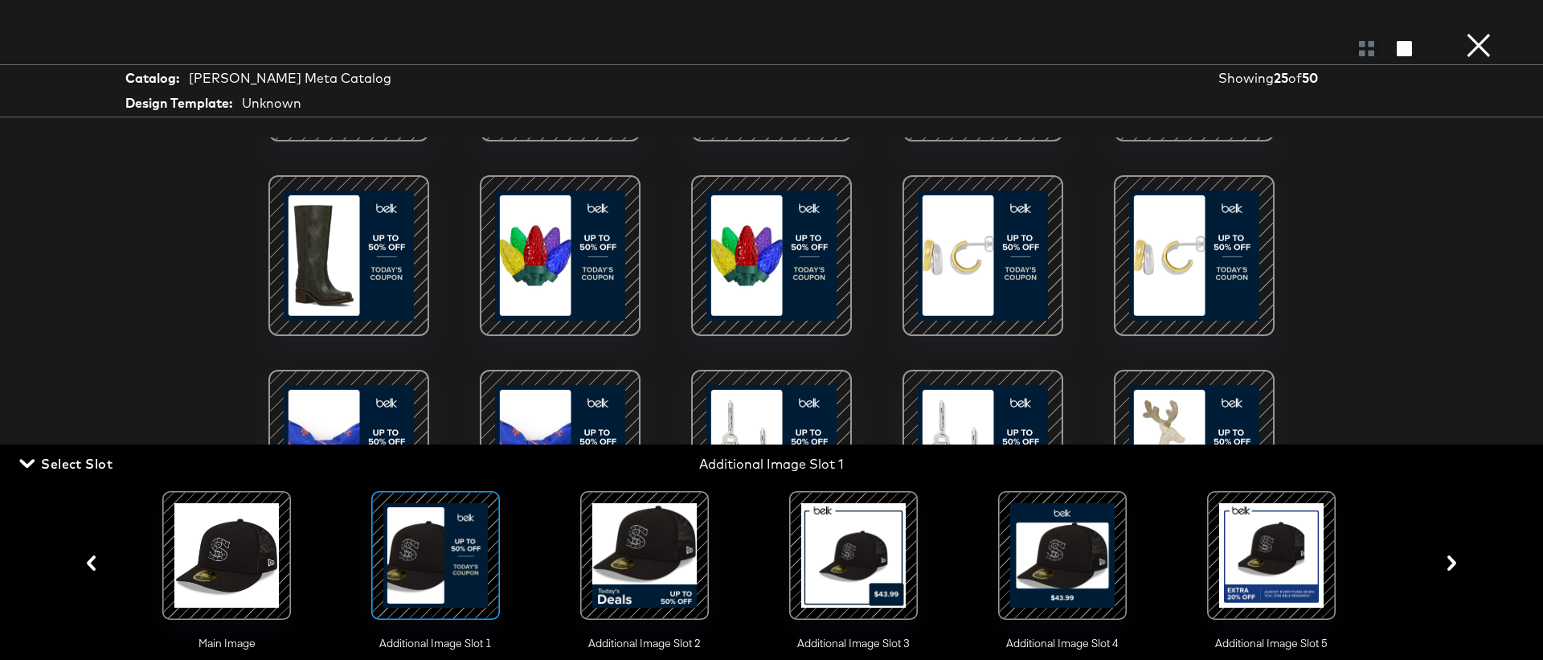
click at [860, 548] on div at bounding box center [853, 555] width 109 height 109
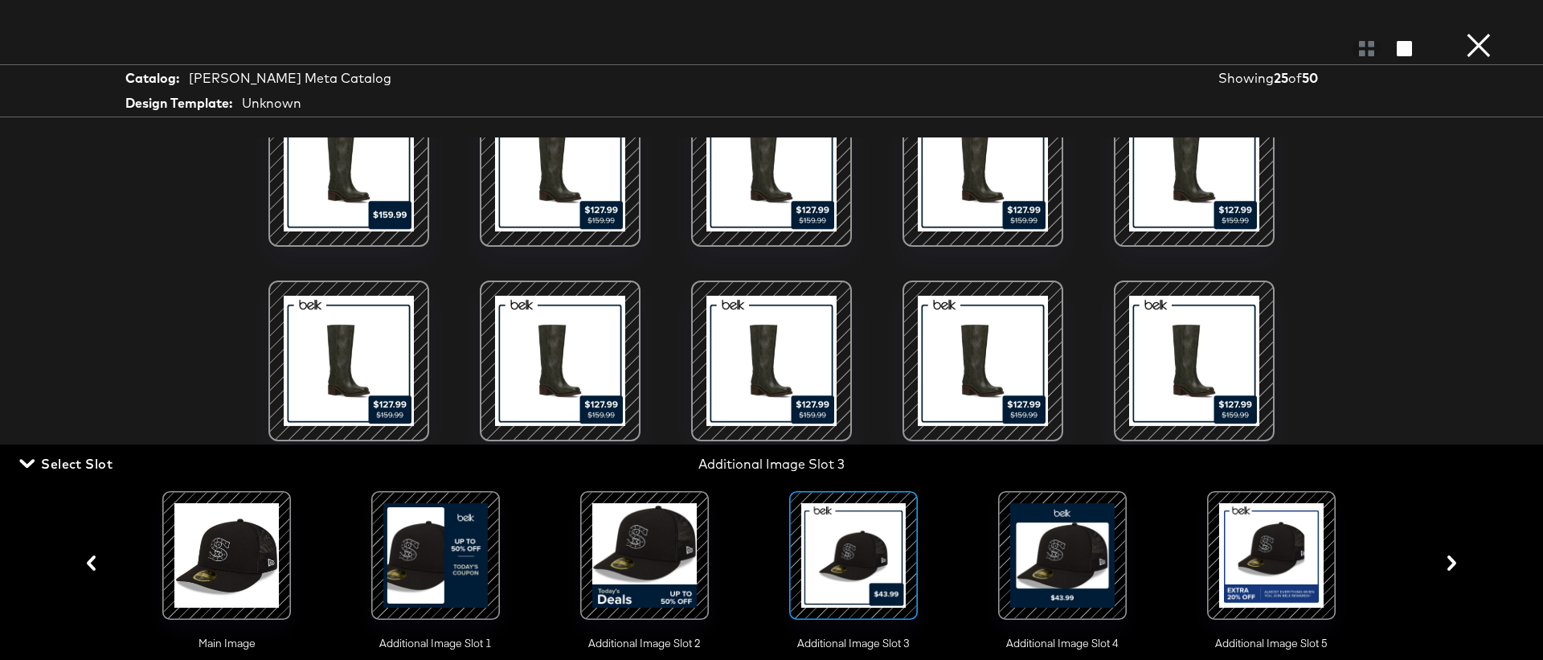
scroll to position [0, 0]
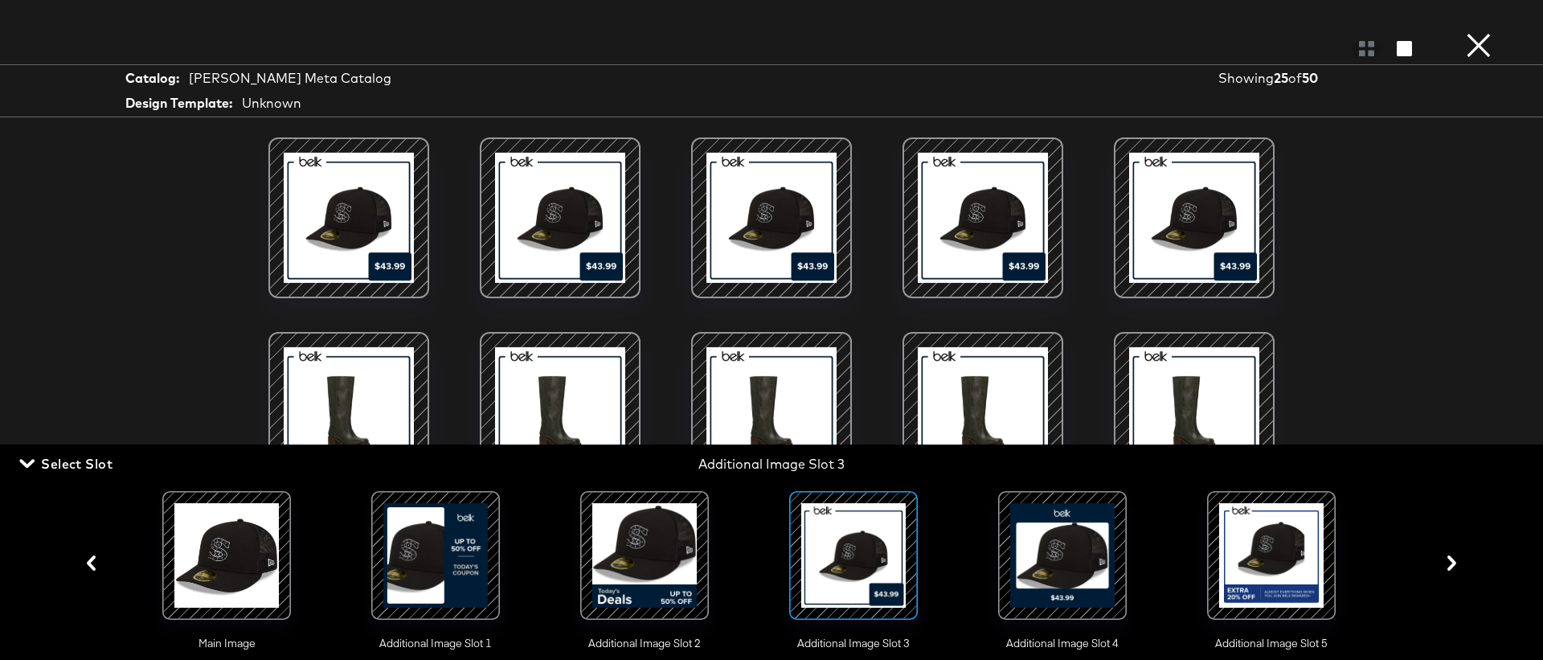
click at [1249, 554] on div at bounding box center [1271, 555] width 109 height 109
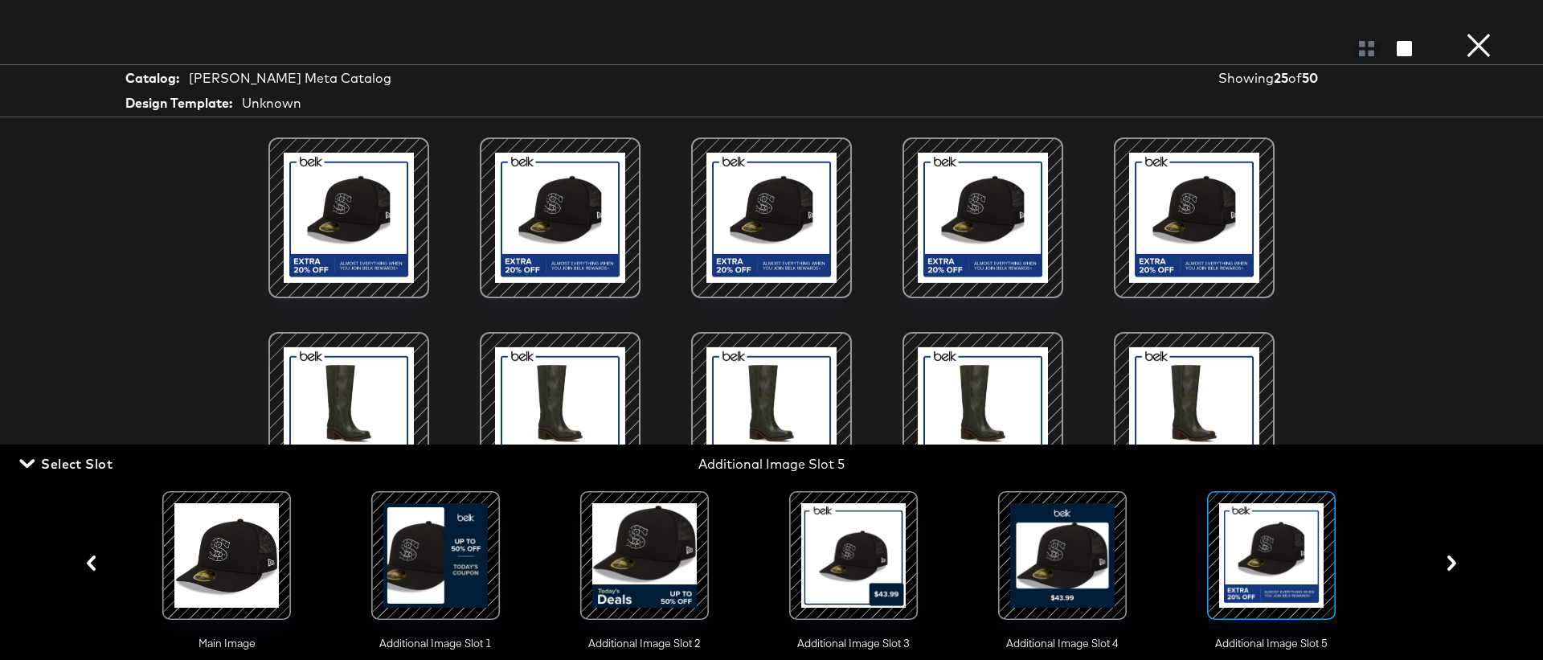
click at [1067, 560] on div at bounding box center [1062, 555] width 109 height 109
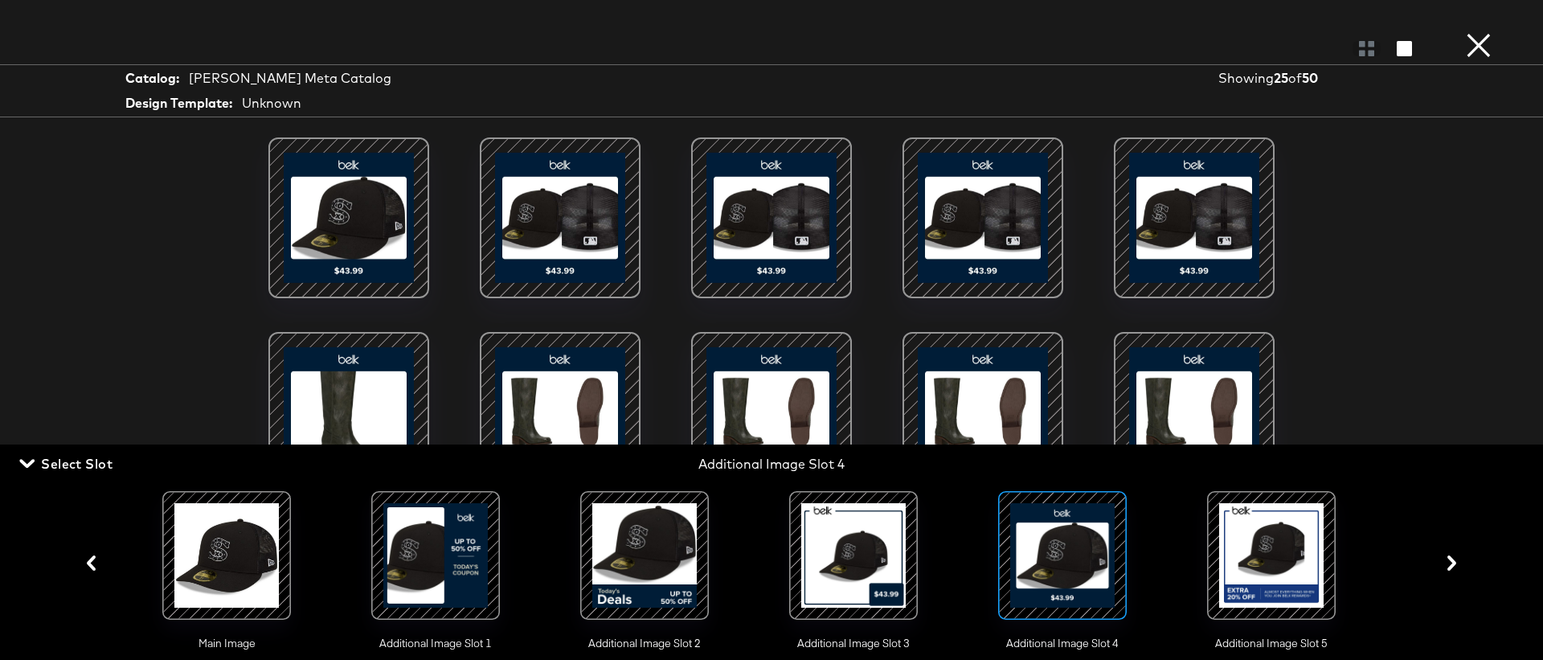
scroll to position [357, 0]
click at [870, 572] on div at bounding box center [853, 555] width 109 height 109
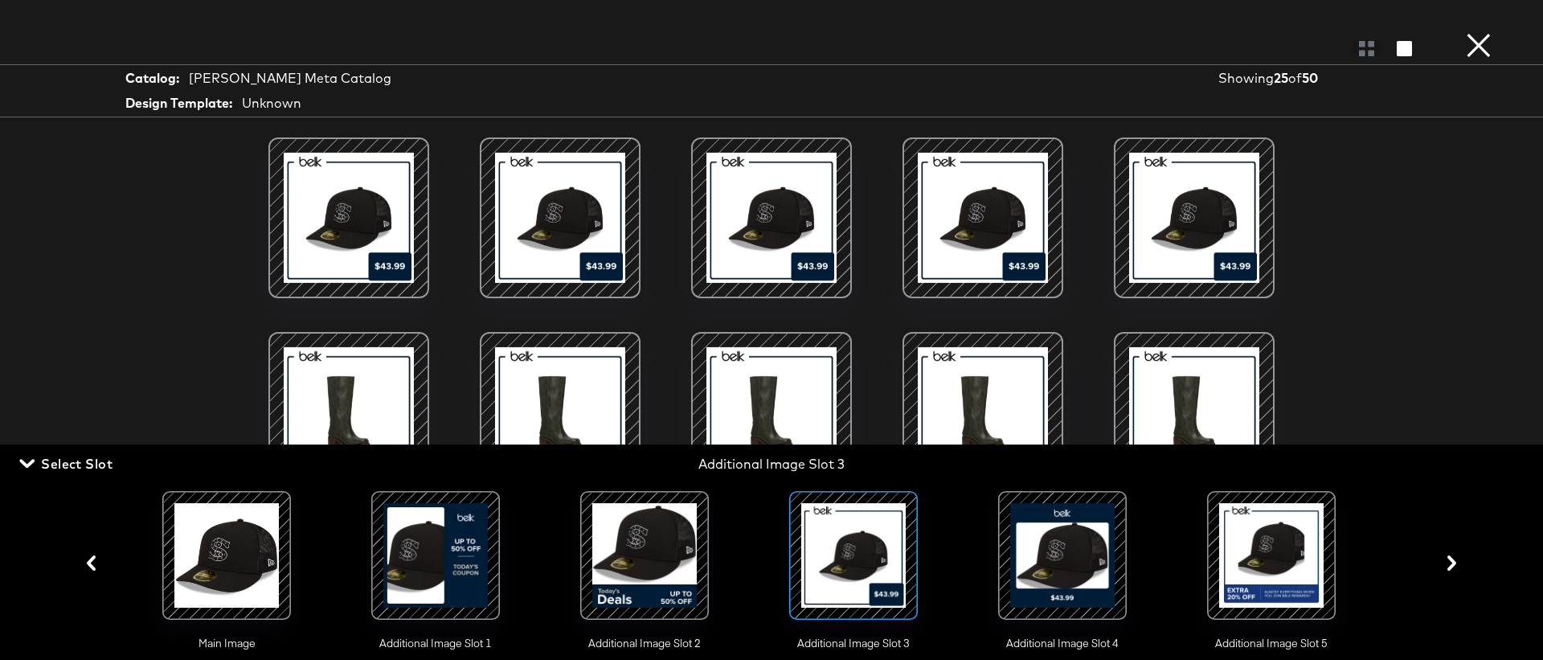
click at [636, 574] on div at bounding box center [644, 555] width 109 height 109
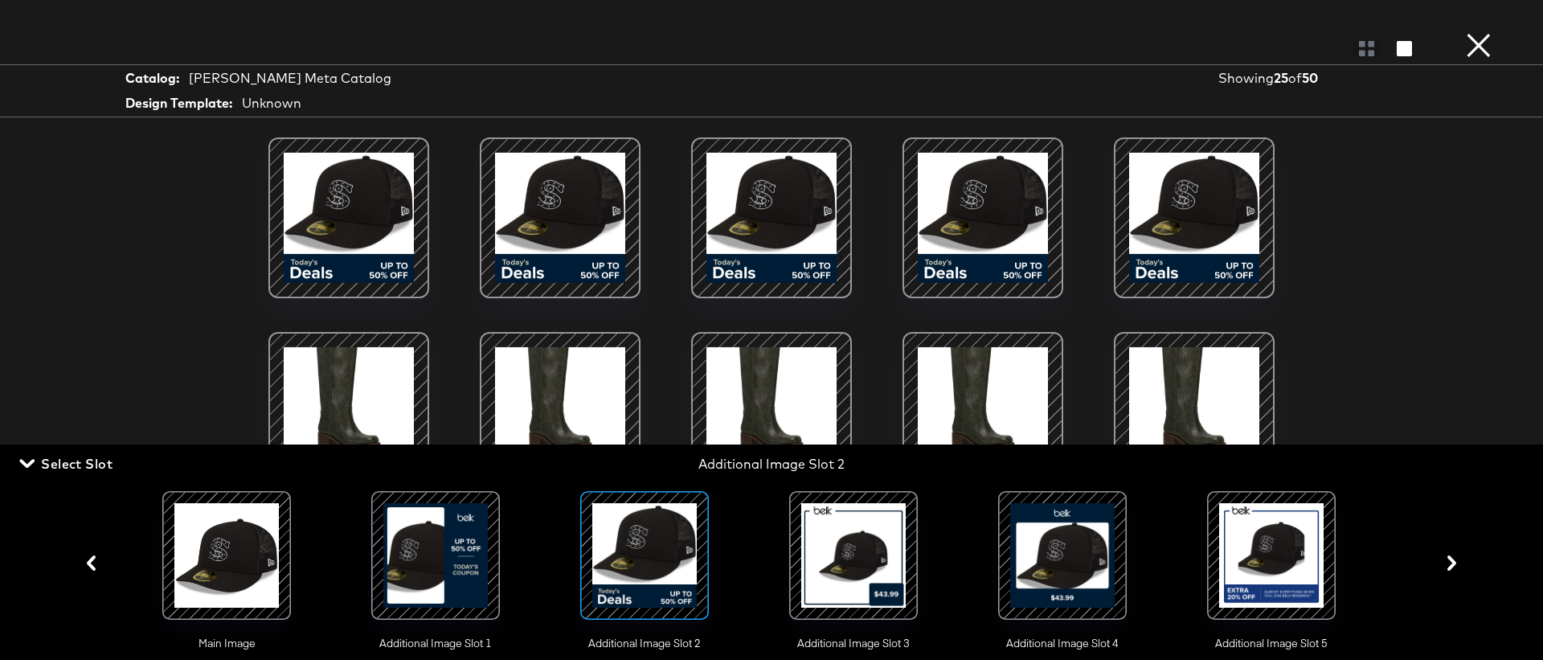
scroll to position [546, 0]
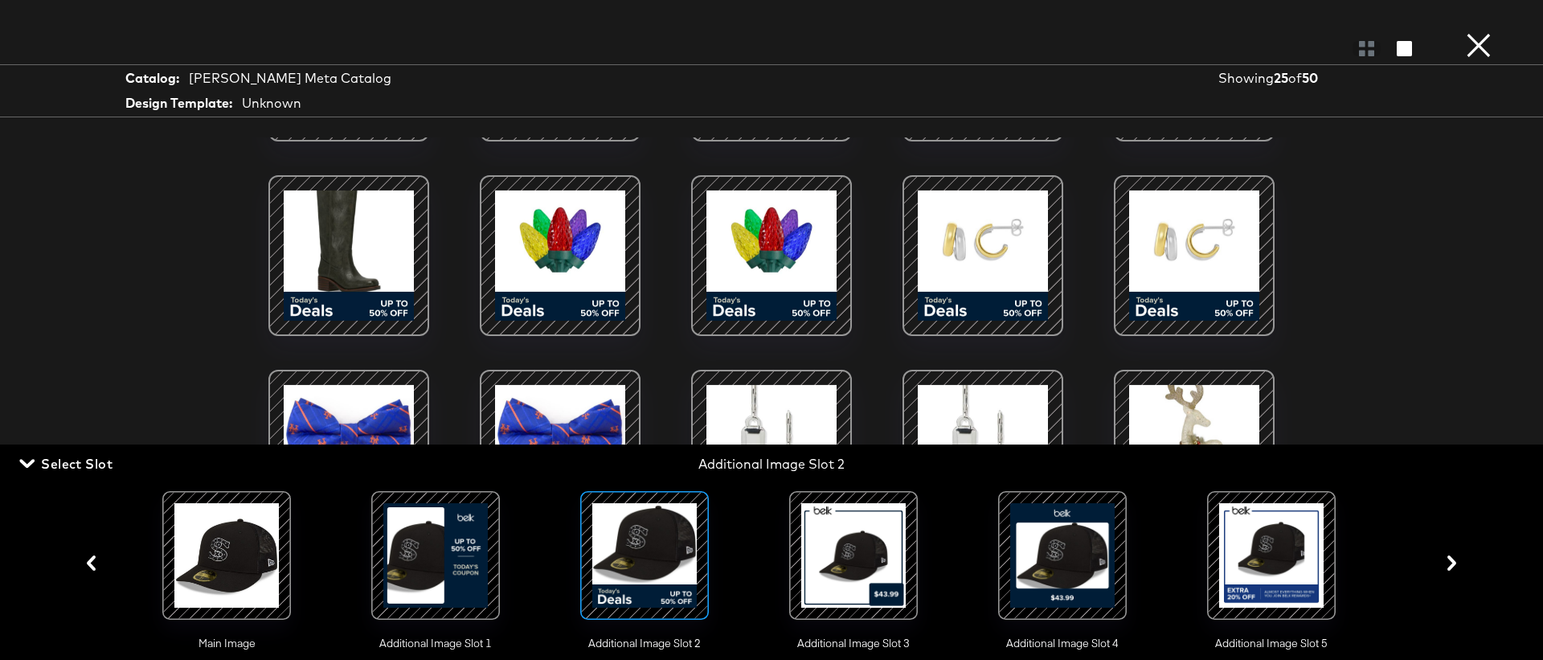
click at [471, 557] on div at bounding box center [435, 555] width 109 height 109
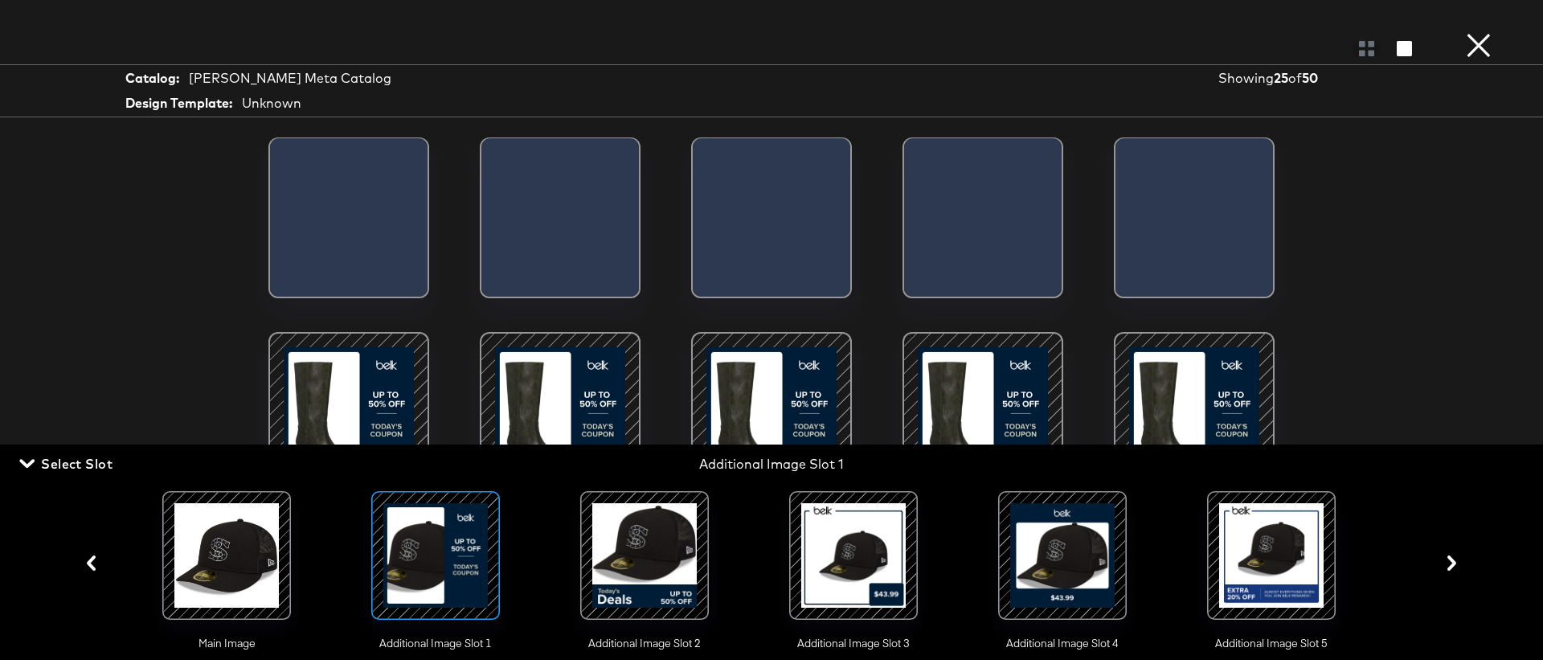
scroll to position [0, 0]
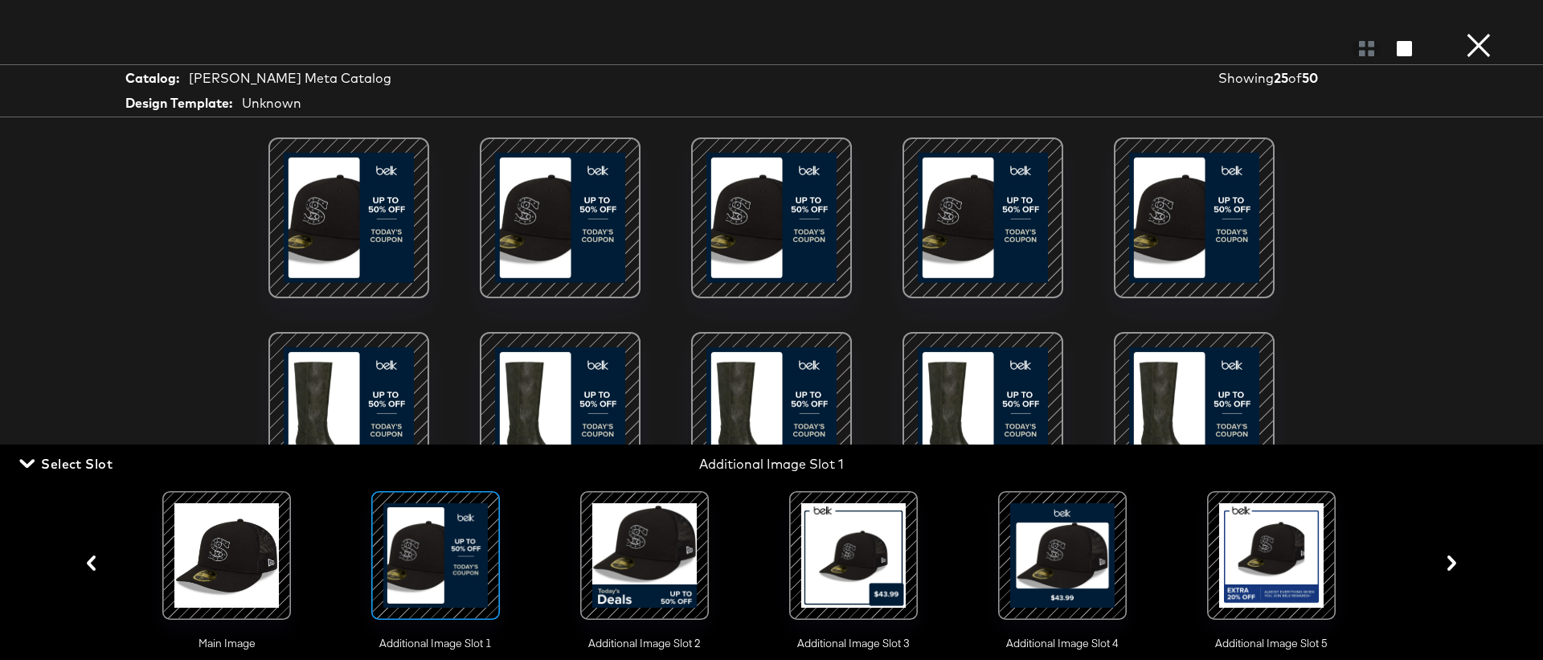
click at [1486, 32] on button "×" at bounding box center [1478, 16] width 32 height 32
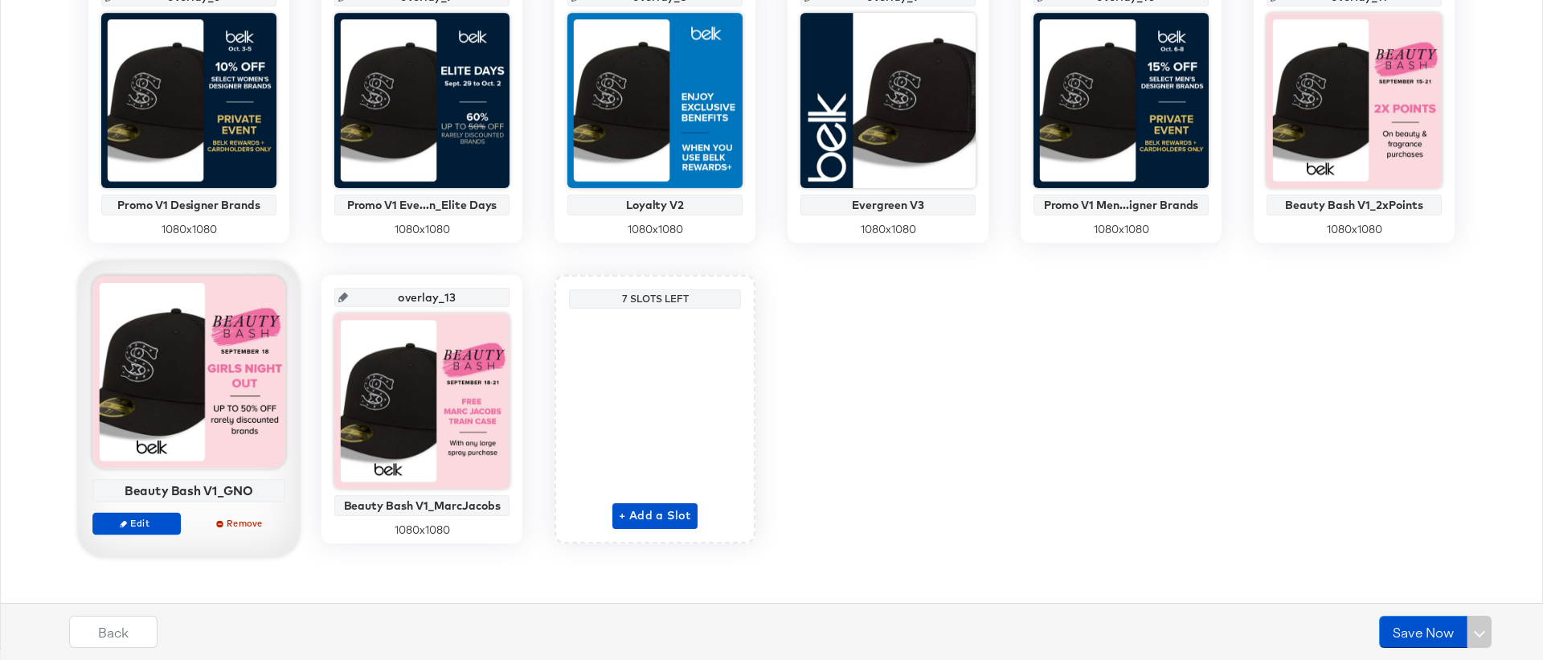
scroll to position [708, 0]
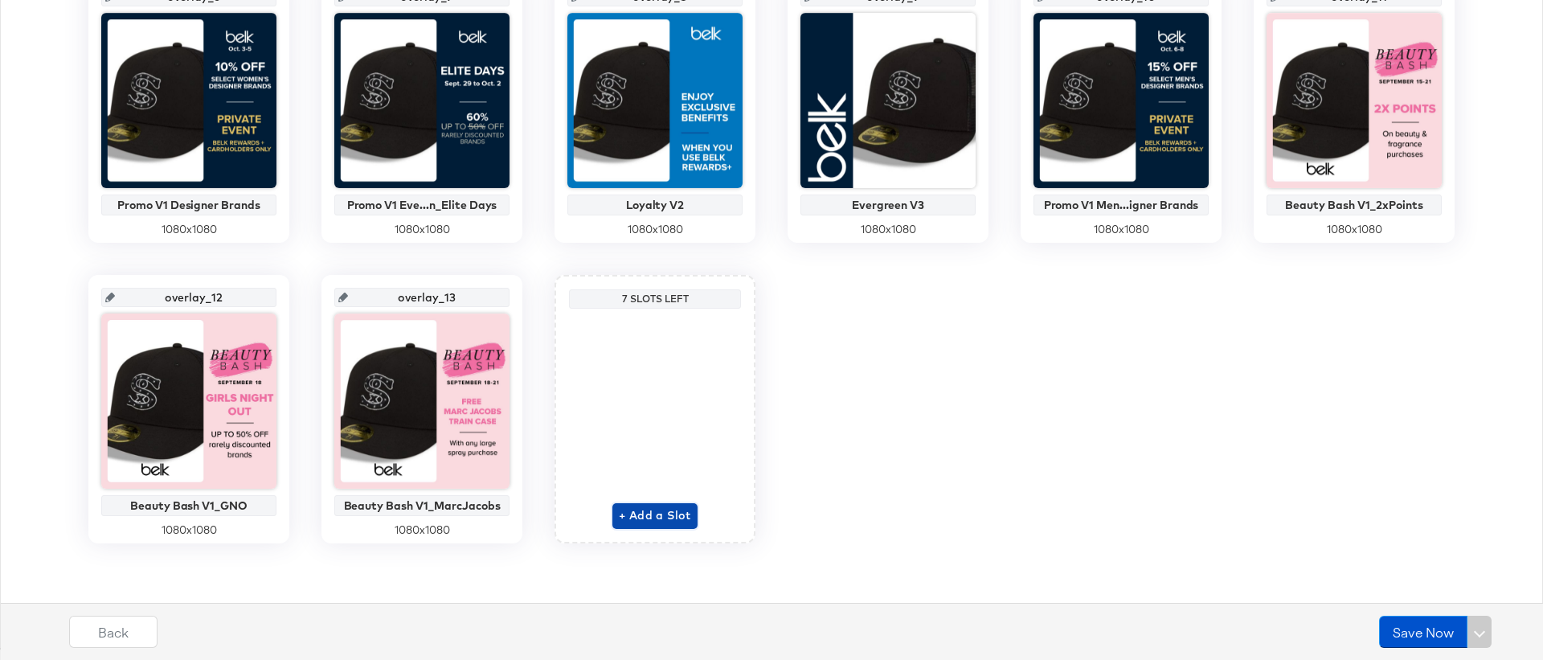
click at [640, 515] on span "+ Add a Slot" at bounding box center [655, 515] width 72 height 20
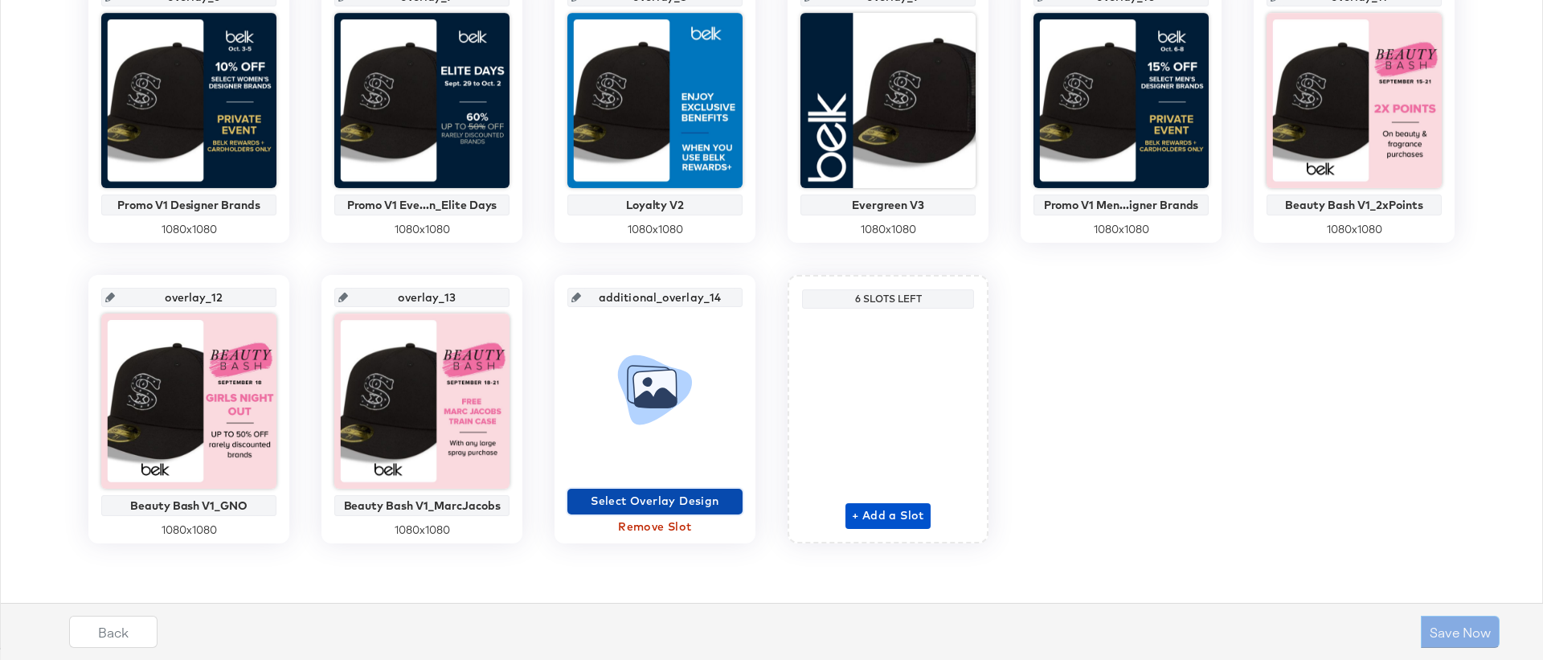
click at [642, 496] on span "Select Overlay Design" at bounding box center [655, 501] width 162 height 20
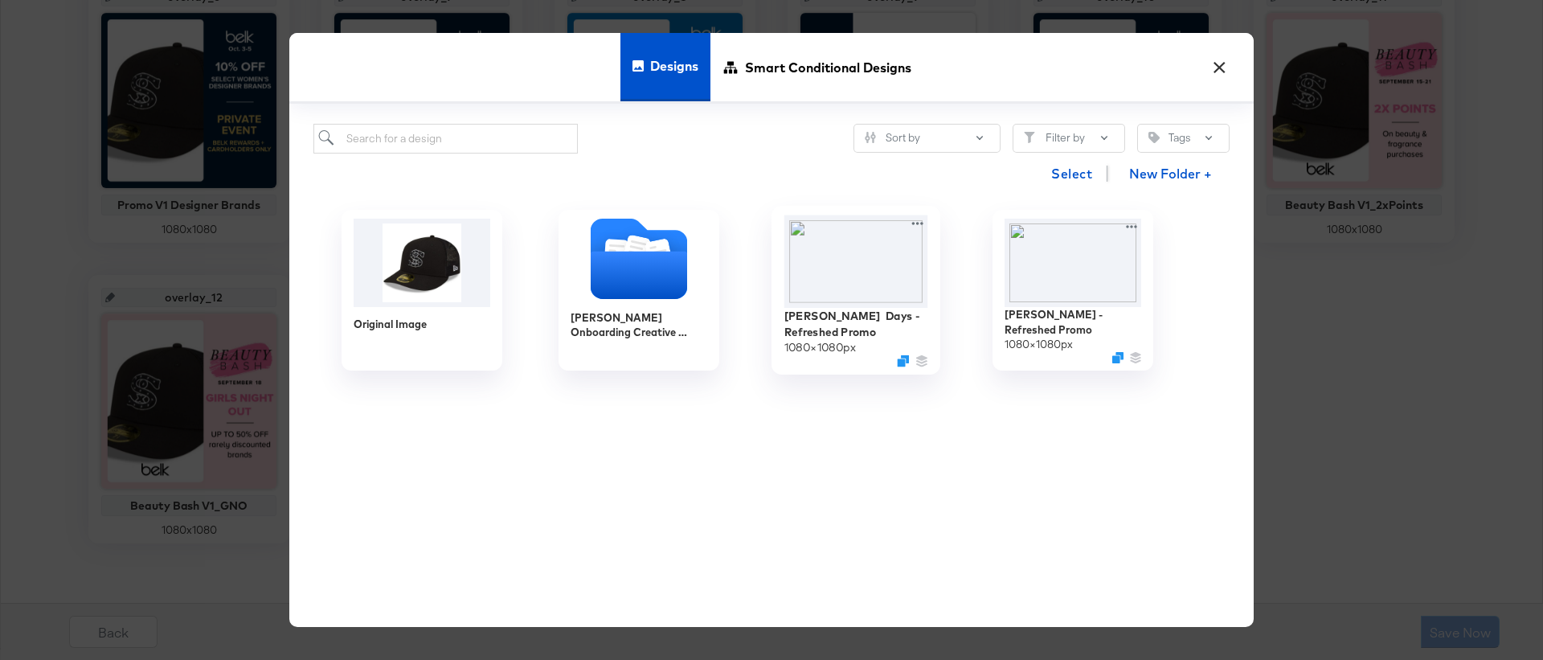
click at [857, 264] on img at bounding box center [856, 261] width 144 height 92
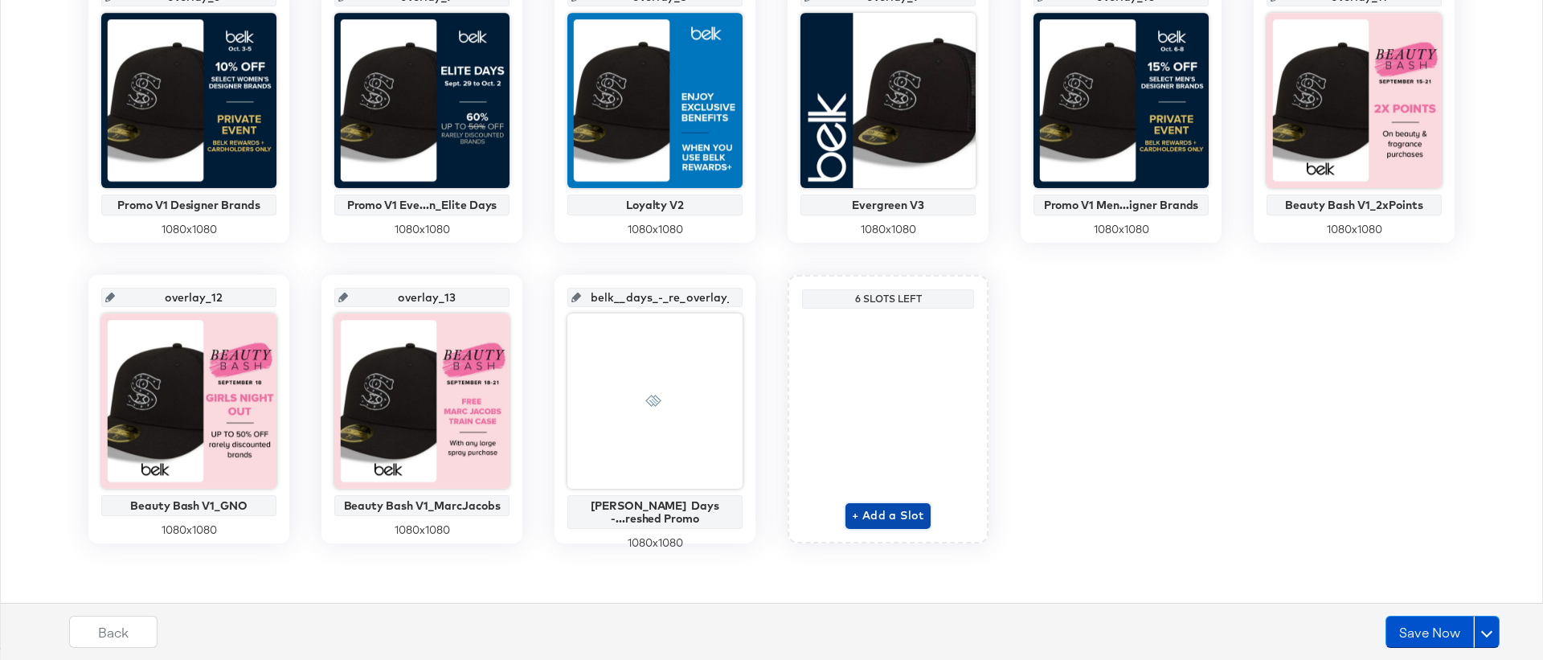
click at [870, 516] on span "+ Add a Slot" at bounding box center [888, 515] width 72 height 20
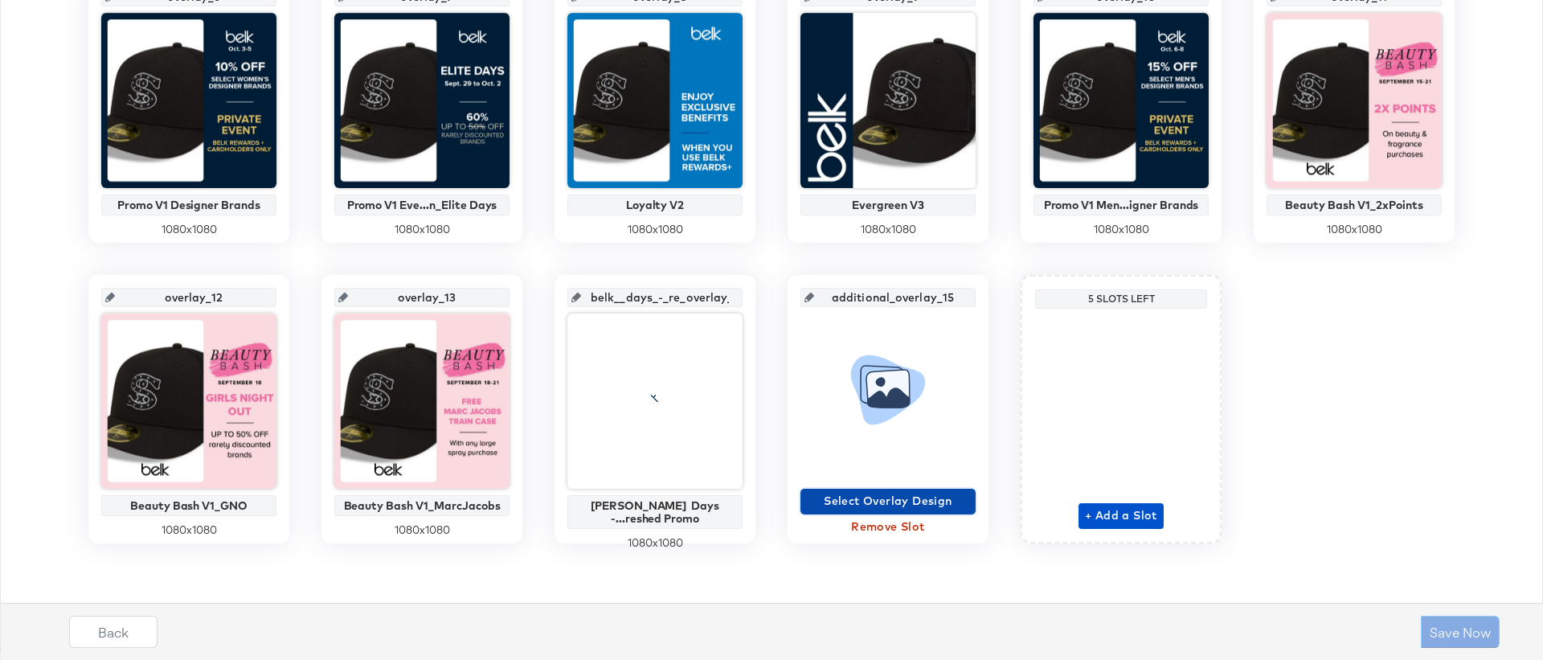
click at [919, 489] on button "Select Overlay Design" at bounding box center [887, 502] width 175 height 26
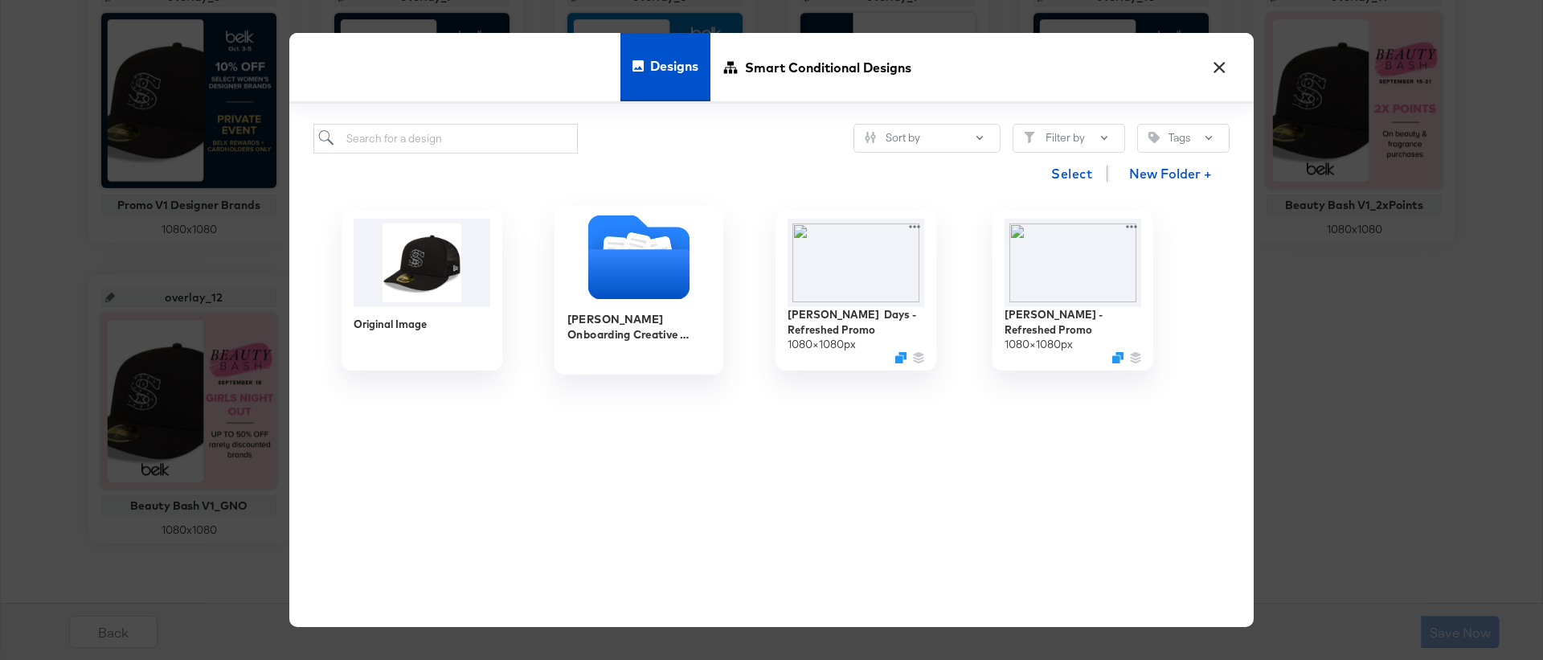
click at [635, 209] on div "[PERSON_NAME] Onboarding Creative Overlays" at bounding box center [638, 290] width 169 height 169
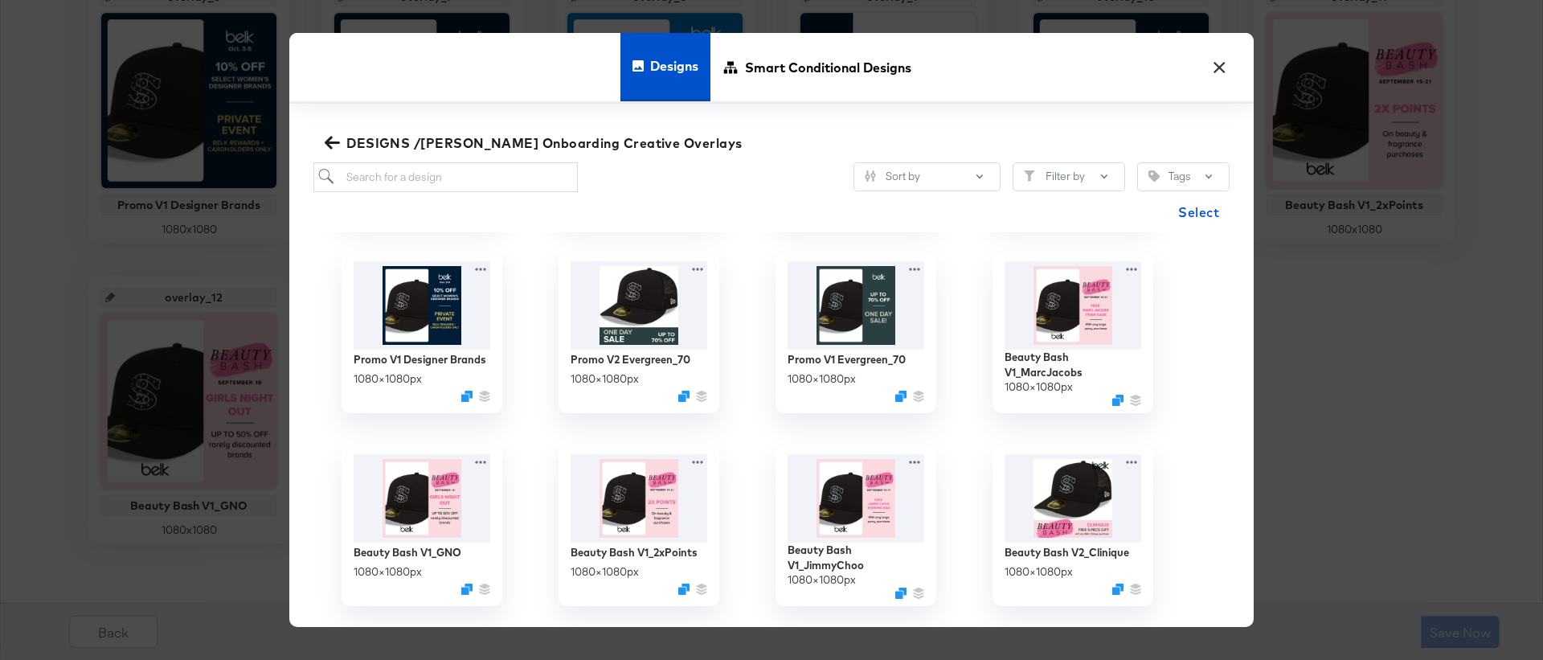
scroll to position [50, 0]
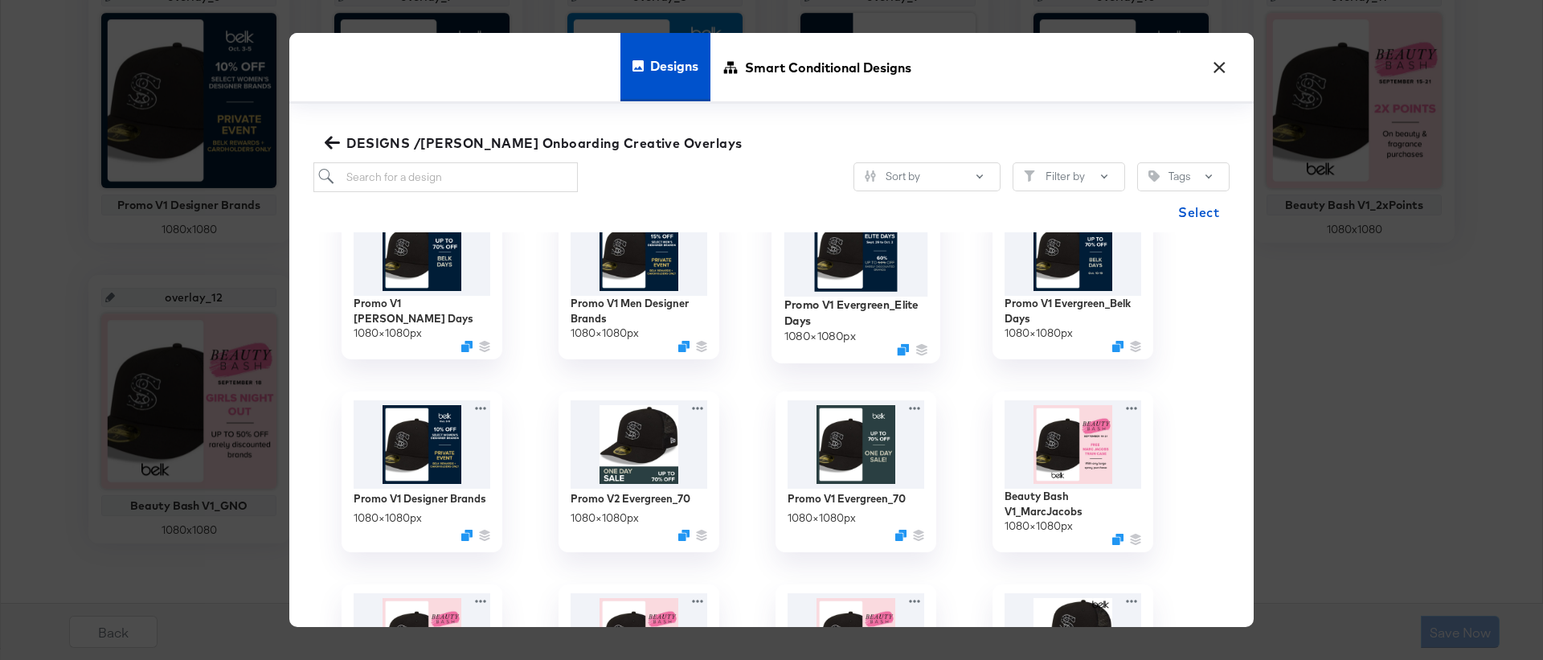
click at [873, 266] on img at bounding box center [856, 249] width 144 height 92
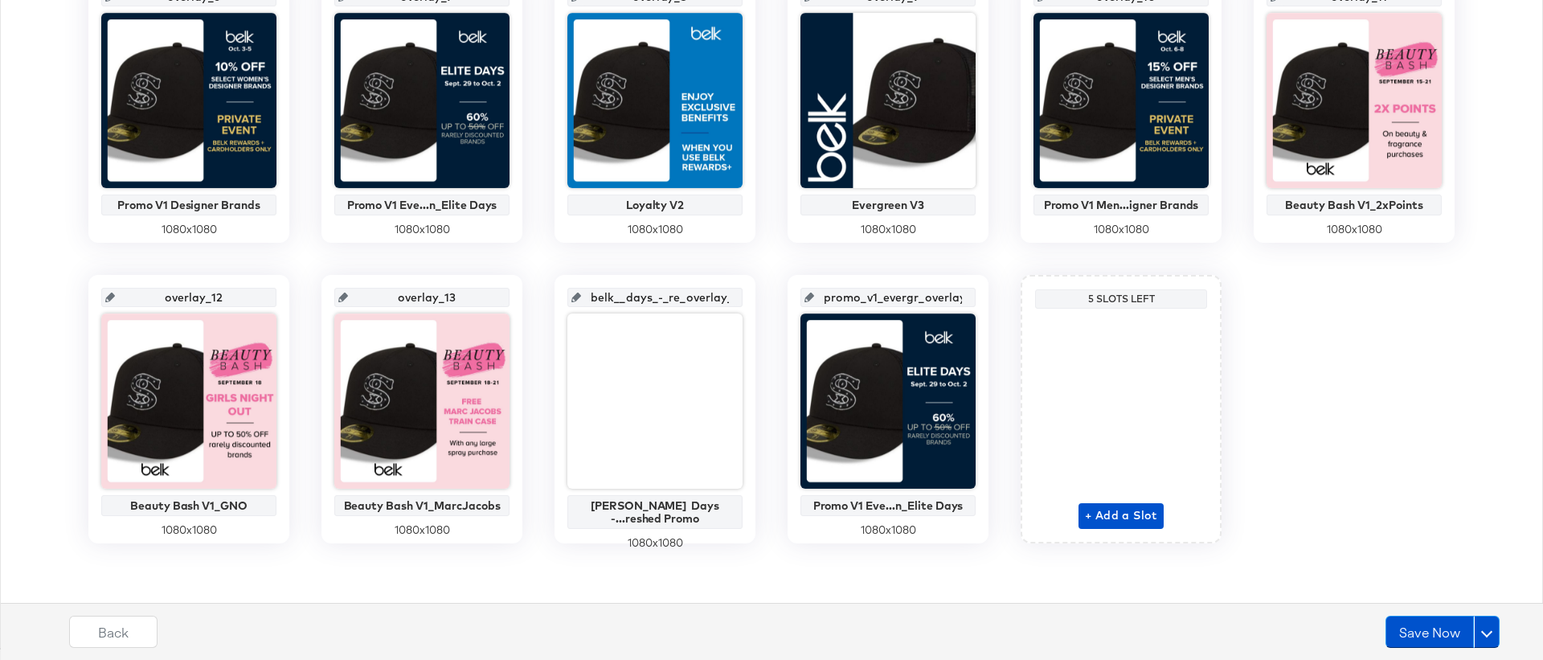
scroll to position [0, 0]
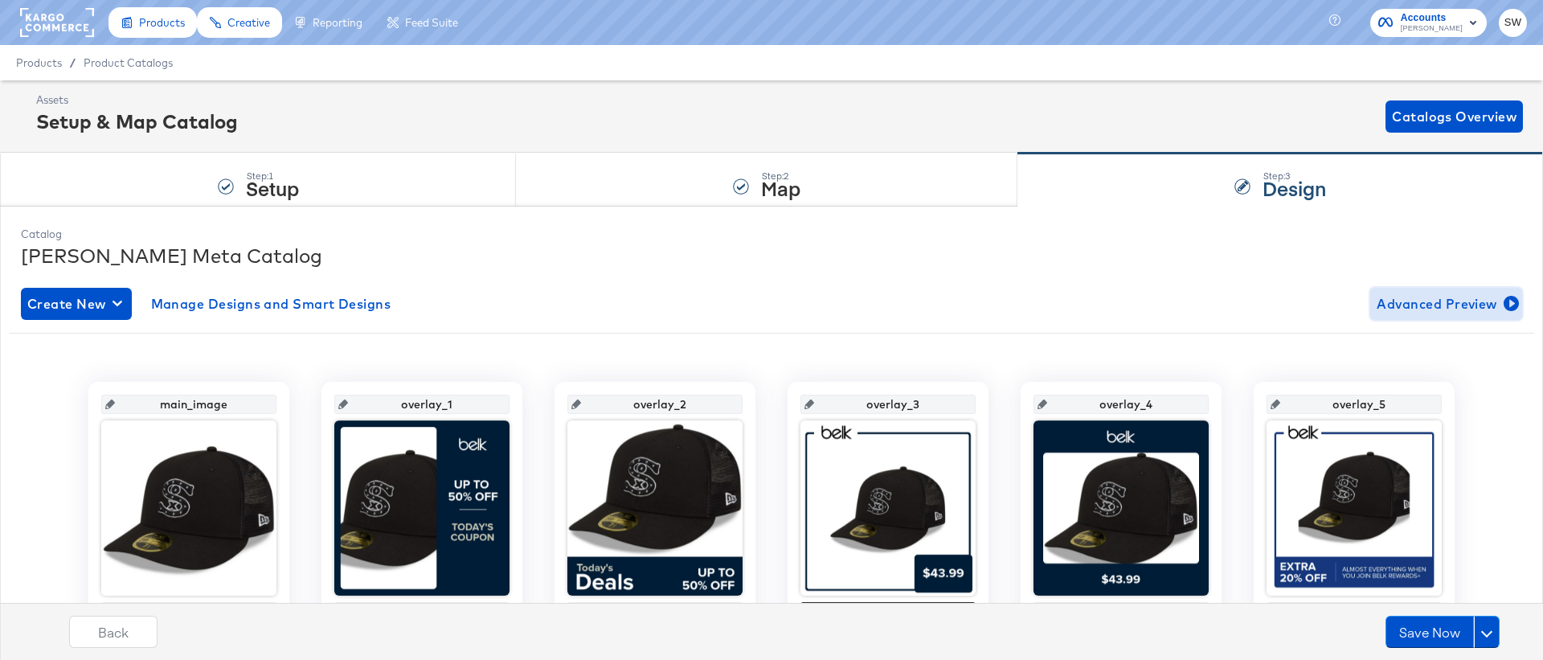
click at [1443, 297] on span "Advanced Preview" at bounding box center [1445, 303] width 139 height 22
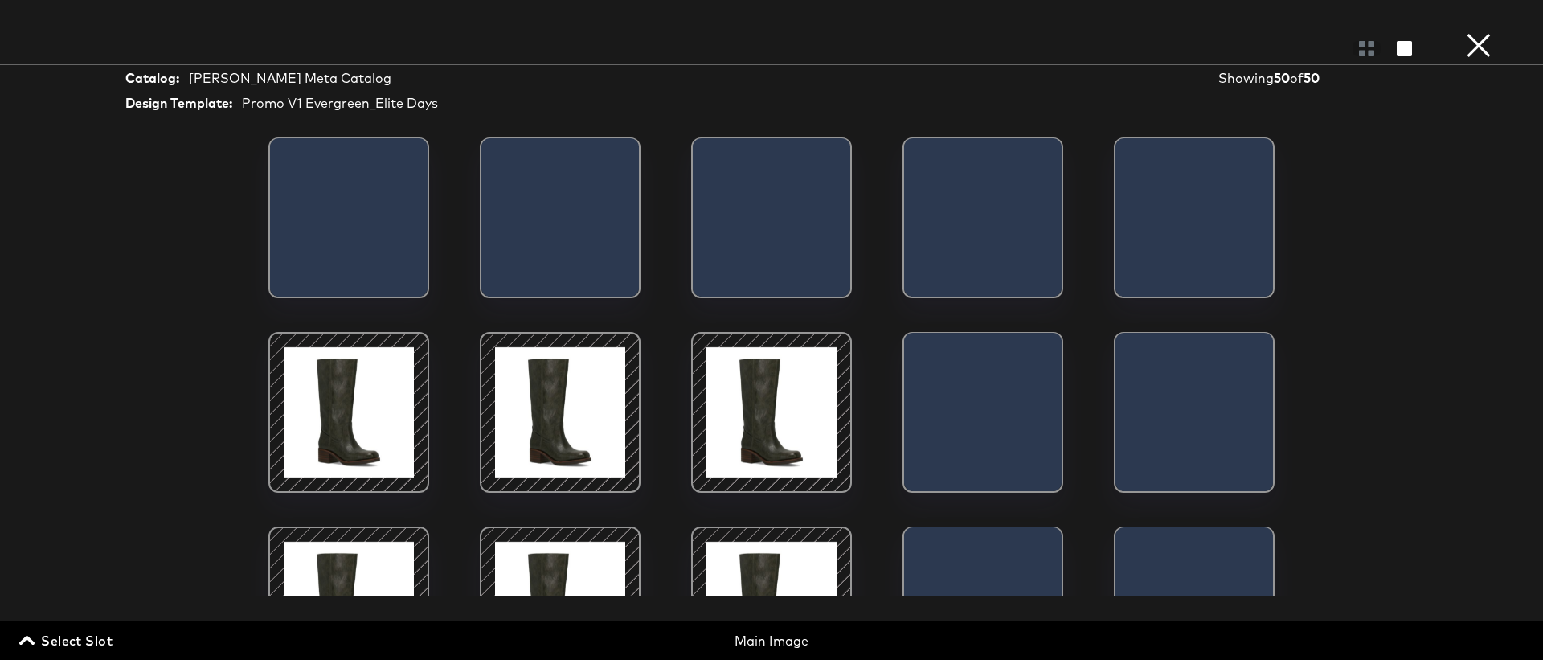
click at [56, 639] on span "Select Slot" at bounding box center [67, 640] width 90 height 22
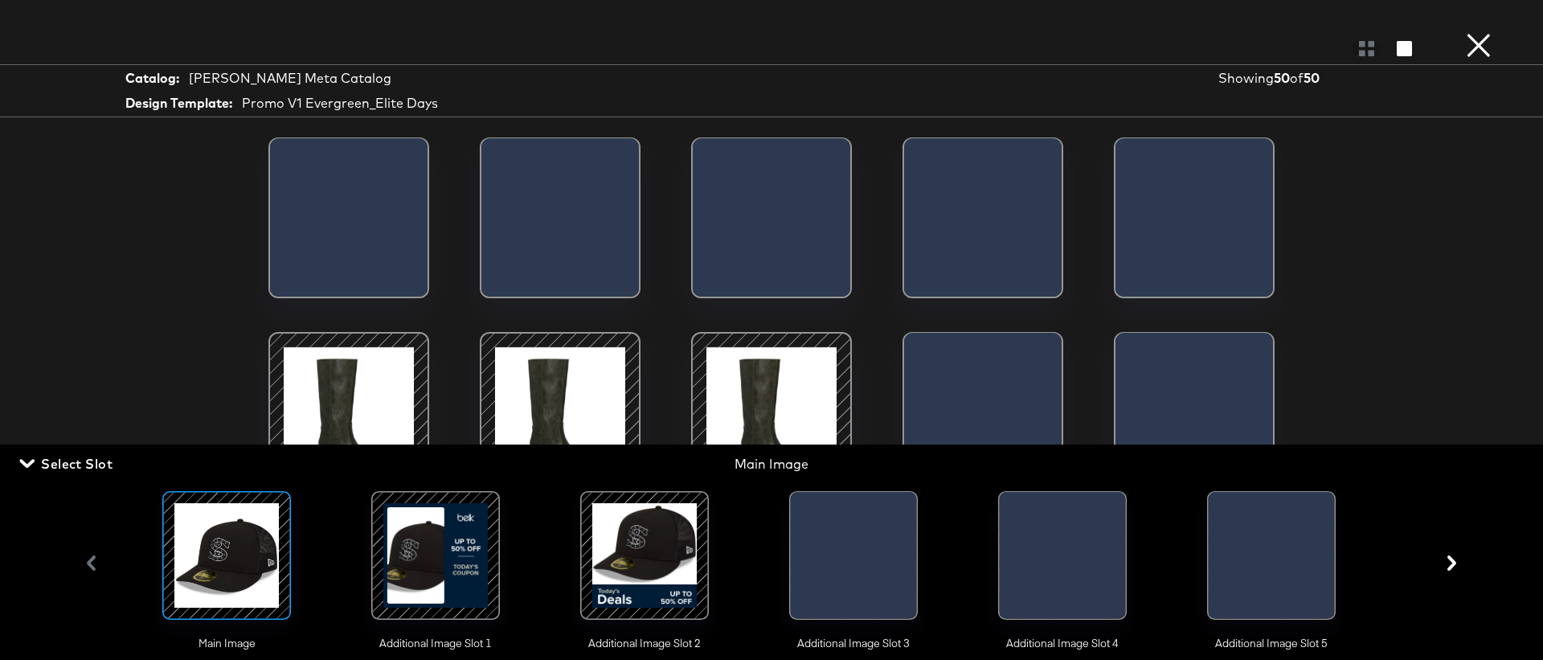
scroll to position [0, 2044]
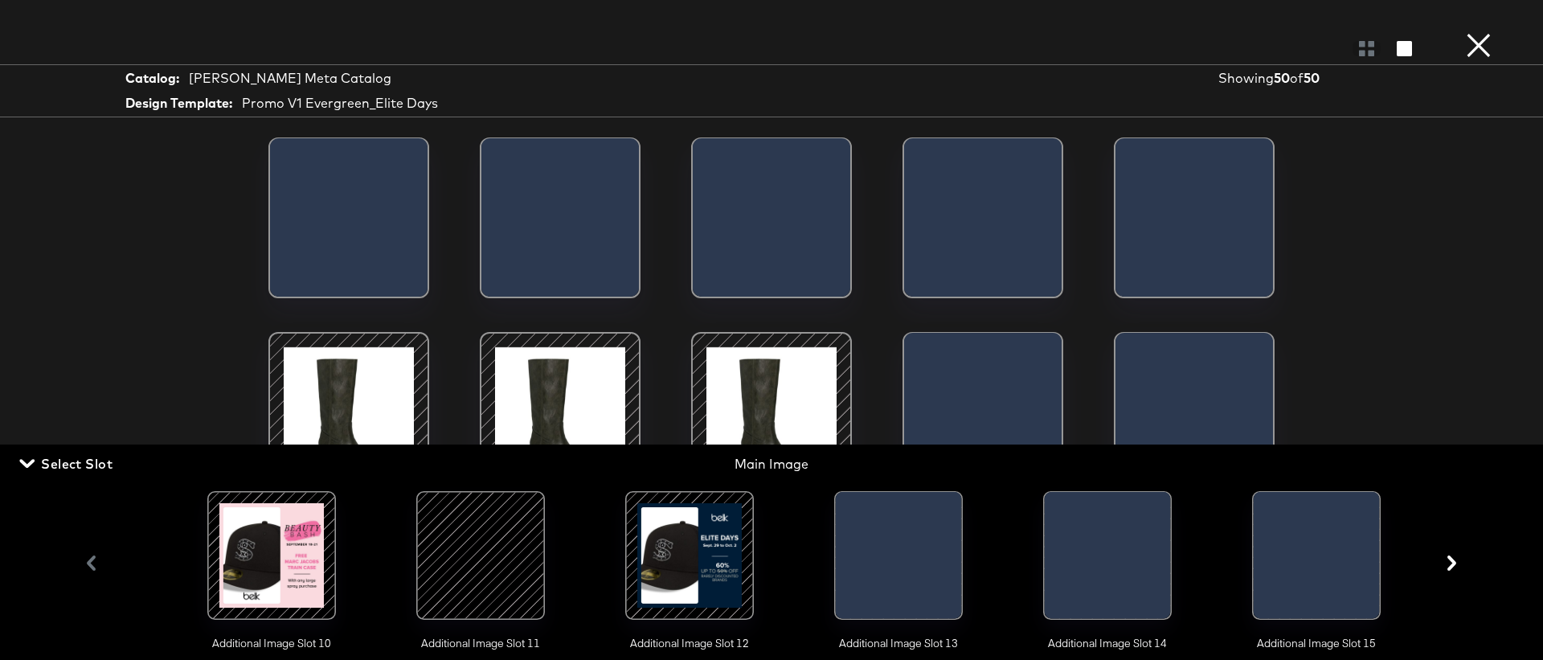
click at [1352, 555] on div at bounding box center [1317, 559] width 126 height 135
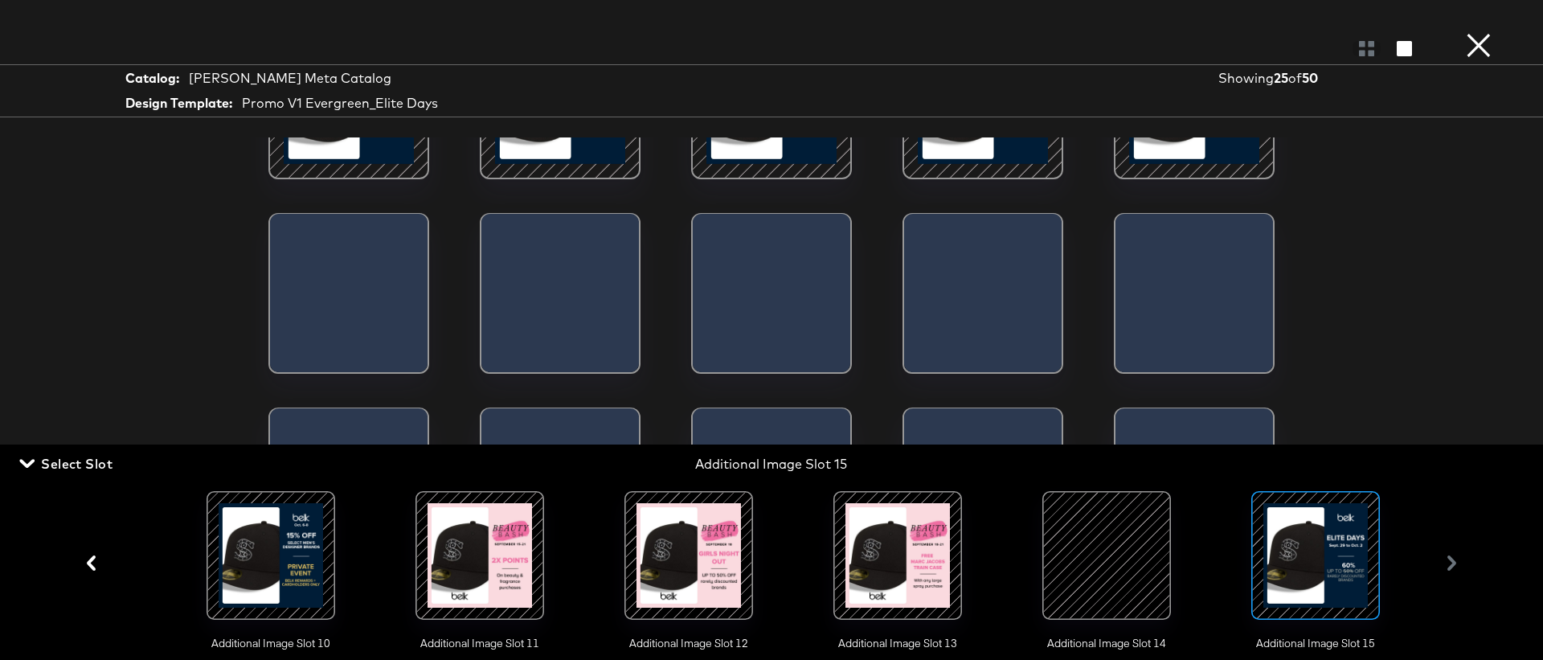
scroll to position [122, 0]
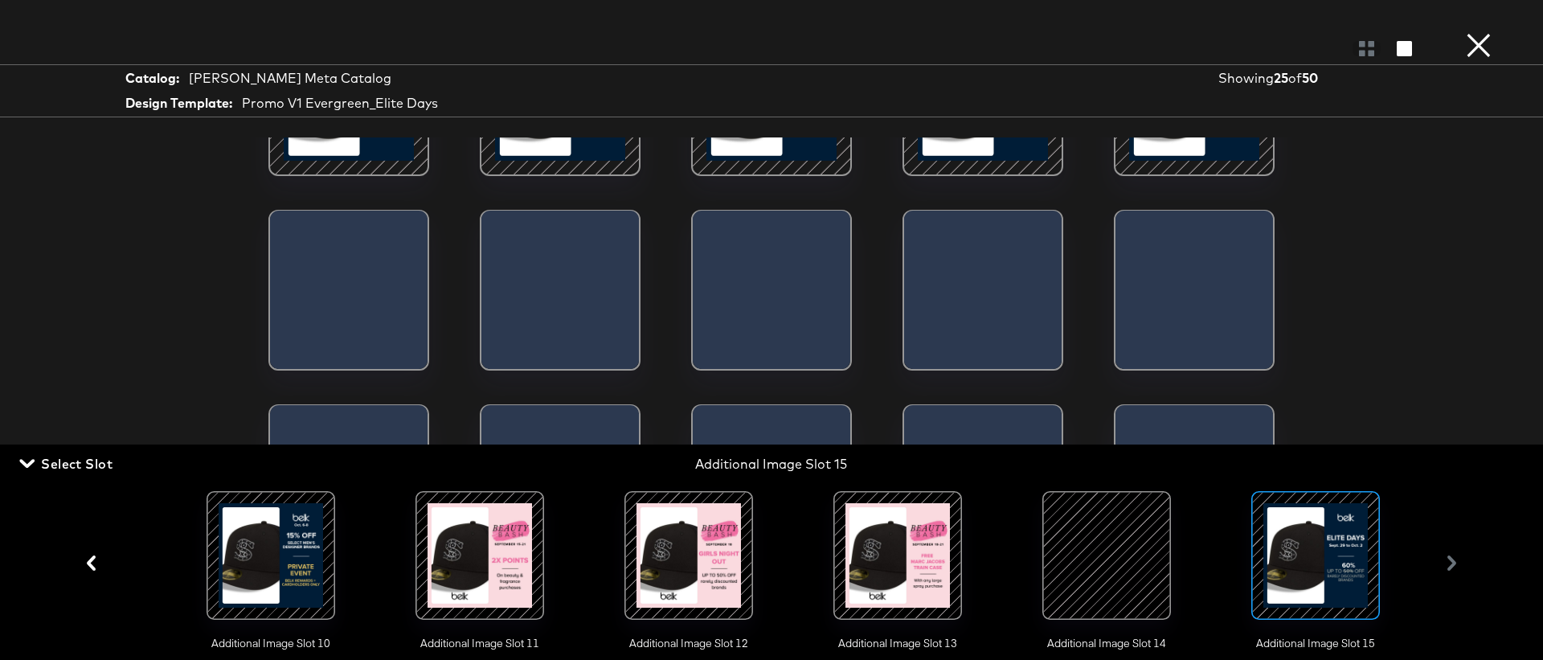
click at [1124, 557] on div at bounding box center [1106, 555] width 109 height 109
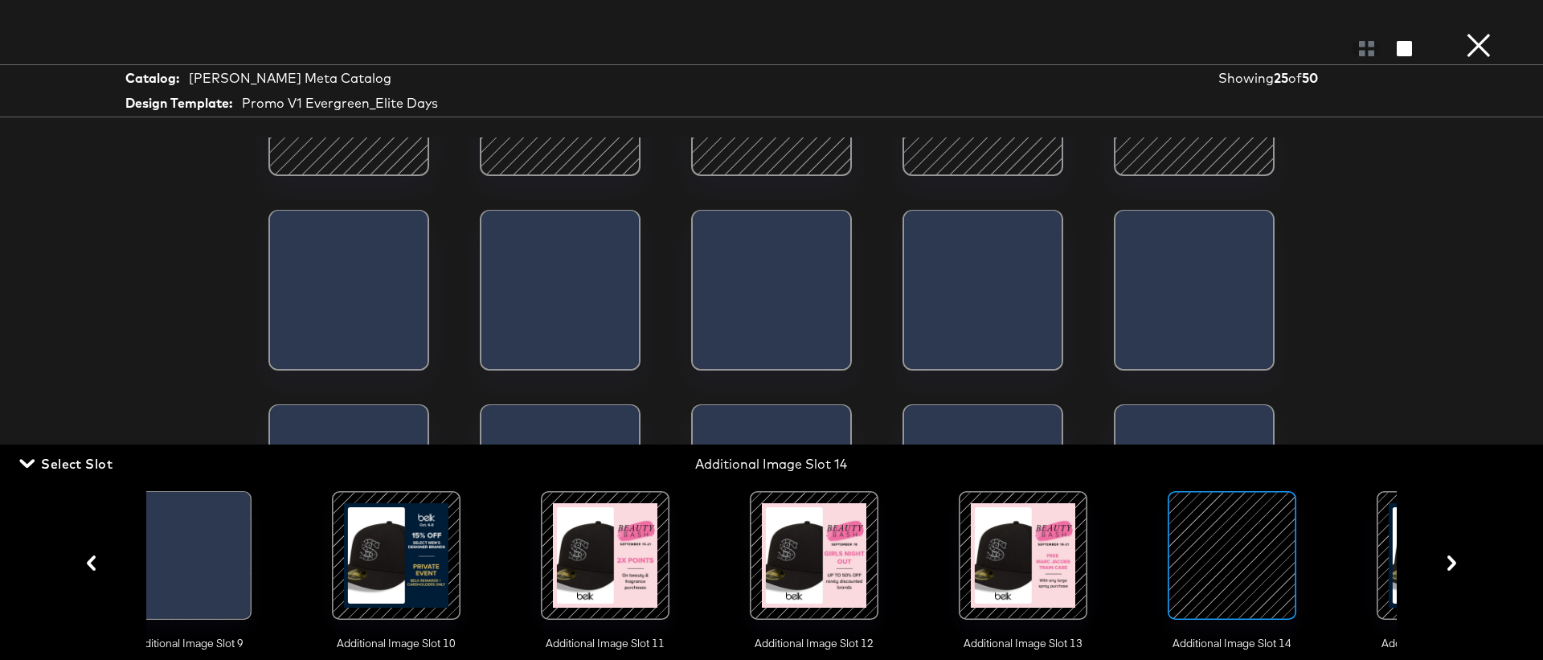
scroll to position [0, 1836]
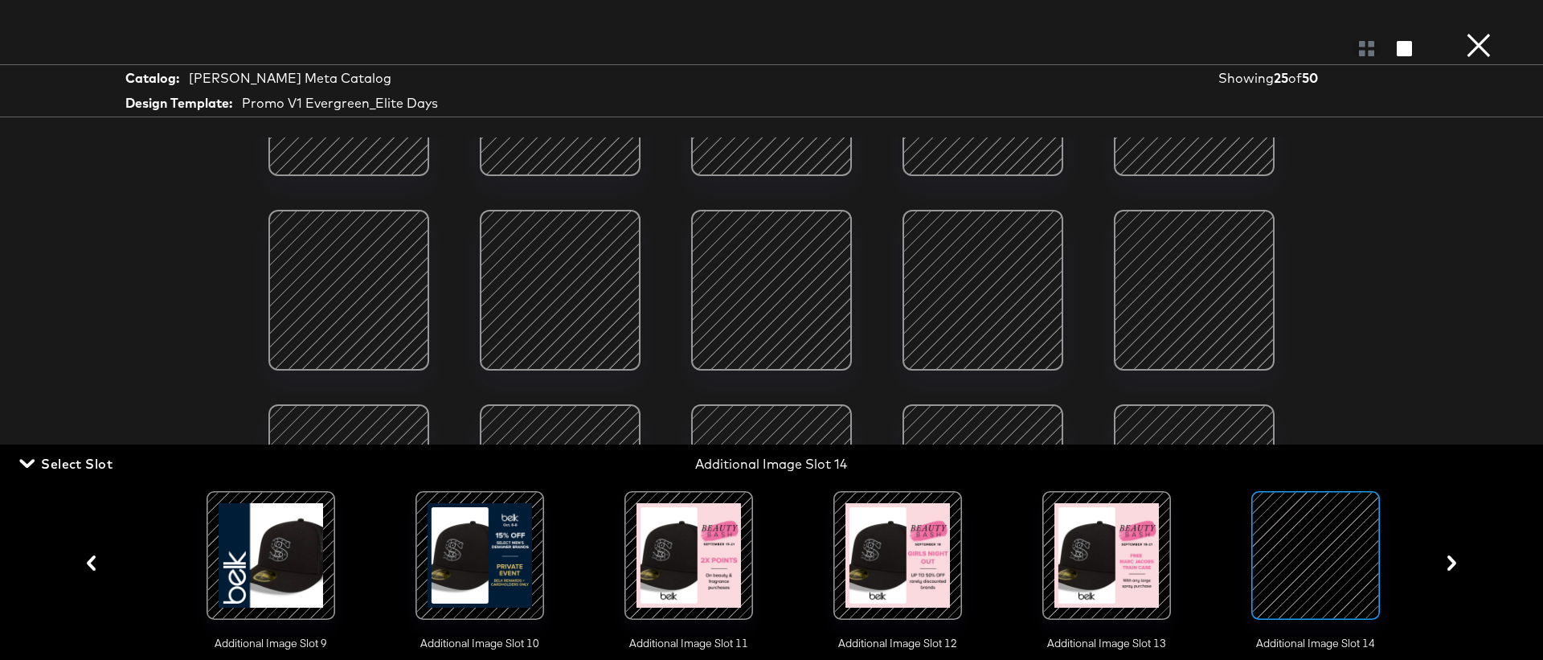
click at [681, 533] on div at bounding box center [688, 555] width 109 height 109
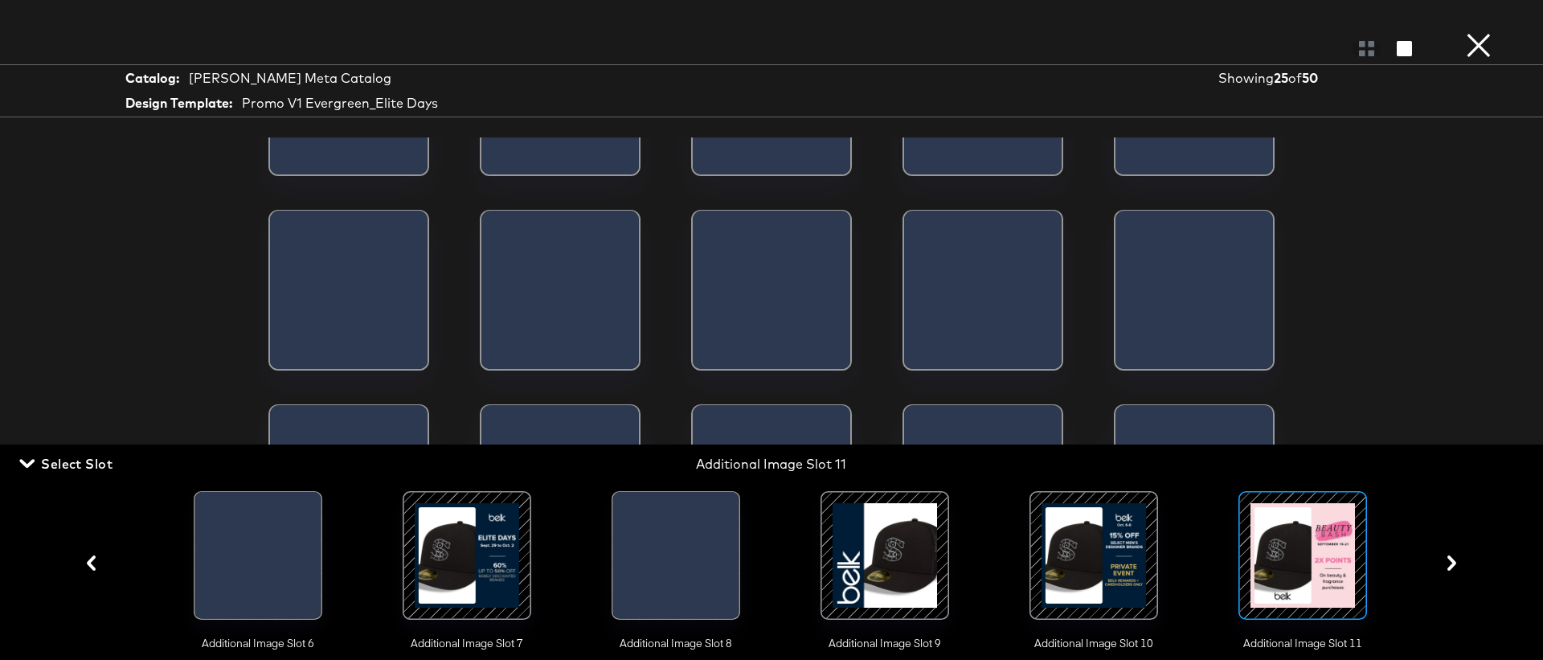
scroll to position [0, 1209]
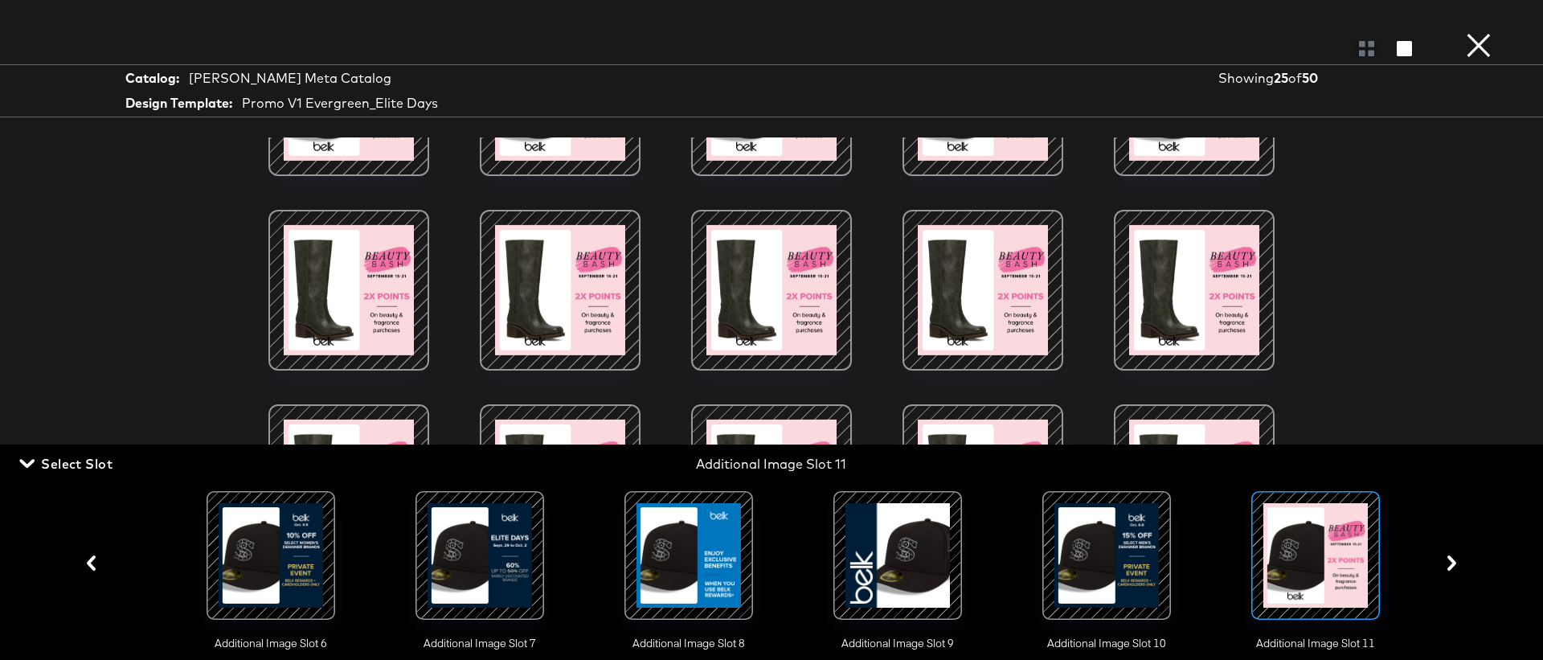
click at [1472, 32] on button "×" at bounding box center [1478, 16] width 32 height 32
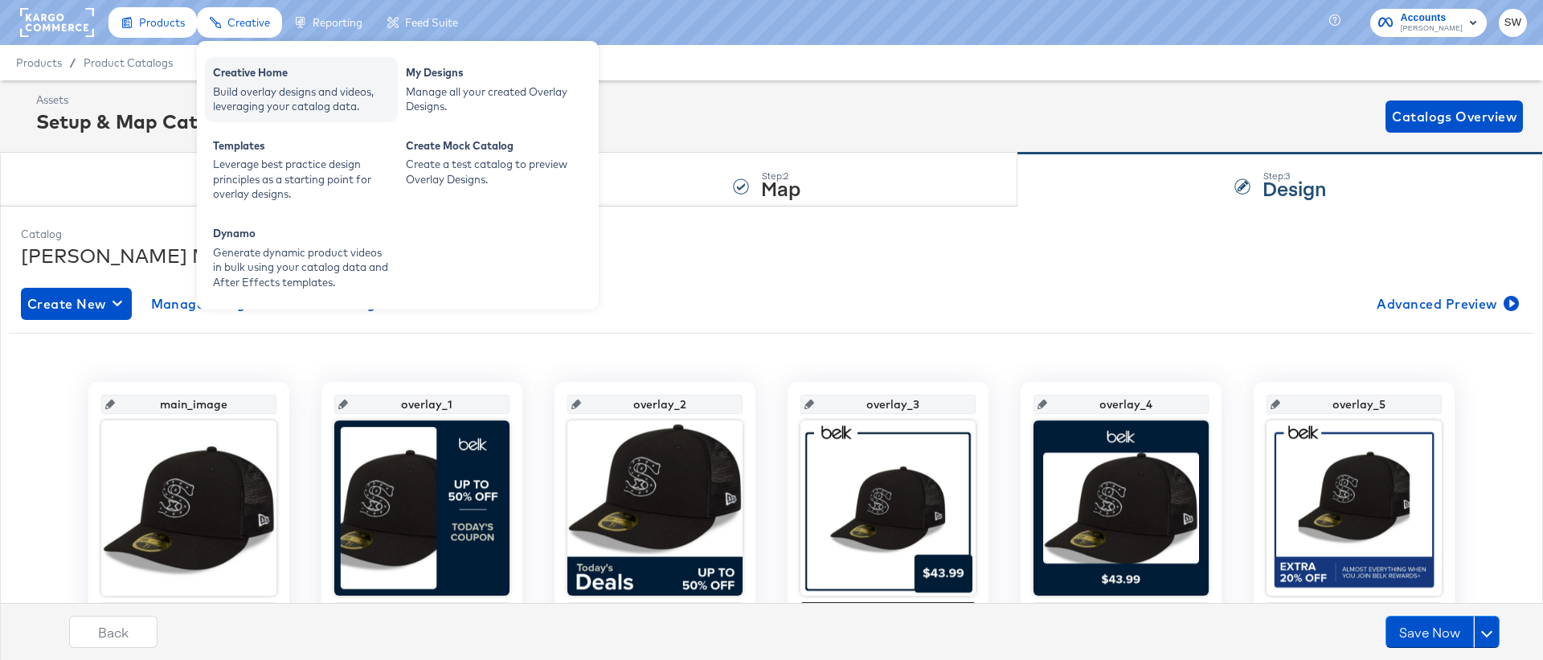
click at [266, 100] on div "Build overlay designs and videos, leveraging your catalog data." at bounding box center [301, 99] width 177 height 30
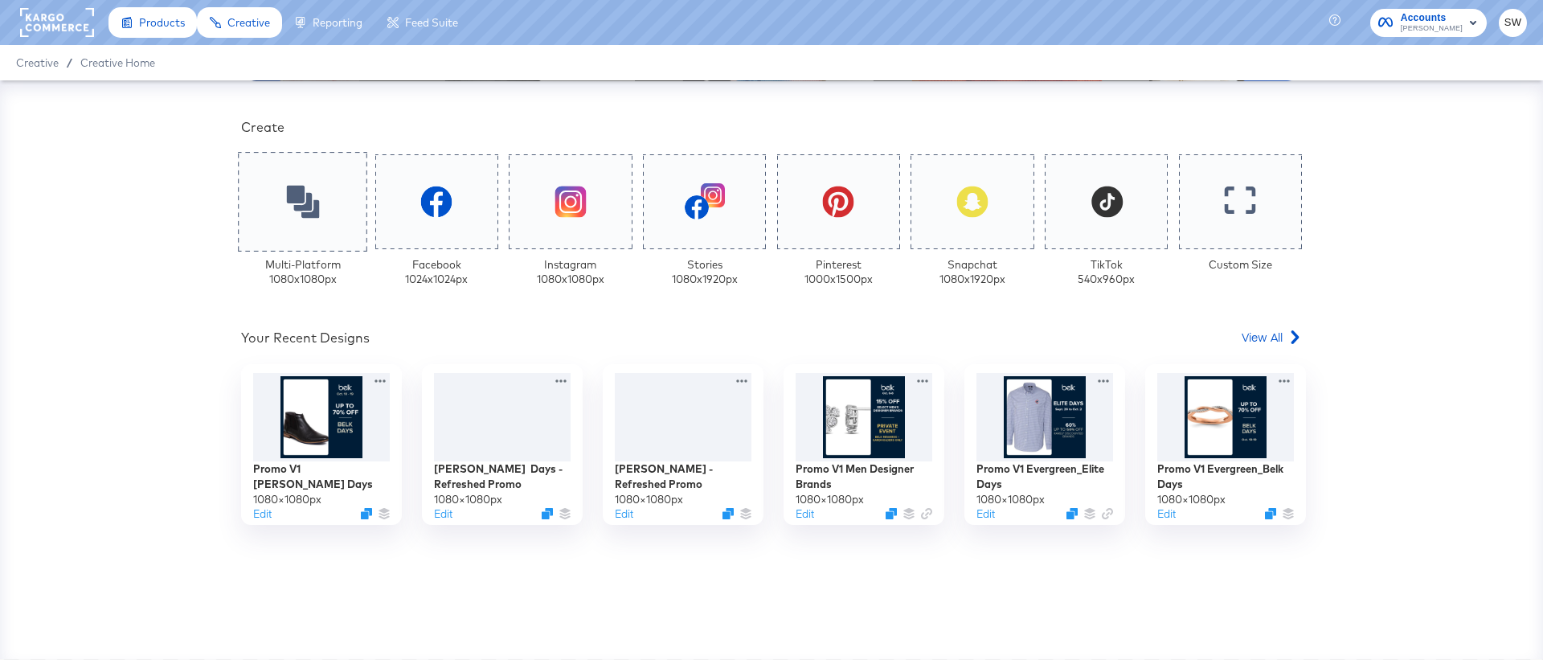
scroll to position [363, 0]
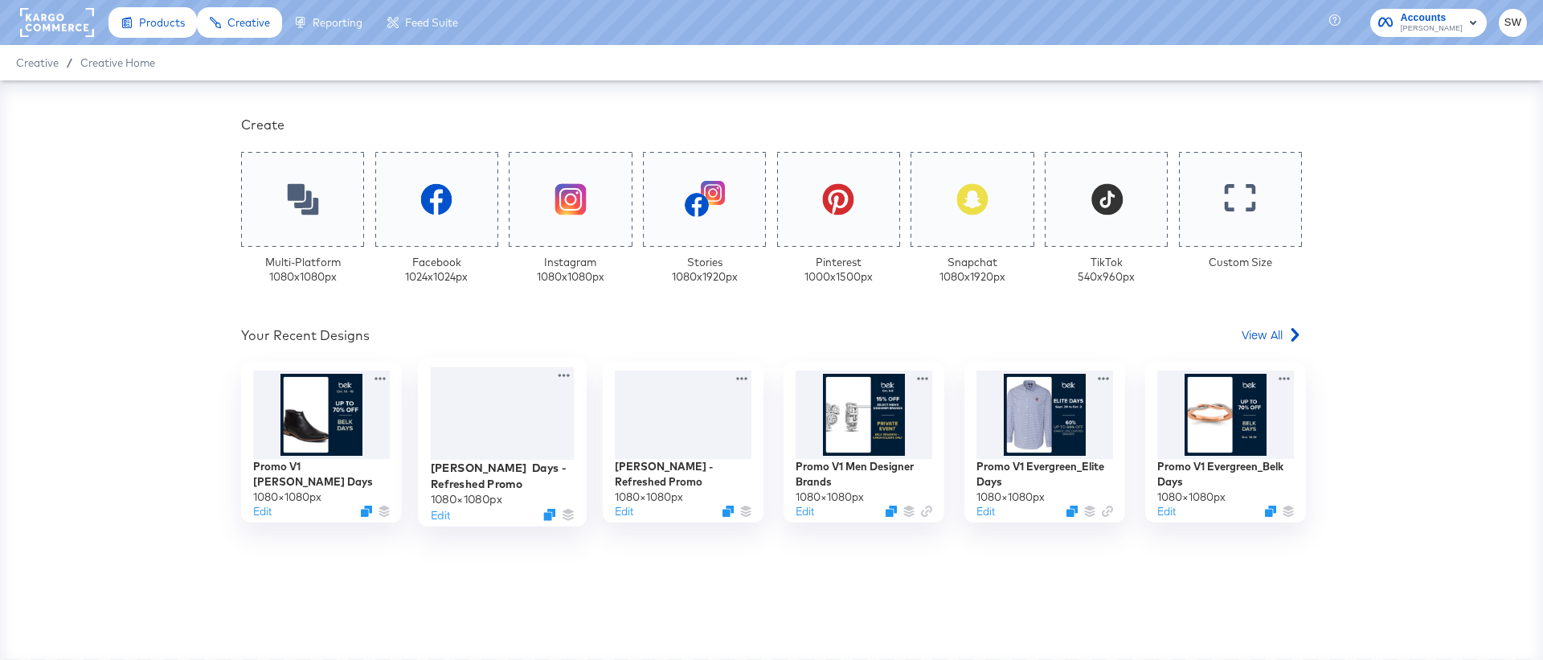
click at [496, 427] on div at bounding box center [503, 413] width 144 height 92
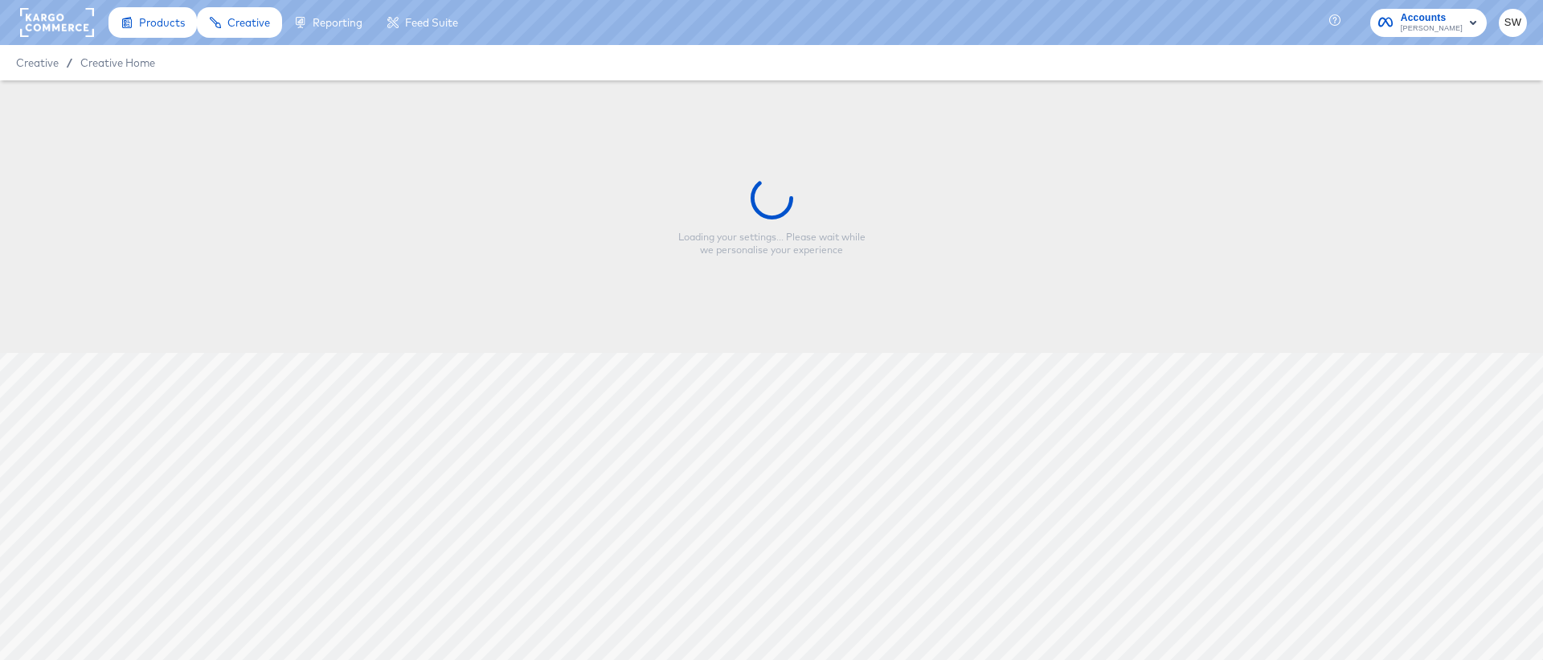
type input "[PERSON_NAME] Days - Refreshed Promo"
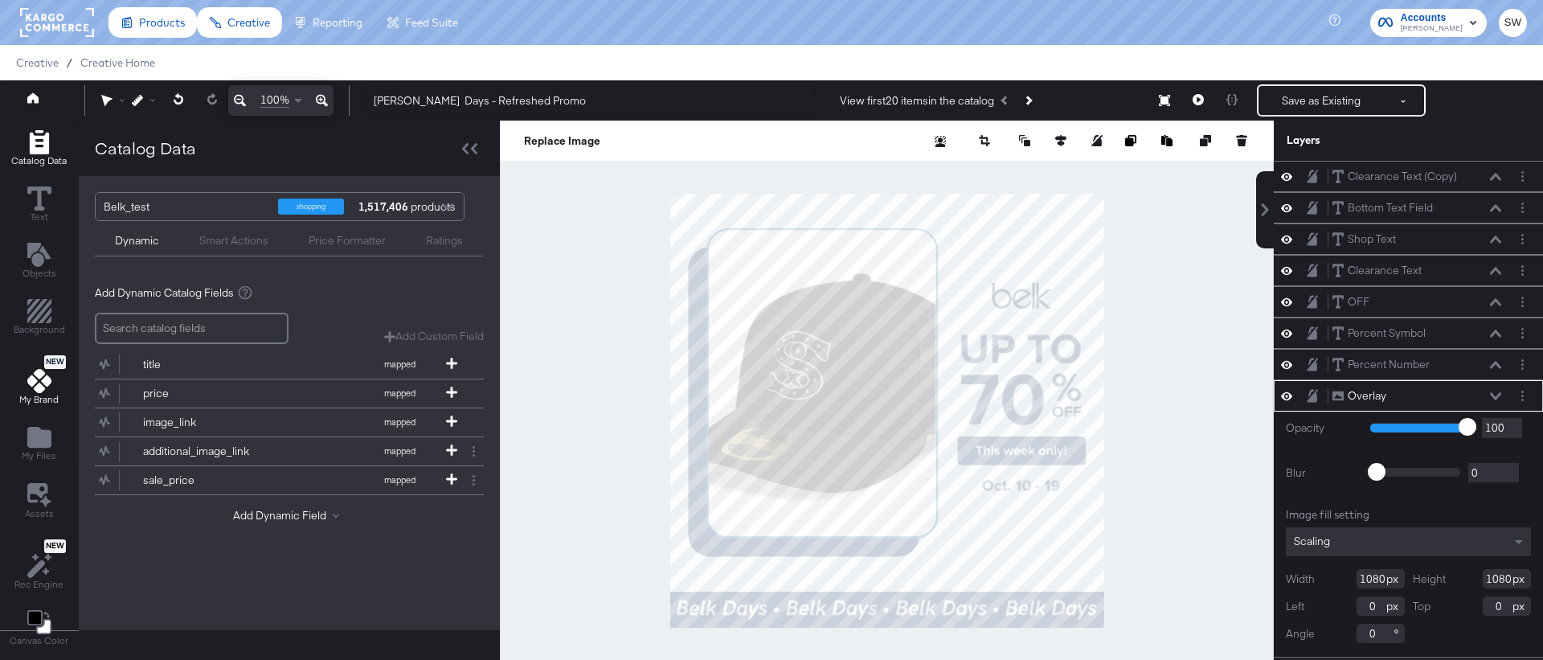
click at [39, 377] on icon at bounding box center [39, 381] width 24 height 24
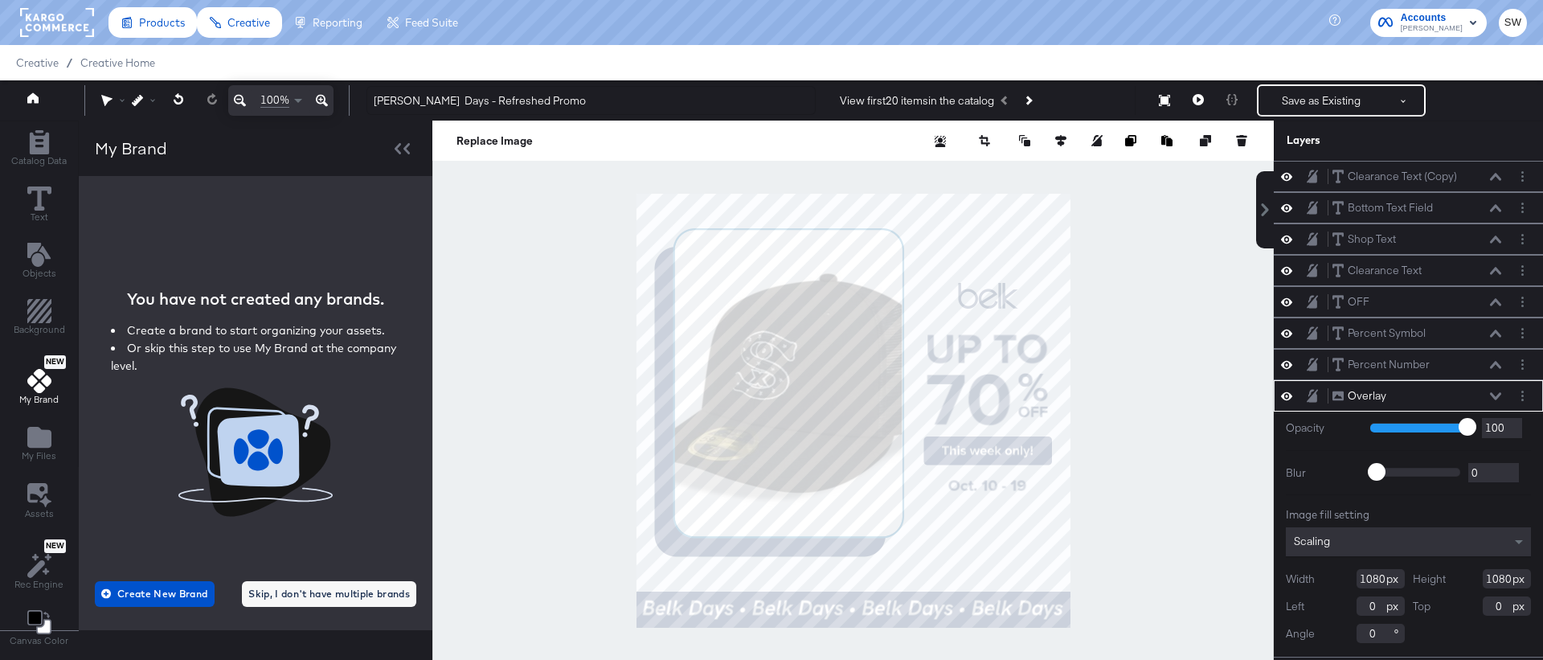
type input "44"
type input "26"
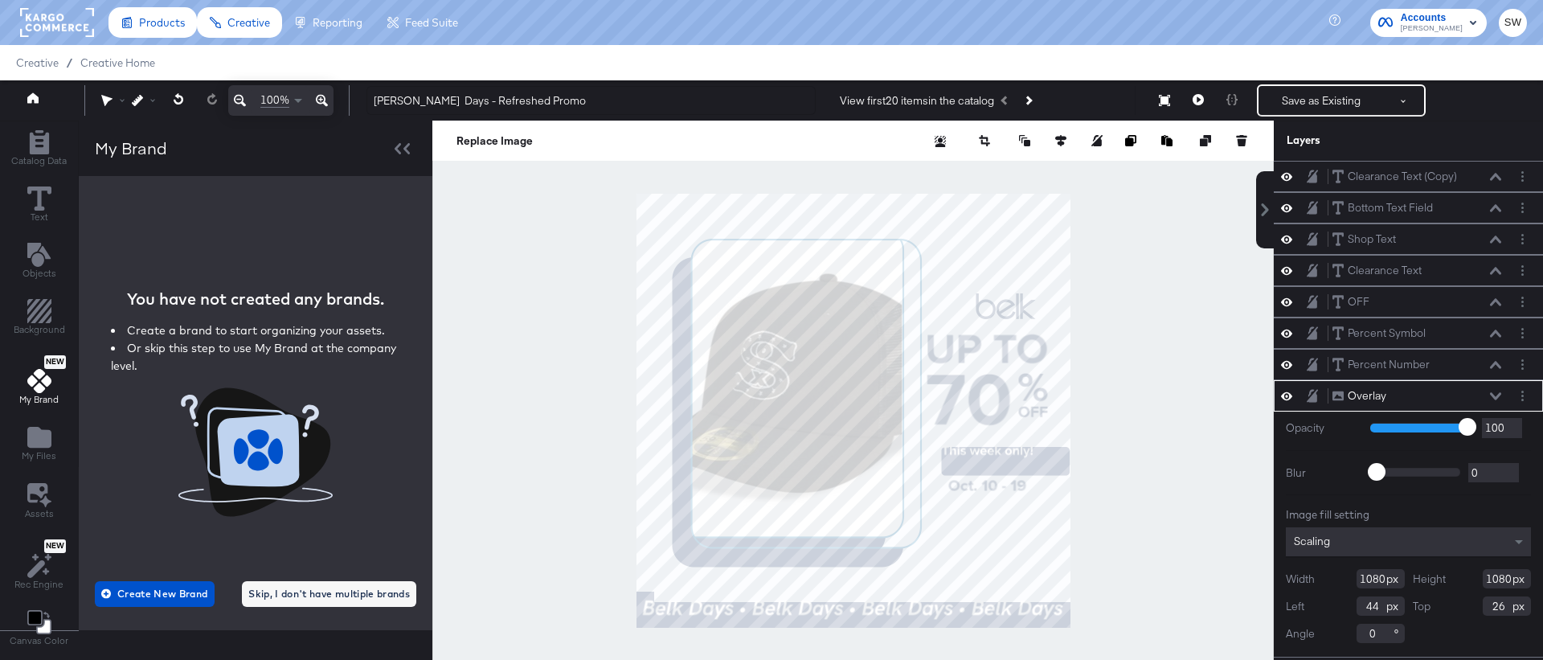
type input "518"
type input "134"
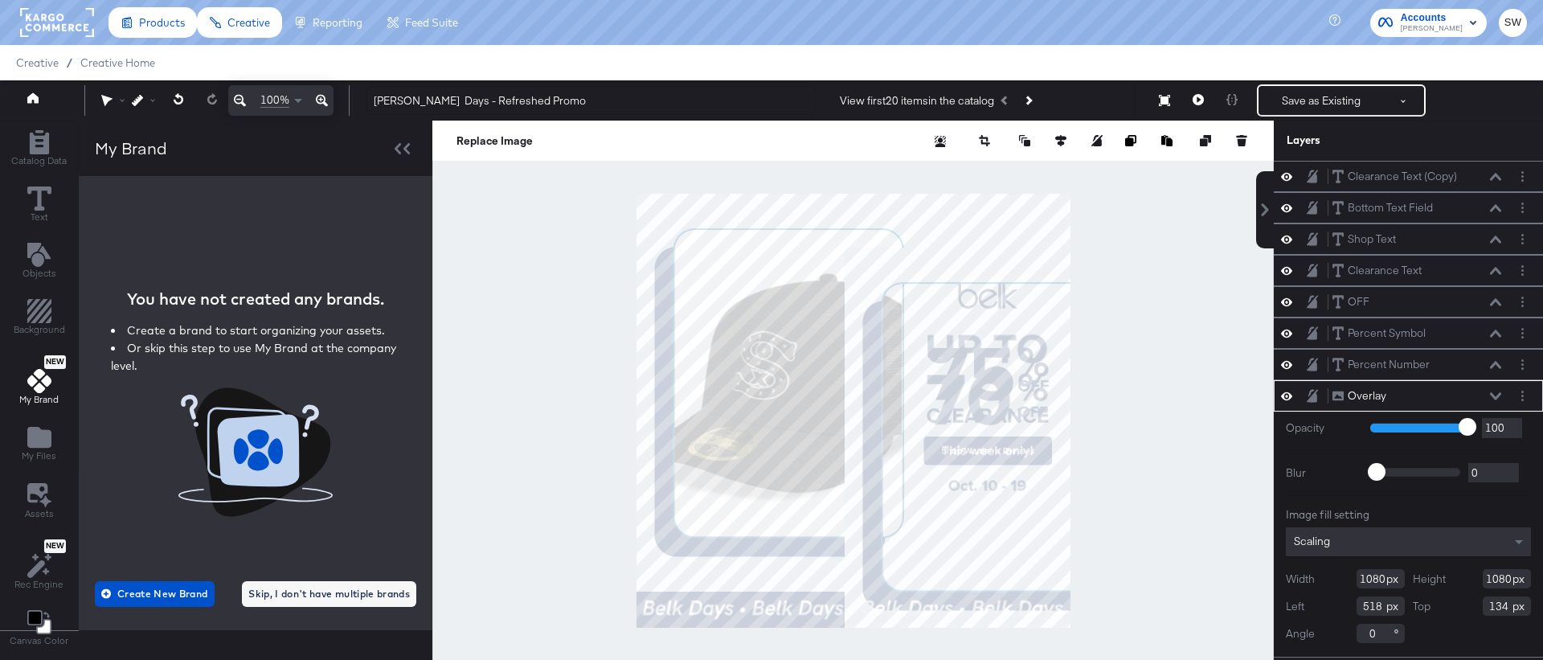
scroll to position [16, 0]
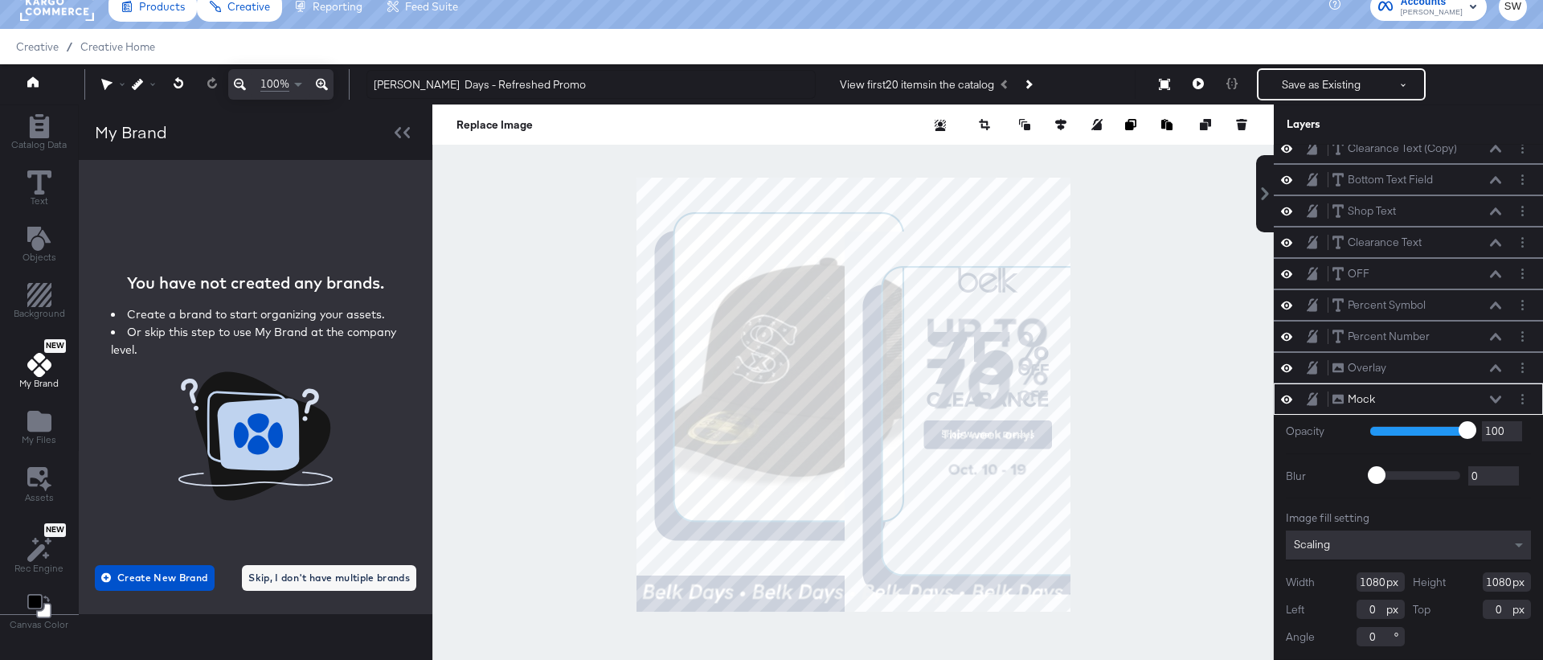
type input "358"
type input "148"
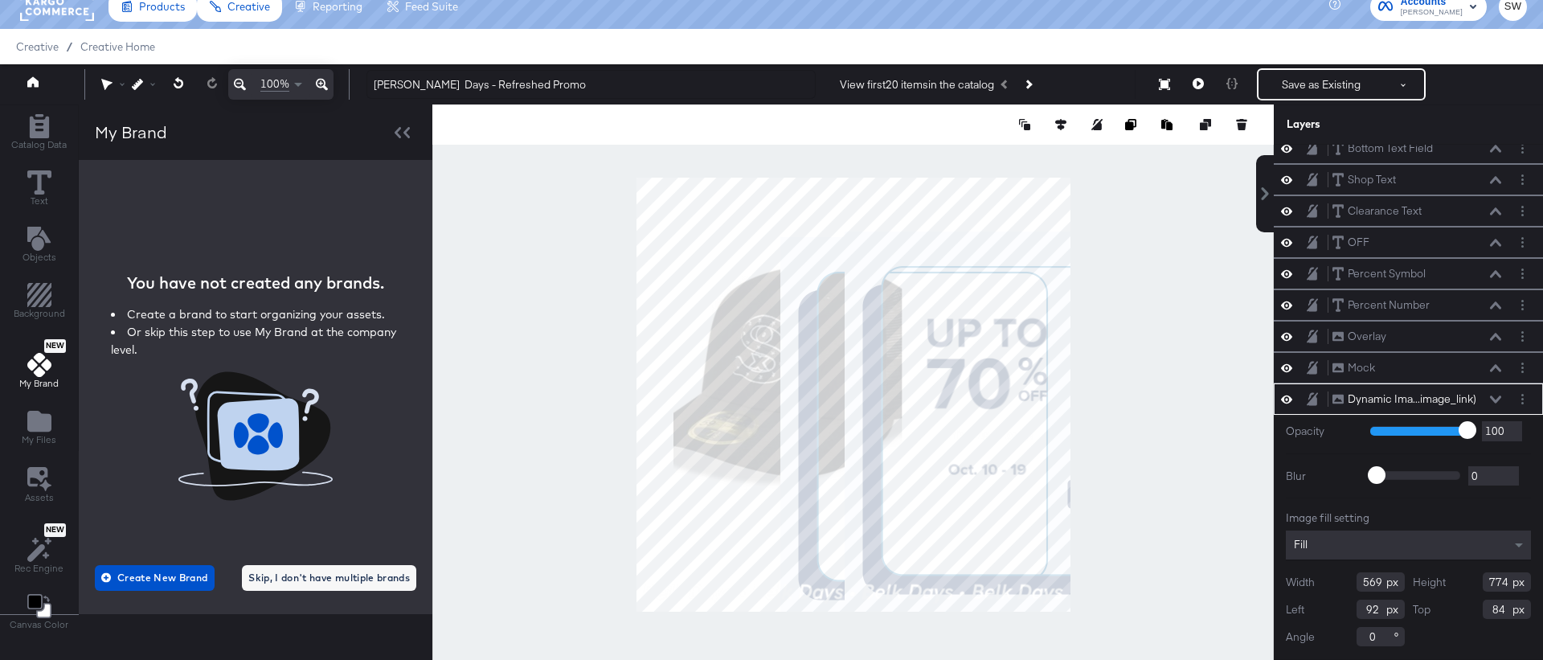
type input "202"
type input "222"
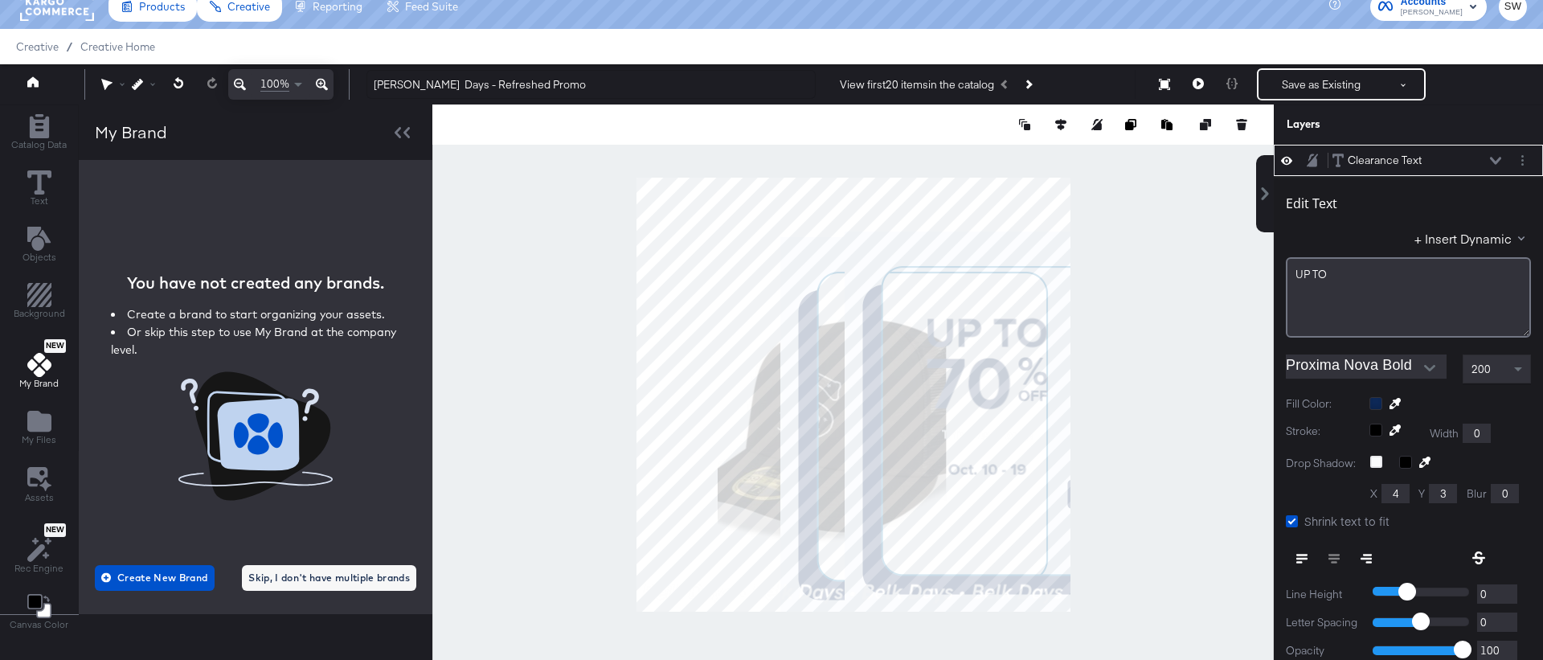
type input "650"
type input "649"
type input "625"
type input "689"
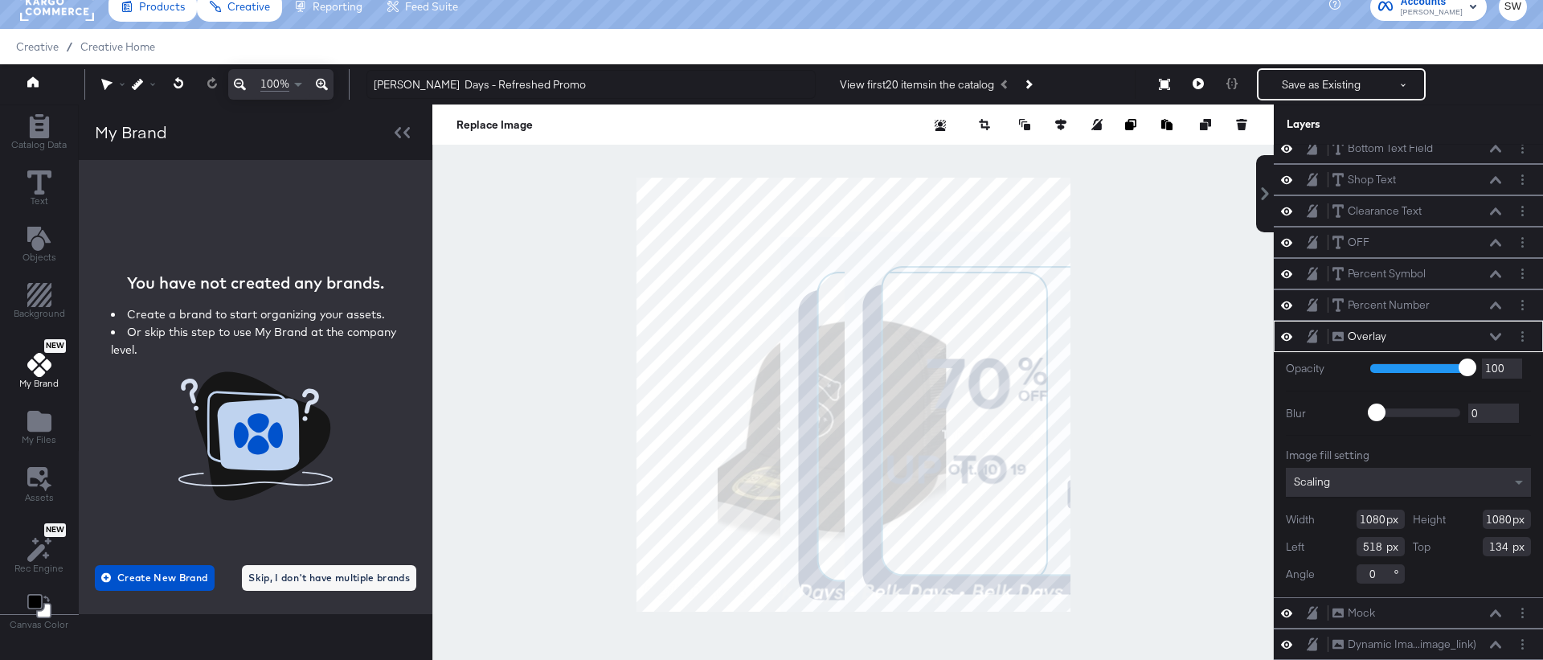
scroll to position [43, 0]
type input "-404"
type input "103"
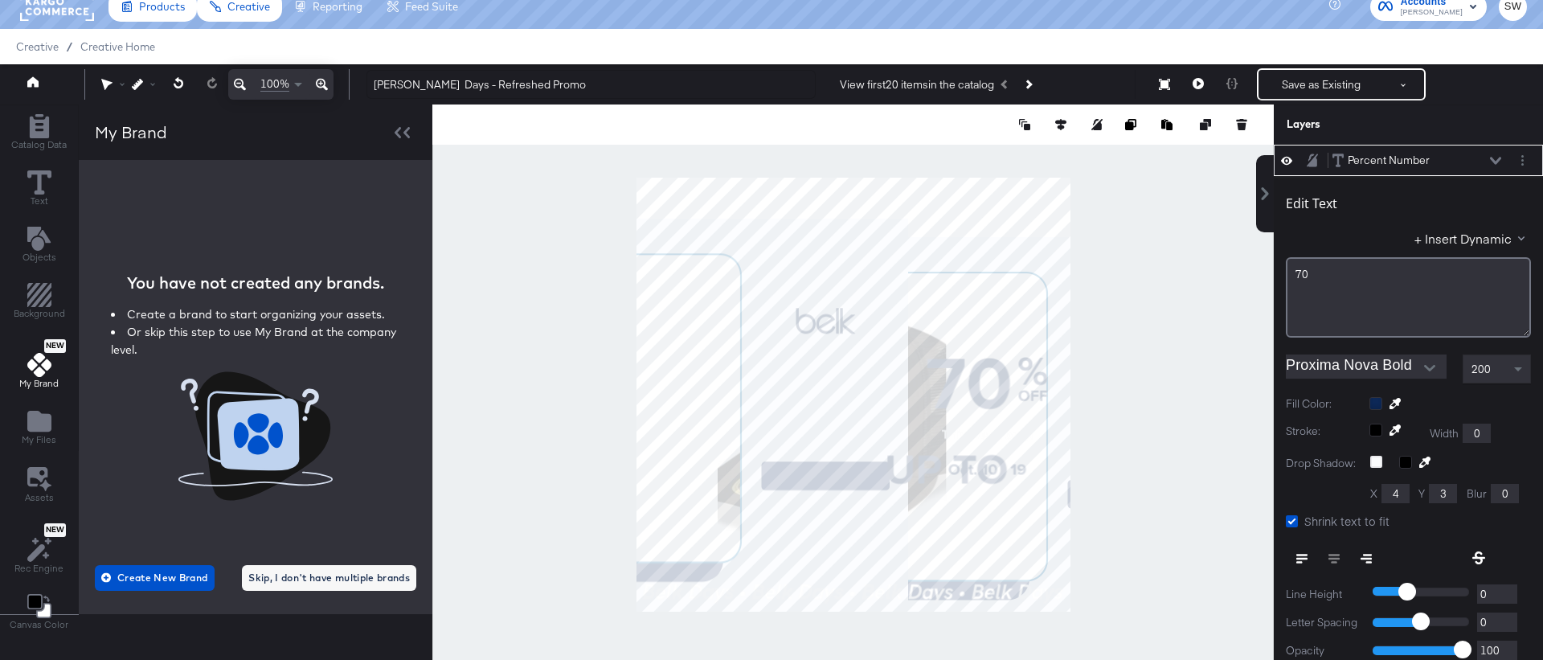
type input "311"
type input "390"
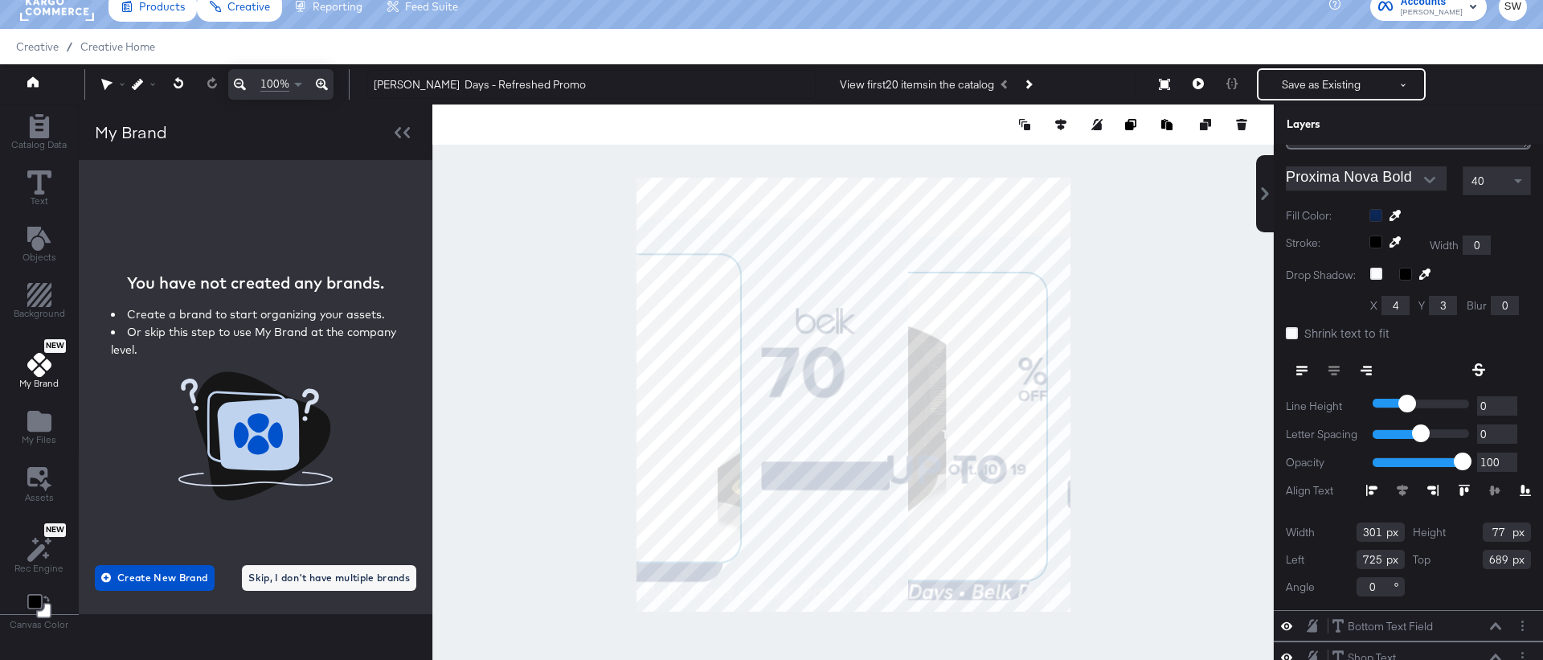
scroll to position [138, 0]
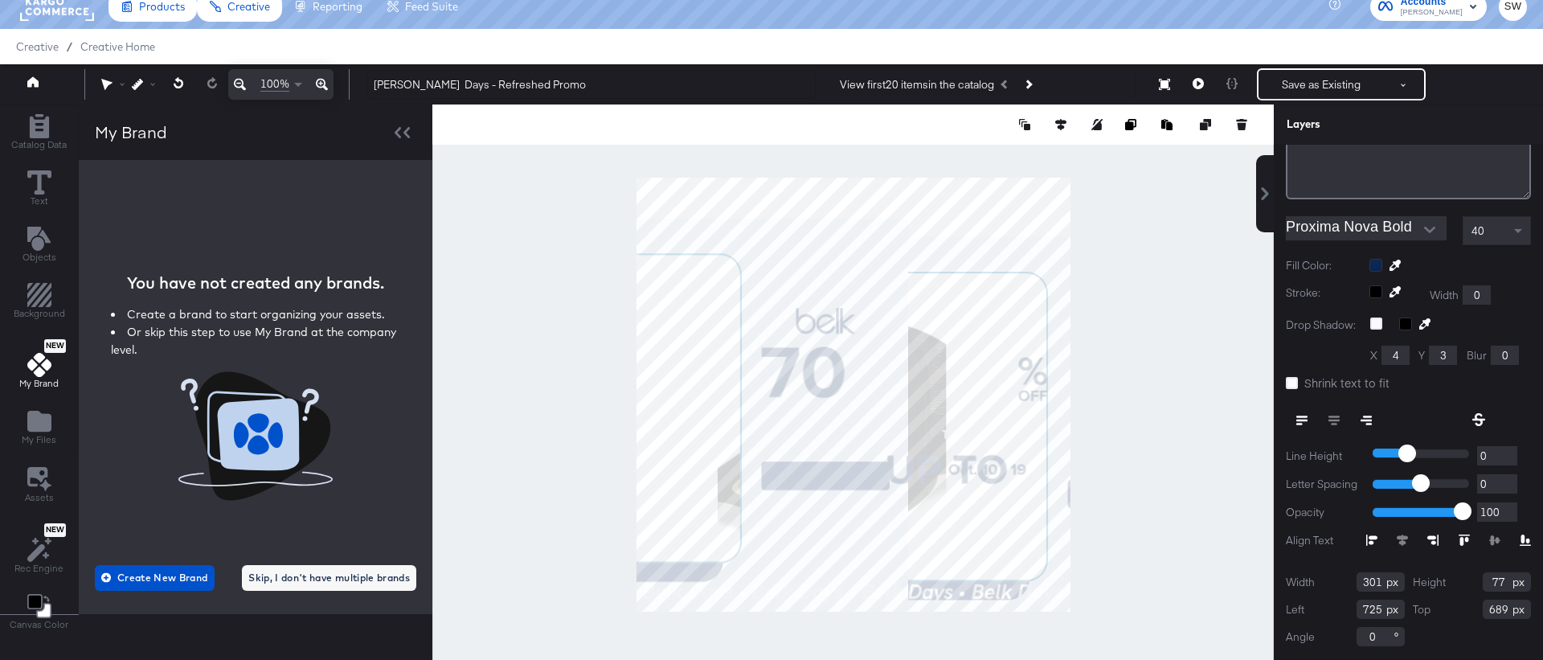
type input "470"
type input "481"
click at [37, 419] on icon "Add Files" at bounding box center [39, 421] width 24 height 21
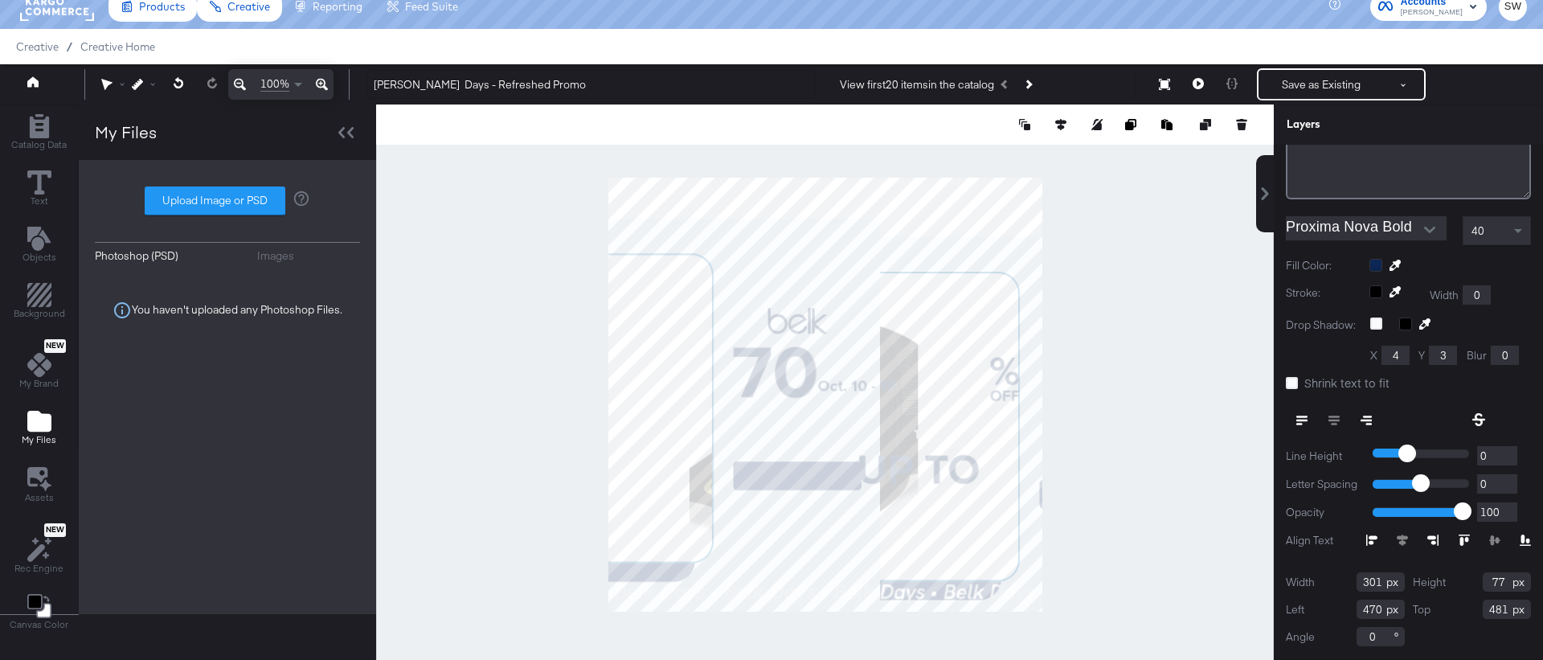
click at [266, 256] on div "Images" at bounding box center [275, 255] width 37 height 15
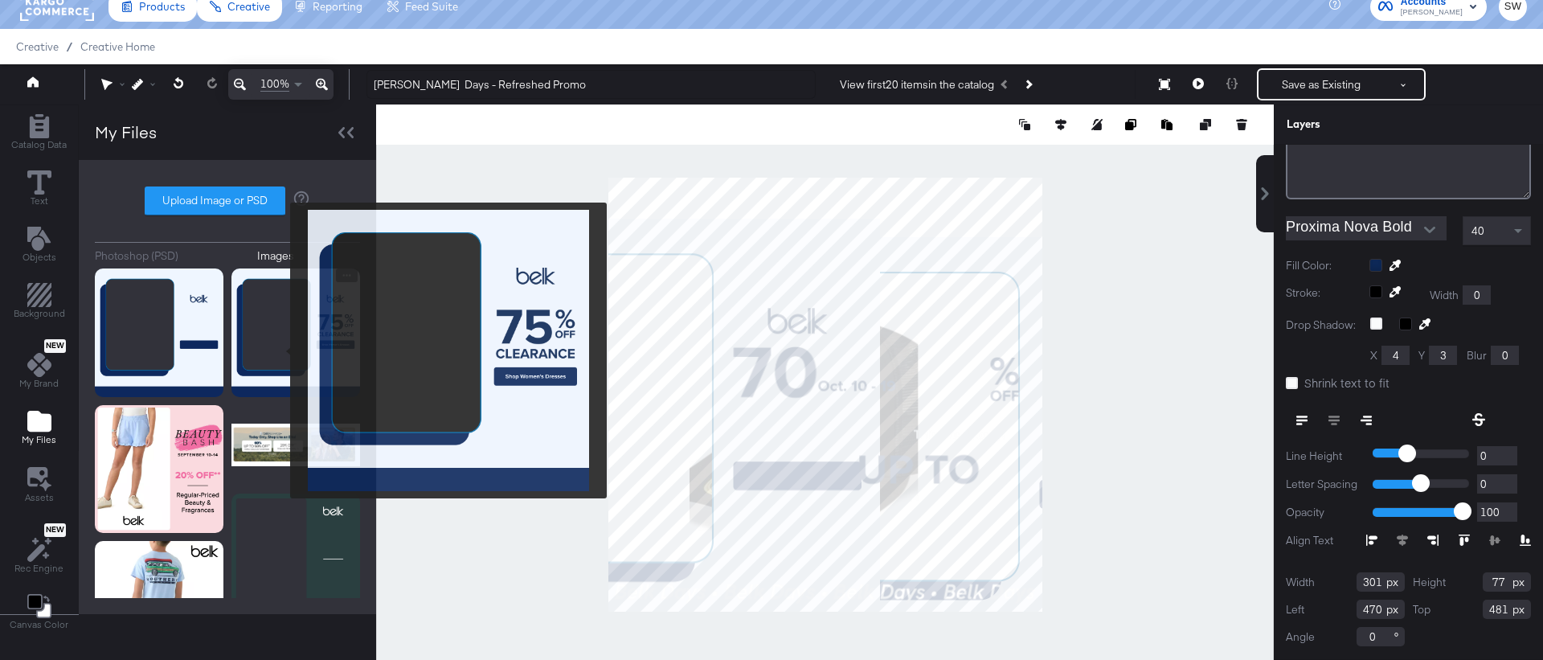
click at [280, 350] on img at bounding box center [295, 332] width 129 height 129
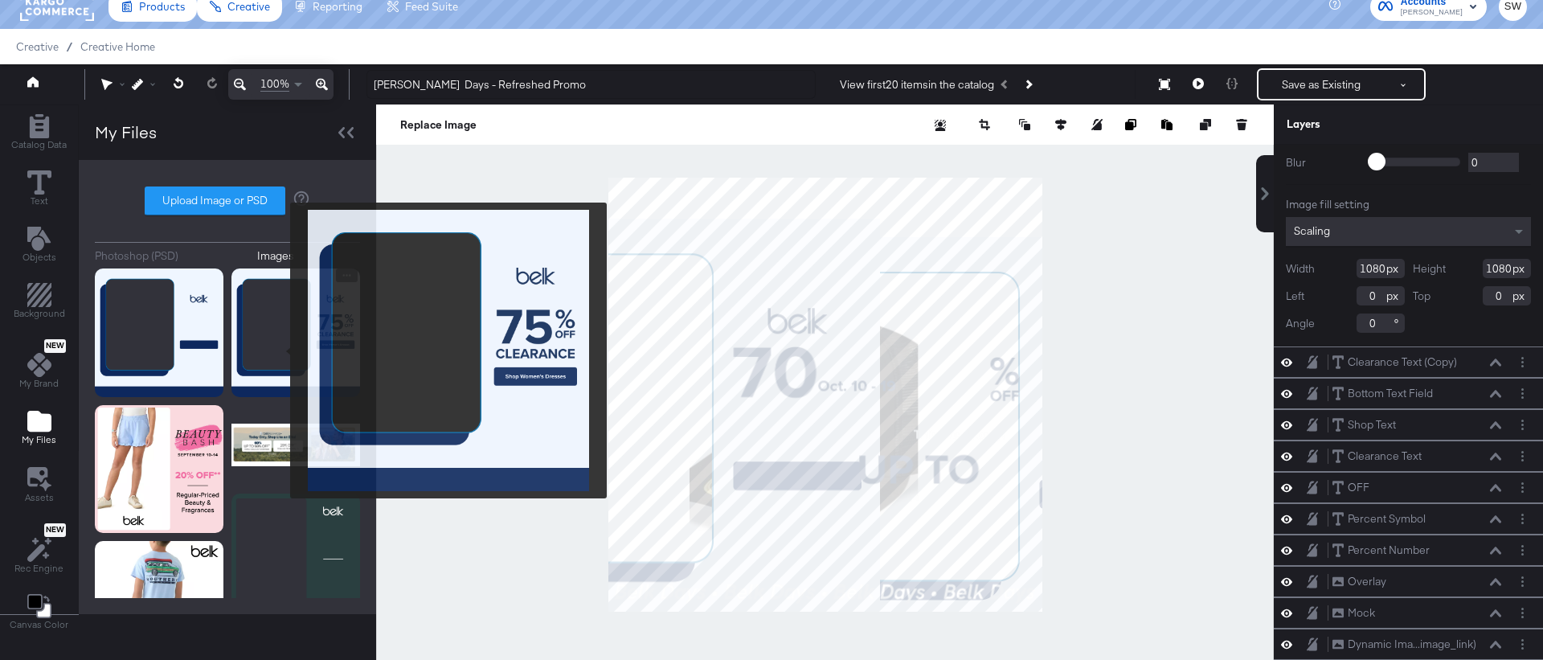
scroll to position [0, 0]
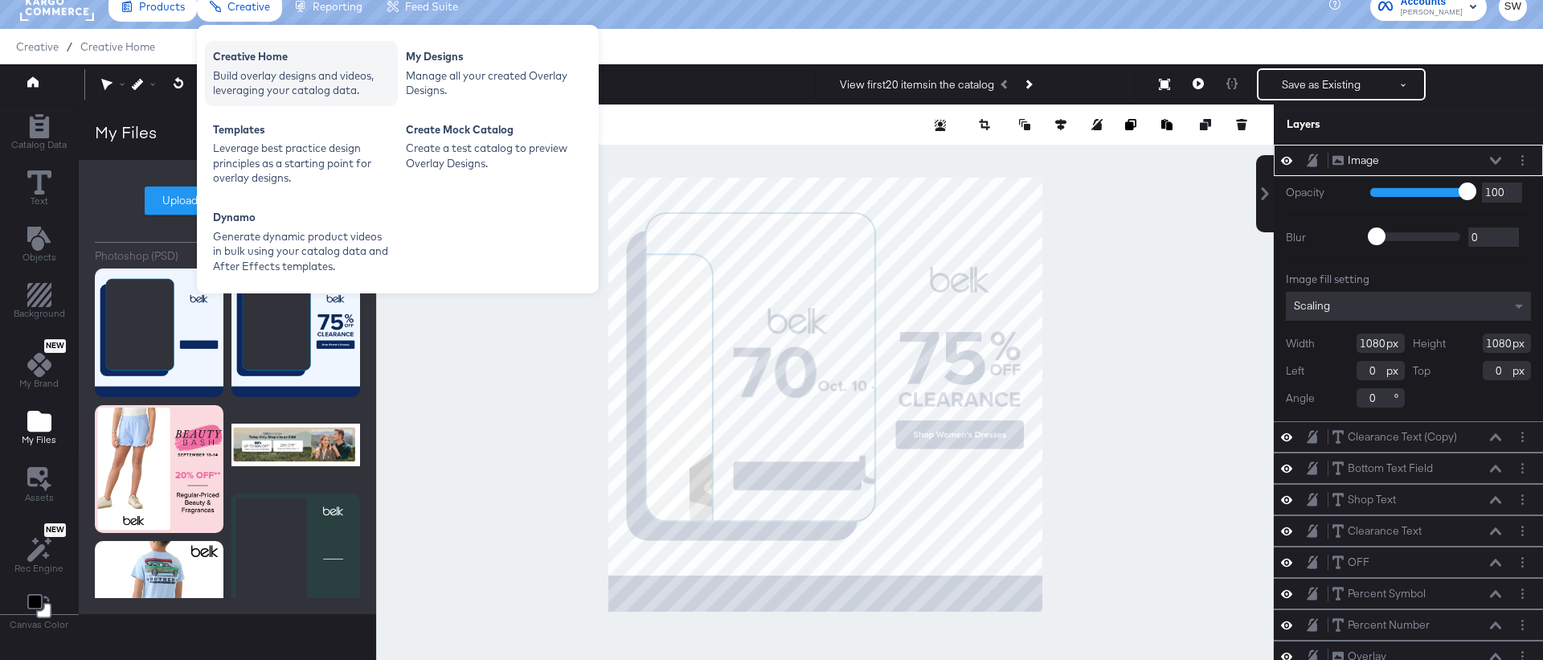
click at [260, 74] on div "Build overlay designs and videos, leveraging your catalog data." at bounding box center [301, 83] width 177 height 30
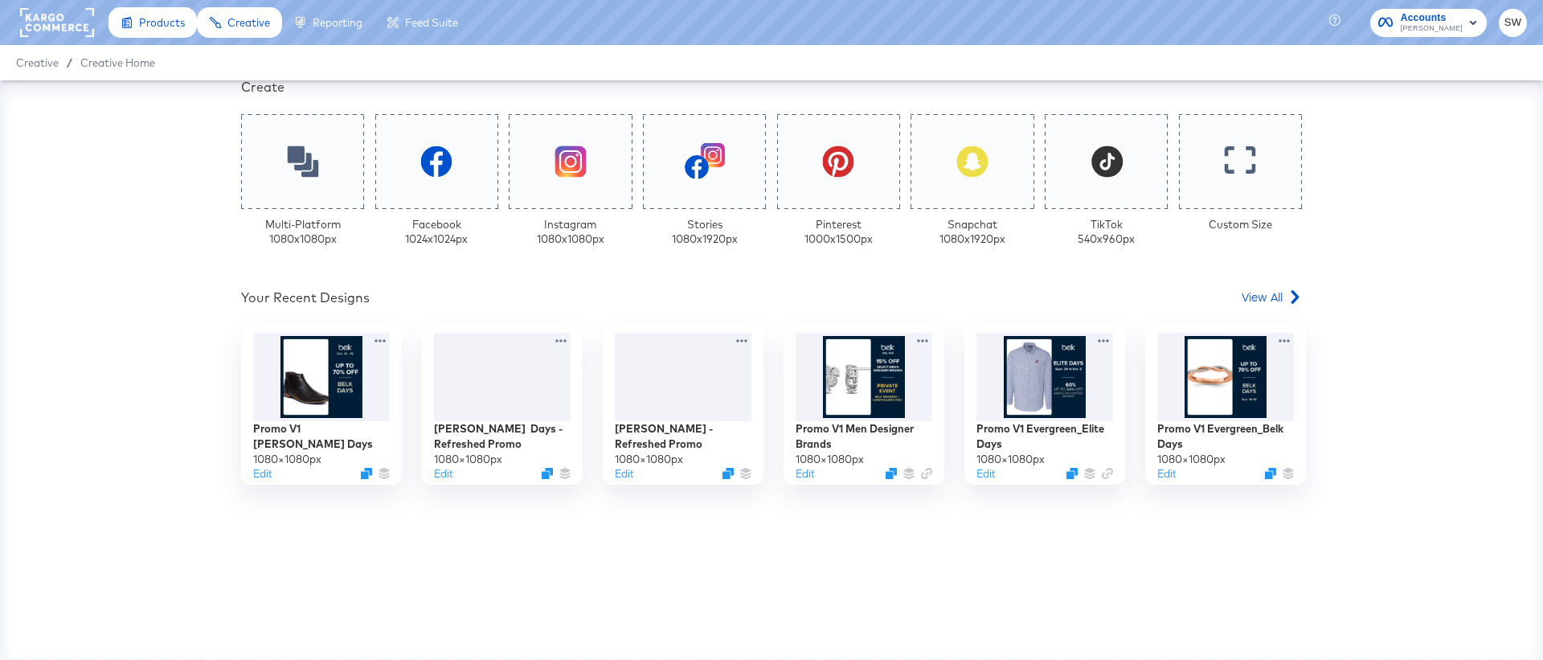
scroll to position [366, 0]
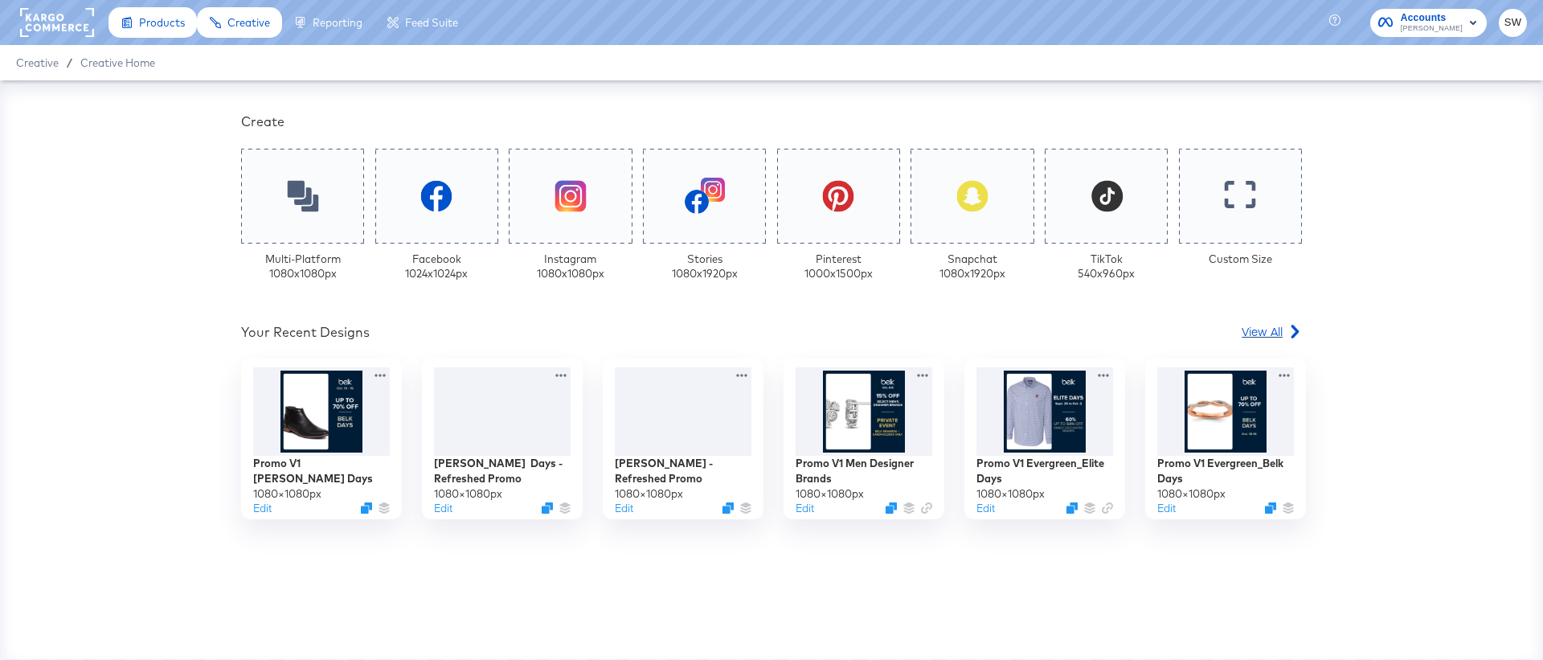
click at [1266, 325] on span "View All" at bounding box center [1261, 331] width 41 height 16
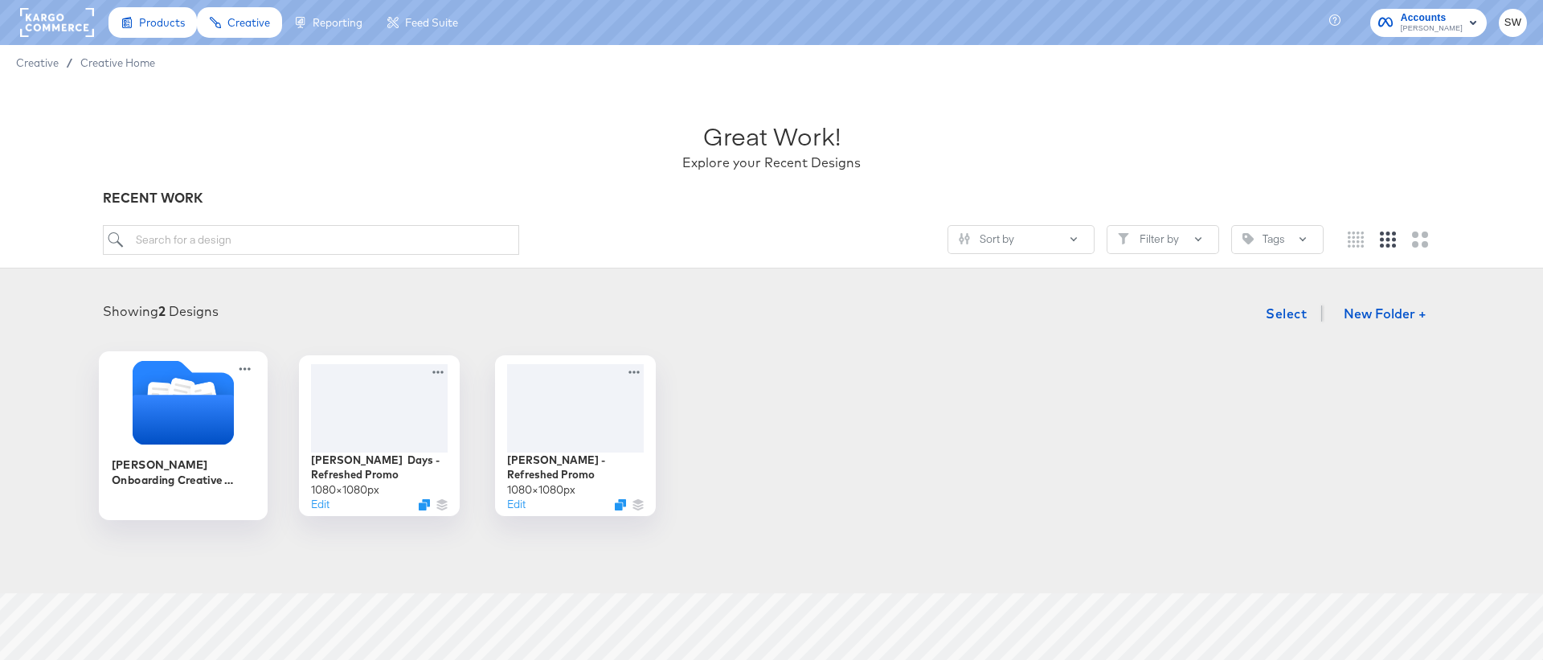
click at [200, 423] on icon "Folder" at bounding box center [183, 420] width 101 height 50
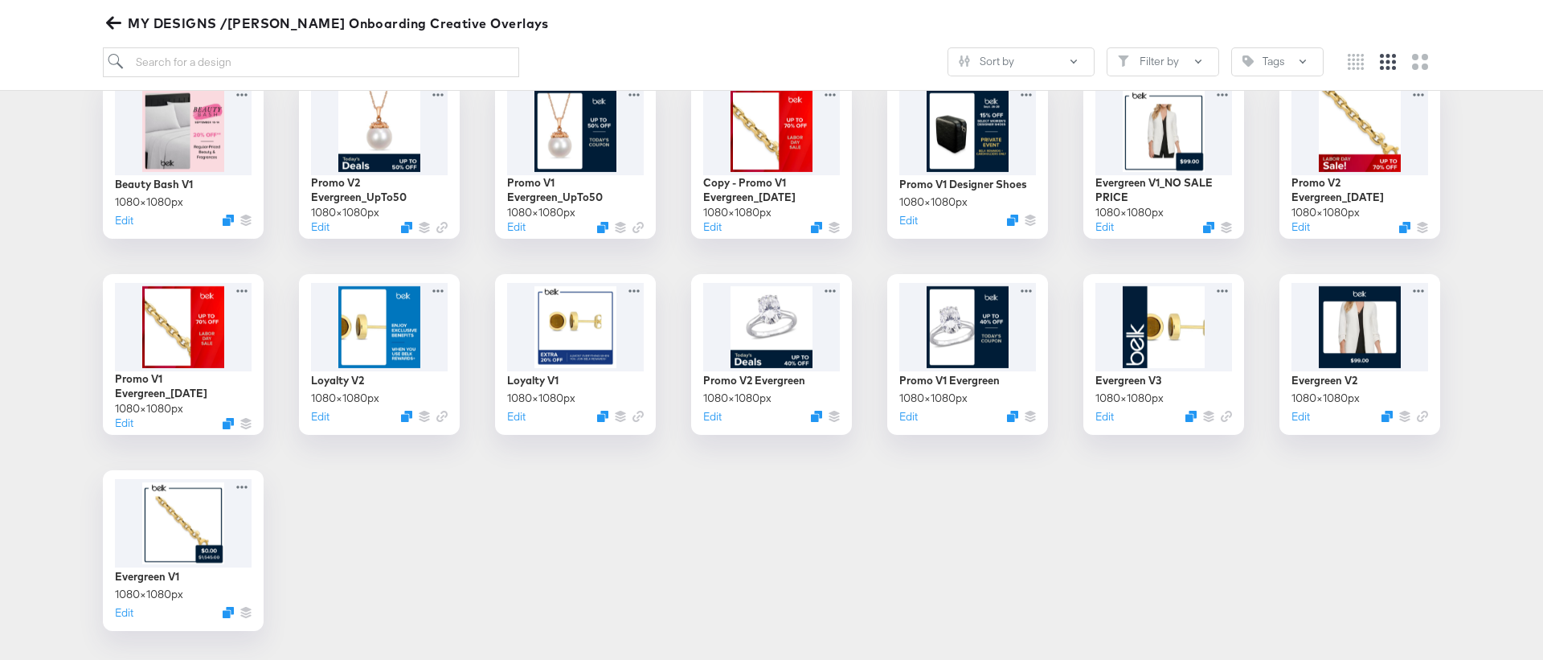
scroll to position [716, 0]
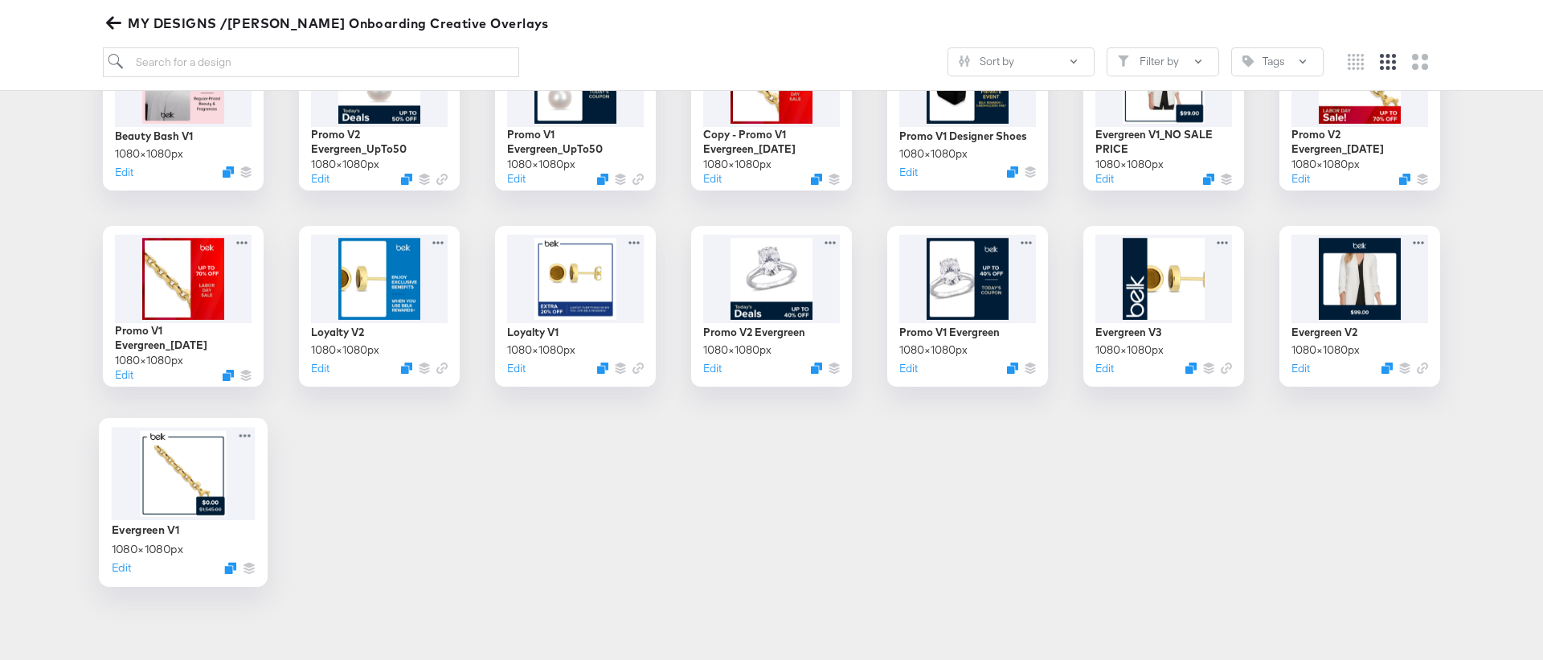
click at [191, 481] on div at bounding box center [184, 473] width 144 height 93
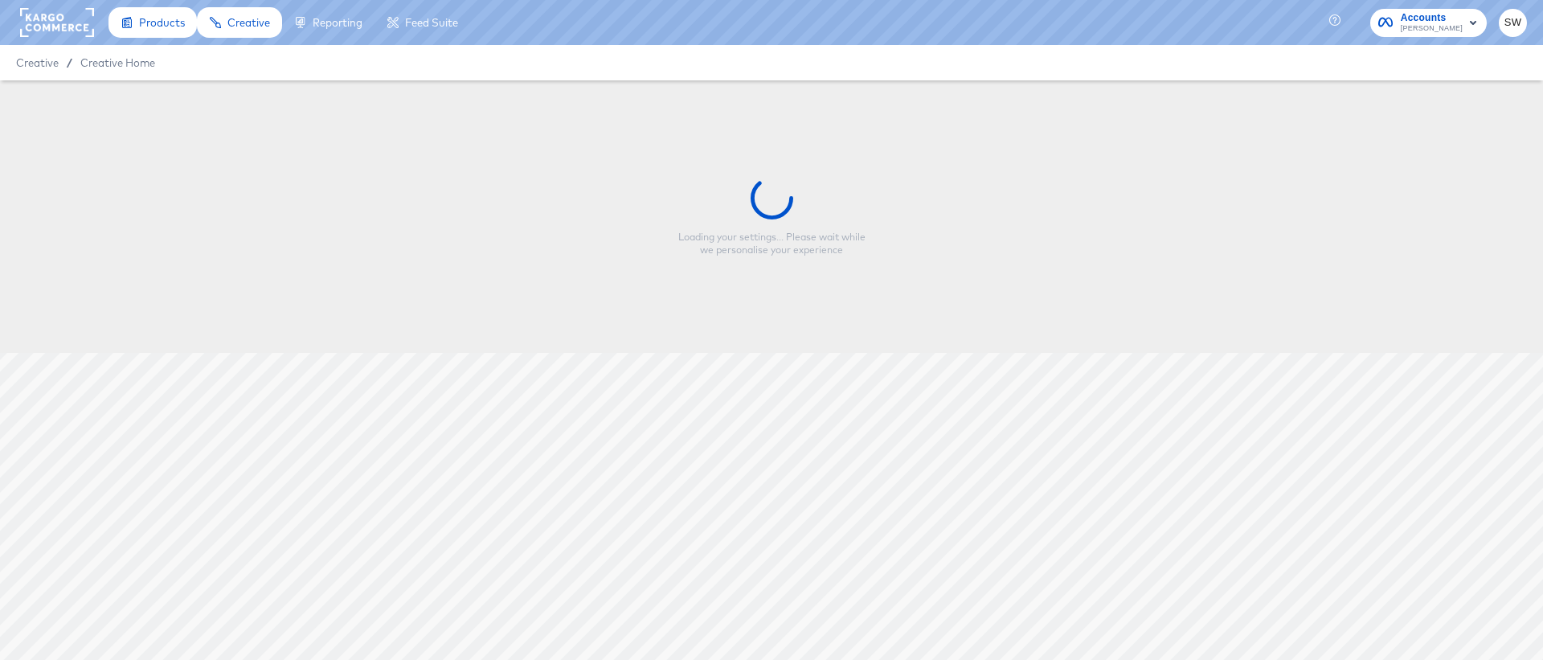
type input "Evergreen V1"
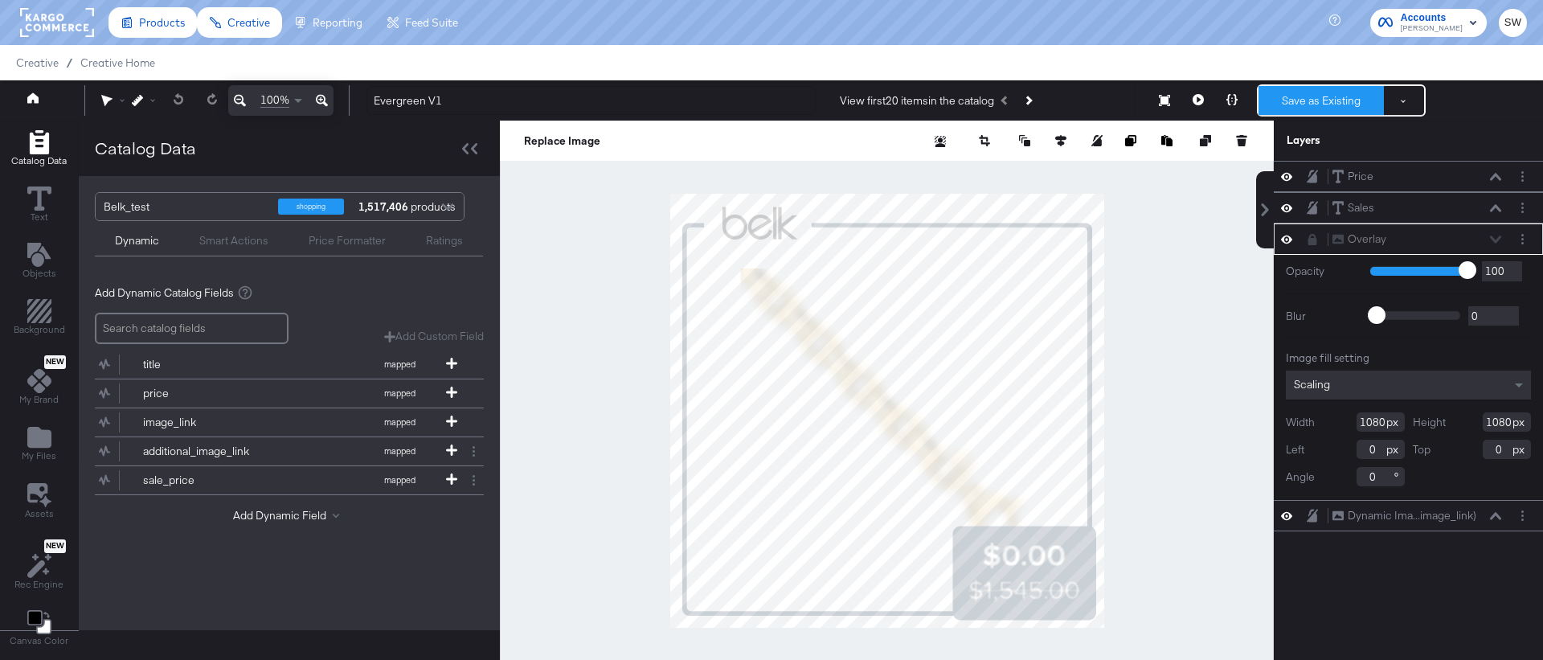
click at [1331, 103] on button "Save as Existing" at bounding box center [1320, 100] width 125 height 29
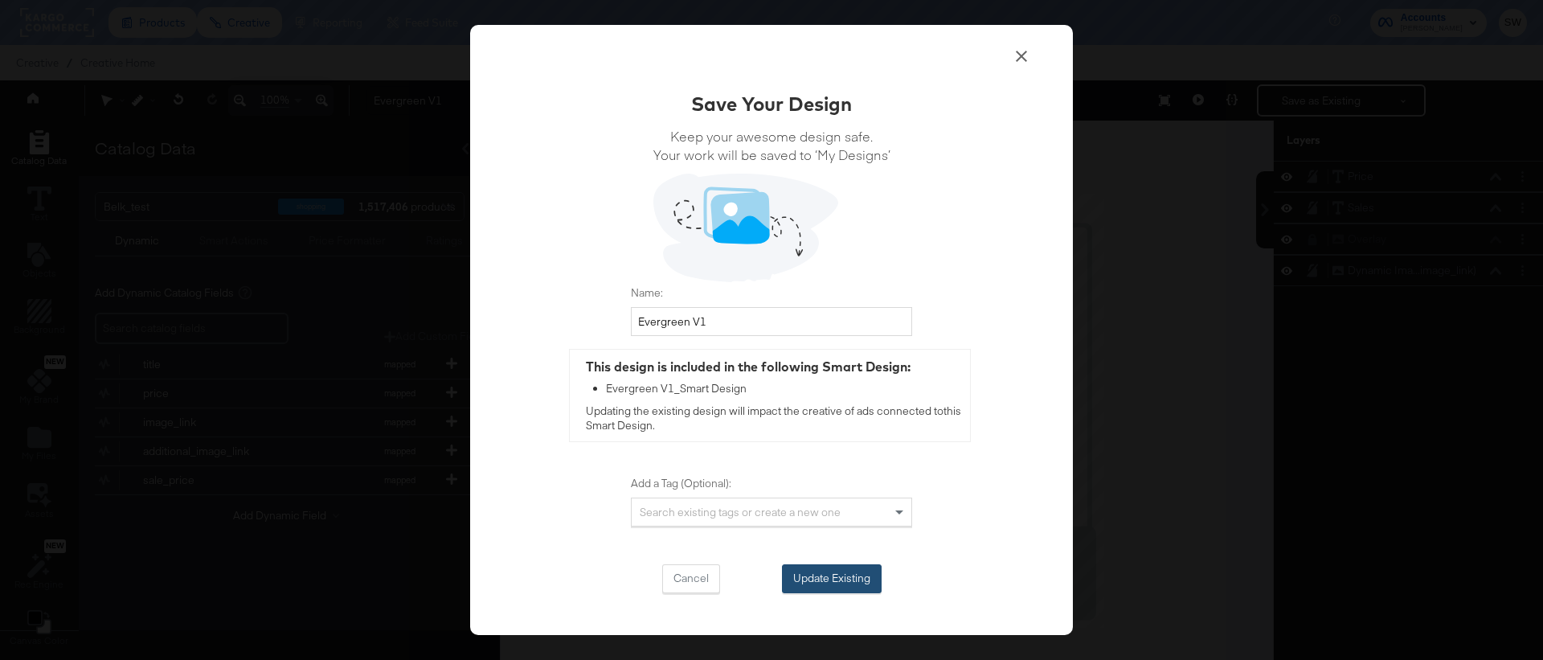
click at [814, 579] on button "Update Existing" at bounding box center [832, 578] width 100 height 29
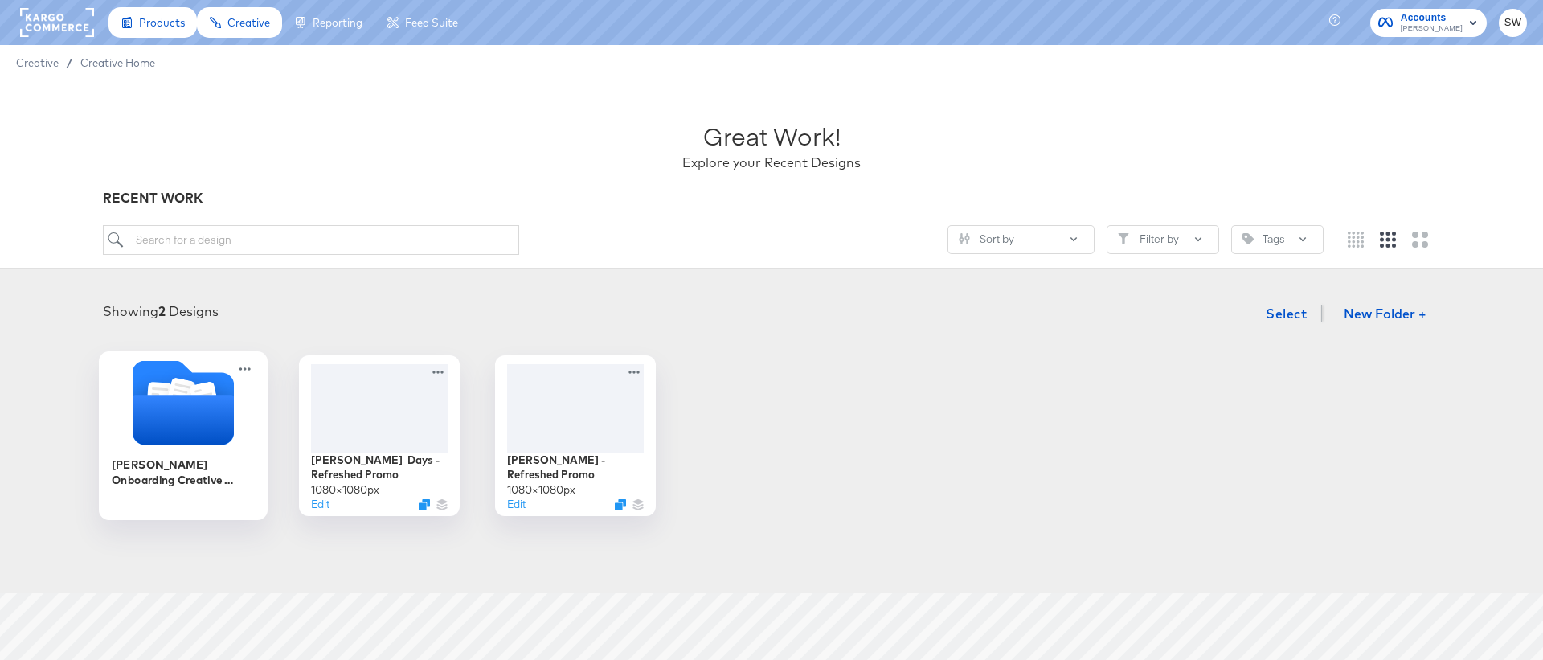
click at [166, 427] on icon "Folder" at bounding box center [183, 420] width 101 height 50
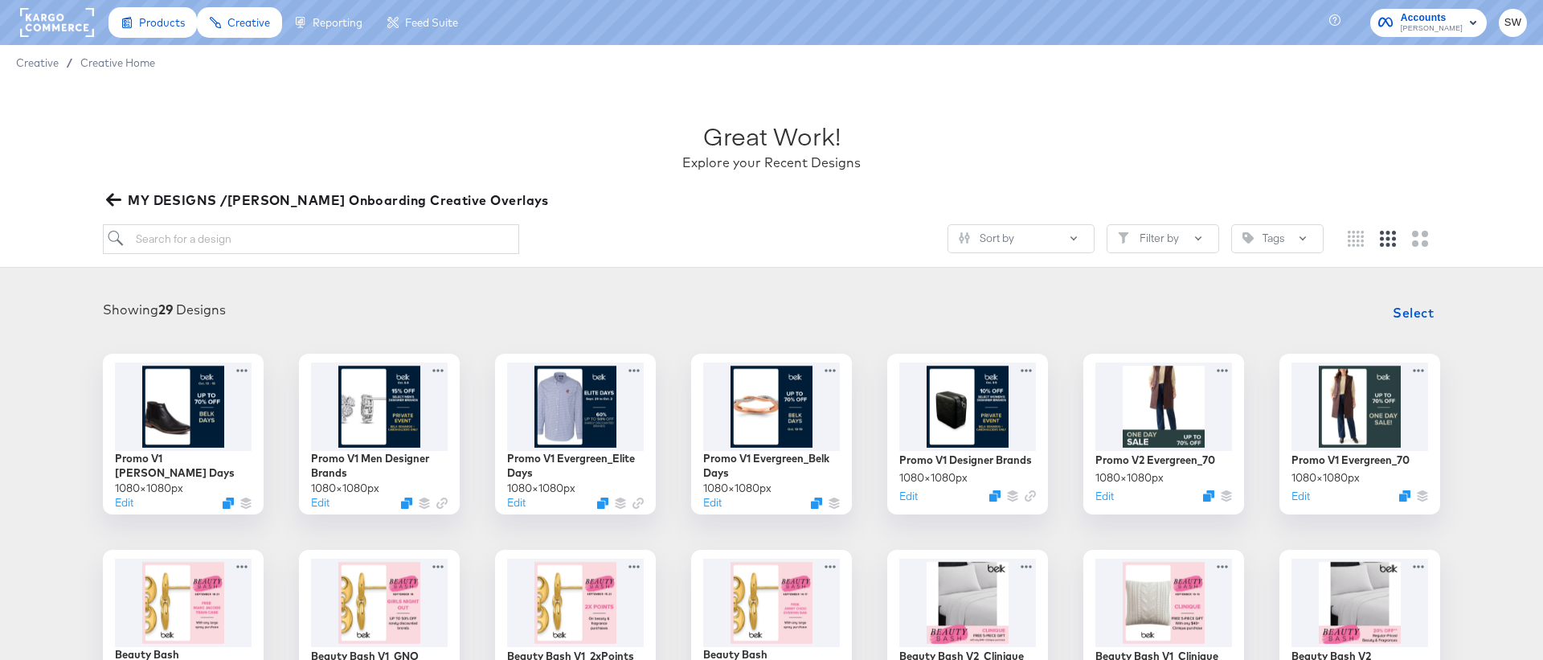
click at [113, 204] on icon "button" at bounding box center [113, 199] width 15 height 15
